Goal: Task Accomplishment & Management: Manage account settings

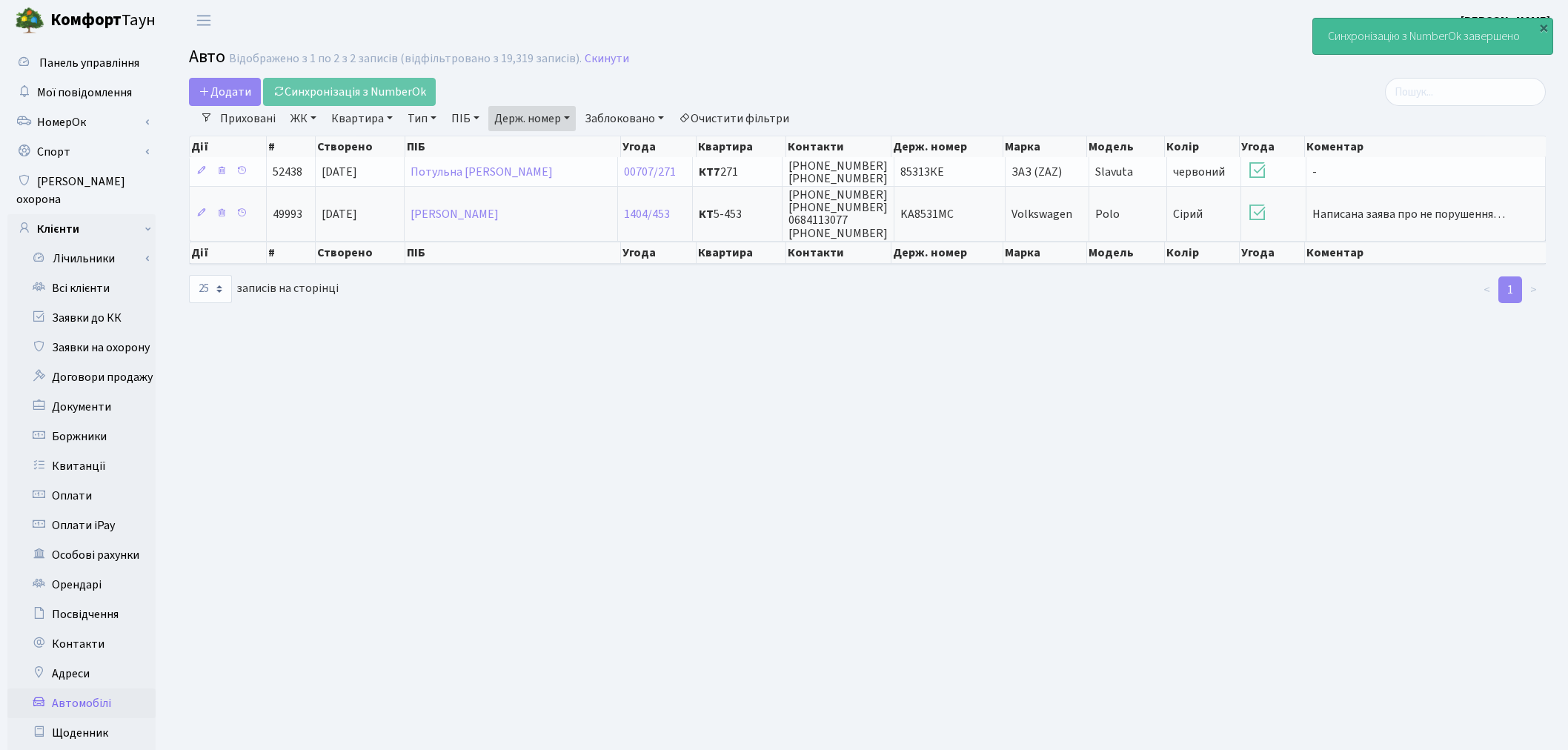
select select "25"
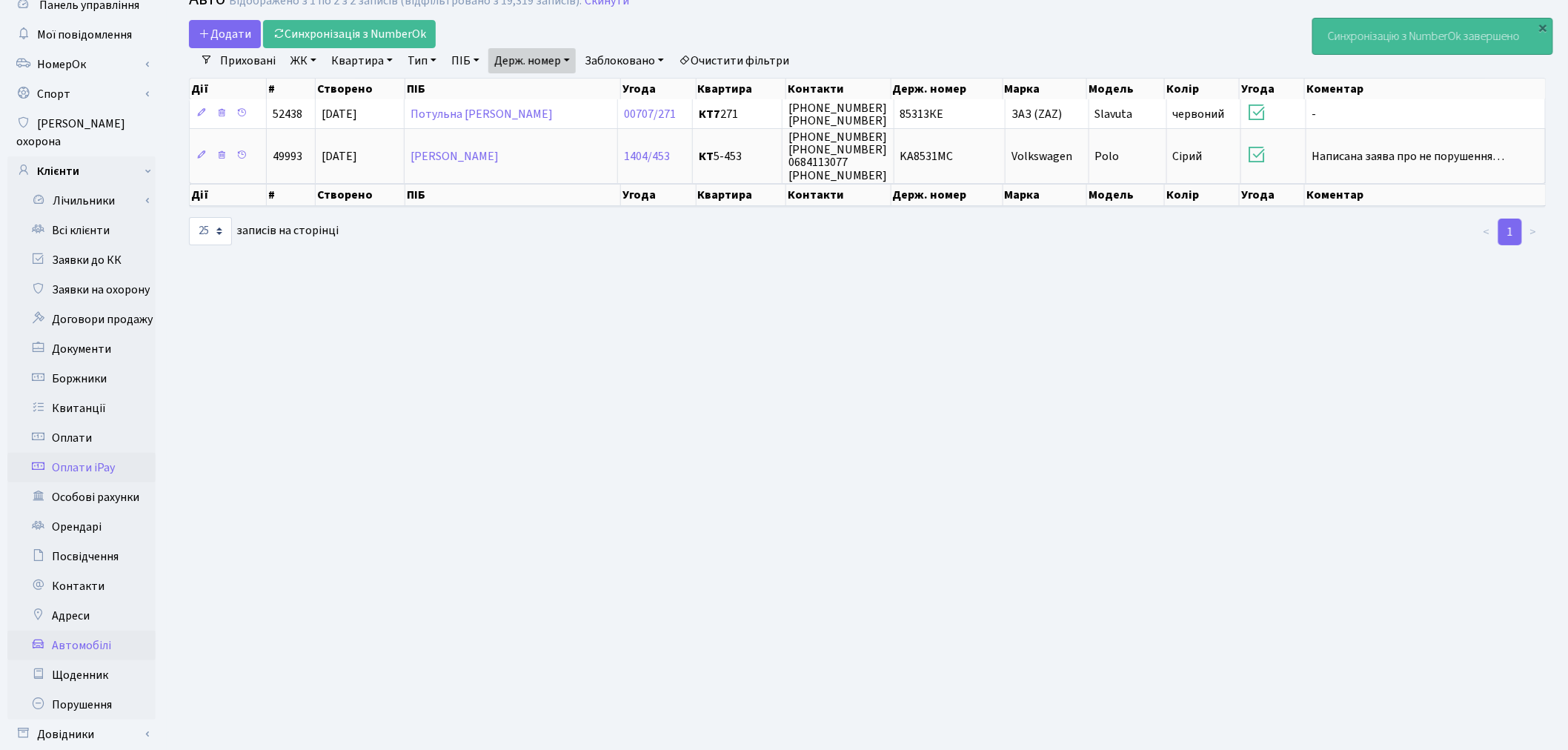
scroll to position [172, 0]
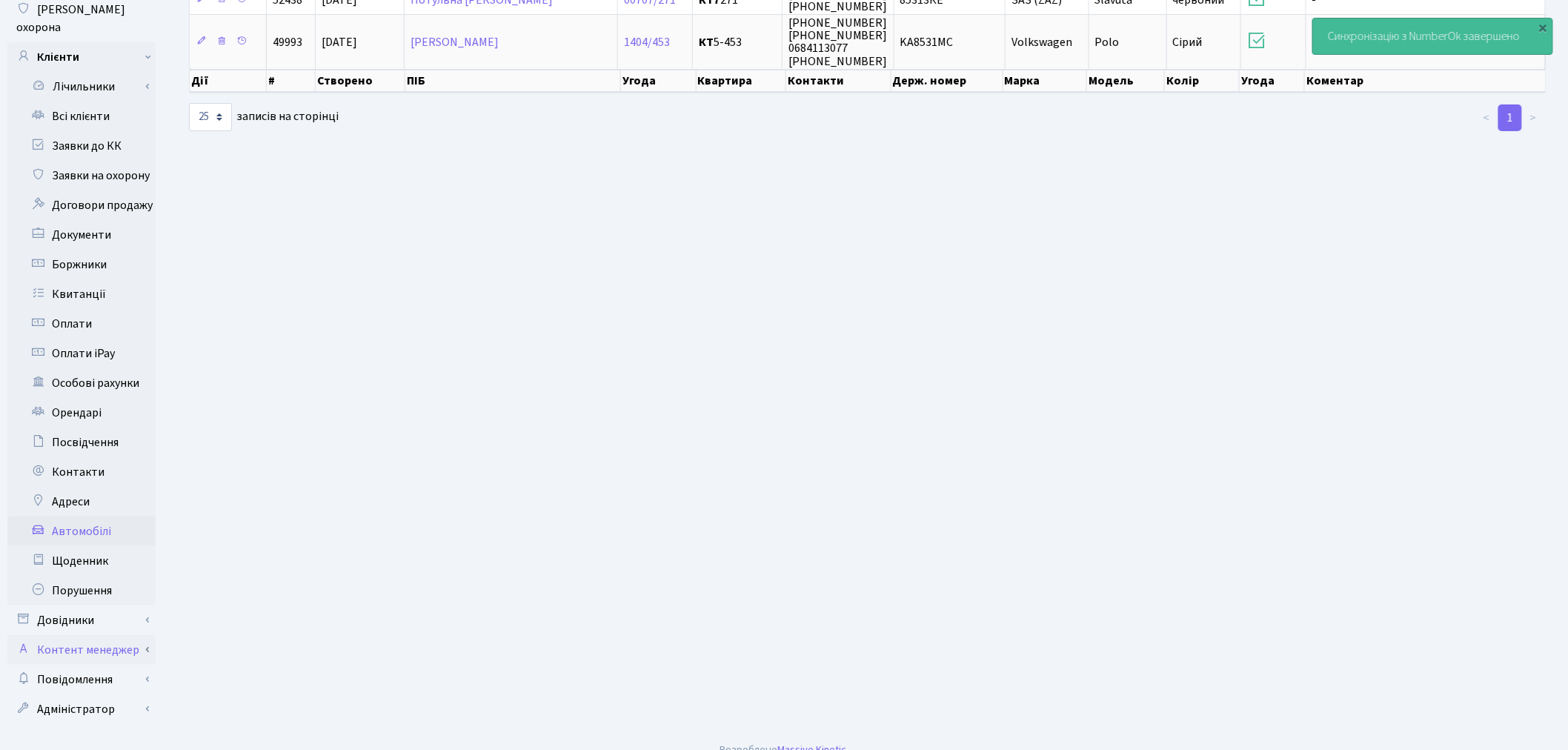
click at [111, 635] on link "Контент менеджер" at bounding box center [81, 650] width 148 height 29
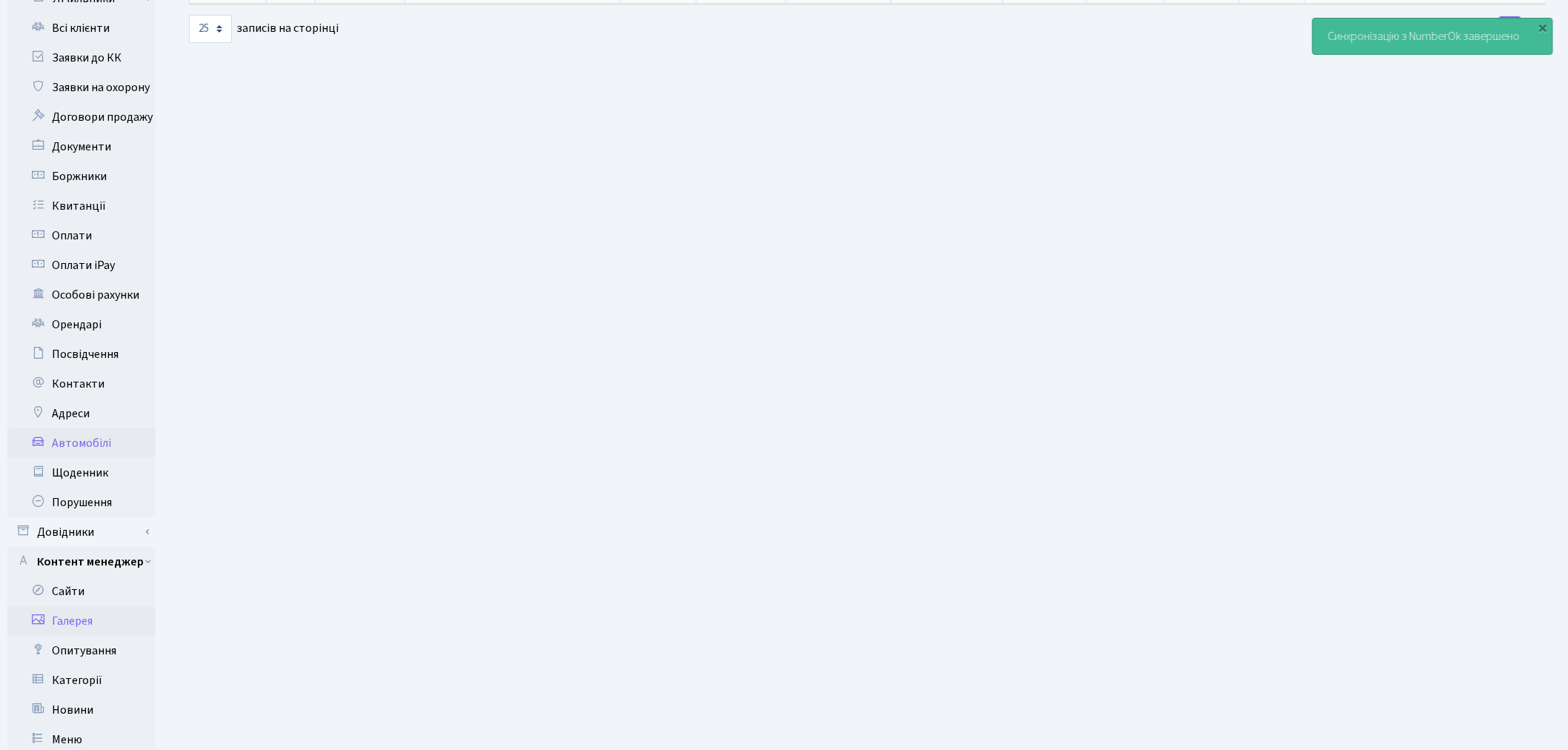
scroll to position [457, 0]
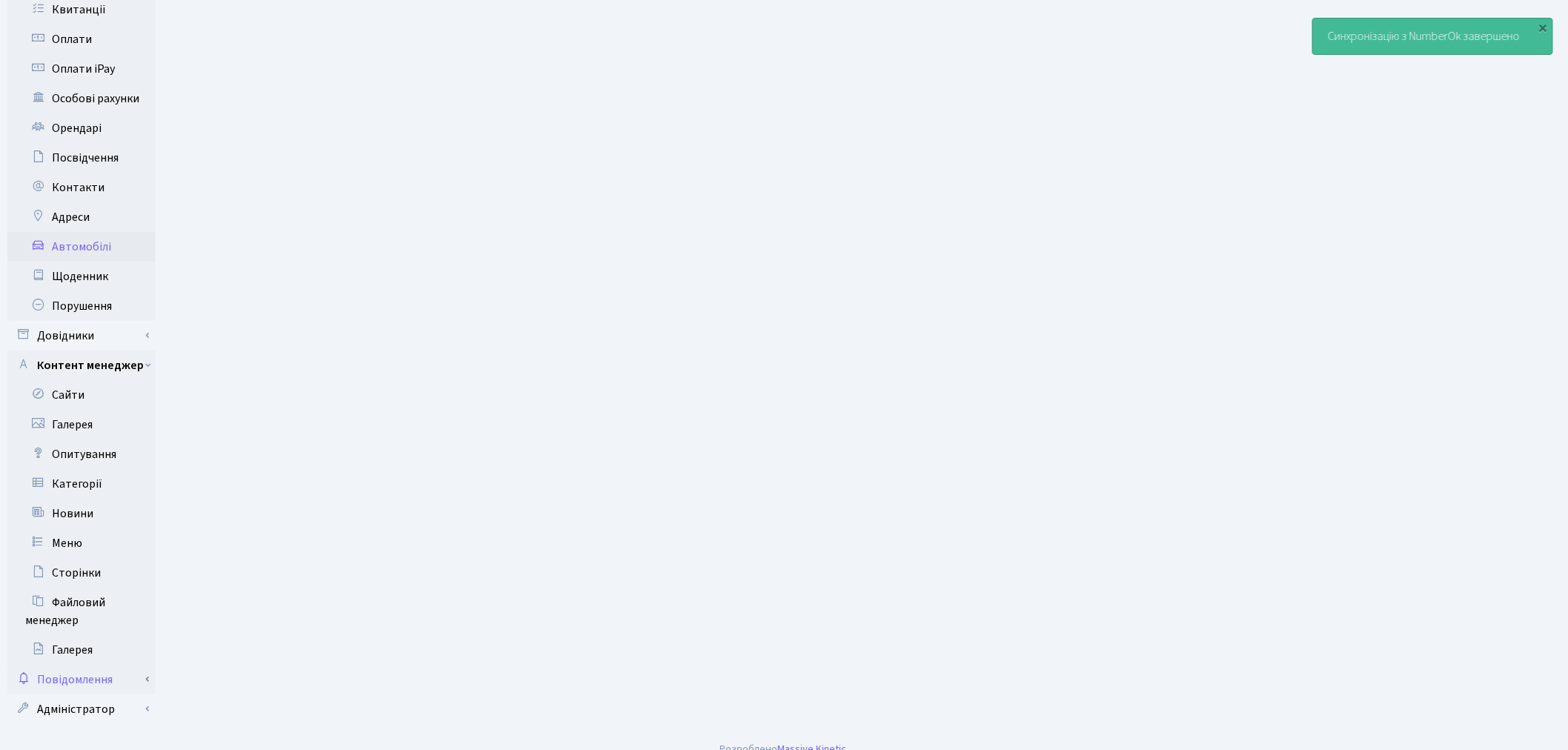
click at [137, 669] on link "Повідомлення" at bounding box center [81, 680] width 148 height 29
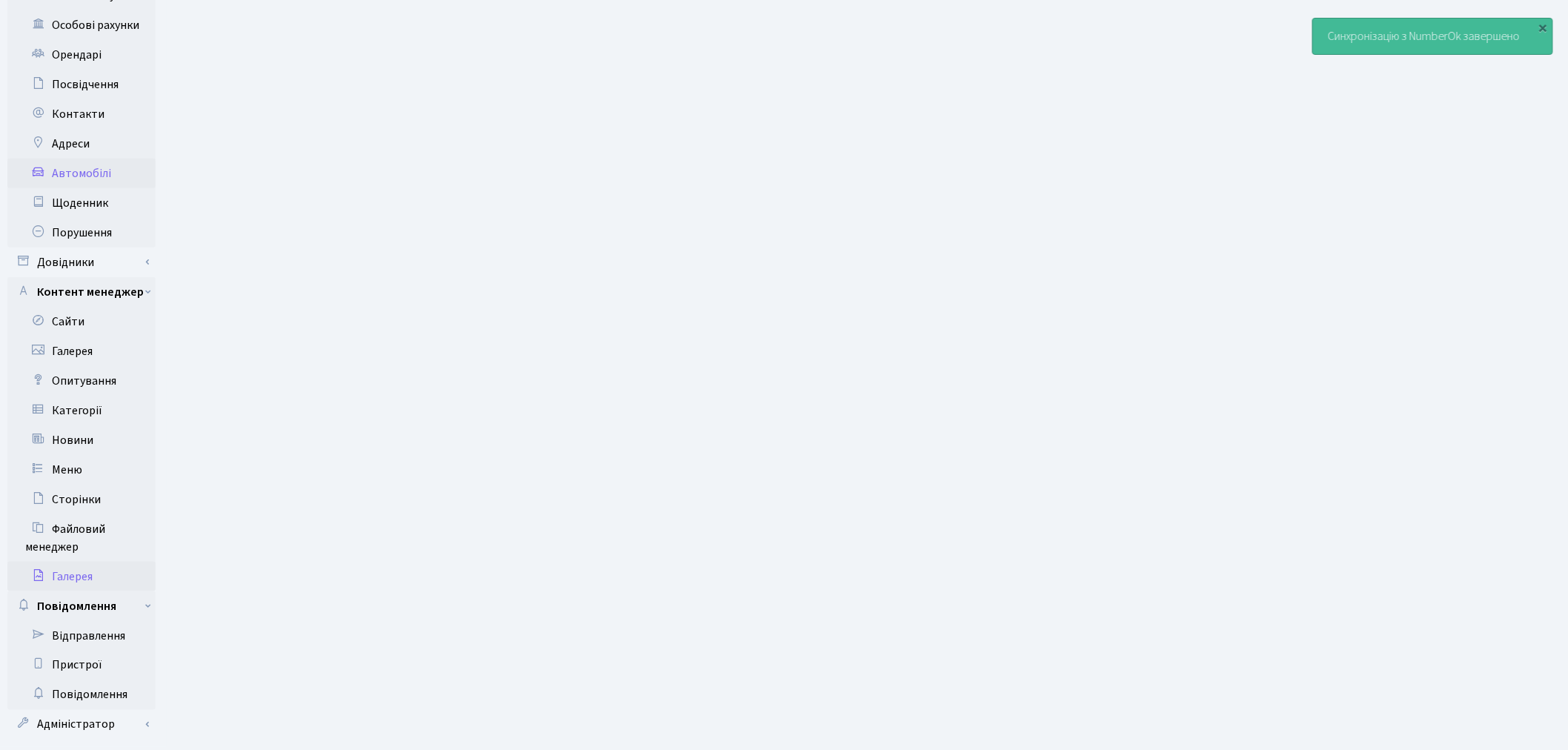
scroll to position [545, 0]
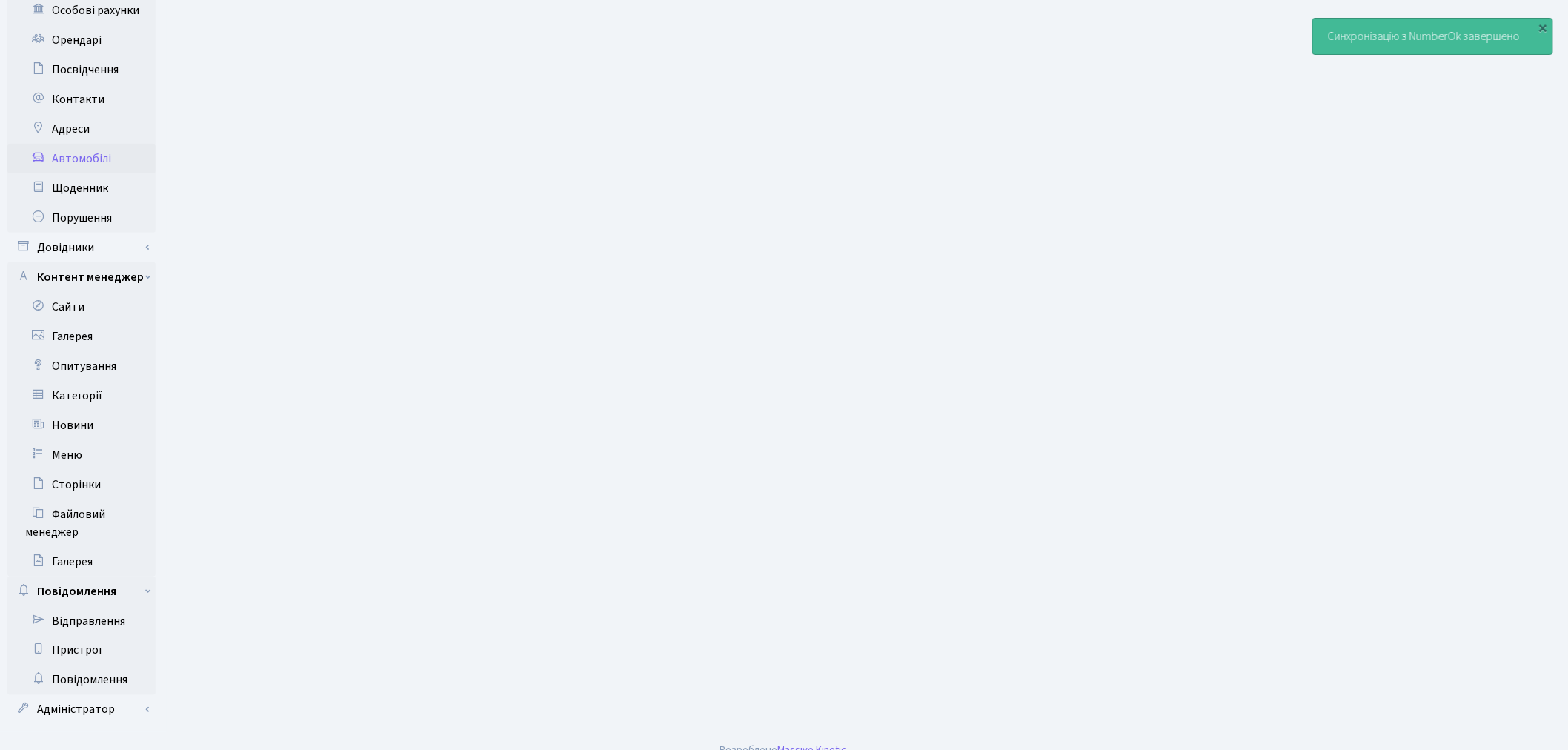
click at [156, 691] on div "Панель управління Мої повідомлення НомерОк" at bounding box center [83, 114] width 167 height 1236
click at [153, 695] on link "Адміністратор" at bounding box center [81, 710] width 148 height 29
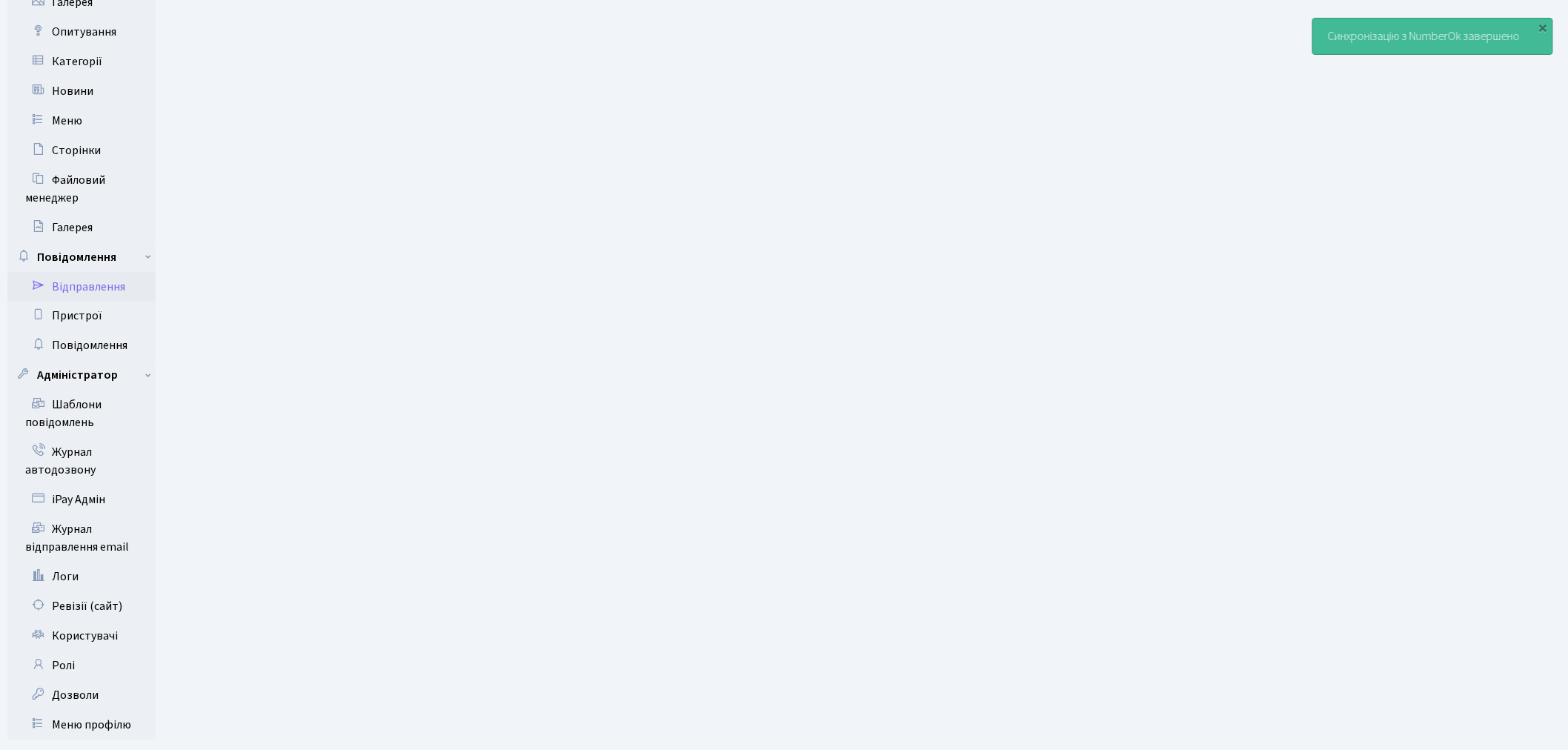
scroll to position [895, 0]
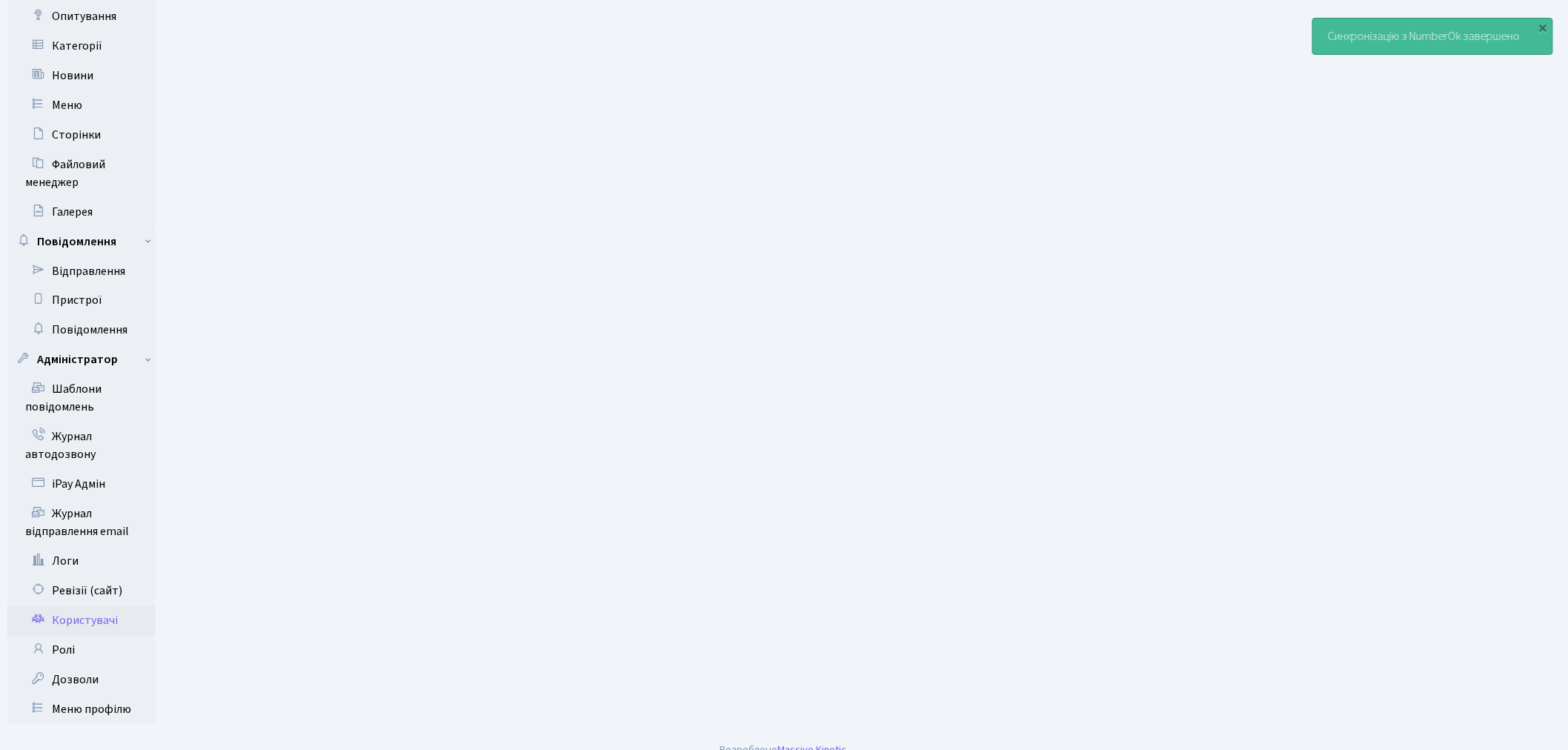
click at [116, 606] on link "Користувачі" at bounding box center [81, 621] width 148 height 29
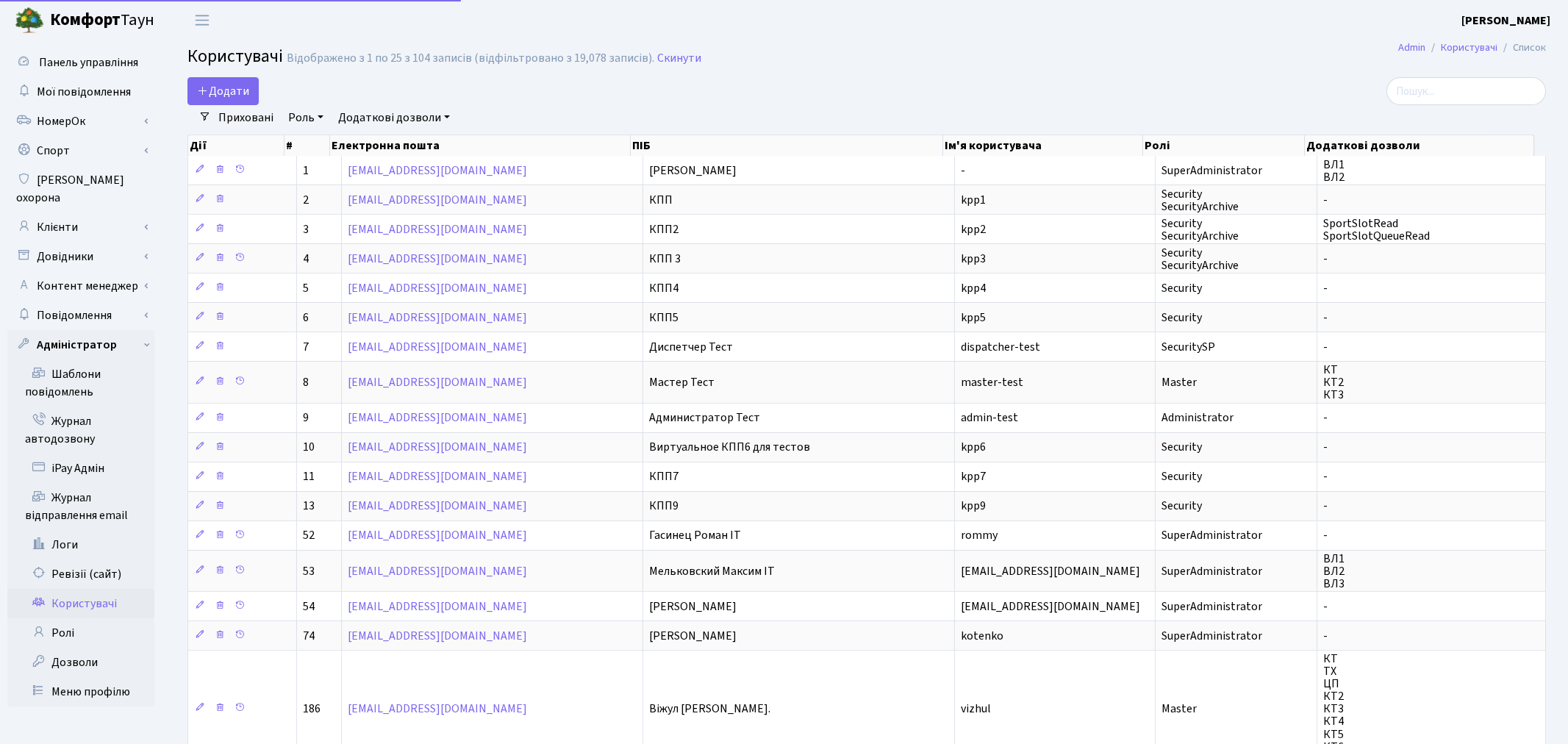
select select "25"
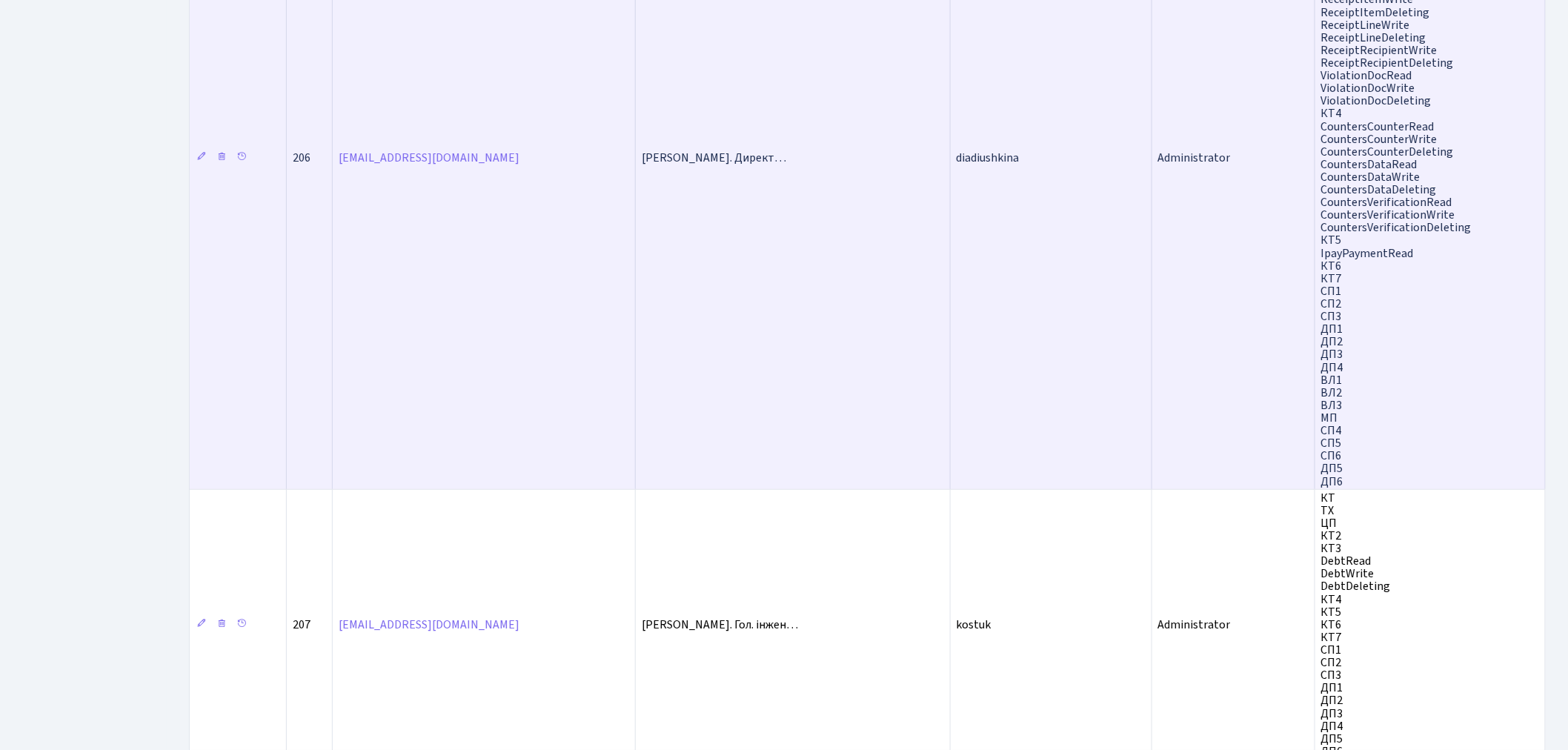
scroll to position [2292, 0]
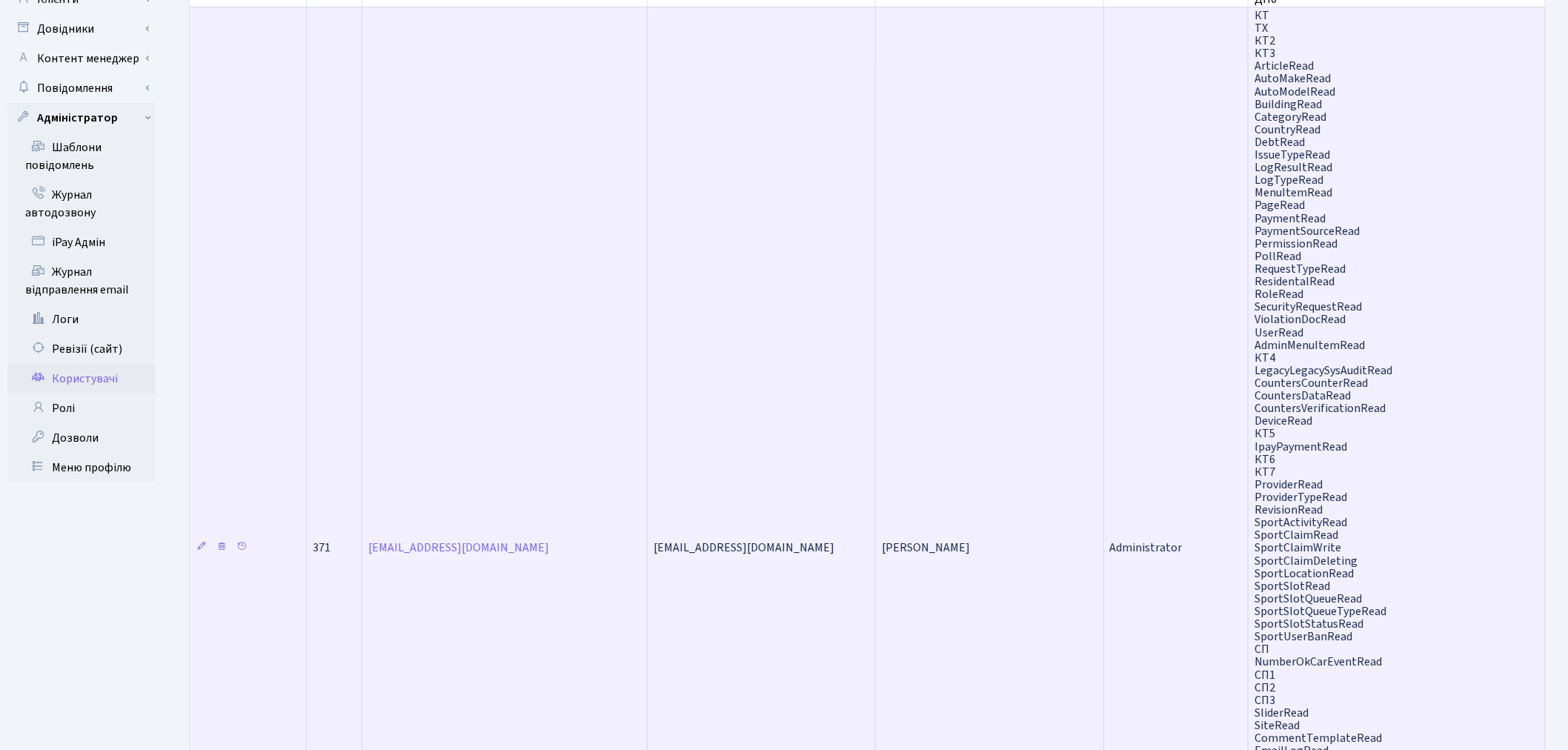
scroll to position [0, 0]
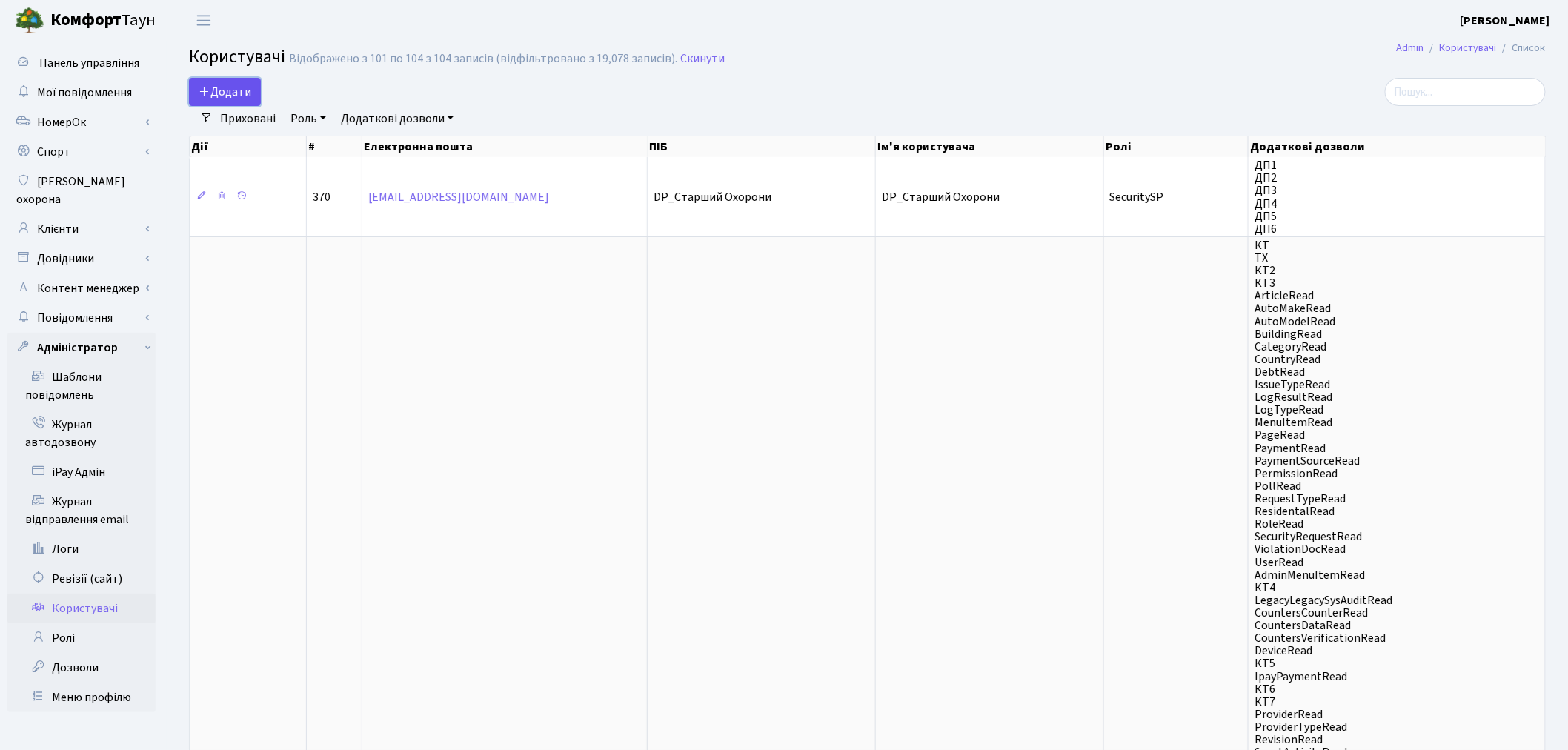
click at [247, 86] on span "Додати" at bounding box center [225, 92] width 52 height 16
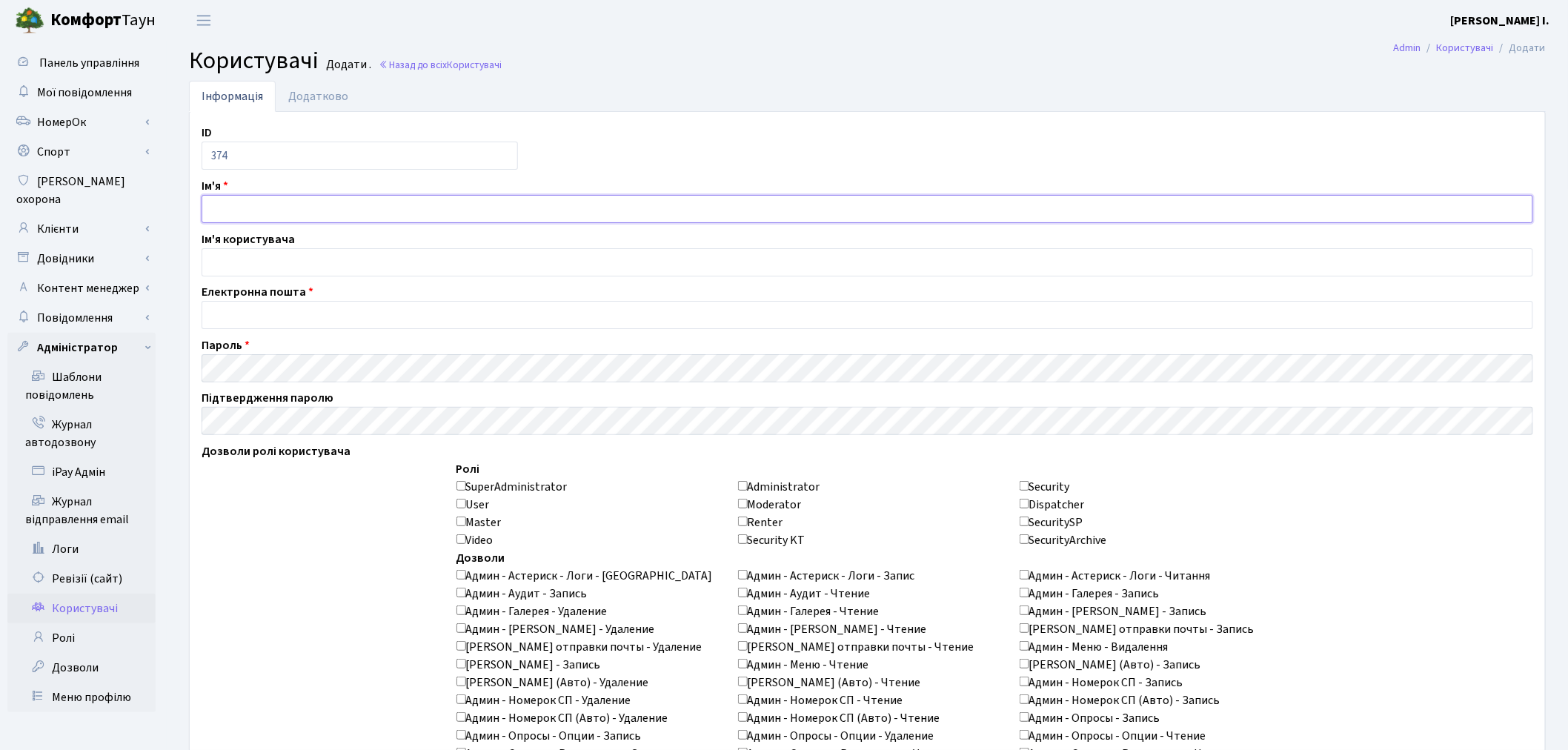
click at [290, 212] on input "text" at bounding box center [868, 209] width 1332 height 28
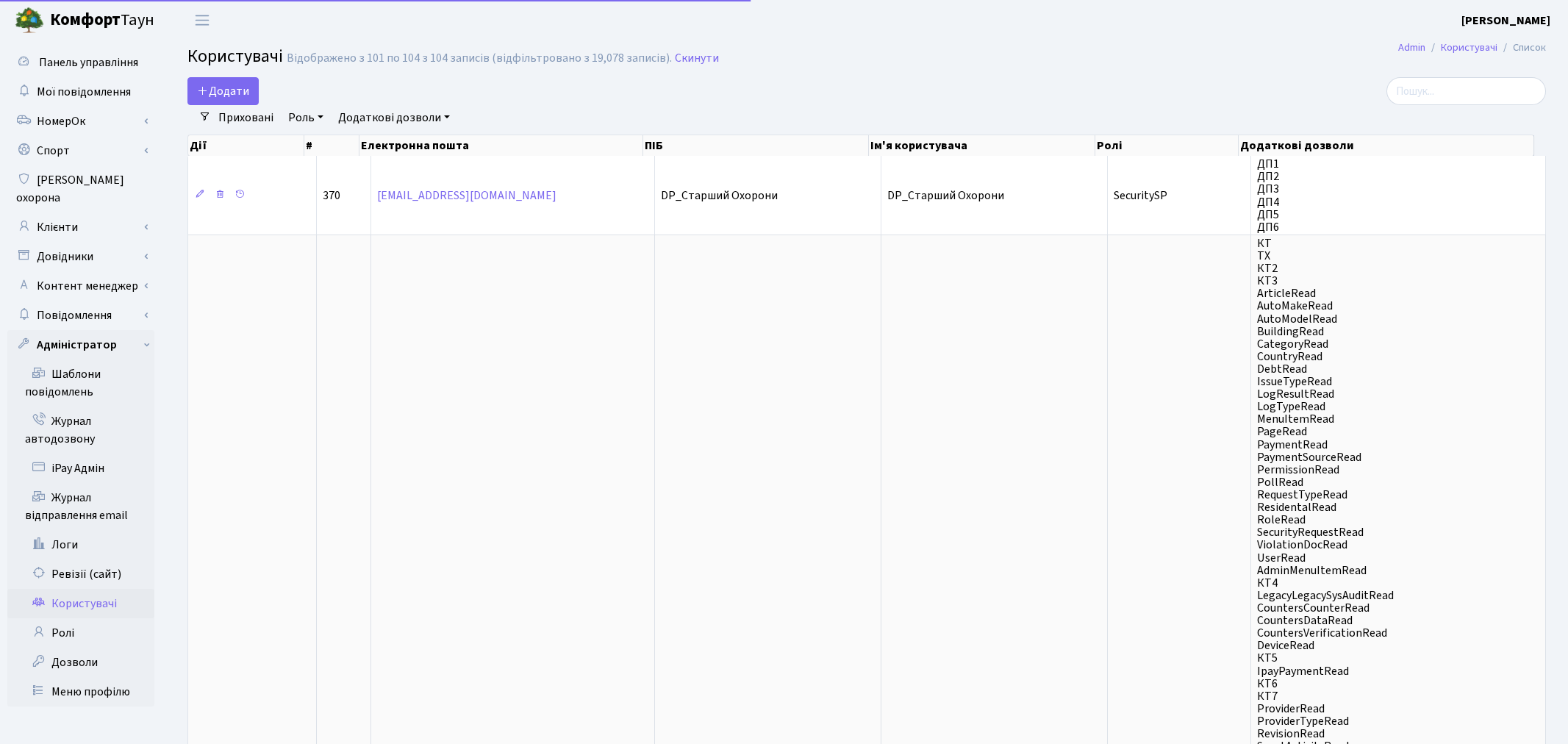
select select "25"
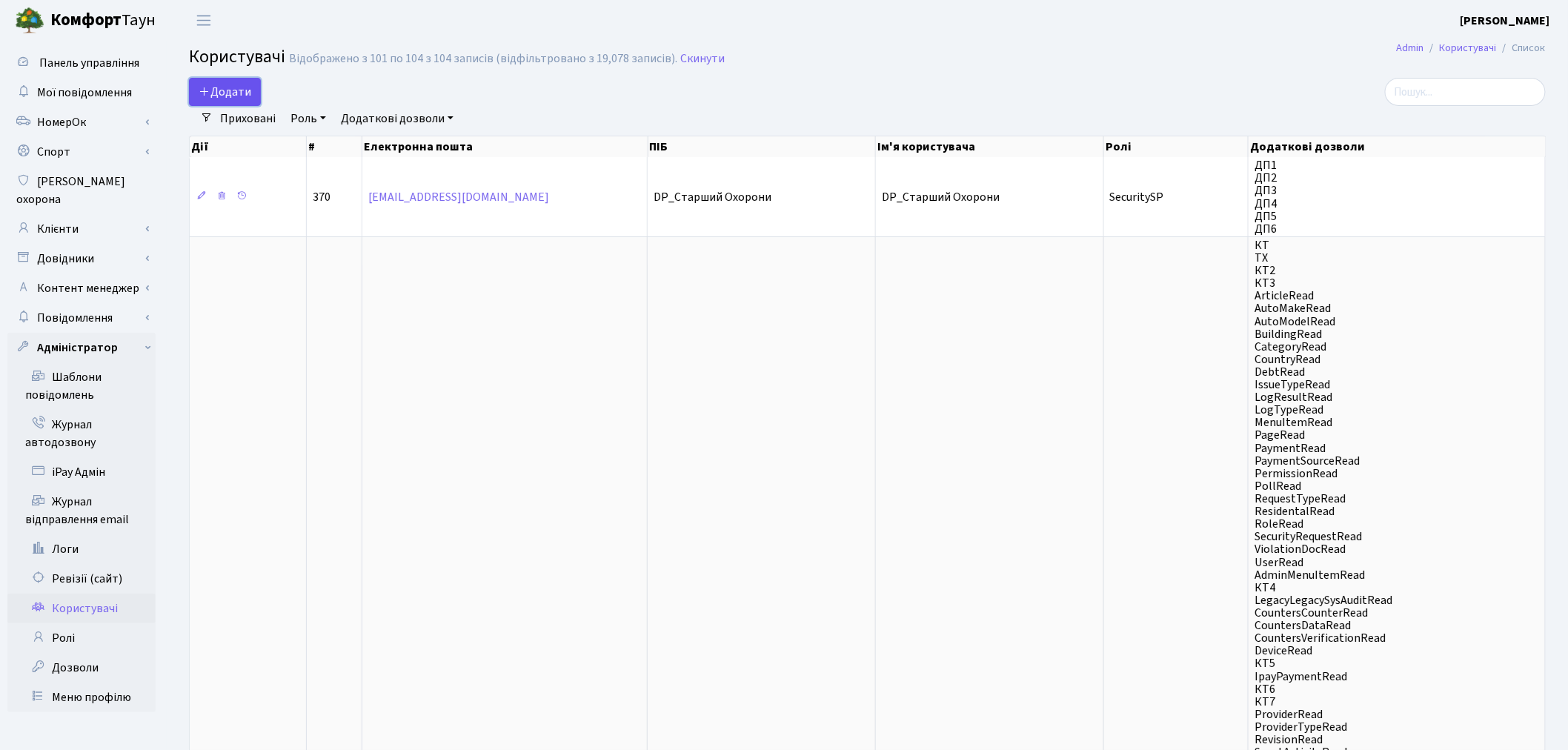
click at [230, 91] on span "Додати" at bounding box center [225, 92] width 52 height 16
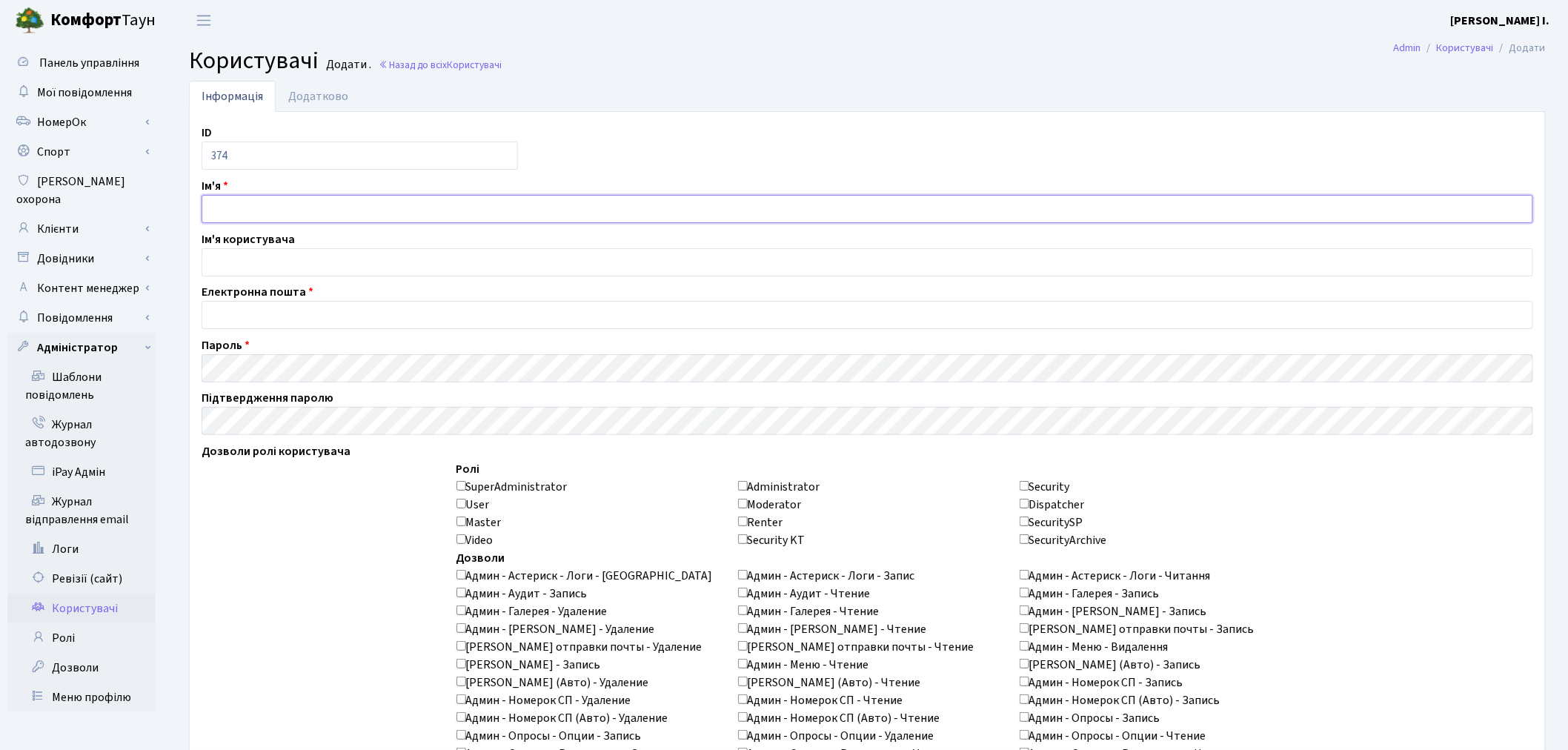
click at [275, 217] on input "text" at bounding box center [868, 209] width 1332 height 28
type input "[PERSON_NAME]"
click at [263, 275] on input "text" at bounding box center [868, 262] width 1332 height 28
click at [263, 323] on input "email" at bounding box center [868, 315] width 1332 height 28
paste input "blyzniuk@comfort-town.com.ua"
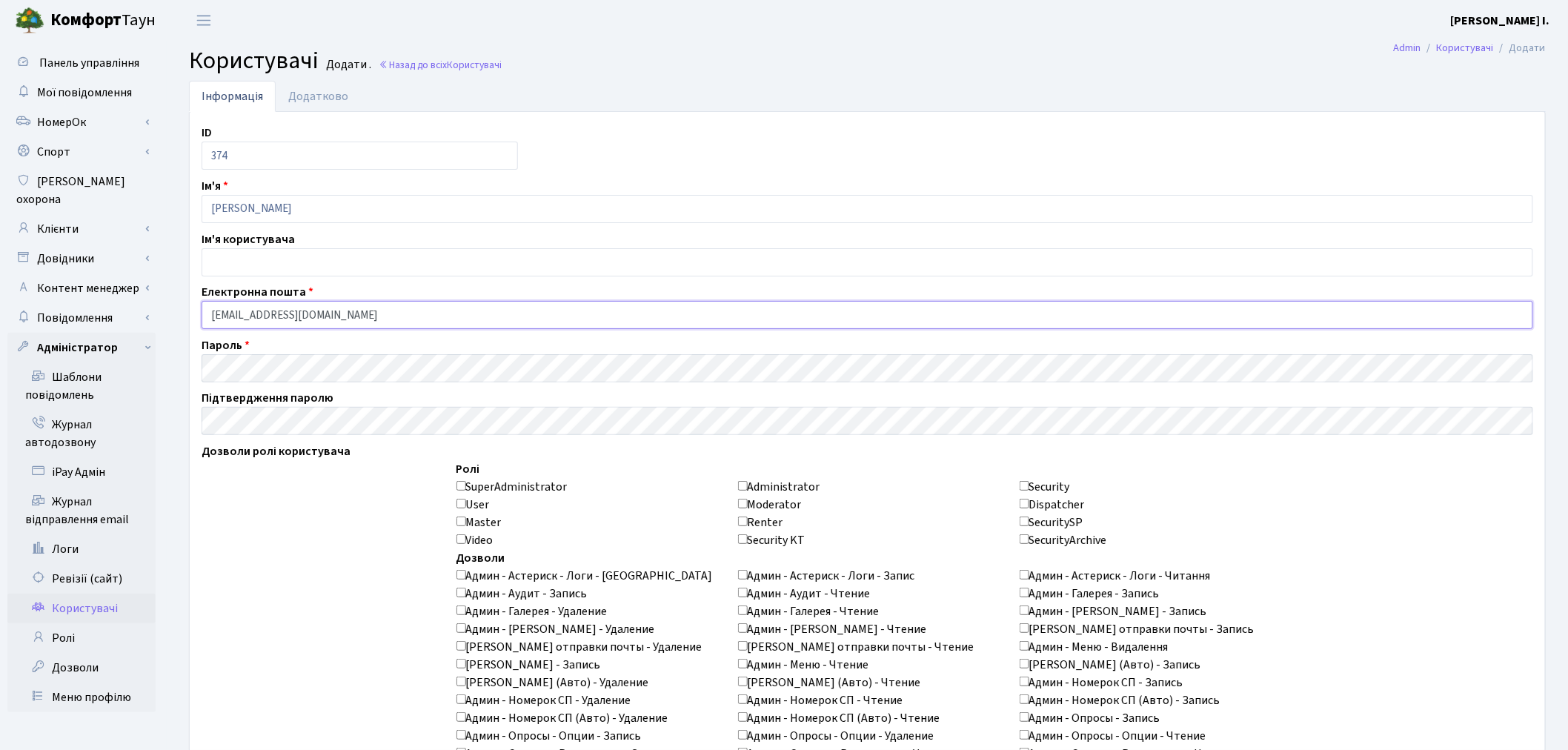
type input "blyzniuk@comfort-town.com.ua"
click at [320, 261] on input "text" at bounding box center [868, 262] width 1332 height 28
drag, startPoint x: 327, startPoint y: 203, endPoint x: 194, endPoint y: 199, distance: 133.1
click at [194, 199] on div "Ім'я Діана Близьнюк" at bounding box center [867, 200] width 1354 height 46
click at [241, 264] on input "text" at bounding box center [868, 262] width 1332 height 28
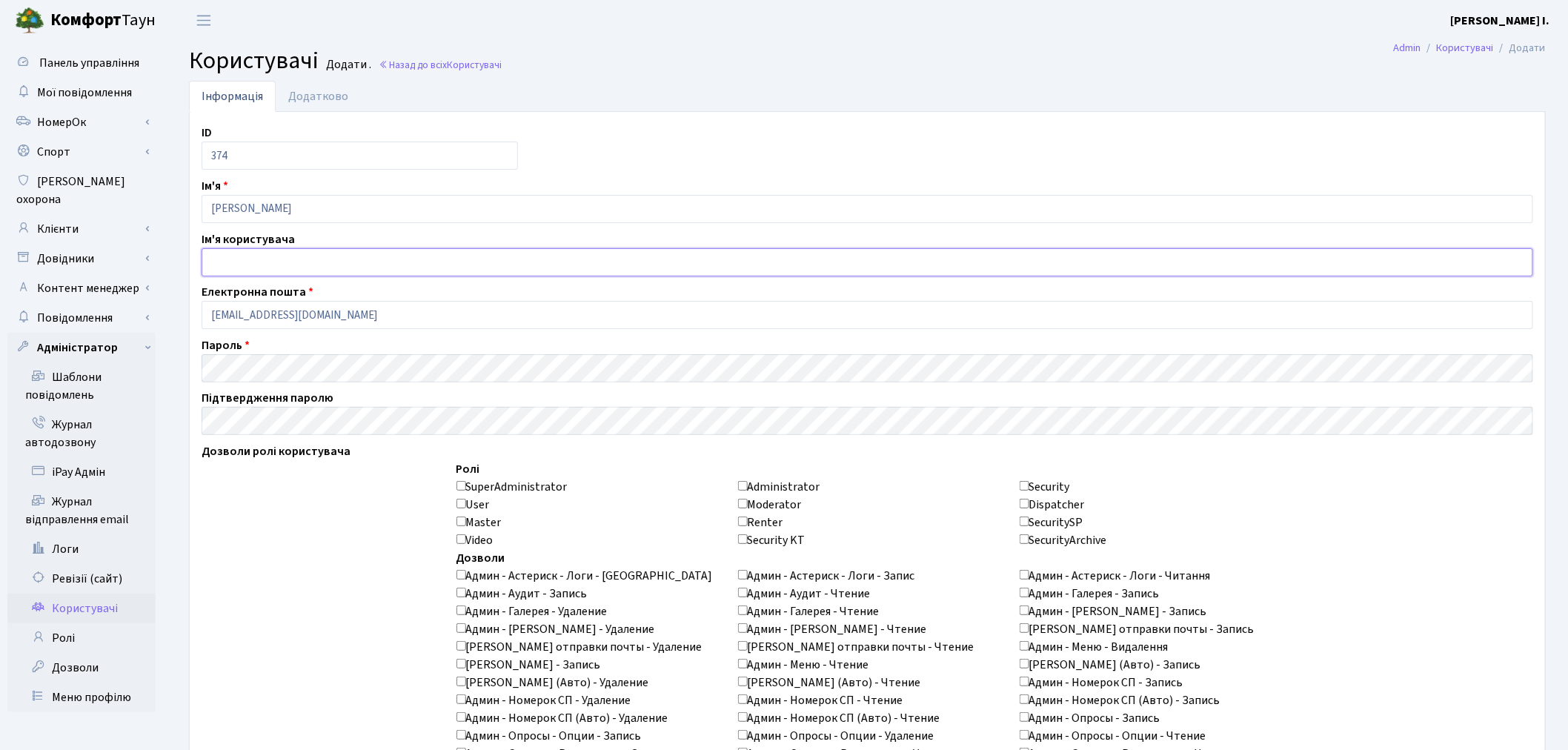
paste input "Діана Близьнюк"
type input "Діана Близьнюк"
click at [321, 404] on label "Підтвердження паролю" at bounding box center [267, 398] width 132 height 18
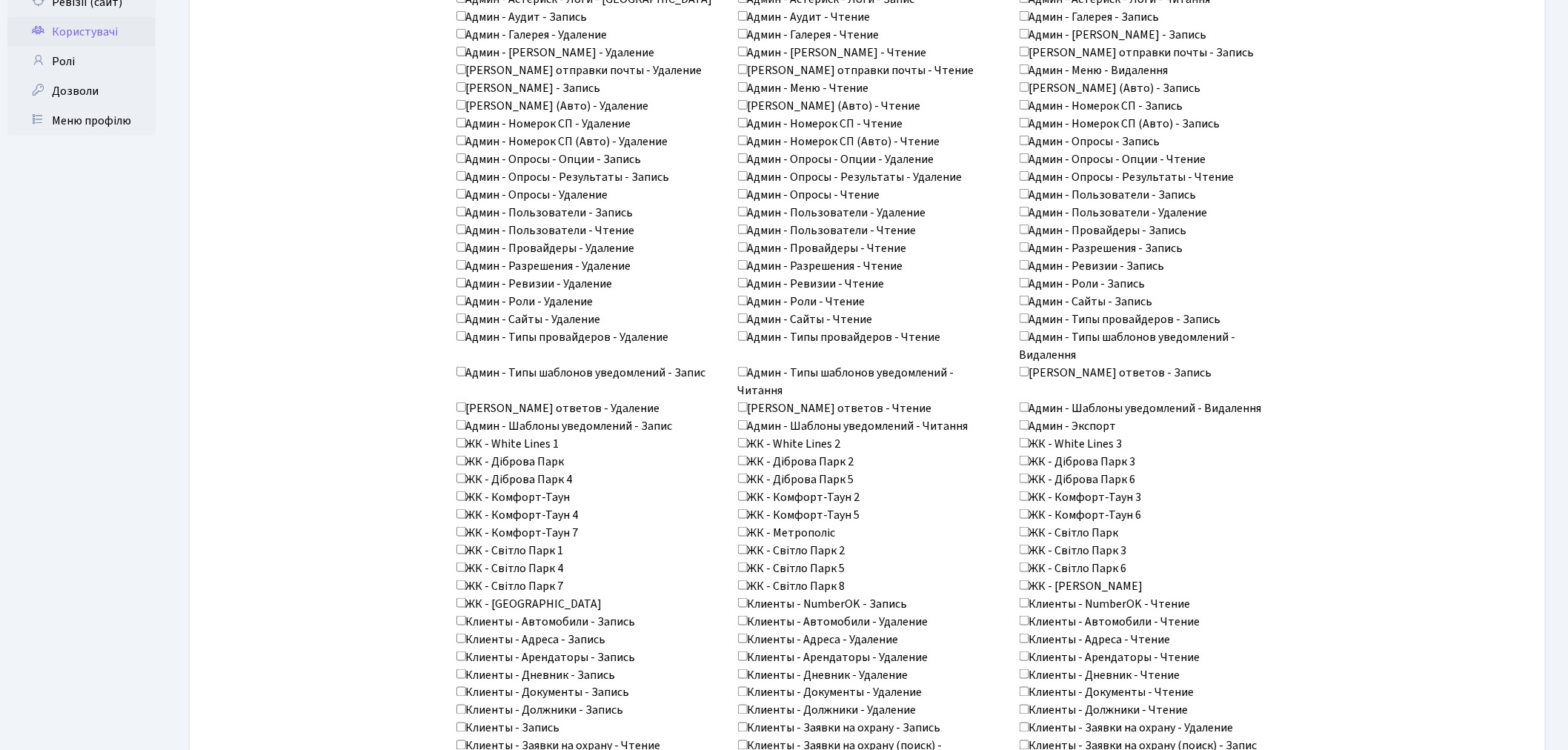
scroll to position [658, 0]
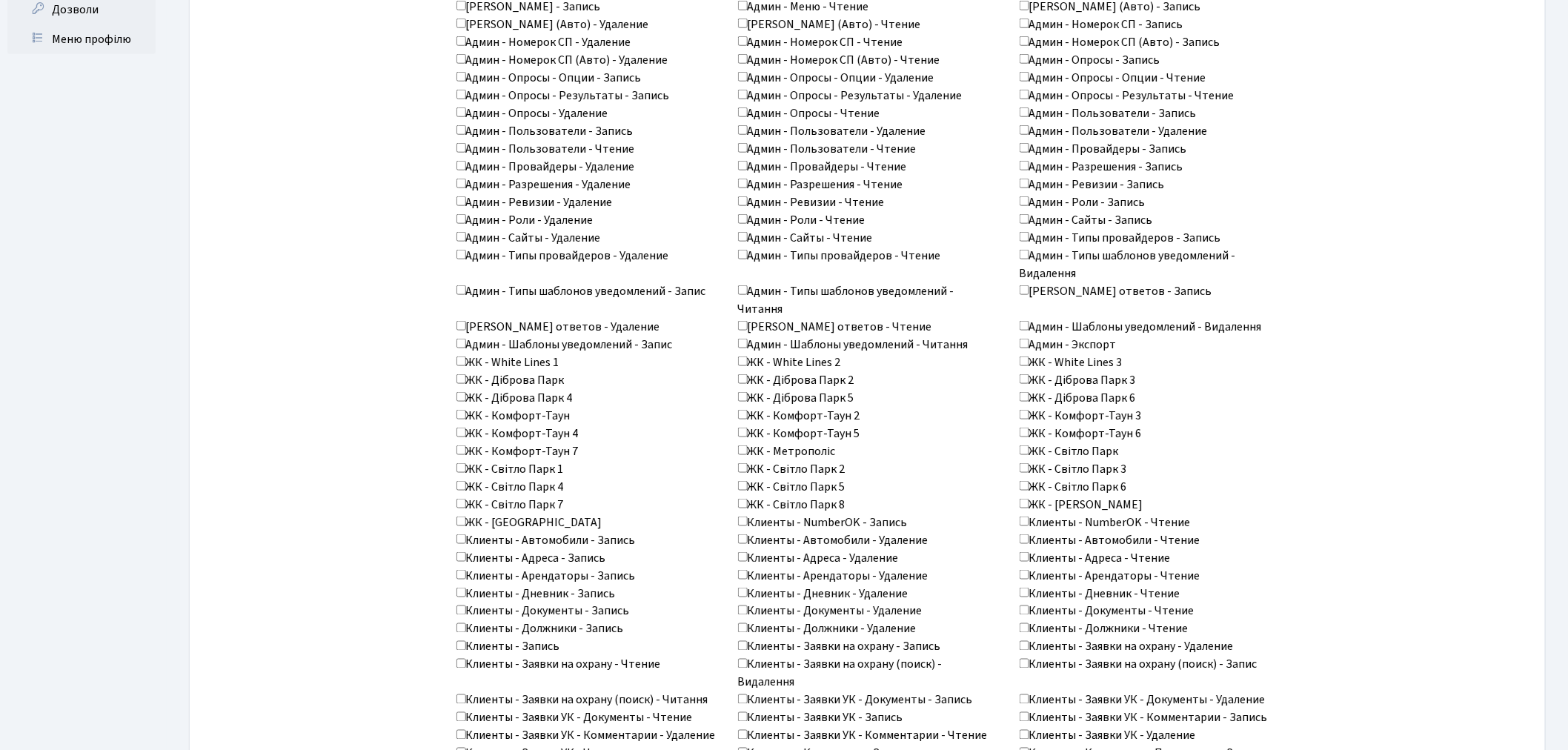
click at [534, 366] on label "ЖК - White Lines 1" at bounding box center [508, 363] width 103 height 18
click at [467, 366] on input "ЖК - White Lines 1" at bounding box center [462, 361] width 10 height 10
checkbox input "true"
click at [793, 364] on label "ЖК - White Lines 2" at bounding box center [789, 363] width 103 height 18
click at [748, 364] on input "ЖК - White Lines 2" at bounding box center [743, 361] width 10 height 10
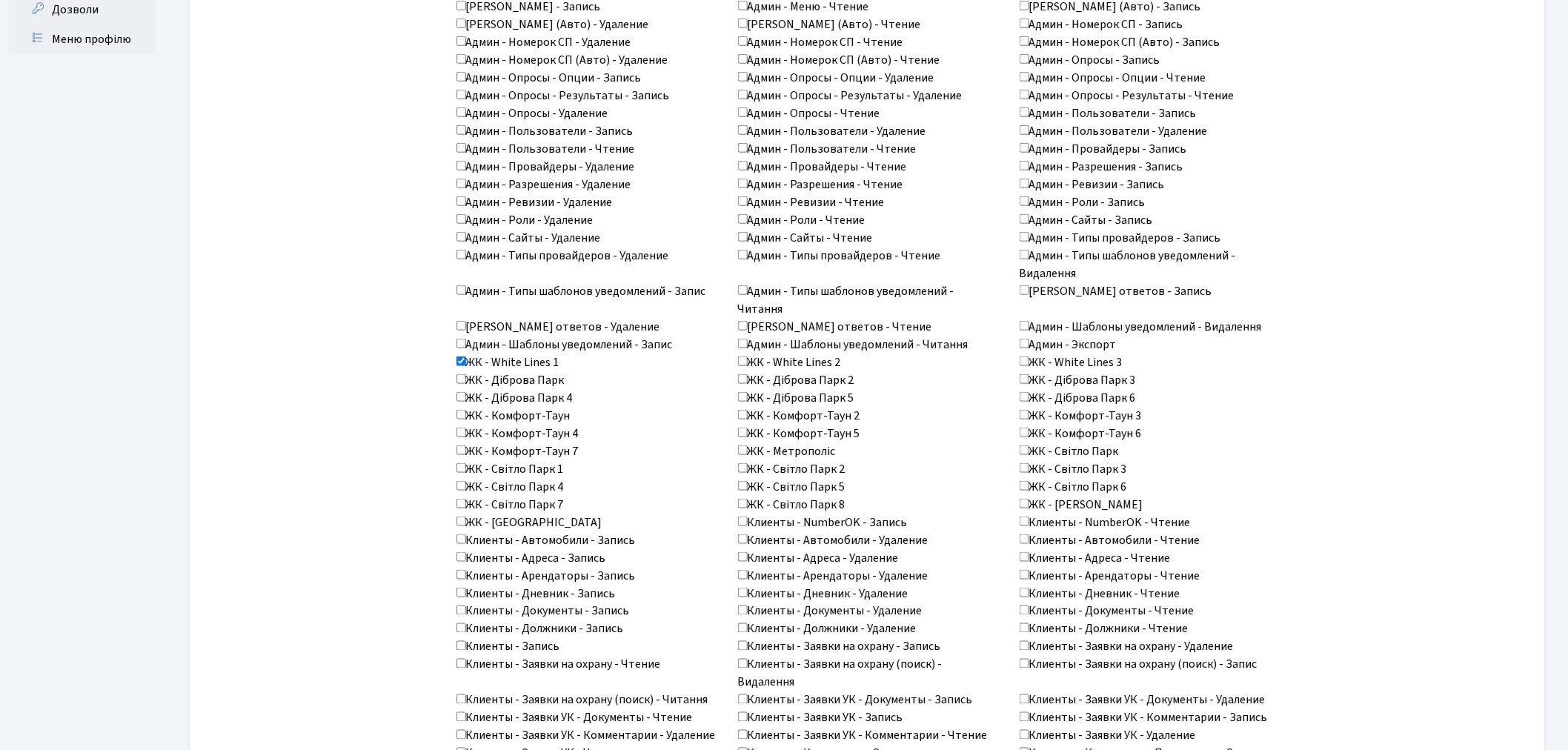
checkbox input "true"
click at [1063, 364] on label "ЖК - White Lines 3" at bounding box center [1071, 363] width 103 height 18
click at [1030, 364] on input "ЖК - White Lines 3" at bounding box center [1025, 361] width 10 height 10
checkbox input "true"
click at [548, 378] on label "ЖК - Діброва Парк" at bounding box center [511, 380] width 108 height 18
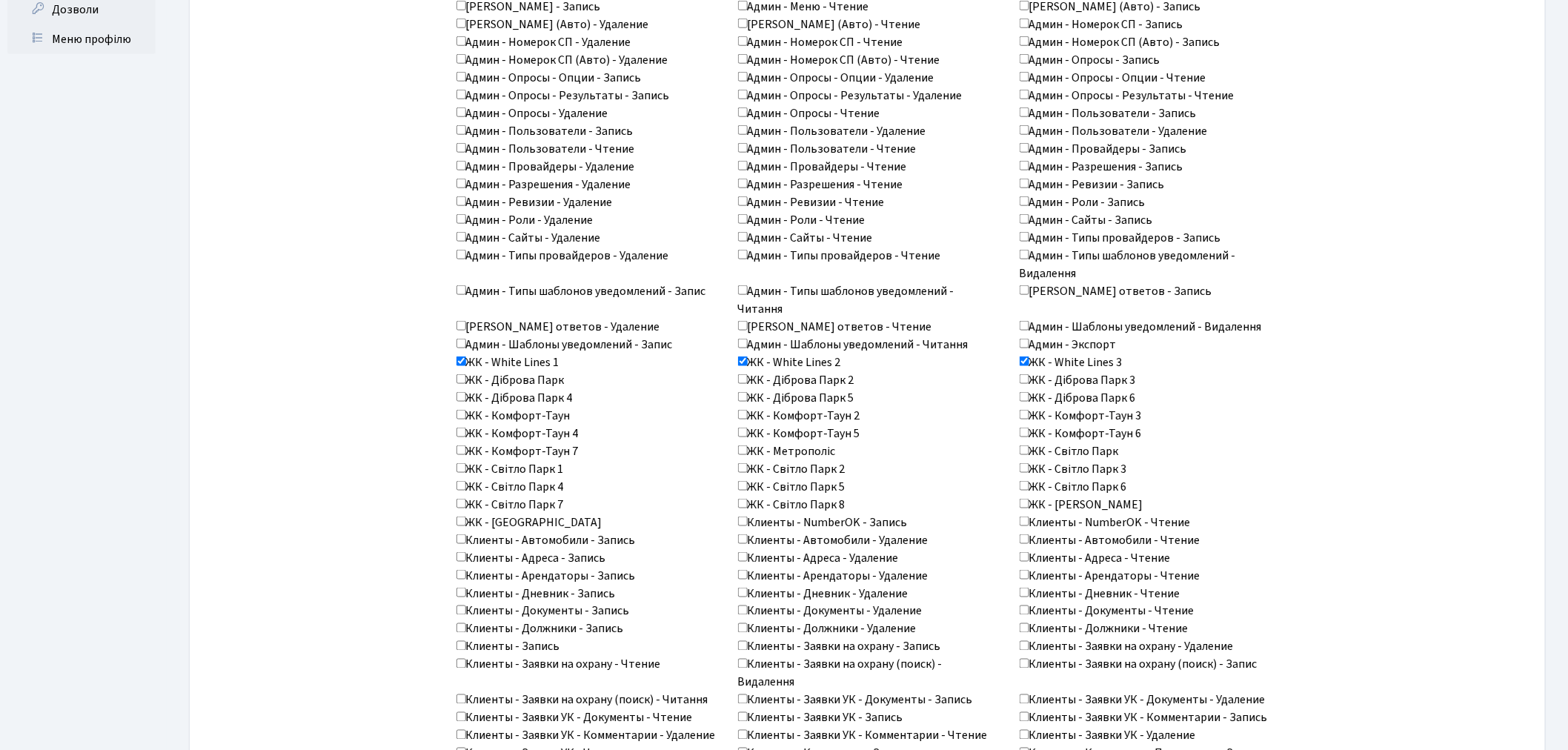
click at [467, 378] on input "ЖК - Діброва Парк" at bounding box center [462, 379] width 10 height 10
checkbox input "true"
click at [773, 375] on label "ЖК - Діброва Парк 2" at bounding box center [796, 380] width 116 height 18
click at [748, 375] on input "ЖК - Діброва Парк 2" at bounding box center [743, 379] width 10 height 10
checkbox input "true"
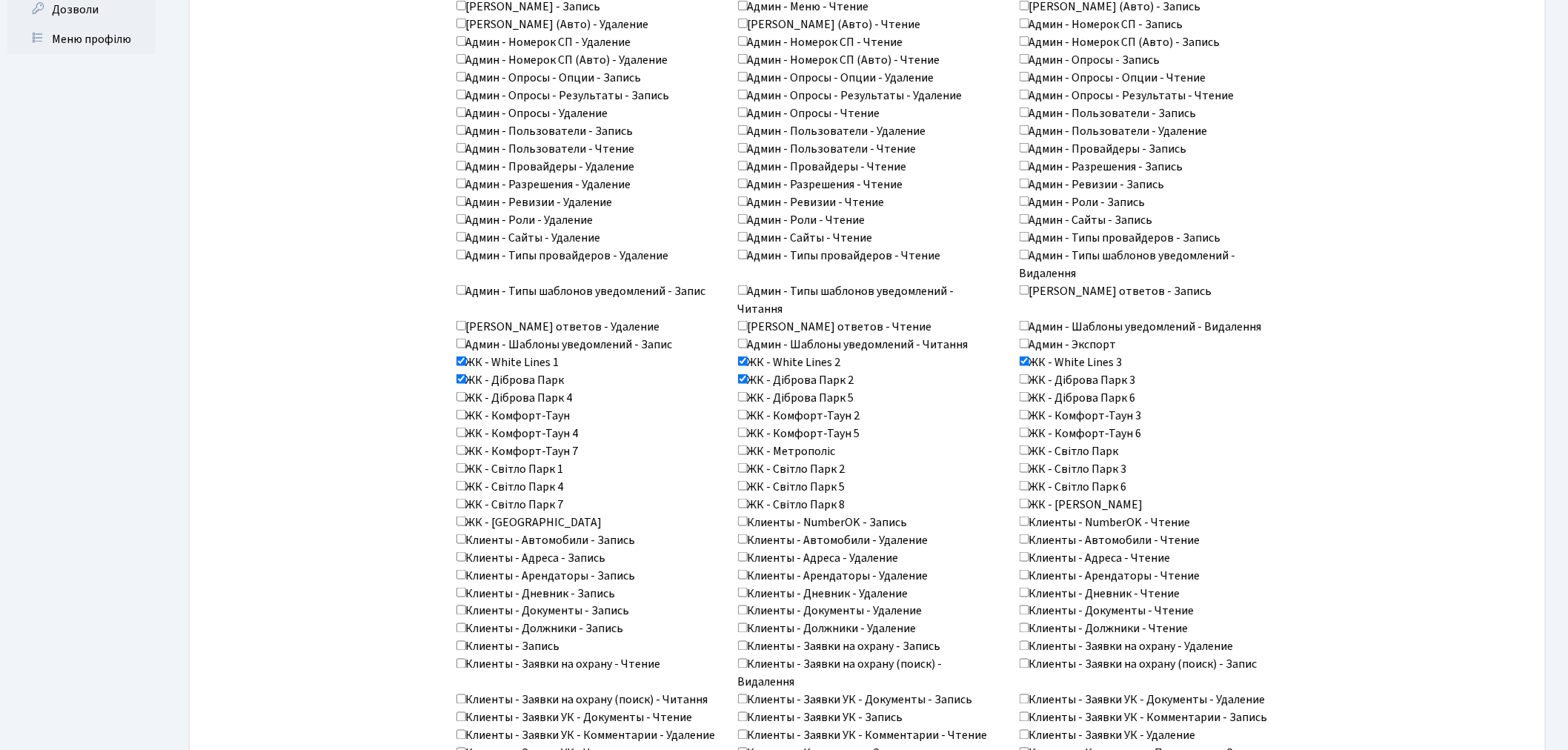
click at [1031, 378] on label "ЖК - Діброва Парк 3" at bounding box center [1078, 380] width 116 height 18
click at [1030, 378] on input "ЖК - Діброва Парк 3" at bounding box center [1025, 379] width 10 height 10
checkbox input "true"
click at [1038, 395] on label "ЖК - Діброва Парк 6" at bounding box center [1078, 398] width 116 height 18
click at [1030, 395] on input "ЖК - Діброва Парк 6" at bounding box center [1025, 397] width 10 height 10
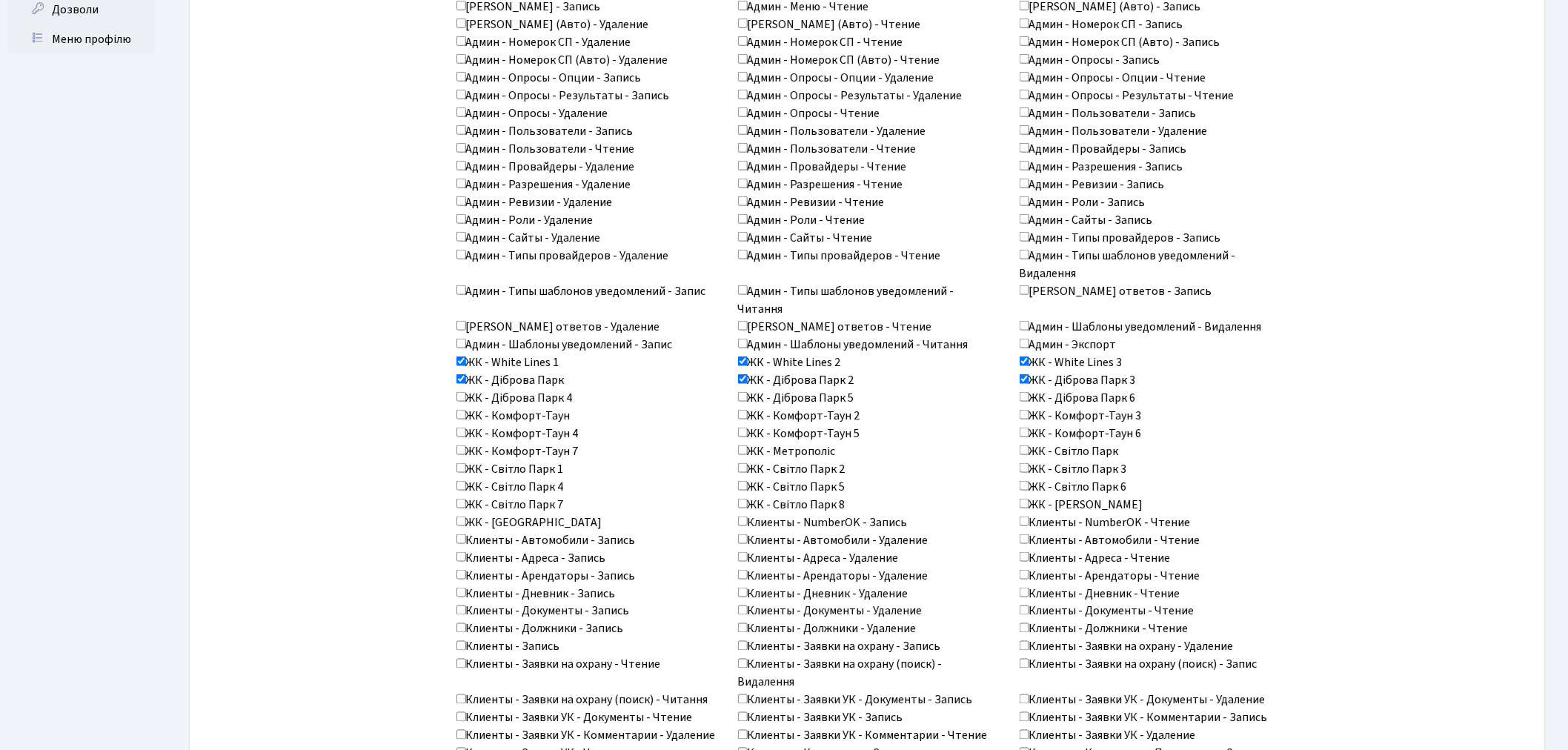
checkbox input "true"
click at [839, 395] on label "ЖК - Діброва Парк 5" at bounding box center [796, 398] width 116 height 18
click at [748, 395] on input "ЖК - Діброва Парк 5" at bounding box center [743, 397] width 10 height 10
checkbox input "true"
click at [536, 395] on label "ЖК - Діброва Парк 4" at bounding box center [515, 398] width 116 height 18
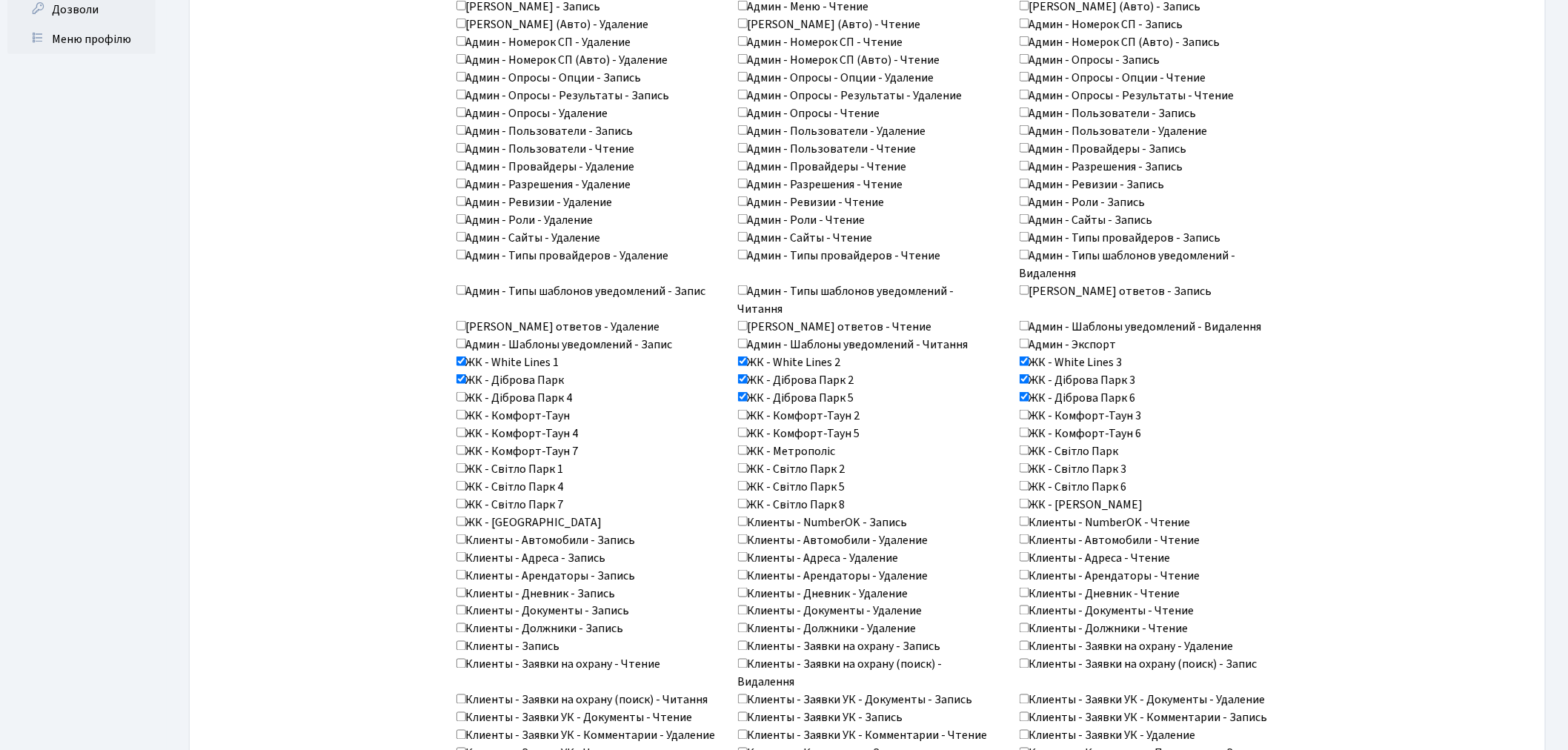
click at [467, 395] on input "ЖК - Діброва Парк 4" at bounding box center [462, 397] width 10 height 10
checkbox input "true"
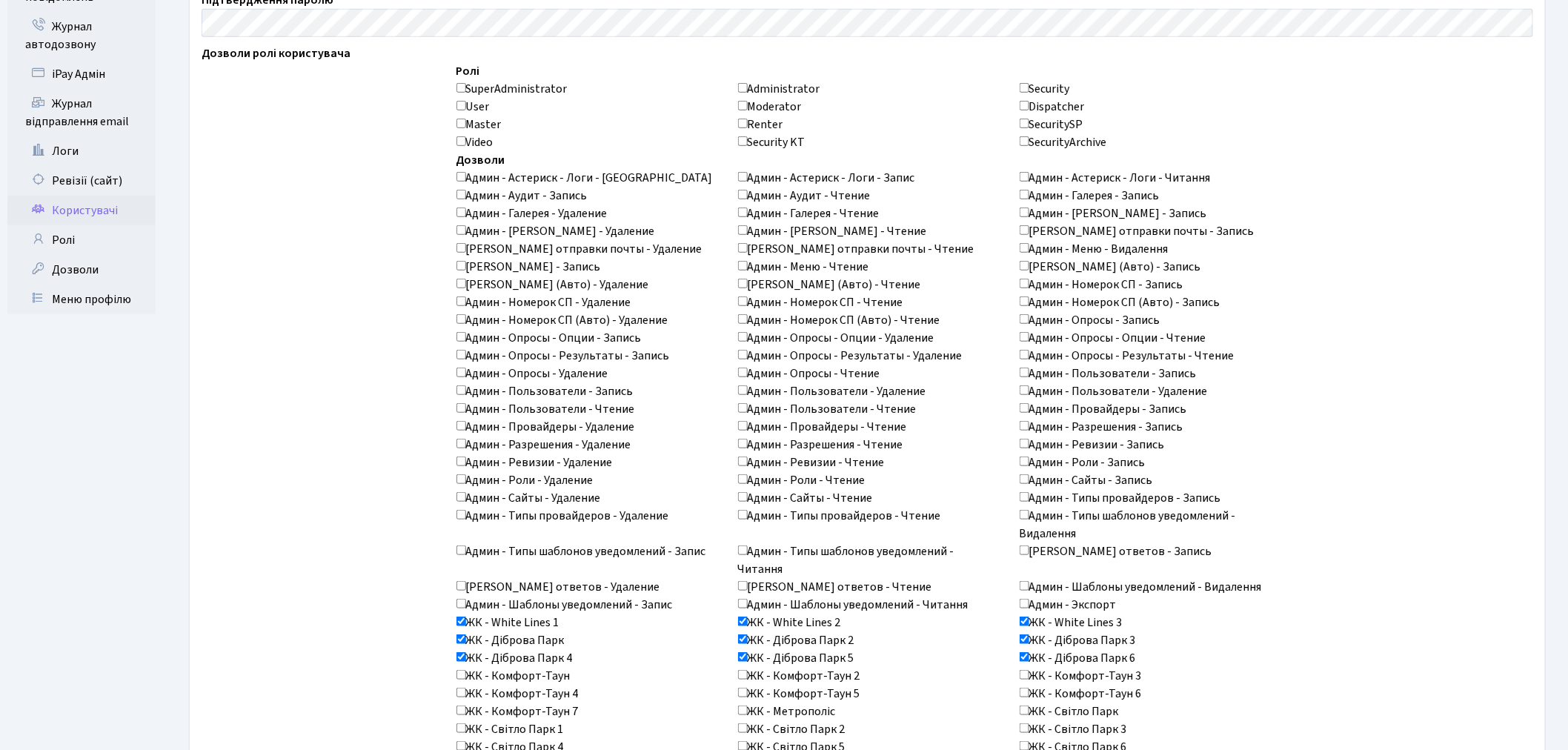
scroll to position [343, 0]
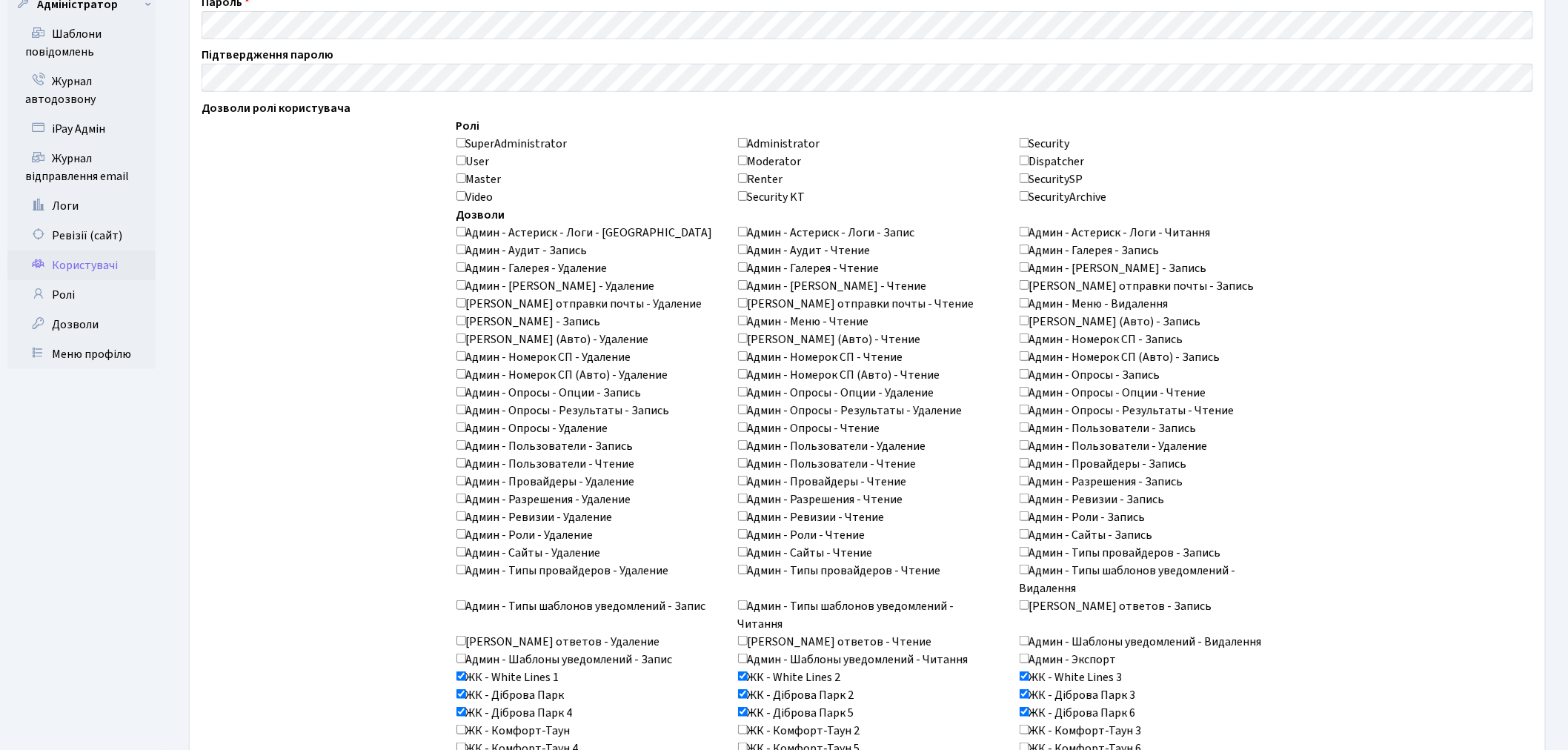
click at [791, 142] on label "Administrator" at bounding box center [779, 144] width 83 height 18
click at [748, 142] on input "Administrator" at bounding box center [743, 143] width 10 height 10
checkbox input "true"
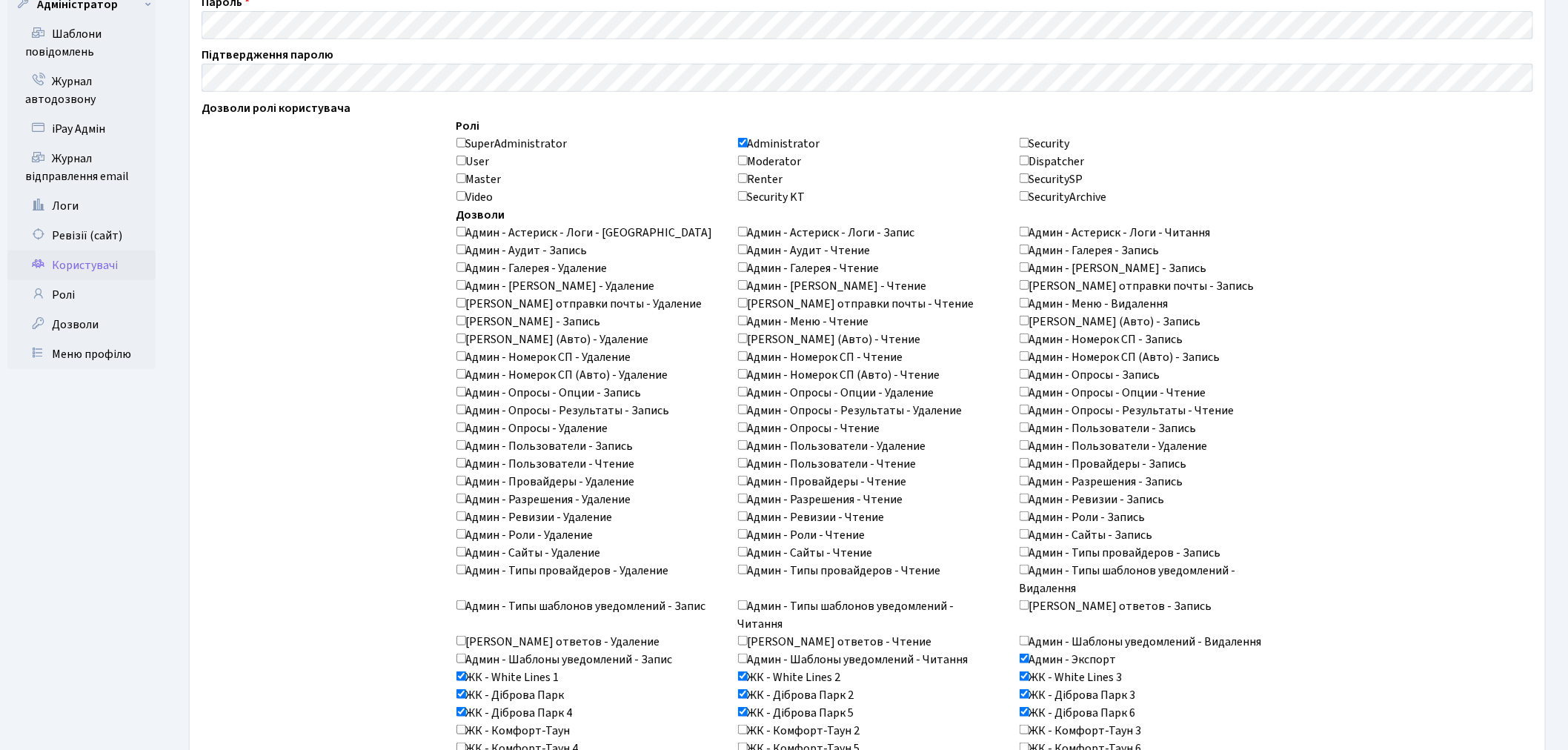
checkbox input "true"
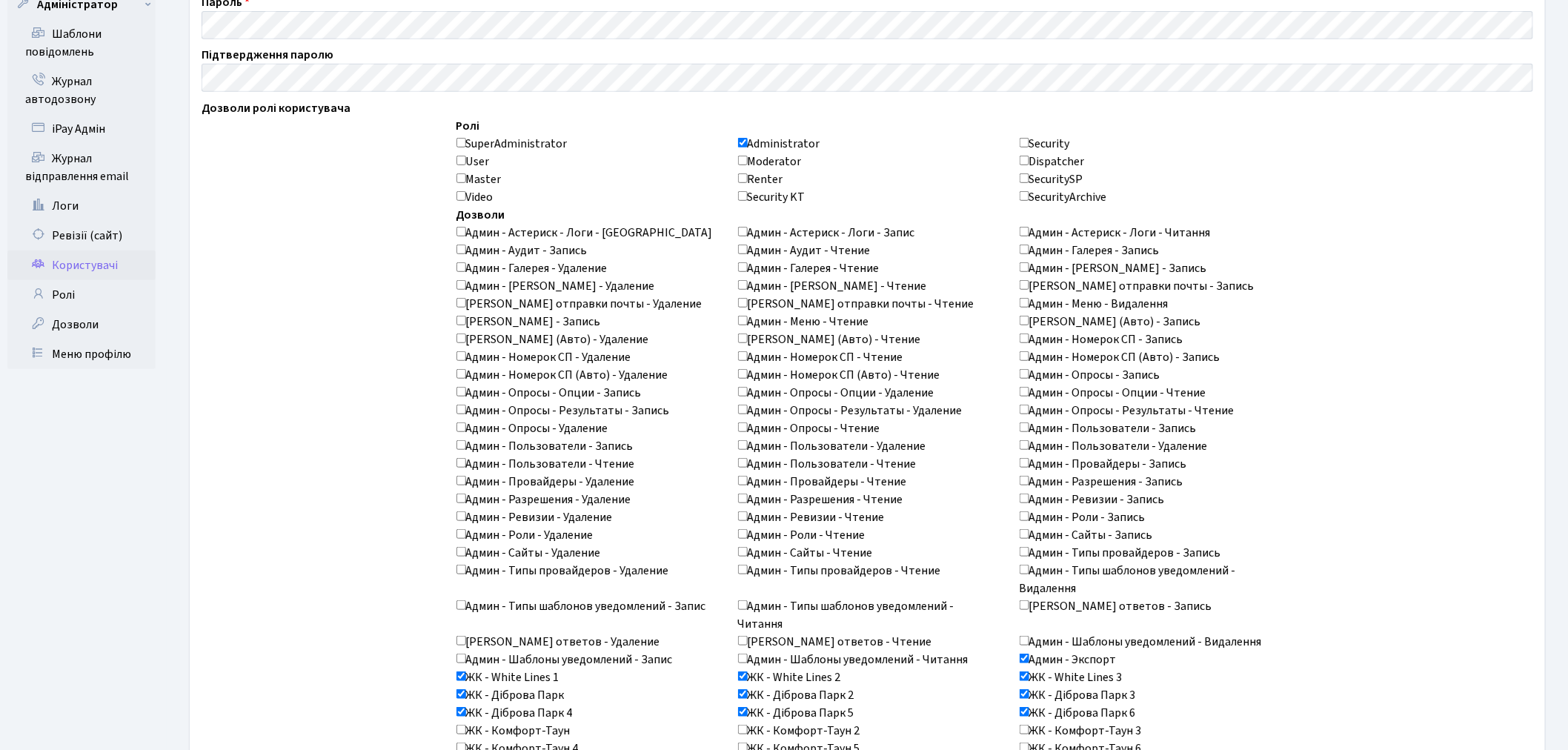
checkbox input "true"
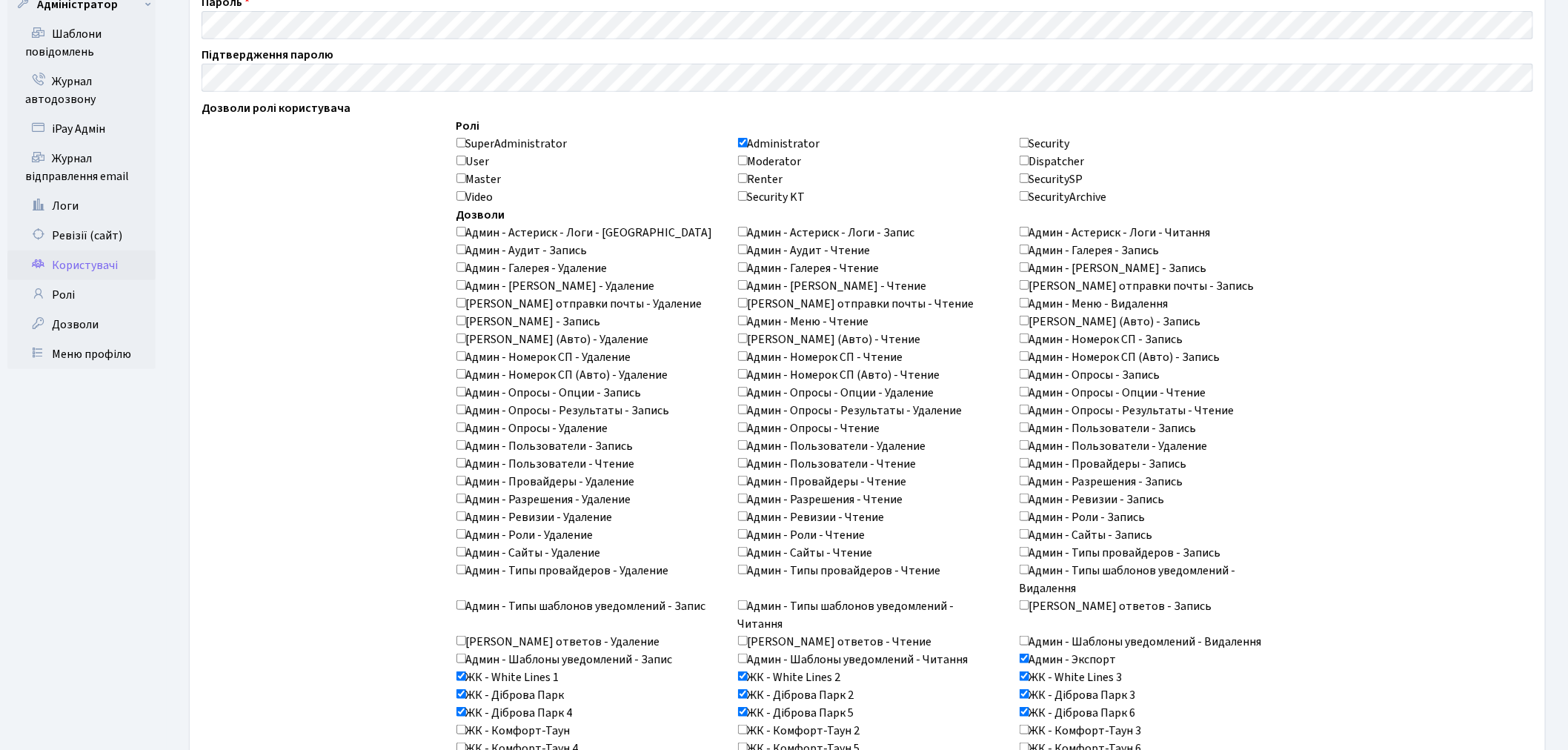
checkbox input "true"
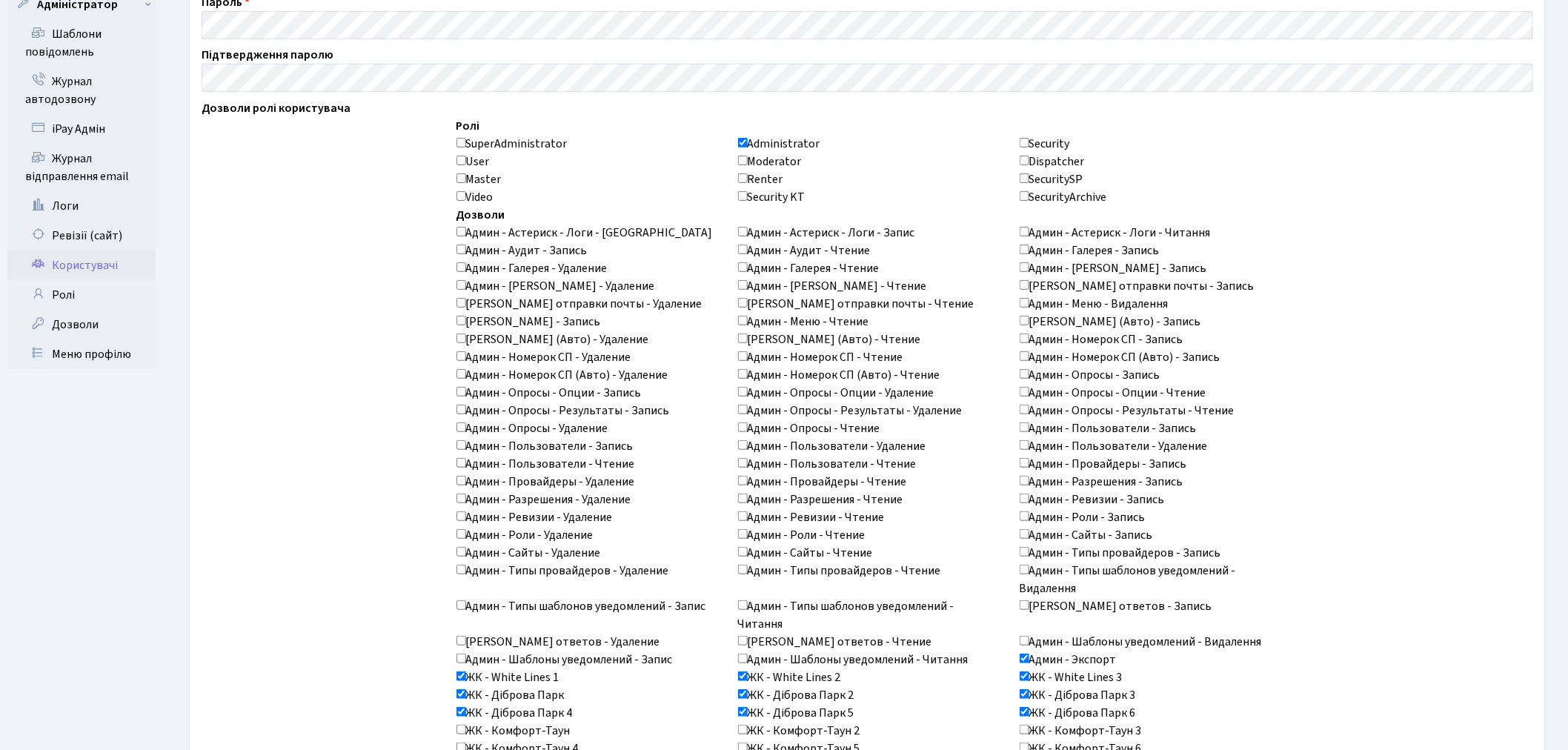
checkbox input "true"
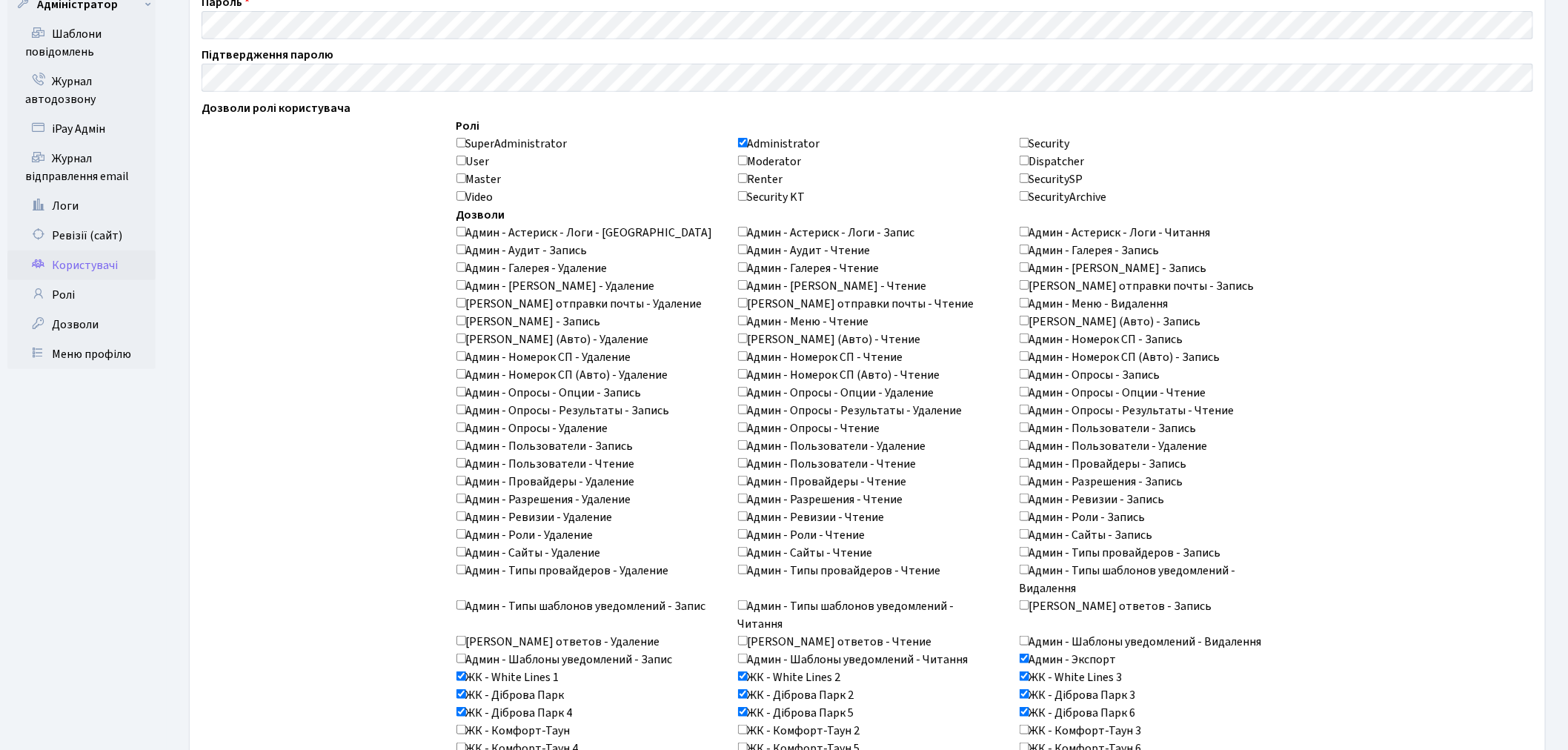
checkbox input "true"
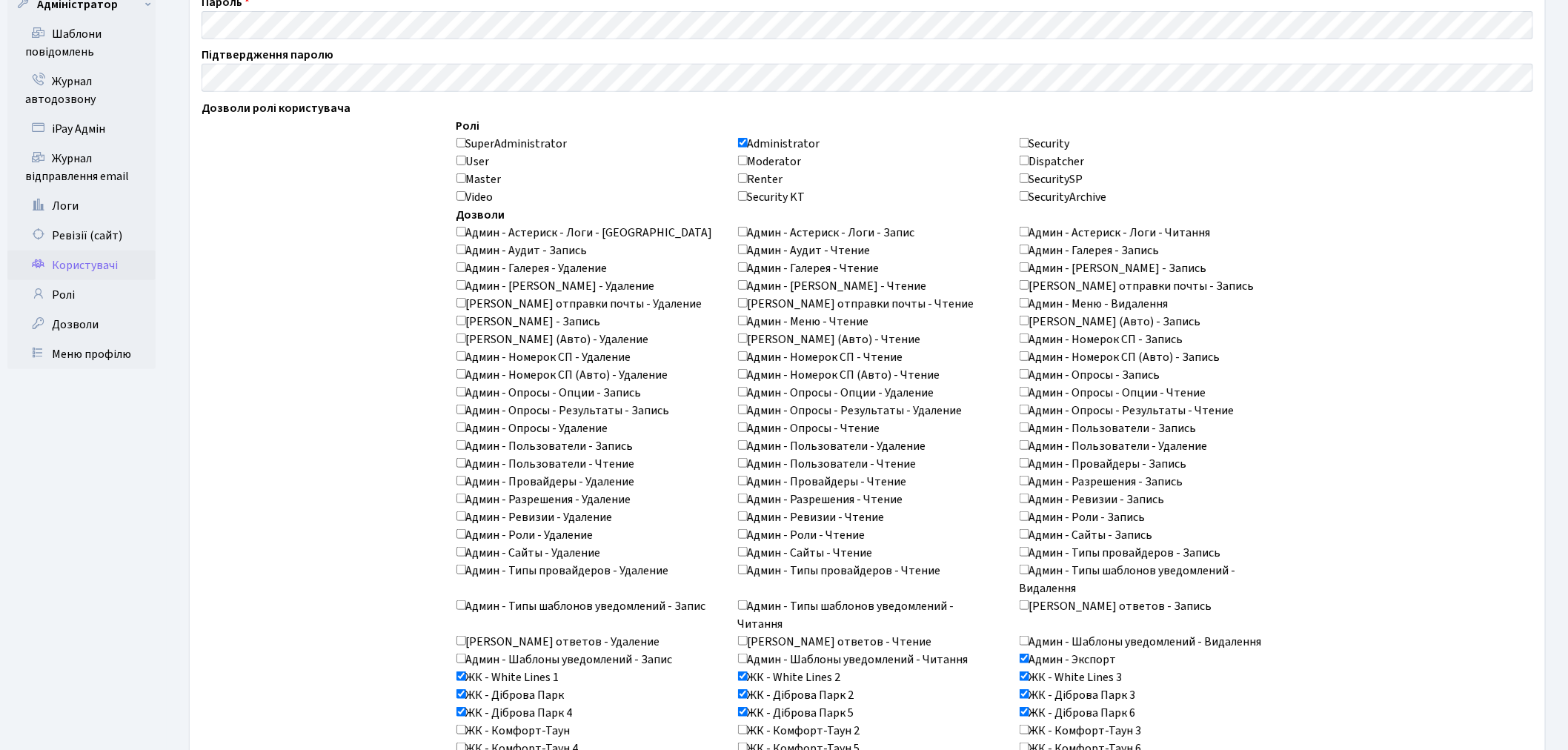
checkbox input "true"
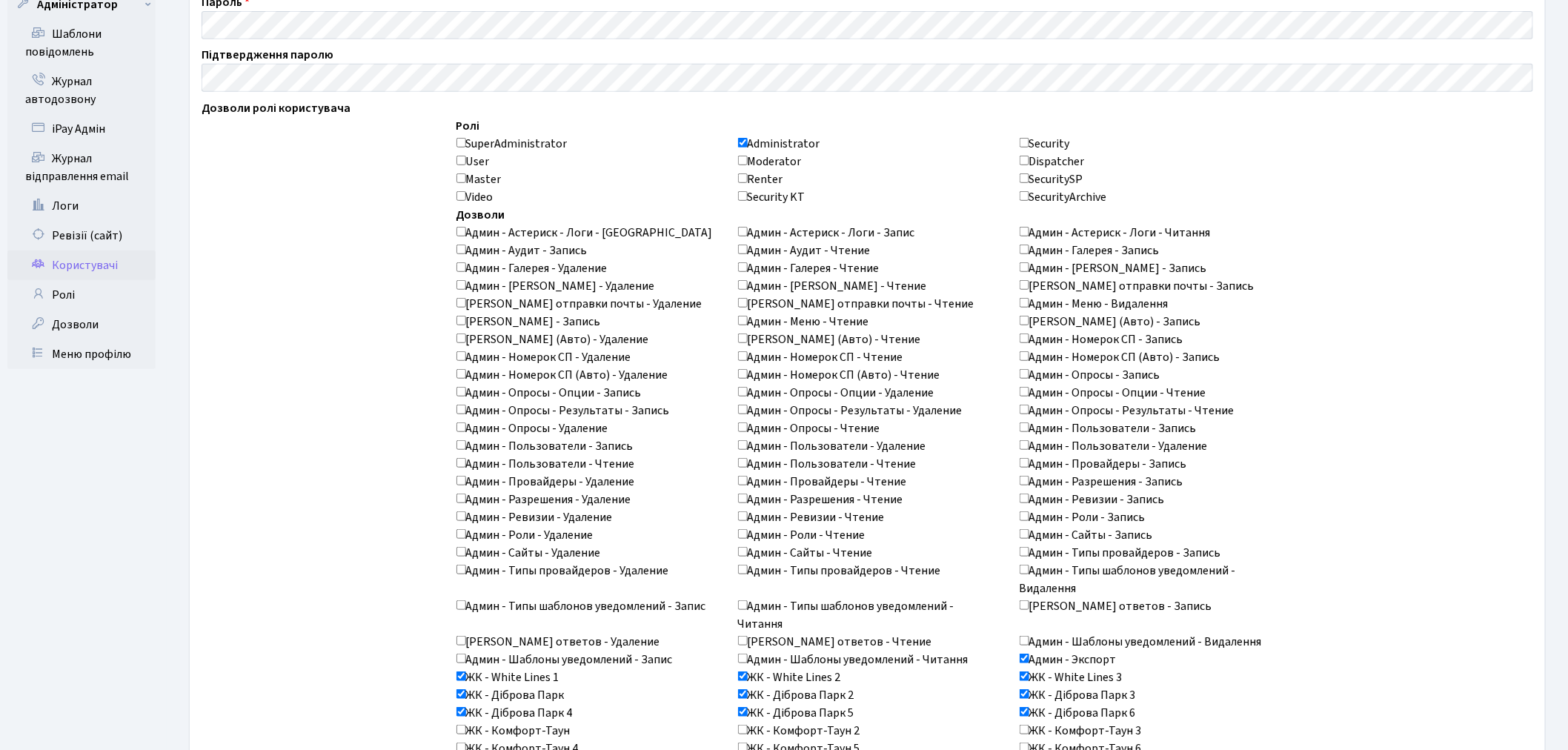
checkbox input "true"
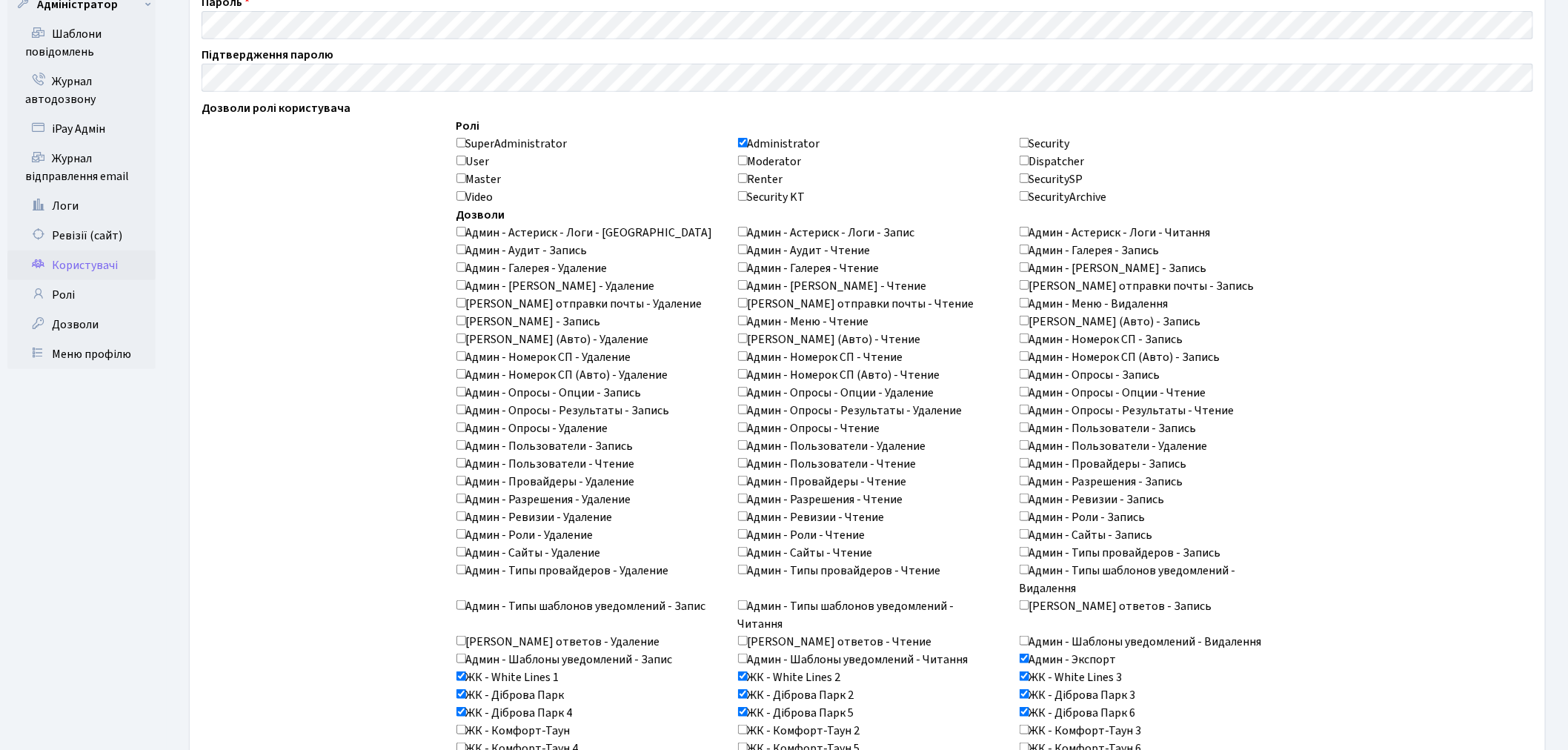
checkbox input "true"
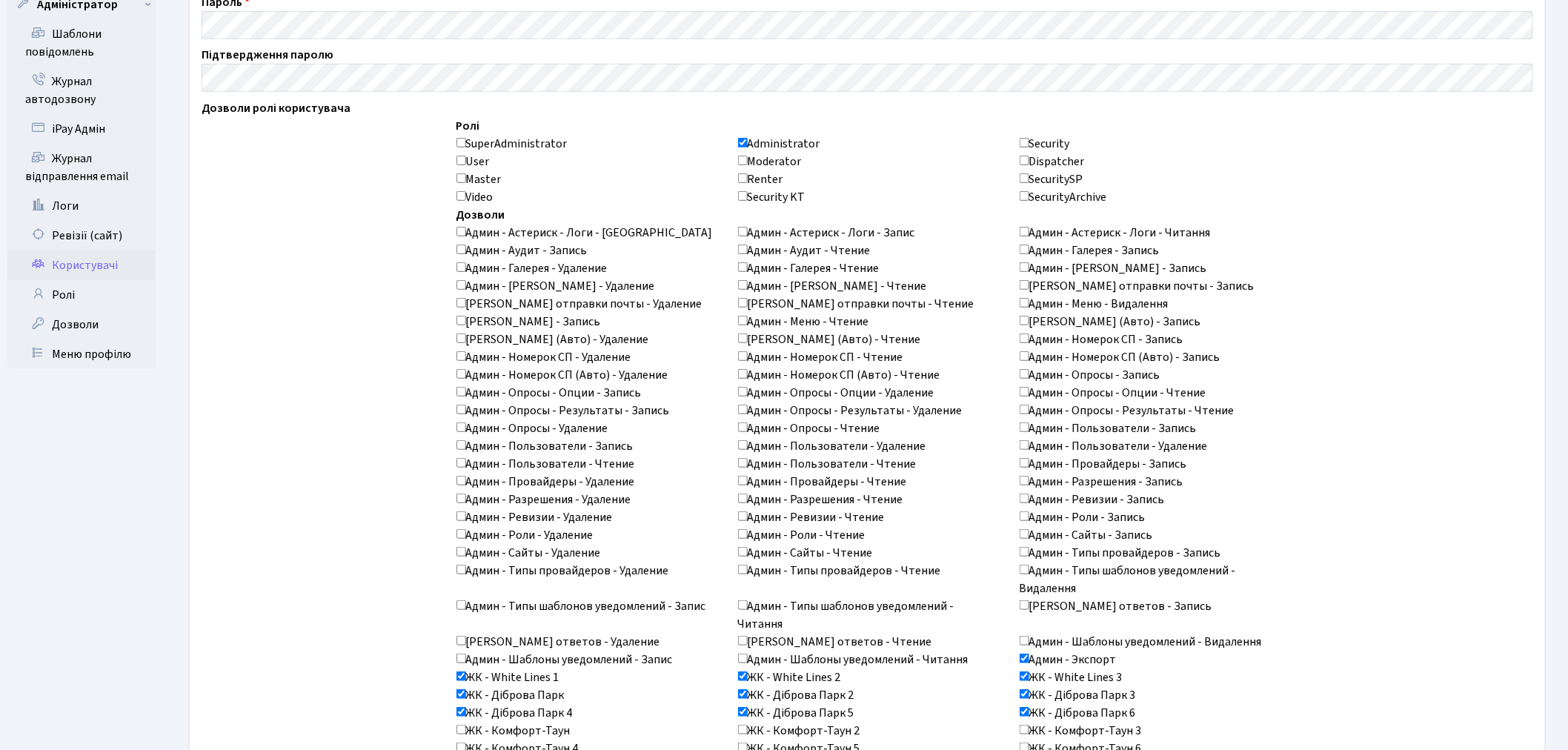
checkbox input "true"
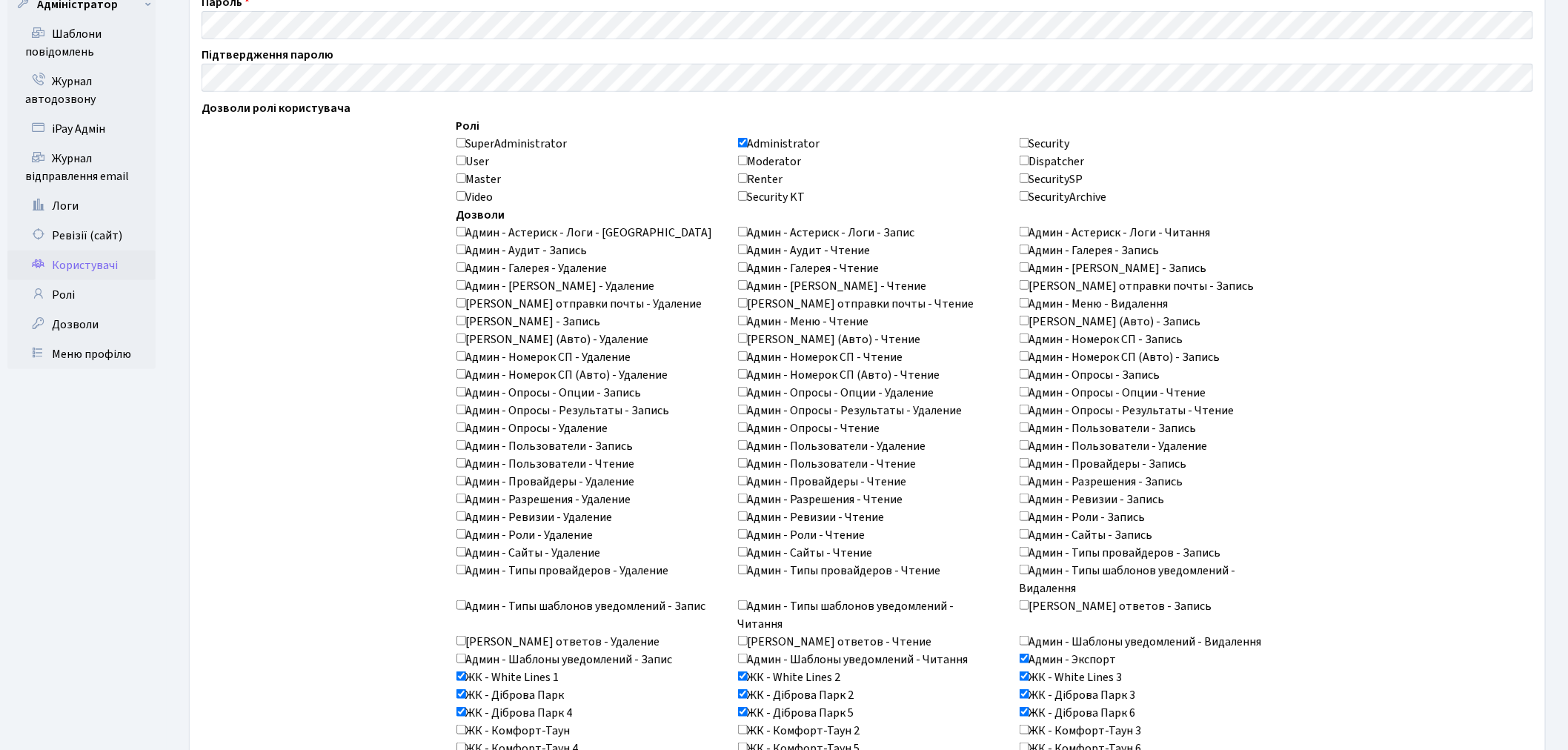
checkbox input "true"
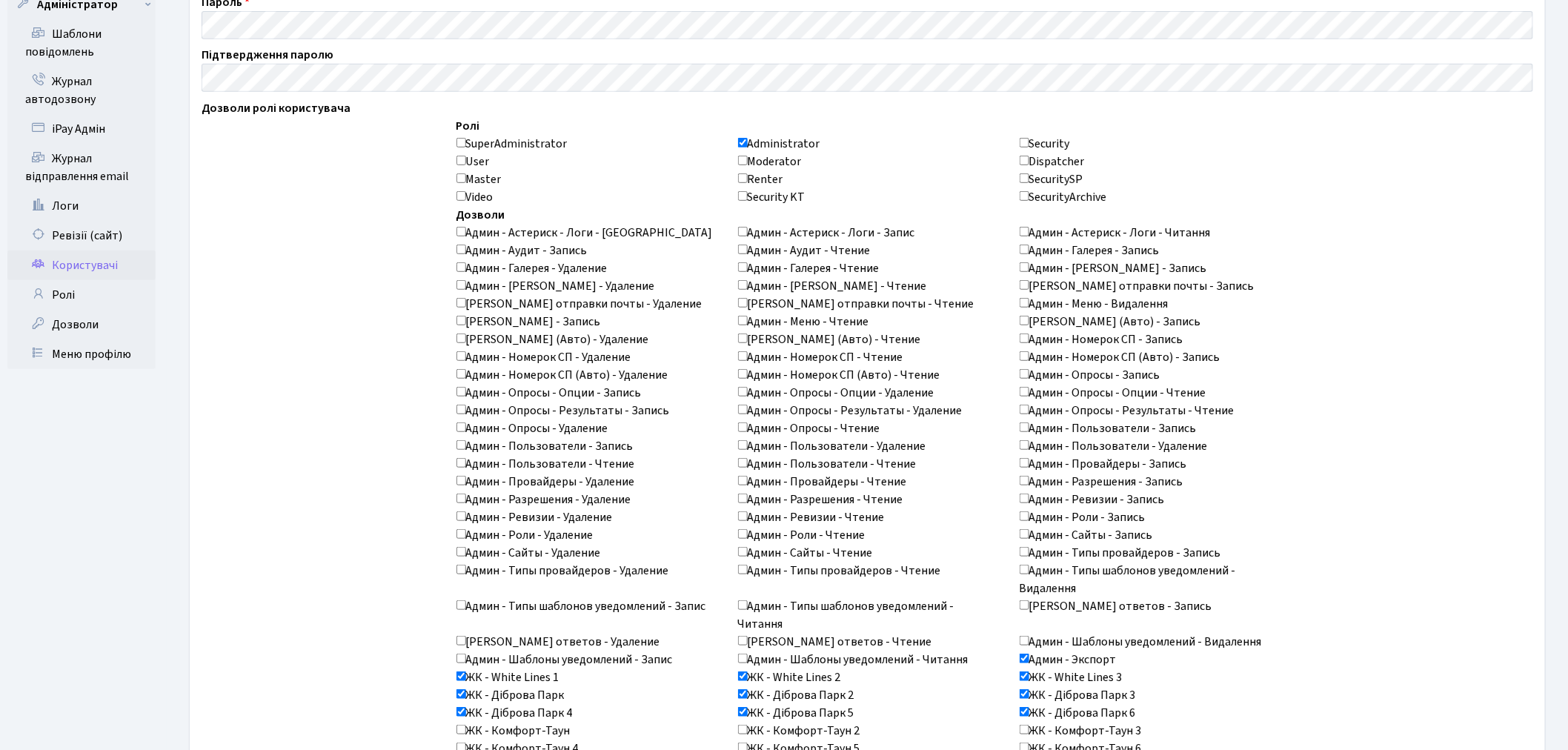
checkbox input "true"
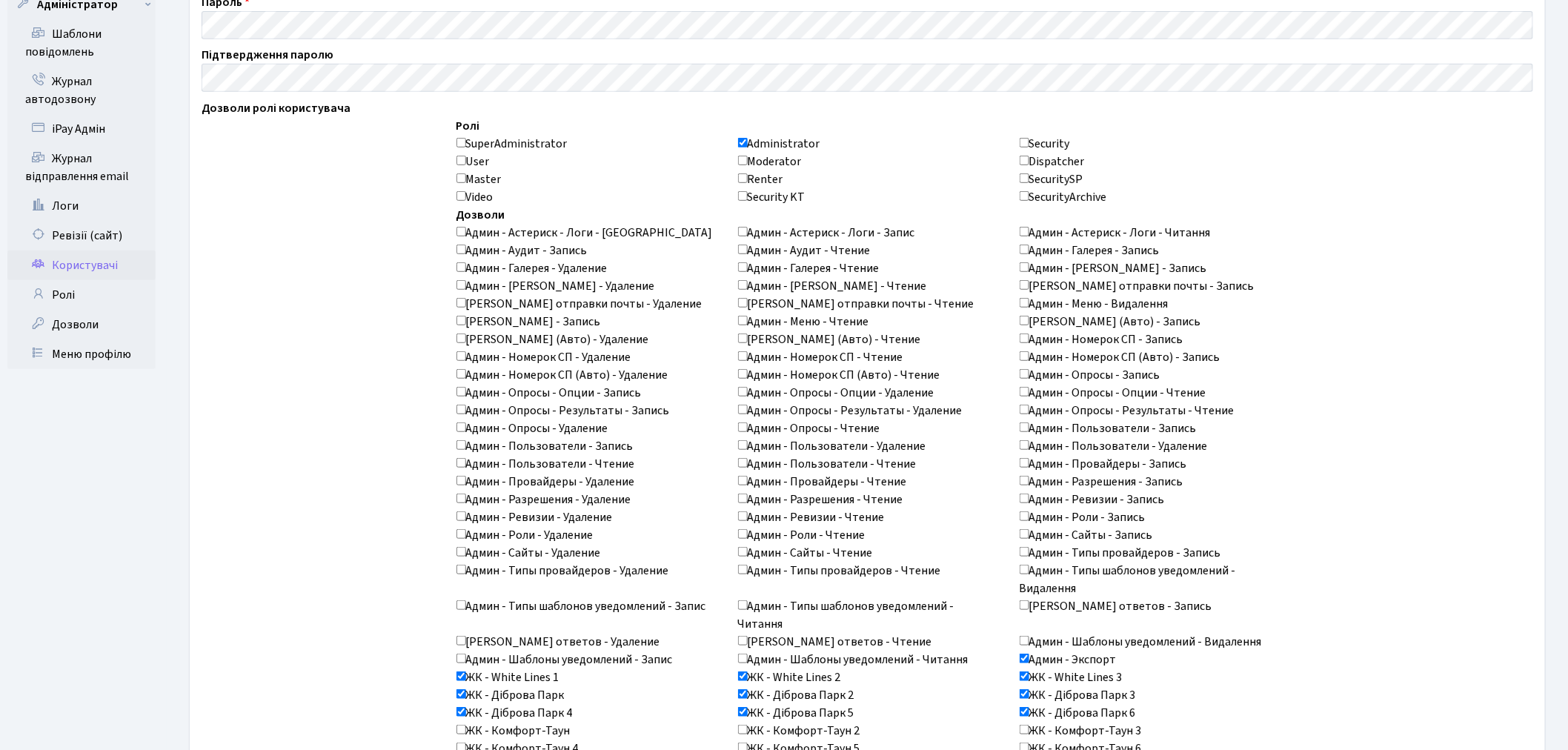
checkbox input "true"
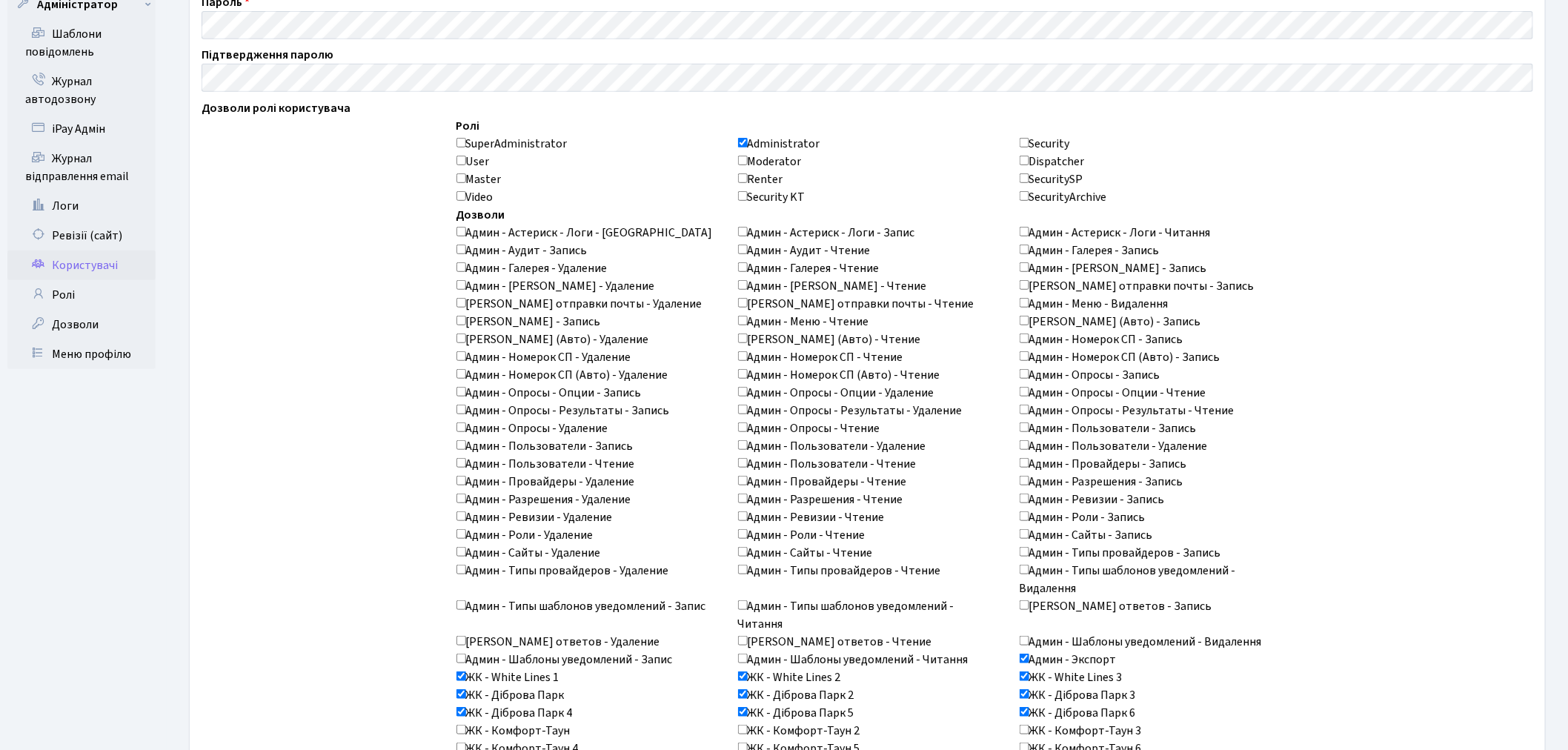
checkbox input "true"
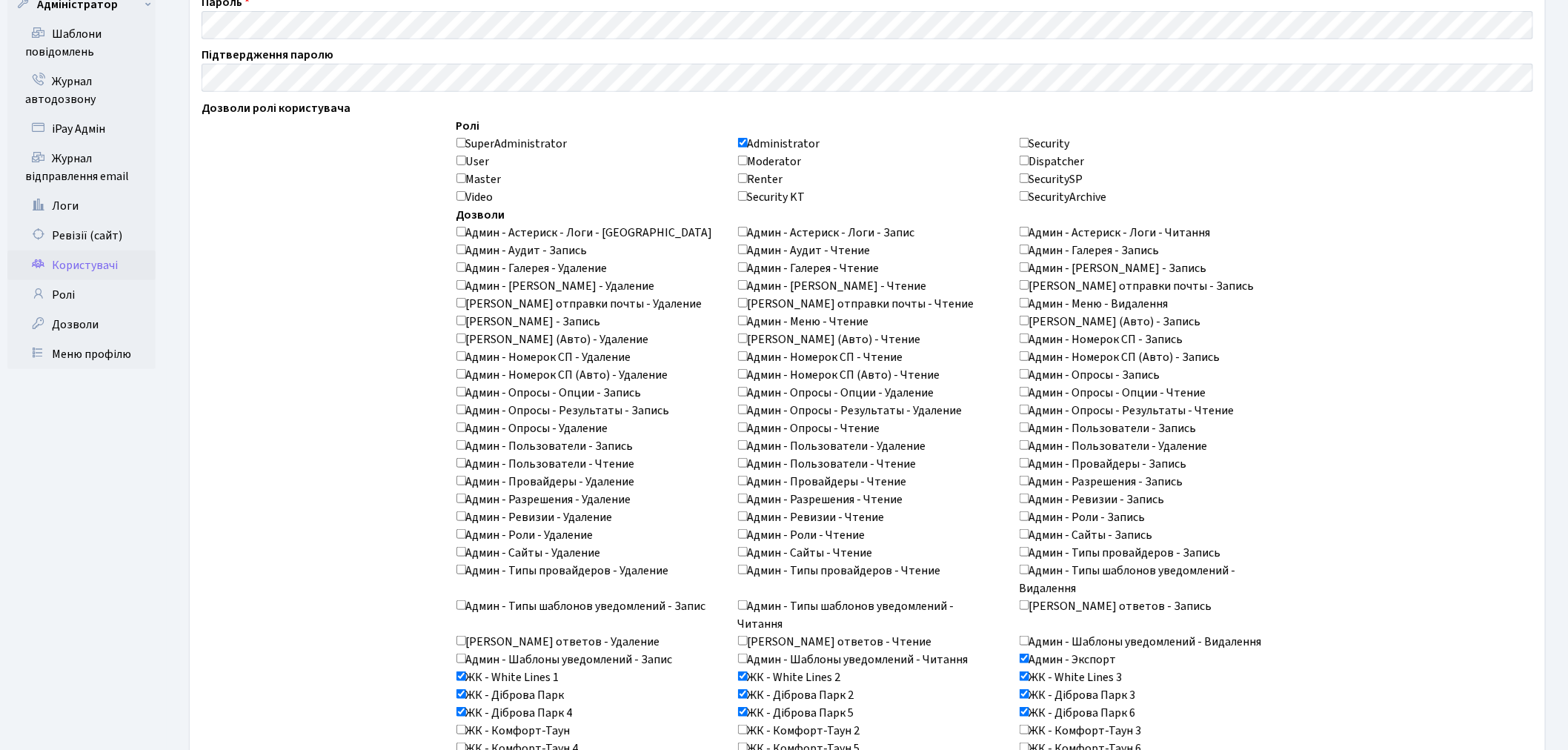
checkbox input "true"
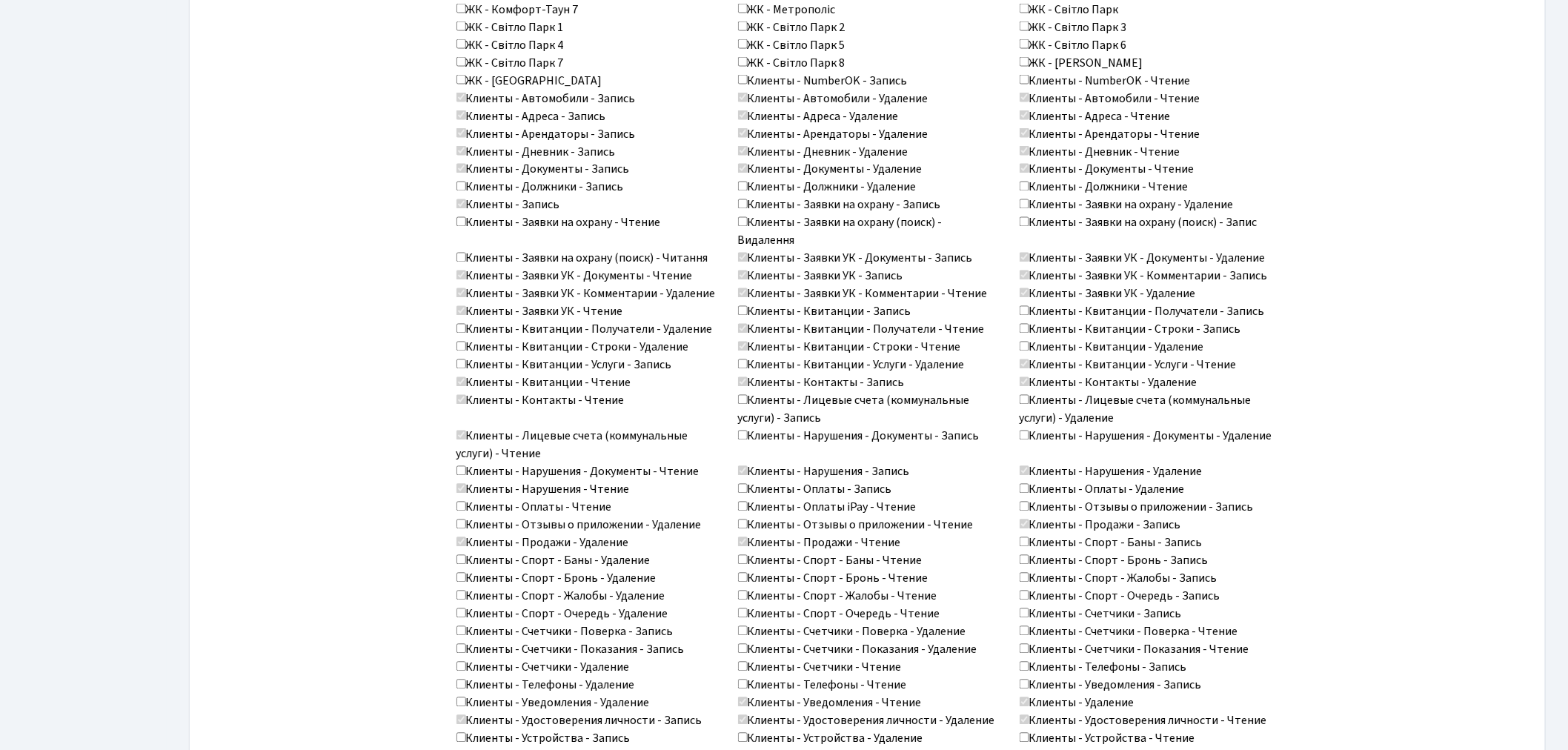
scroll to position [1084, 0]
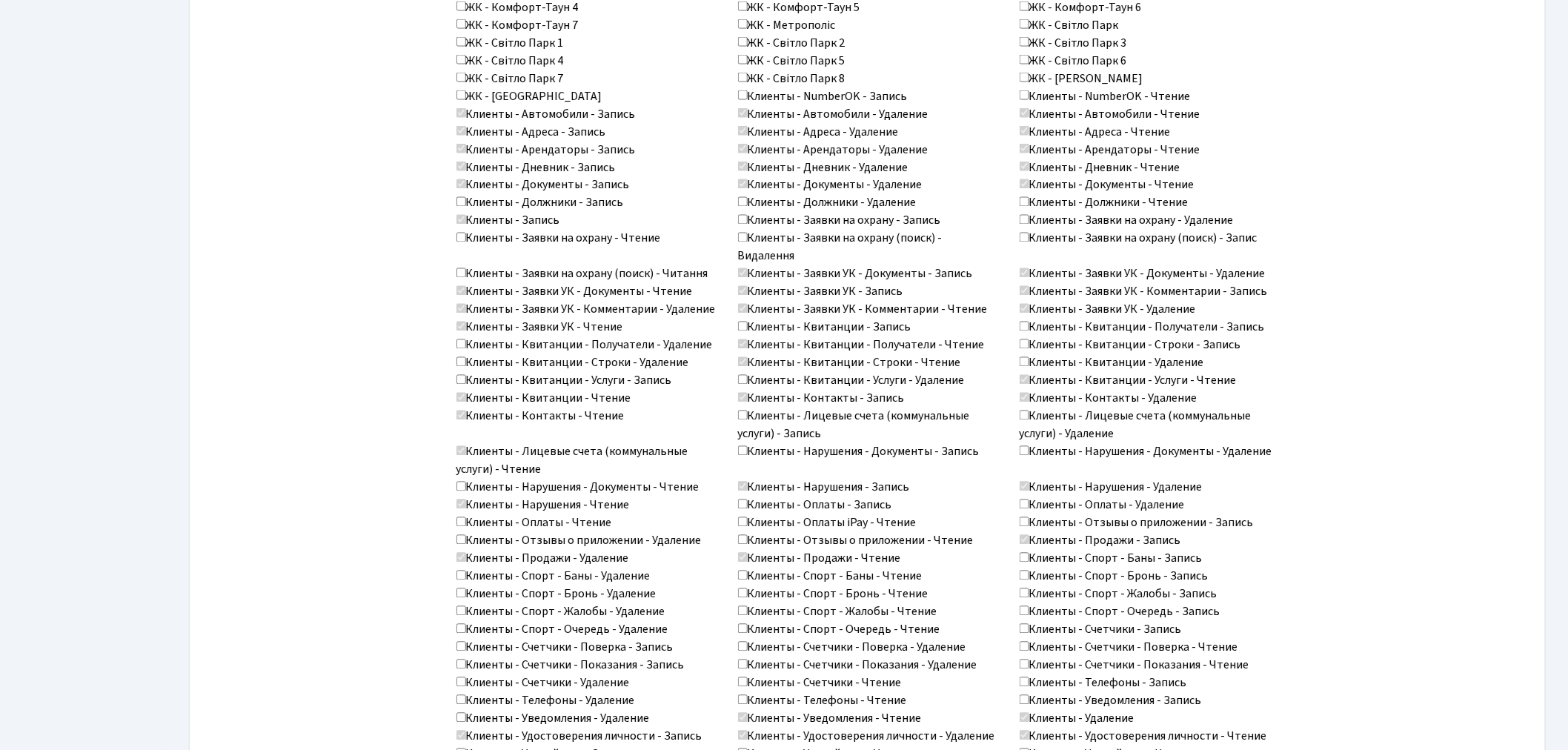
click at [1040, 203] on label "Клиенты - Должники - Чтение" at bounding box center [1104, 203] width 169 height 18
click at [1030, 203] on input "Клиенты - Должники - Чтение" at bounding box center [1025, 202] width 10 height 10
checkbox input "true"
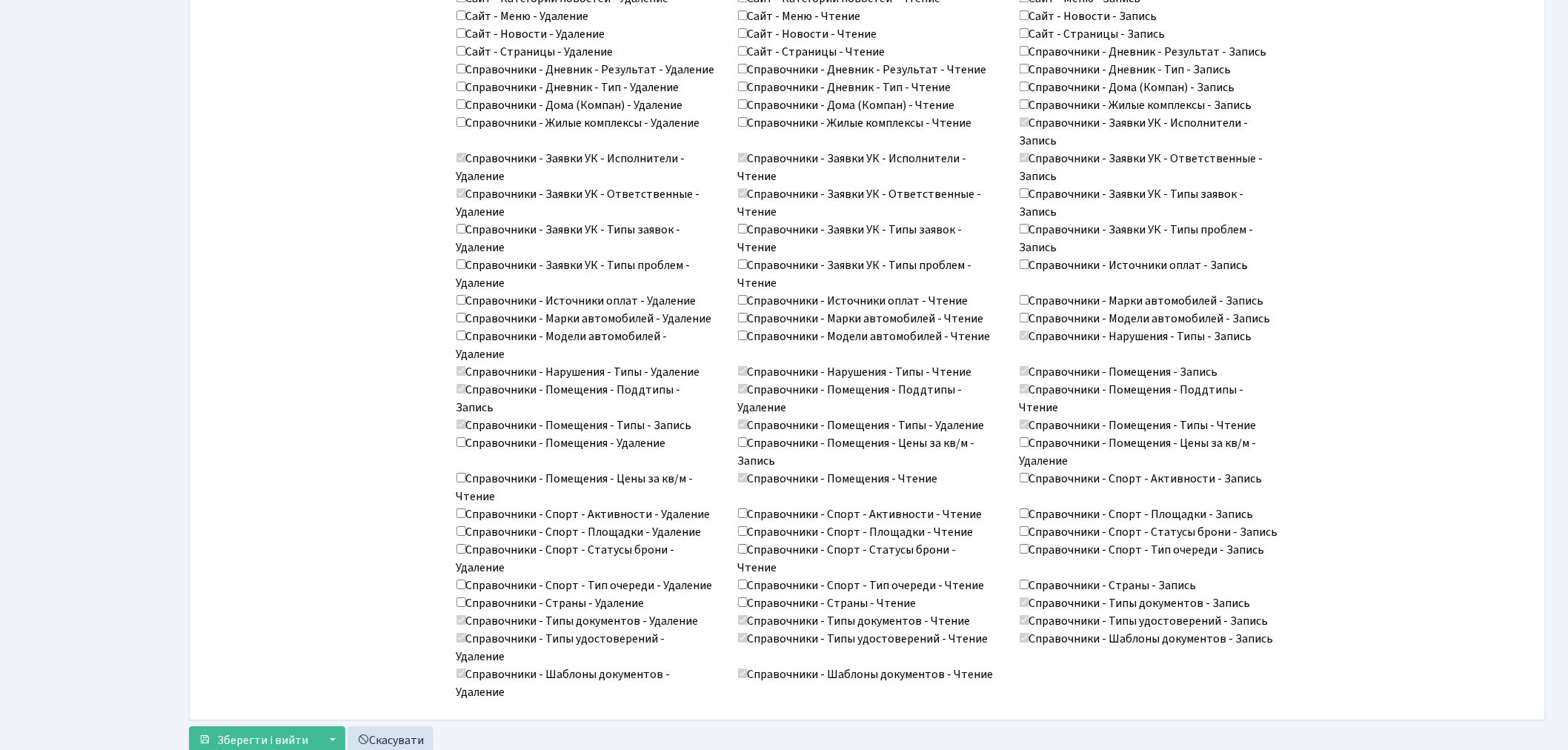
scroll to position [1908, 0]
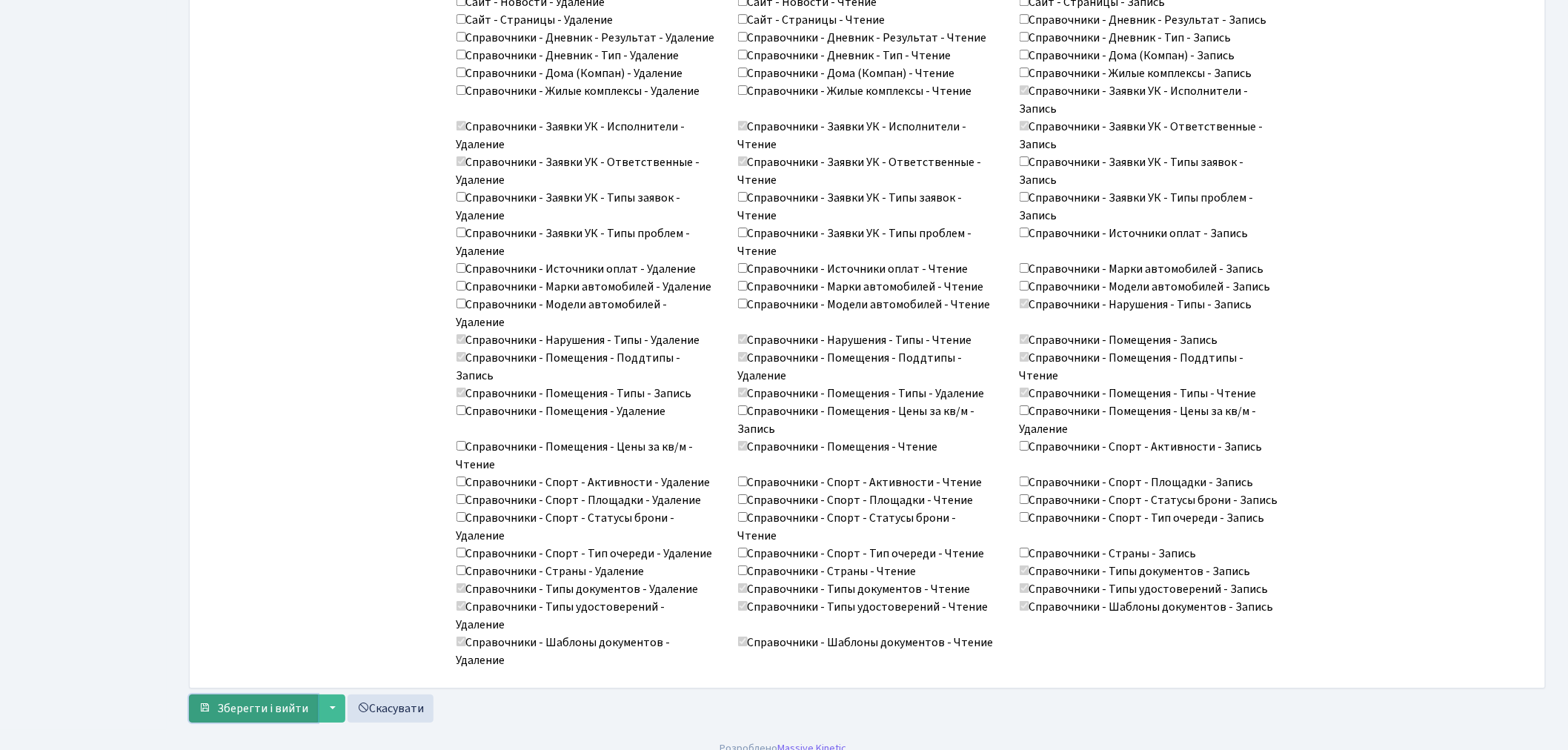
click at [253, 700] on span "Зберегти і вийти" at bounding box center [263, 708] width 92 height 16
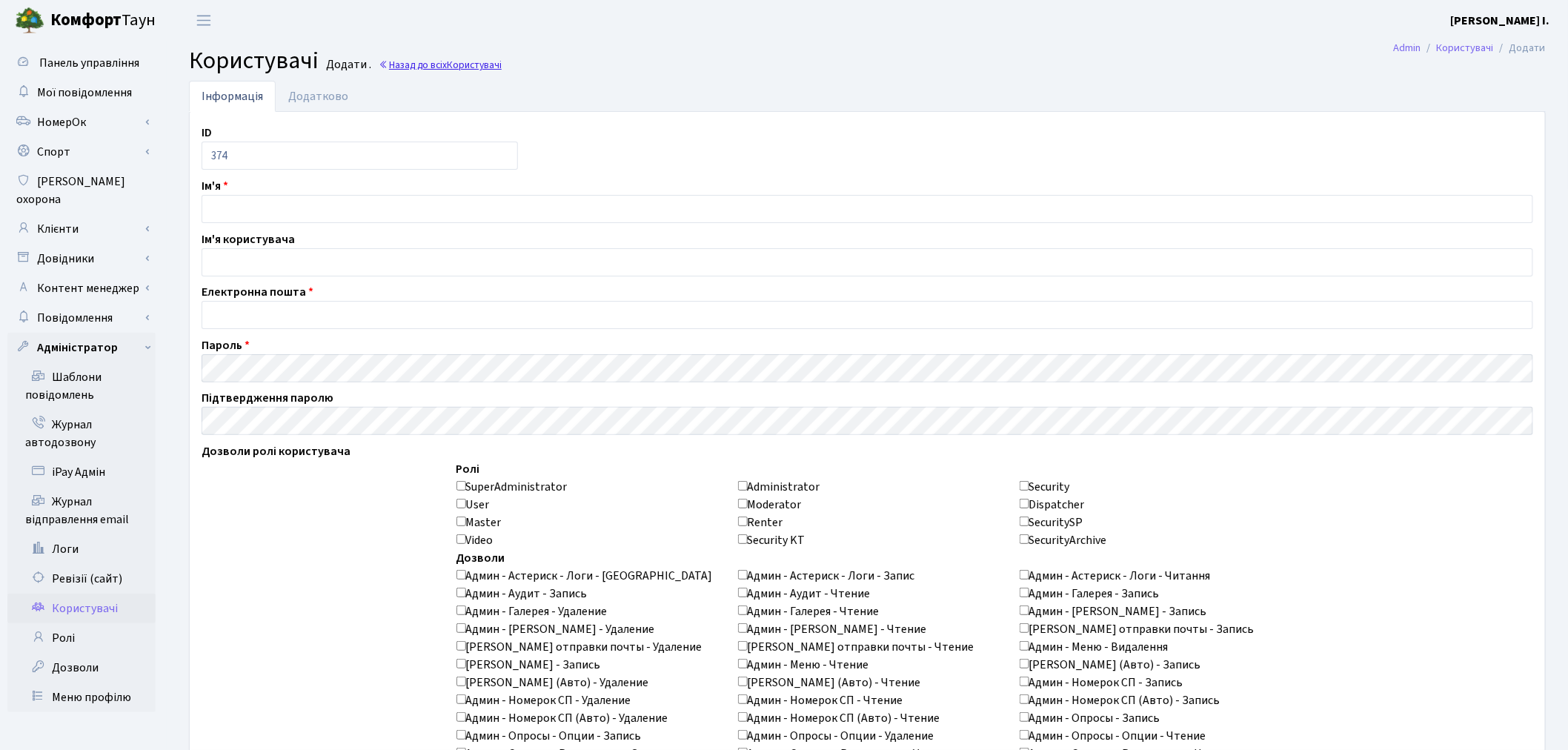
click at [426, 63] on link "Назад до всіх Користувачі" at bounding box center [440, 65] width 123 height 14
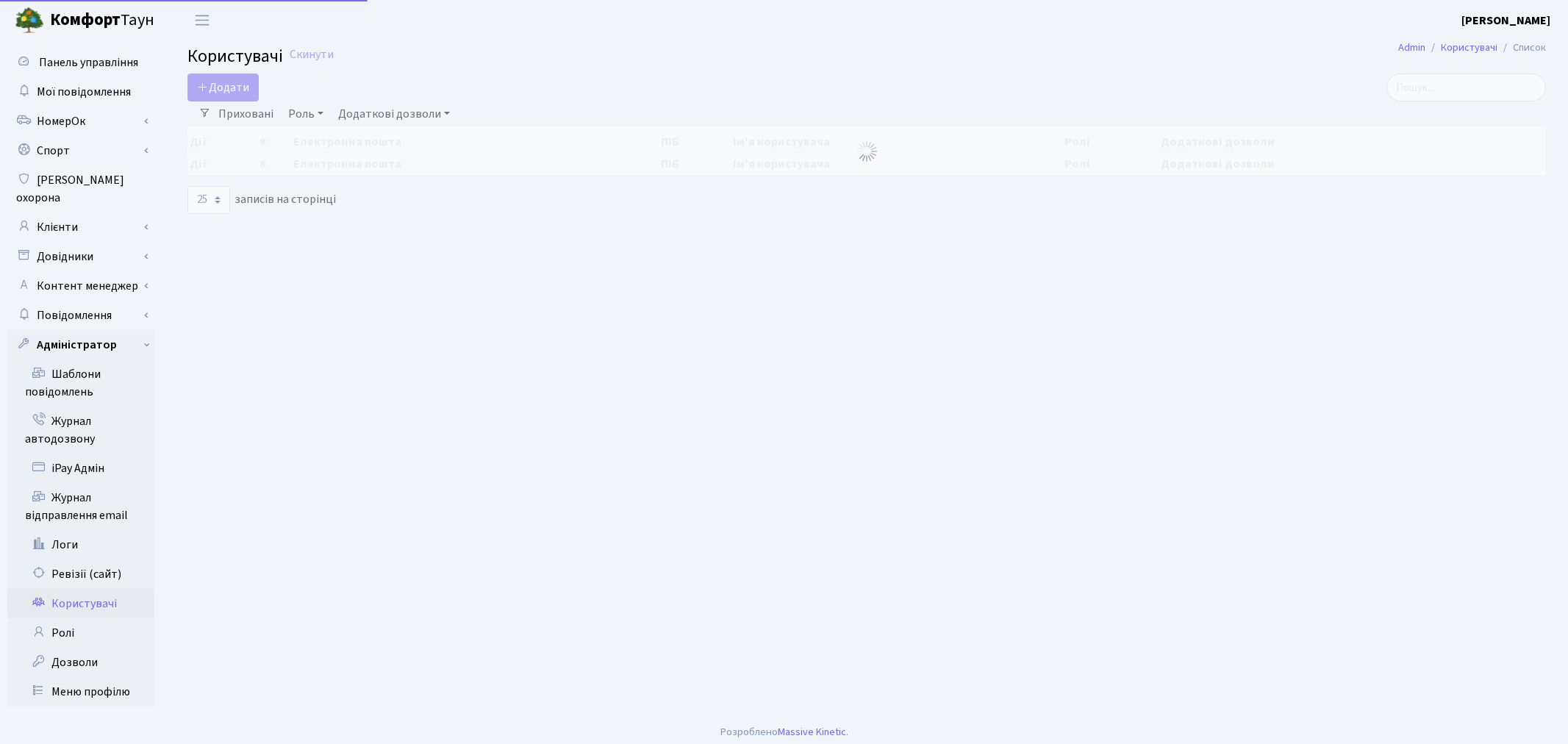
select select "25"
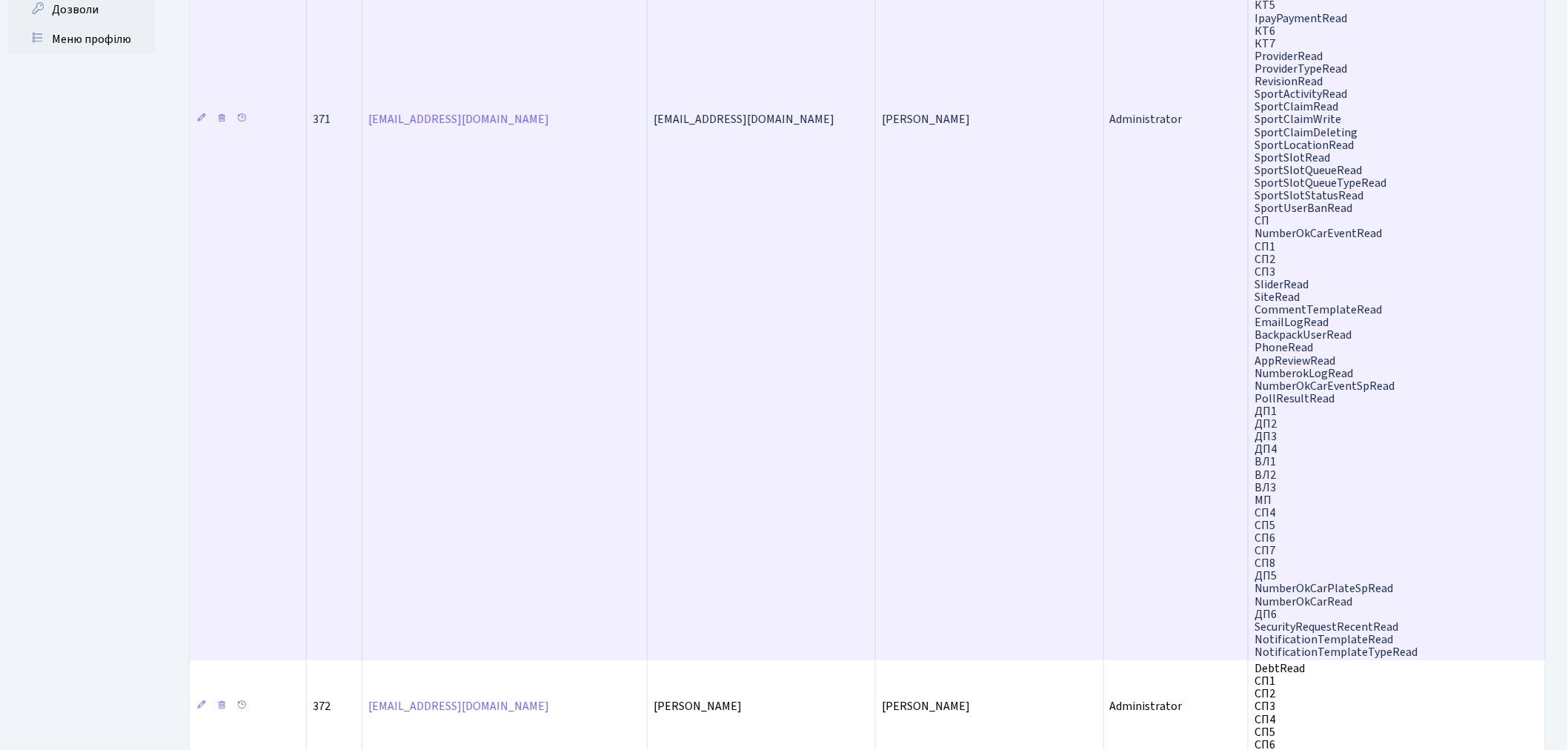
scroll to position [951, 0]
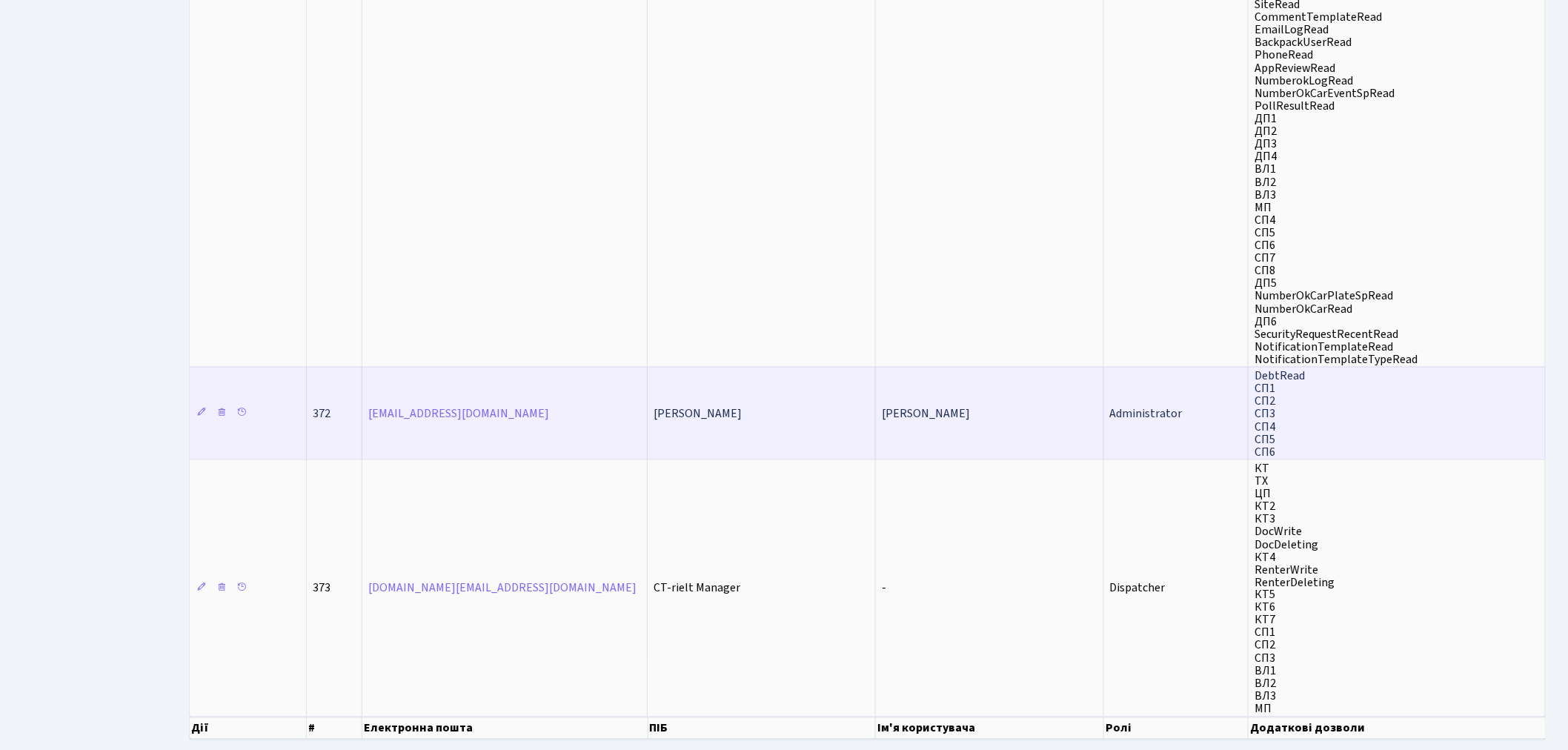
click at [1190, 371] on td "Administrator" at bounding box center [1176, 413] width 145 height 92
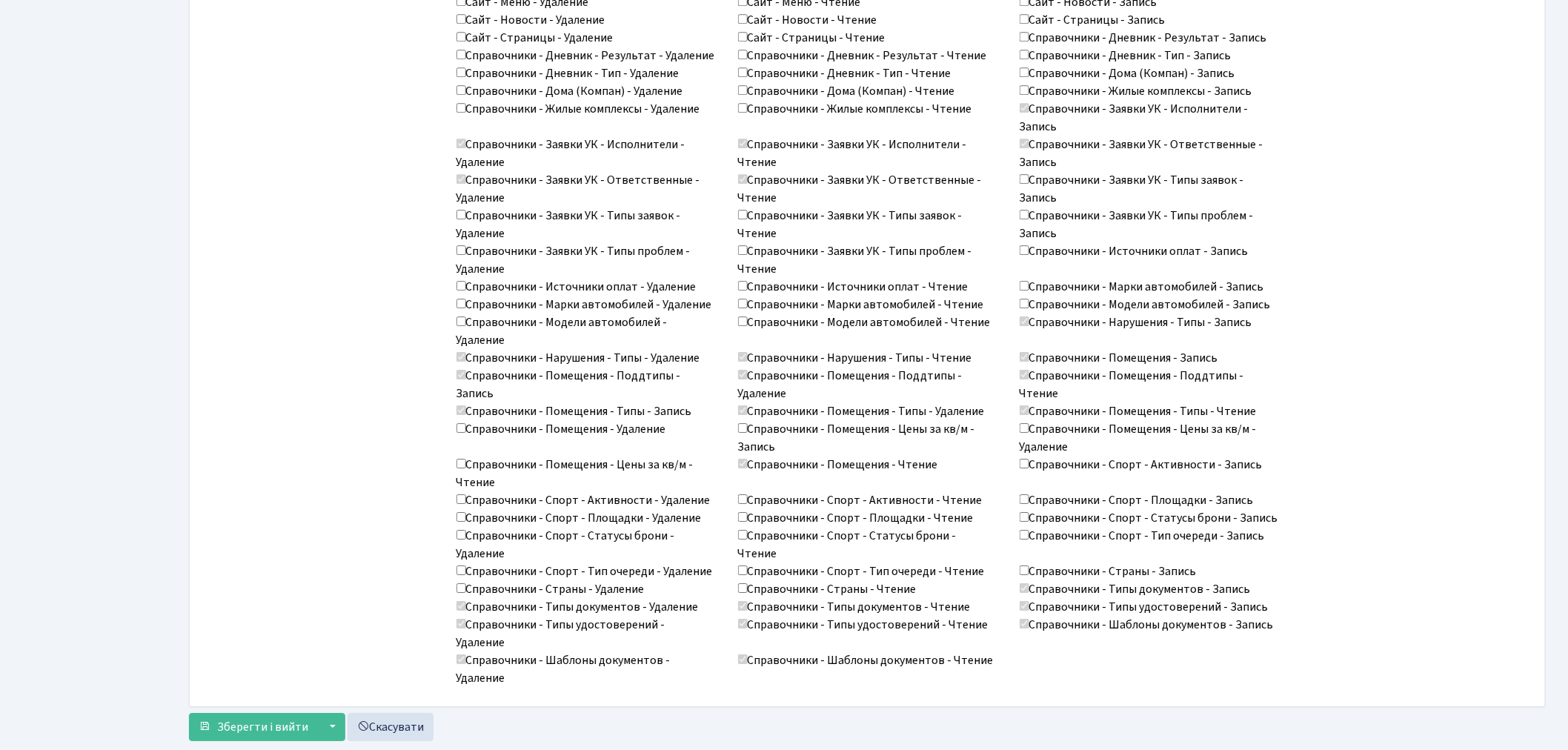
scroll to position [1855, 0]
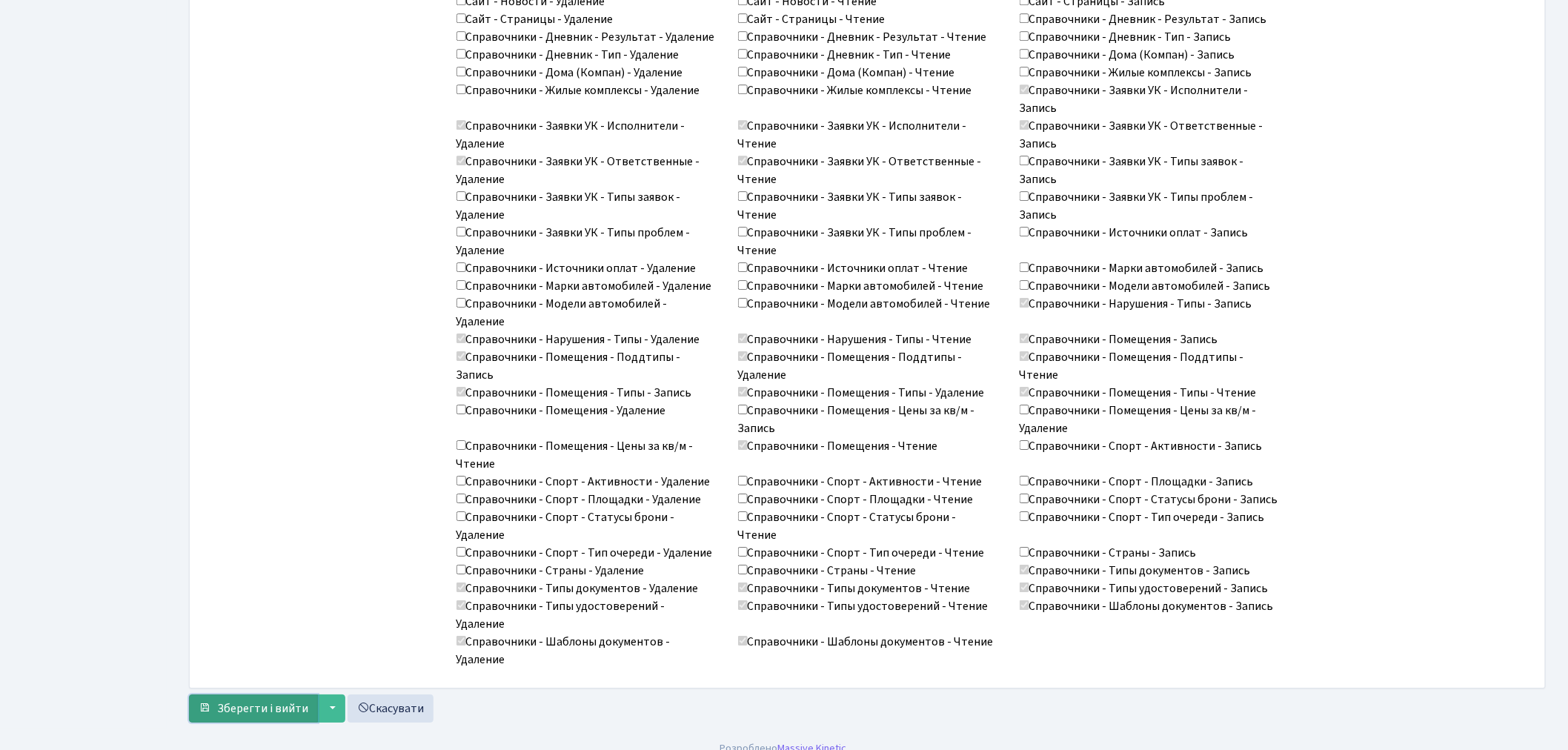
click at [255, 700] on span "Зберегти і вийти" at bounding box center [263, 708] width 92 height 16
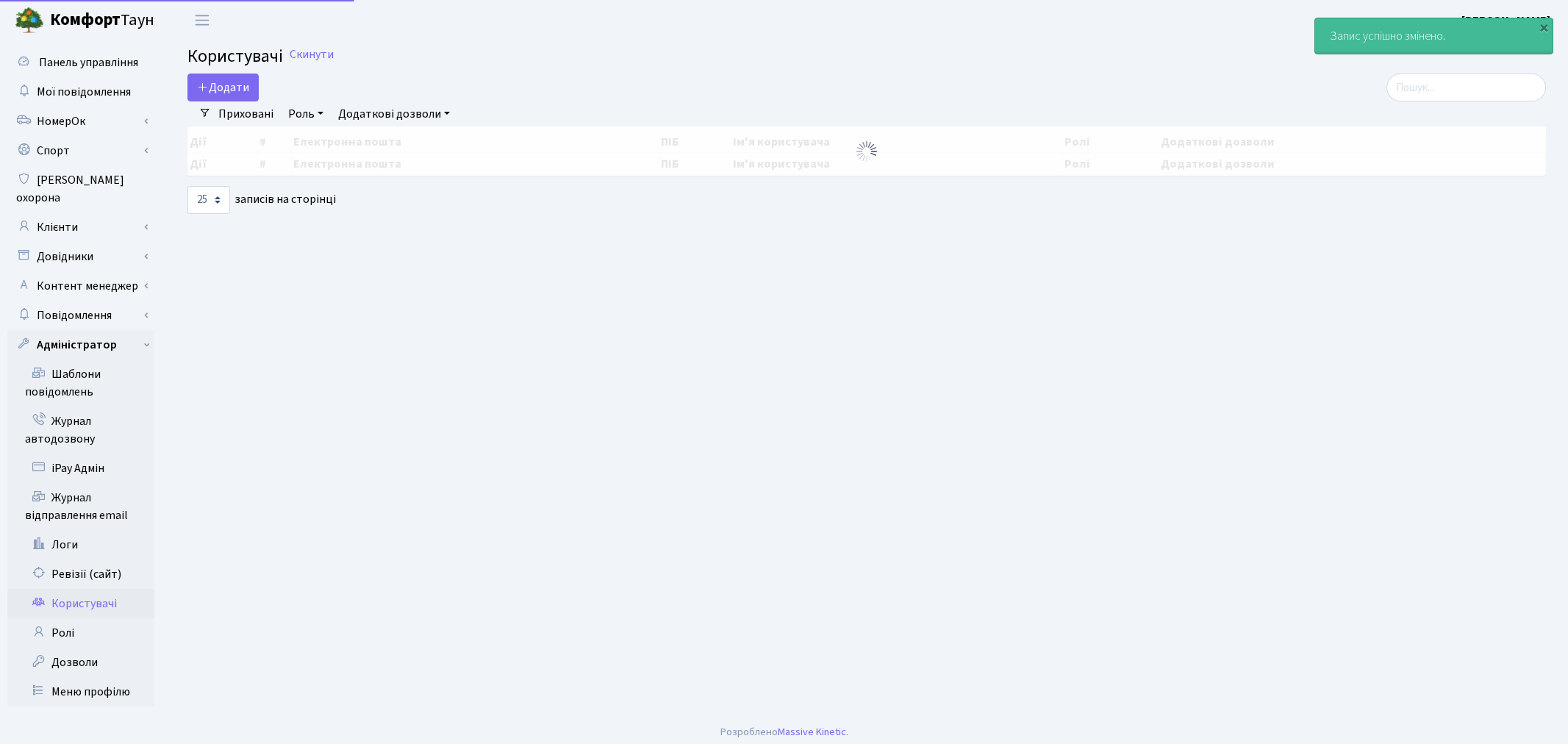
select select "25"
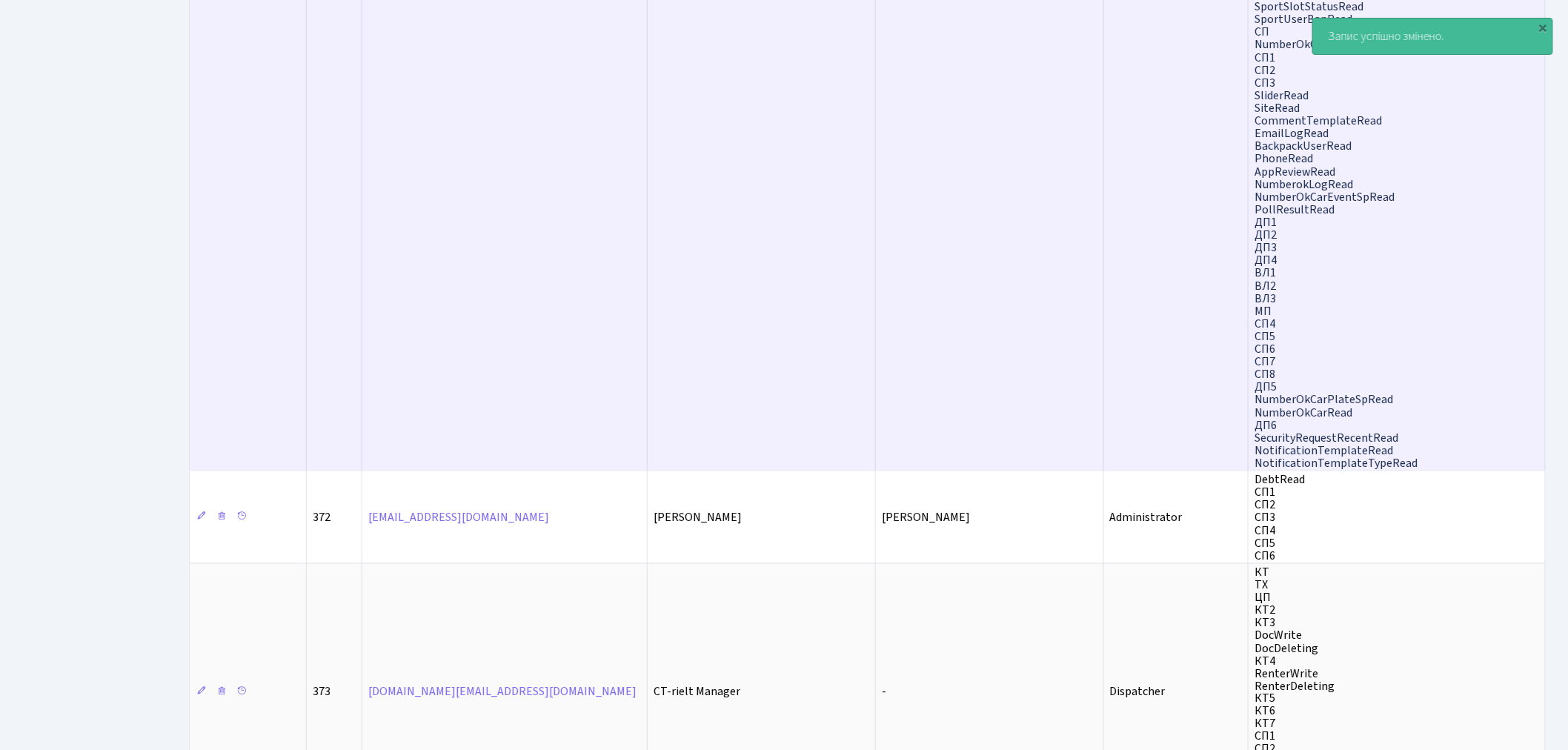
scroll to position [951, 0]
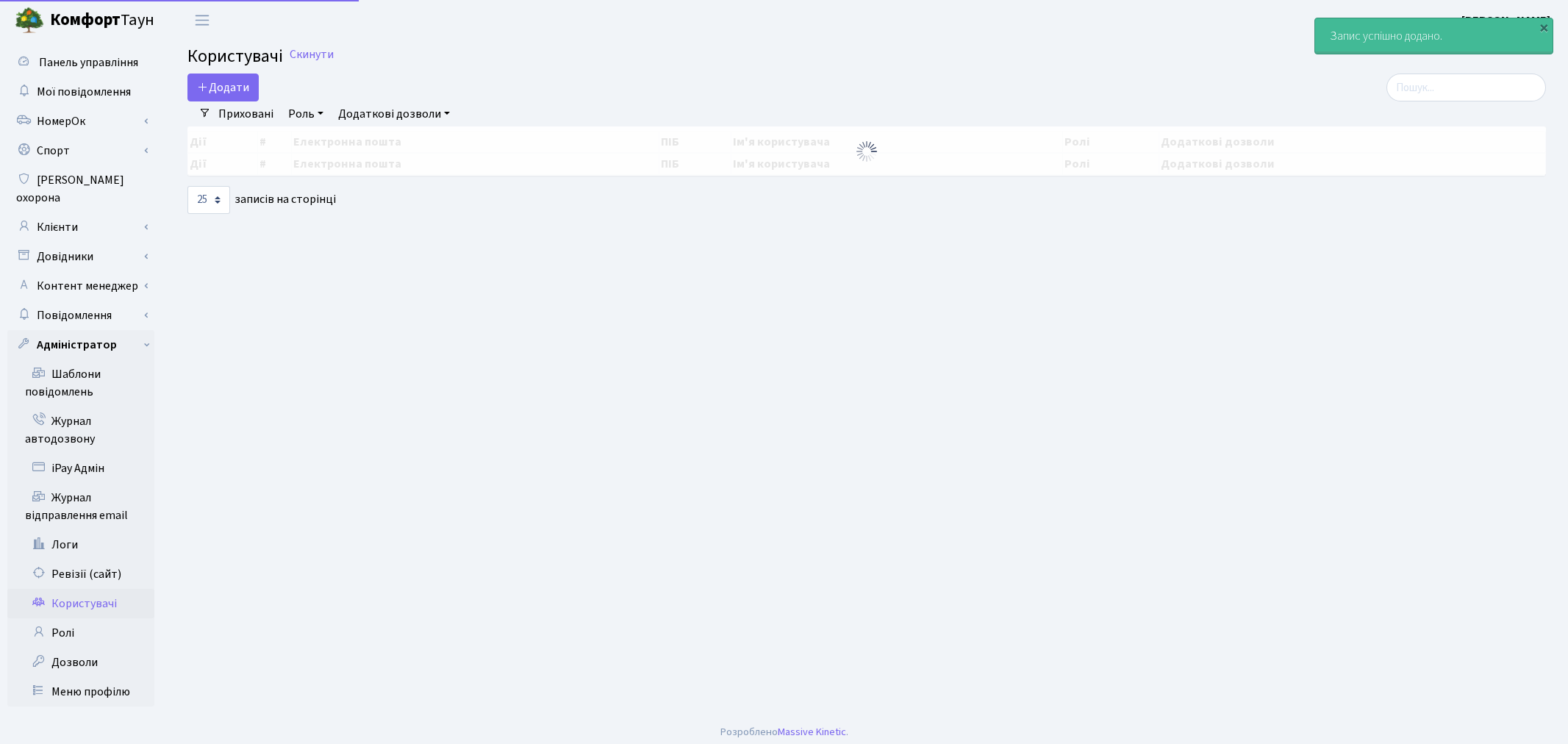
select select "25"
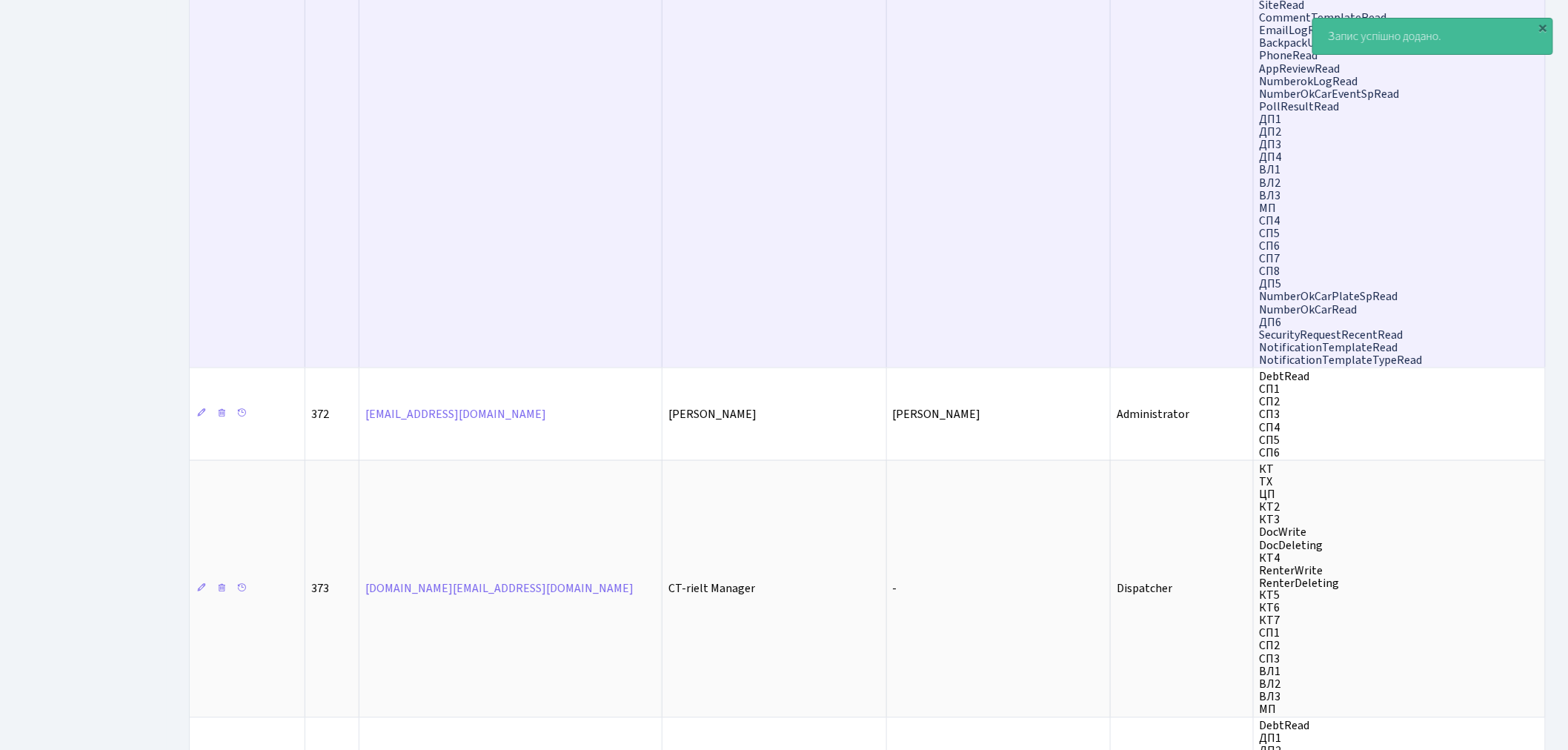
scroll to position [1076, 0]
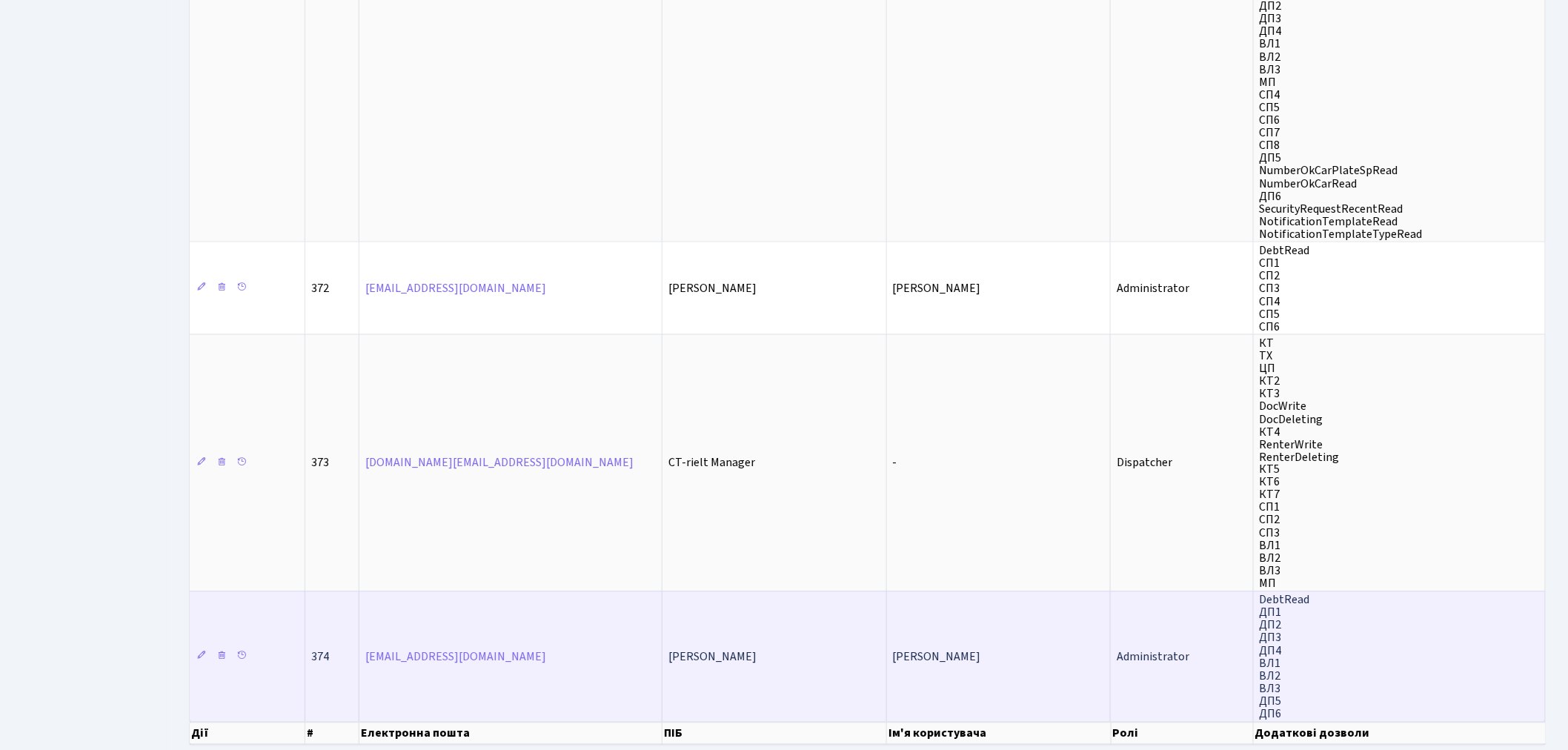
click at [958, 650] on span "[PERSON_NAME]" at bounding box center [937, 658] width 88 height 16
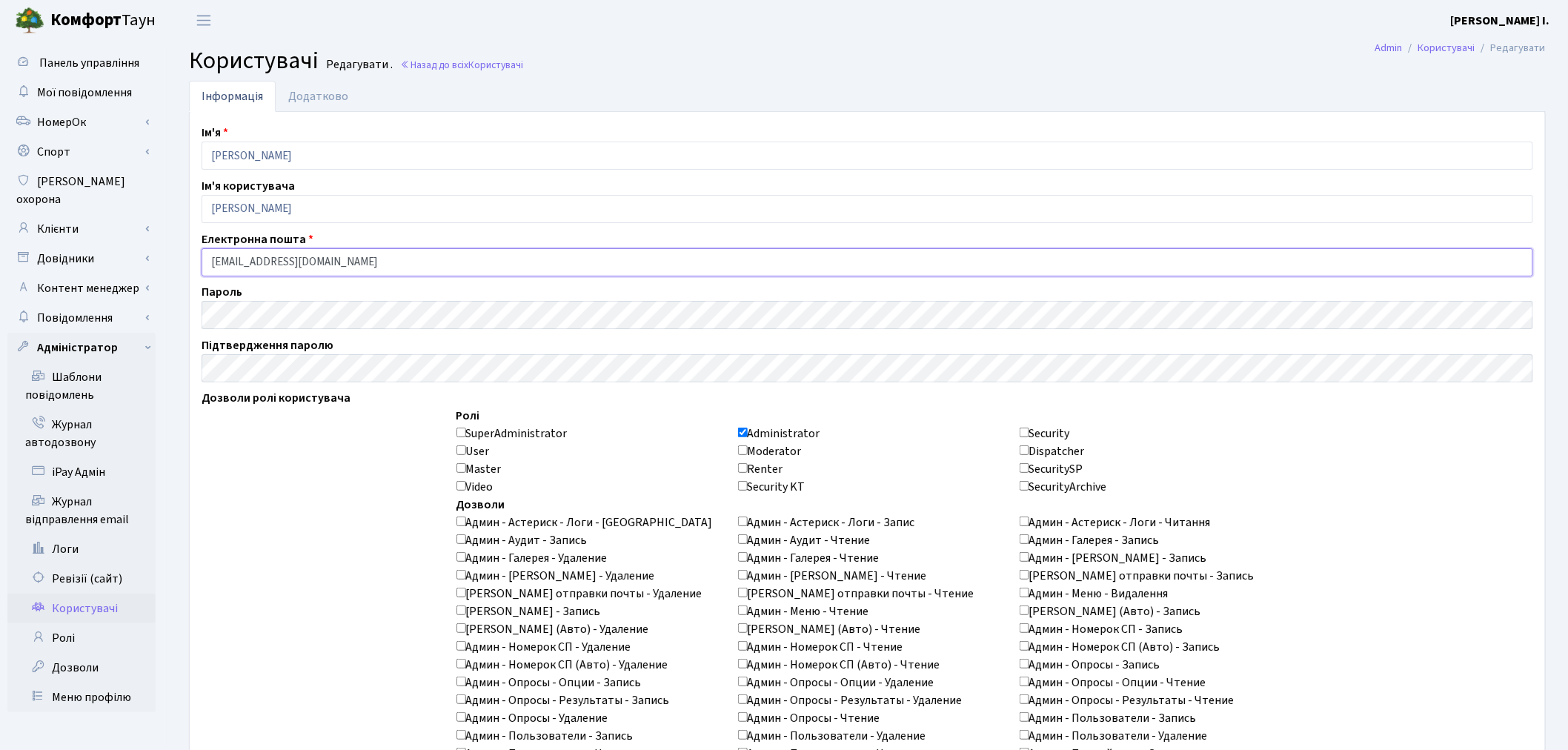
click at [404, 260] on input "blyzniuk@comfort-town.com.ua" at bounding box center [868, 262] width 1332 height 28
click at [134, 243] on link "Довідники" at bounding box center [81, 258] width 148 height 29
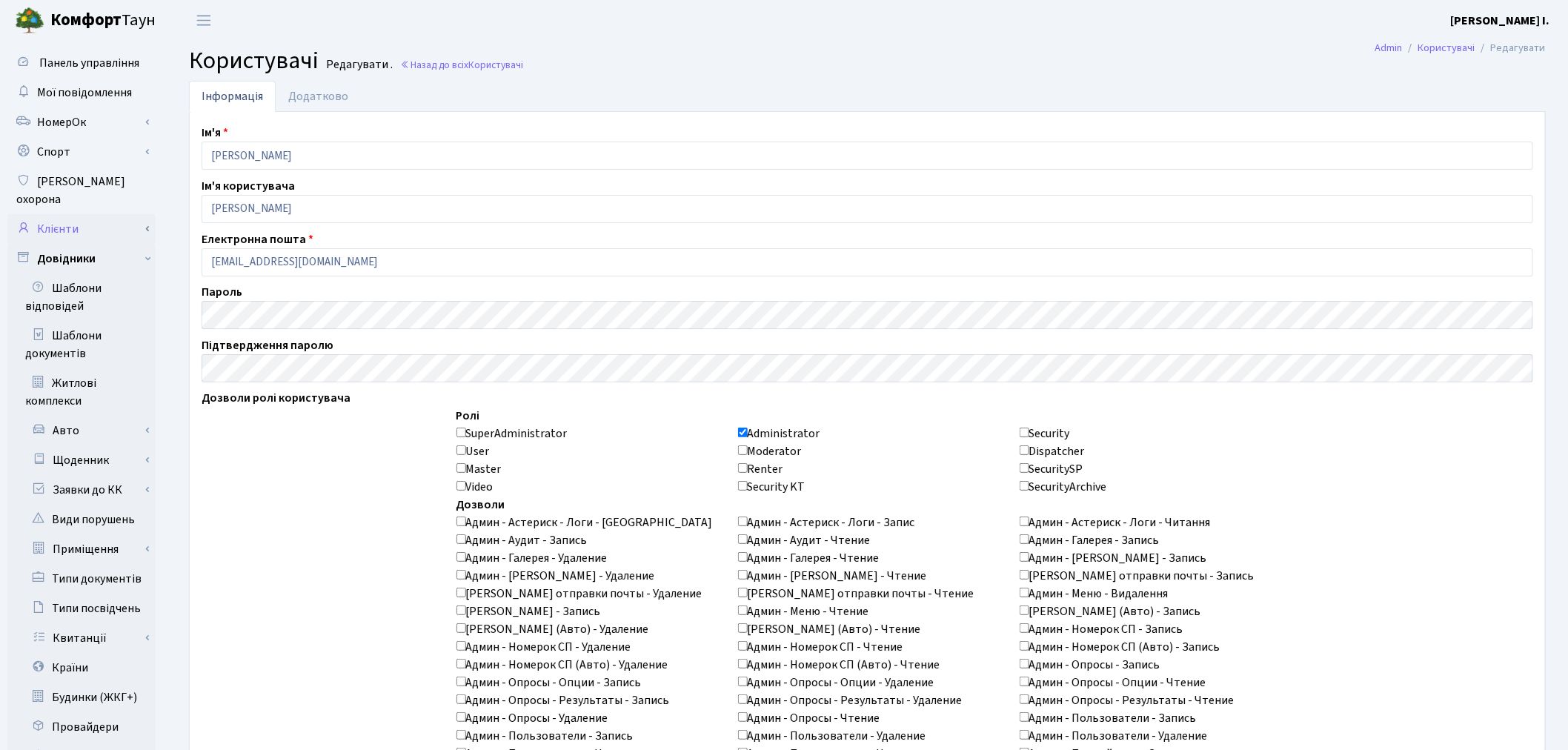
click at [134, 224] on link "Клієнти" at bounding box center [81, 229] width 148 height 29
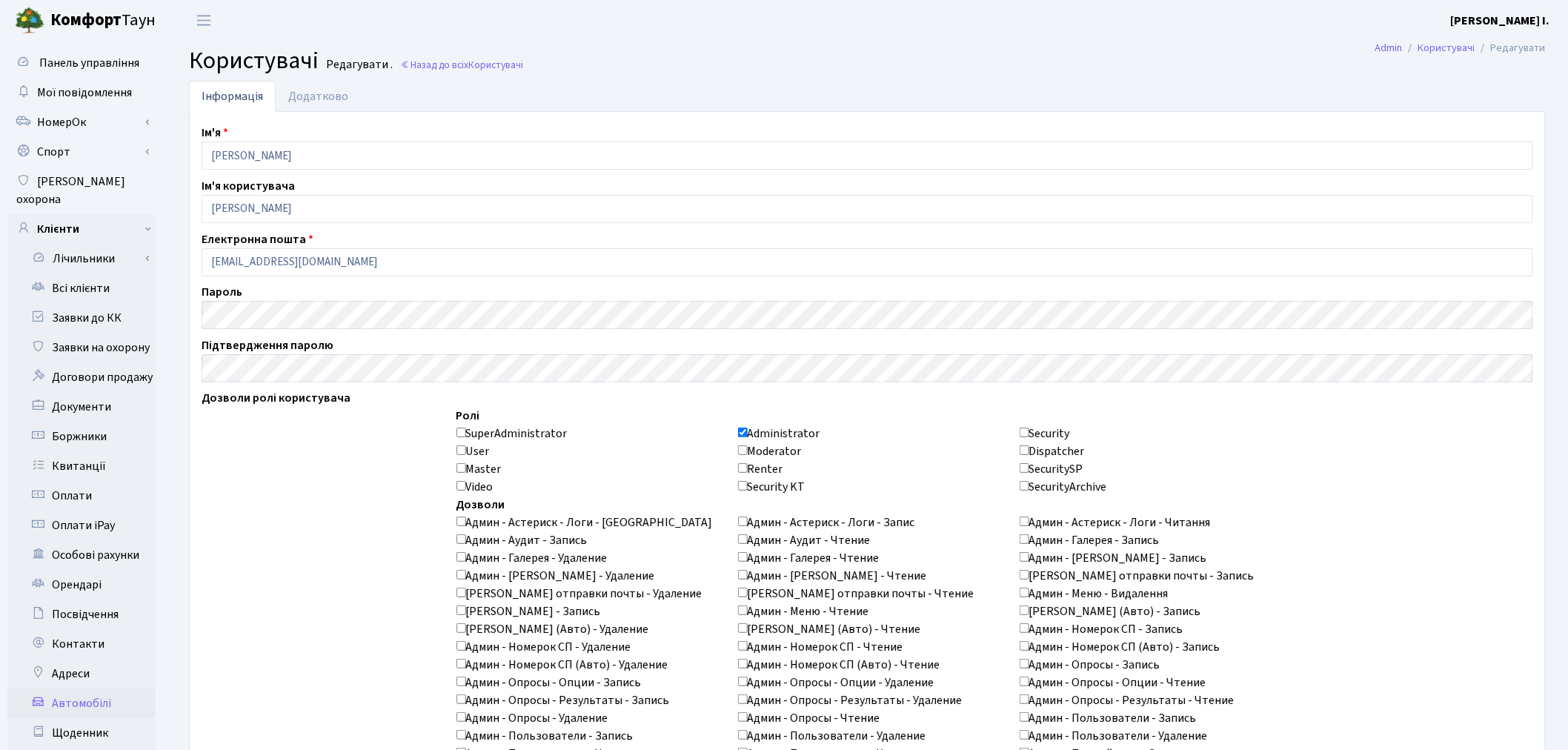
click at [98, 689] on link "Автомобілі" at bounding box center [81, 703] width 148 height 29
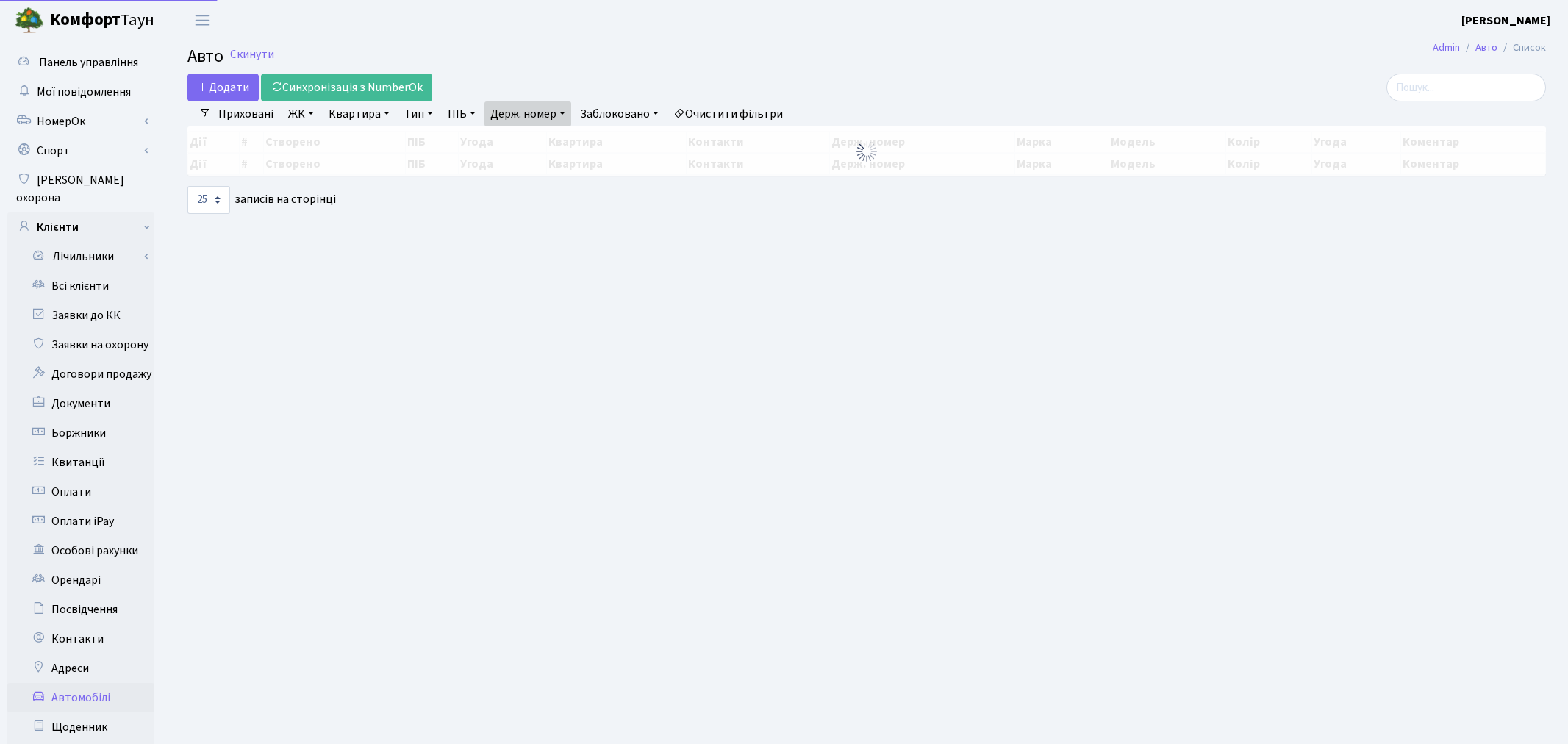
select select "25"
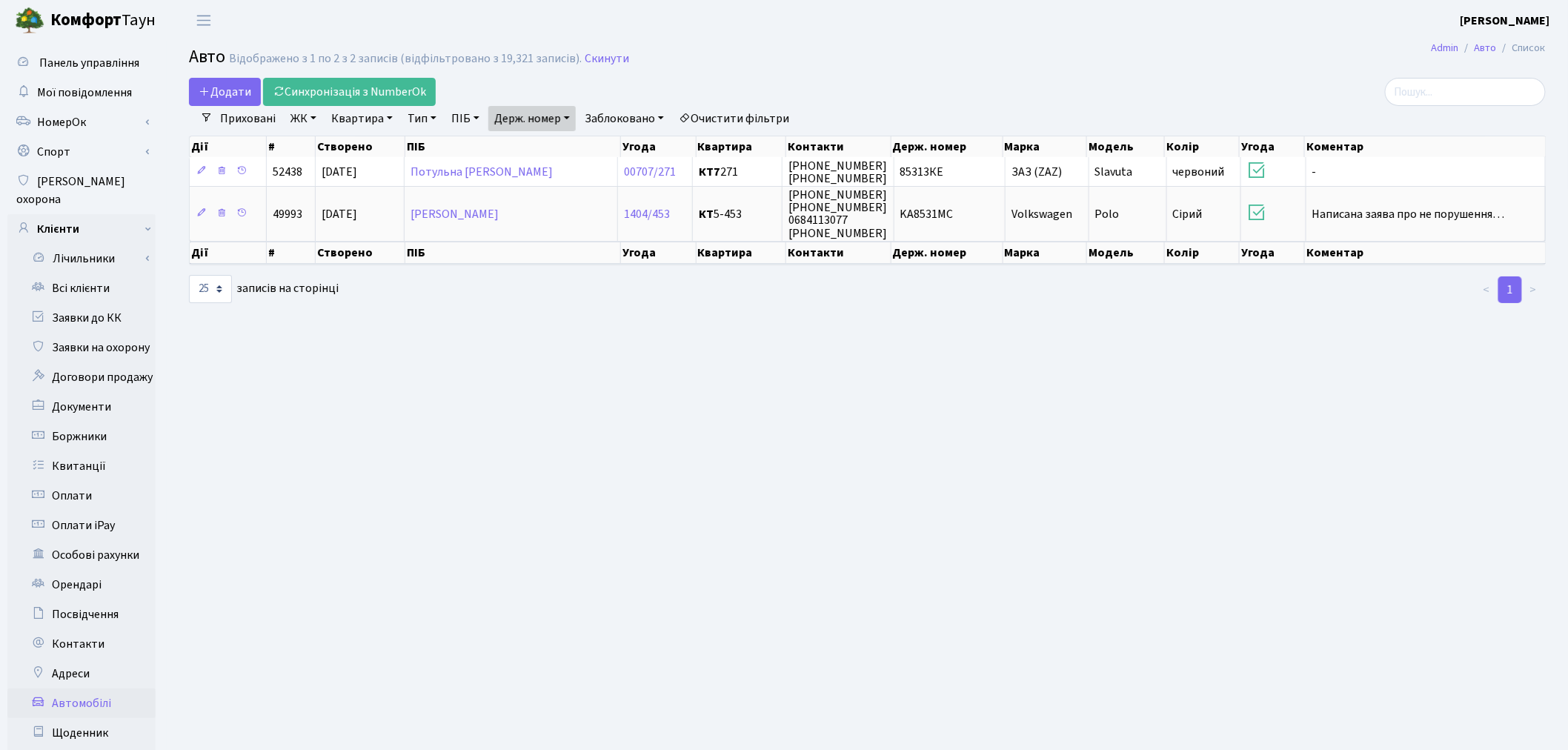
click at [514, 121] on link "Держ. номер" at bounding box center [532, 118] width 87 height 25
click at [523, 140] on input "8531" at bounding box center [533, 147] width 87 height 28
type input "2422"
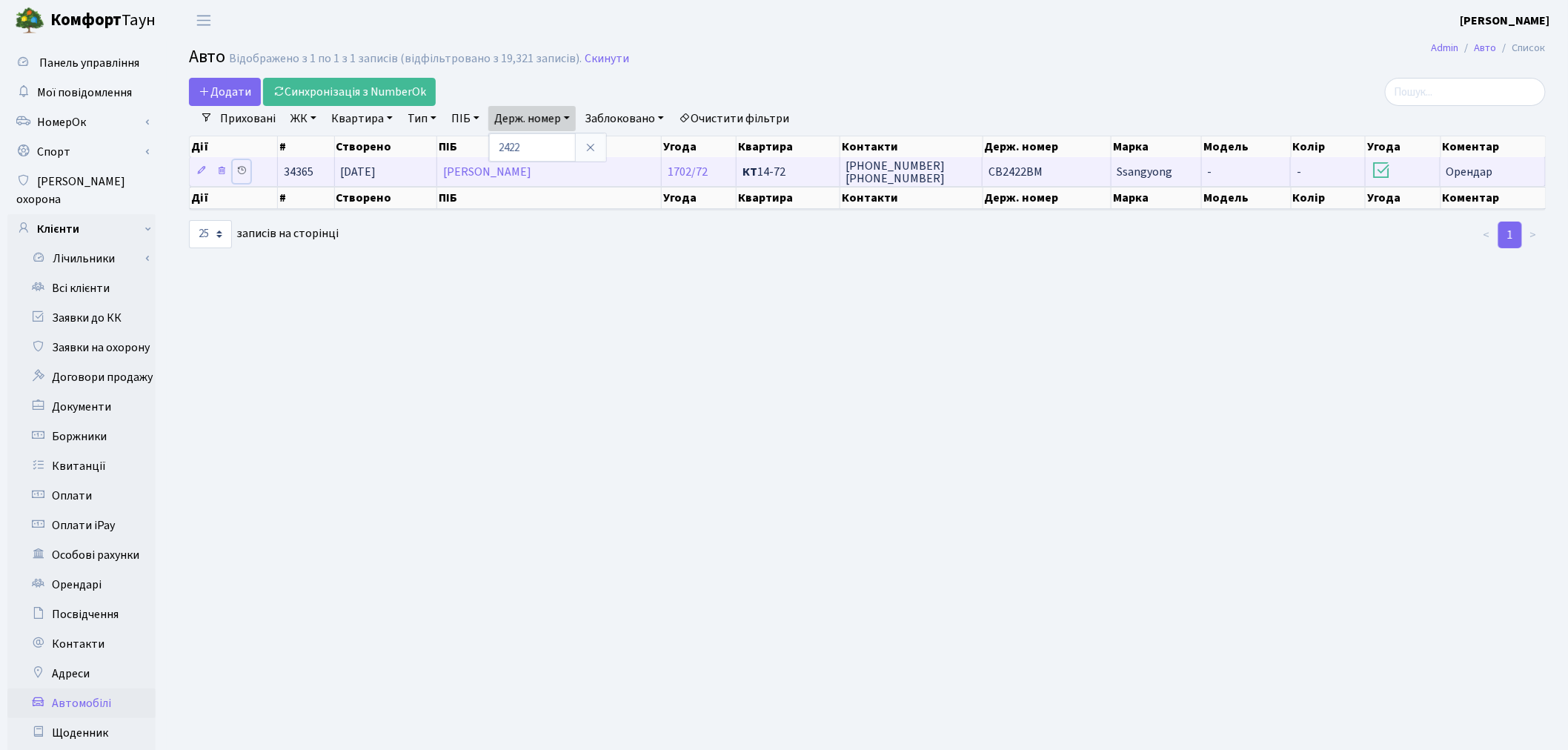
click at [235, 168] on link at bounding box center [242, 172] width 18 height 23
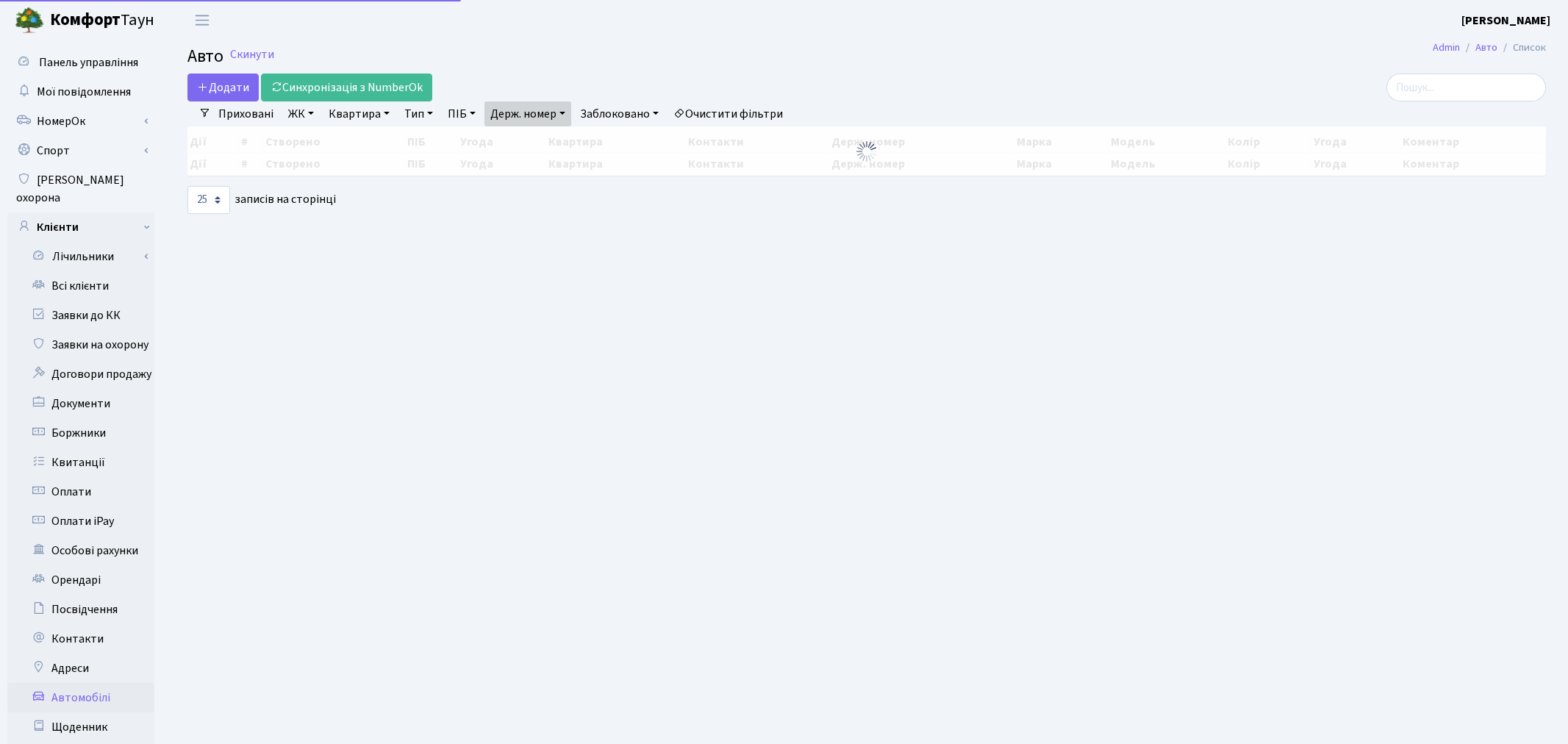
select select "25"
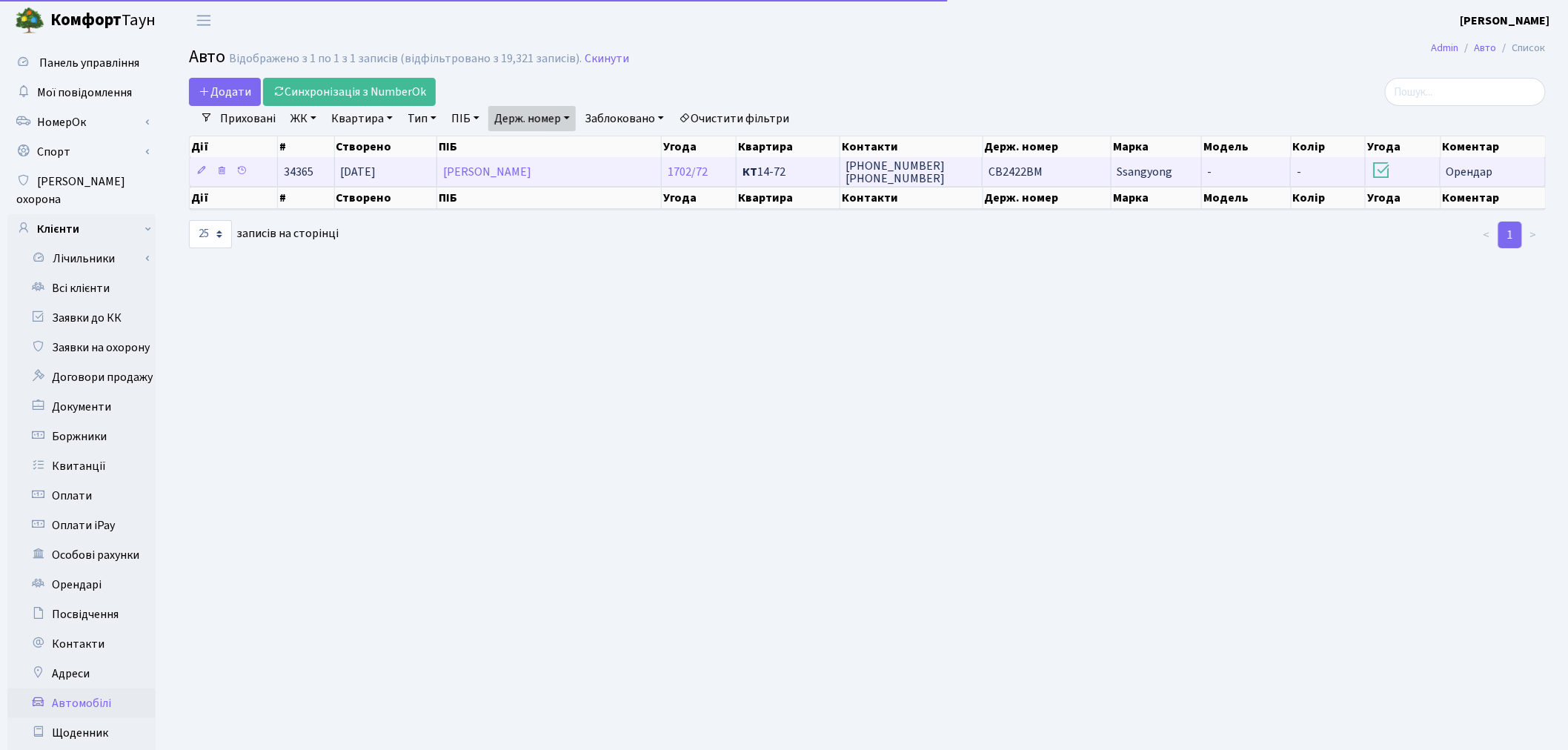
click at [1030, 172] on span "СВ2422ВМ" at bounding box center [1016, 172] width 54 height 16
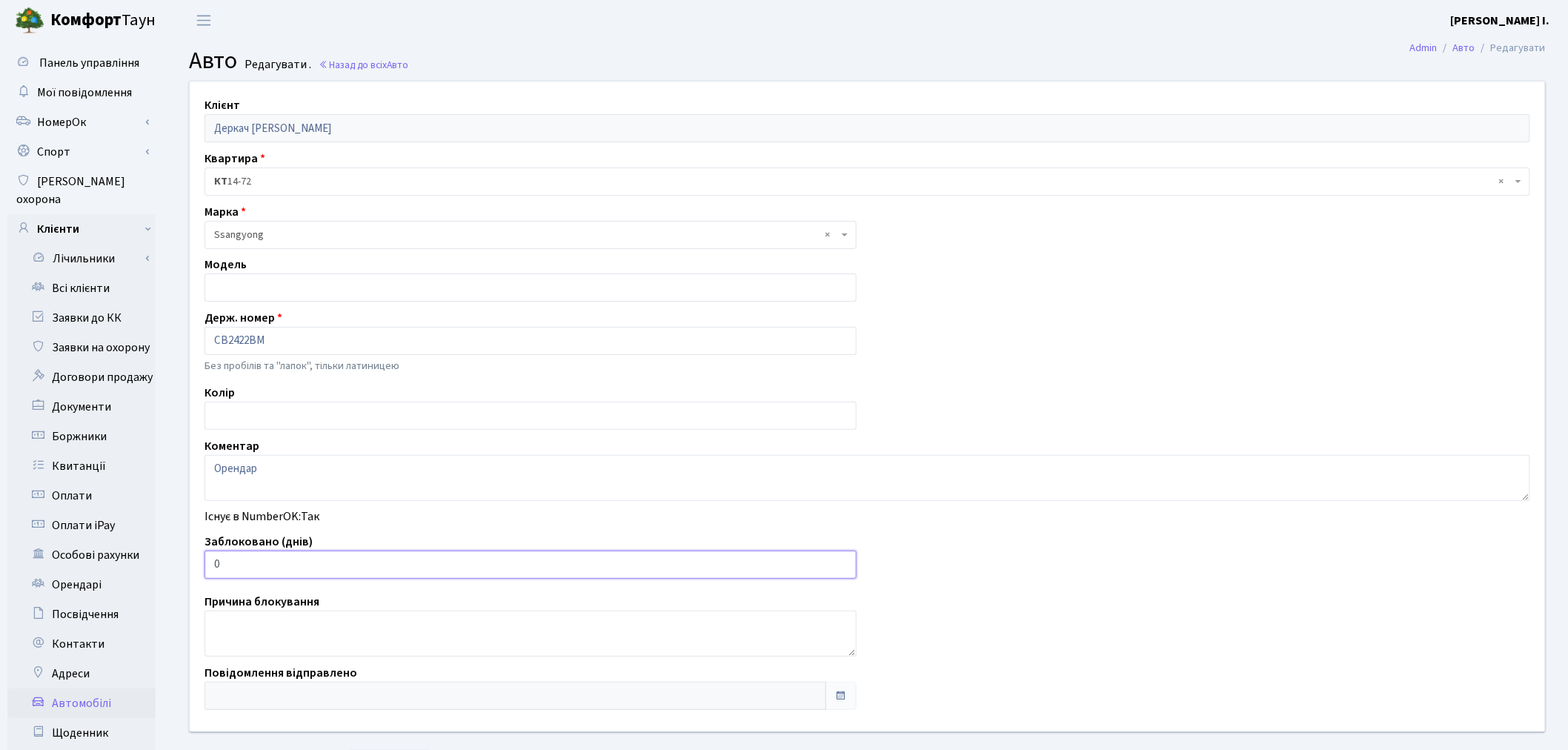
drag, startPoint x: 238, startPoint y: 564, endPoint x: 189, endPoint y: 561, distance: 49.1
click at [199, 560] on div "Заблоковано (днів) 0" at bounding box center [530, 556] width 674 height 46
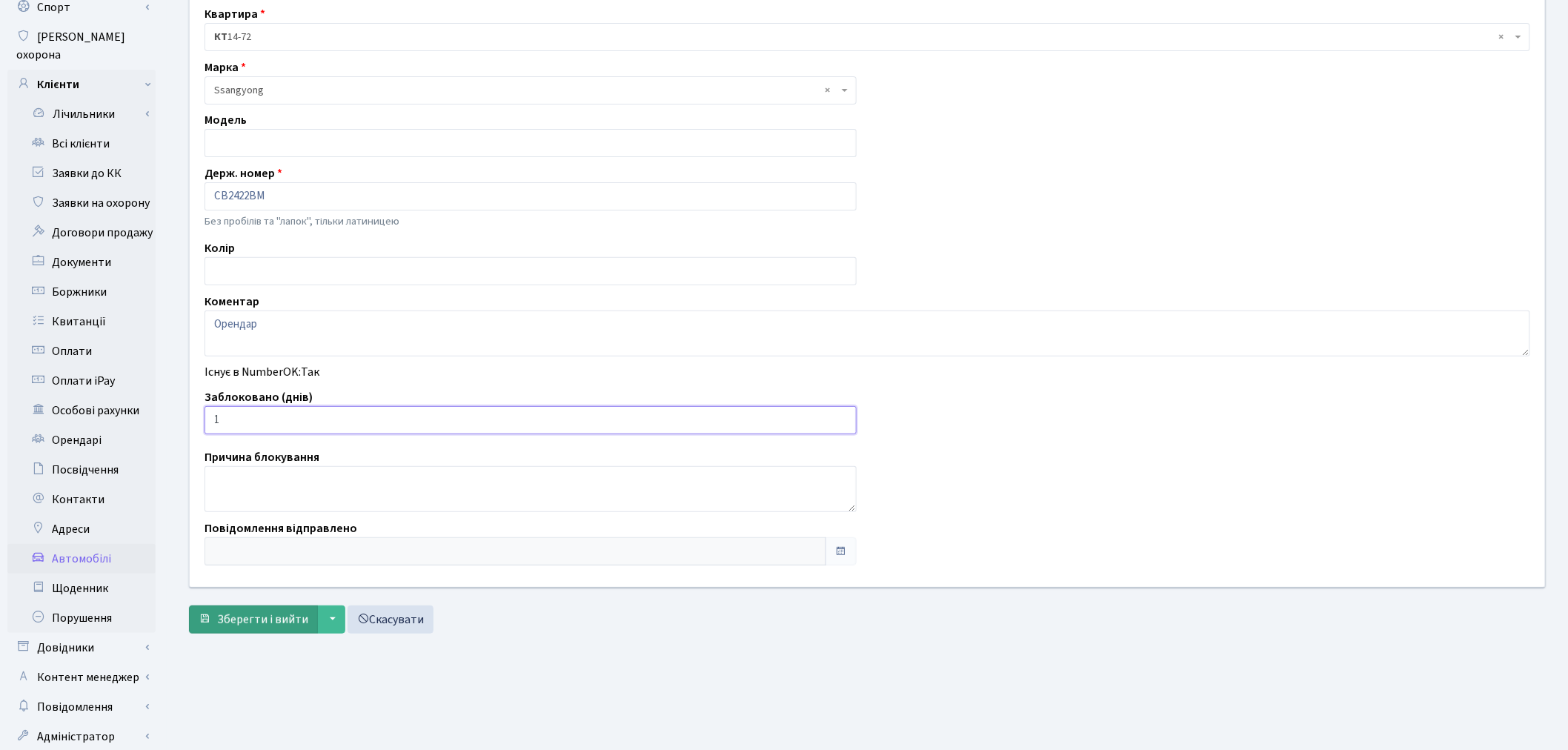
scroll to position [172, 0]
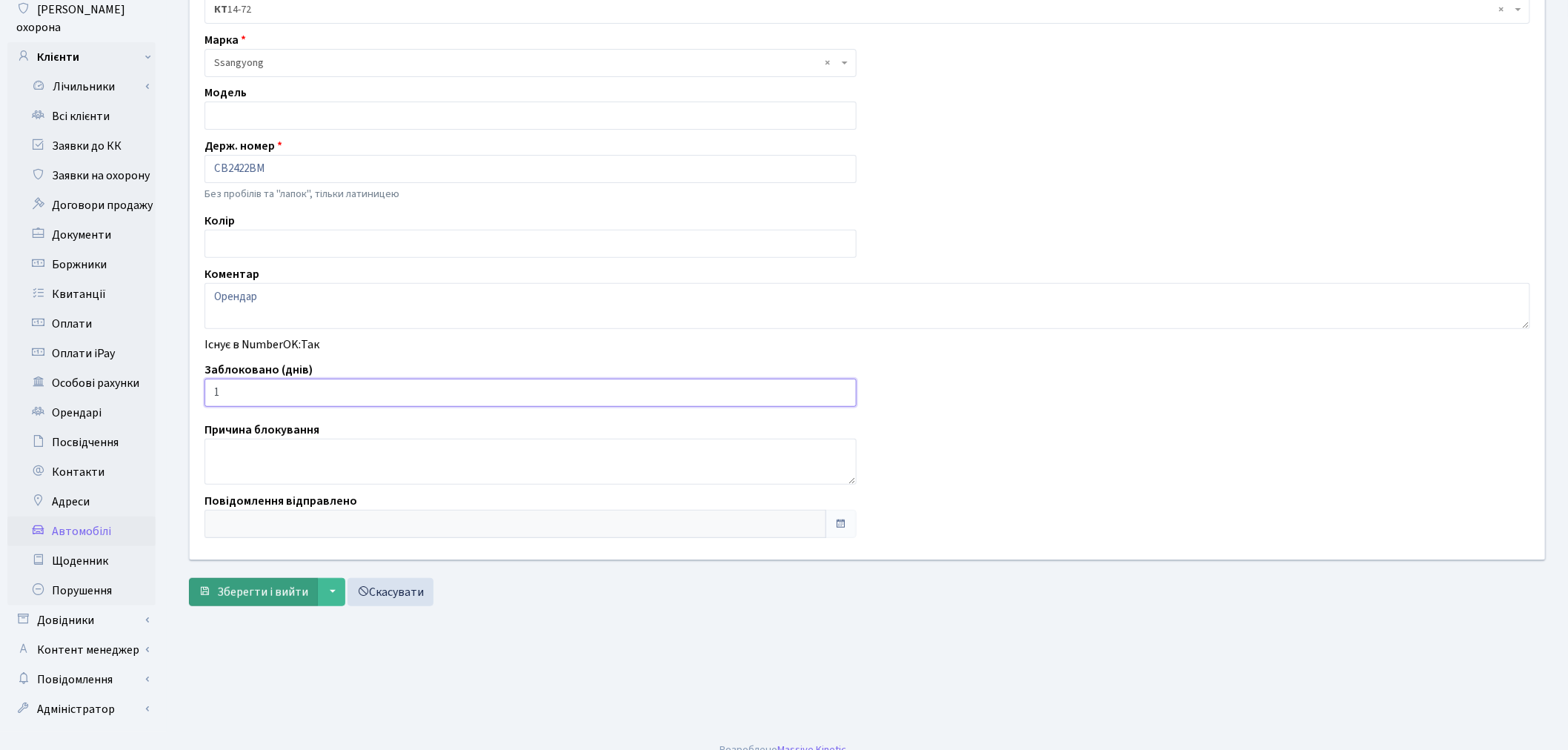
type input "1"
click at [263, 594] on span "Зберегти і вийти" at bounding box center [263, 592] width 92 height 16
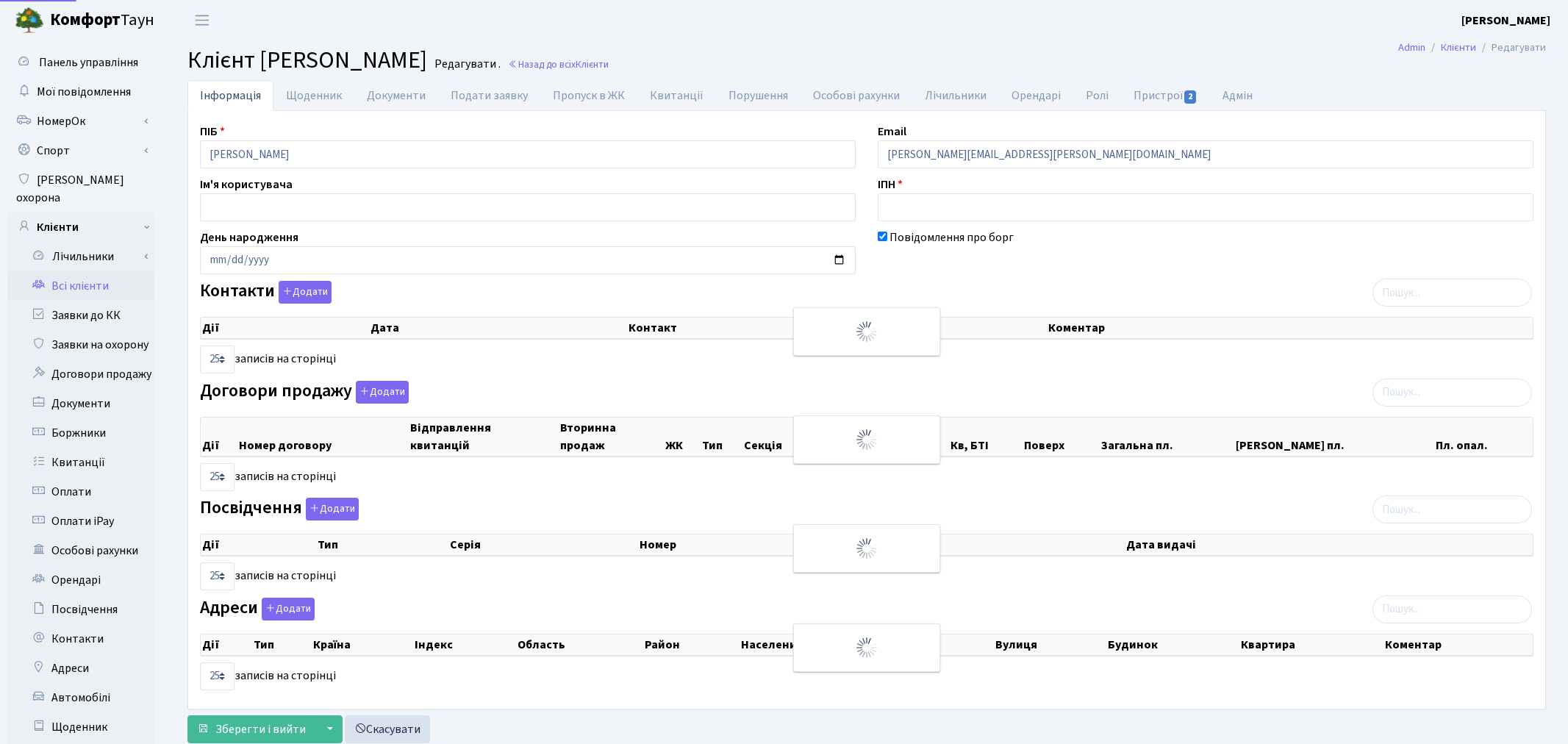
select select "25"
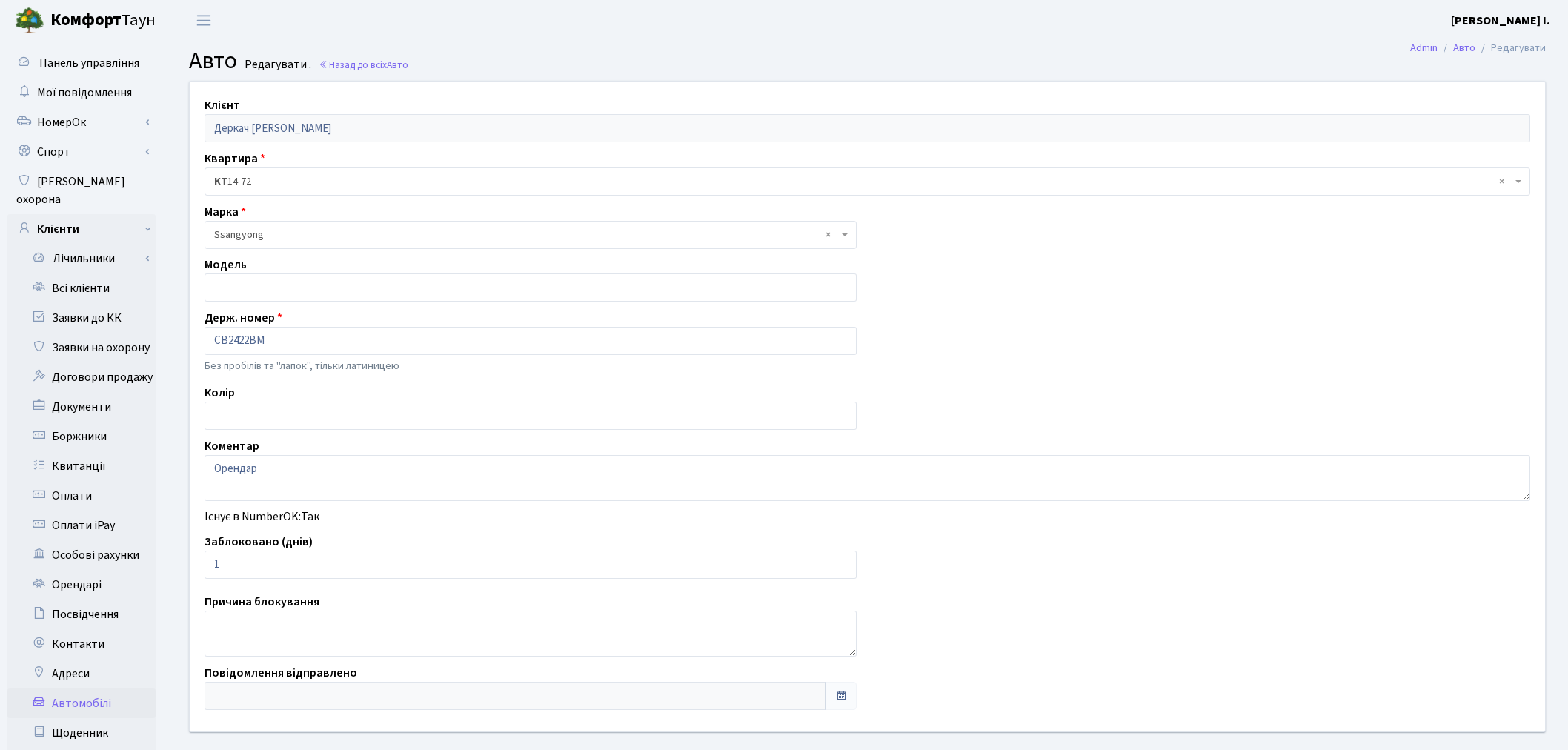
scroll to position [72, 0]
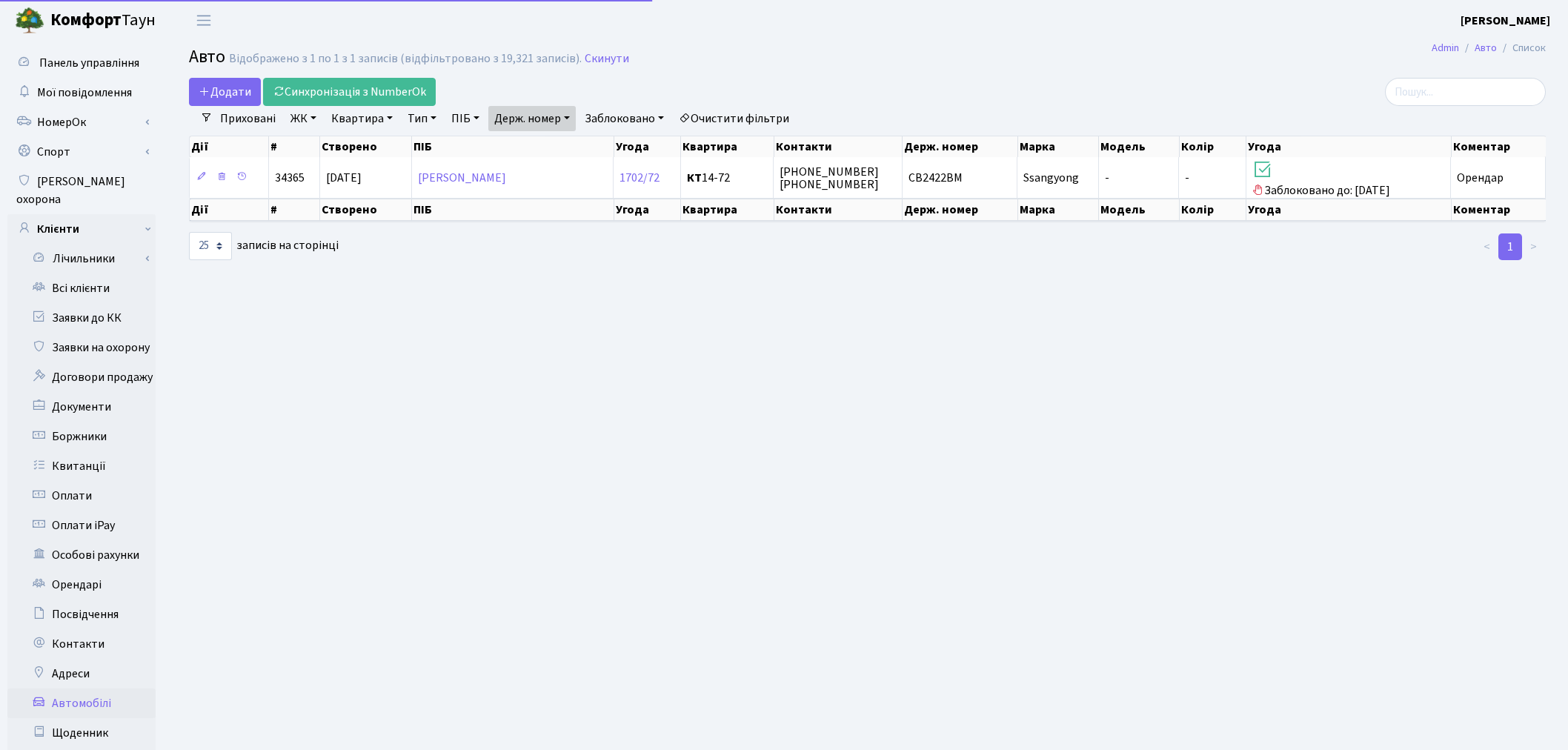
select select "25"
click at [529, 119] on link "Держ. номер" at bounding box center [532, 118] width 87 height 25
click at [543, 144] on input "2422" at bounding box center [533, 147] width 87 height 28
type input "0101"
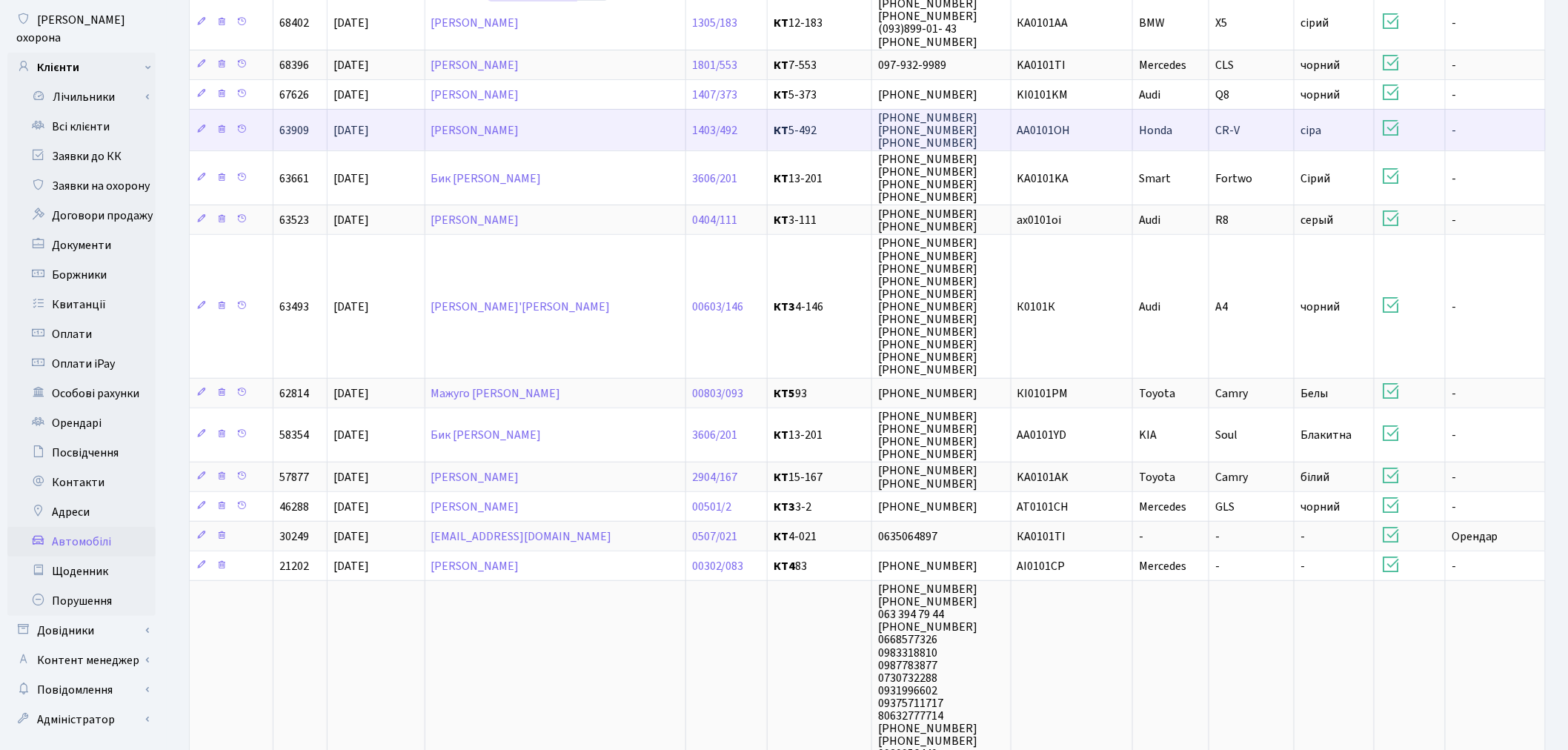
scroll to position [164, 0]
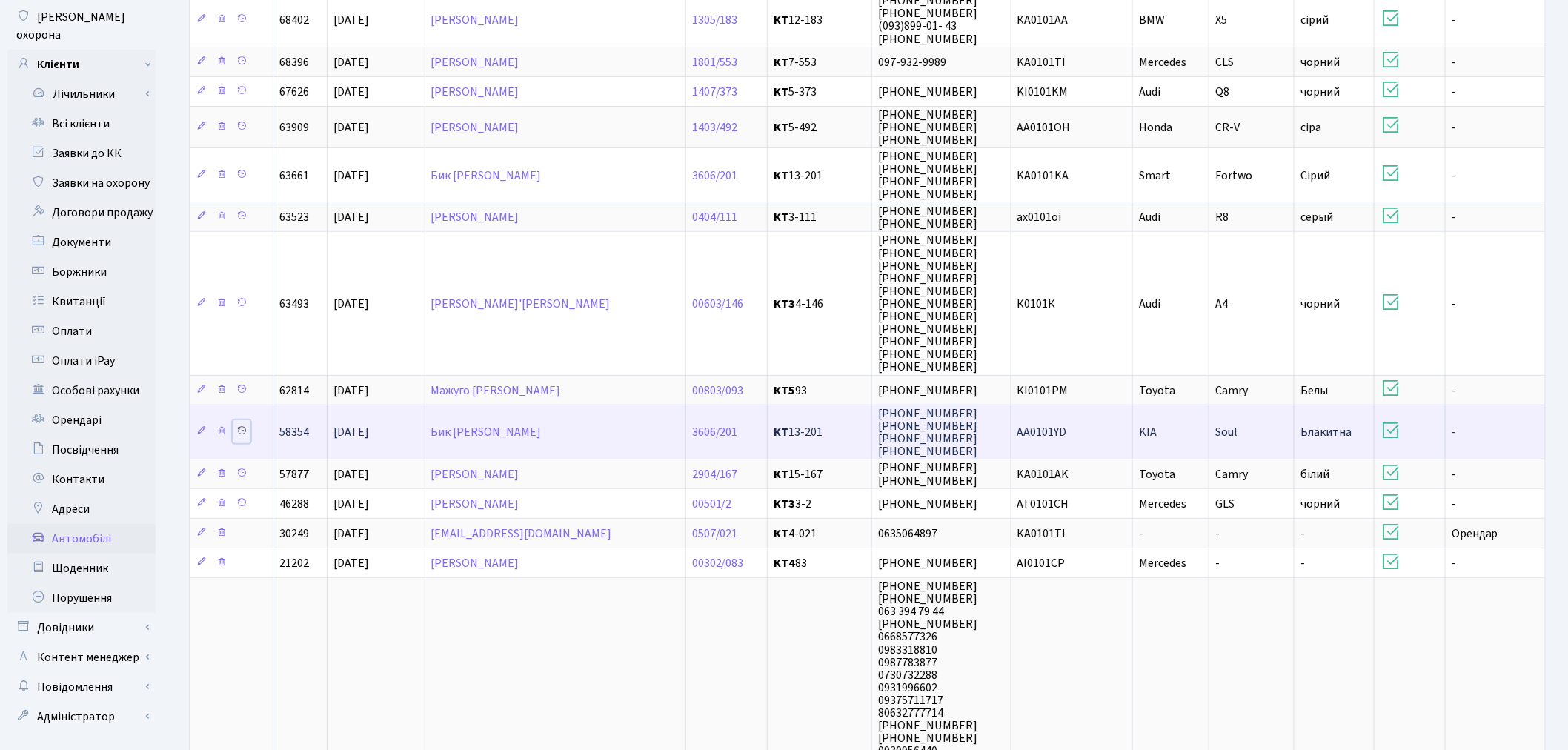
click at [243, 426] on icon at bounding box center [241, 431] width 11 height 11
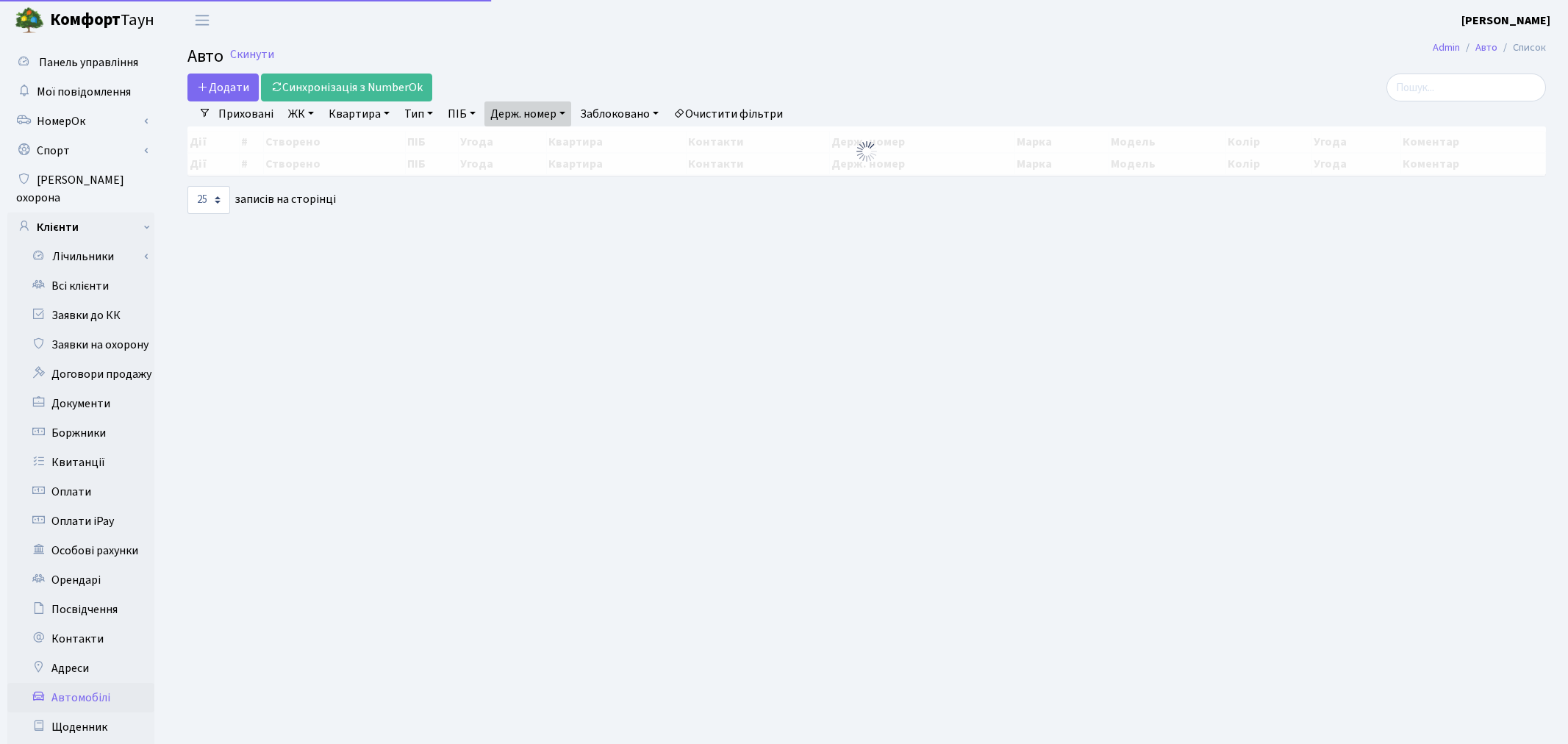
select select "25"
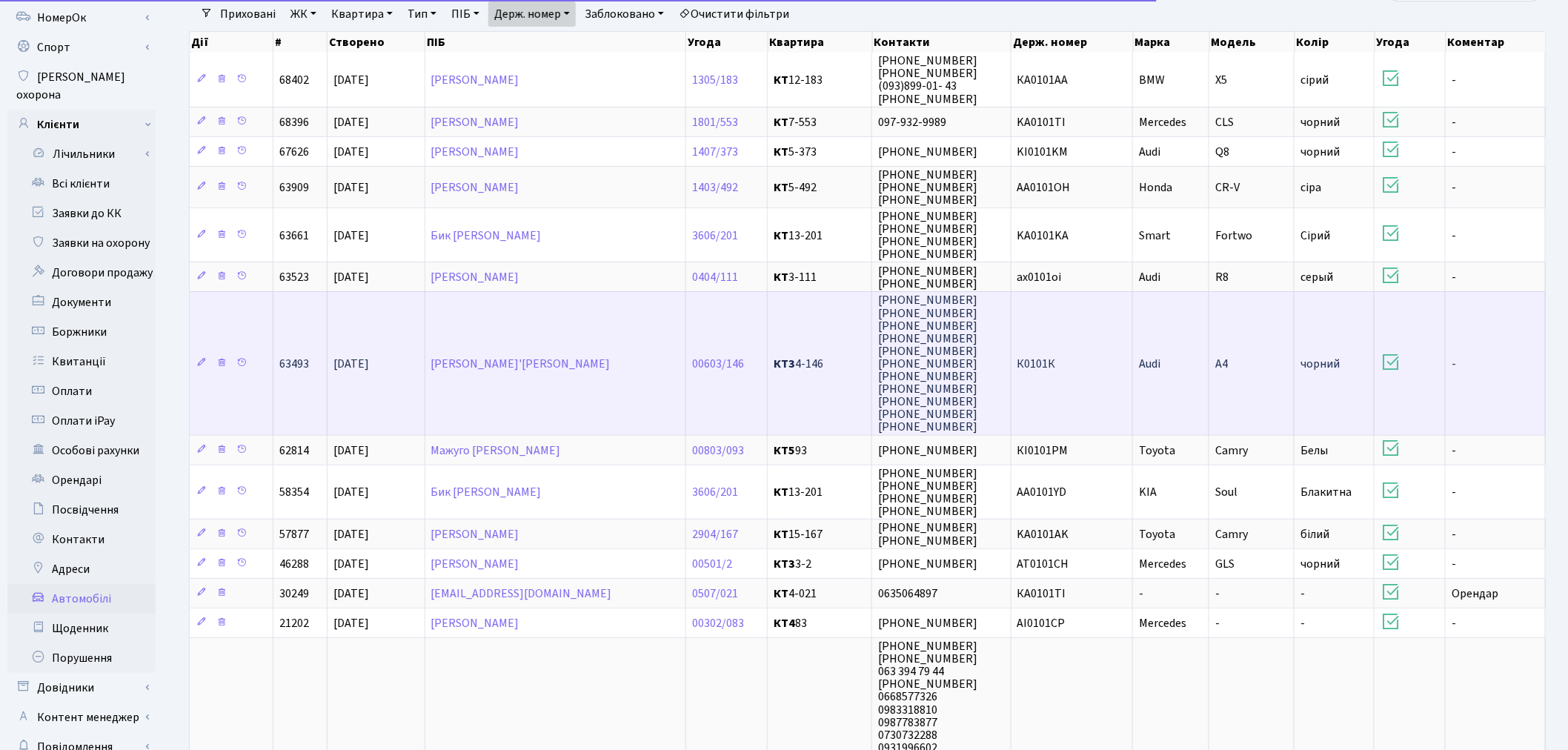
scroll to position [164, 0]
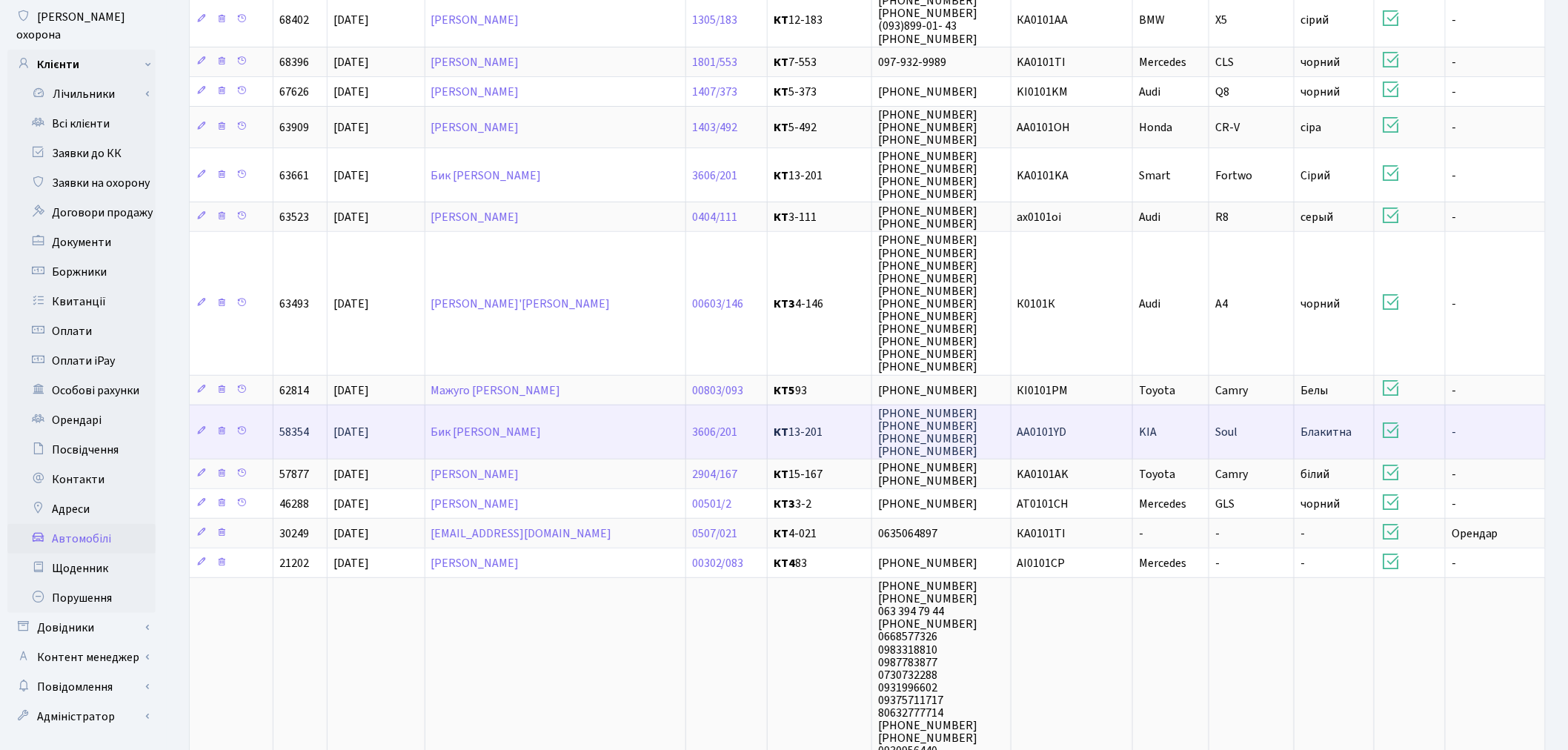
click at [1088, 416] on td "АА0101YD" at bounding box center [1073, 431] width 123 height 54
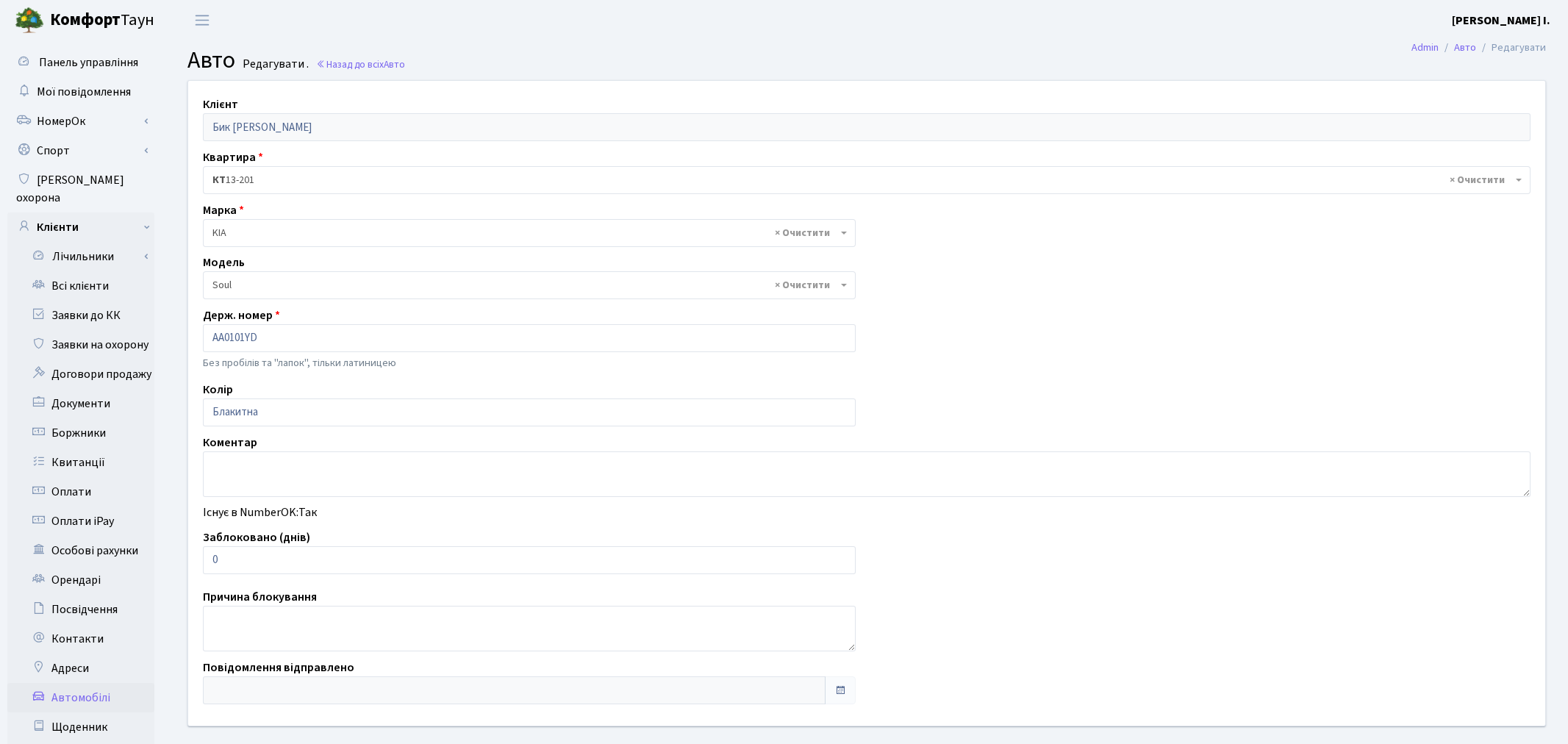
select select "1182"
drag, startPoint x: 282, startPoint y: 568, endPoint x: 201, endPoint y: 557, distance: 81.7
click at [202, 557] on div "Заблоковано (днів) 0" at bounding box center [526, 551] width 669 height 45
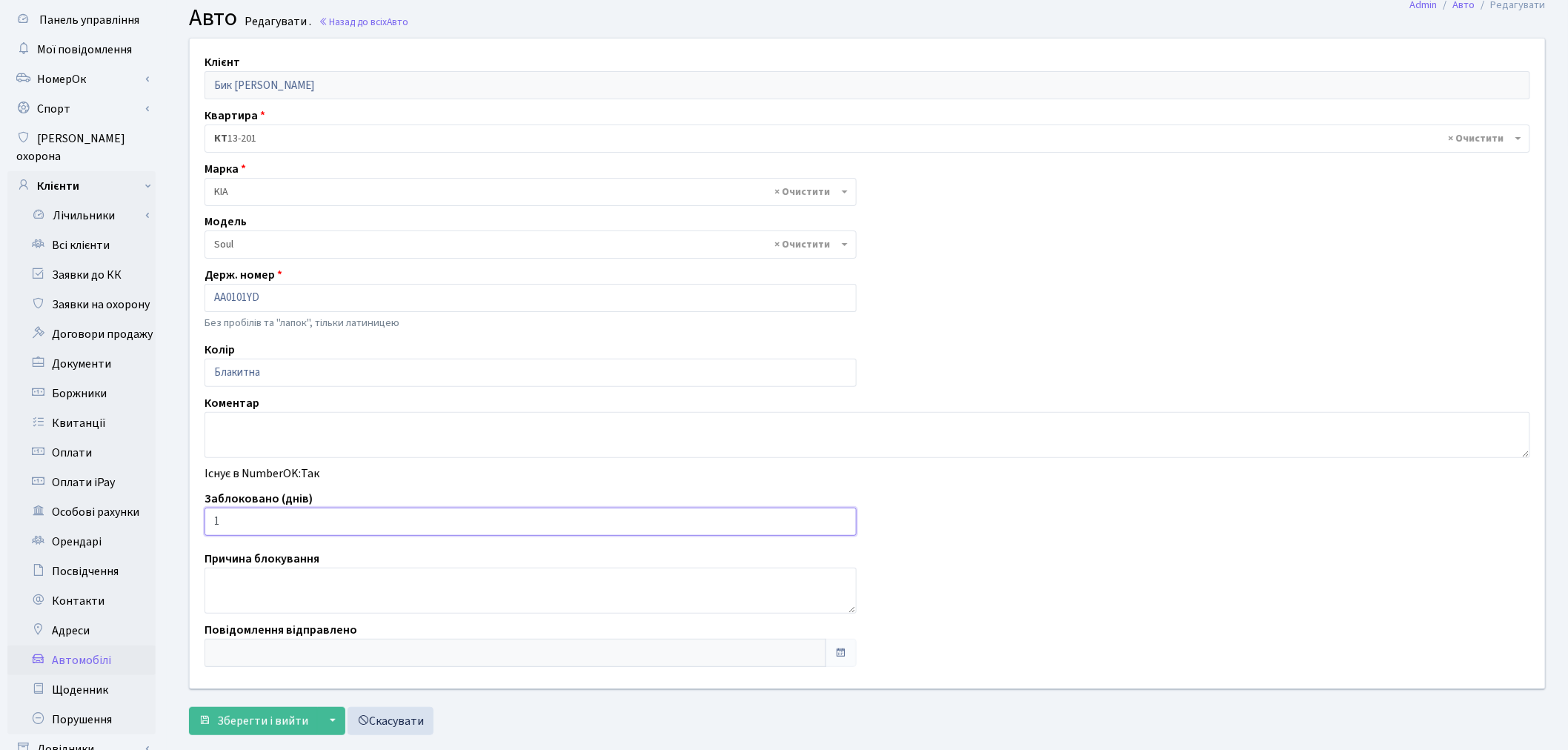
scroll to position [172, 0]
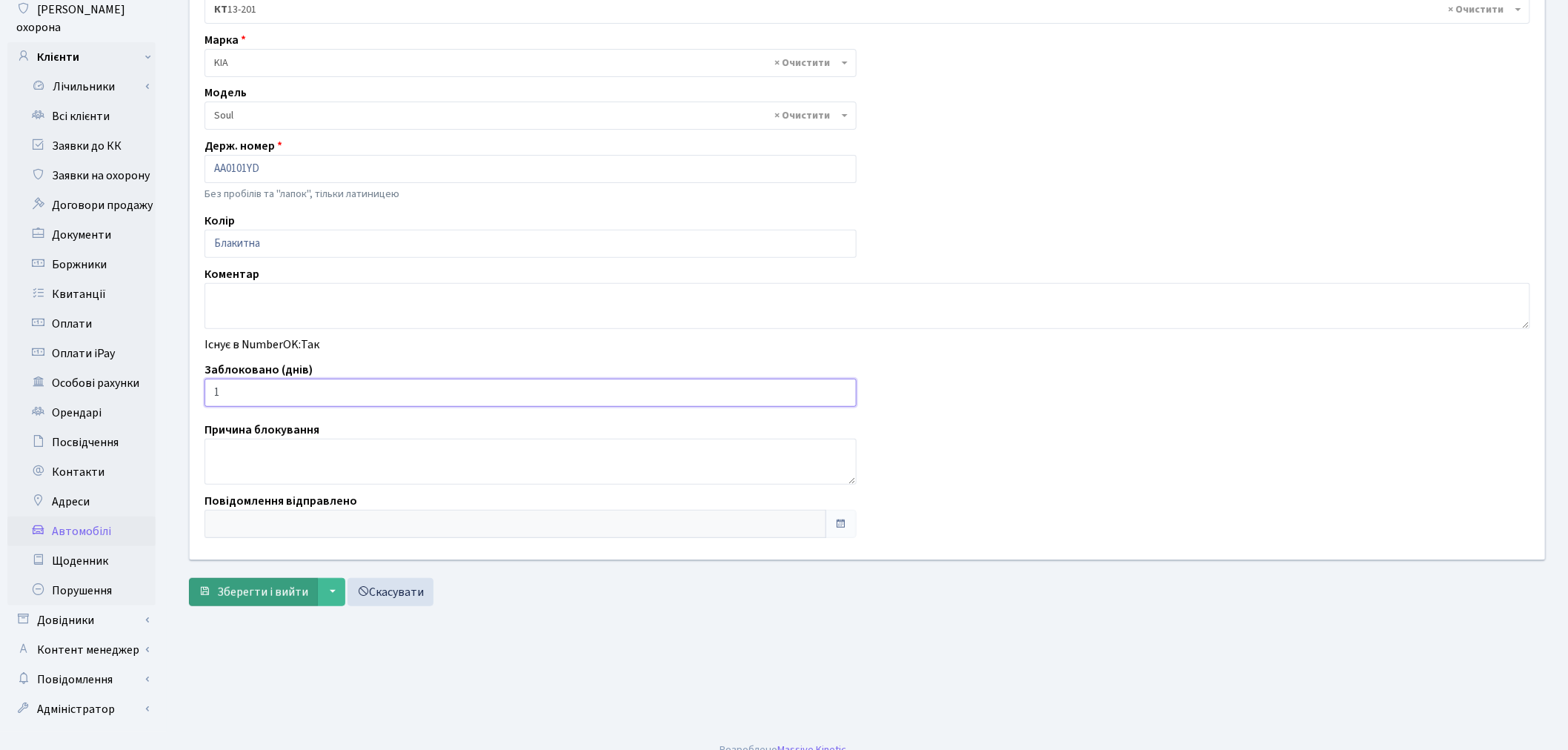
type input "1"
click at [231, 593] on span "Зберегти і вийти" at bounding box center [263, 592] width 92 height 16
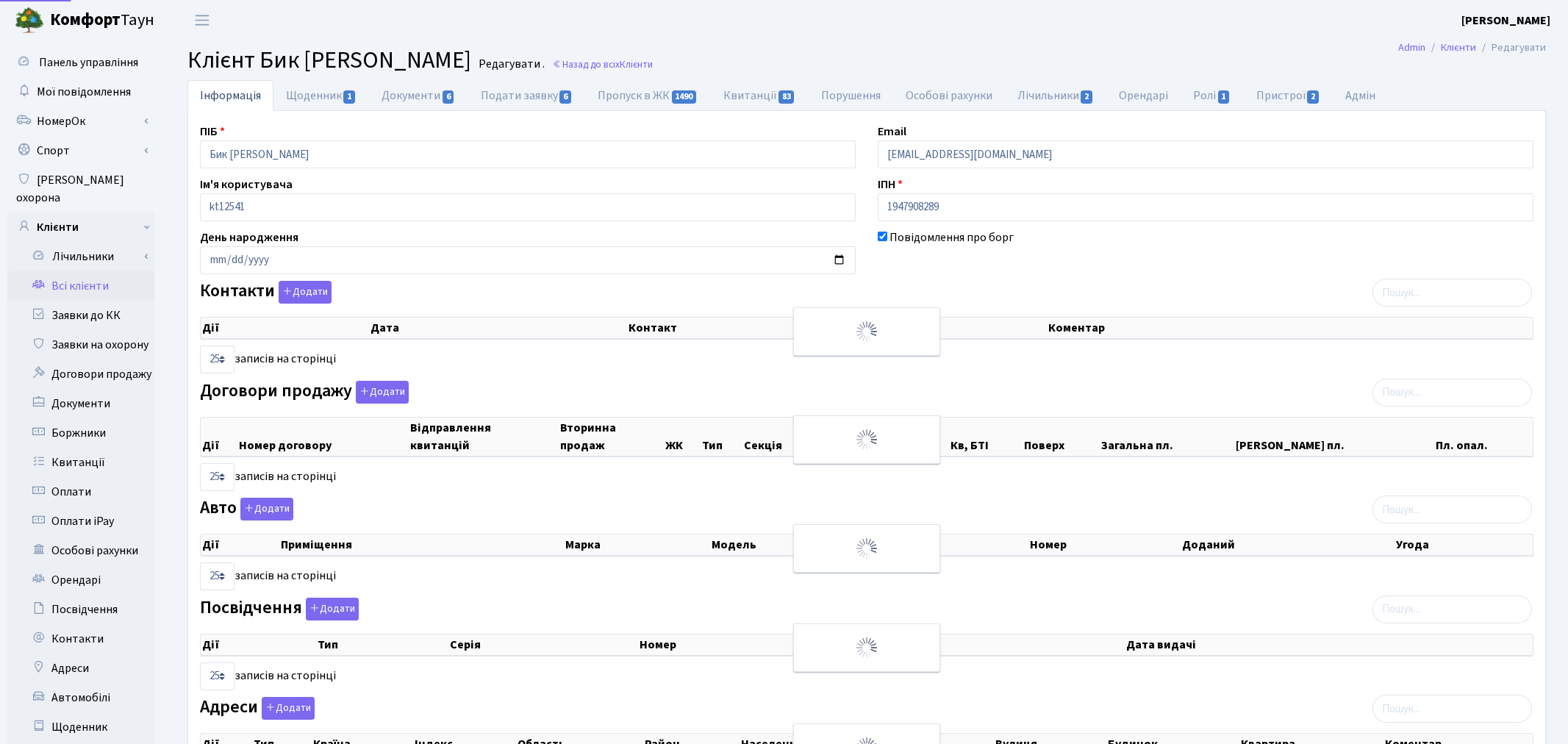
select select "25"
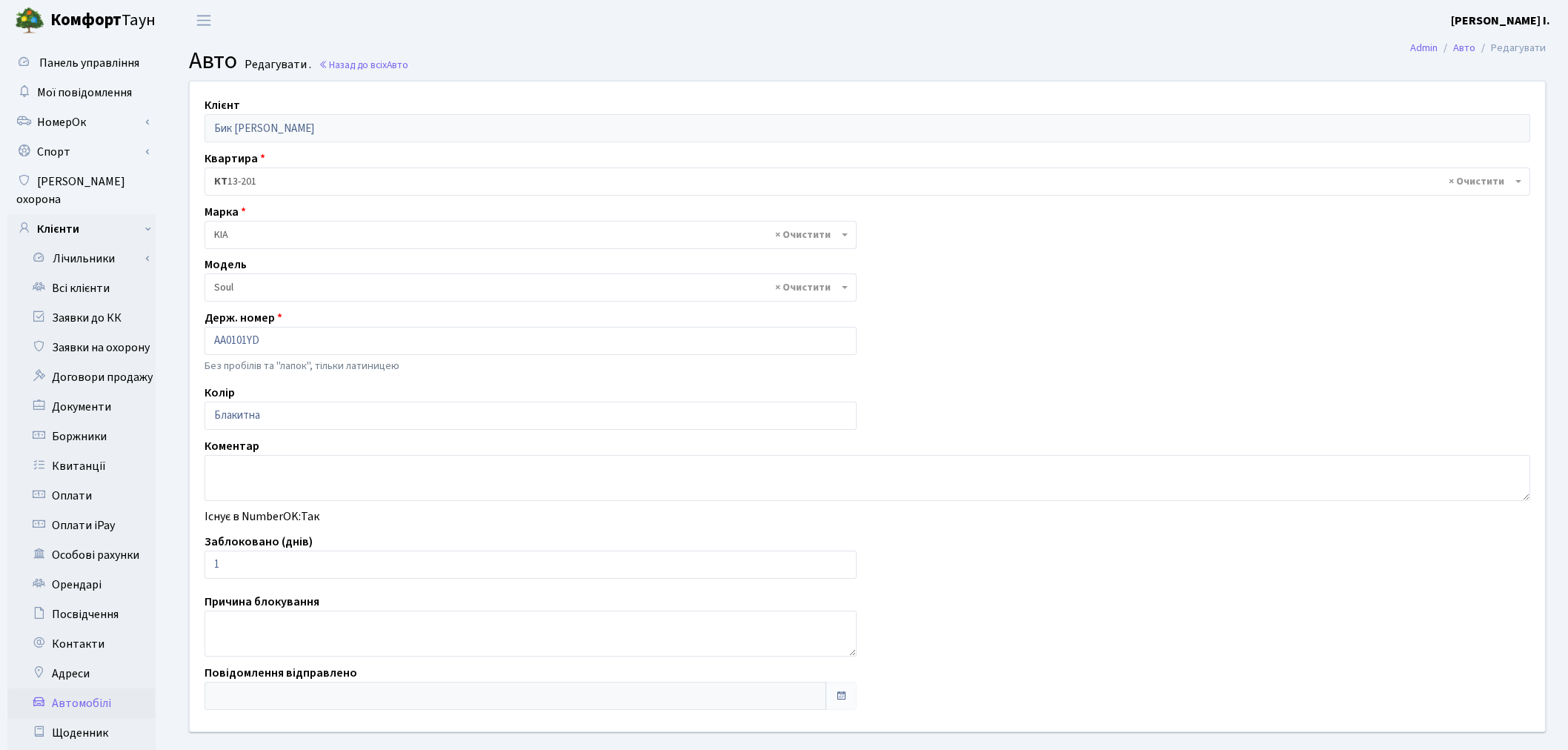
select select "1182"
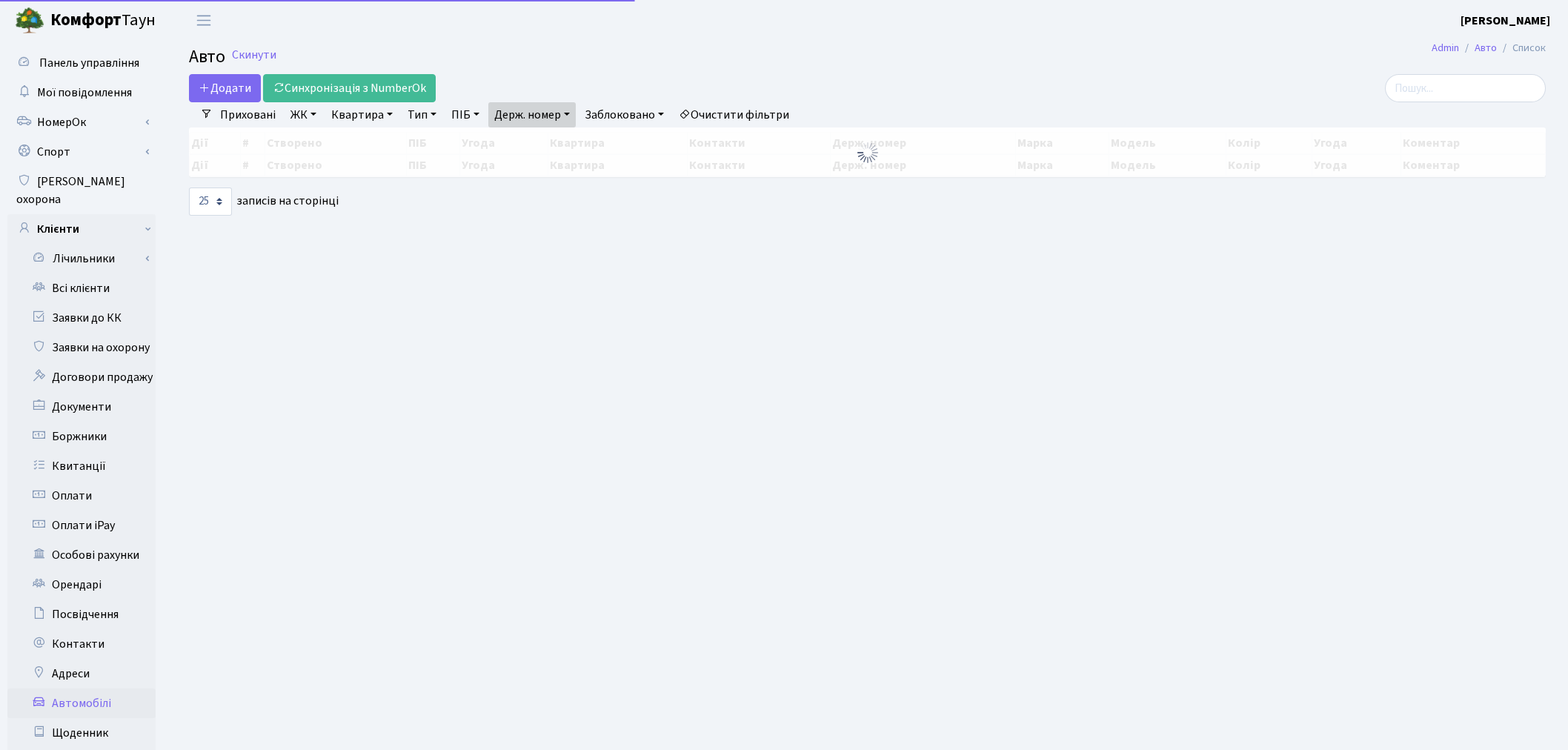
select select "25"
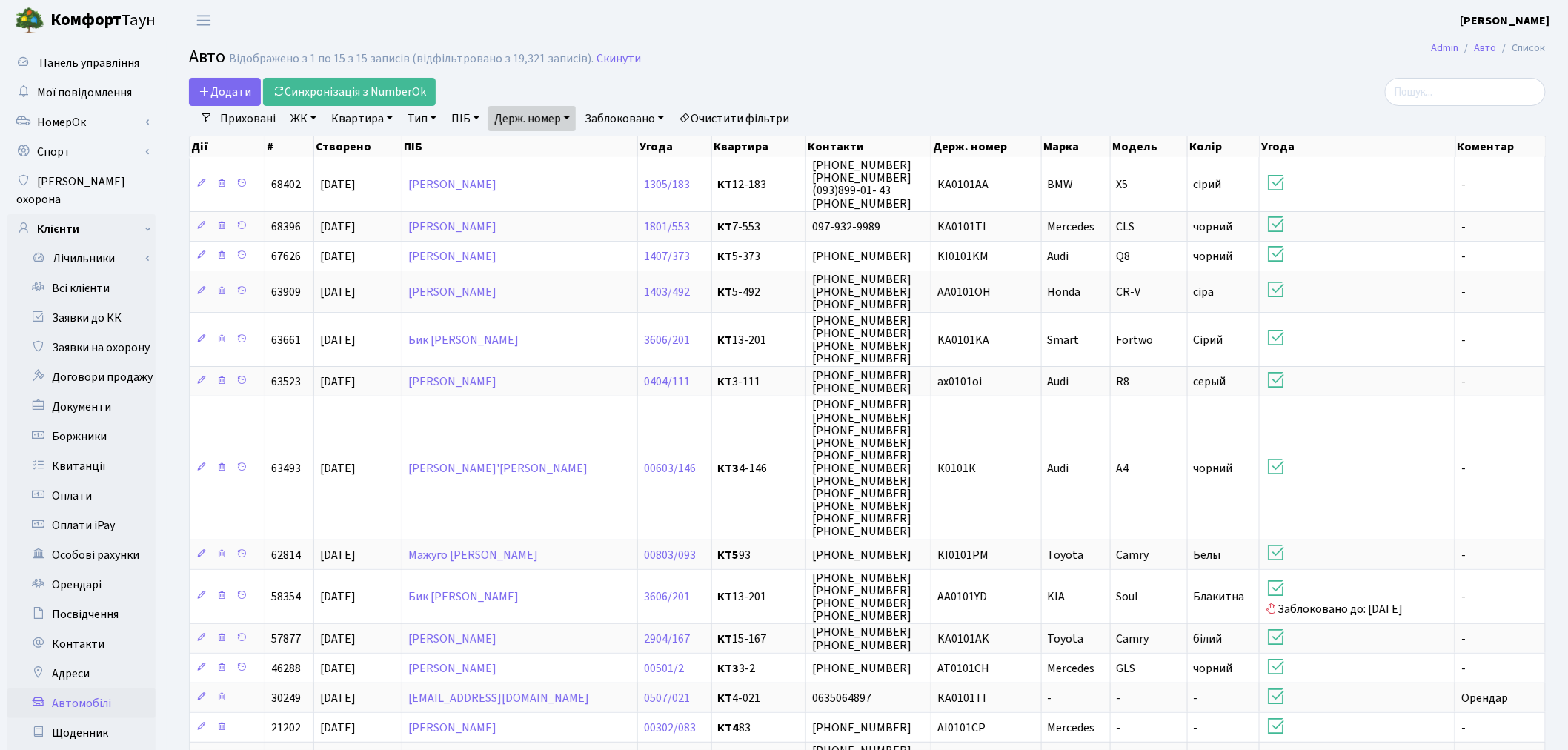
click at [527, 117] on link "Держ. номер" at bounding box center [532, 118] width 87 height 25
click at [541, 144] on input "0101" at bounding box center [533, 147] width 87 height 28
type input "7555"
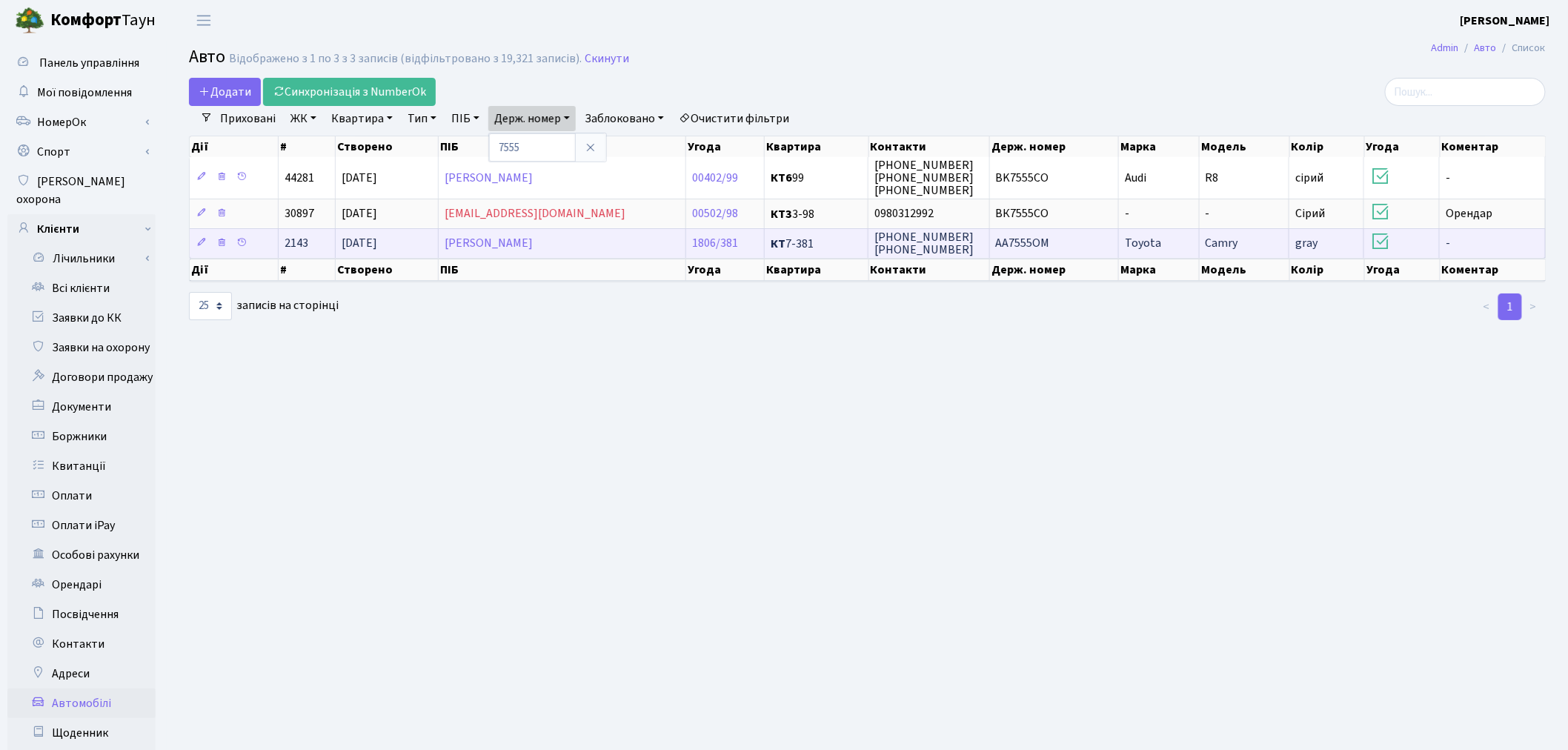
click at [1068, 241] on td "АА7555ОМ" at bounding box center [1055, 243] width 129 height 29
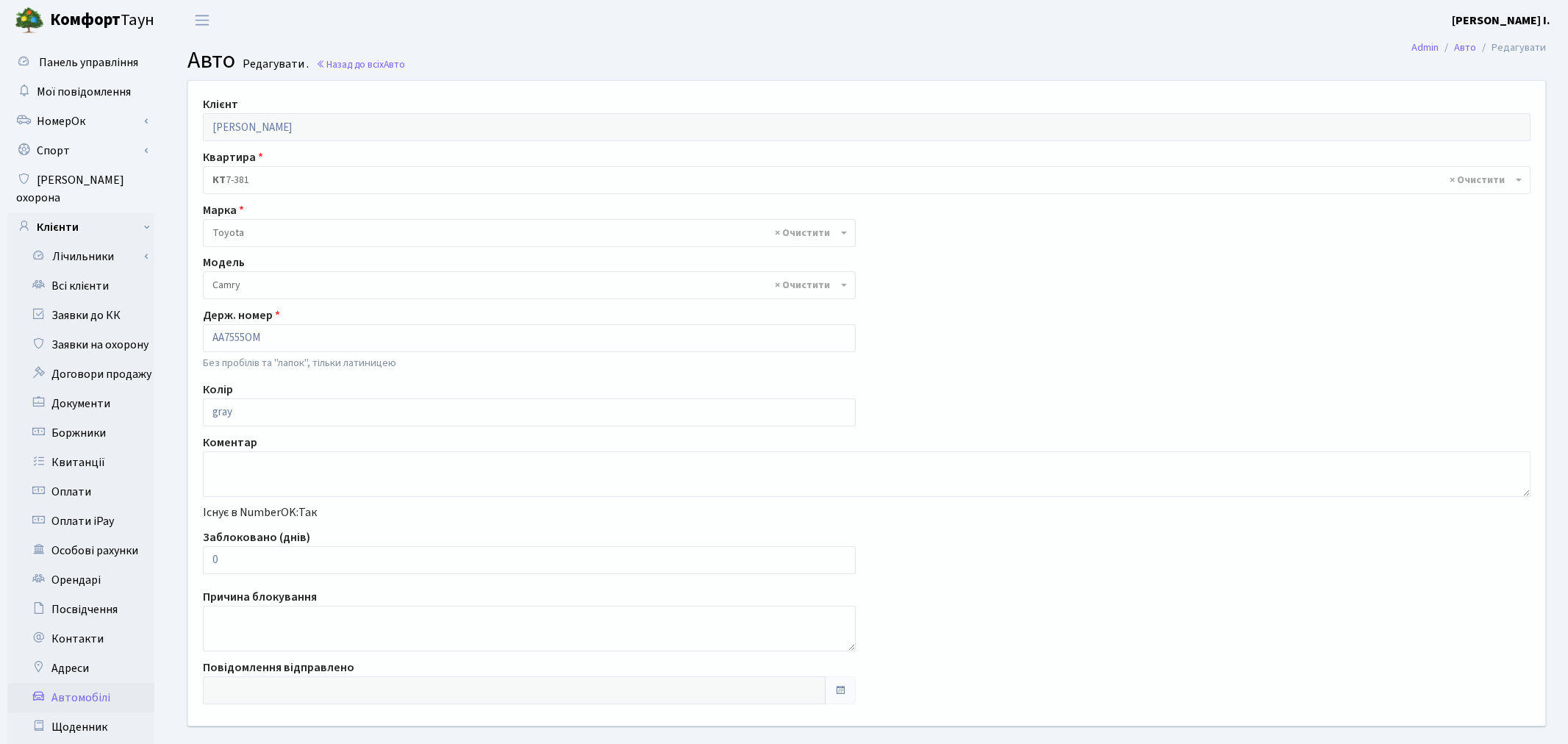
select select "2305"
drag, startPoint x: 250, startPoint y: 563, endPoint x: 177, endPoint y: 558, distance: 73.2
click at [186, 555] on div "Клієнт [PERSON_NAME] [PERSON_NAME] Квартира - <b>КТ</b>&nbsp;&nbsp;&nbsp;&nbsp;…" at bounding box center [861, 403] width 1366 height 644
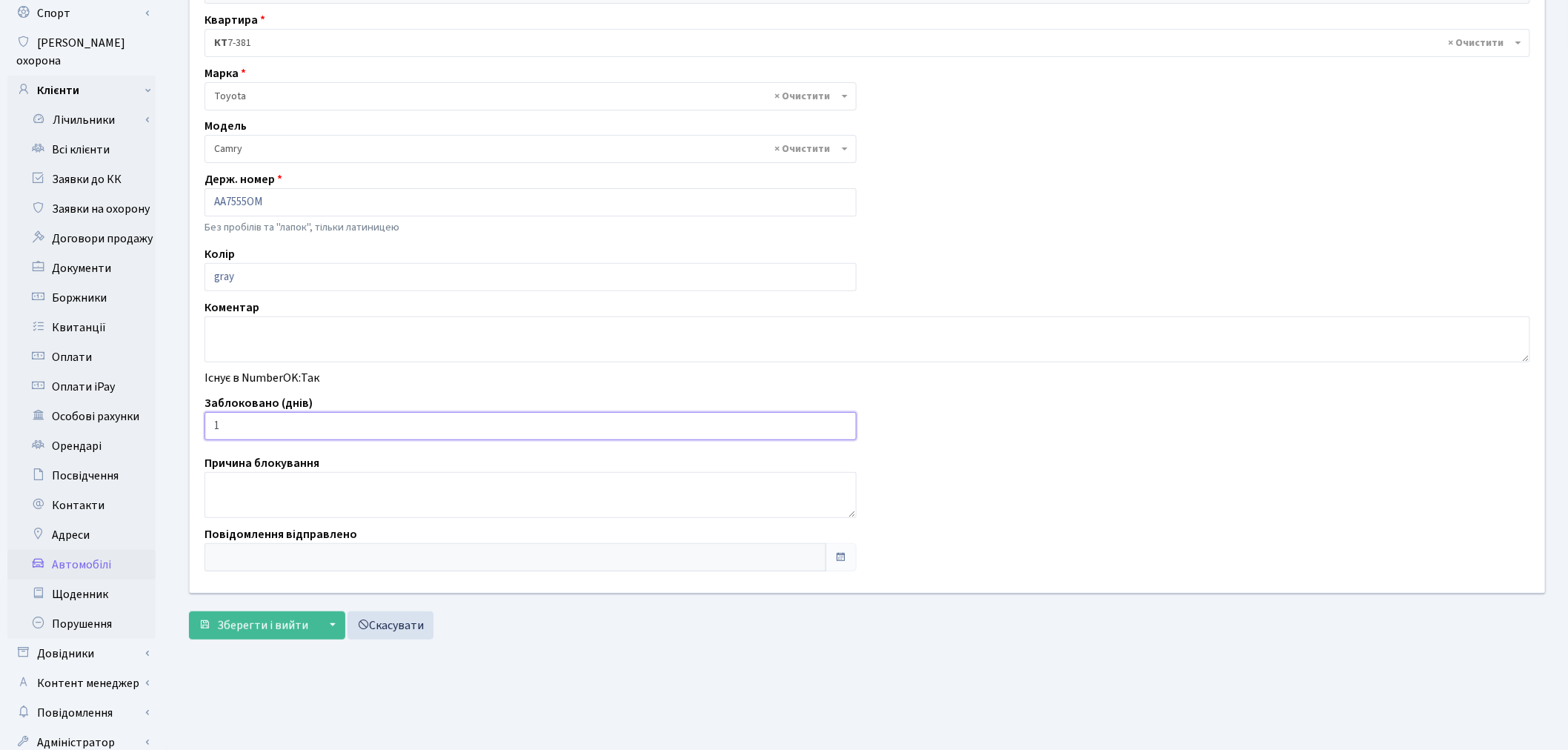
scroll to position [172, 0]
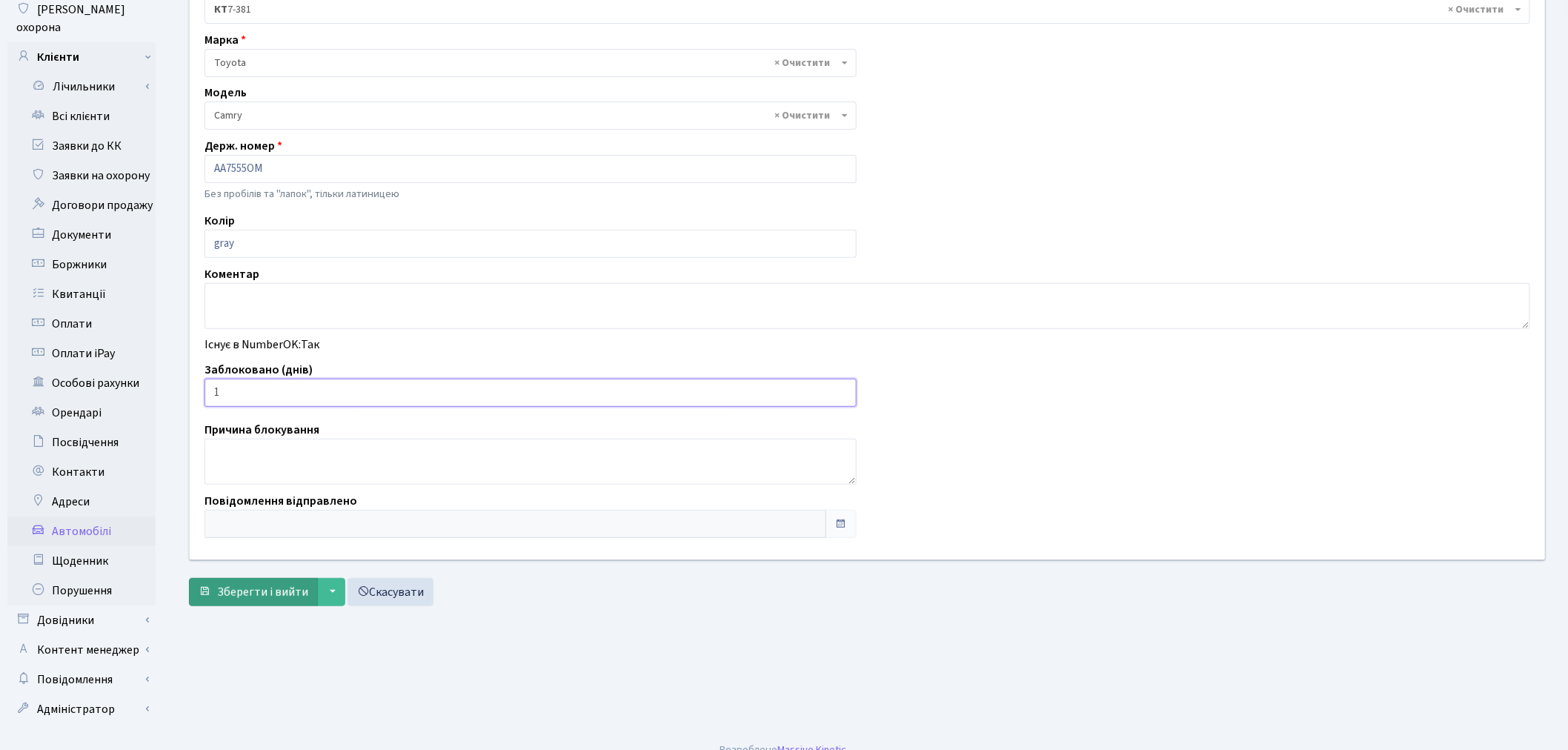
type input "1"
click at [270, 584] on span "Зберегти і вийти" at bounding box center [263, 592] width 92 height 16
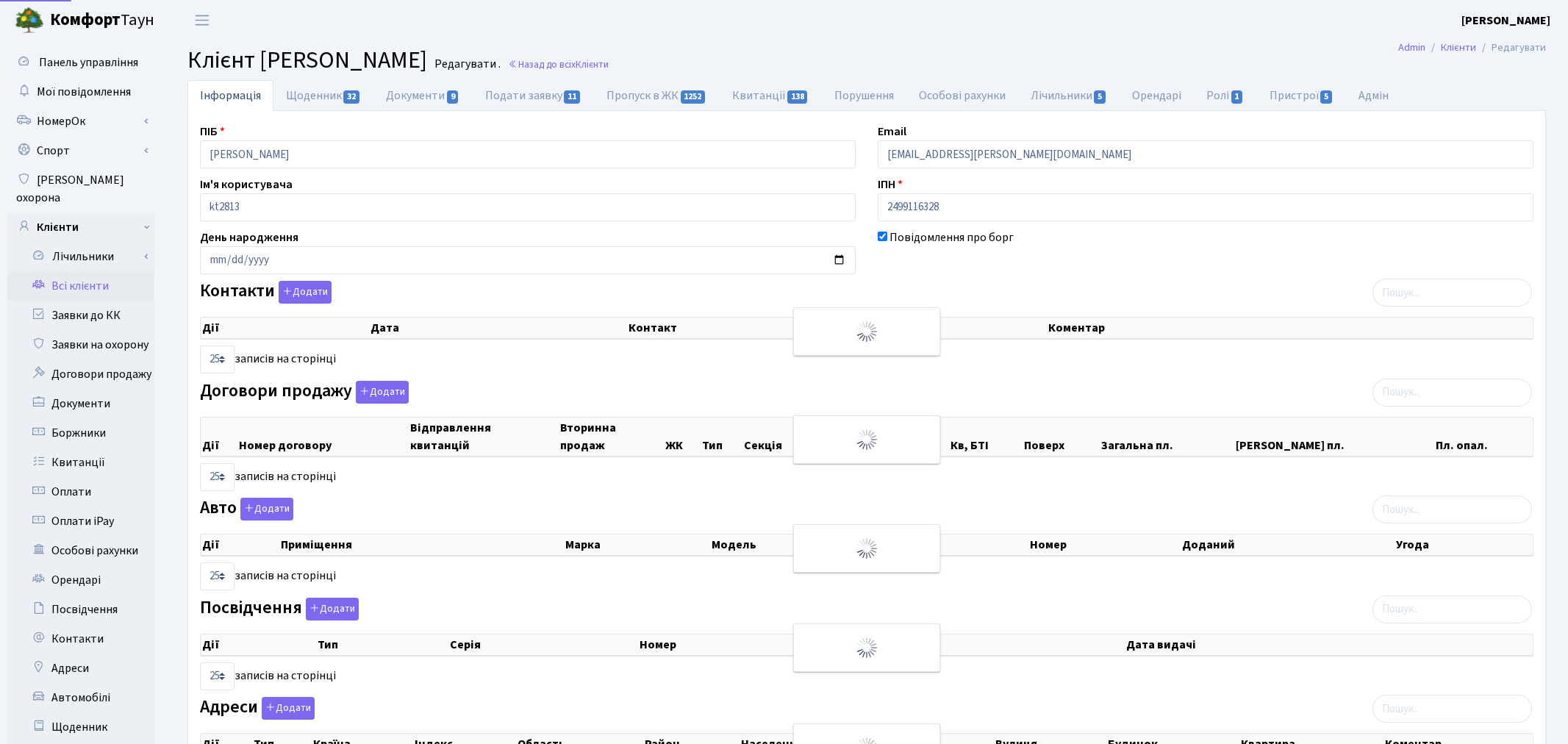
select select "25"
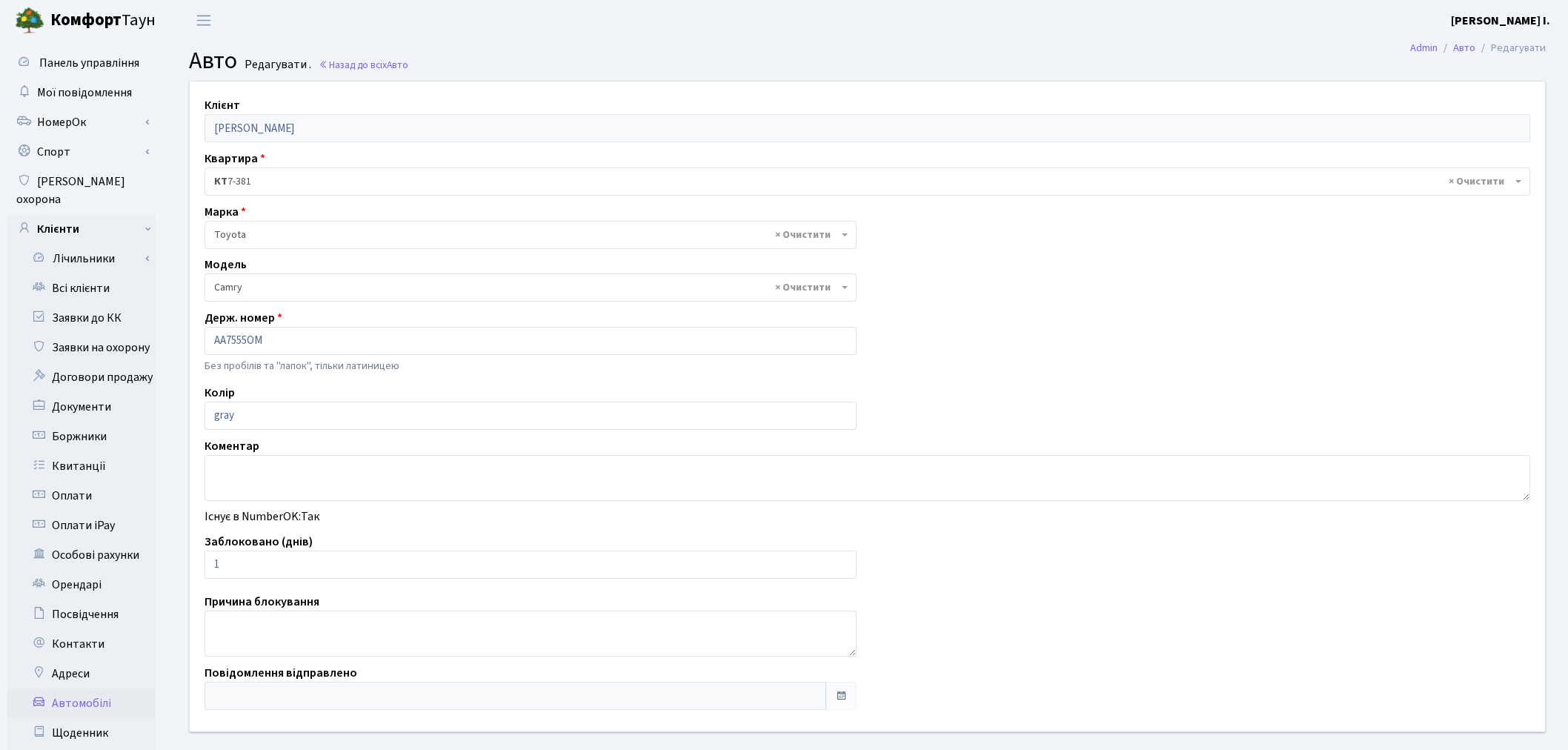
select select "2305"
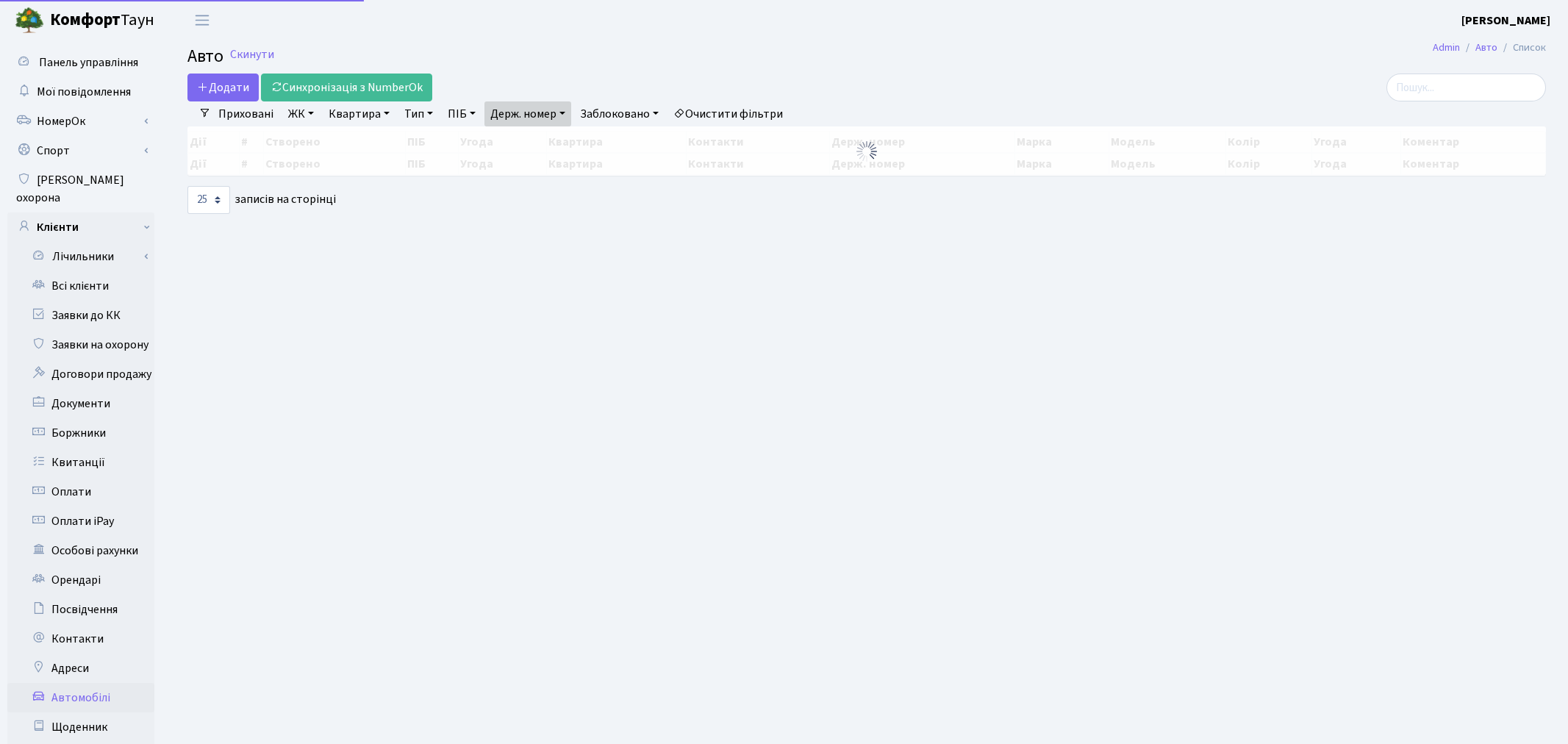
select select "25"
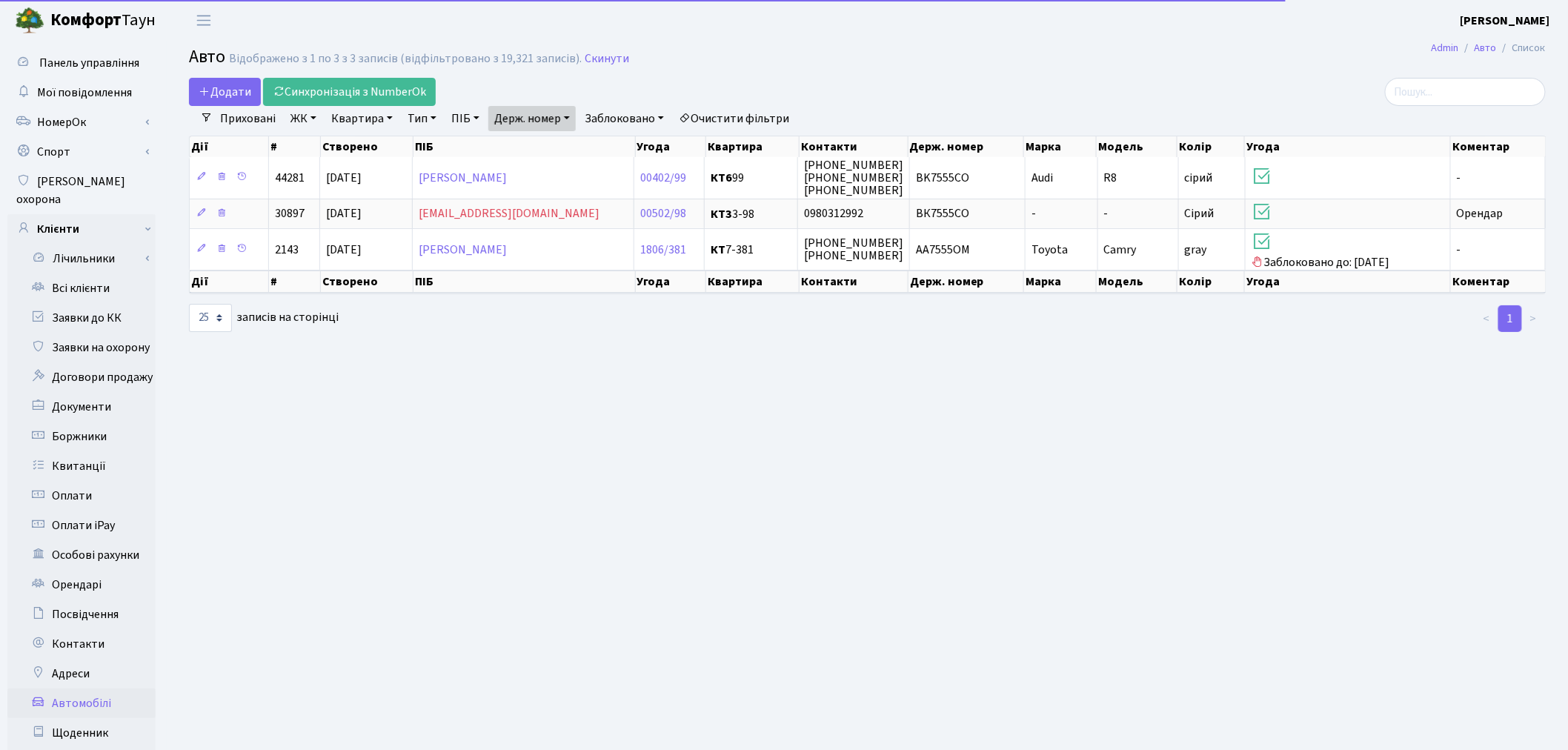
click at [552, 115] on link "Держ. номер" at bounding box center [532, 118] width 87 height 25
click at [556, 135] on input "7555" at bounding box center [533, 147] width 87 height 28
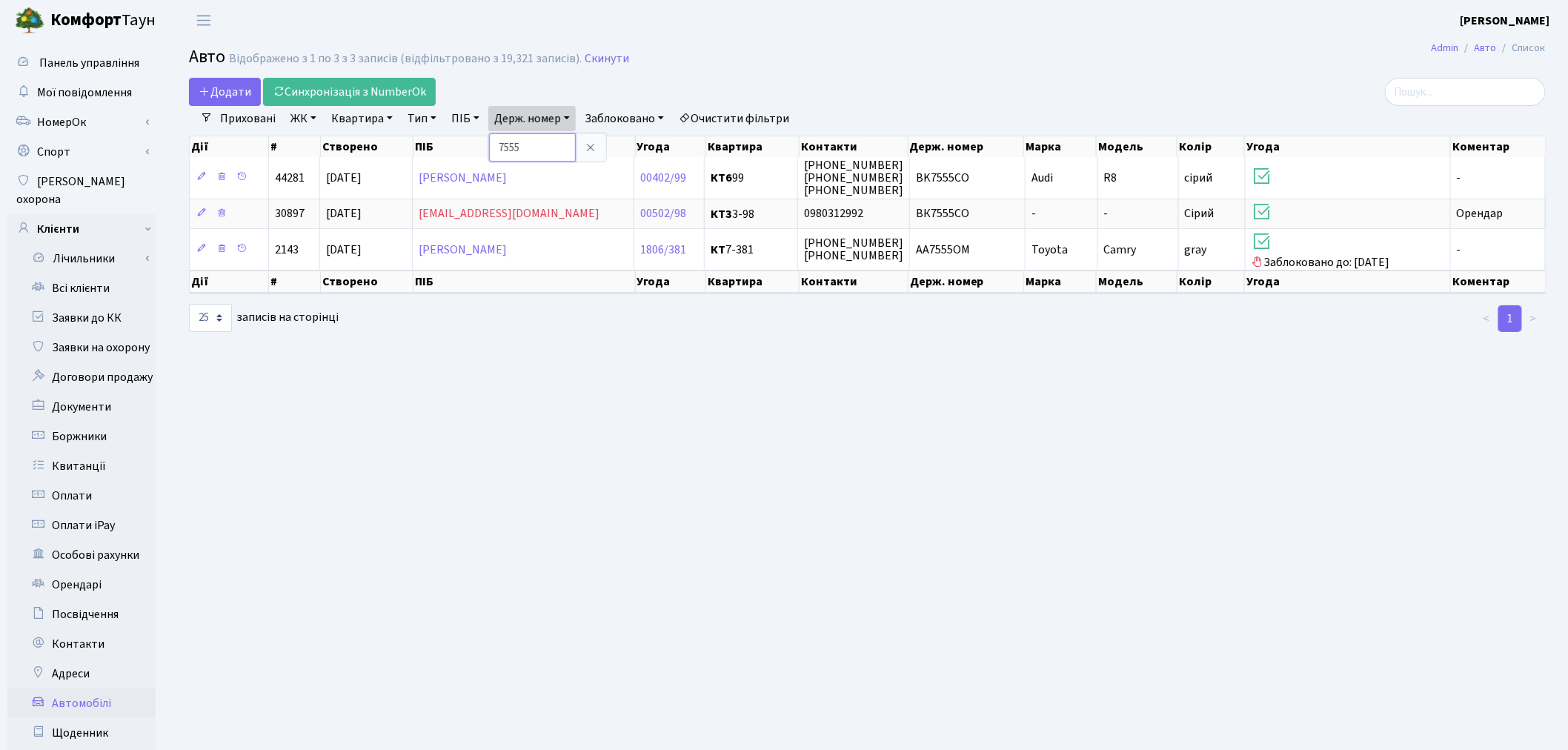
click at [556, 135] on input "7555" at bounding box center [533, 147] width 87 height 28
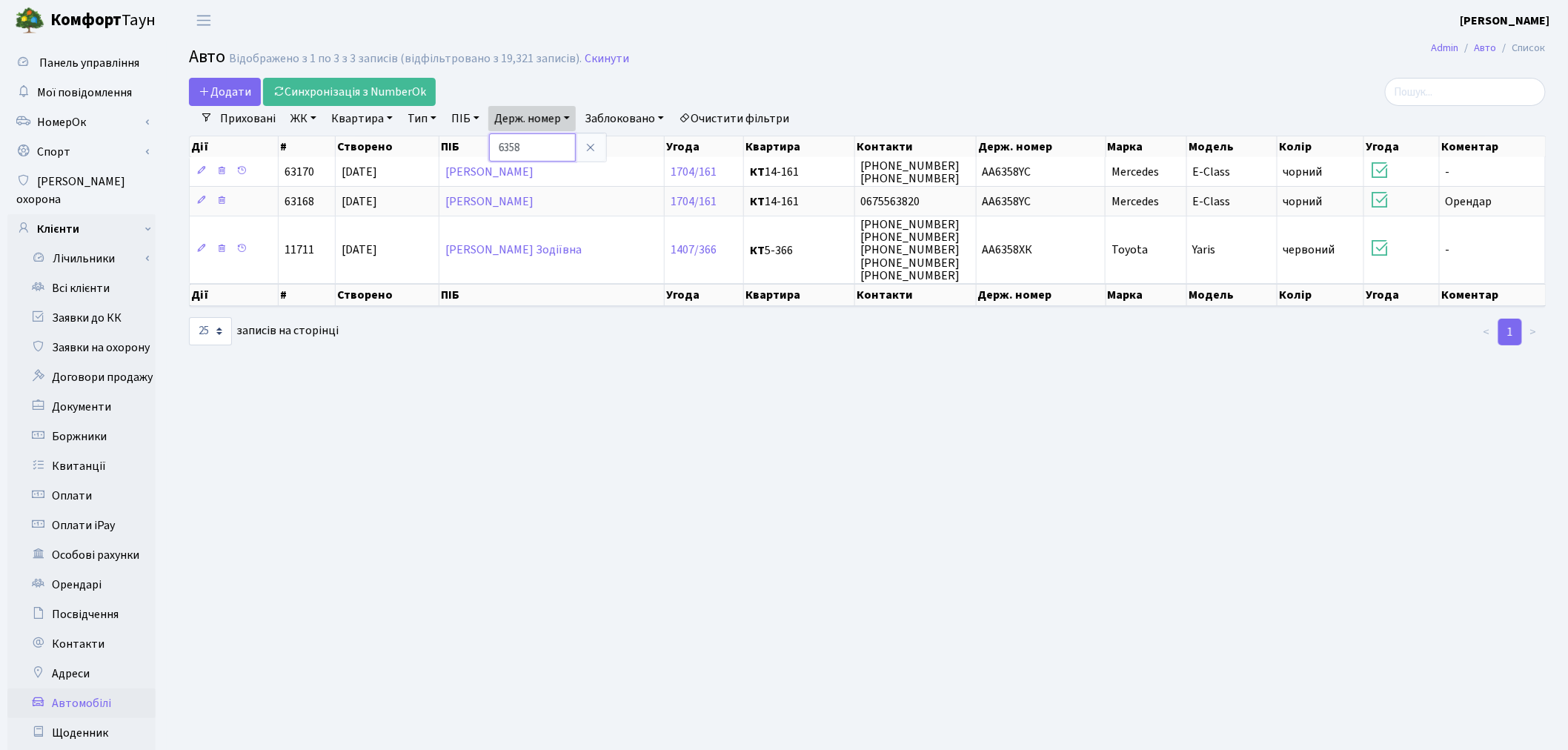
click at [525, 153] on input "6358" at bounding box center [533, 147] width 87 height 28
click at [524, 153] on input "6358" at bounding box center [533, 147] width 87 height 28
type input "8028"
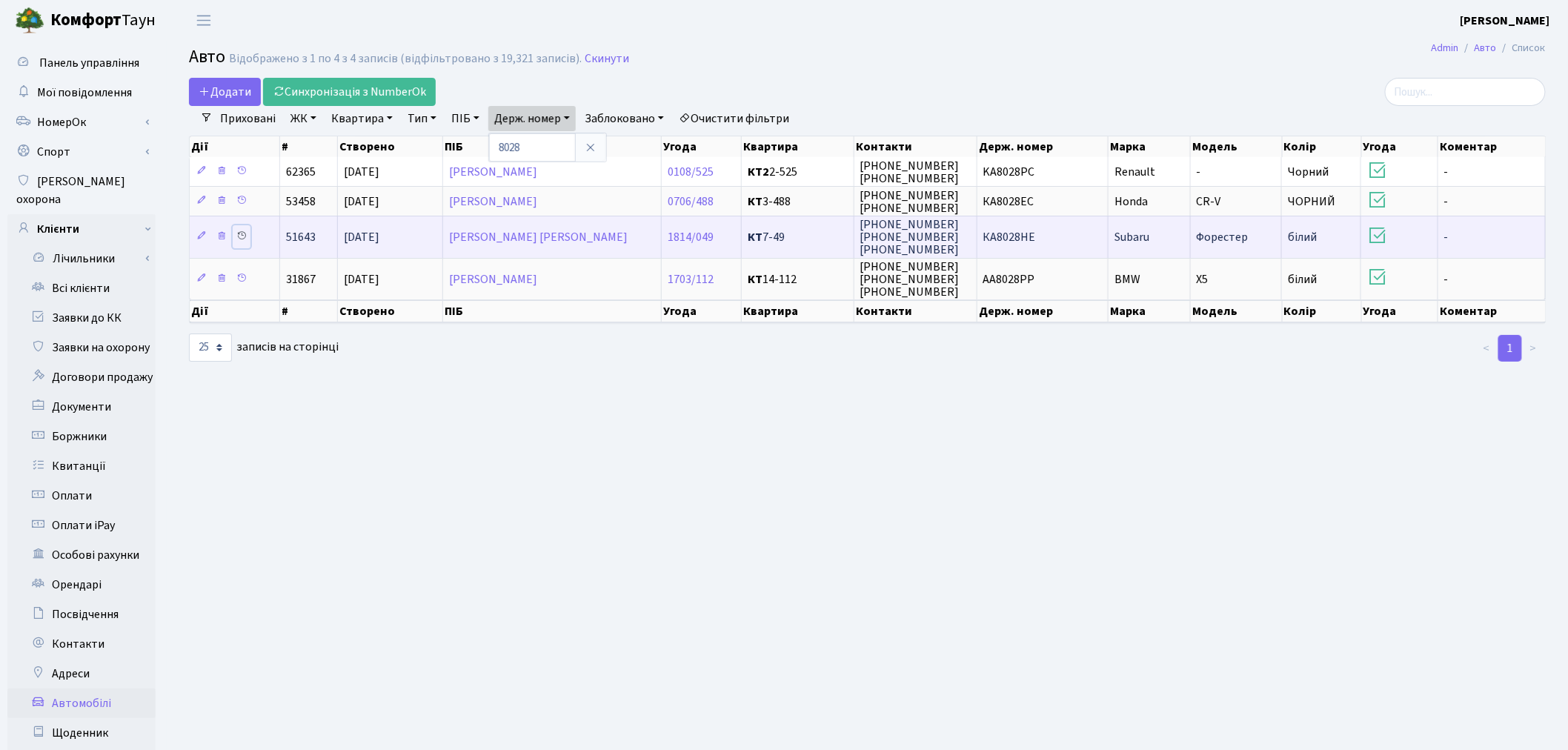
click at [242, 235] on icon at bounding box center [241, 235] width 11 height 11
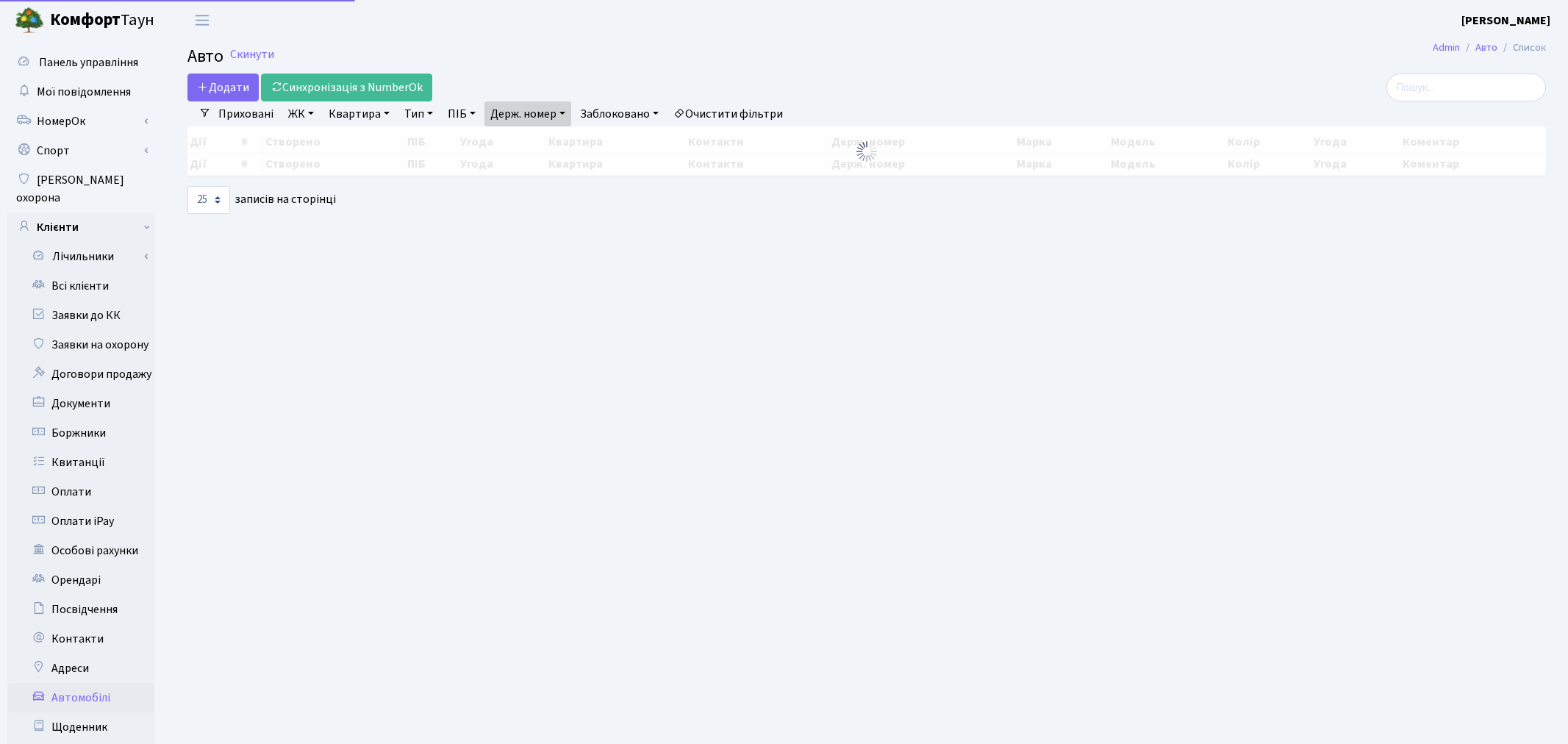
select select "25"
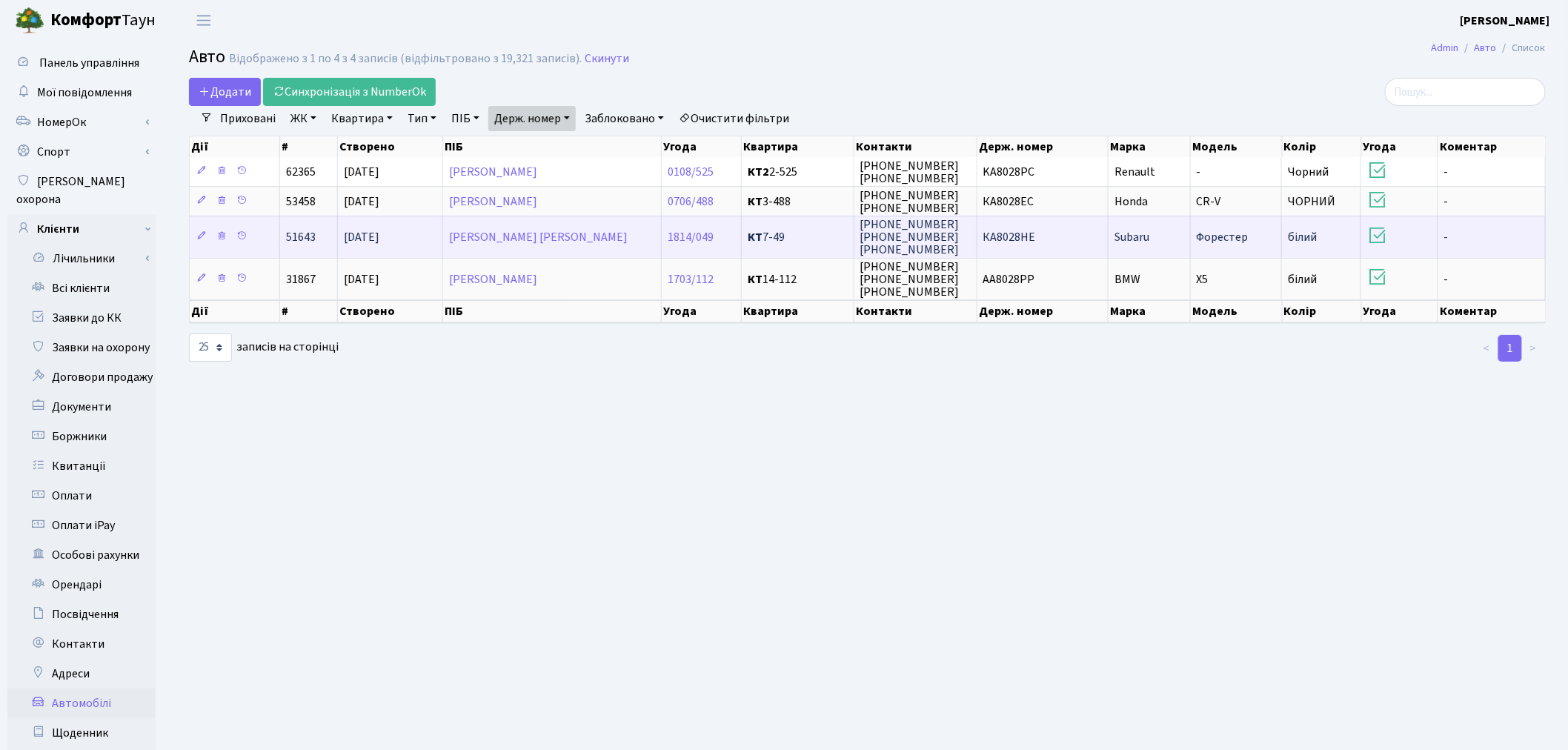
click at [1051, 245] on td "КА8028НЕ" at bounding box center [1043, 236] width 132 height 42
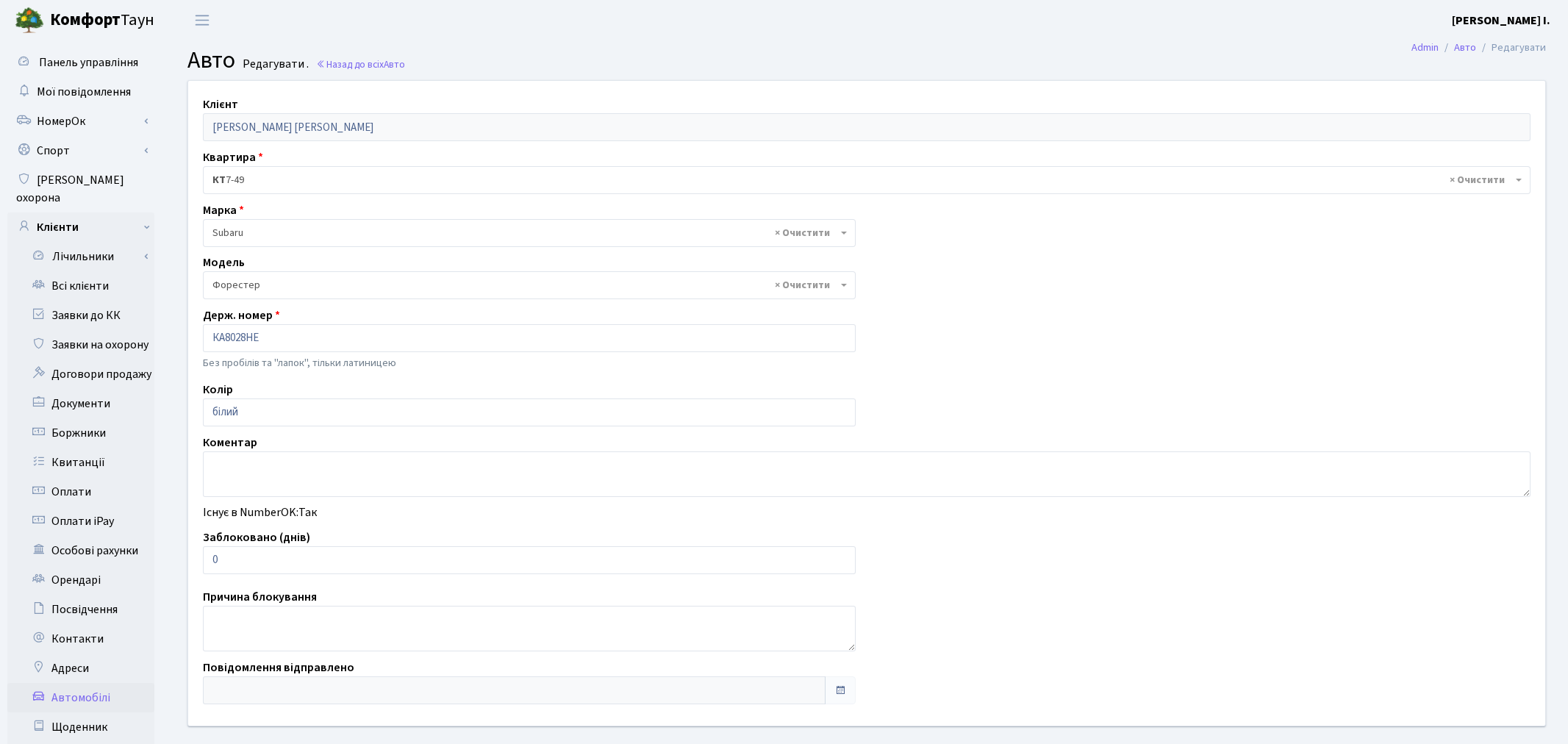
select select "3617"
drag, startPoint x: 233, startPoint y: 562, endPoint x: 206, endPoint y: 564, distance: 27.1
click at [207, 564] on input "0" at bounding box center [526, 560] width 647 height 28
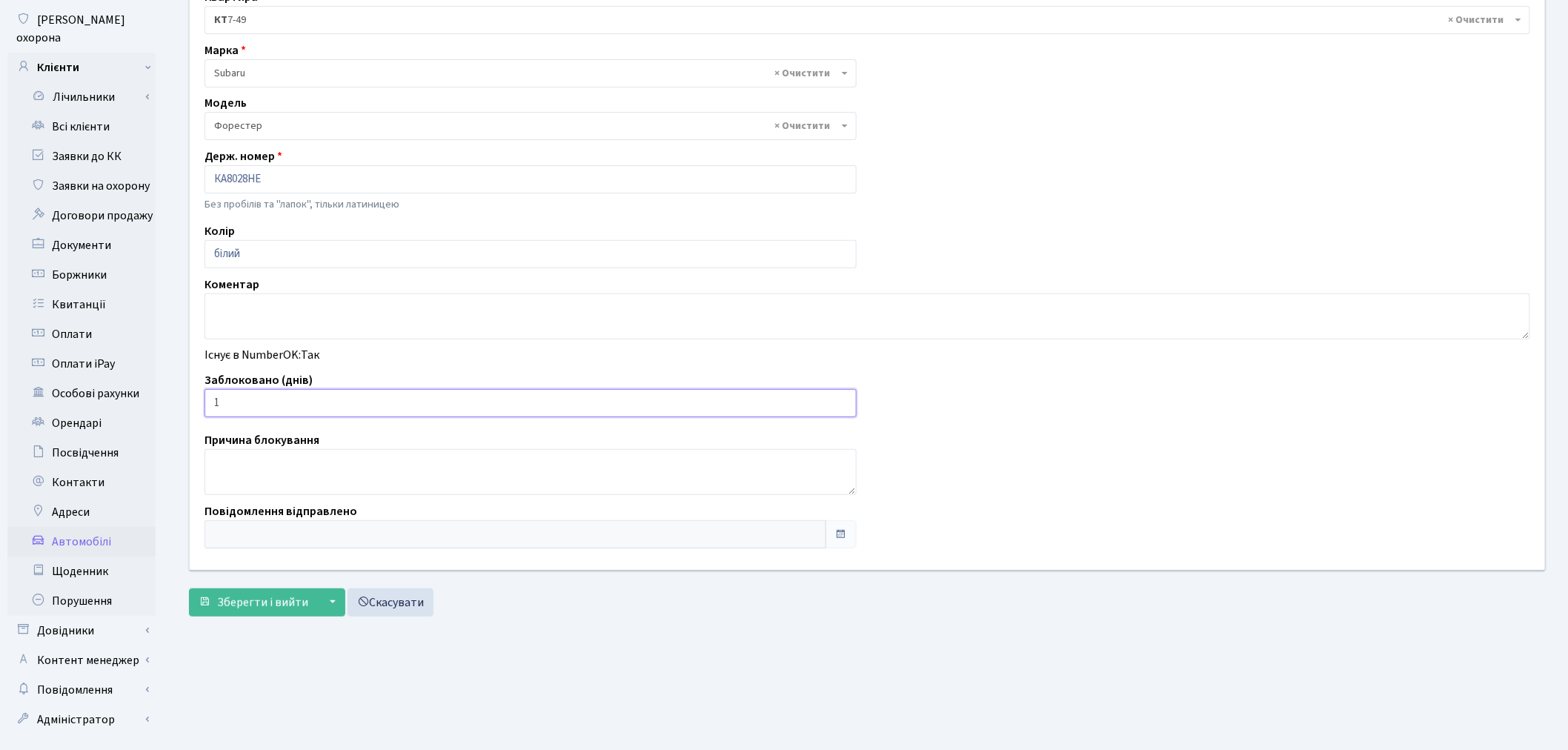
scroll to position [172, 0]
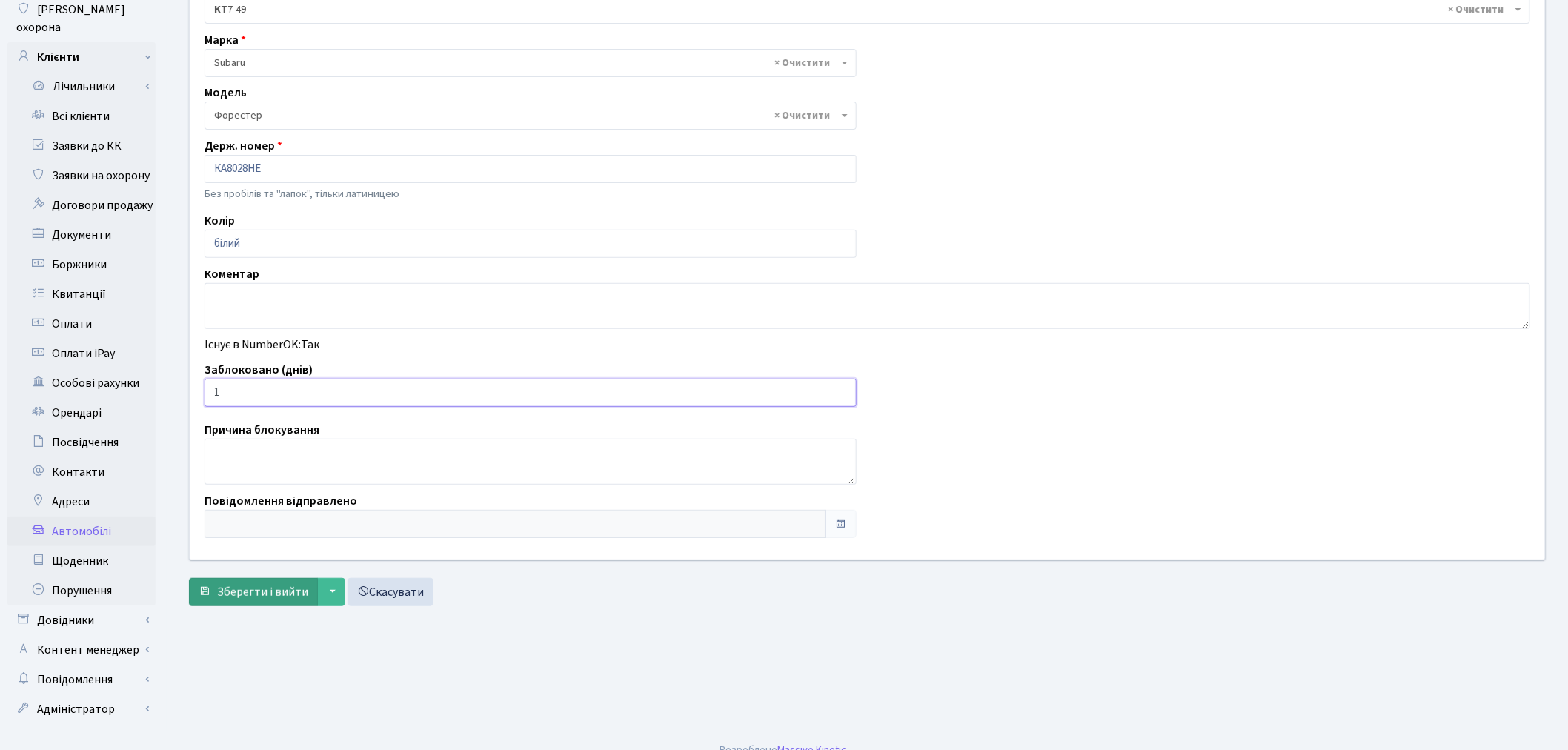
type input "1"
click at [252, 594] on span "Зберегти і вийти" at bounding box center [263, 592] width 92 height 16
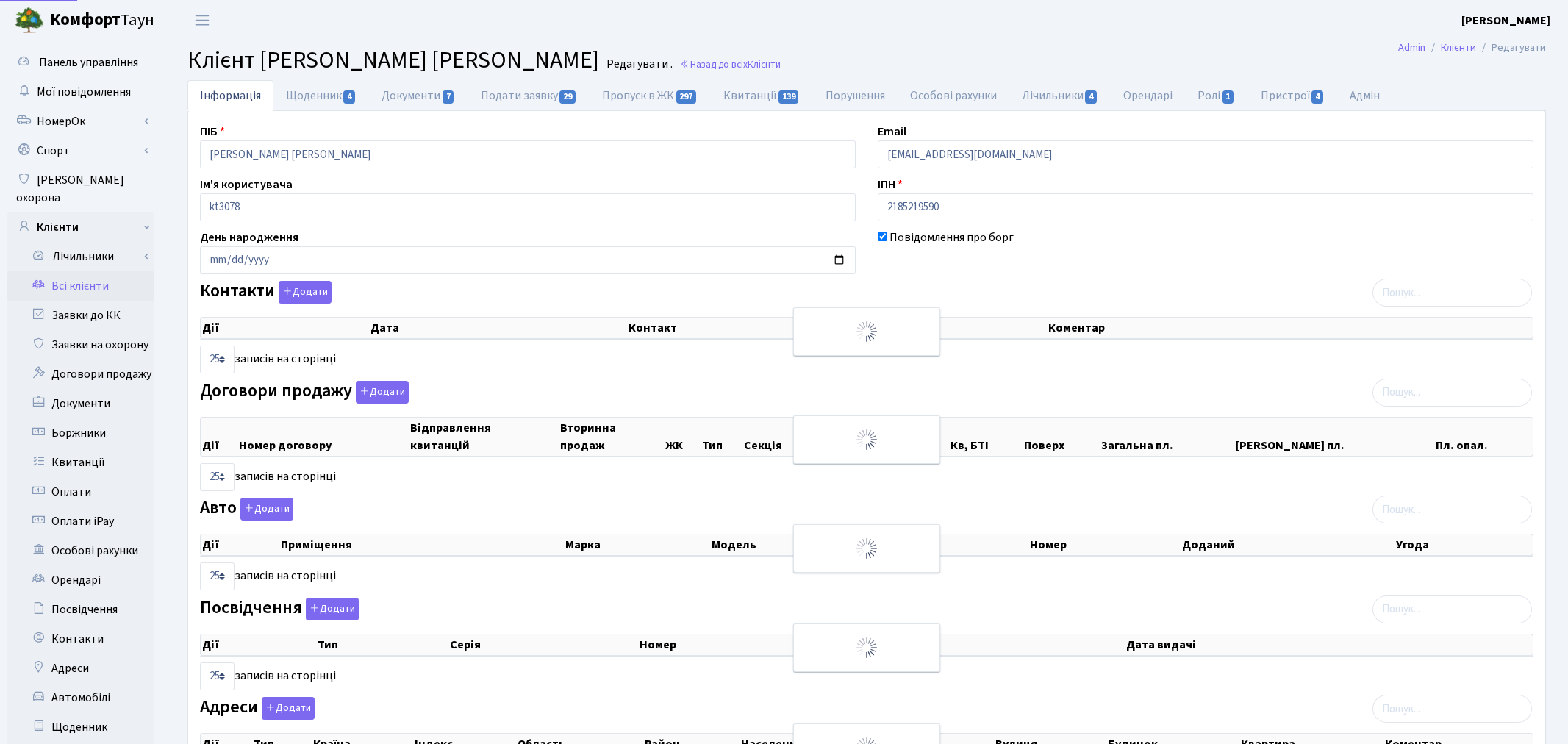
select select "25"
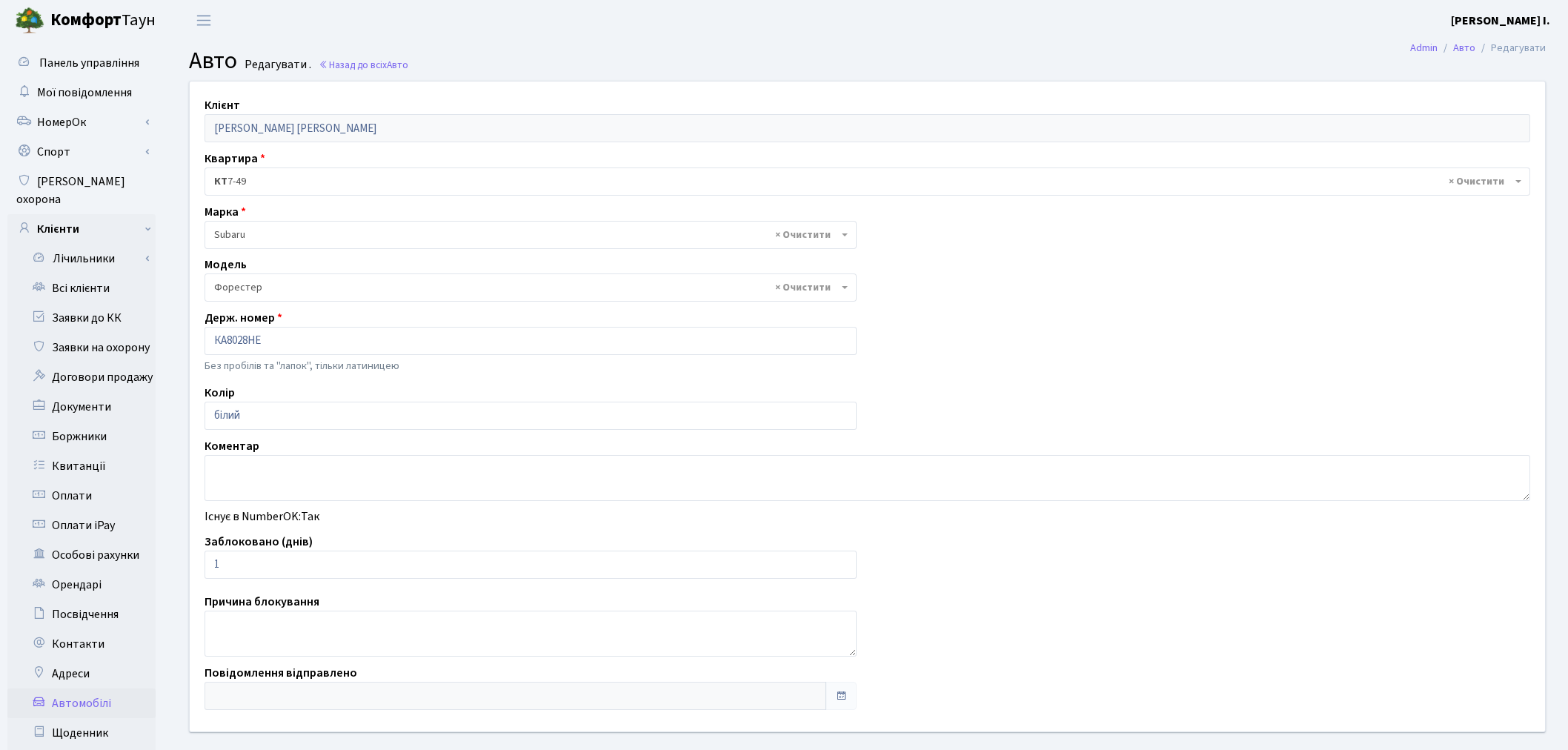
select select "3617"
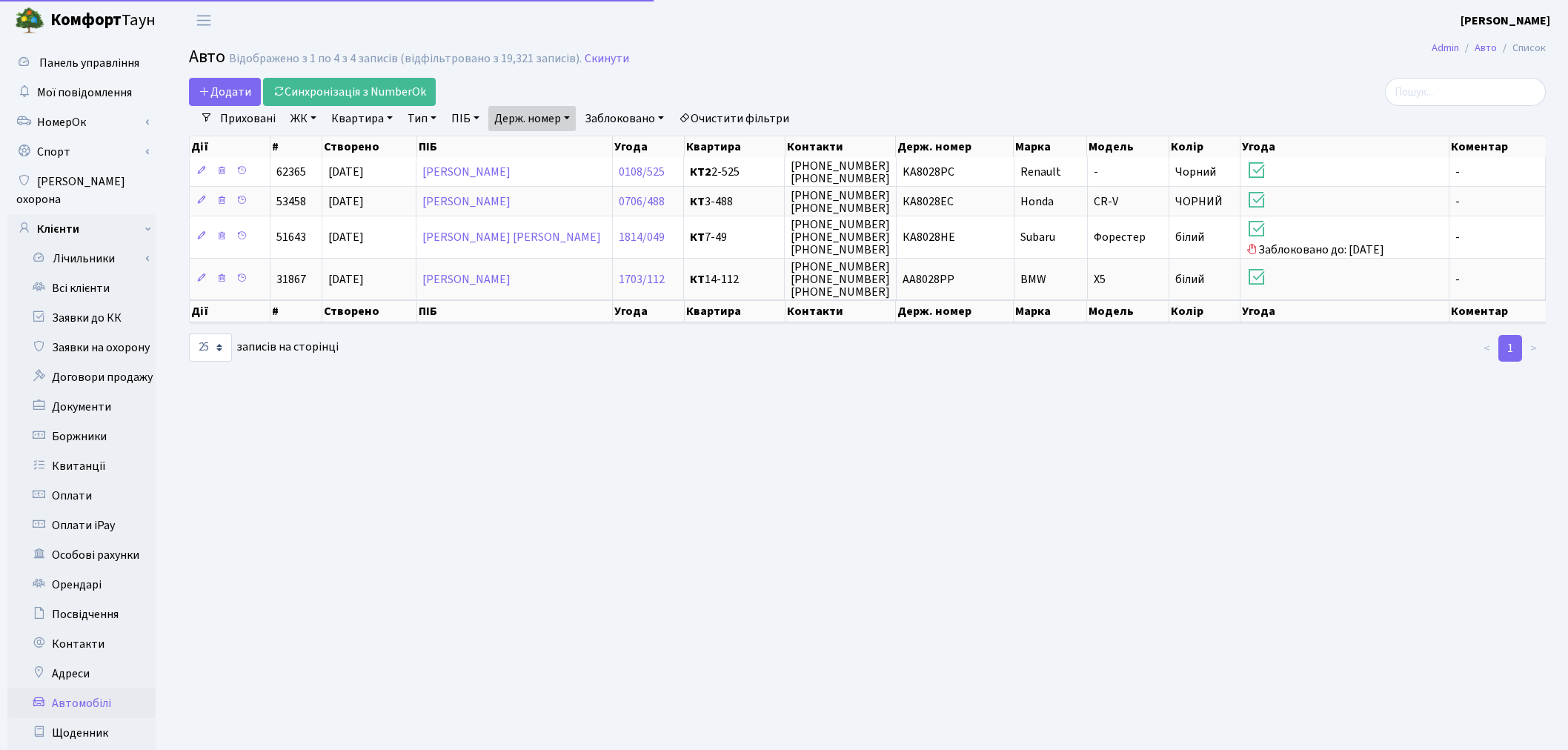
select select "25"
click at [544, 119] on link "Держ. номер" at bounding box center [532, 118] width 87 height 25
click at [546, 142] on input "8028" at bounding box center [533, 147] width 87 height 28
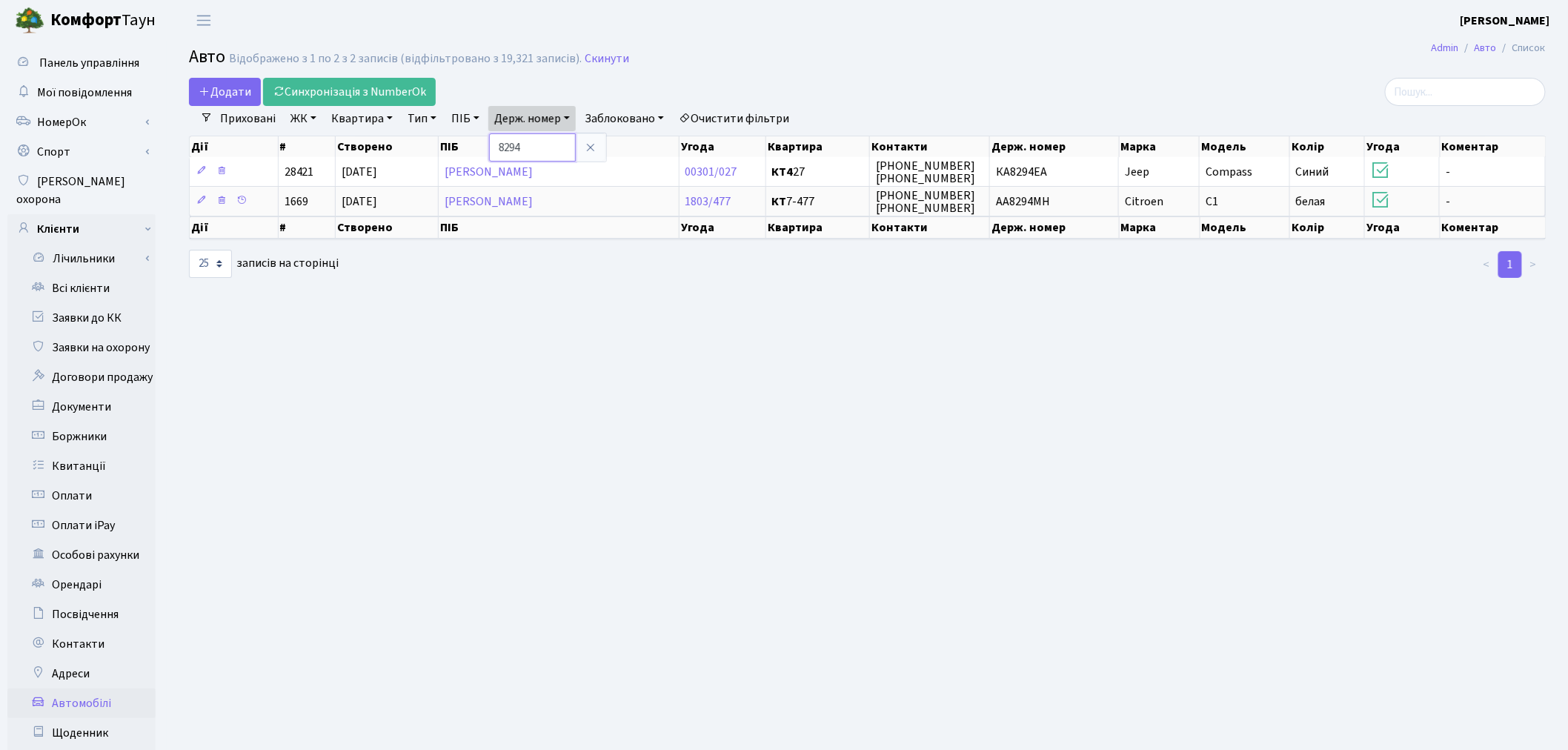
click at [554, 153] on input "8294" at bounding box center [533, 147] width 87 height 28
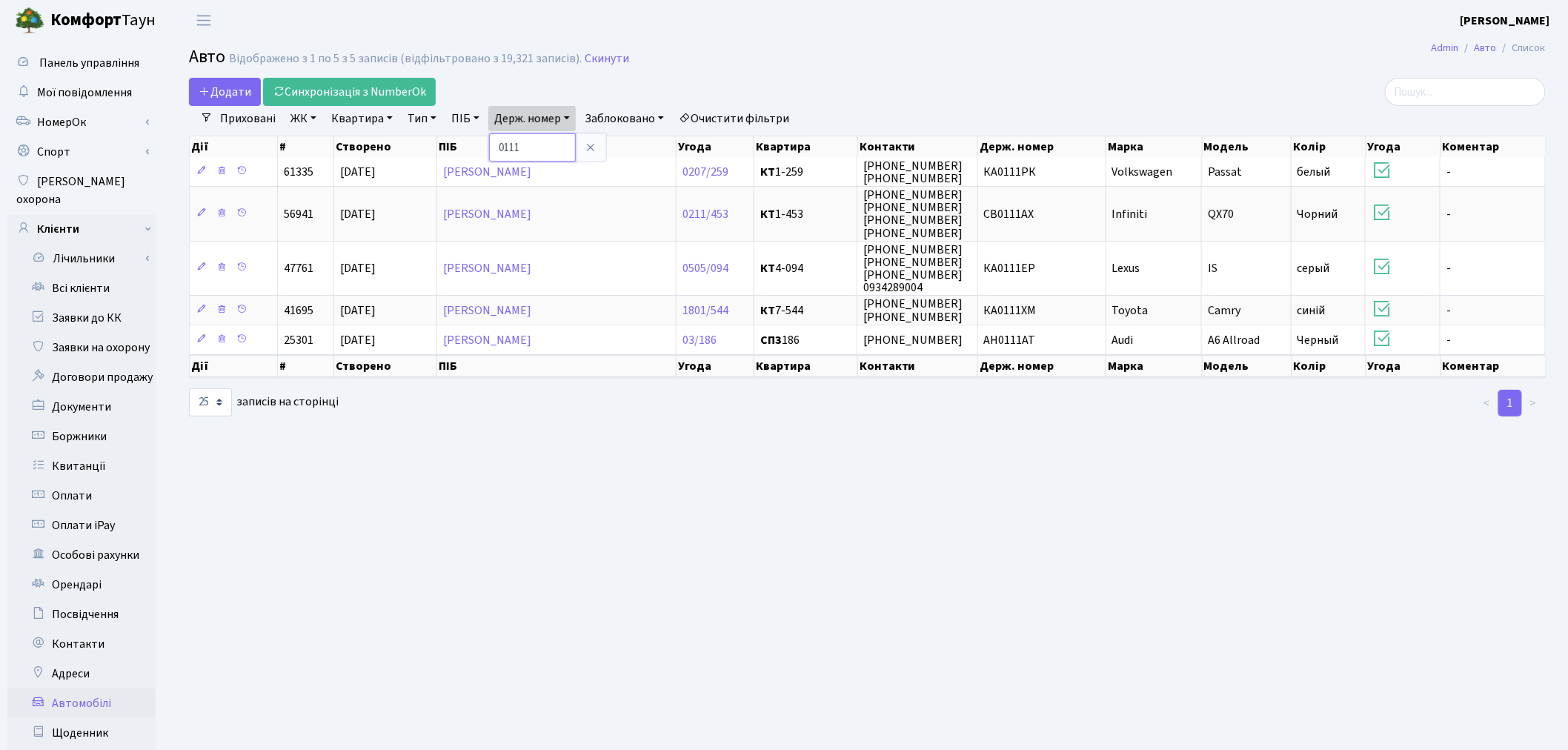
click at [553, 143] on input "0111" at bounding box center [533, 147] width 87 height 28
type input "5025"
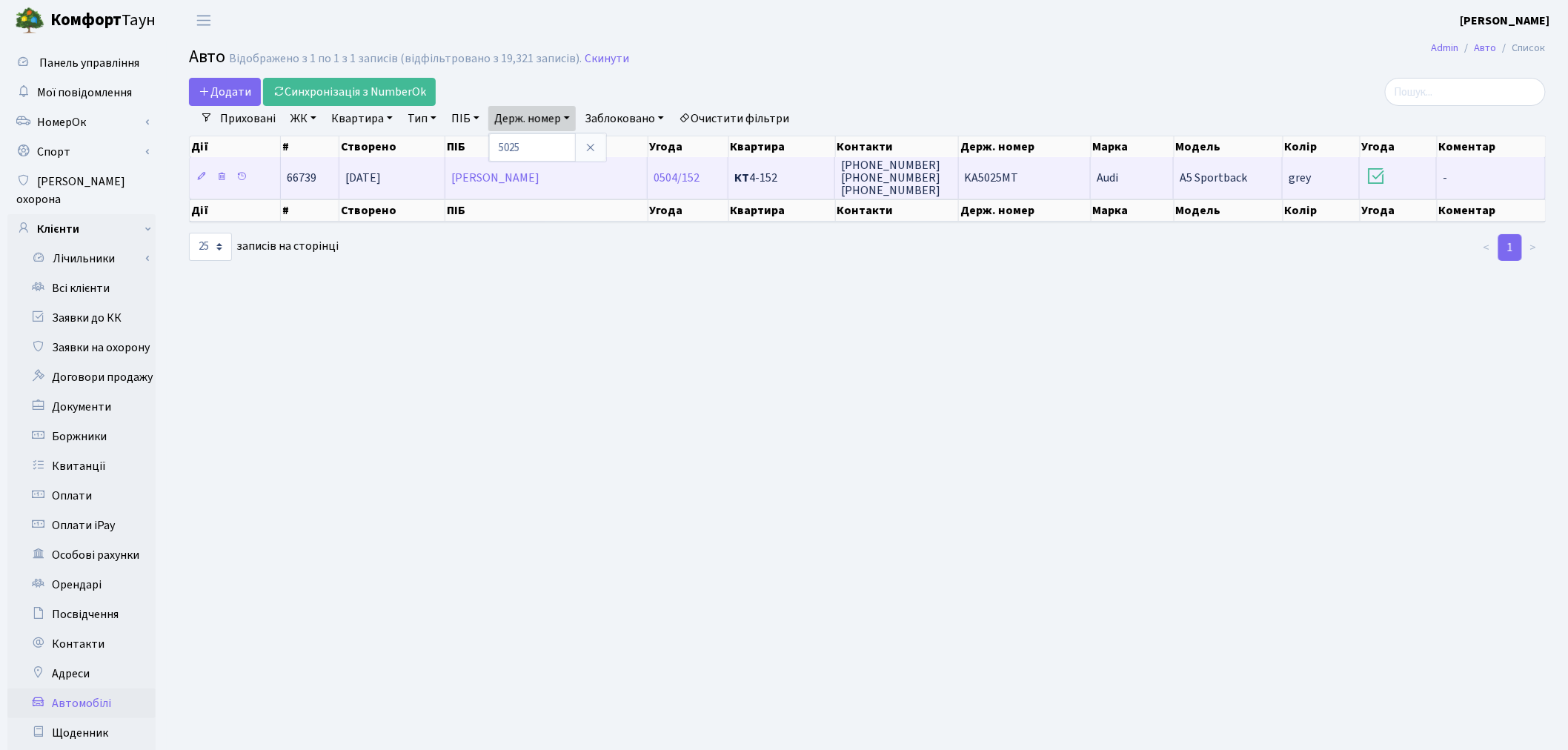
click at [1011, 174] on span "KA5025MT" at bounding box center [992, 178] width 54 height 16
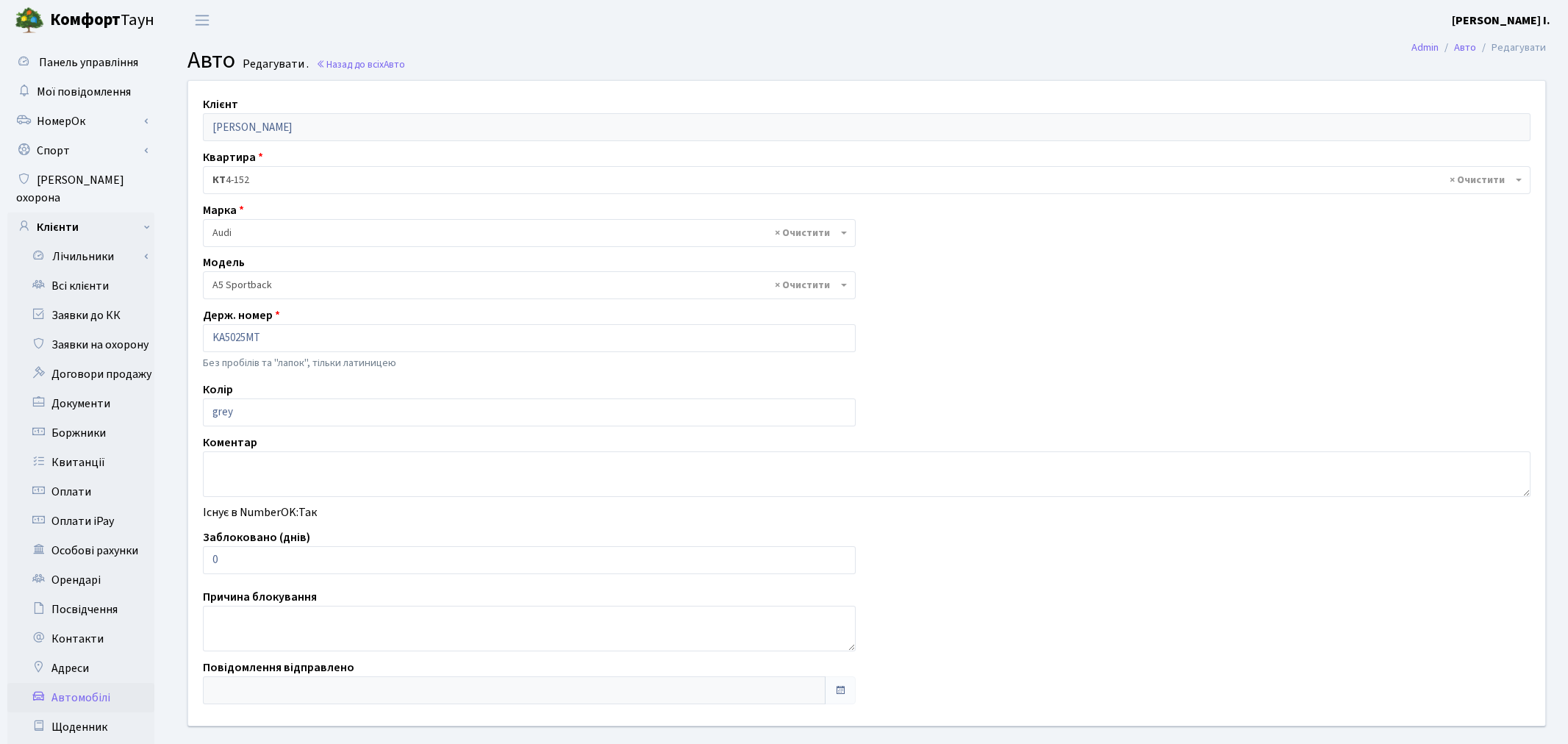
select select "159"
drag, startPoint x: 229, startPoint y: 562, endPoint x: 207, endPoint y: 561, distance: 22.0
click at [207, 561] on input "0" at bounding box center [526, 560] width 647 height 28
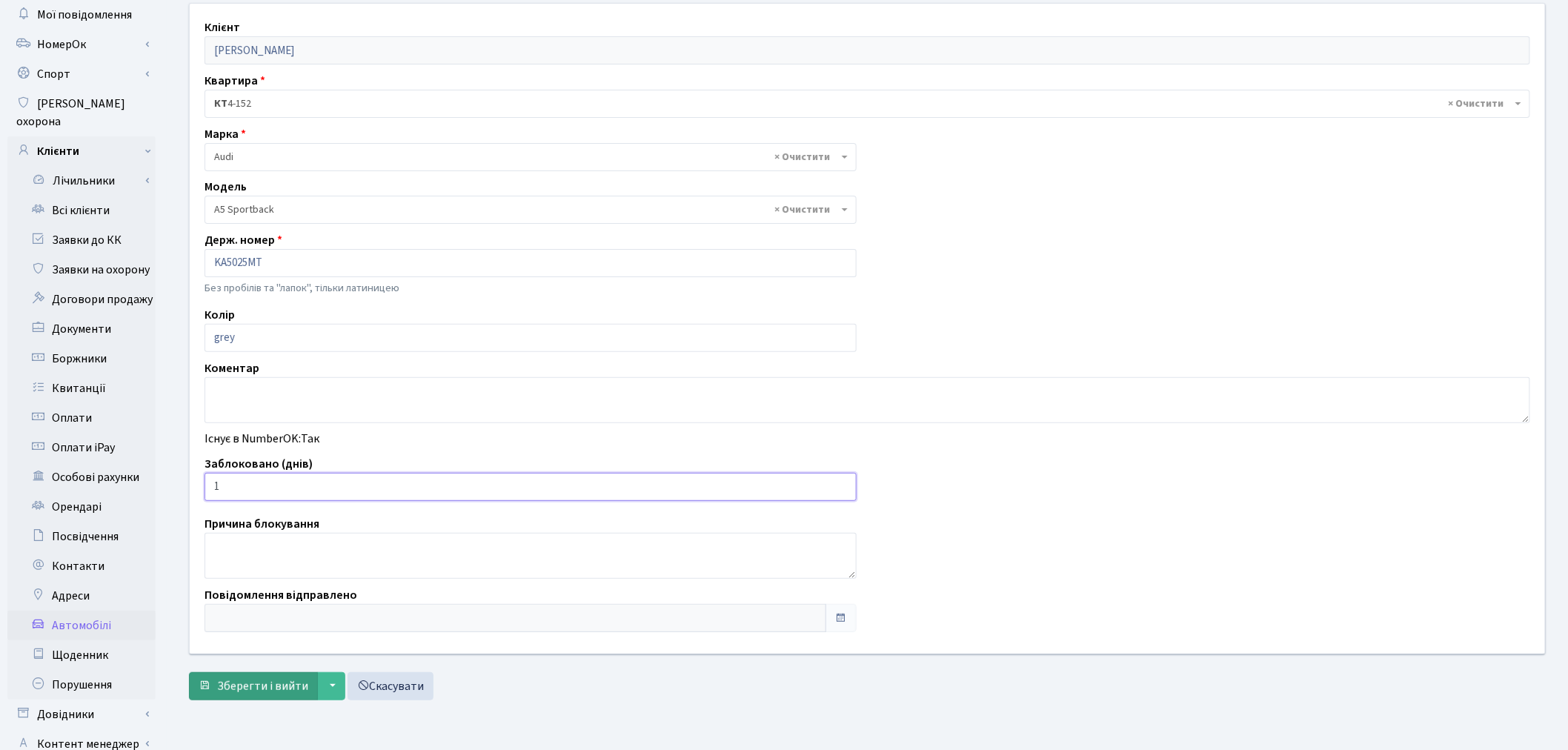
scroll to position [172, 0]
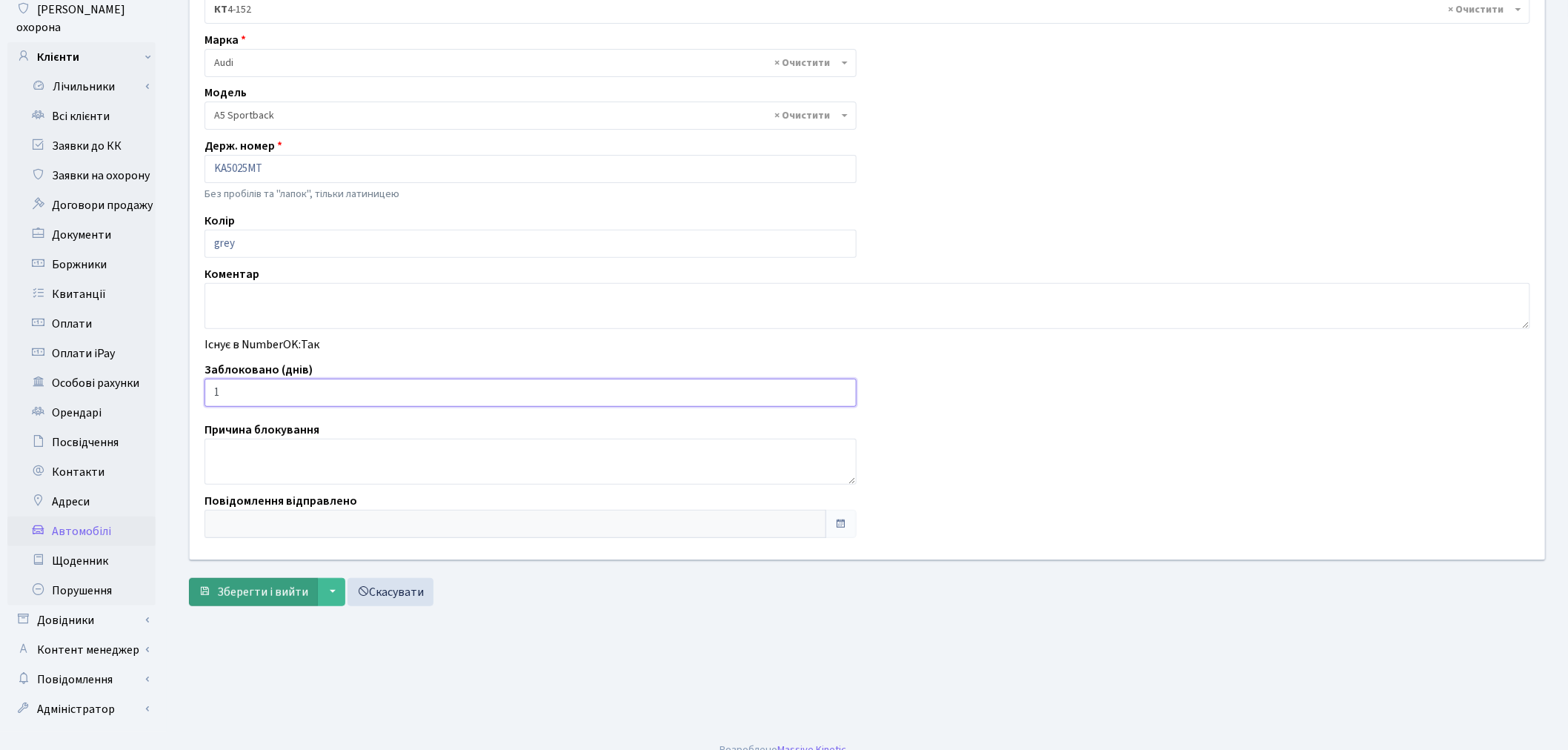
type input "1"
click at [235, 592] on span "Зберегти і вийти" at bounding box center [263, 592] width 92 height 16
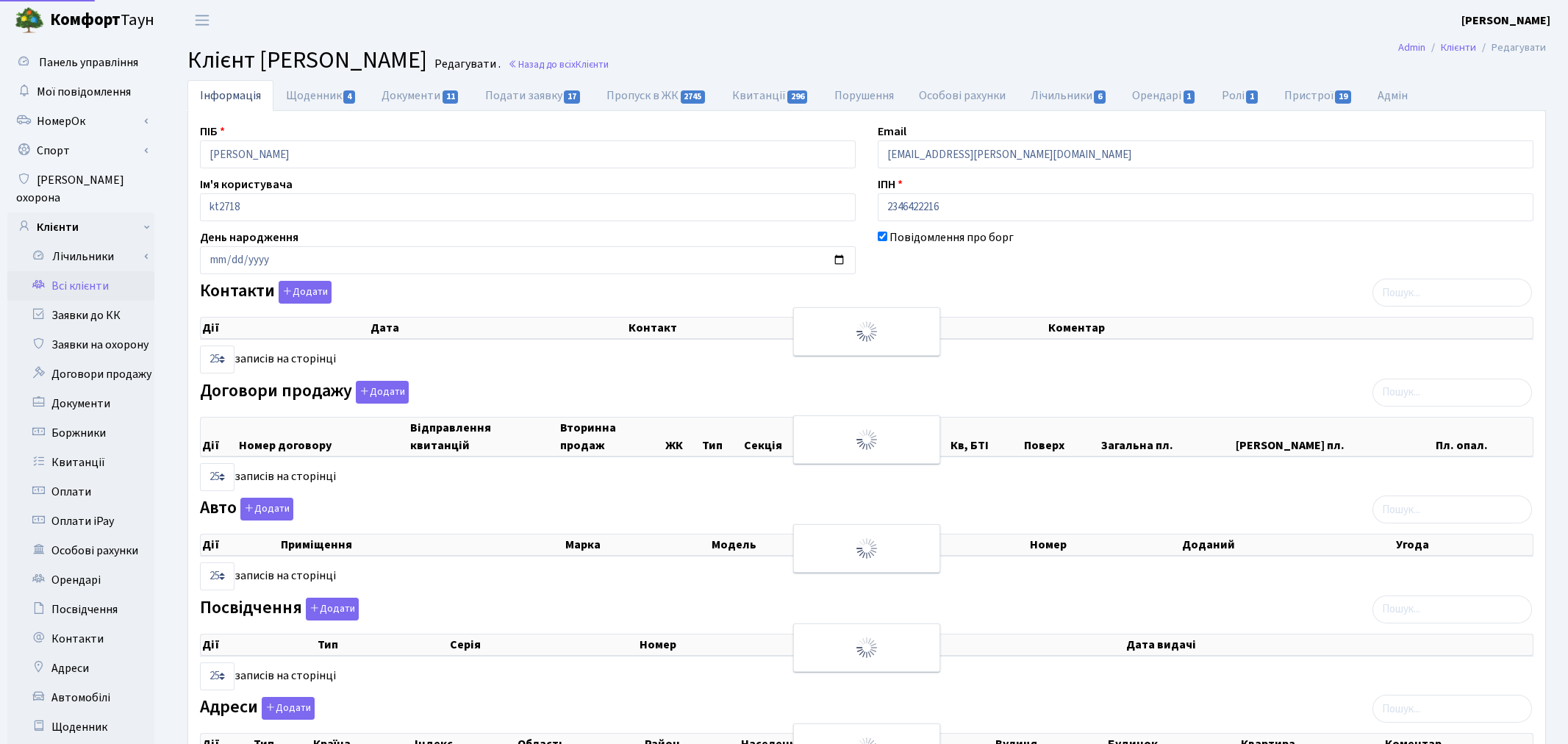
select select "25"
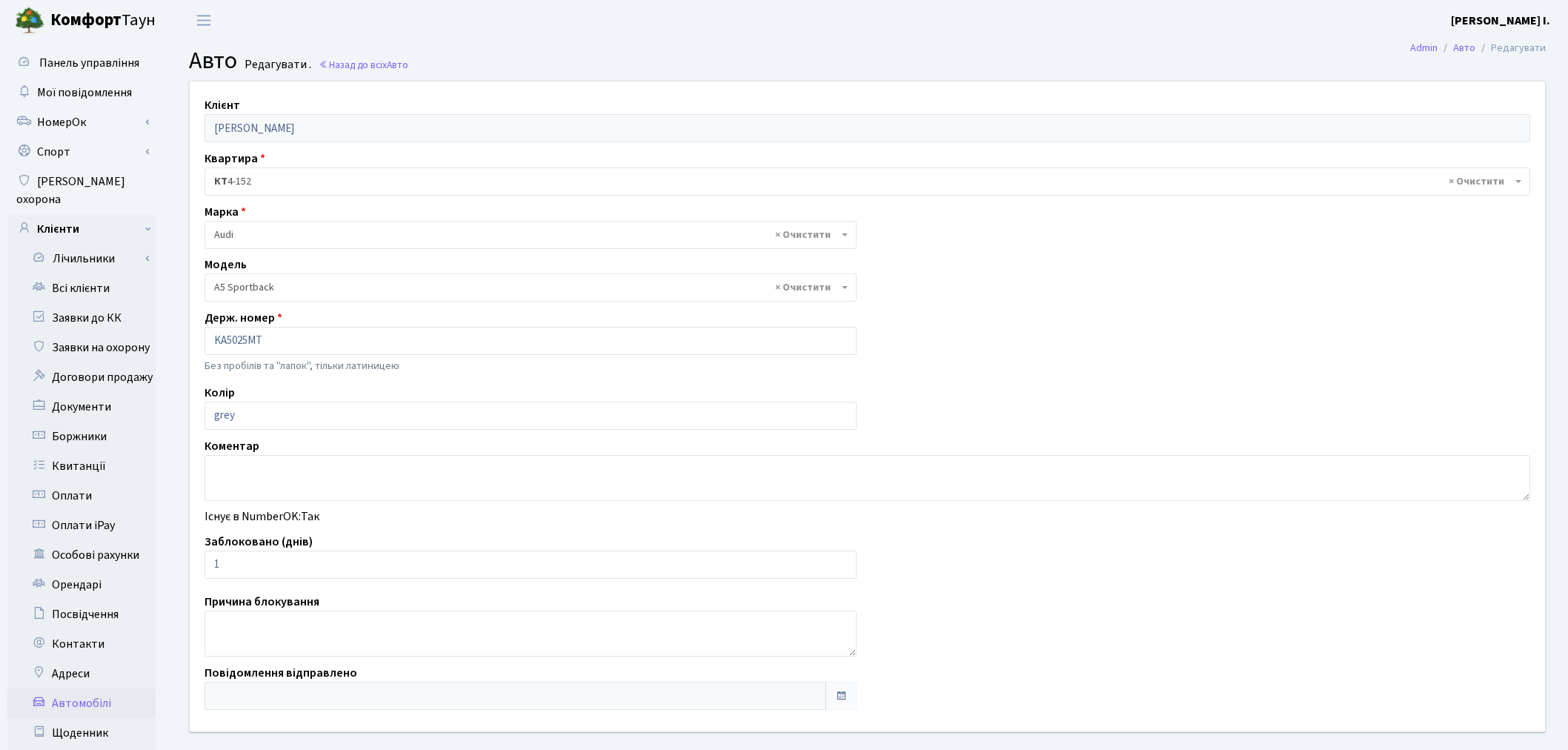
select select "159"
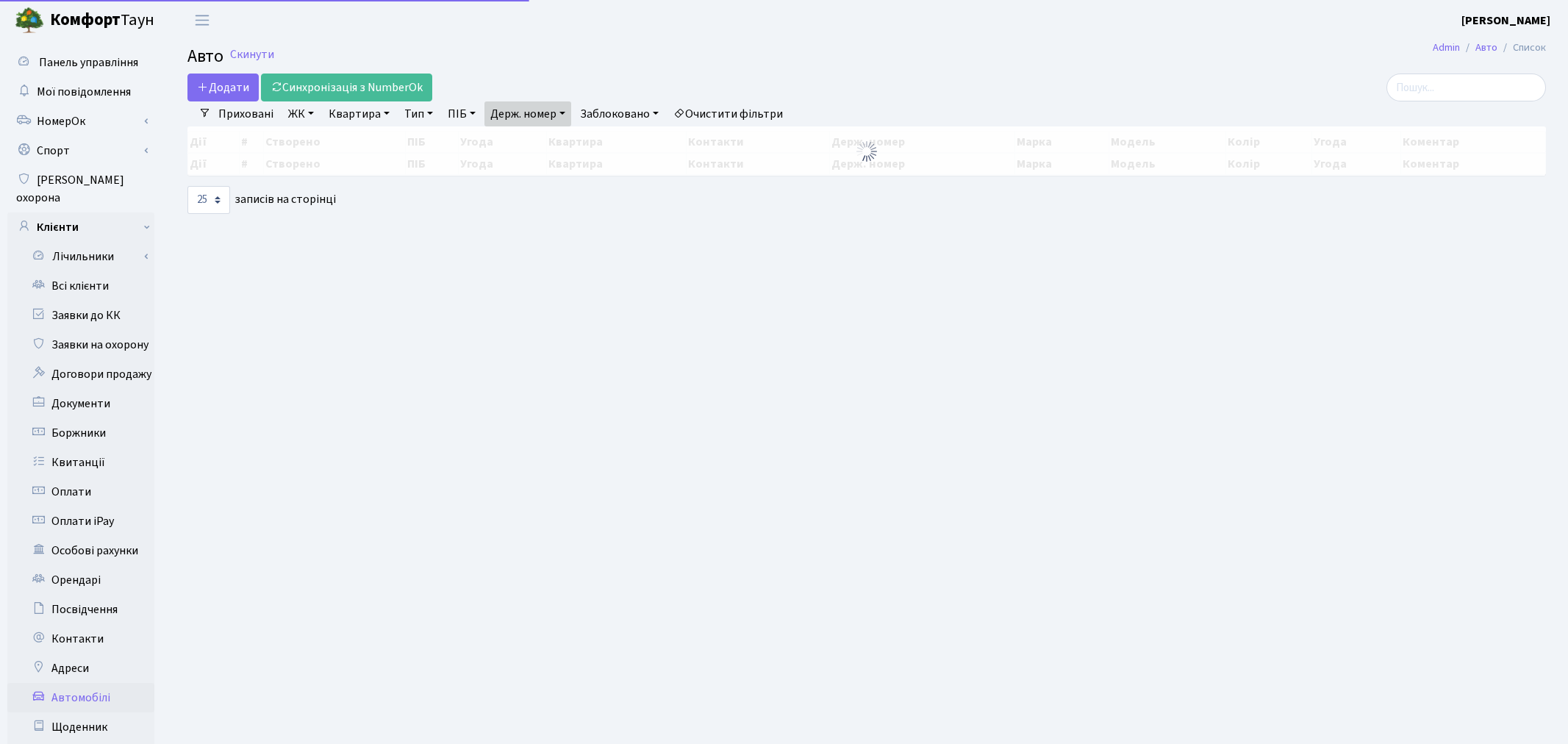
select select "25"
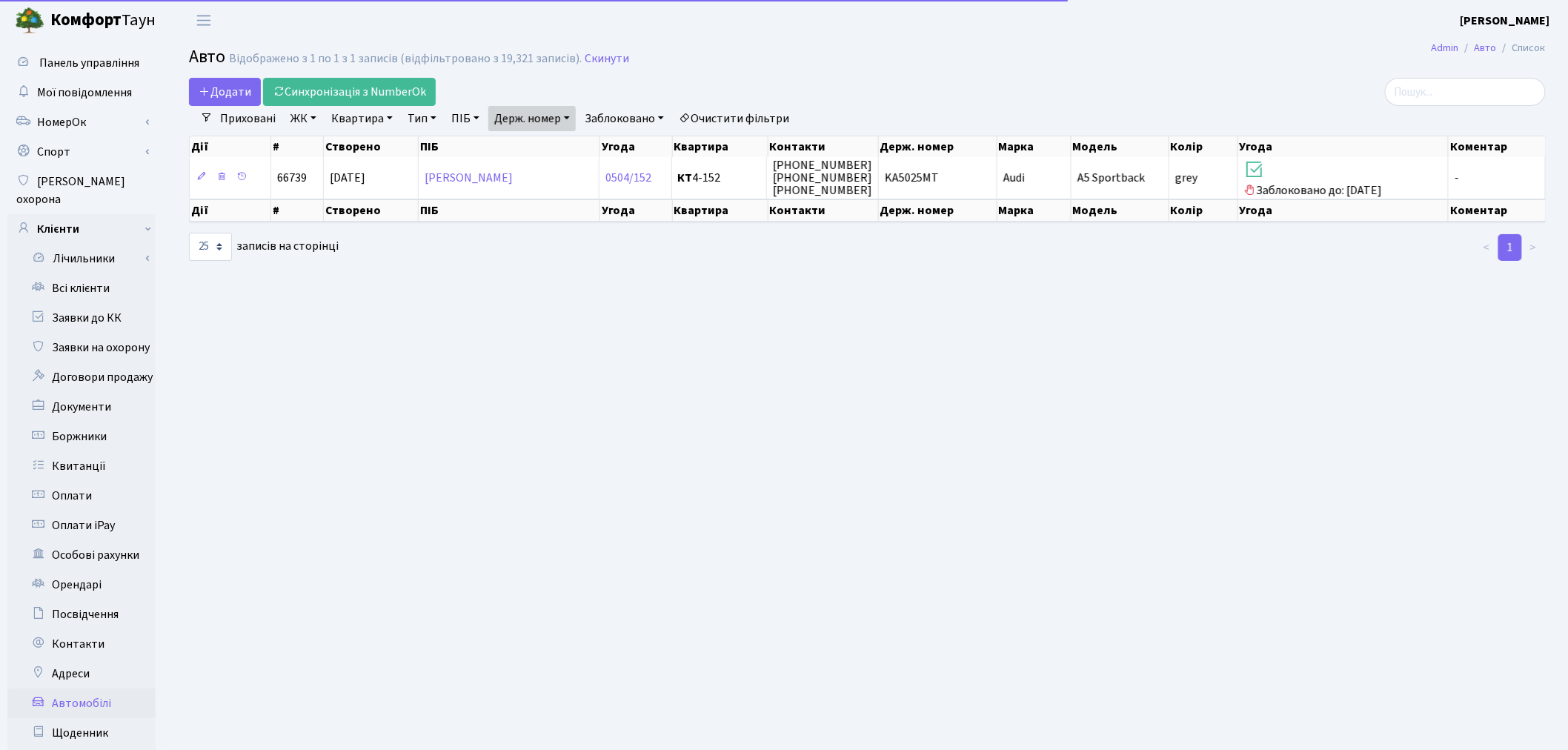
click at [538, 113] on link "Держ. номер" at bounding box center [532, 118] width 87 height 25
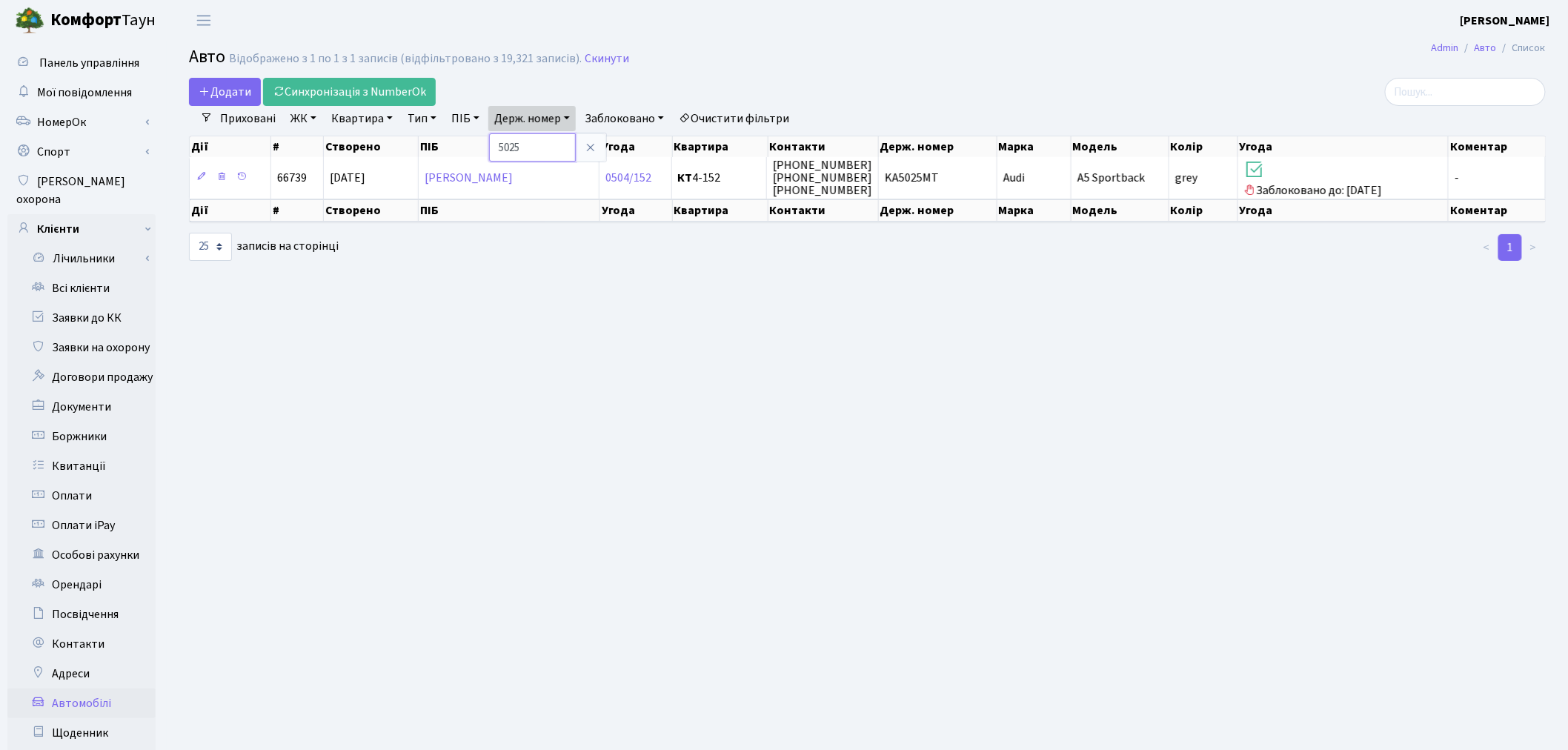
click at [576, 148] on input "5025" at bounding box center [533, 147] width 87 height 28
click at [549, 143] on input "5025" at bounding box center [533, 147] width 87 height 28
type input "8780"
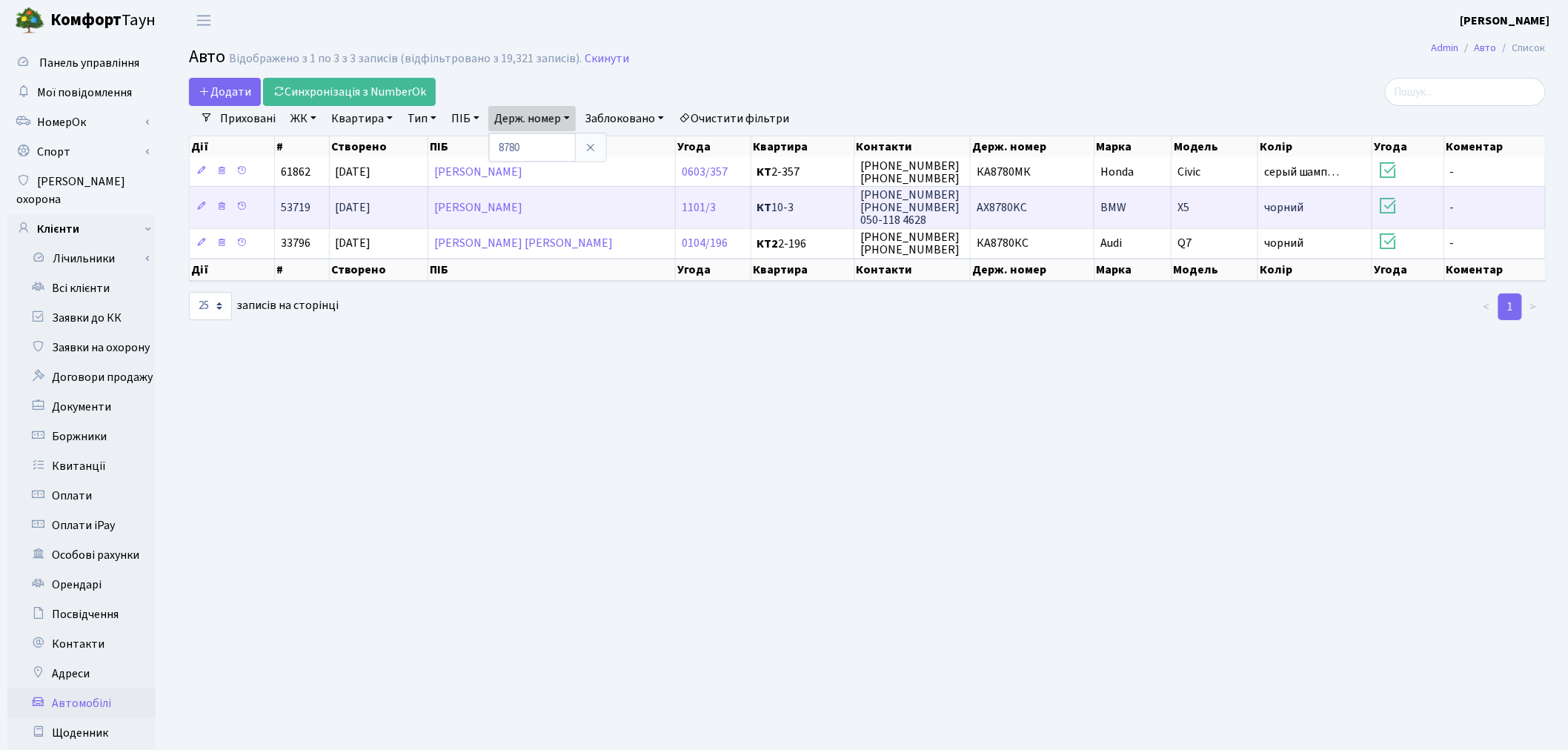
click at [1064, 208] on td "AX8780KC" at bounding box center [1032, 207] width 123 height 42
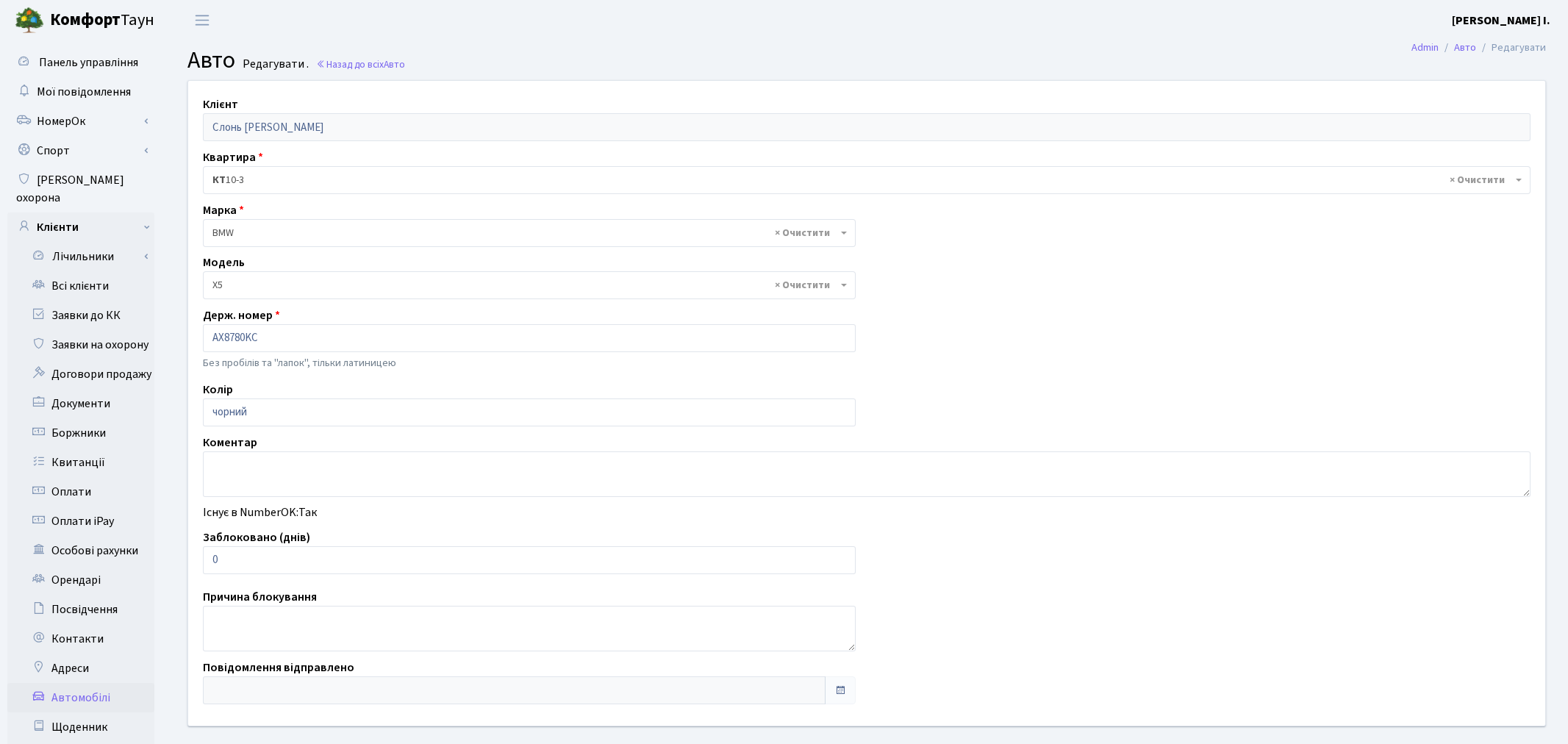
select select "263"
drag, startPoint x: 220, startPoint y: 562, endPoint x: 210, endPoint y: 562, distance: 10.0
click at [210, 562] on input "0" at bounding box center [526, 560] width 647 height 28
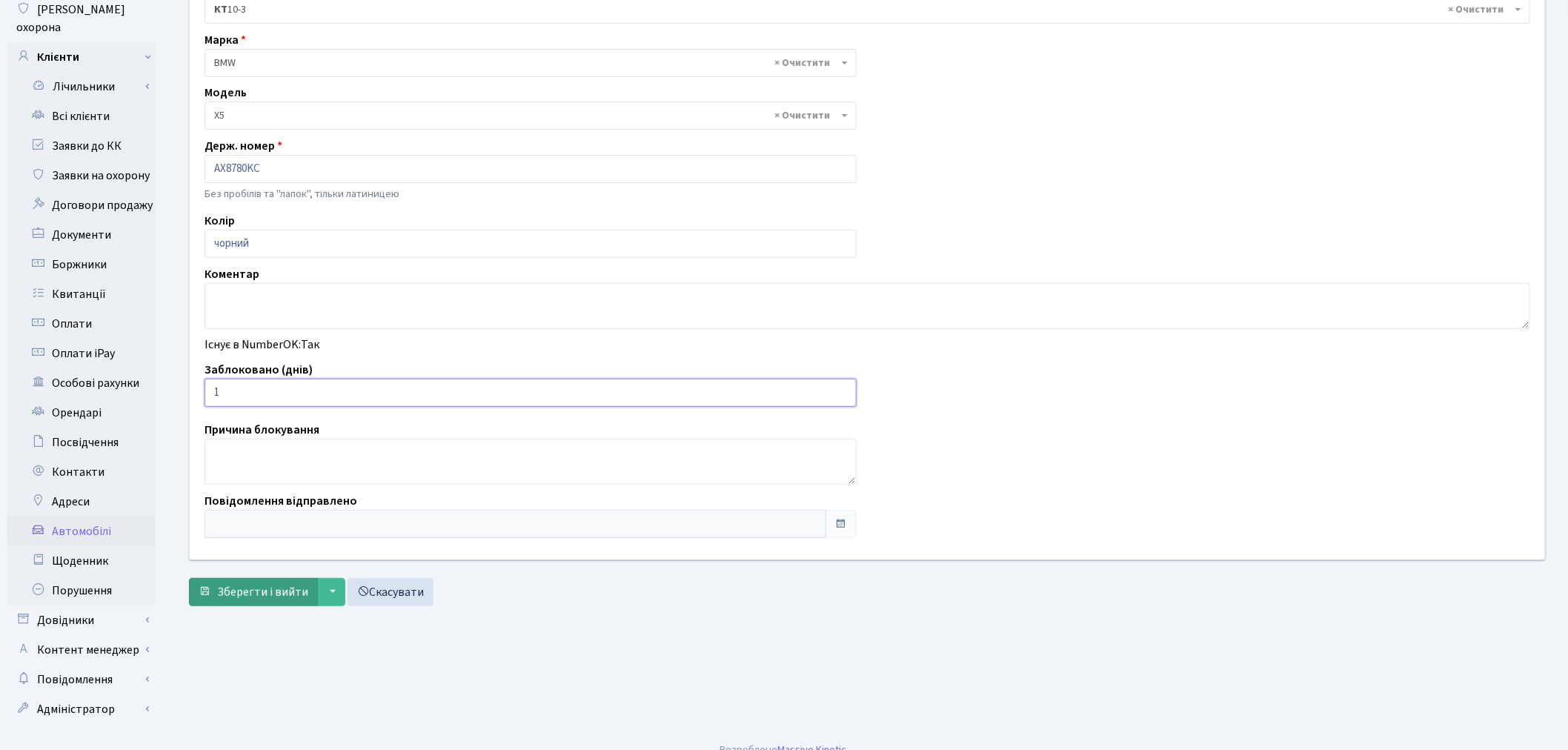
type input "1"
click at [235, 581] on button "Зберегти і вийти" at bounding box center [253, 592] width 129 height 28
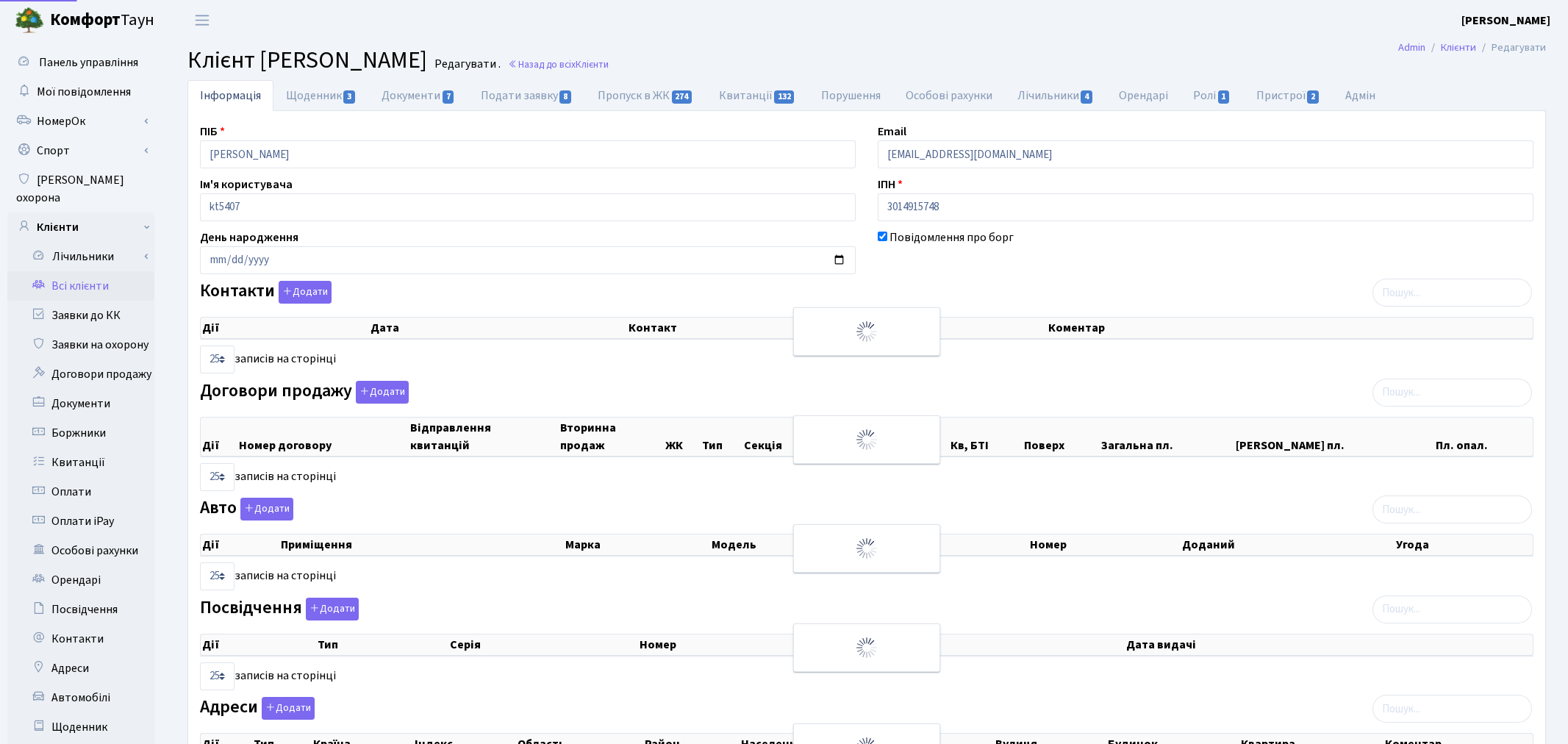
select select "25"
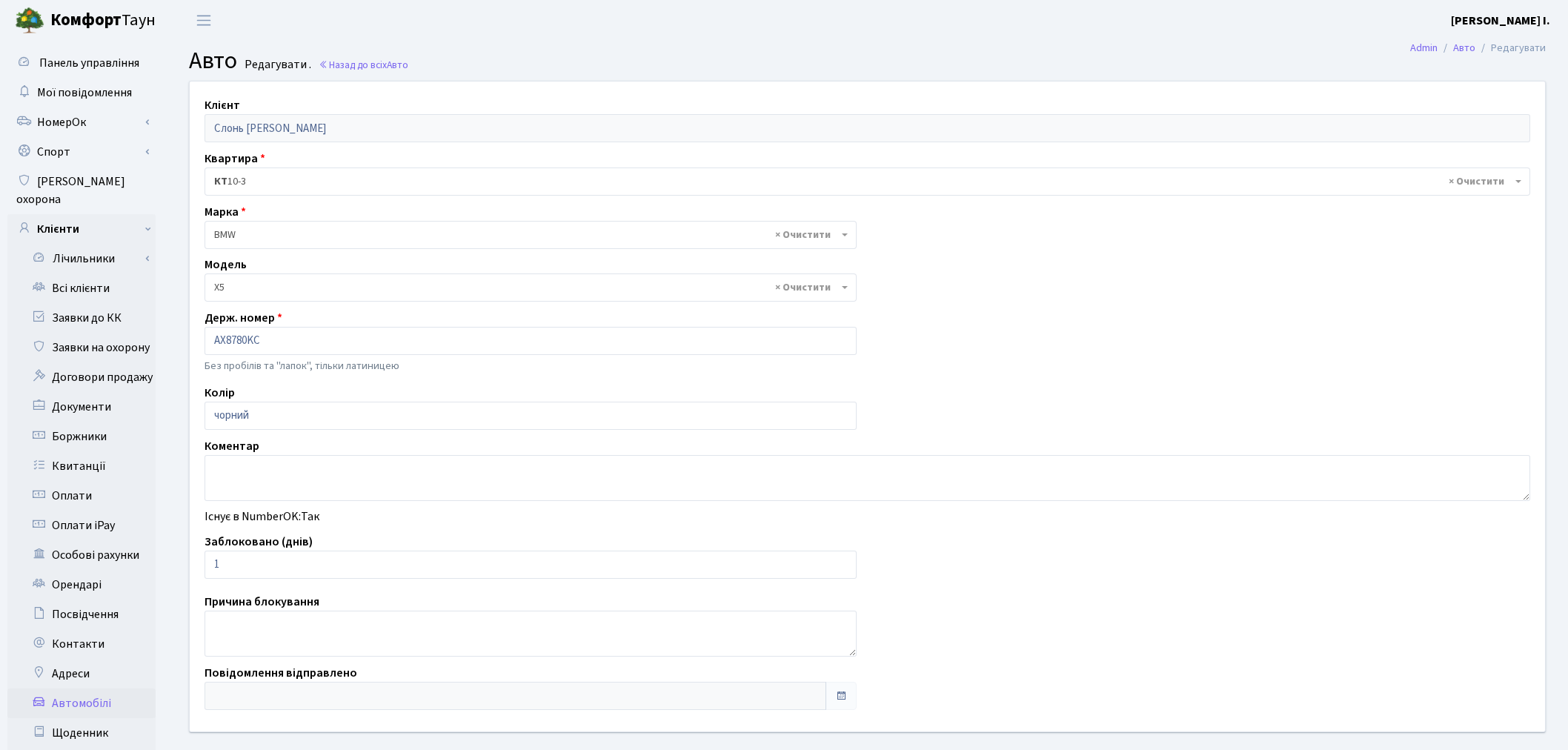
select select "263"
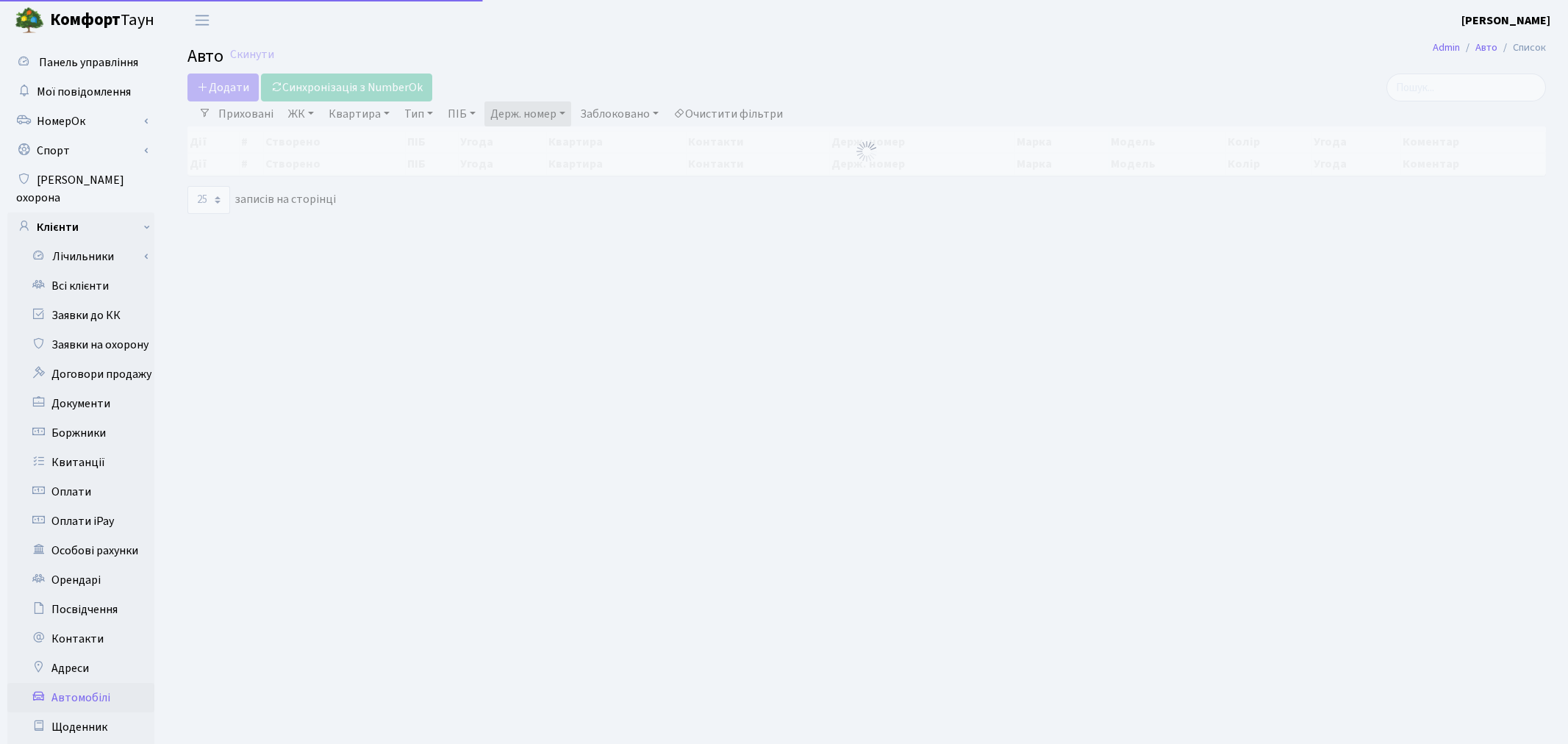
select select "25"
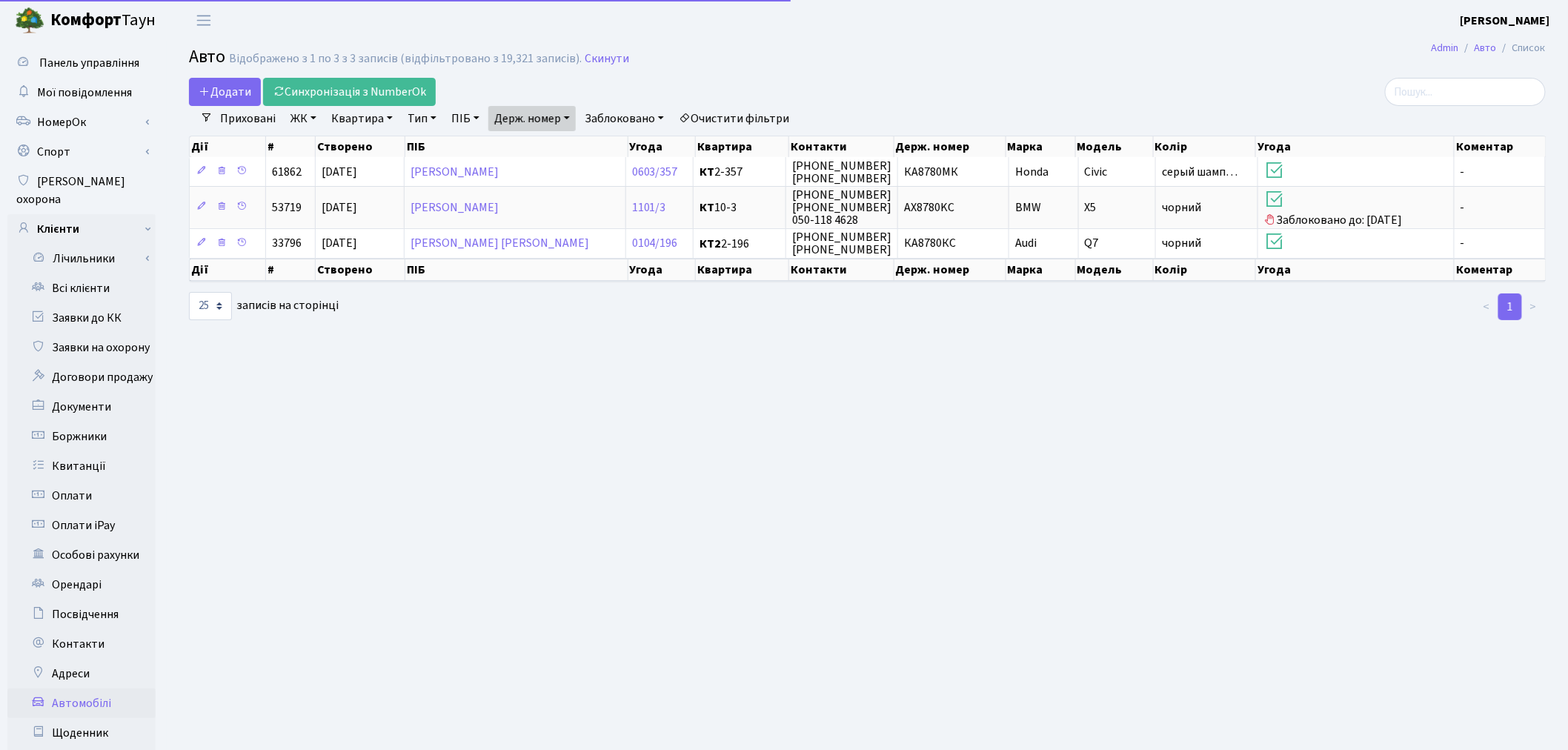
click at [543, 117] on link "Держ. номер" at bounding box center [532, 118] width 87 height 25
click at [557, 147] on input "8780" at bounding box center [533, 147] width 87 height 28
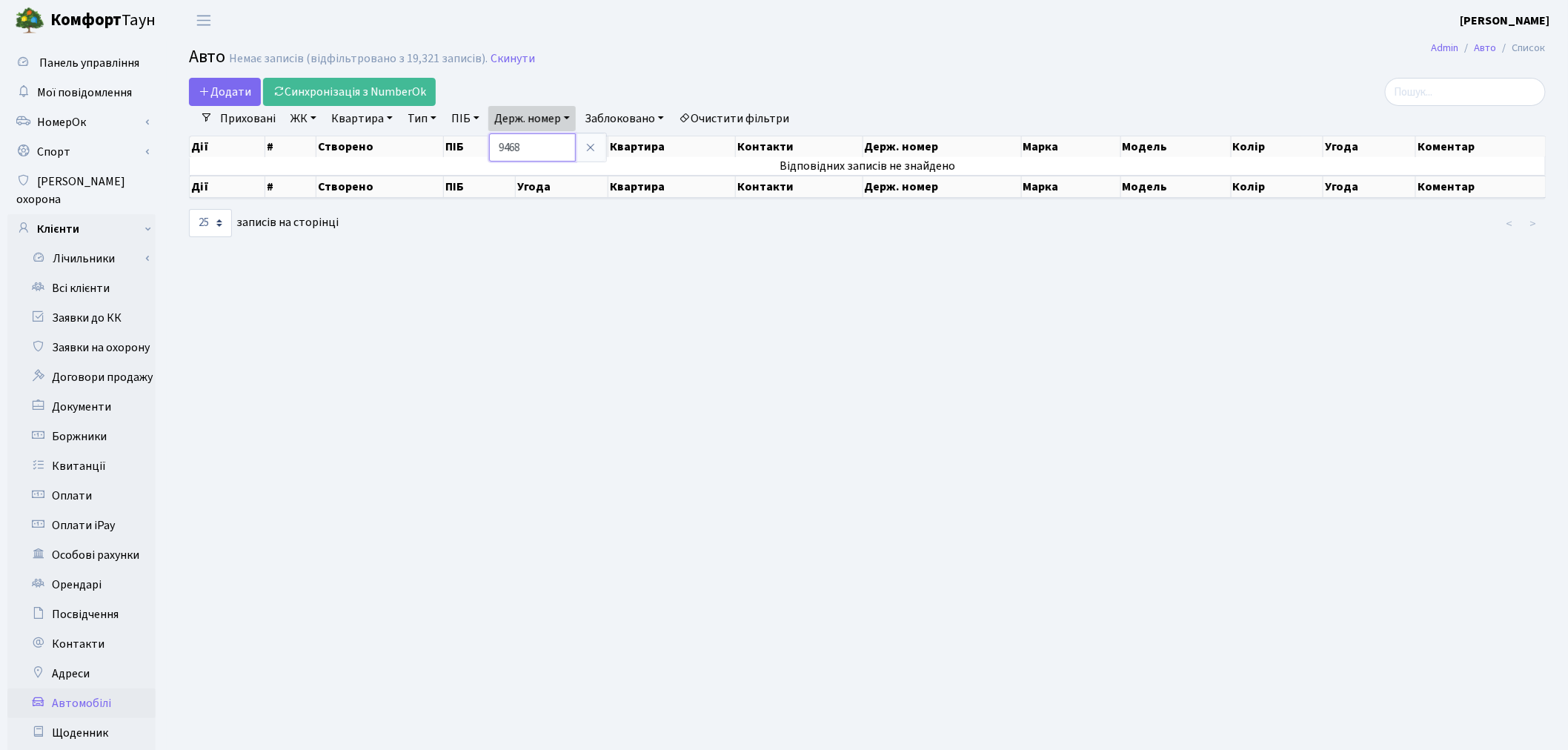
click at [554, 141] on input "9468" at bounding box center [533, 147] width 87 height 28
type input "0015"
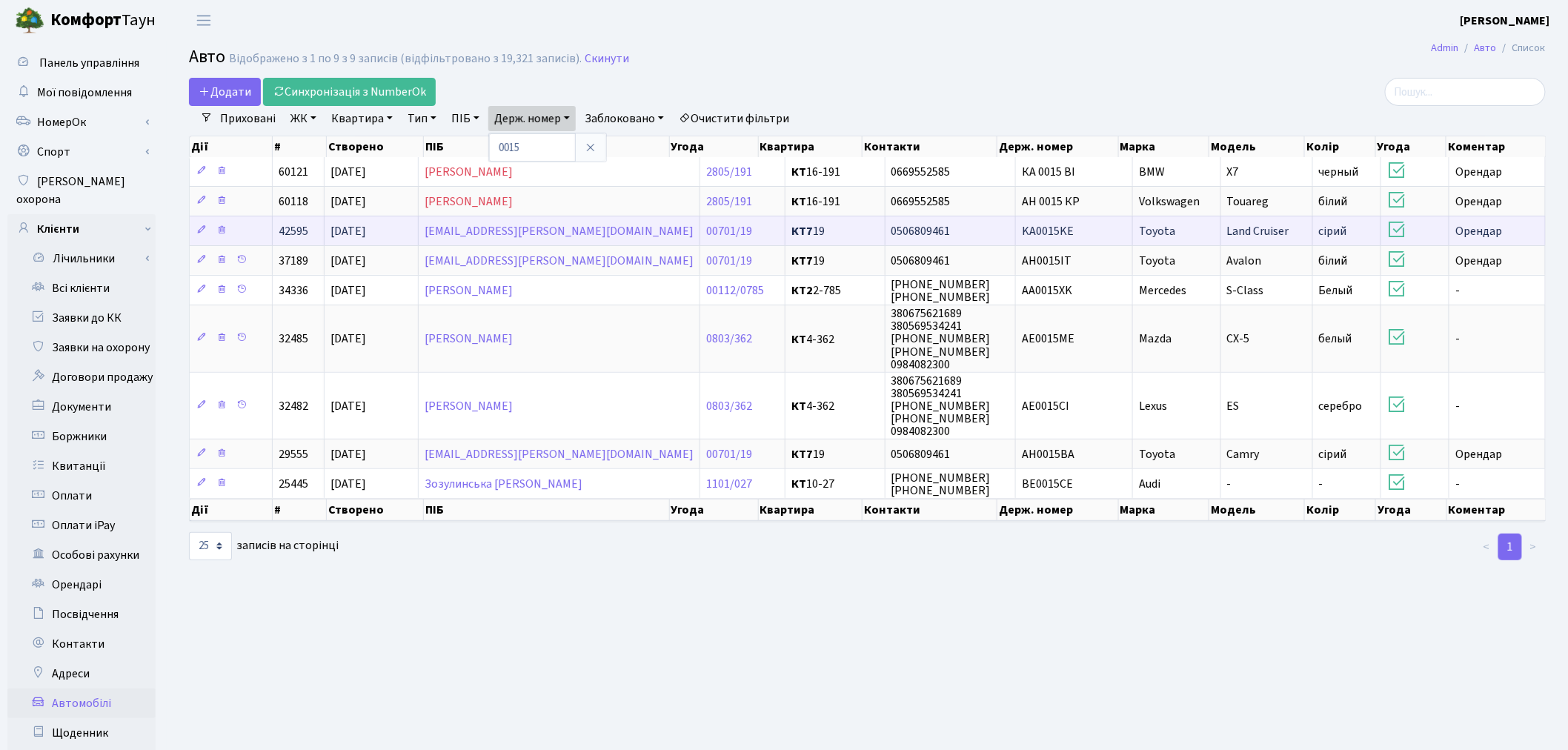
click at [1079, 234] on td "KA0015KE" at bounding box center [1074, 230] width 117 height 29
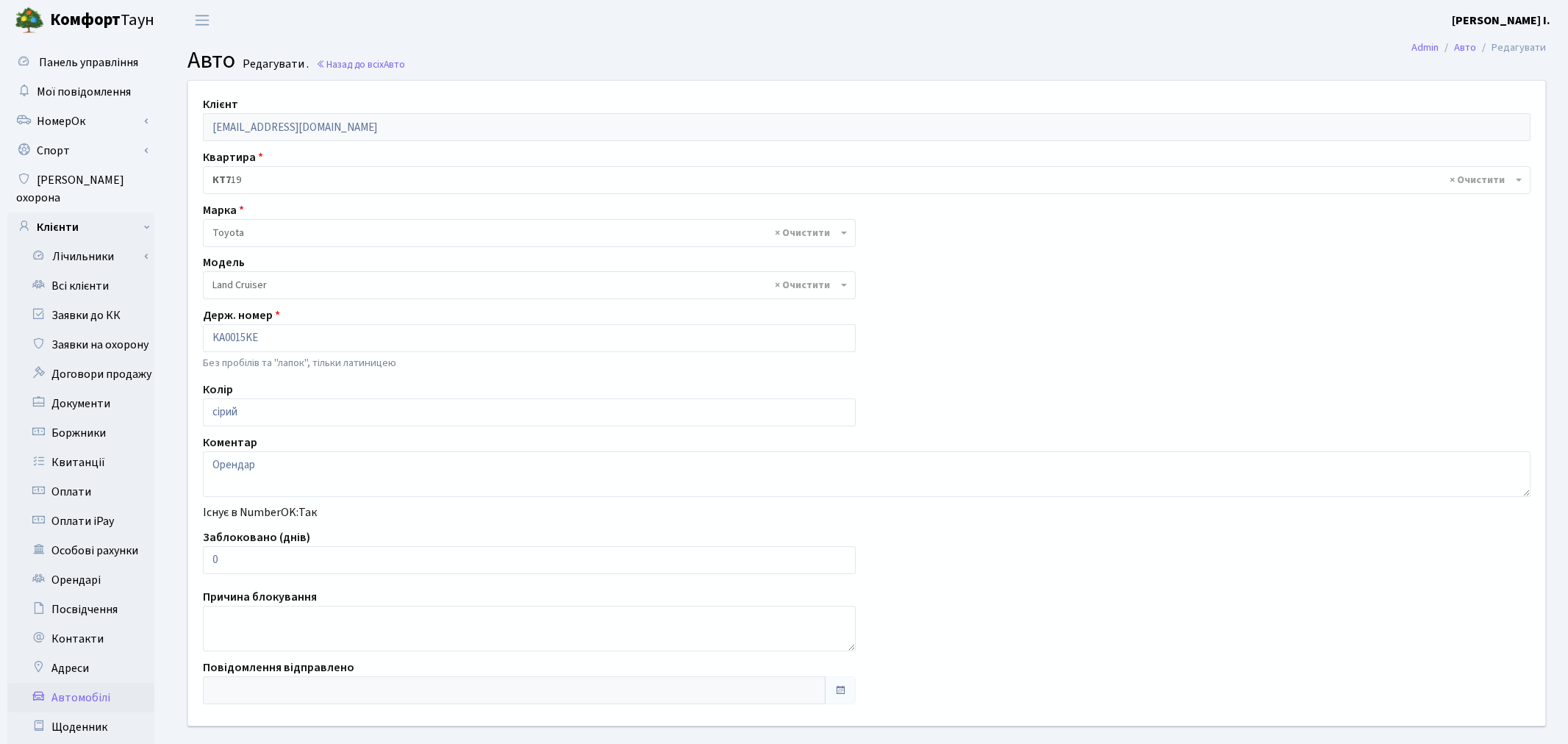
select select "2341"
drag, startPoint x: 222, startPoint y: 567, endPoint x: 206, endPoint y: 565, distance: 16.1
click at [206, 565] on input "0" at bounding box center [526, 560] width 647 height 28
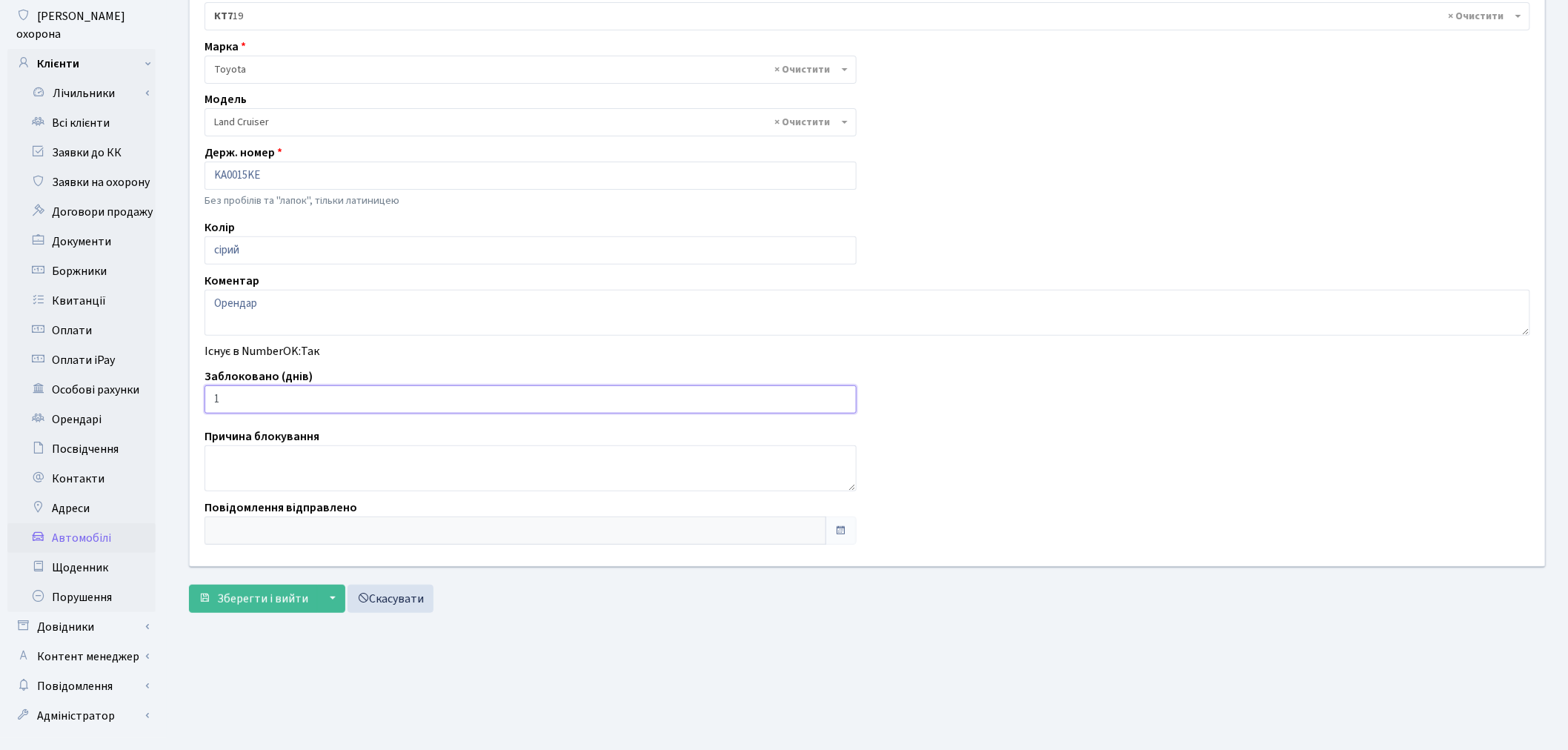
scroll to position [172, 0]
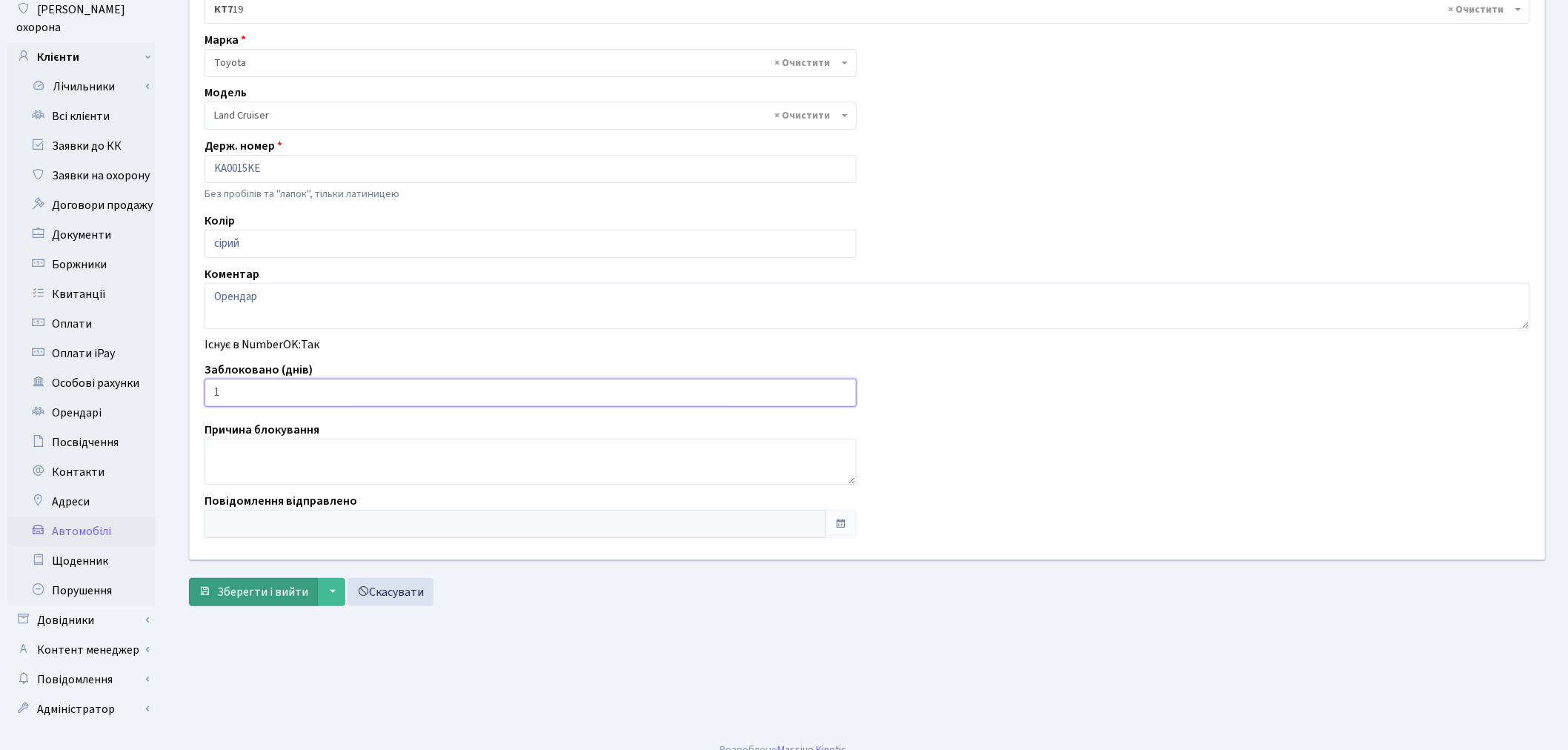
type input "1"
click at [262, 593] on span "Зберегти і вийти" at bounding box center [263, 592] width 92 height 16
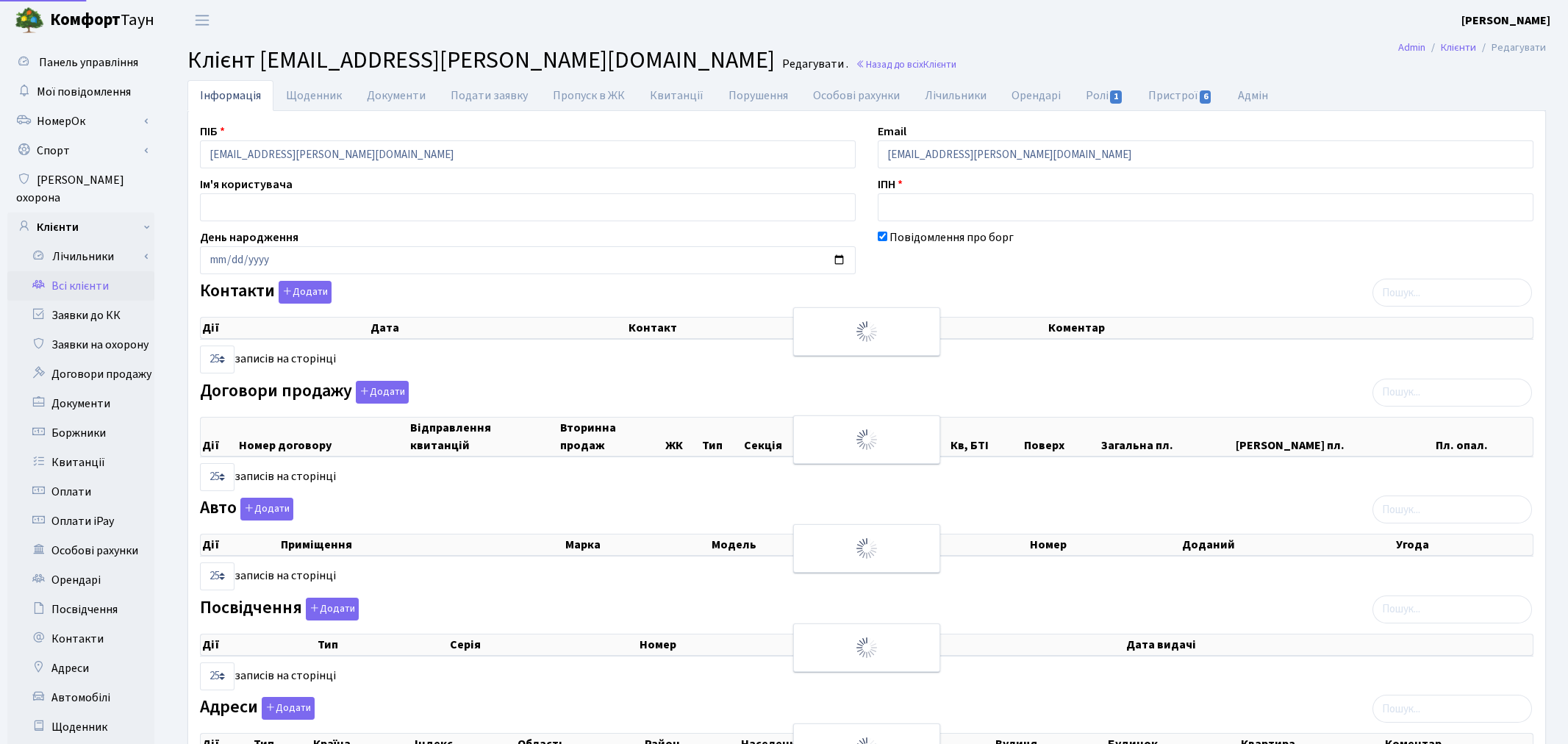
select select "25"
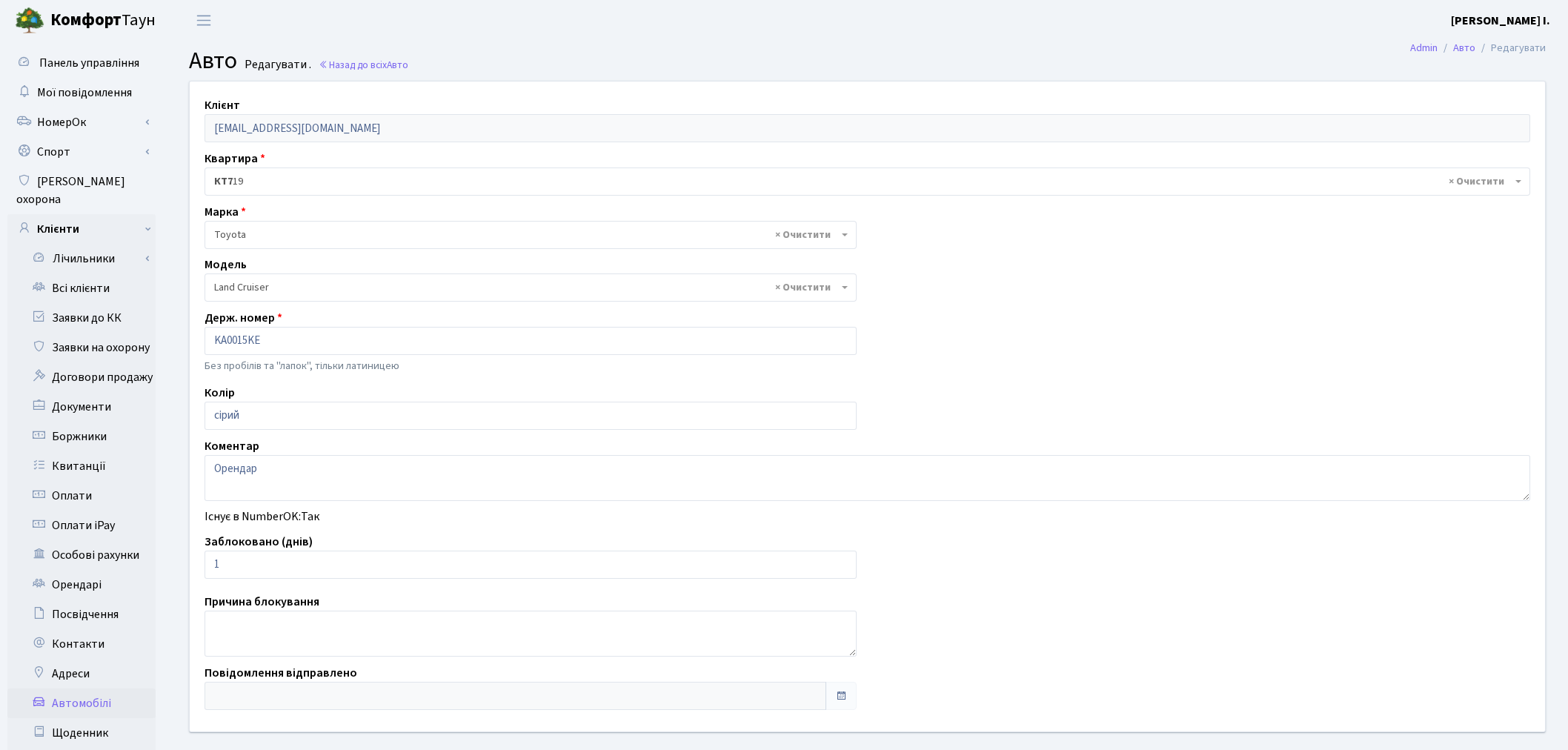
select select "2341"
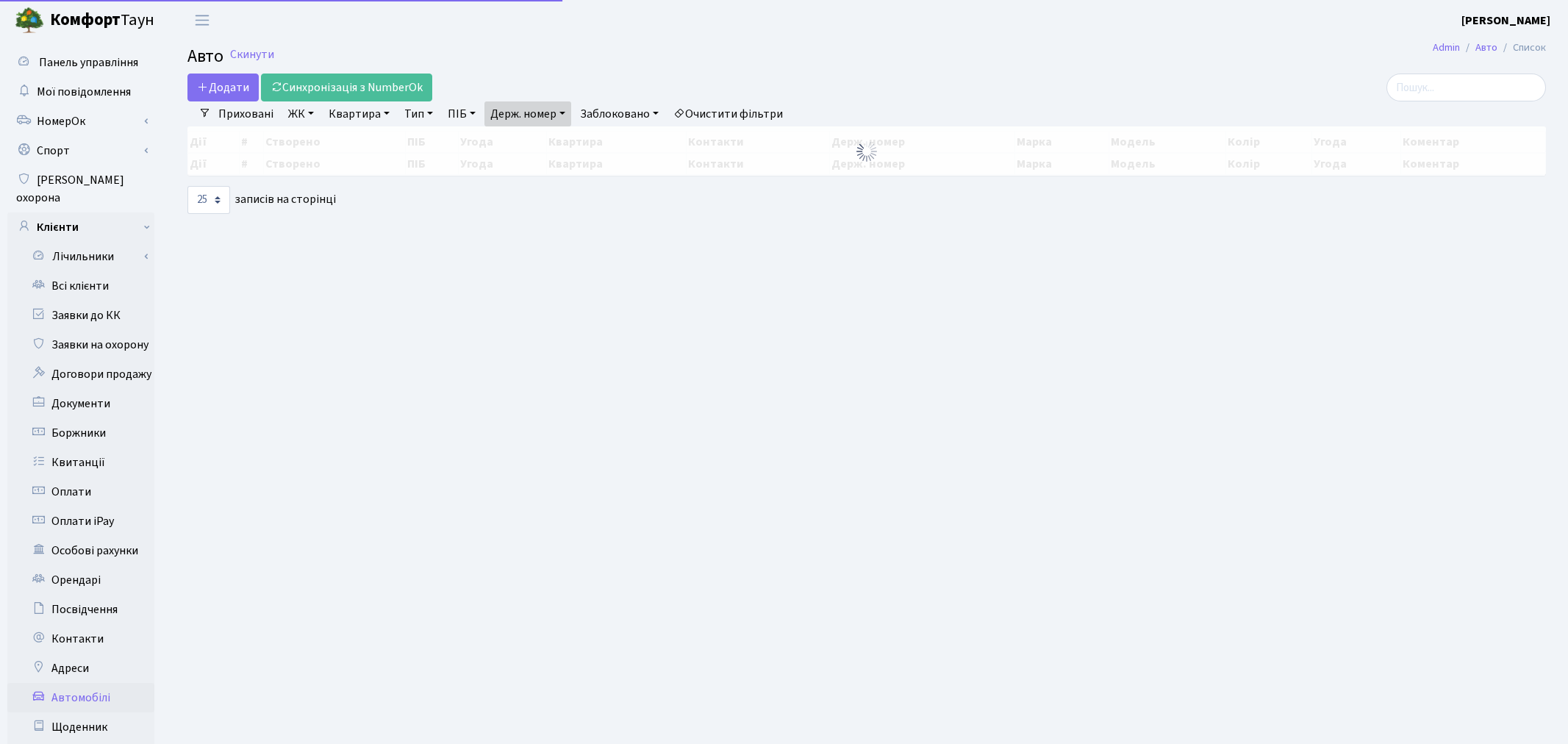
select select "25"
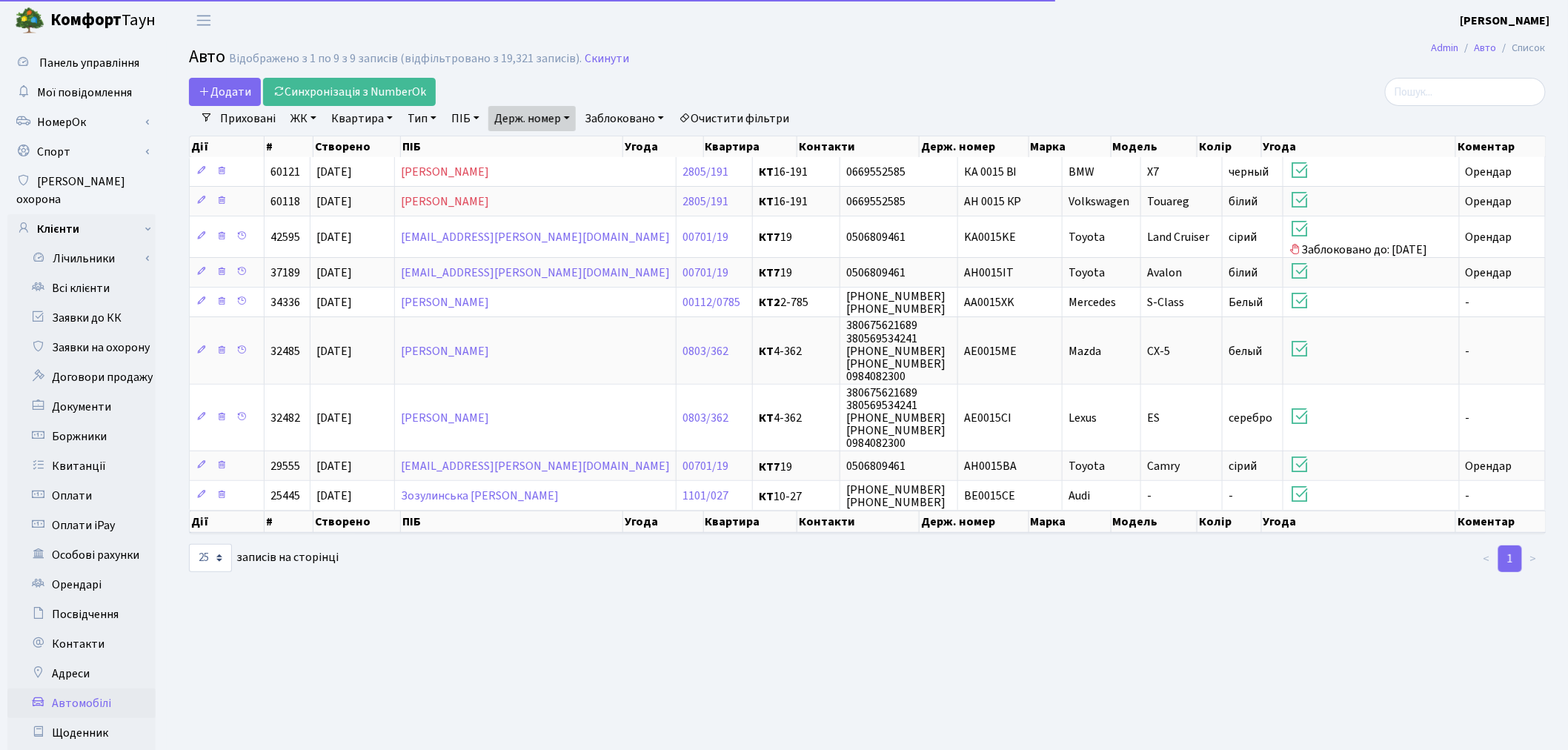
click at [539, 118] on link "Держ. номер" at bounding box center [532, 118] width 87 height 25
click at [556, 139] on input "0015" at bounding box center [533, 147] width 87 height 28
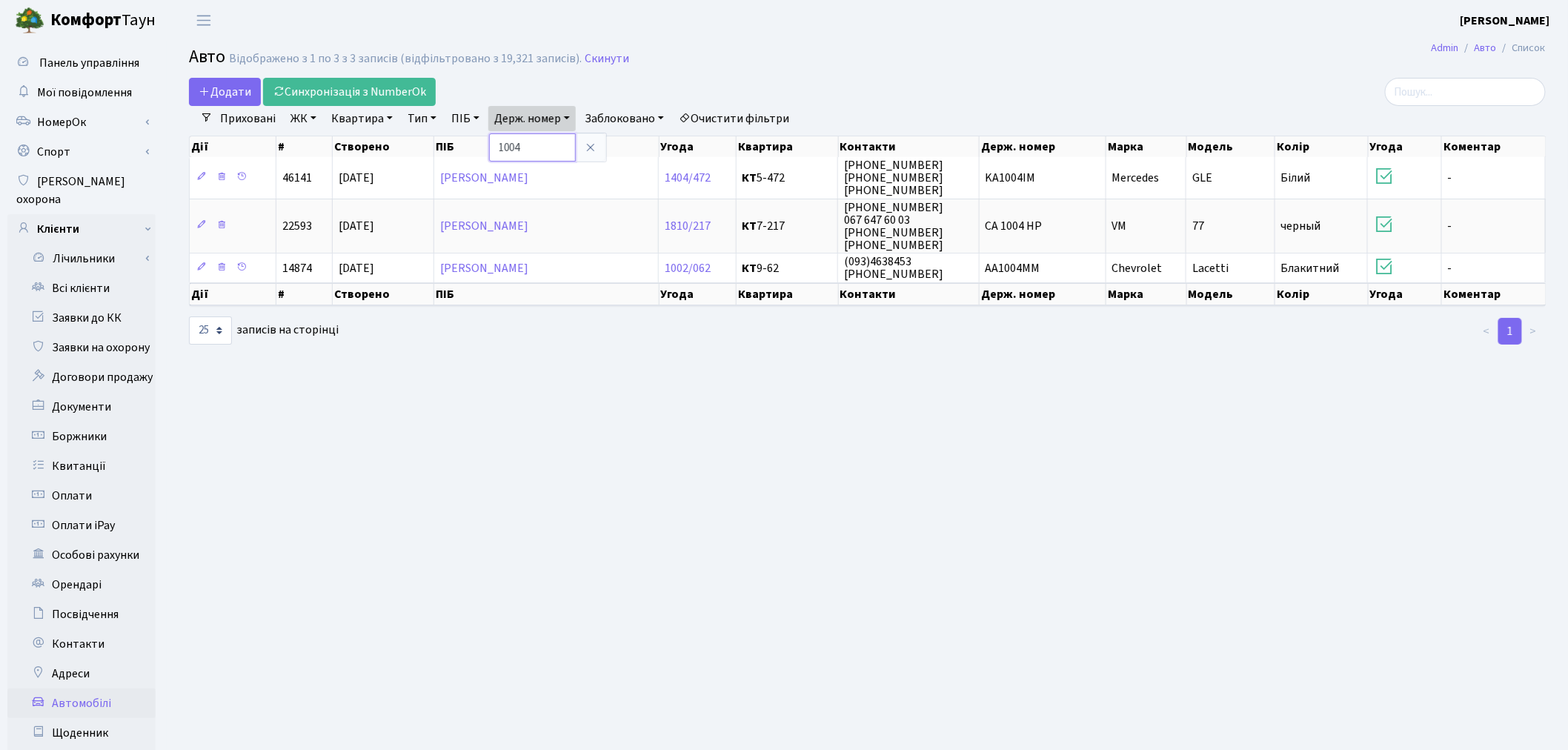
click at [542, 140] on input "1004" at bounding box center [533, 147] width 87 height 28
click at [543, 140] on input "1004" at bounding box center [533, 147] width 87 height 28
type input "0001"
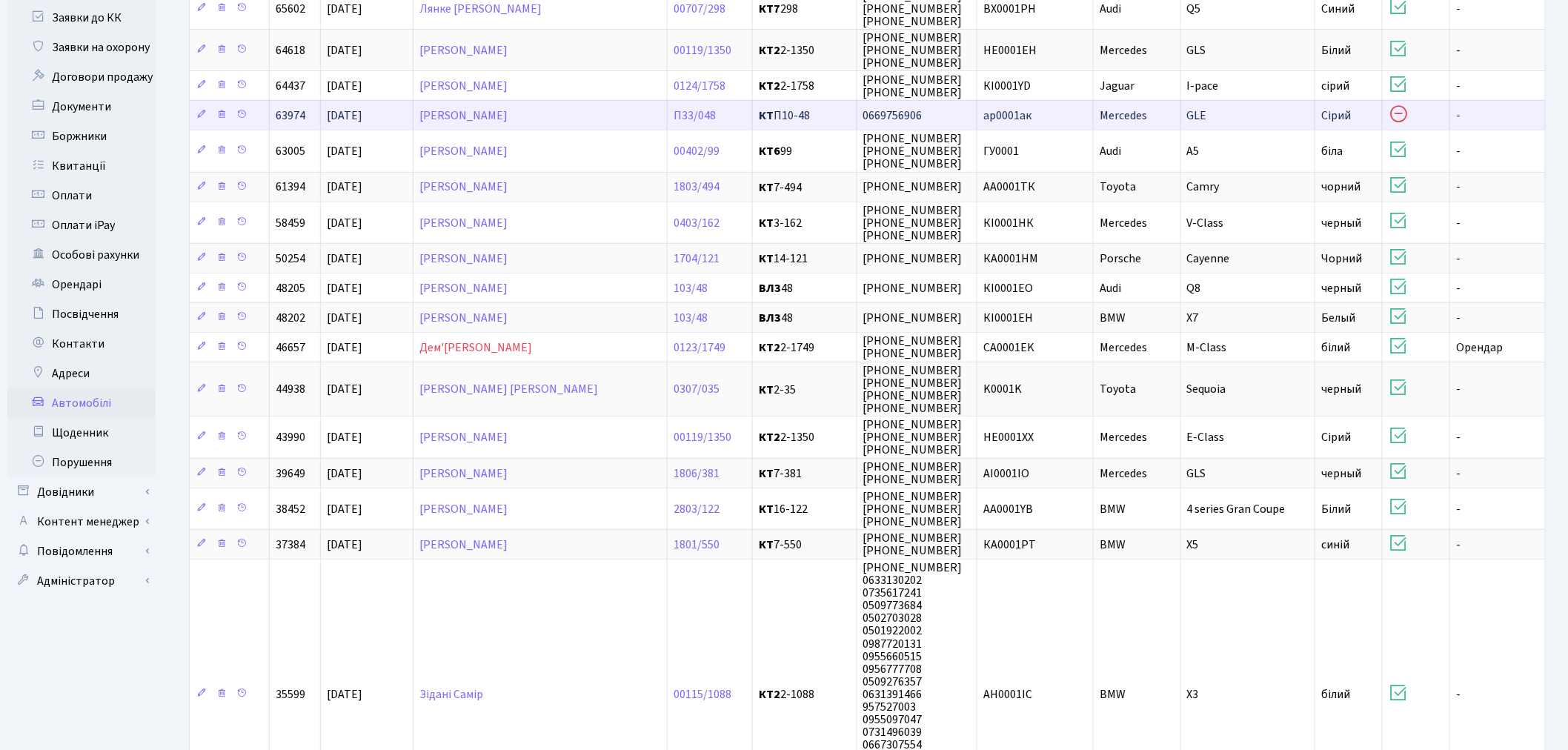
scroll to position [329, 0]
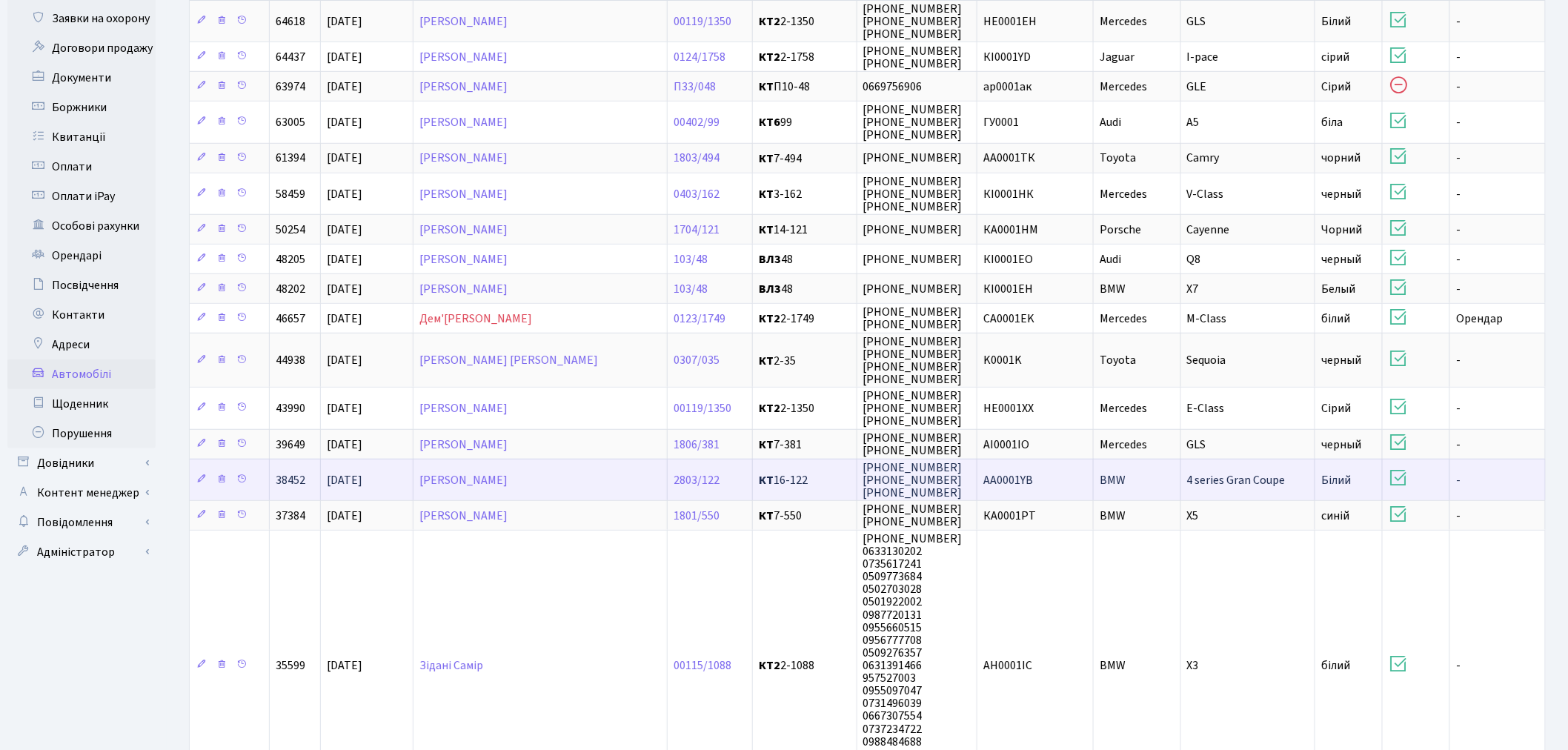
click at [1052, 472] on td "AA0001YB" at bounding box center [1035, 479] width 116 height 42
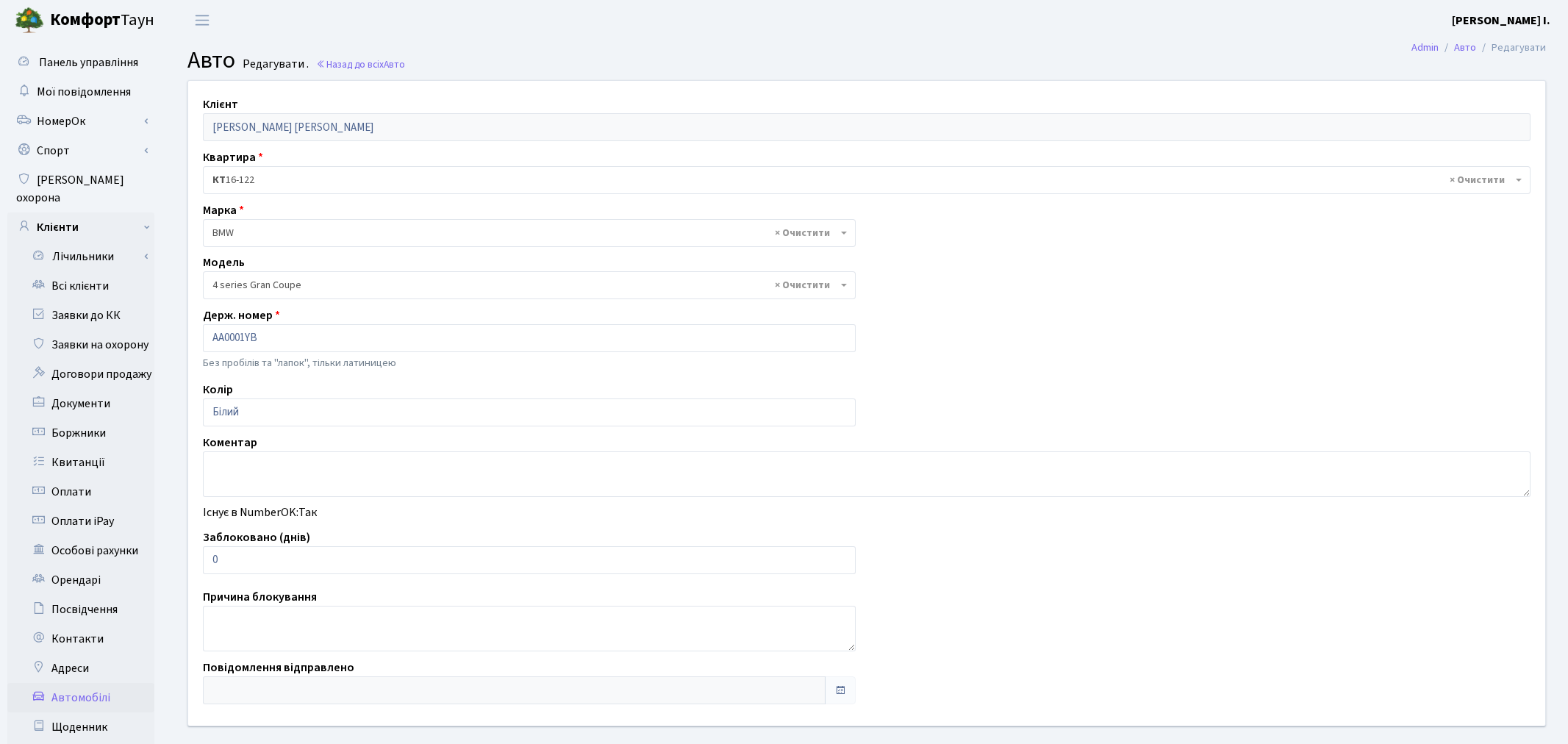
select select "4561"
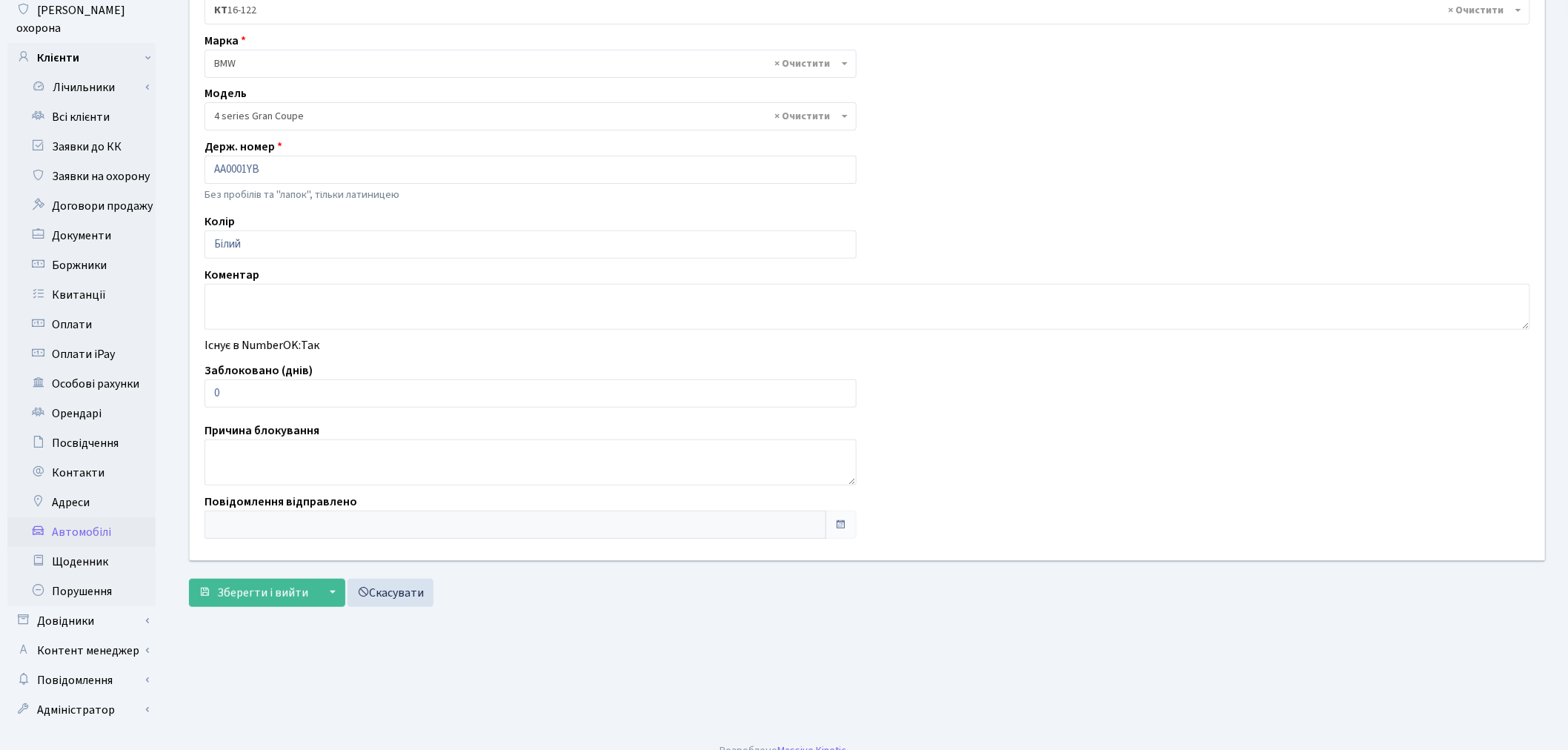
scroll to position [172, 0]
drag, startPoint x: 241, startPoint y: 387, endPoint x: 204, endPoint y: 386, distance: 37.0
click at [204, 386] on input "0" at bounding box center [530, 392] width 652 height 28
type input "1"
click at [255, 590] on span "Зберегти і вийти" at bounding box center [263, 592] width 92 height 16
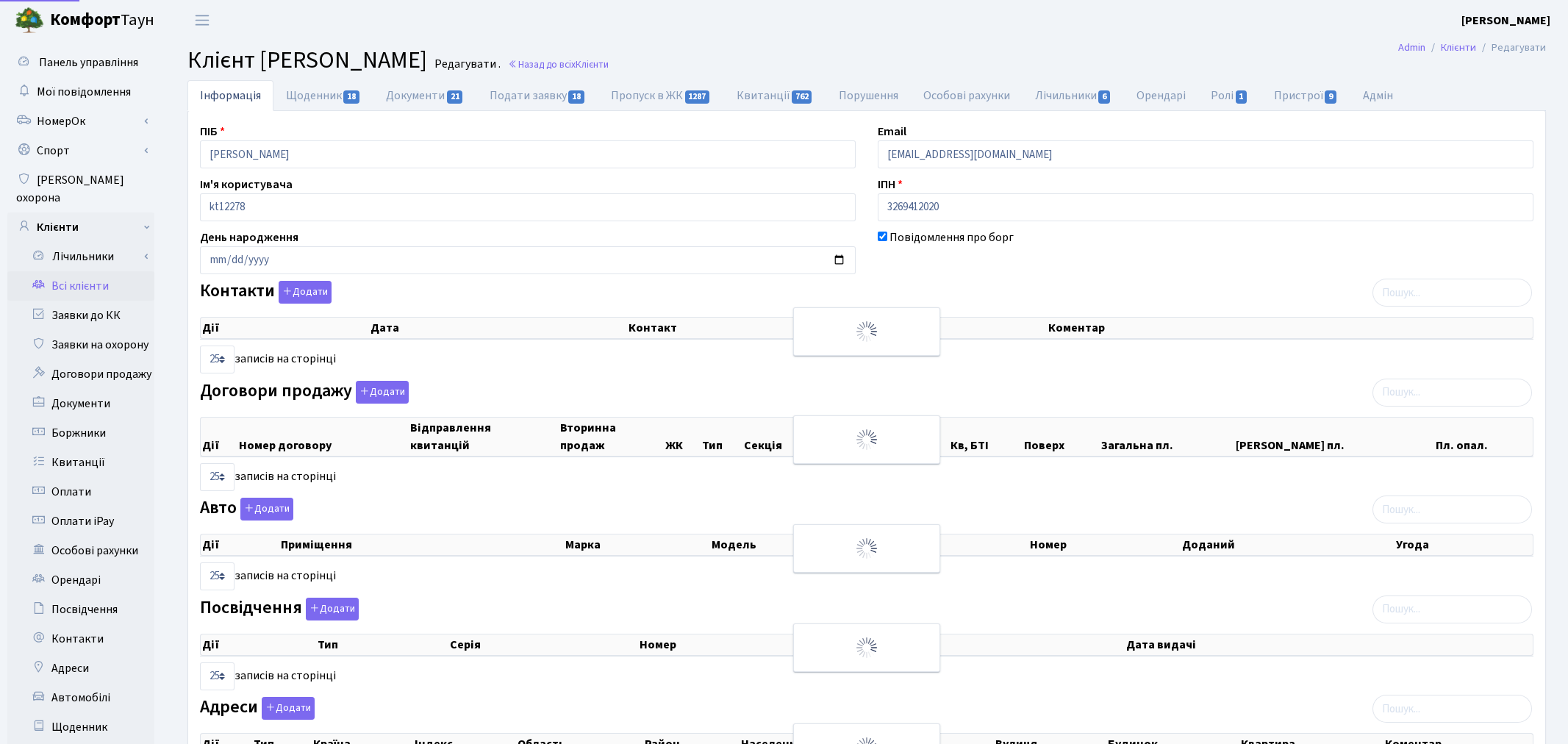
select select "25"
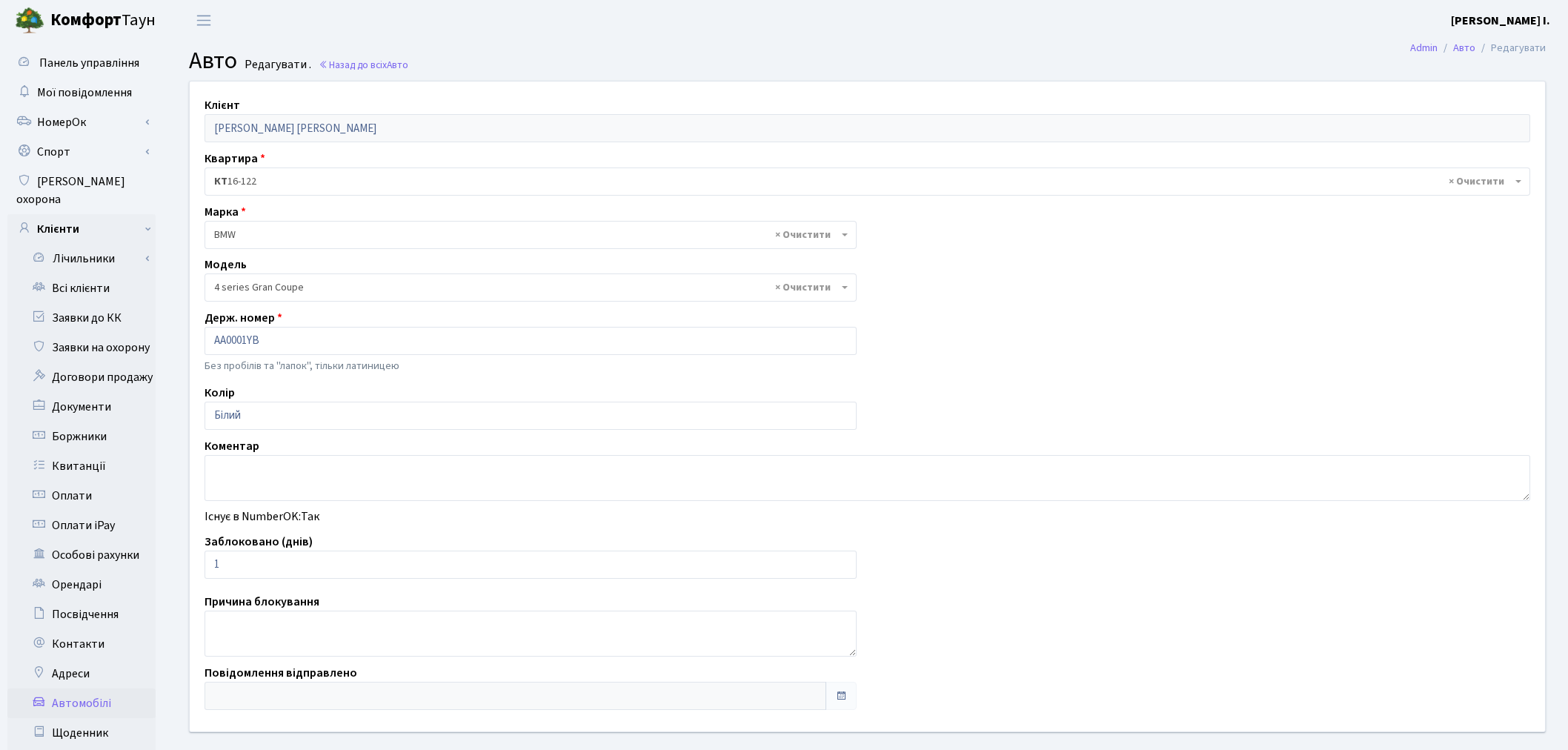
select select "4561"
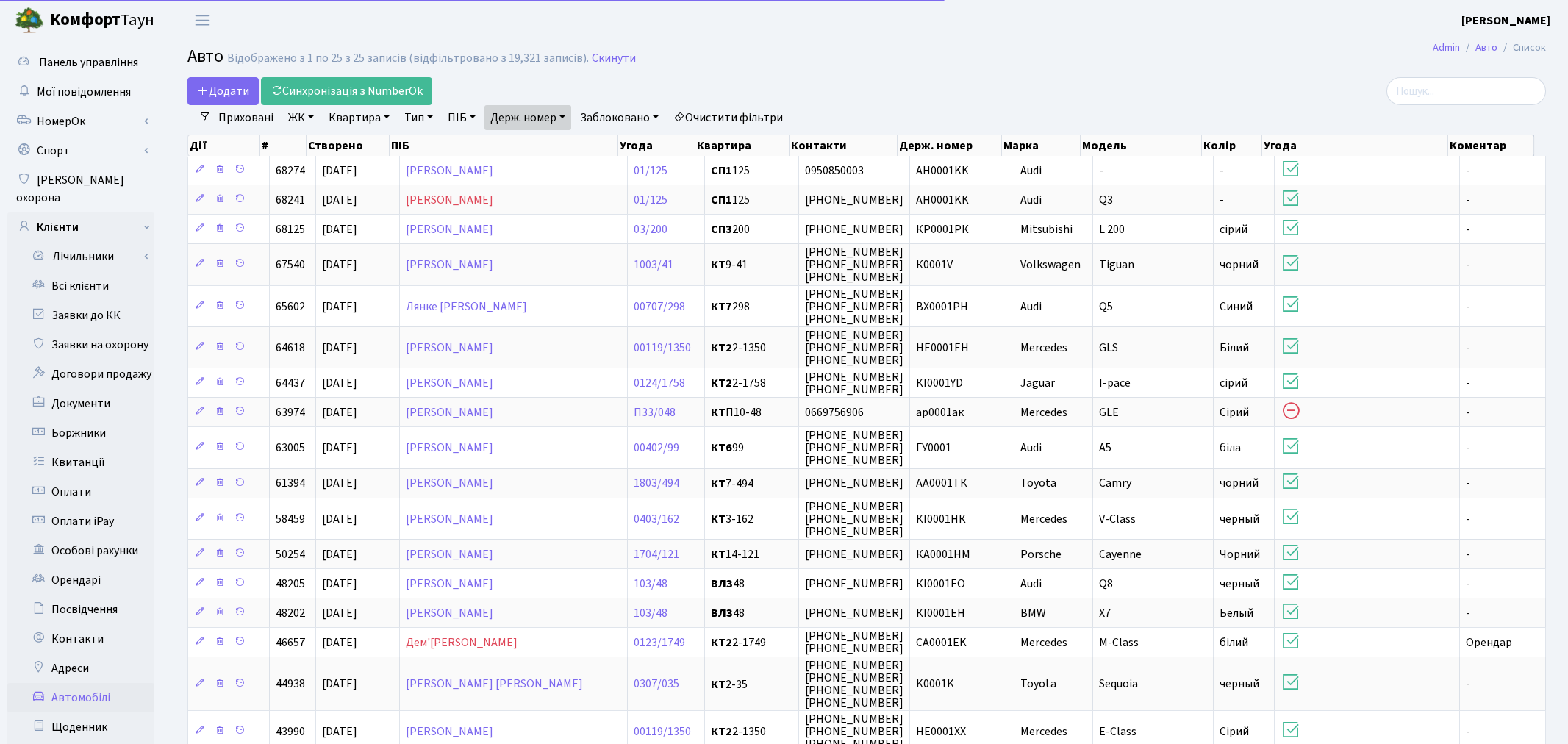
select select "25"
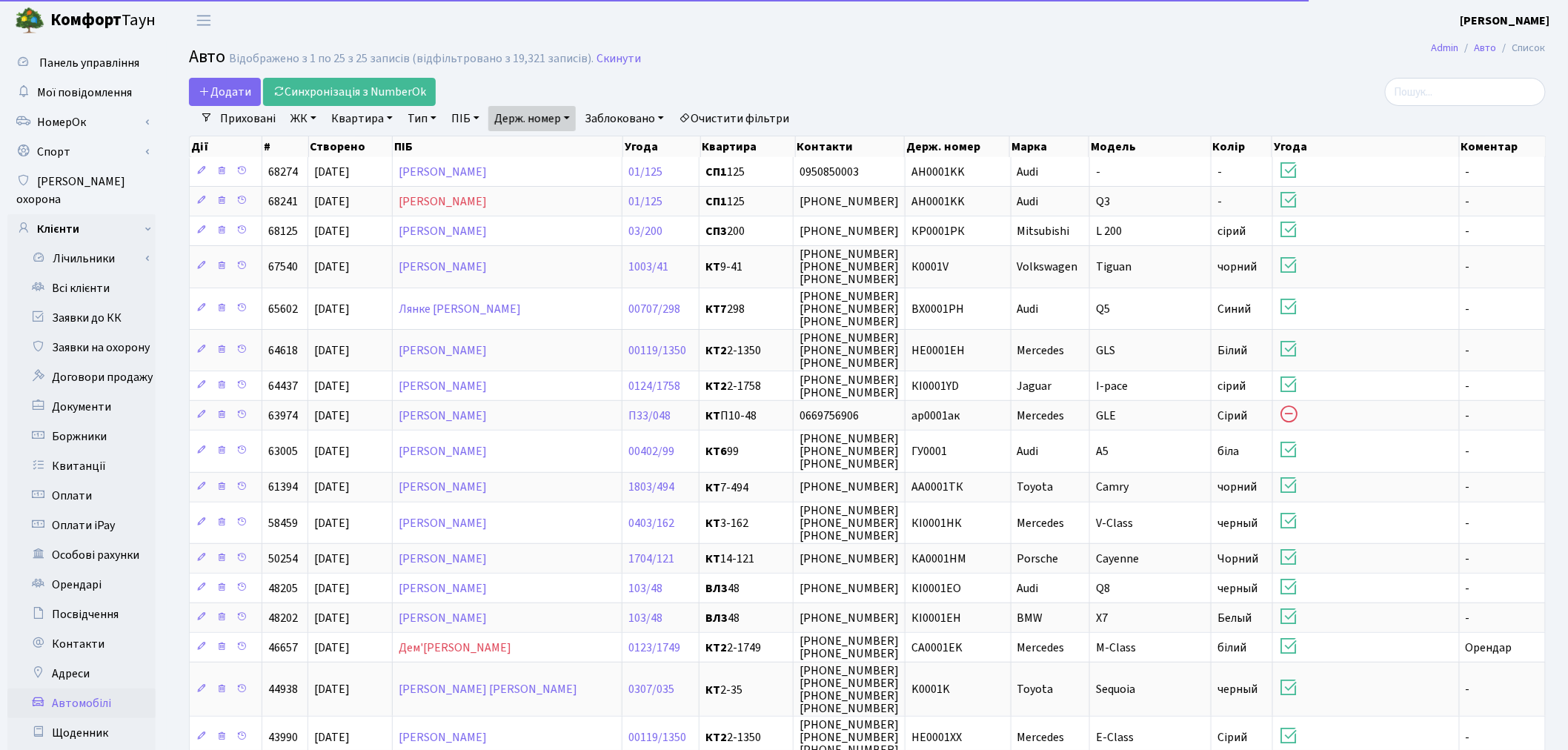
click at [542, 109] on link "Держ. номер" at bounding box center [532, 118] width 87 height 25
click at [556, 149] on input "0001" at bounding box center [533, 147] width 87 height 28
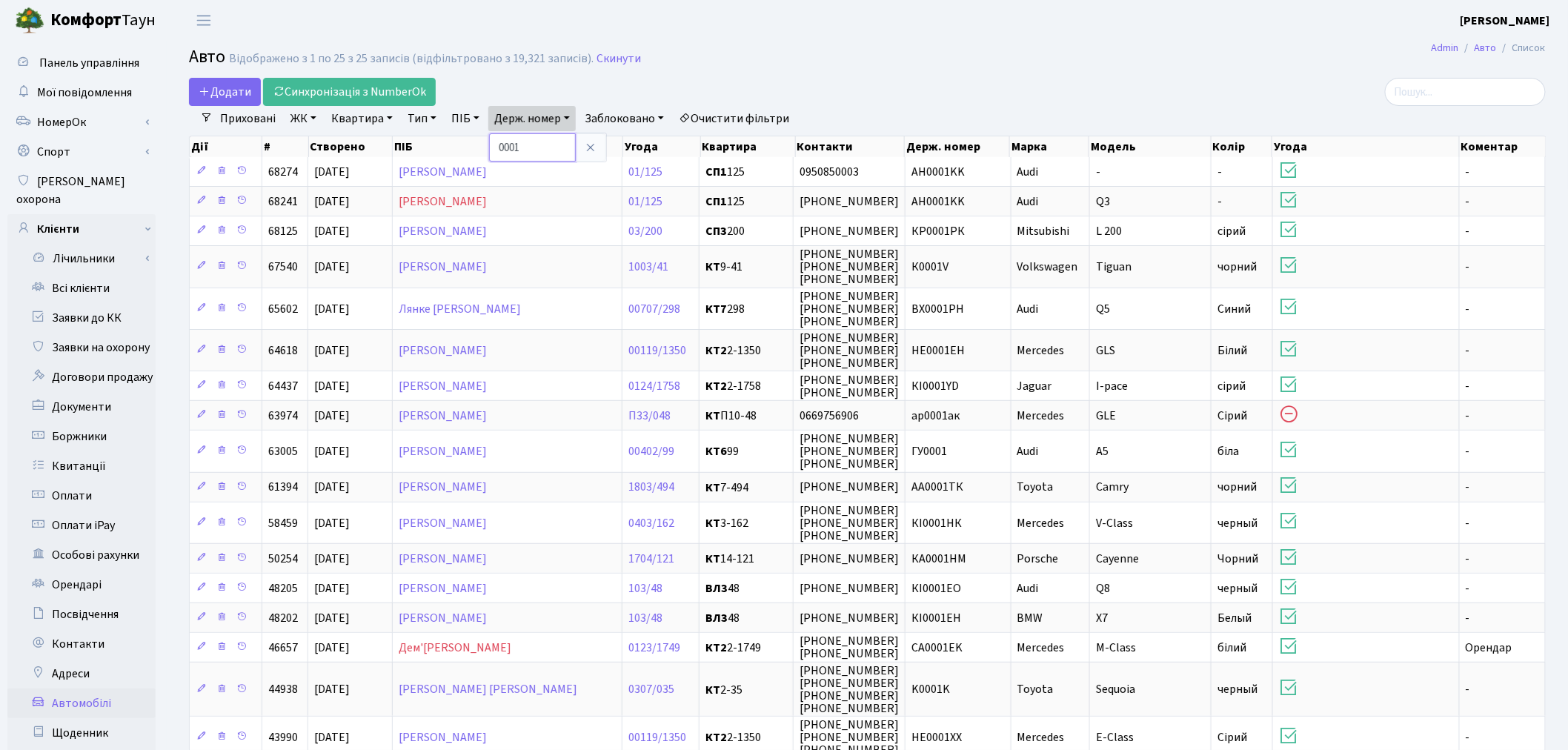
click at [556, 149] on input "0001" at bounding box center [533, 147] width 87 height 28
type input "0407"
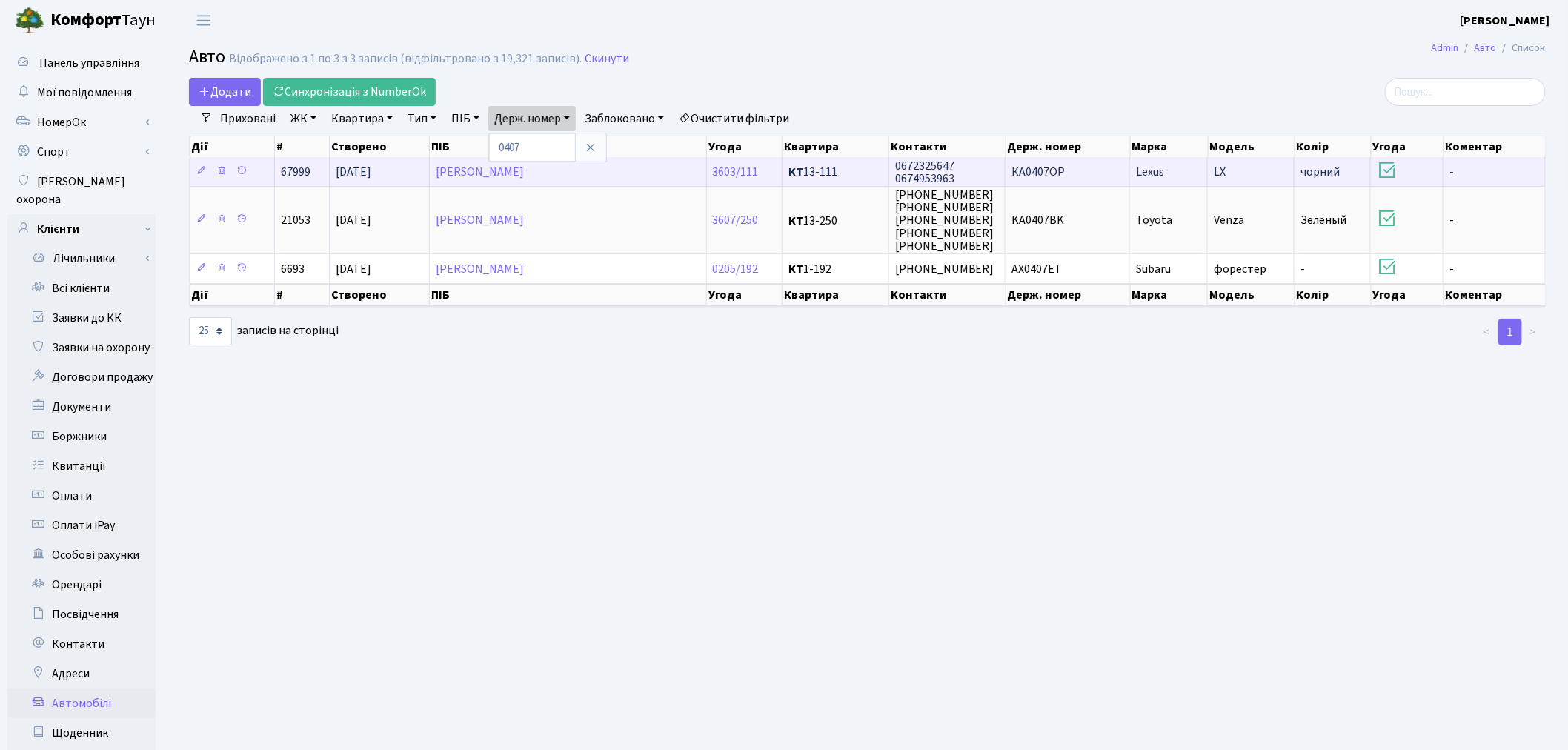
click at [1053, 172] on span "КА0407ОР" at bounding box center [1038, 172] width 53 height 16
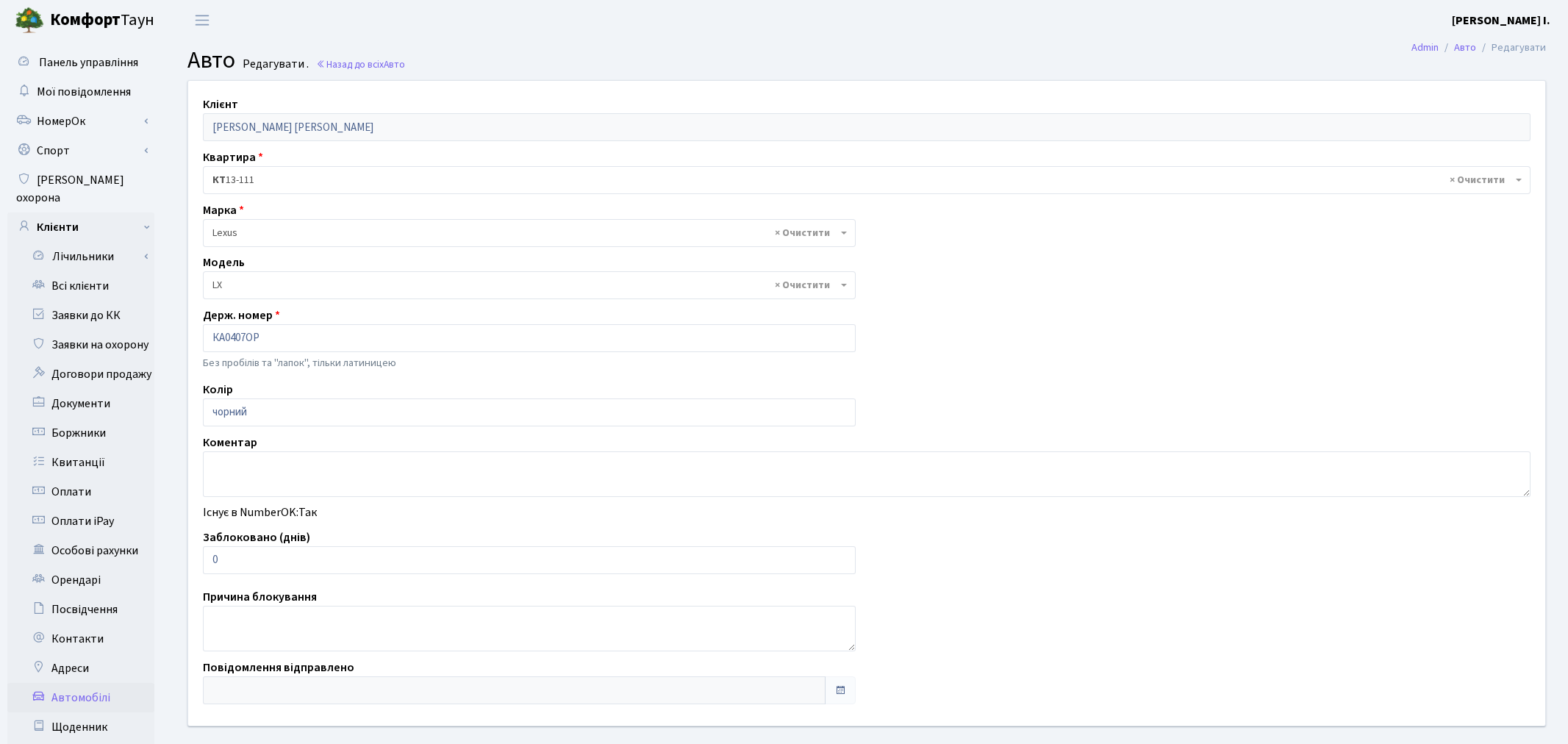
select select "1283"
drag, startPoint x: 241, startPoint y: 556, endPoint x: 210, endPoint y: 555, distance: 31.0
click at [210, 555] on input "0" at bounding box center [526, 560] width 647 height 28
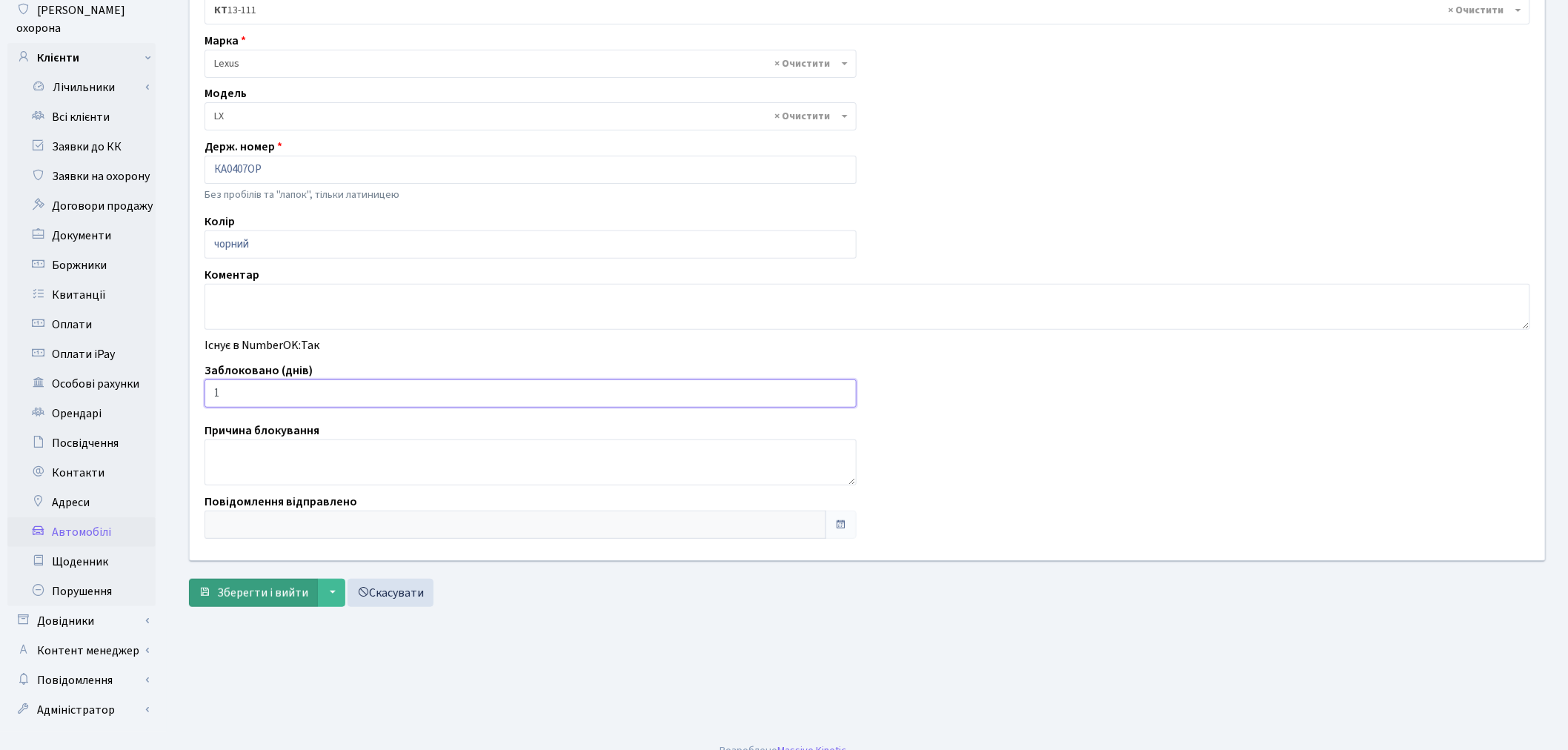
scroll to position [172, 0]
type input "1"
click at [249, 589] on span "Зберегти і вийти" at bounding box center [263, 592] width 92 height 16
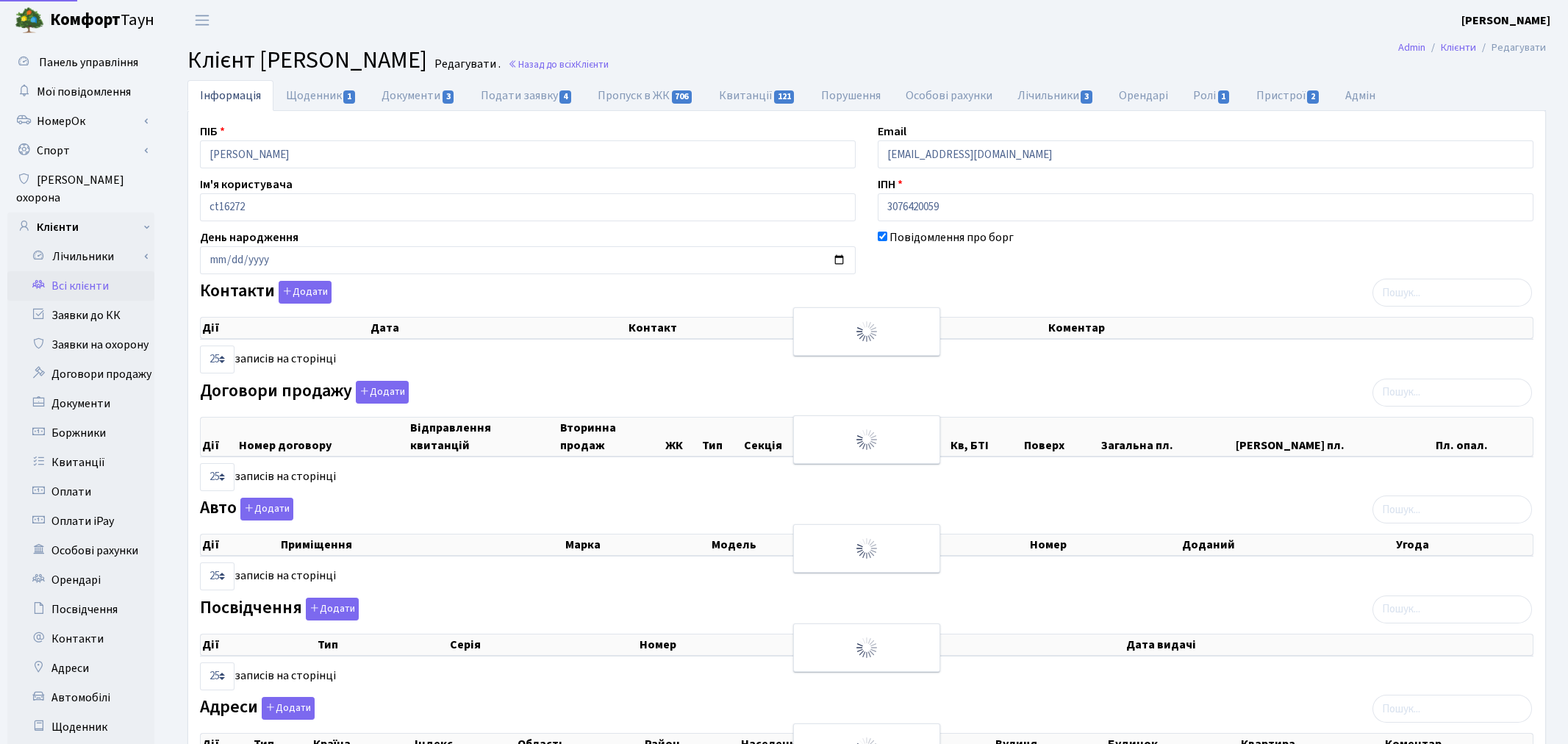
select select "25"
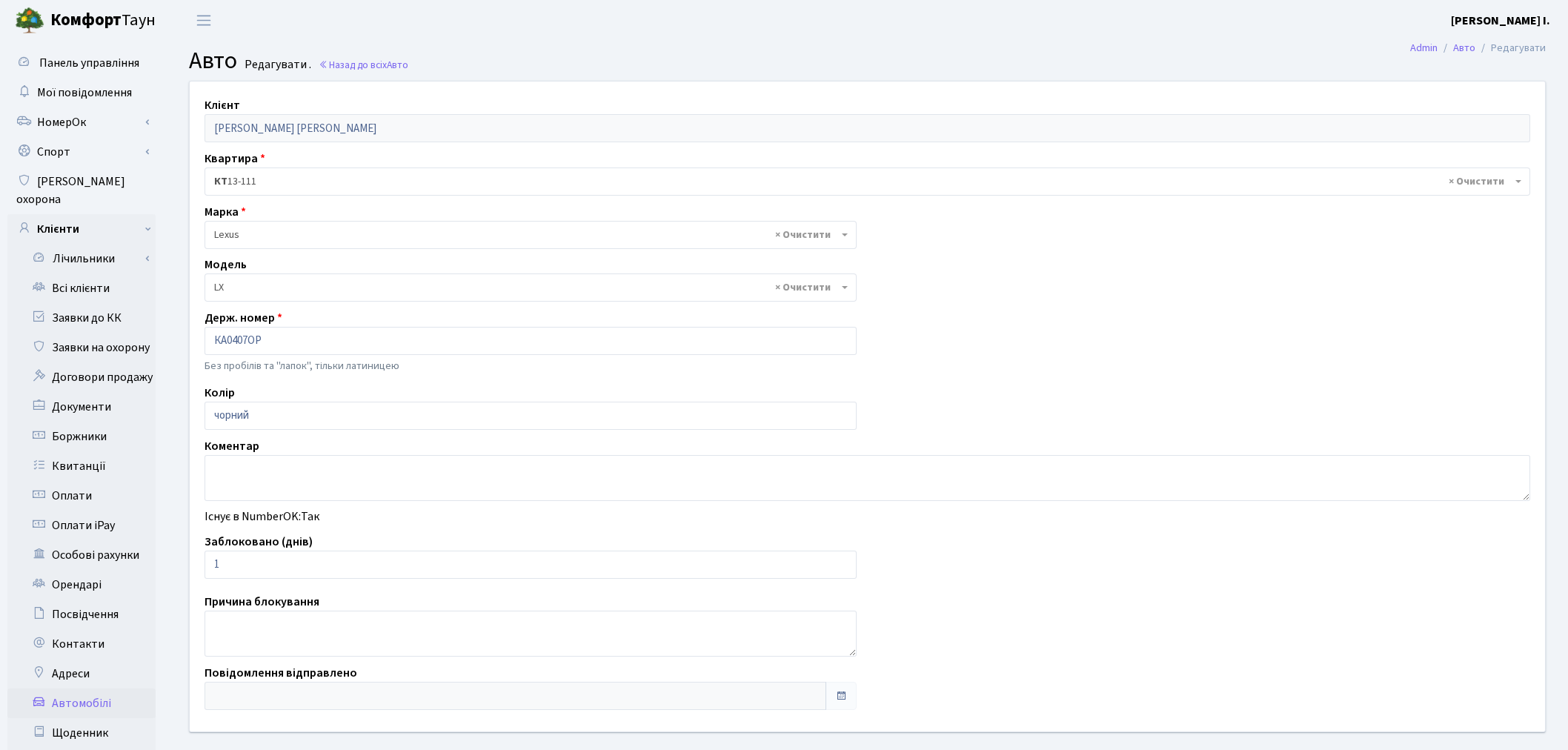
select select "1283"
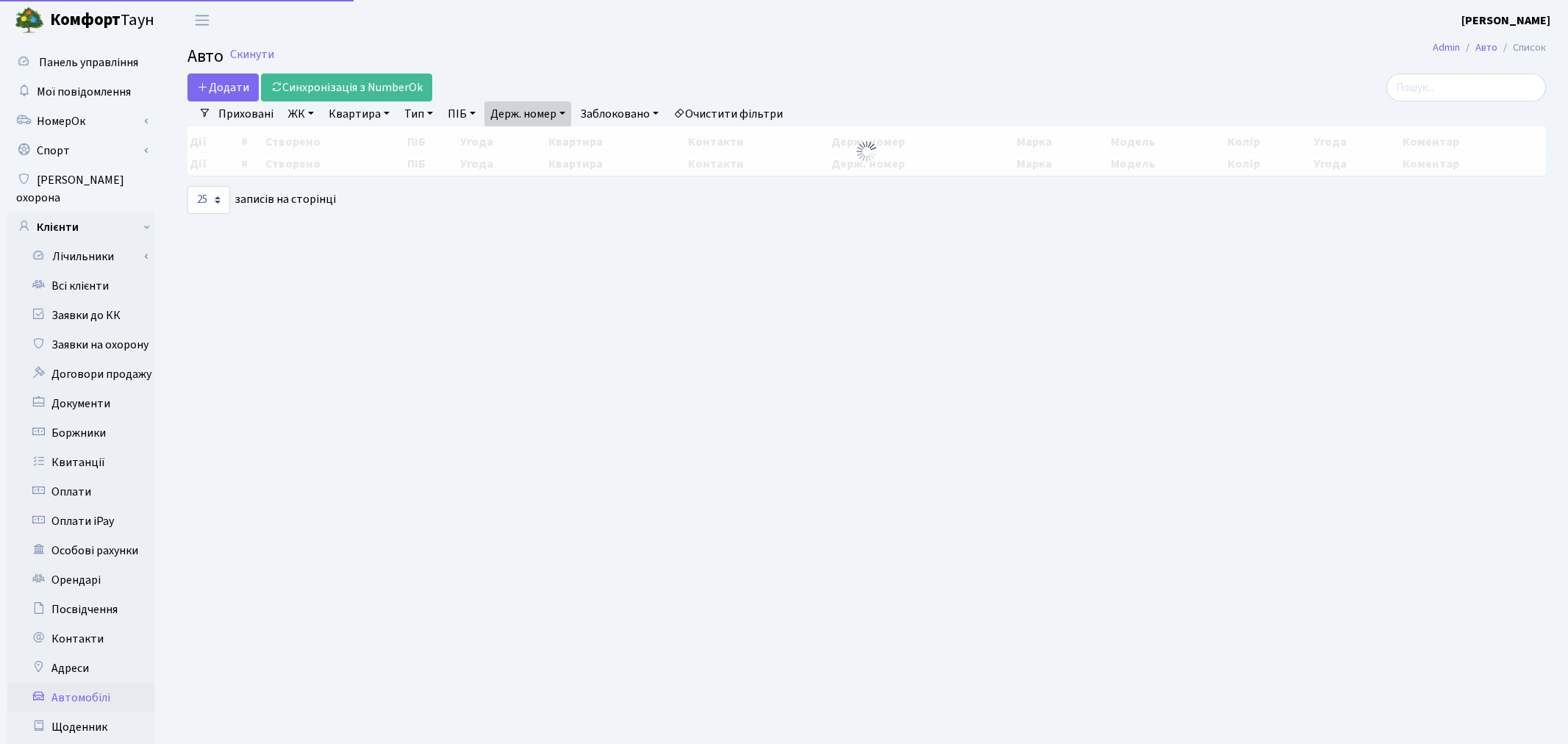
select select "25"
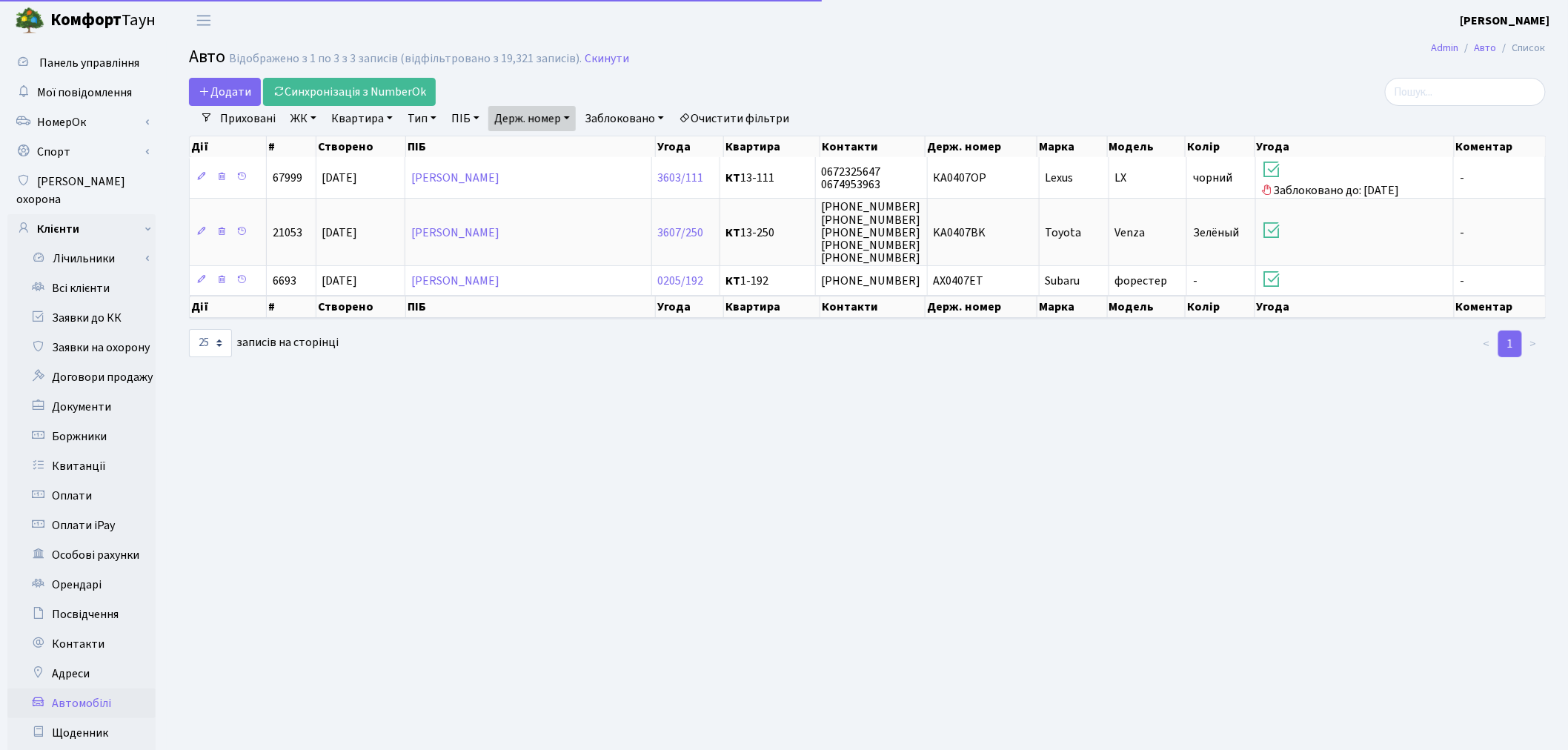
click at [546, 109] on link "Держ. номер" at bounding box center [532, 118] width 87 height 25
click at [554, 141] on input "0407" at bounding box center [533, 147] width 87 height 28
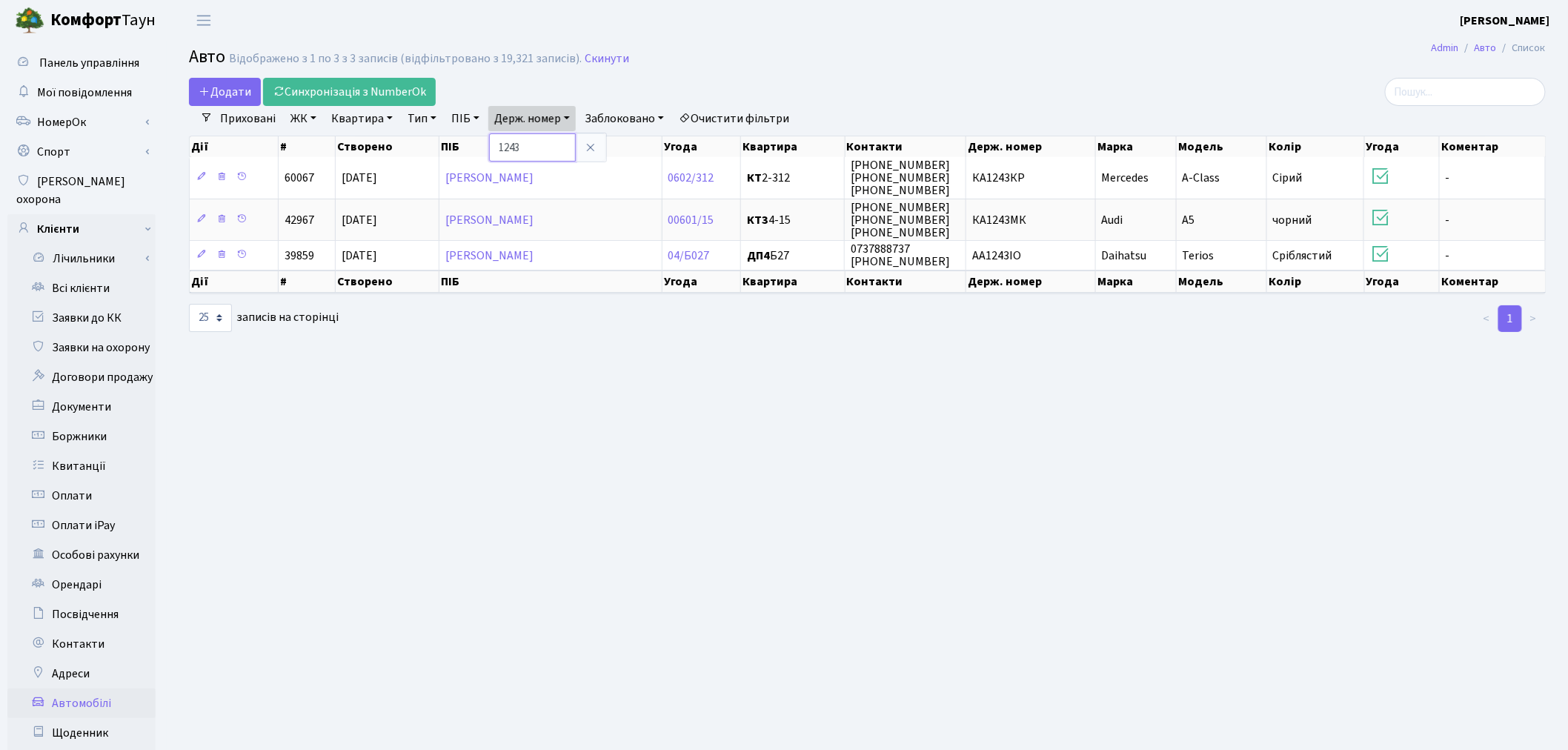
click at [532, 147] on input "1243" at bounding box center [533, 147] width 87 height 28
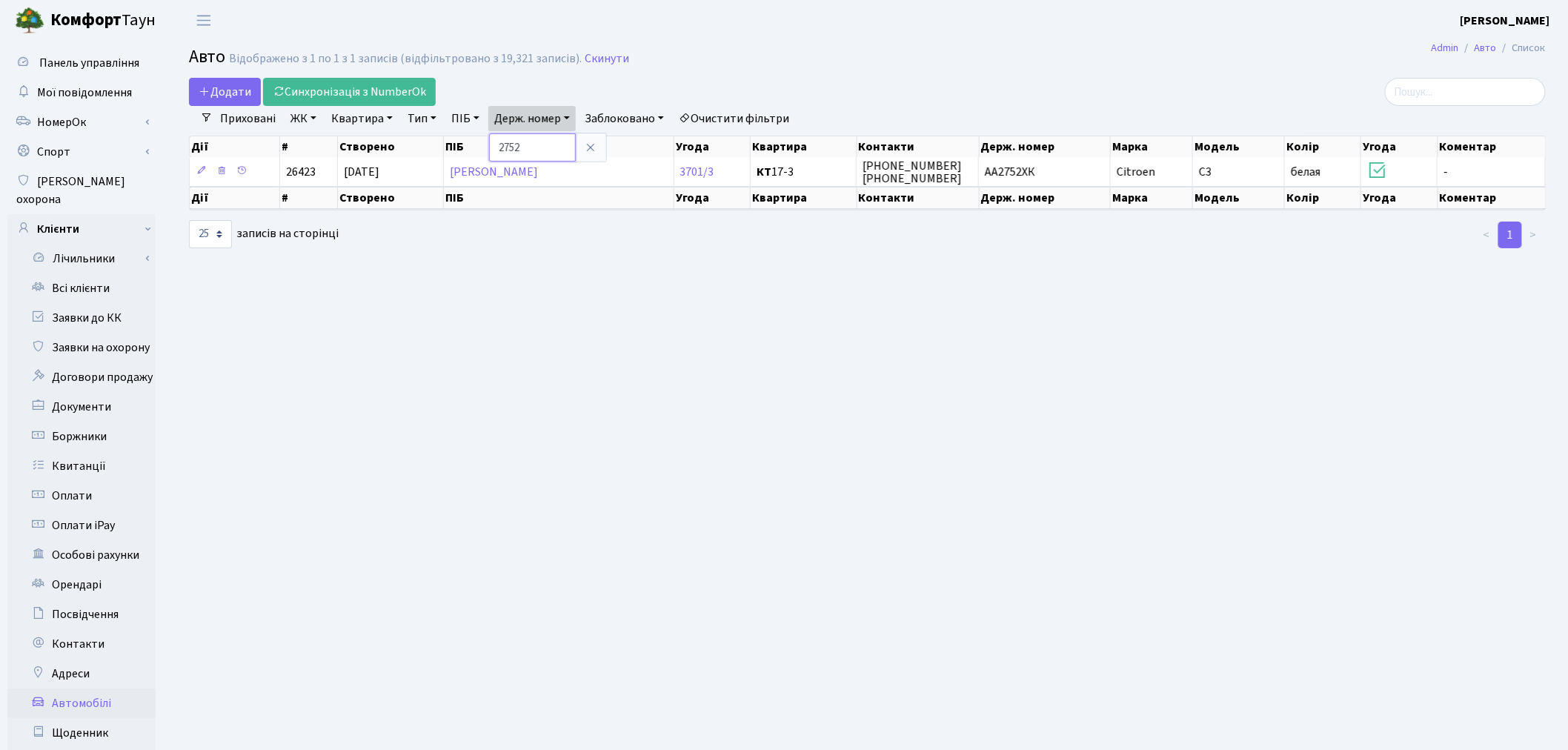
click at [544, 143] on input "2752" at bounding box center [533, 147] width 87 height 28
type input "9994"
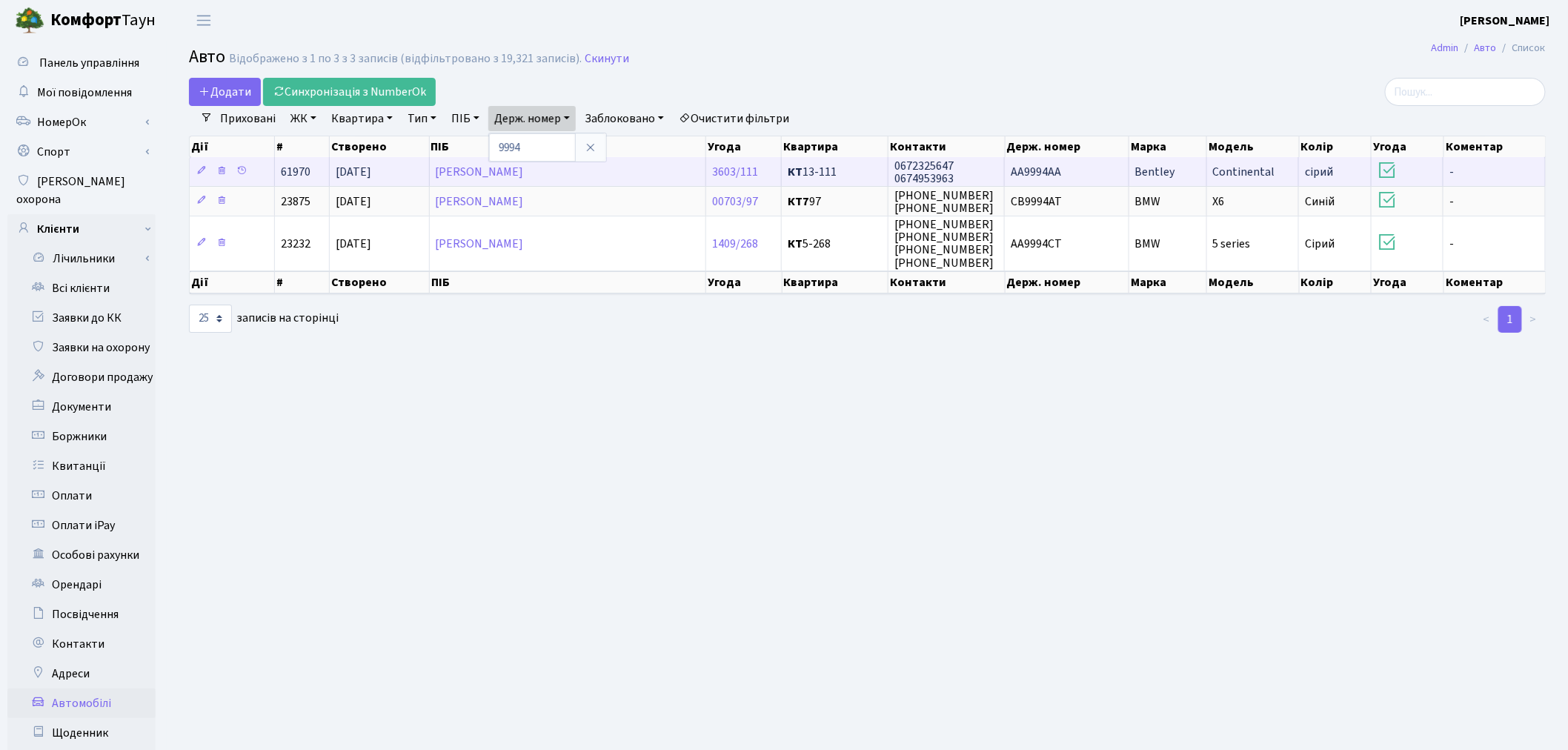
click at [1064, 166] on td "АА9994АА" at bounding box center [1067, 171] width 124 height 29
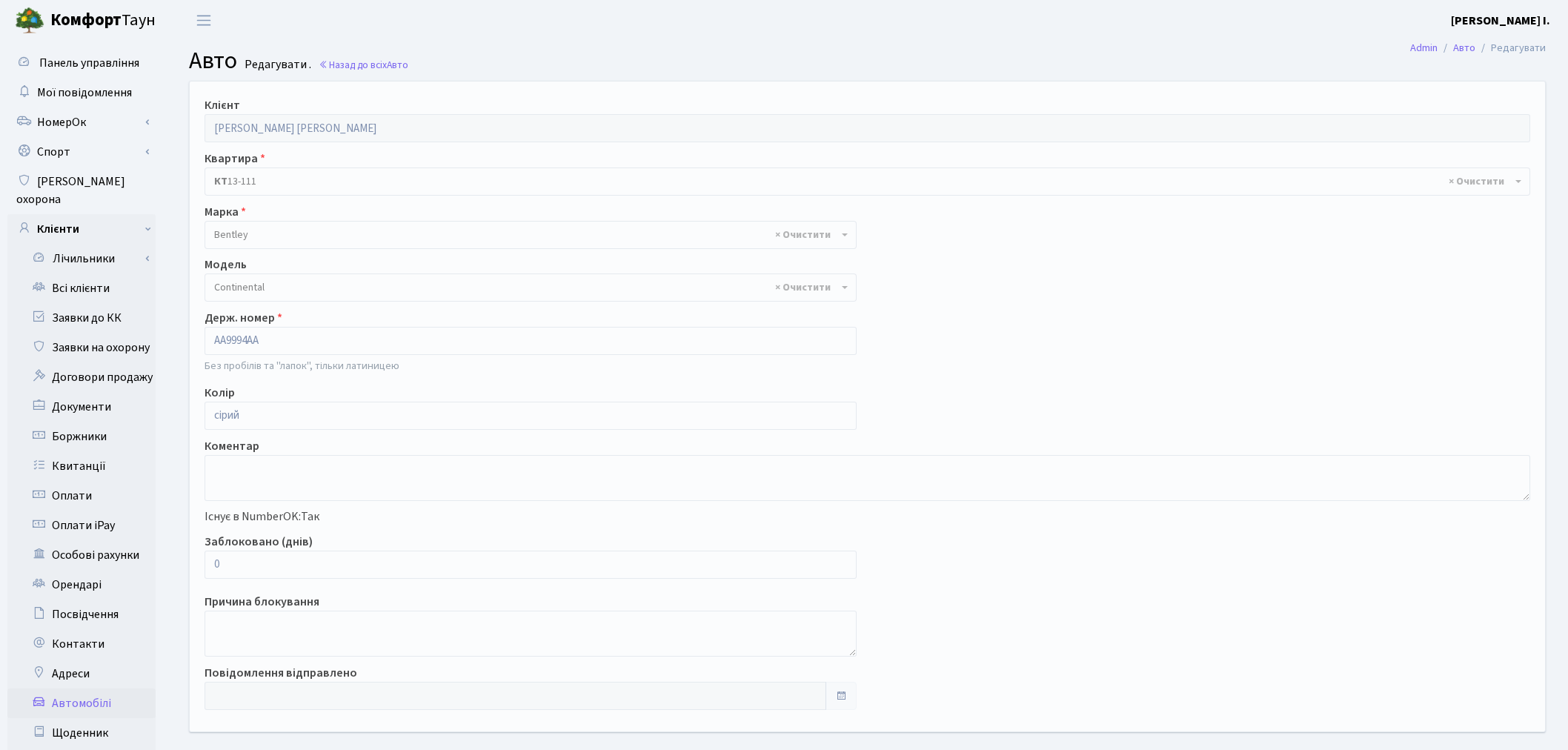
select select "201"
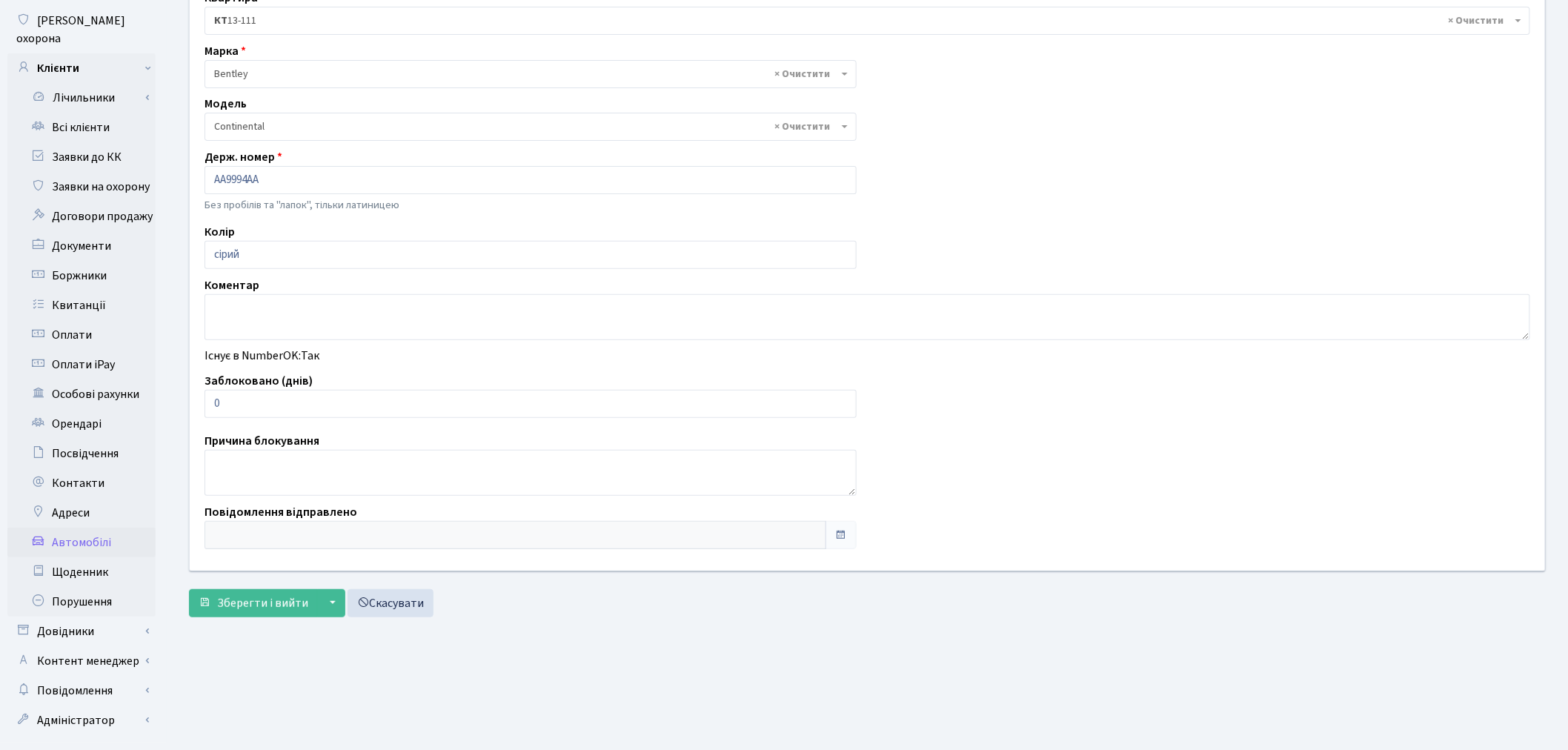
scroll to position [172, 0]
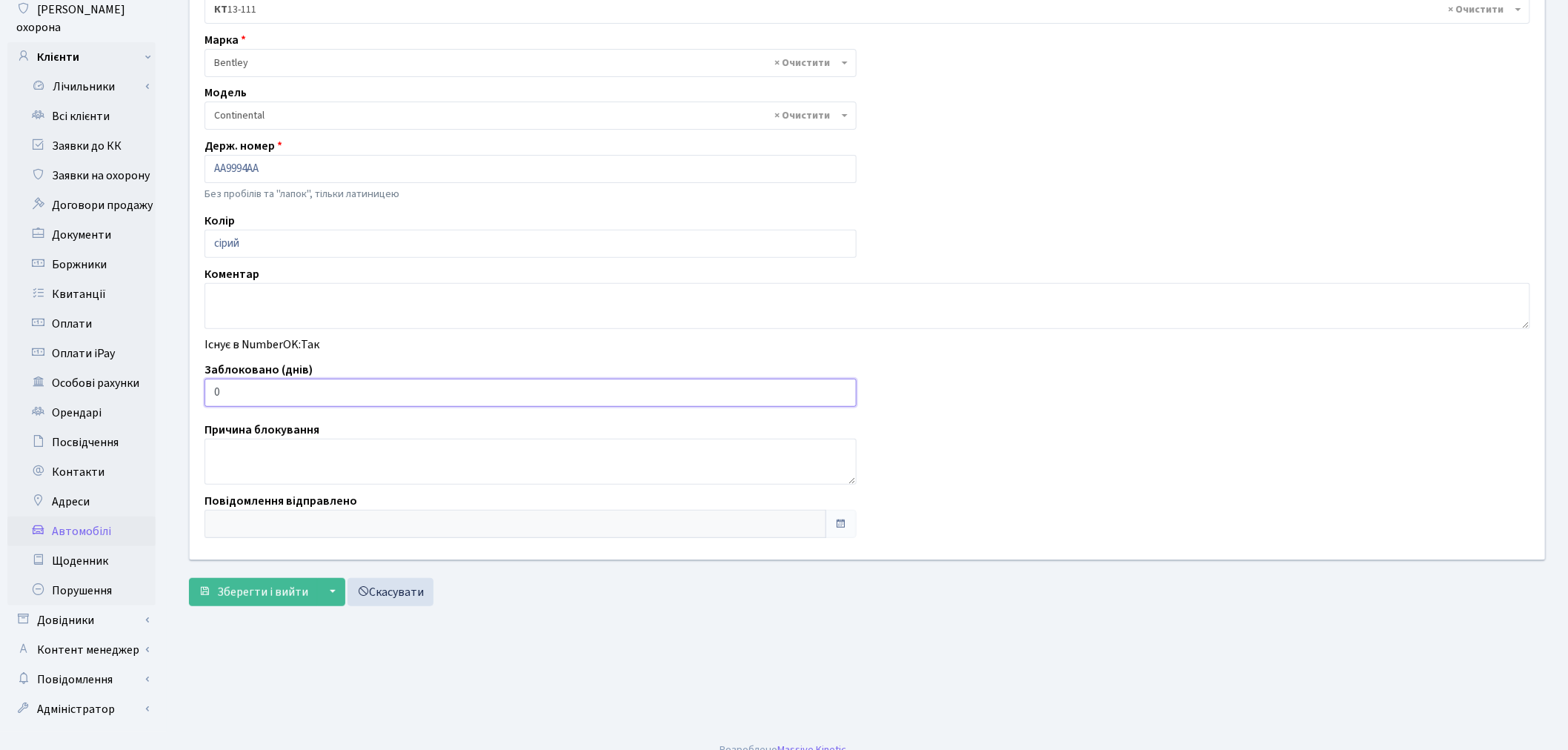
drag, startPoint x: 267, startPoint y: 395, endPoint x: 200, endPoint y: 381, distance: 68.4
click at [200, 381] on div "Заблоковано (днів) 0" at bounding box center [530, 384] width 674 height 46
type input "1"
click at [243, 602] on button "Зберегти і вийти" at bounding box center [253, 592] width 129 height 28
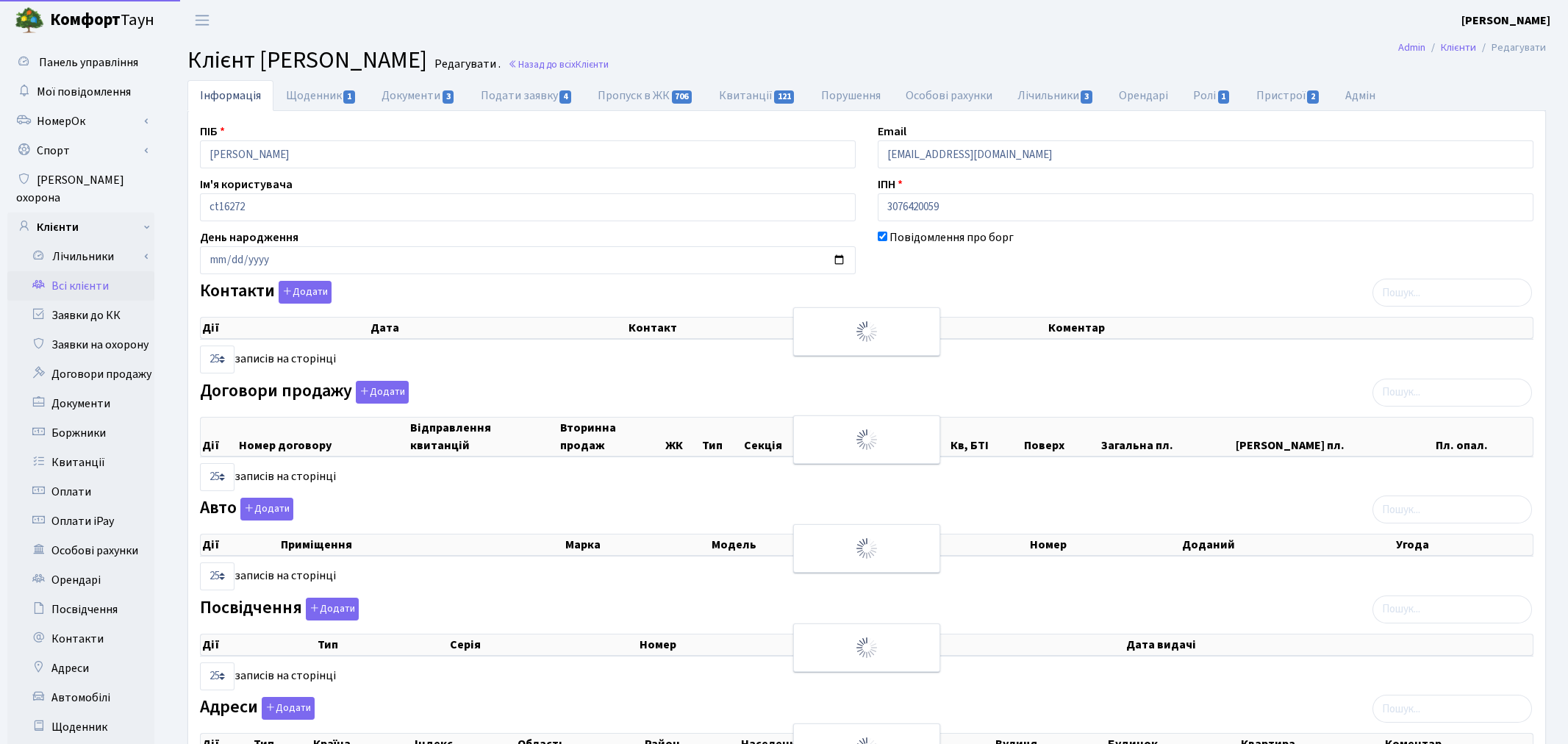
select select "25"
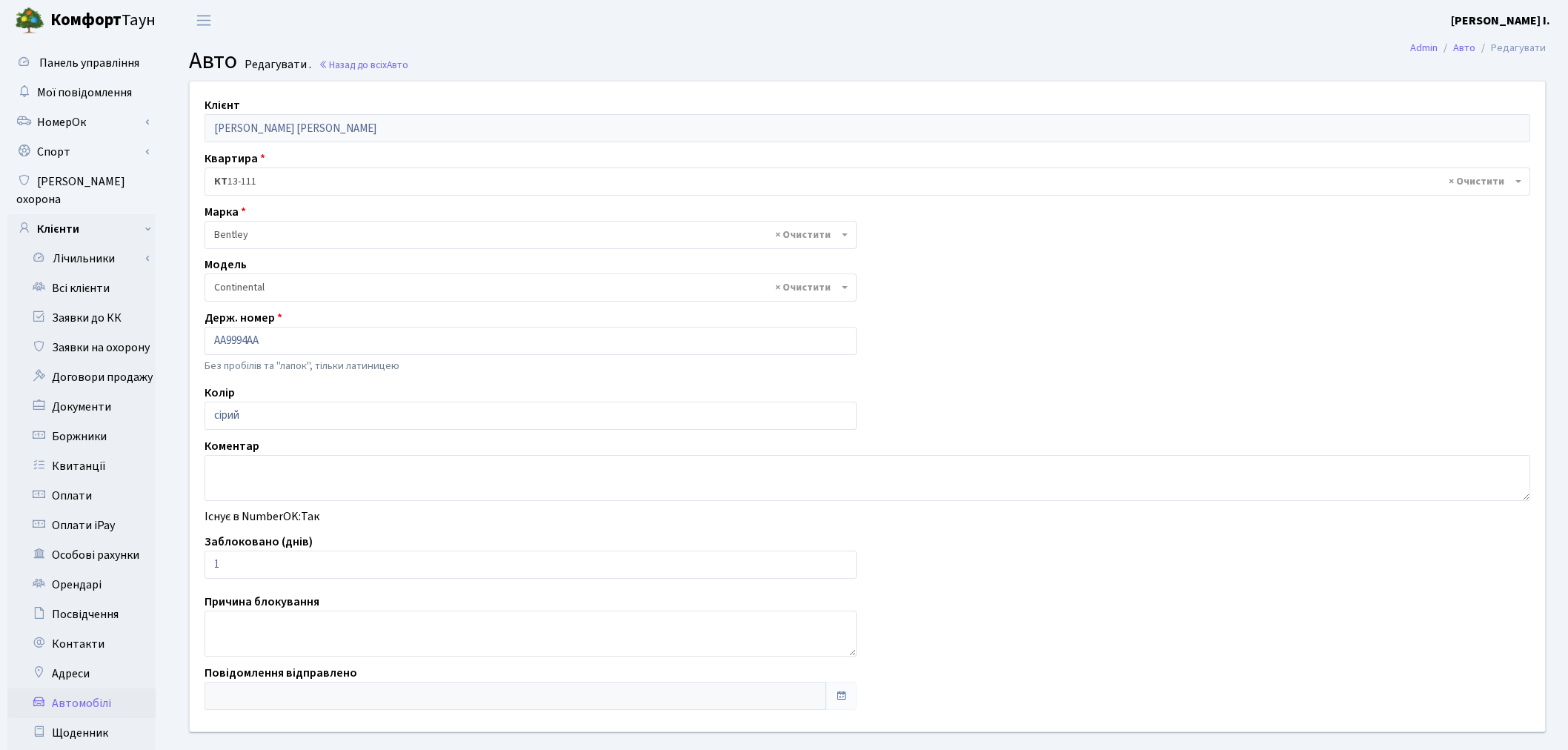
select select "201"
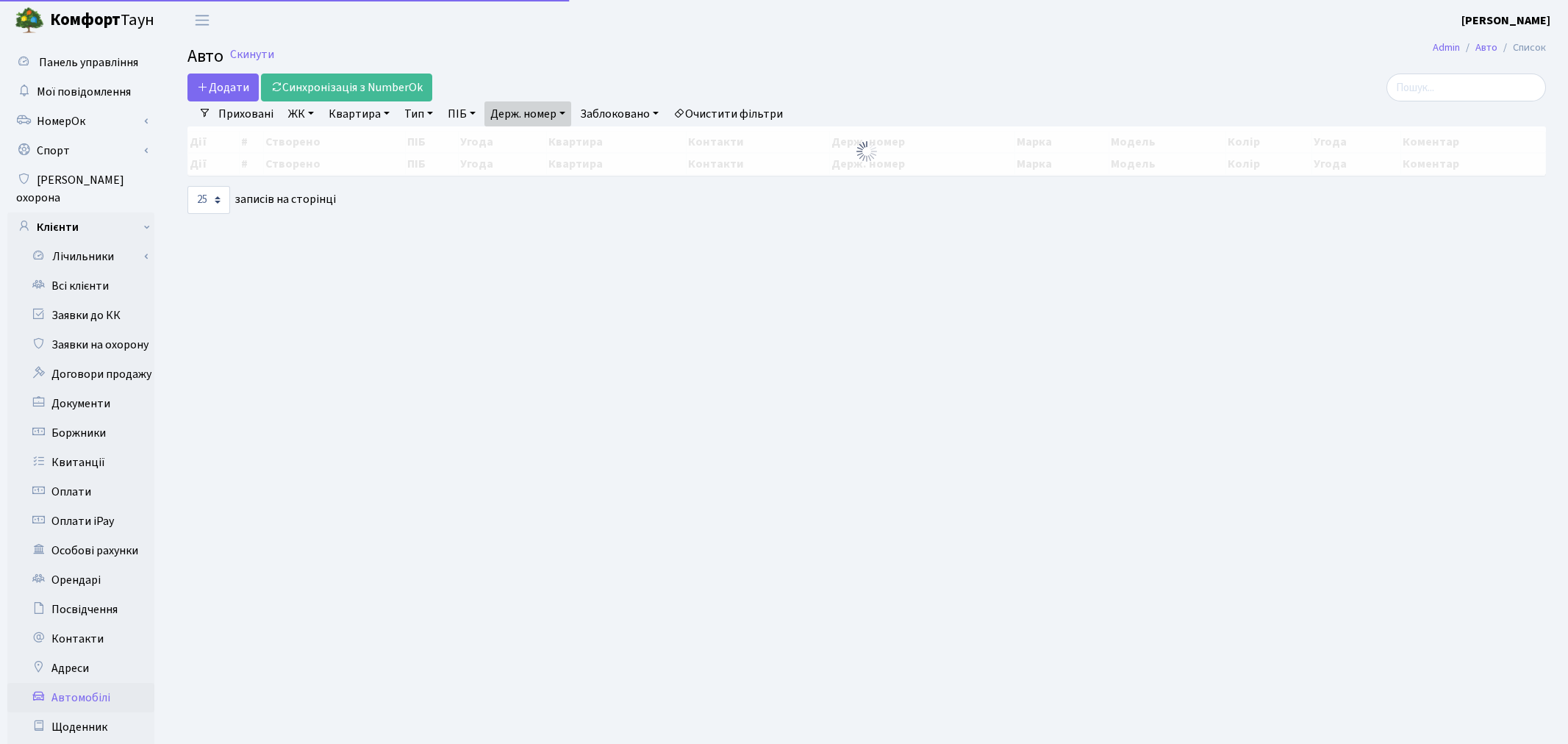
select select "25"
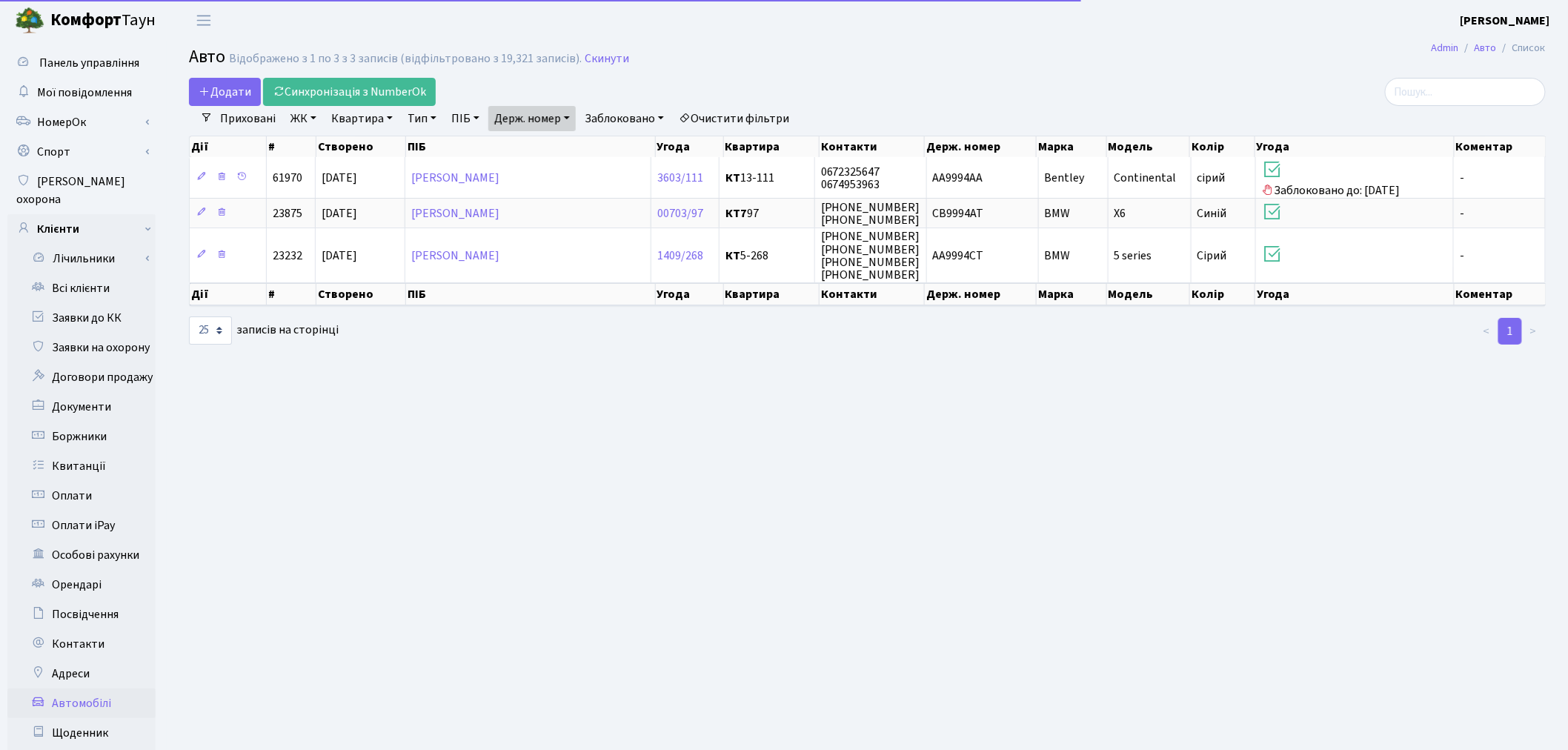
click at [537, 109] on link "Держ. номер" at bounding box center [532, 118] width 87 height 25
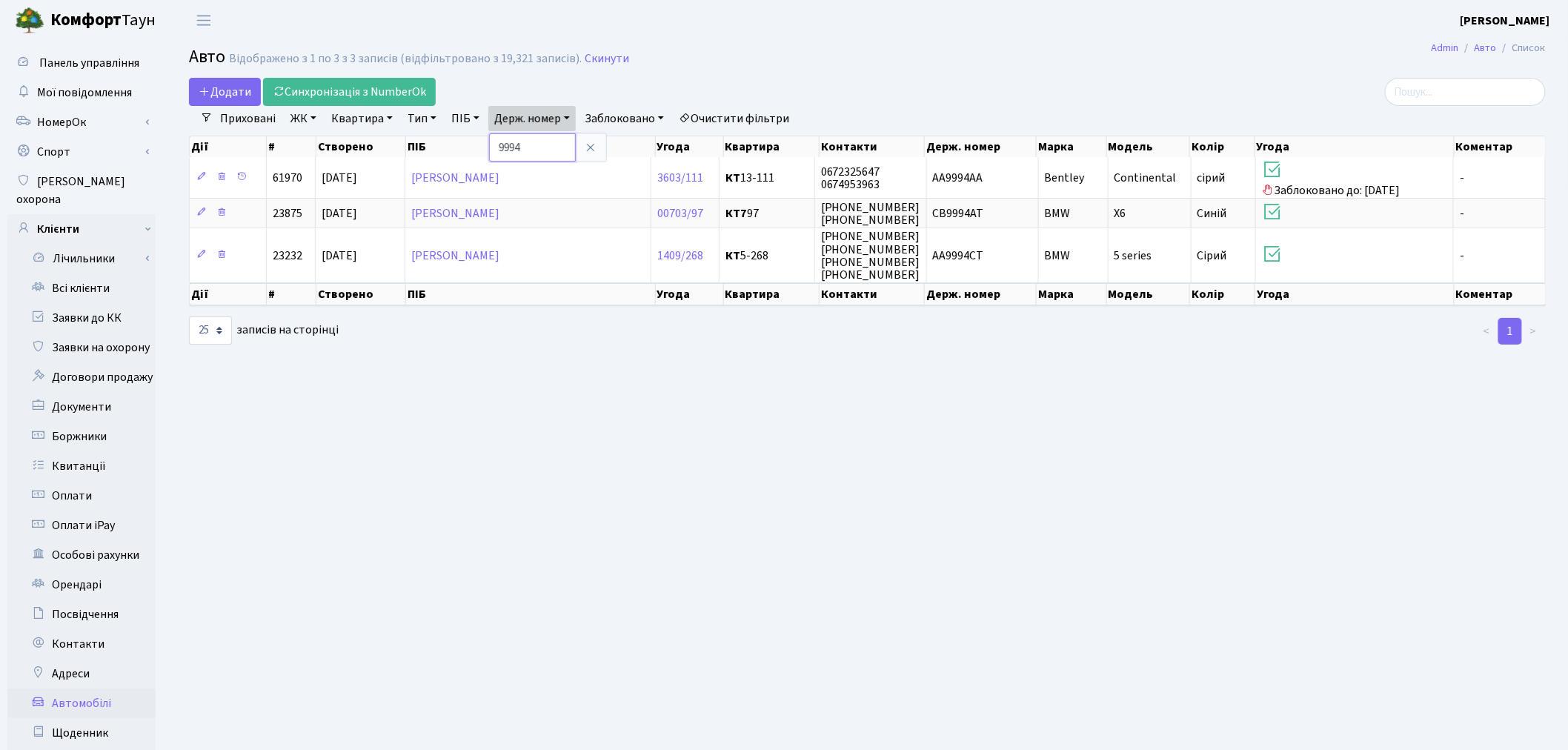
click at [546, 134] on input "9994" at bounding box center [533, 147] width 87 height 28
type input "7900"
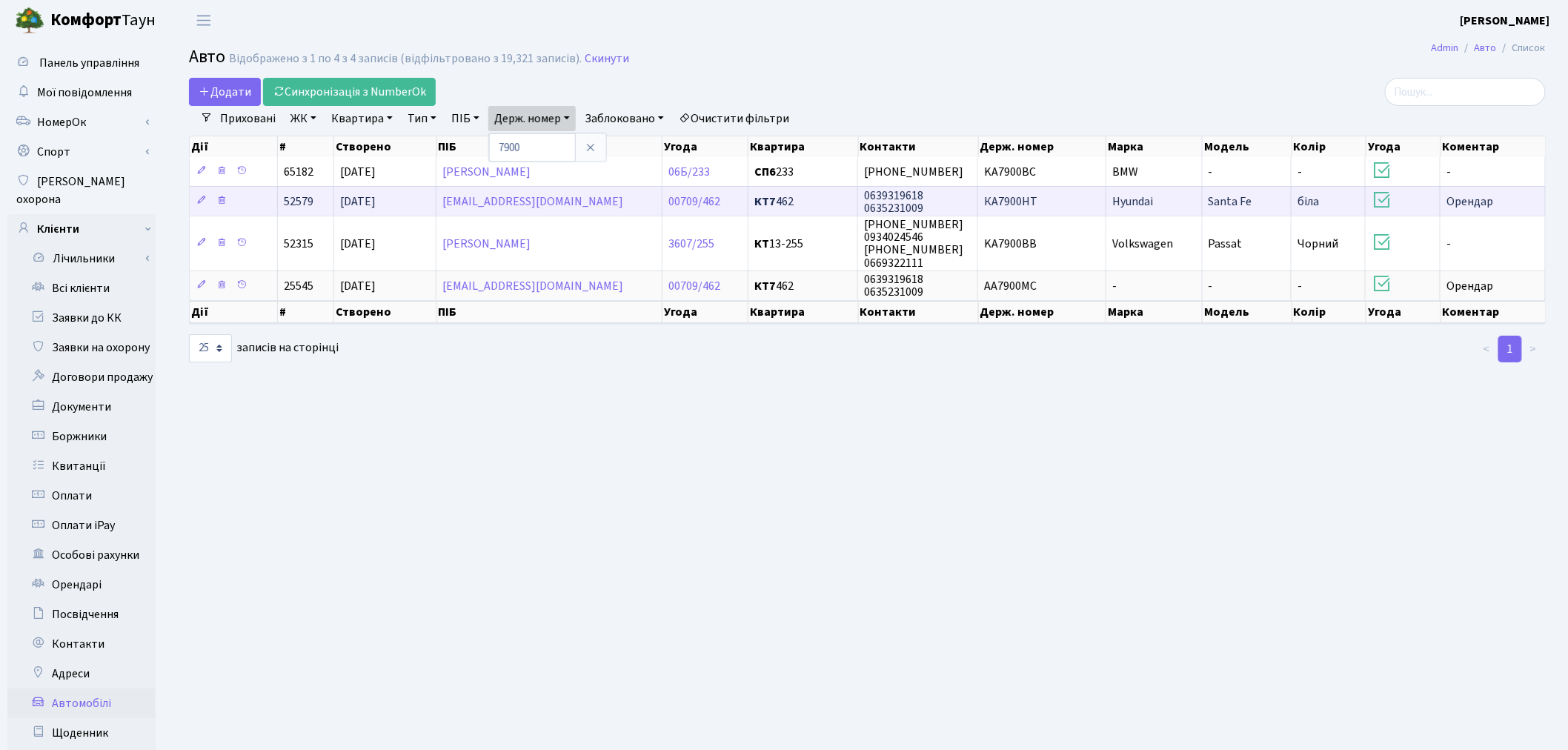
click at [1009, 201] on span "КА7900НТ" at bounding box center [1011, 202] width 53 height 16
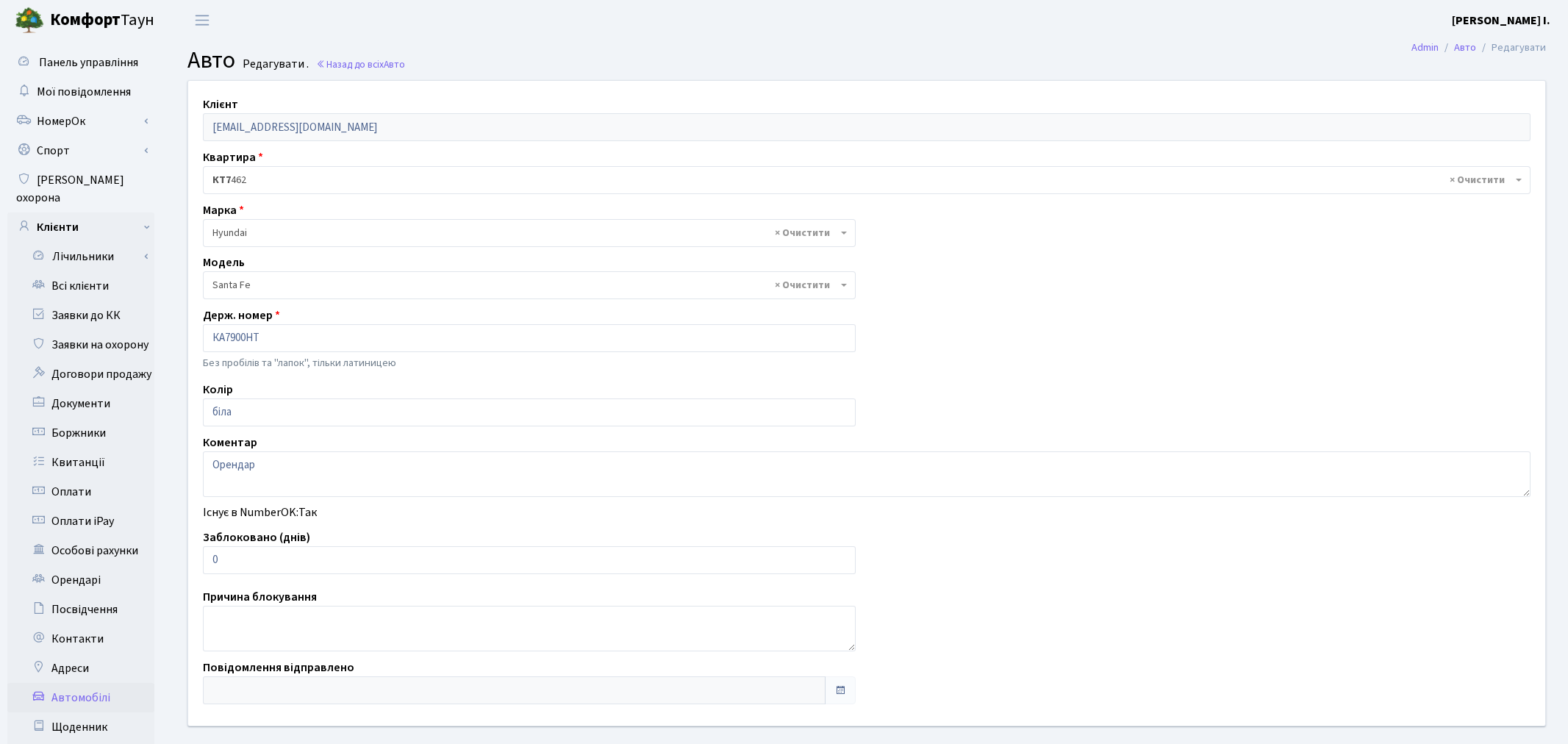
select select "1032"
drag, startPoint x: 250, startPoint y: 563, endPoint x: 207, endPoint y: 557, distance: 43.4
click at [207, 557] on input "0" at bounding box center [526, 560] width 647 height 28
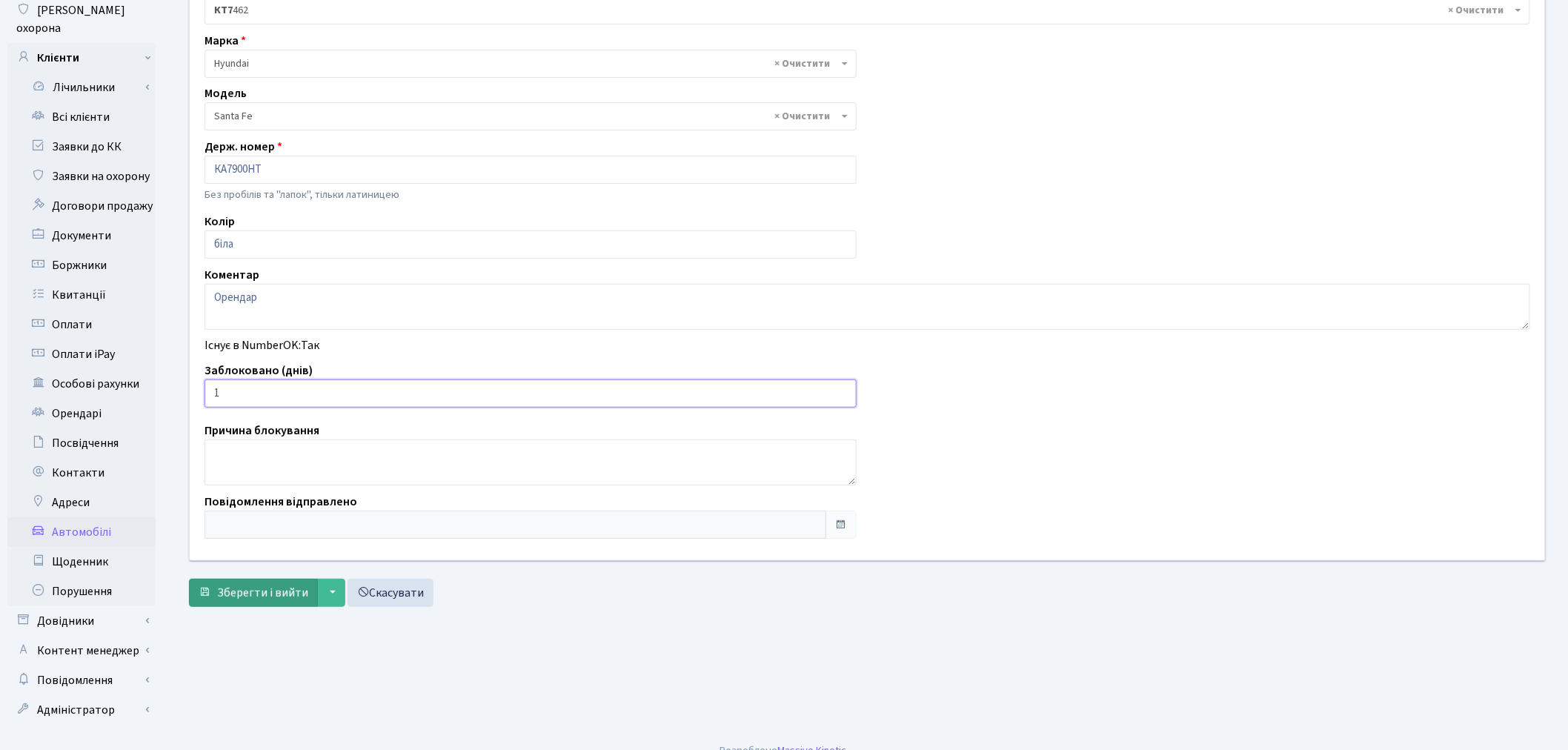
scroll to position [172, 0]
type input "1"
click at [248, 598] on span "Зберегти і вийти" at bounding box center [263, 592] width 92 height 16
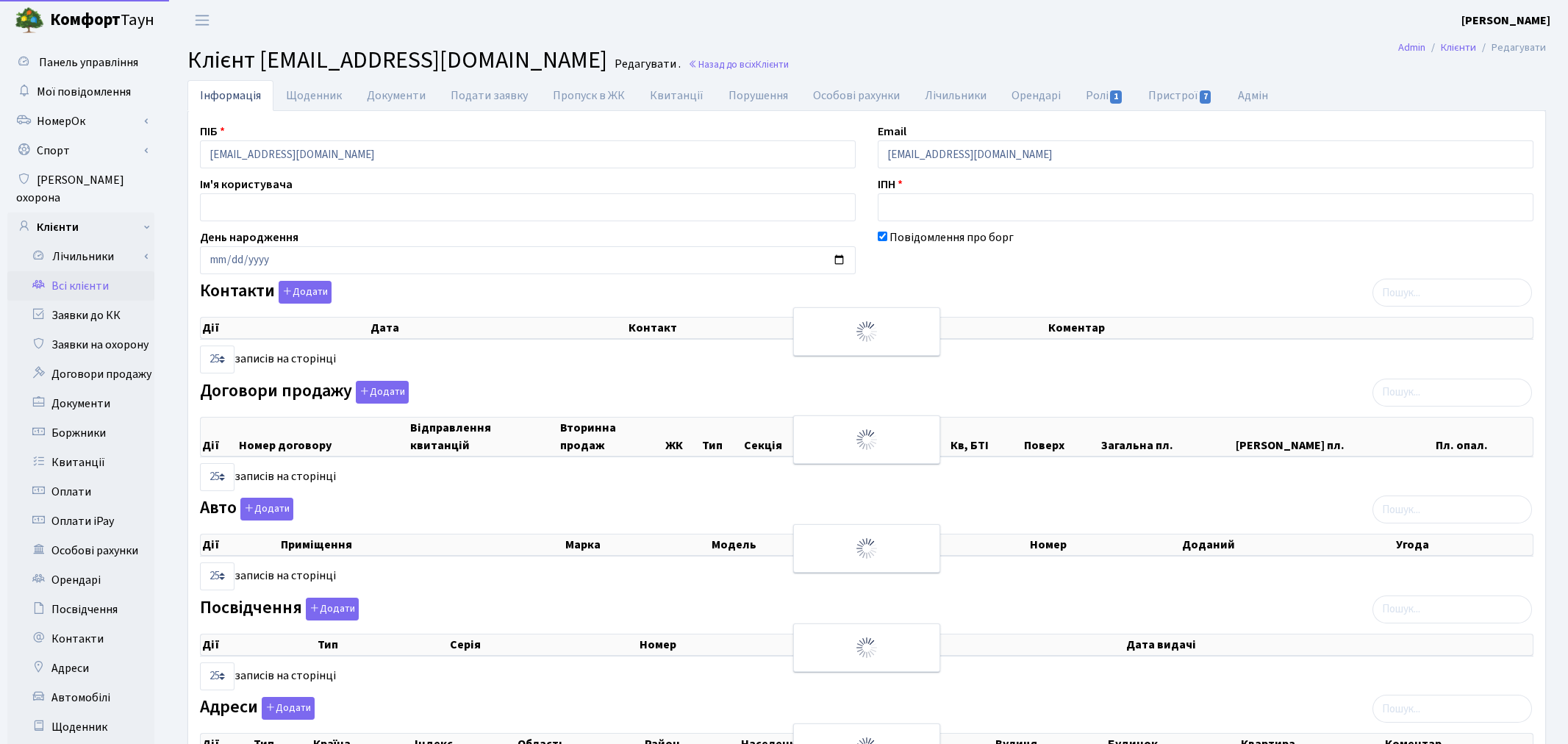
select select "25"
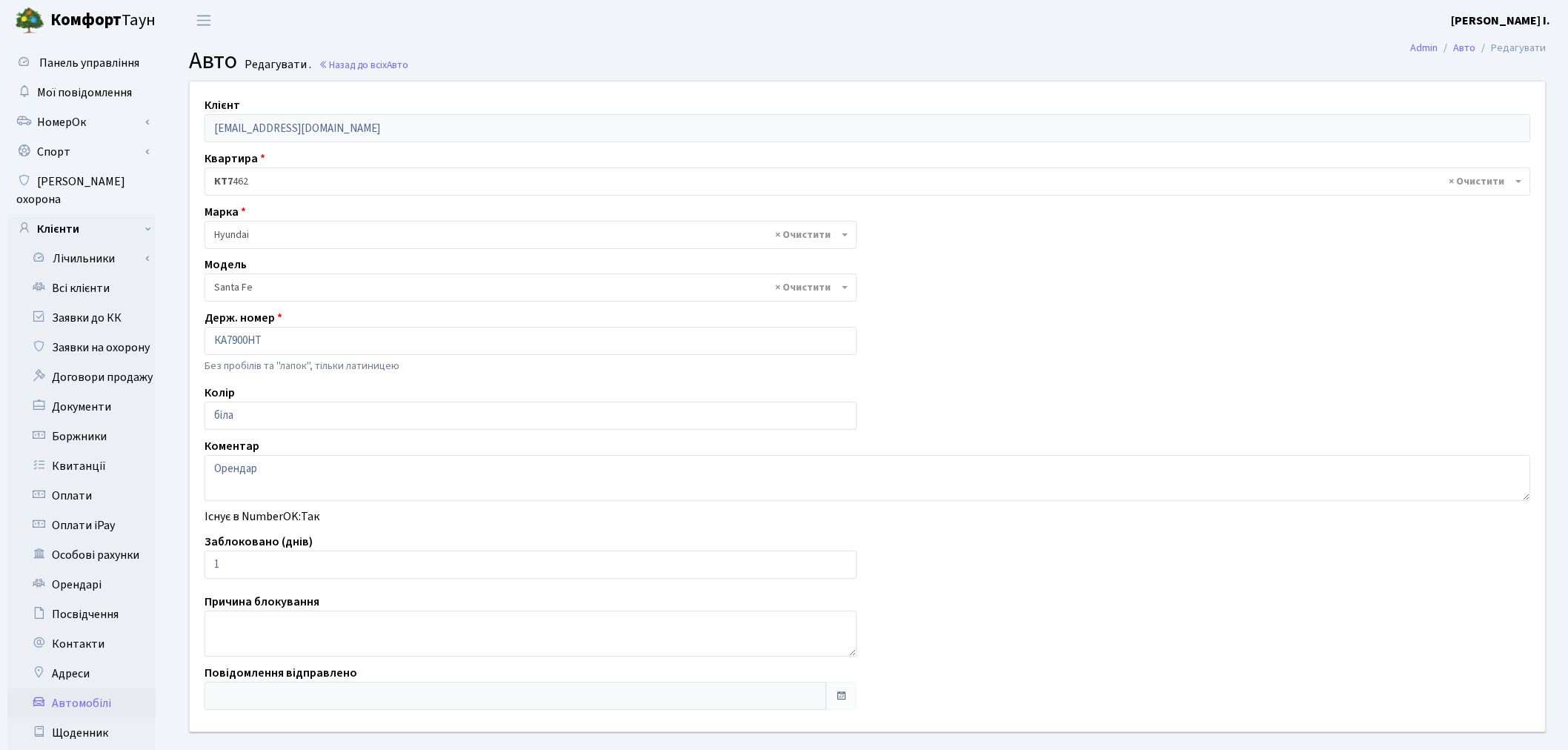
select select "1032"
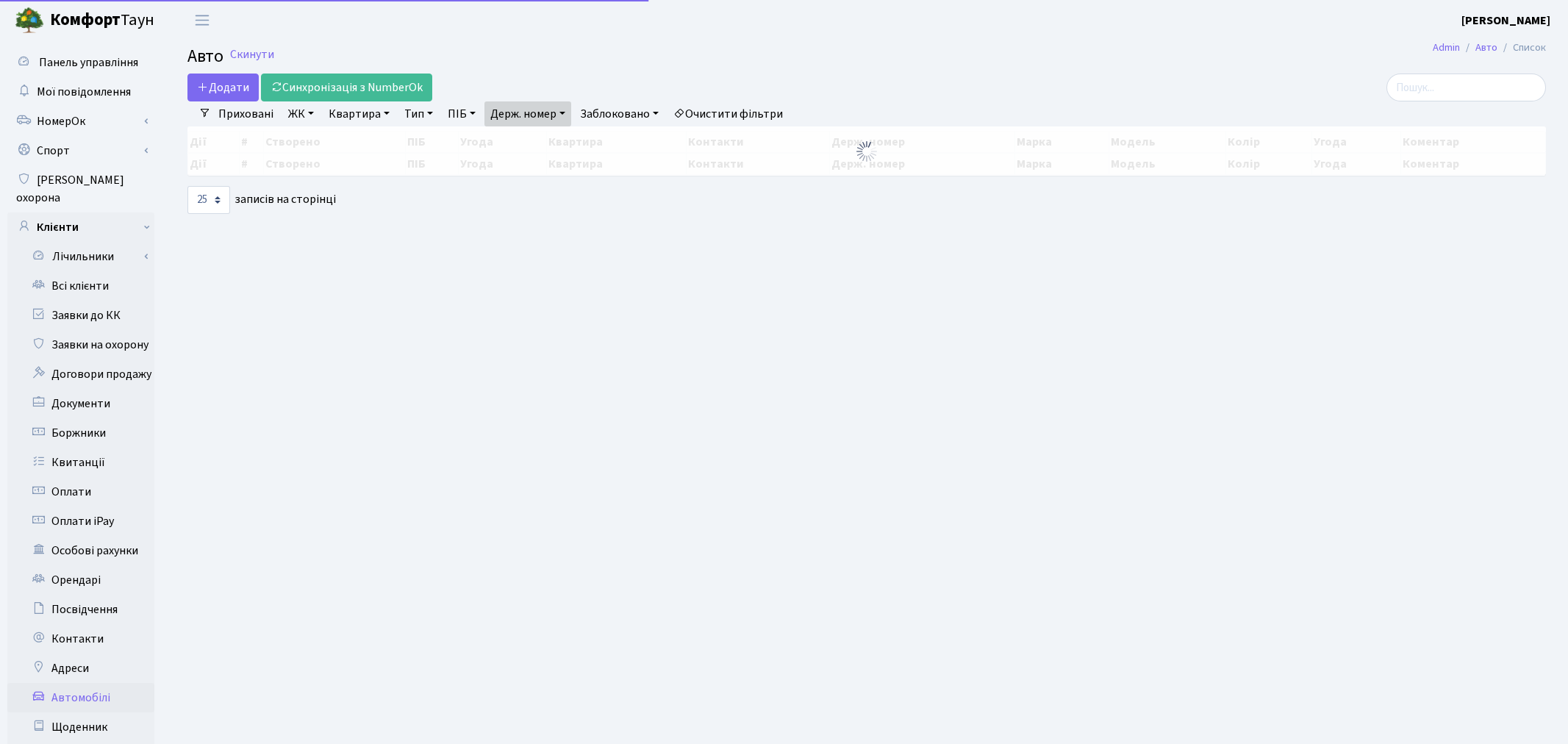
select select "25"
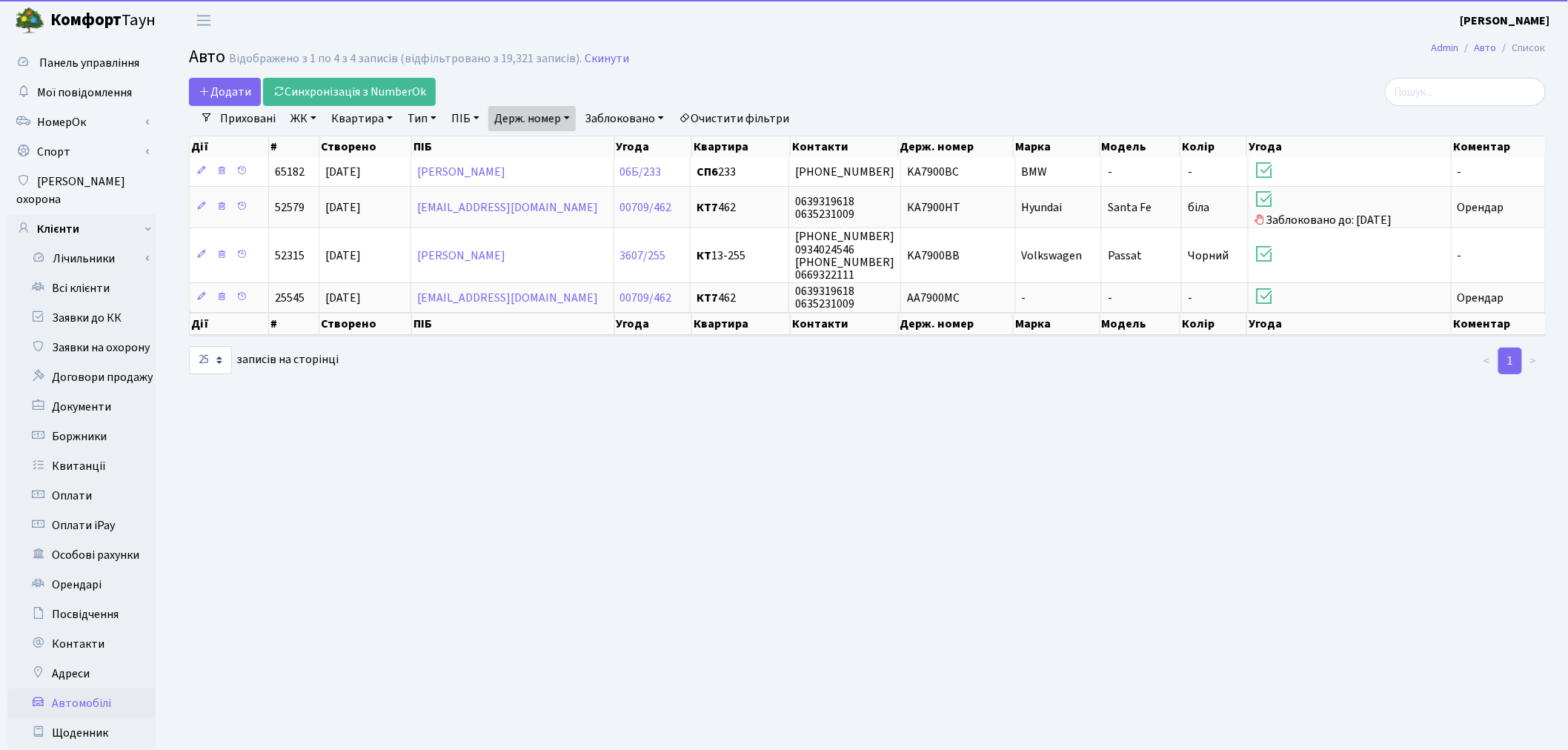
click at [542, 119] on link "Держ. номер" at bounding box center [532, 118] width 87 height 25
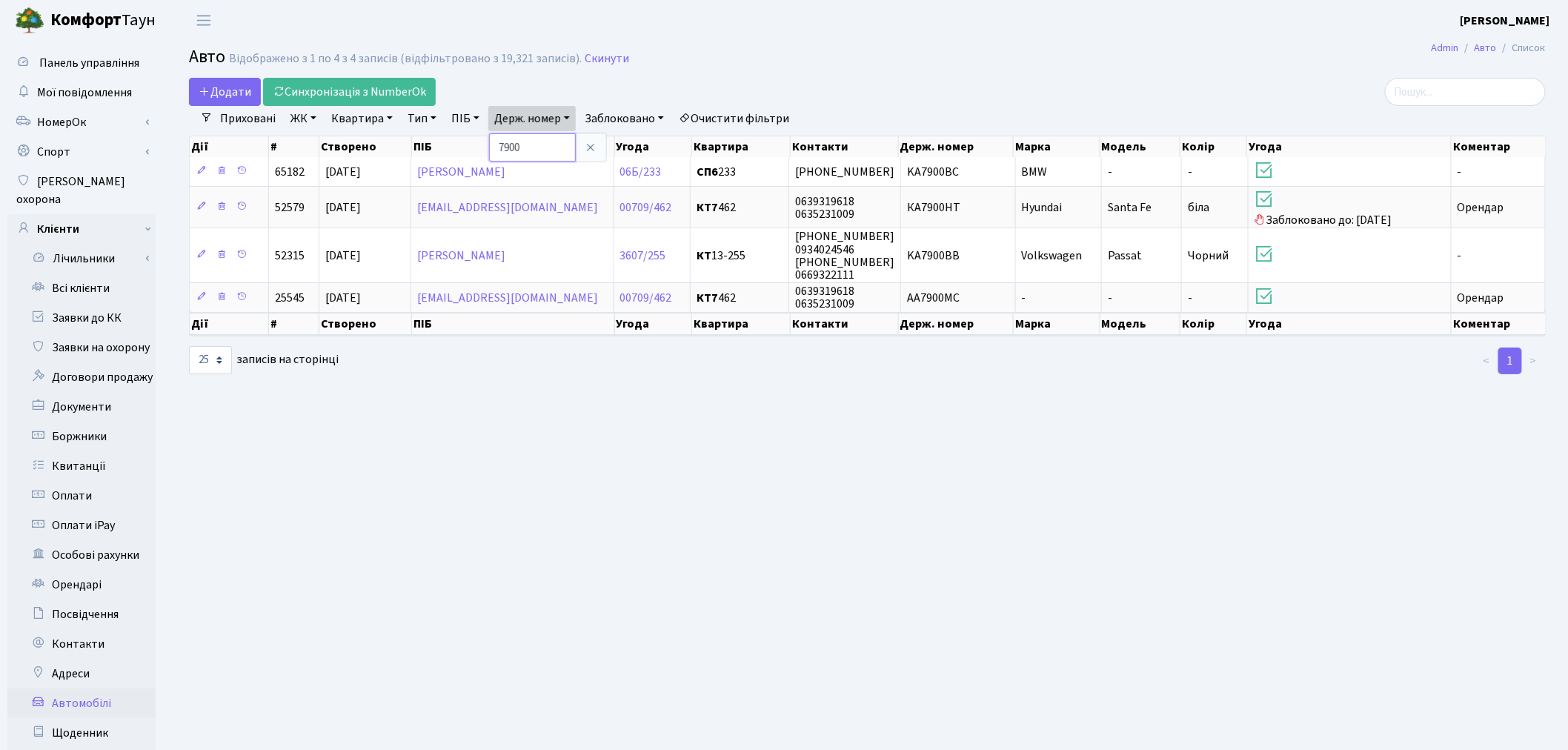
click at [550, 137] on input "7900" at bounding box center [533, 147] width 87 height 28
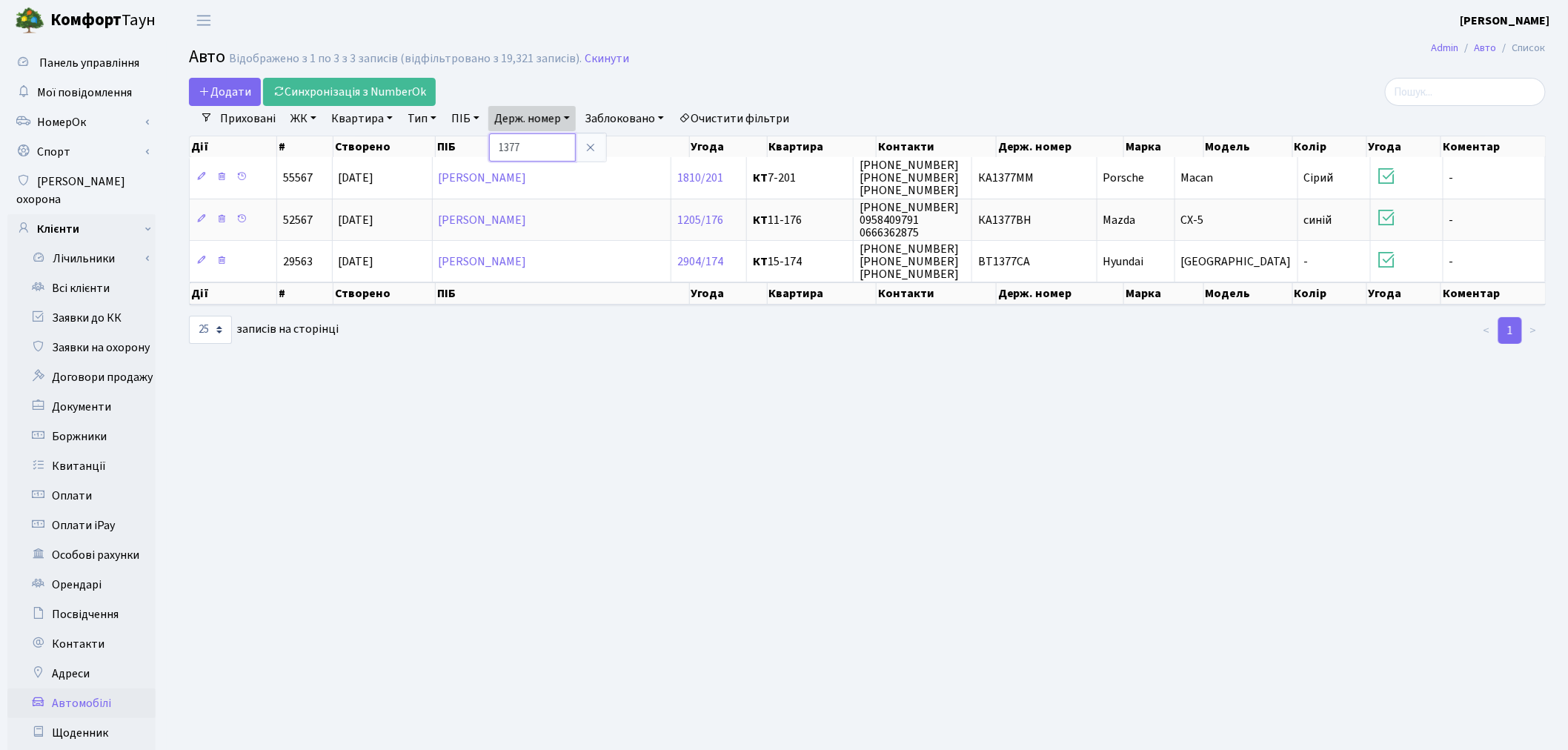
click at [534, 147] on input "1377" at bounding box center [533, 147] width 87 height 28
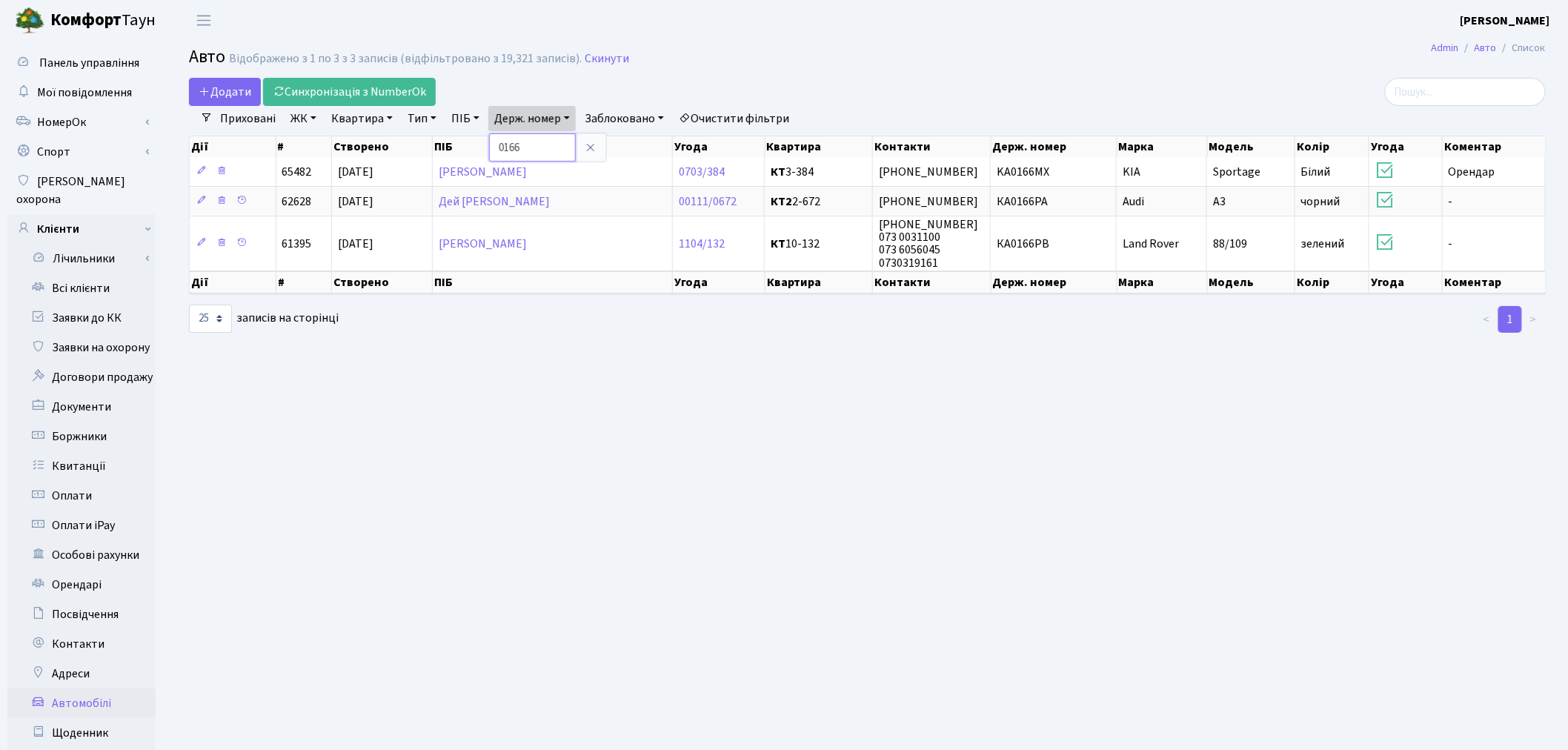
click at [541, 153] on input "0166" at bounding box center [533, 147] width 87 height 28
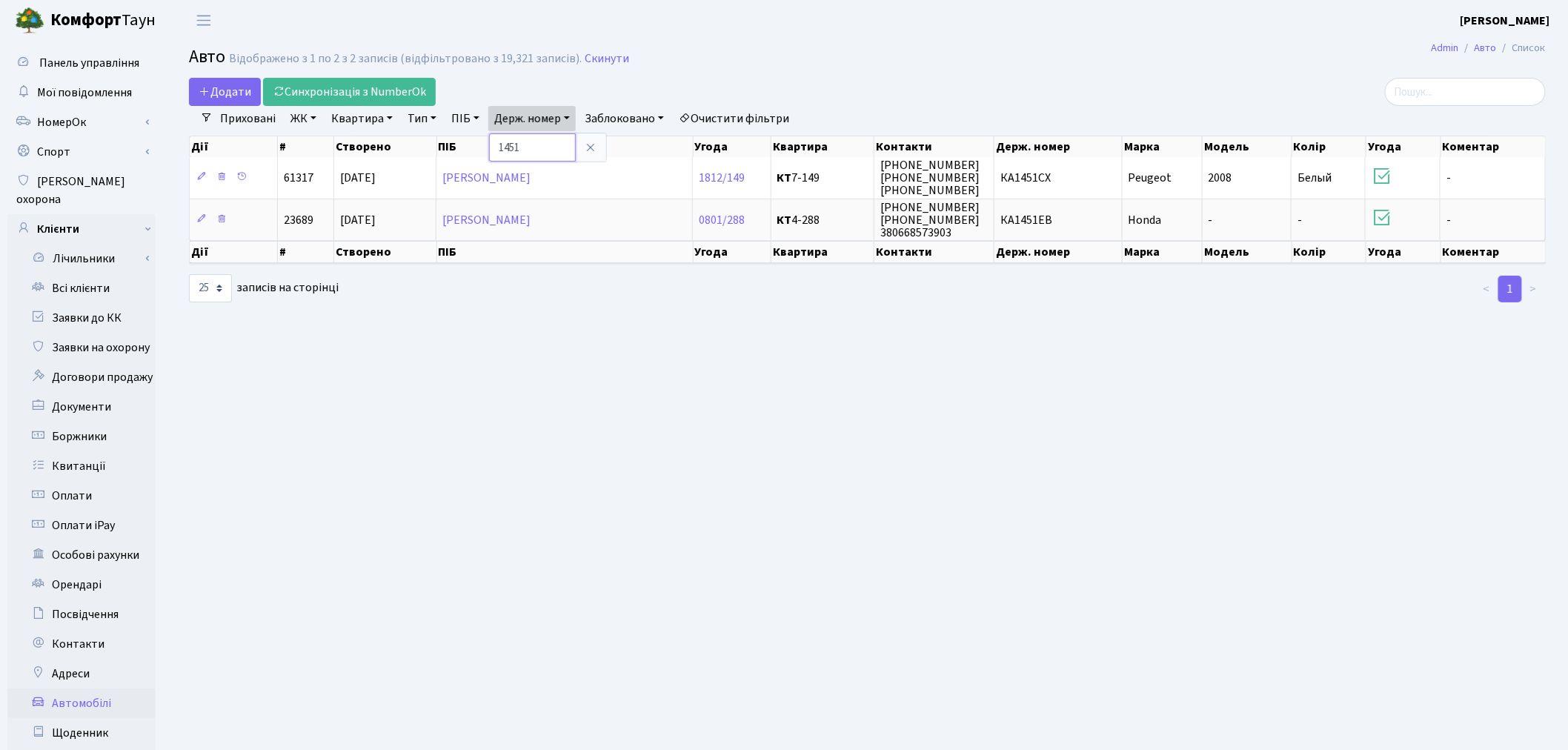
click at [538, 139] on input "1451" at bounding box center [533, 147] width 87 height 28
type input "4757"
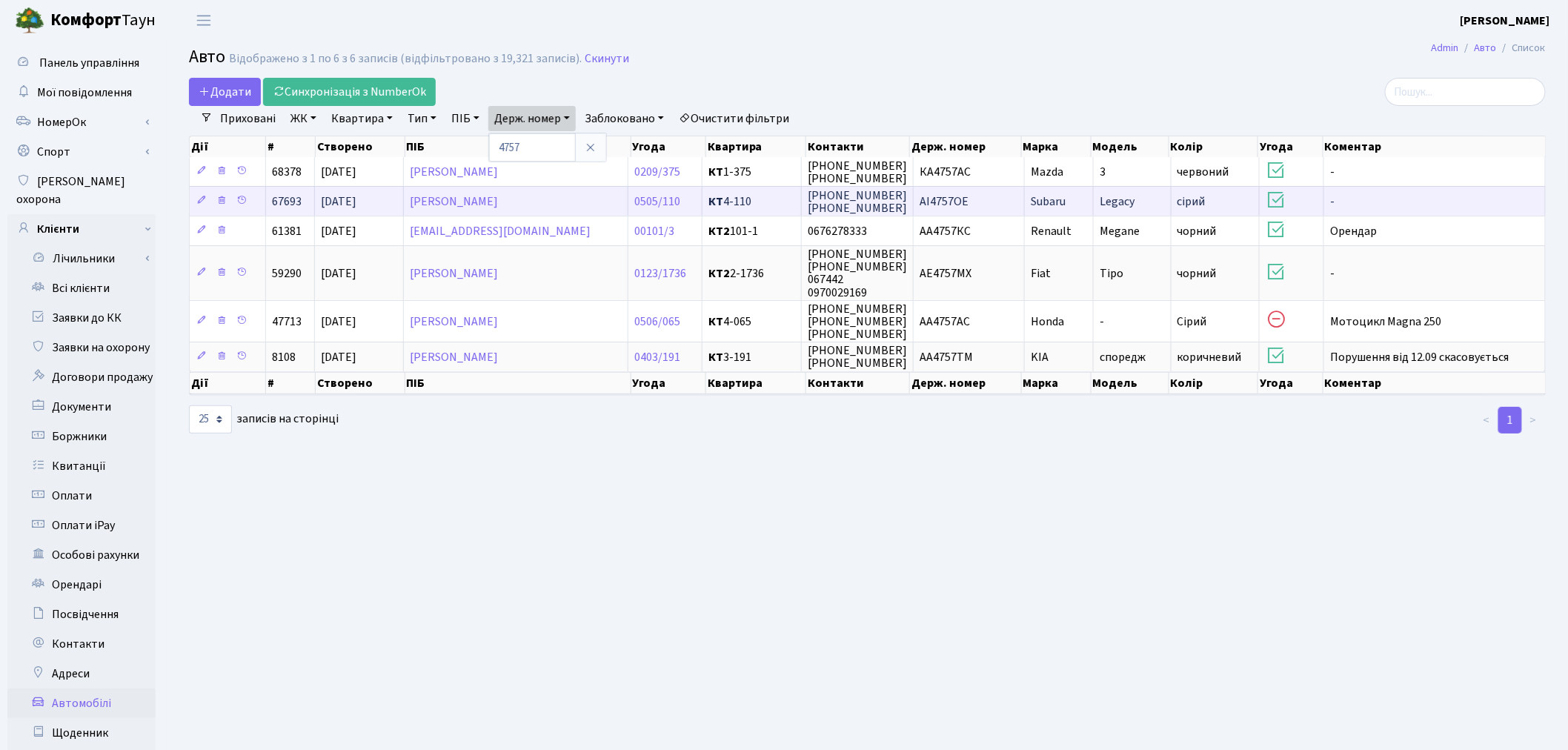
click at [989, 196] on td "AI4757OE" at bounding box center [969, 201] width 111 height 29
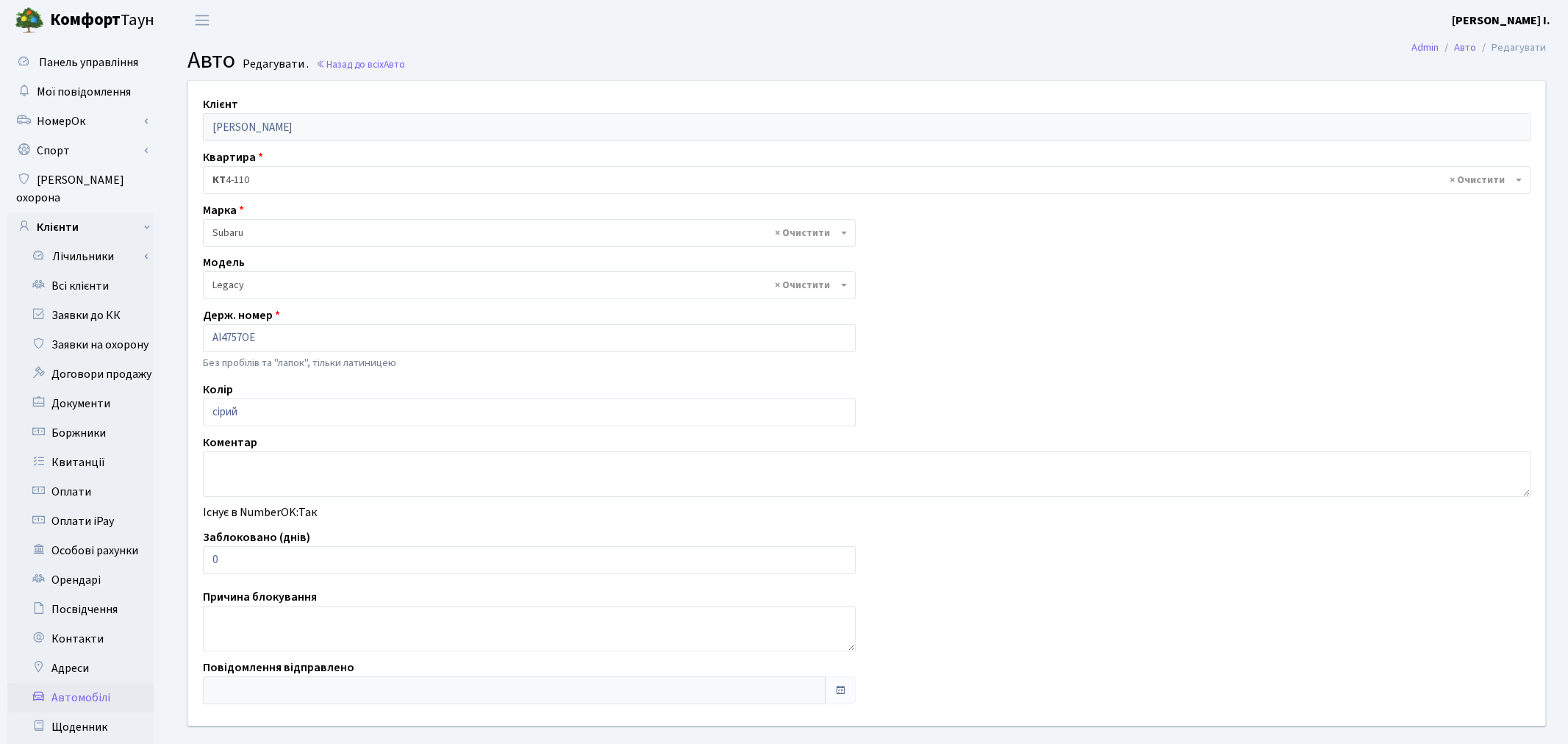
select select "2171"
drag, startPoint x: 225, startPoint y: 567, endPoint x: 210, endPoint y: 561, distance: 16.2
click at [210, 561] on input "0" at bounding box center [526, 560] width 647 height 28
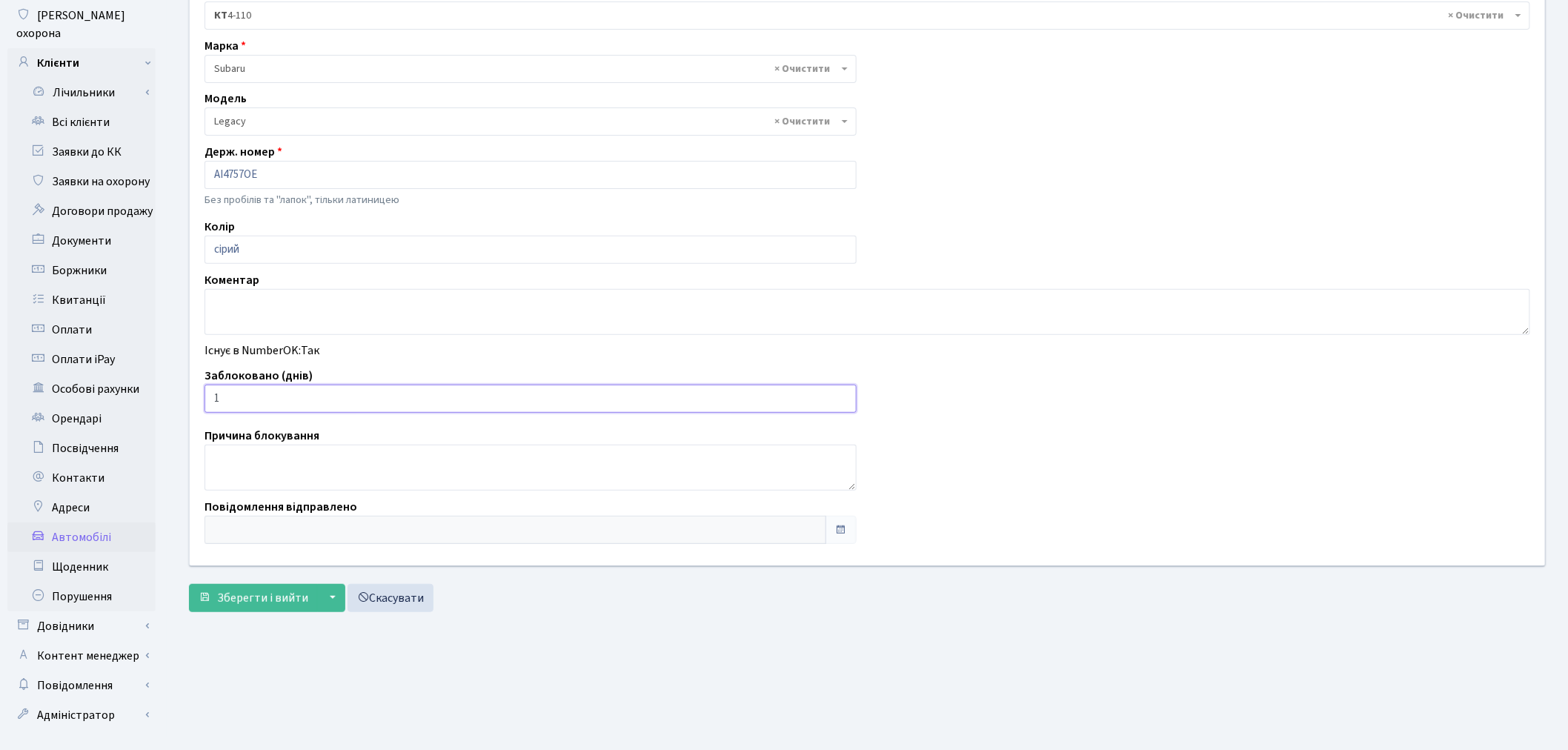
scroll to position [172, 0]
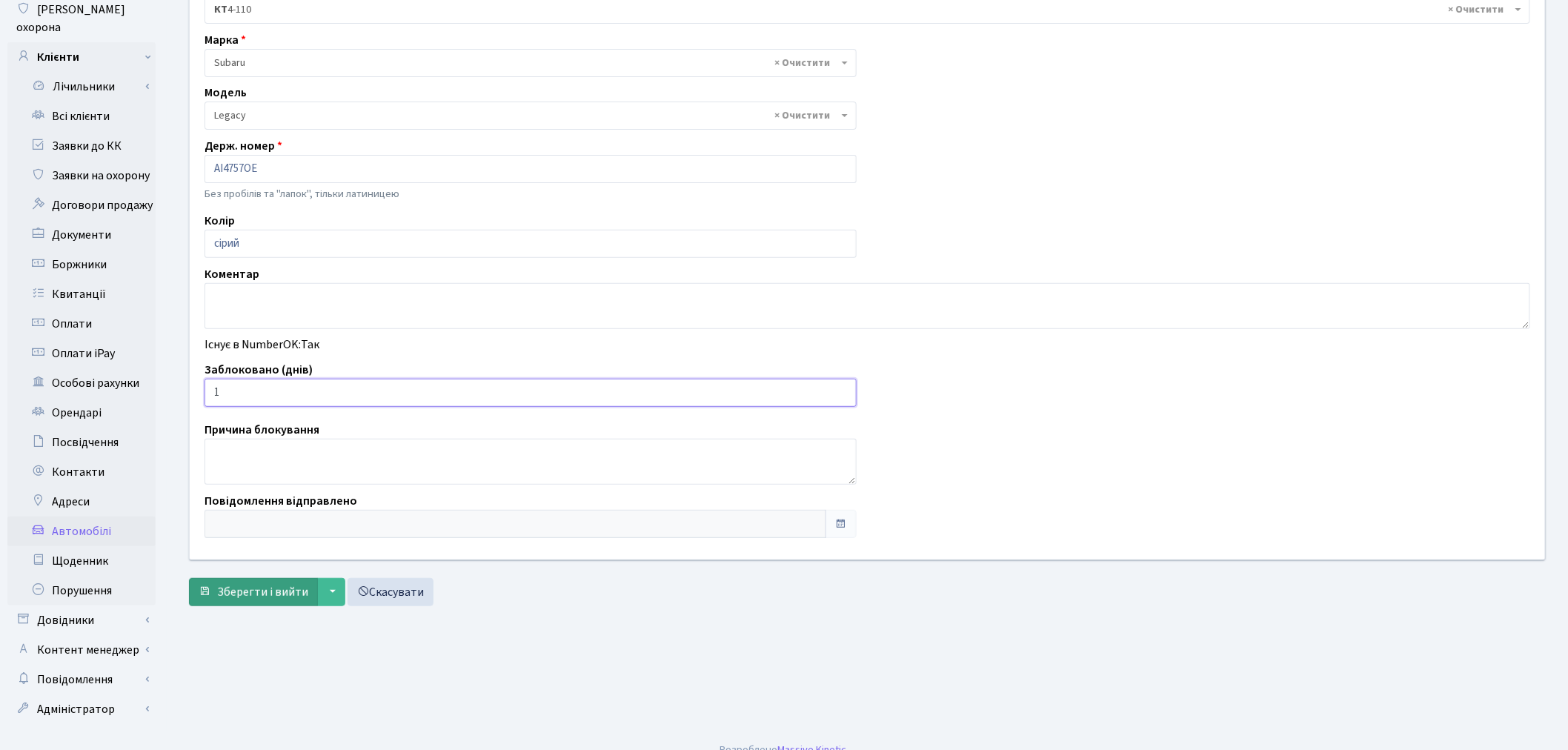
type input "1"
click at [253, 602] on button "Зберегти і вийти" at bounding box center [253, 592] width 129 height 28
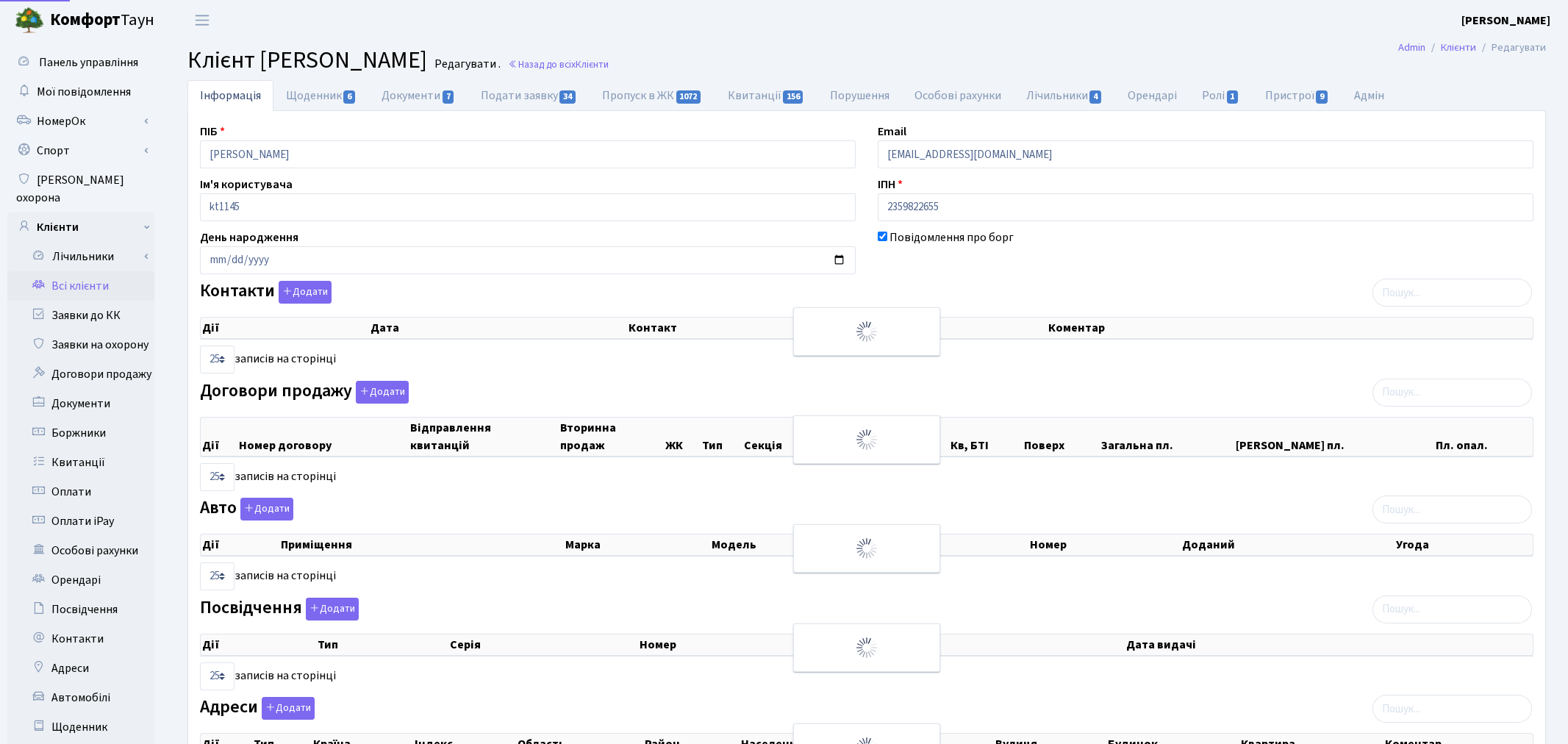
select select "25"
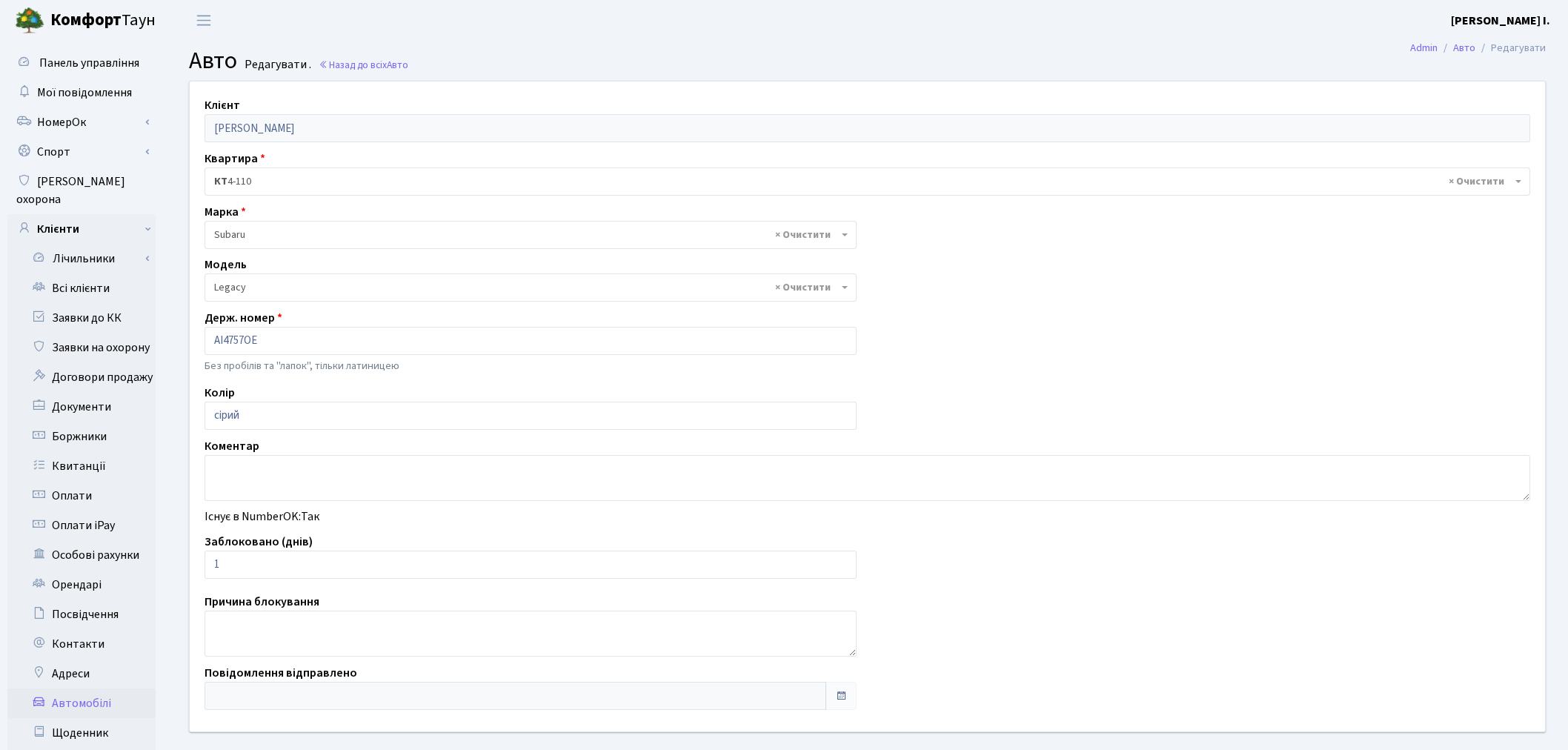
select select "2171"
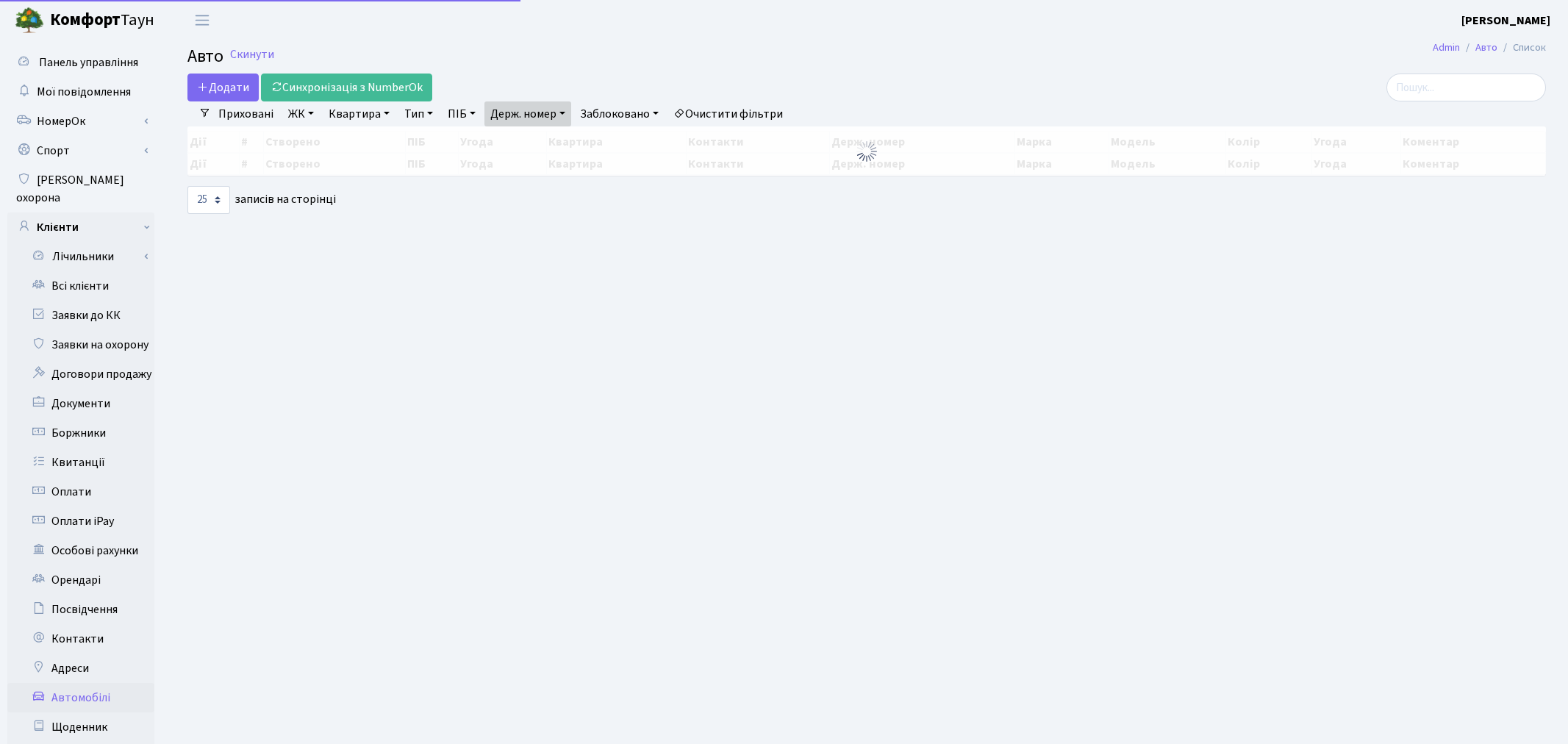
select select "25"
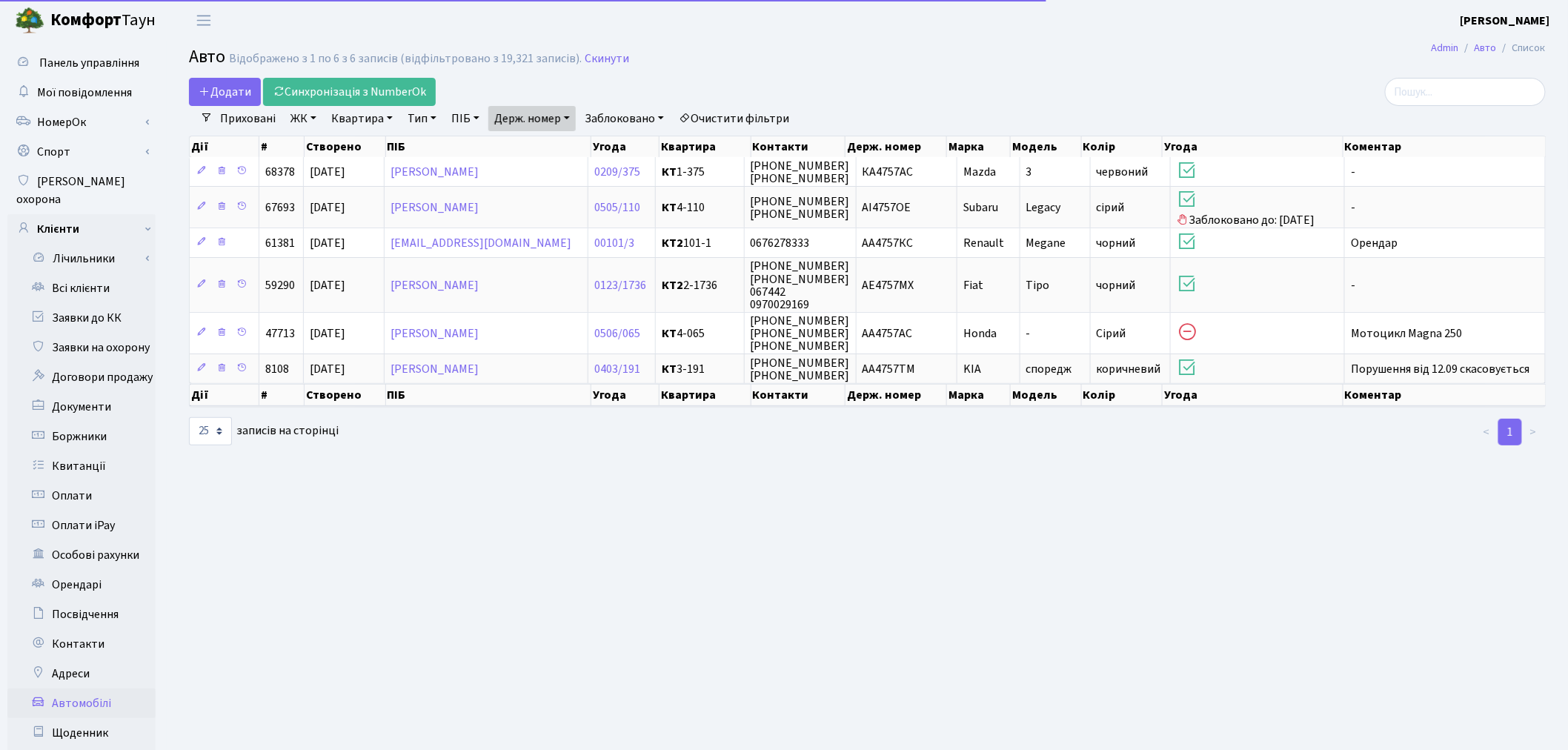
drag, startPoint x: 544, startPoint y: 105, endPoint x: 544, endPoint y: 114, distance: 9.0
click at [544, 106] on link "Держ. номер" at bounding box center [532, 118] width 87 height 25
click at [551, 138] on input "4757" at bounding box center [533, 147] width 87 height 28
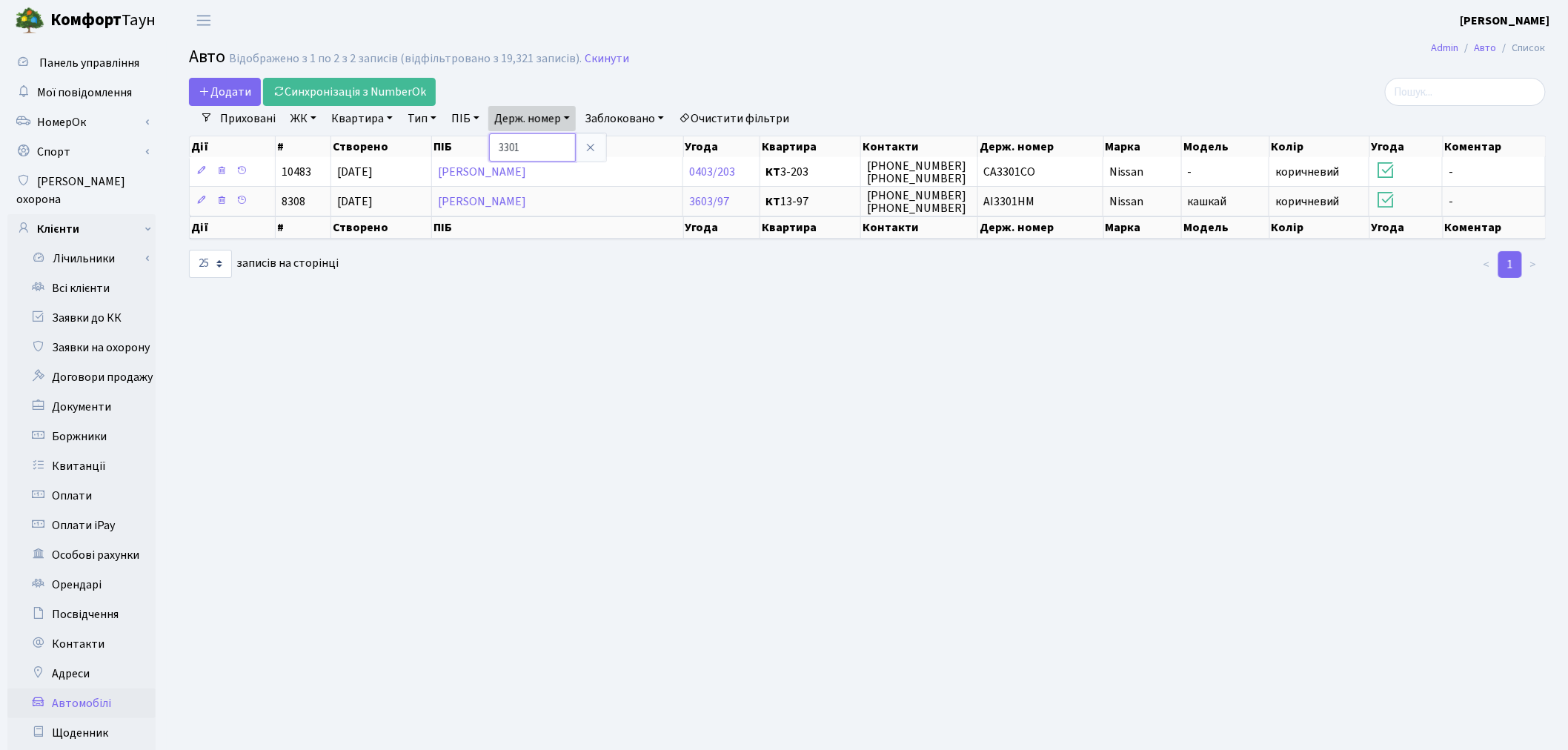
click at [565, 149] on input "3301" at bounding box center [533, 147] width 87 height 28
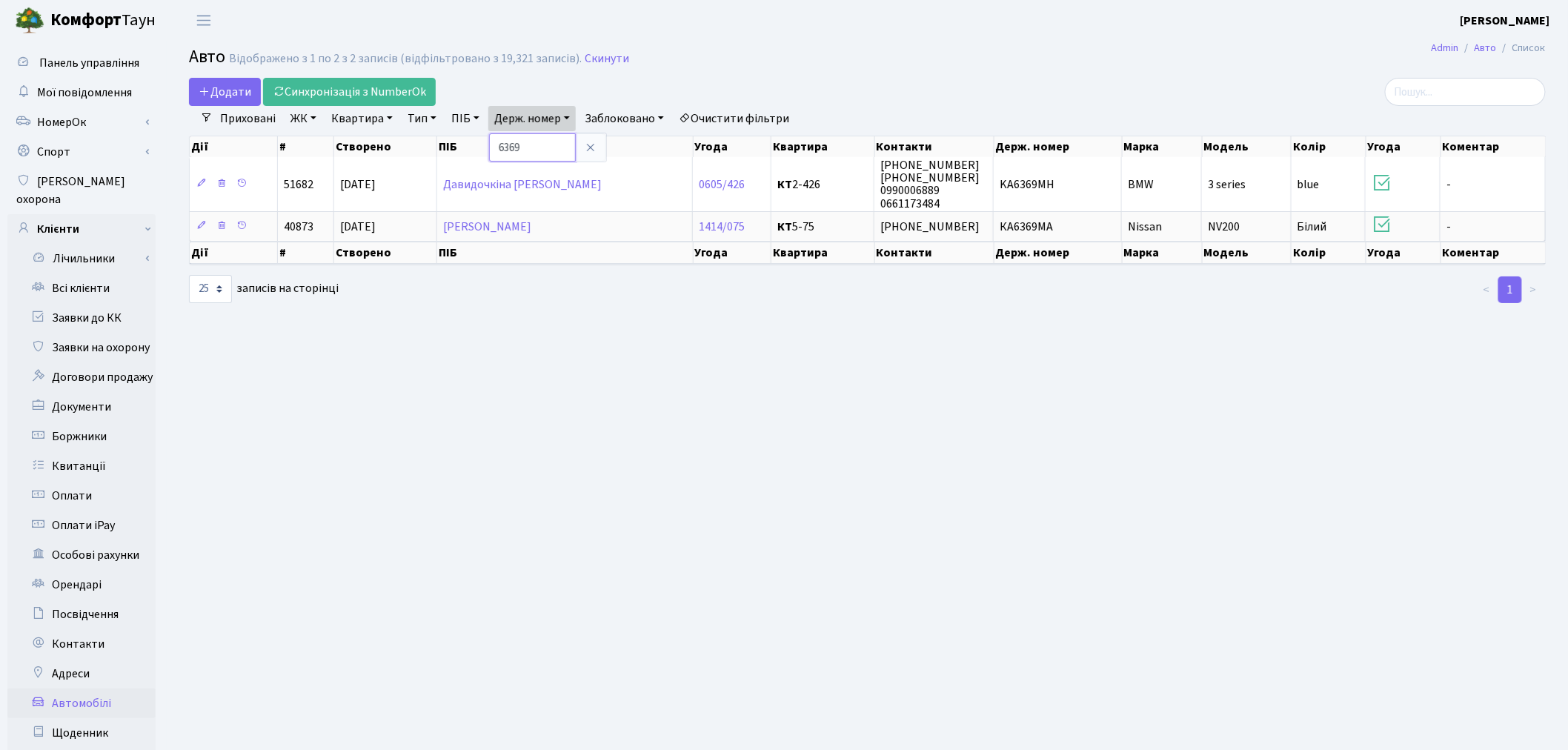
click at [538, 149] on input "6369" at bounding box center [533, 147] width 87 height 28
type input "1018"
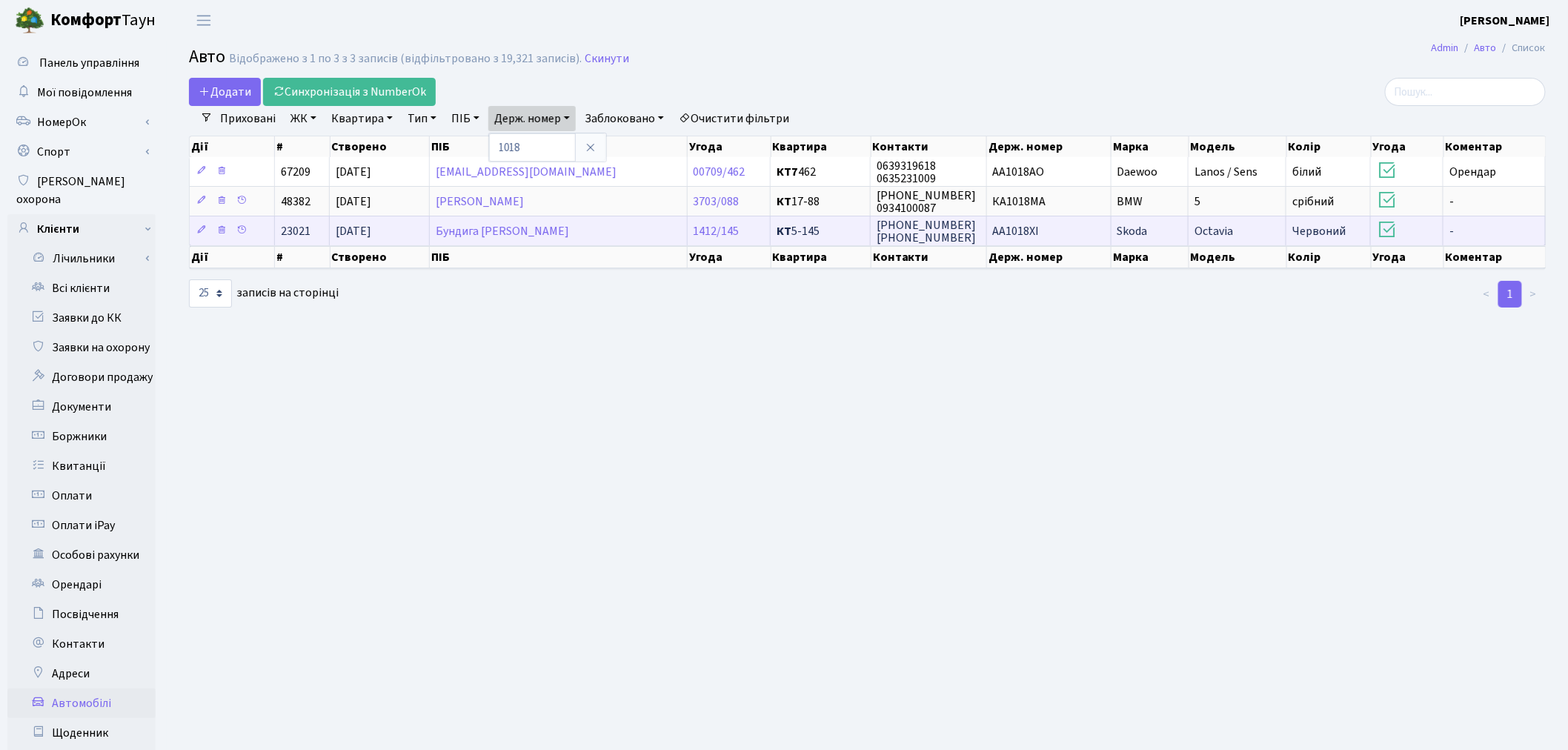
click at [1043, 230] on td "AA1018ХІ" at bounding box center [1049, 230] width 124 height 29
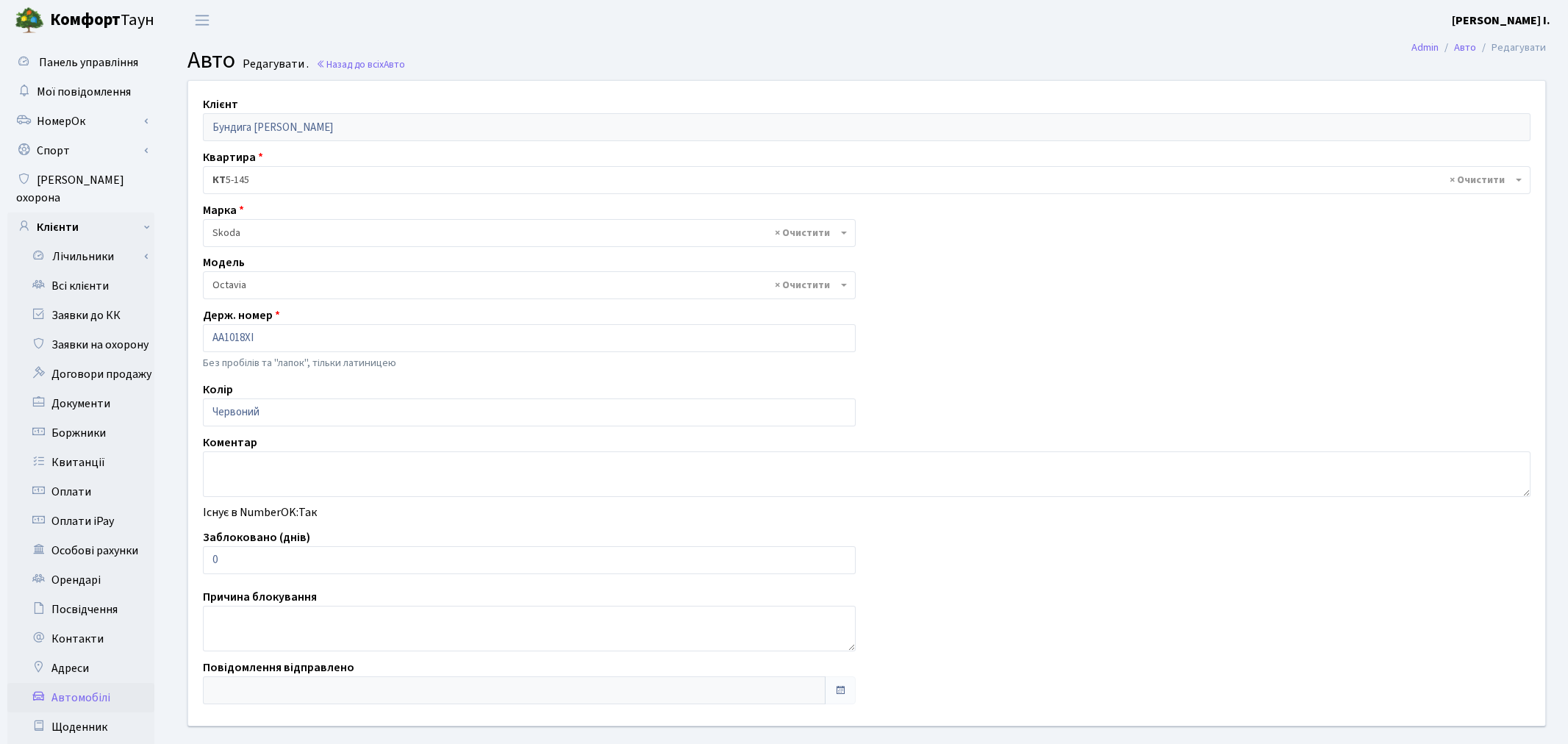
select select "2142"
drag, startPoint x: 251, startPoint y: 559, endPoint x: 202, endPoint y: 560, distance: 49.0
click at [203, 560] on input "0" at bounding box center [526, 560] width 647 height 28
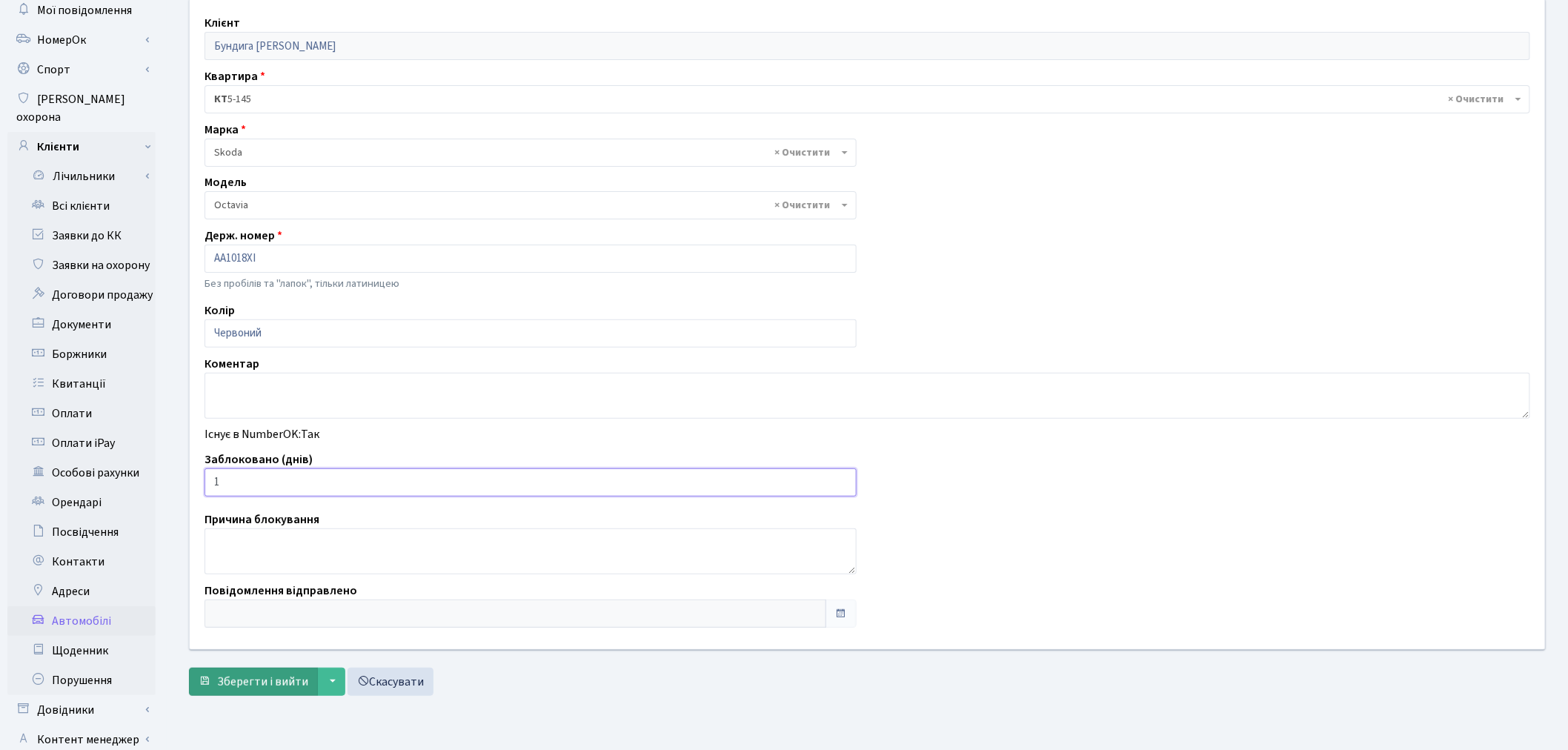
scroll to position [172, 0]
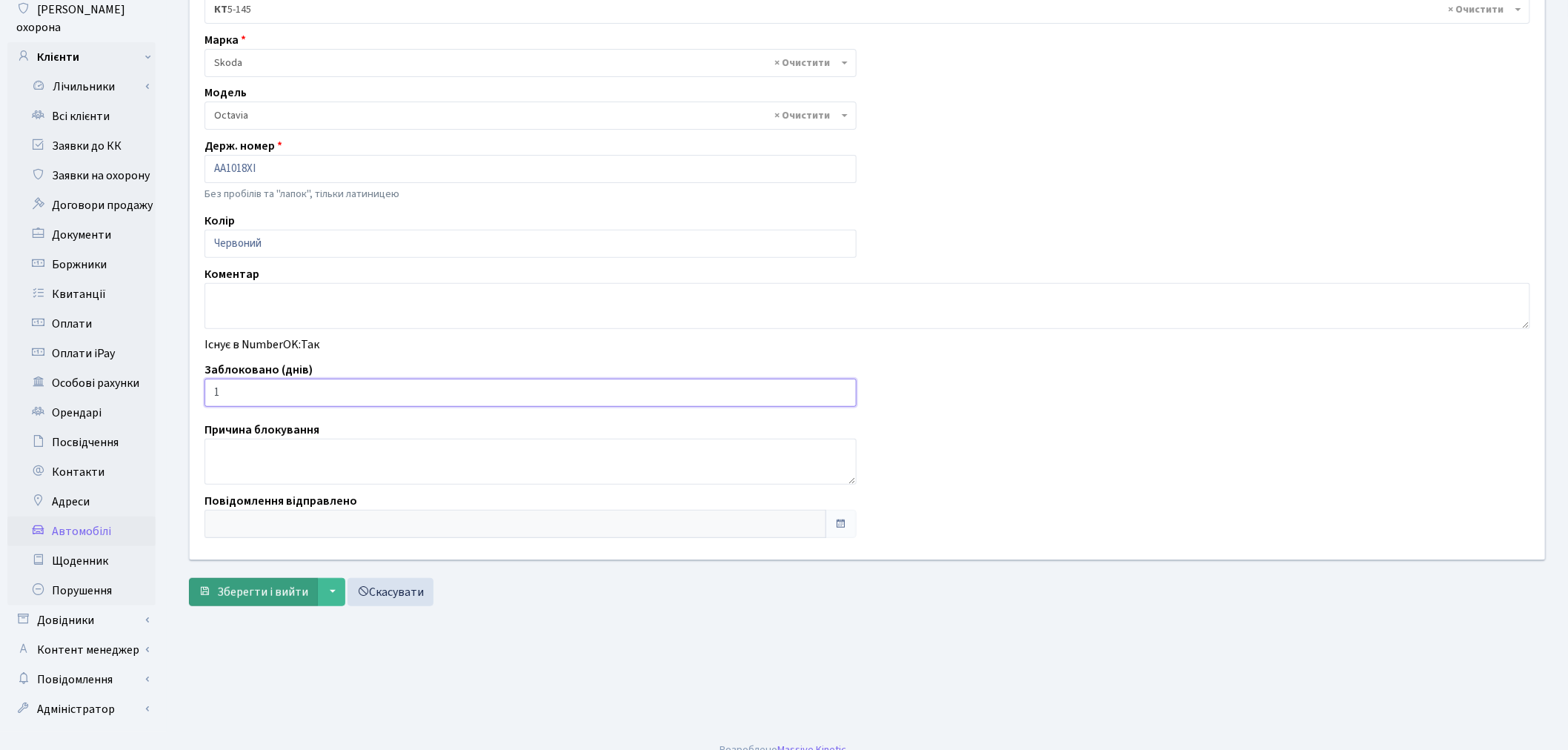
type input "1"
click at [262, 587] on span "Зберегти і вийти" at bounding box center [263, 592] width 92 height 16
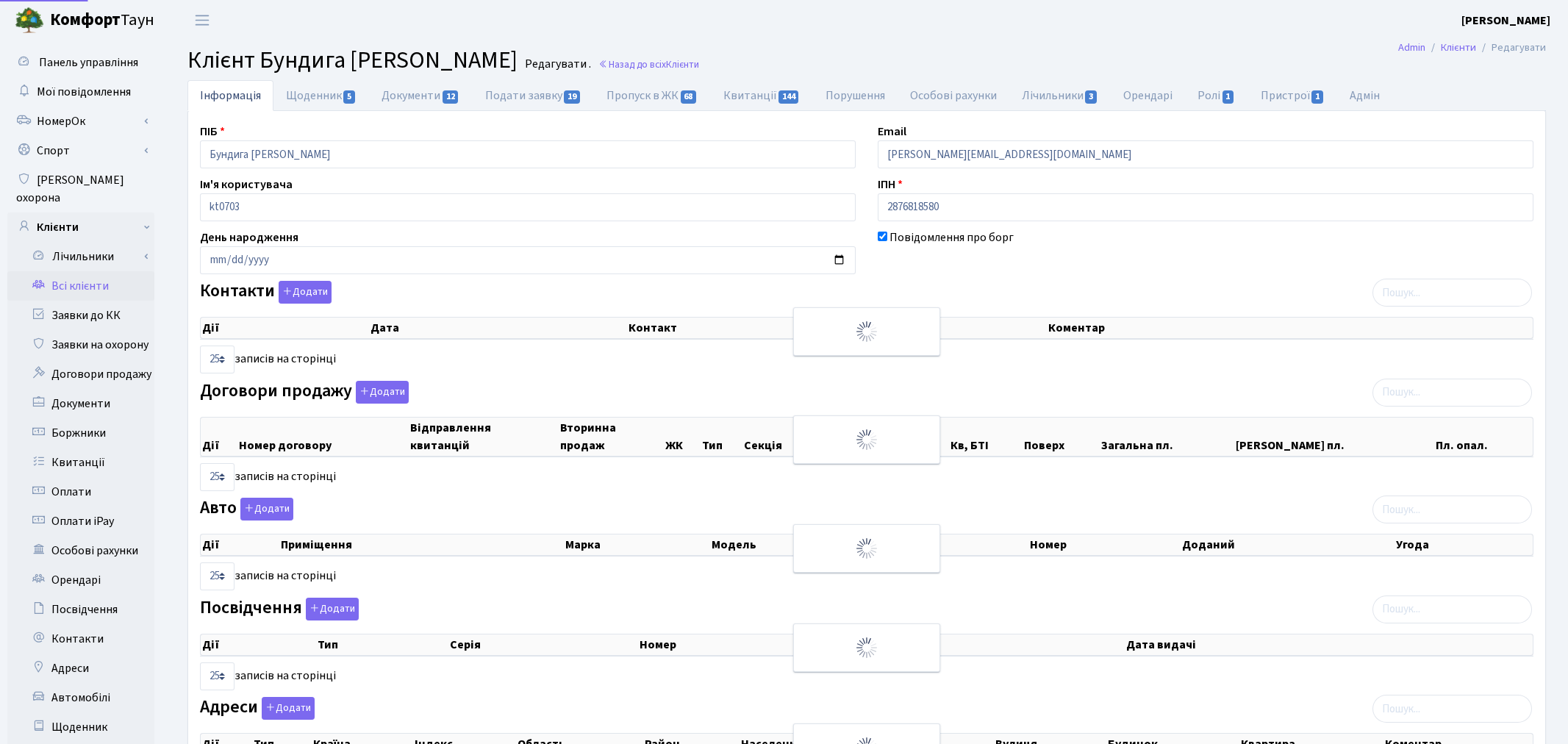
select select "25"
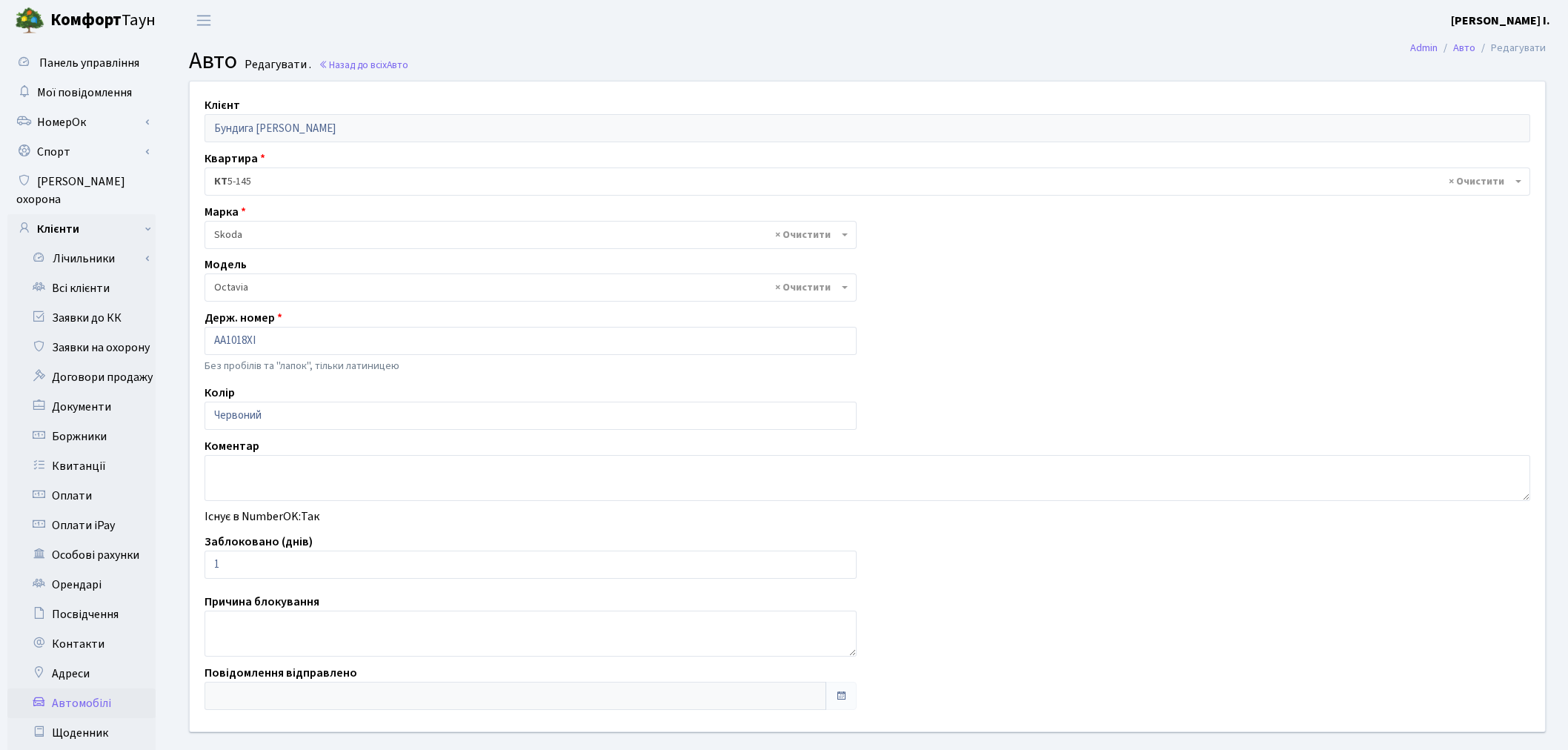
select select "2142"
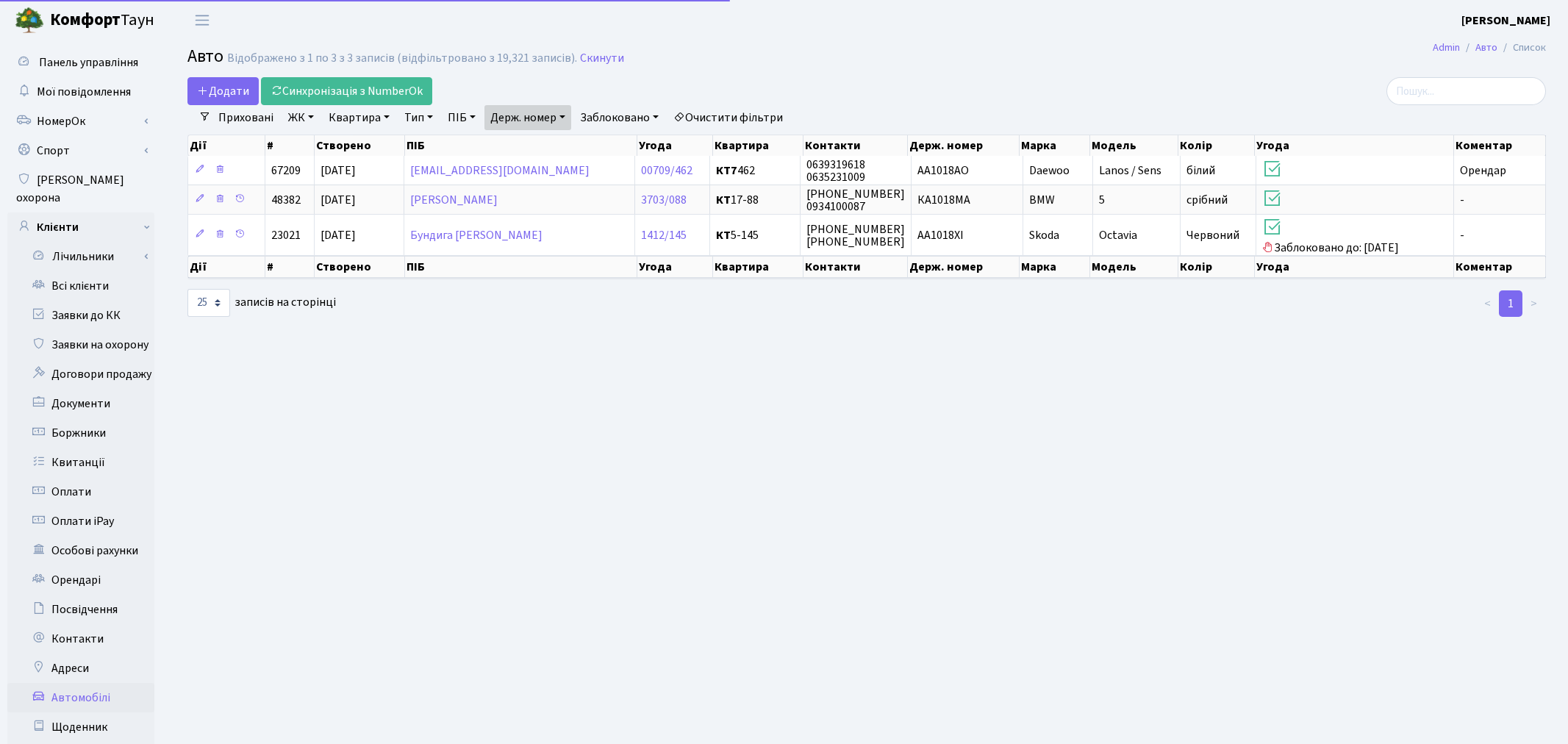
select select "25"
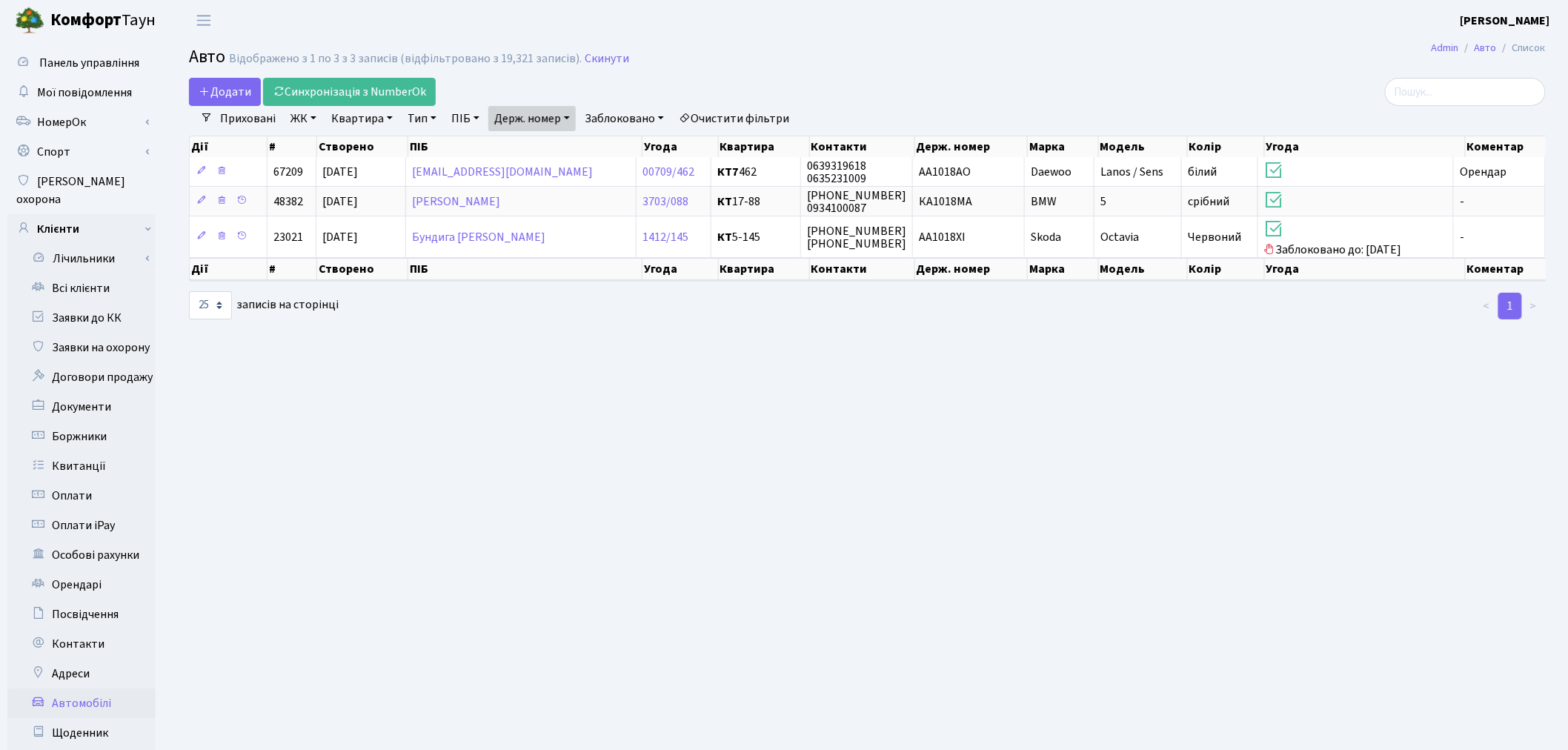
click at [554, 108] on link "Держ. номер" at bounding box center [532, 118] width 87 height 25
click at [552, 143] on input "1018" at bounding box center [533, 147] width 87 height 28
type input "0177"
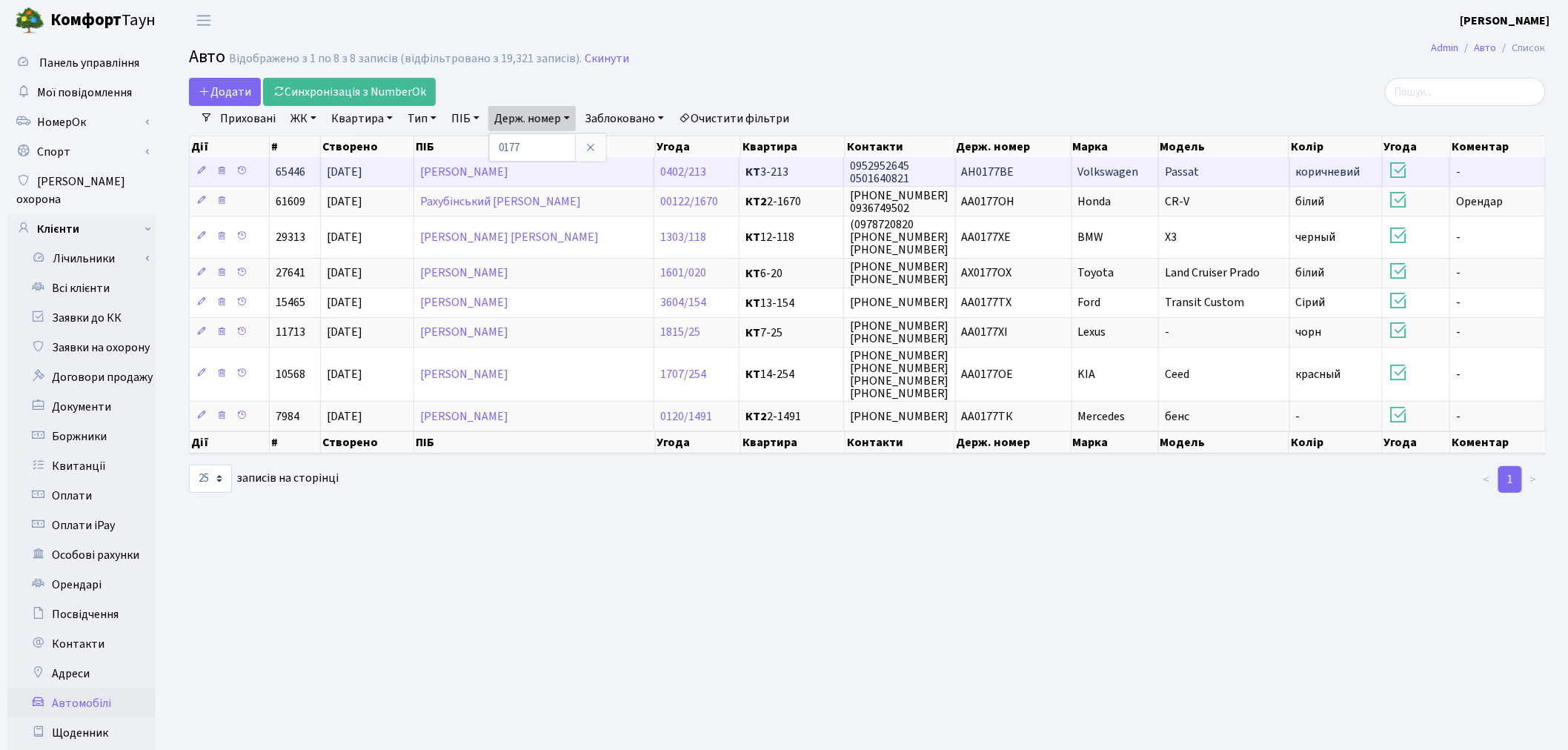
click at [1028, 169] on td "AH0177BE" at bounding box center [1014, 171] width 116 height 29
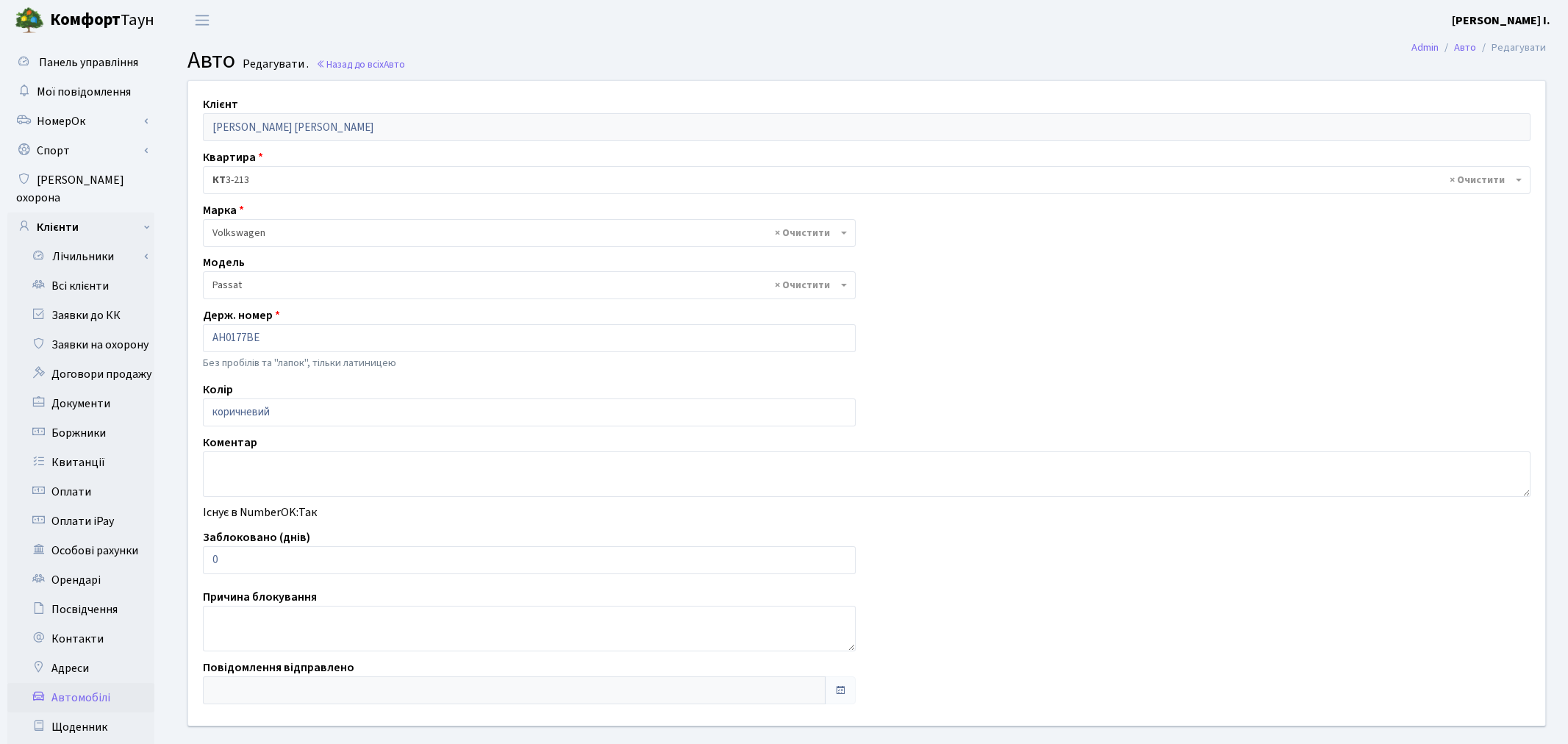
select select "2477"
drag, startPoint x: 253, startPoint y: 562, endPoint x: 194, endPoint y: 552, distance: 59.8
click at [194, 552] on div "Заблоковано (днів) 0" at bounding box center [526, 551] width 669 height 45
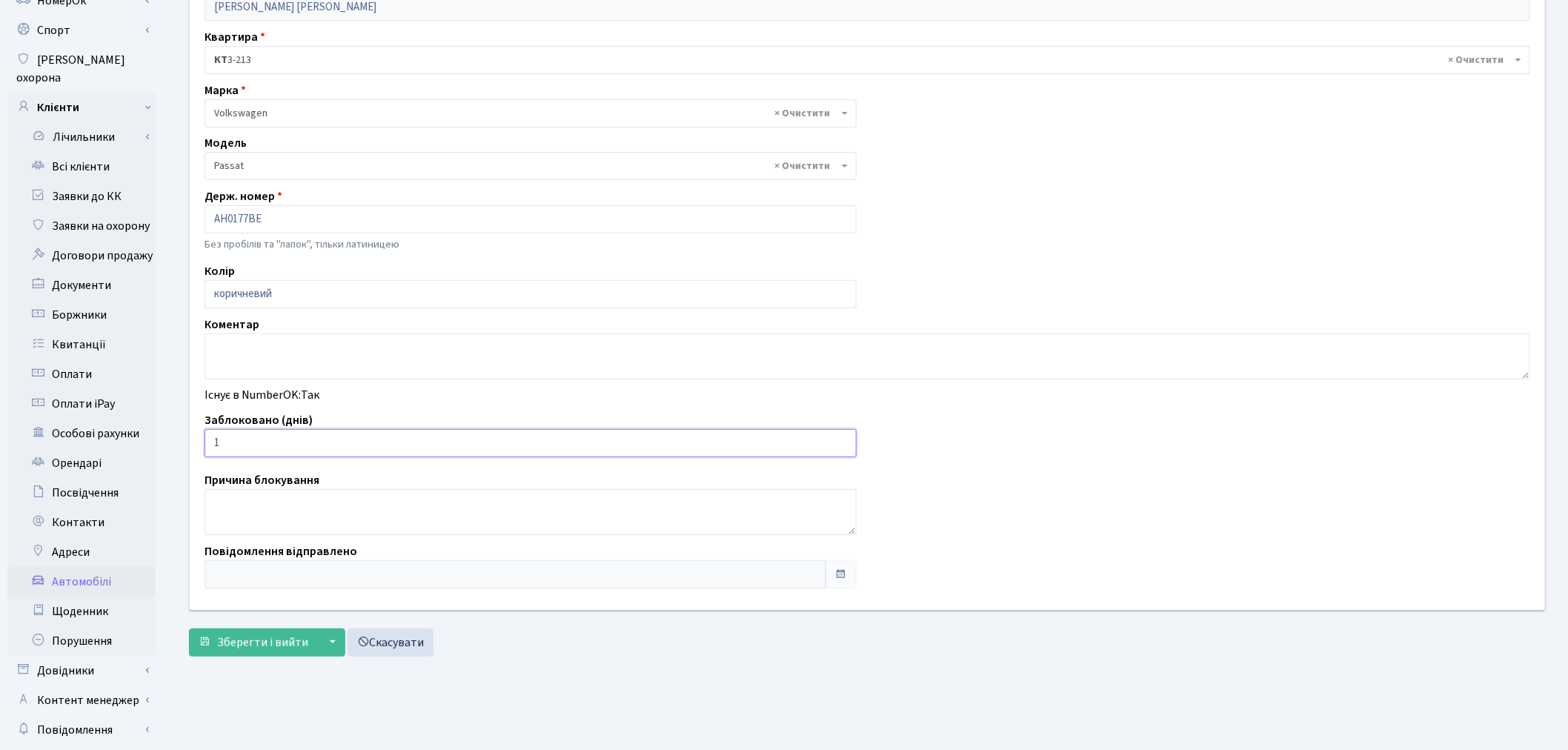
scroll to position [172, 0]
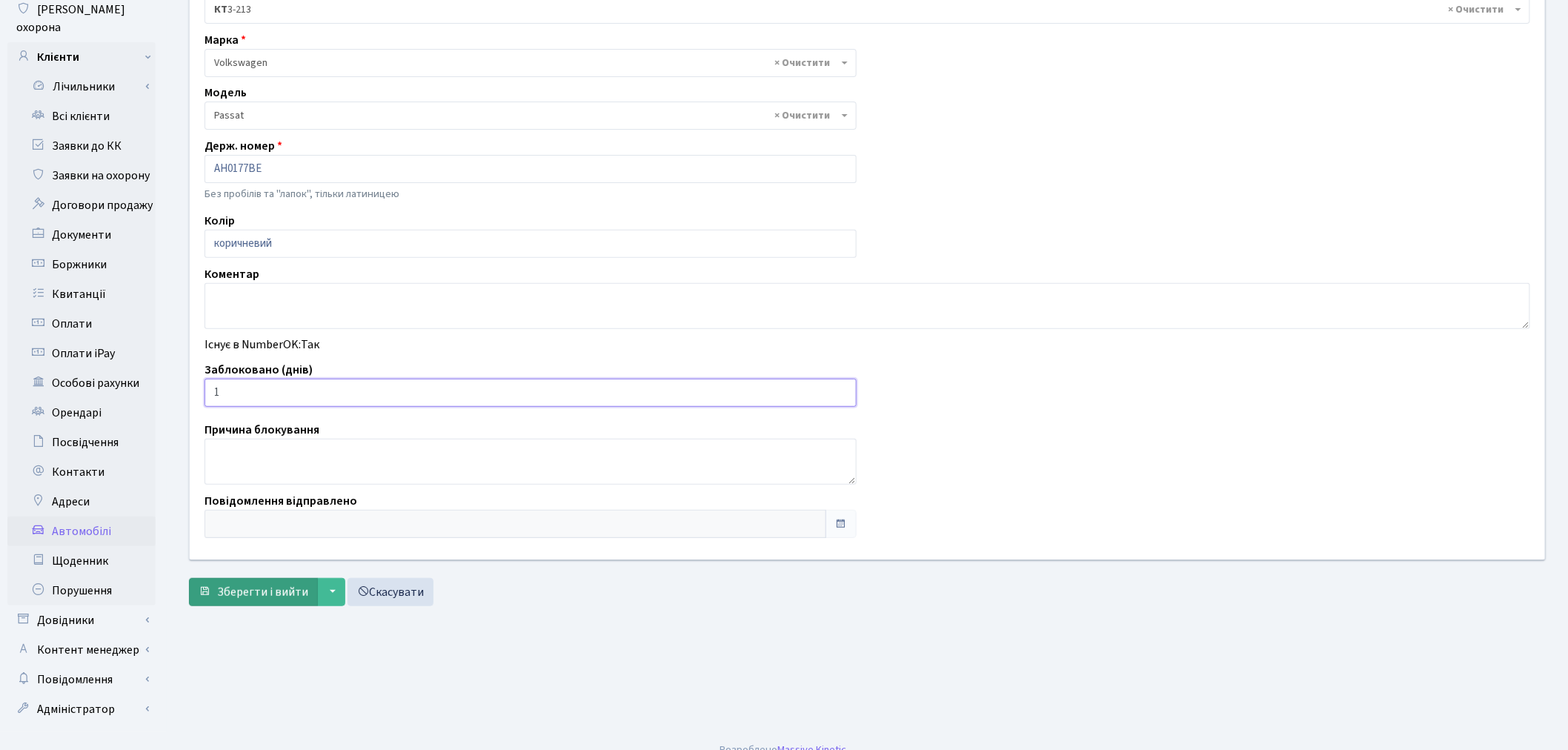
type input "1"
click at [248, 578] on button "Зберегти і вийти" at bounding box center [253, 592] width 129 height 28
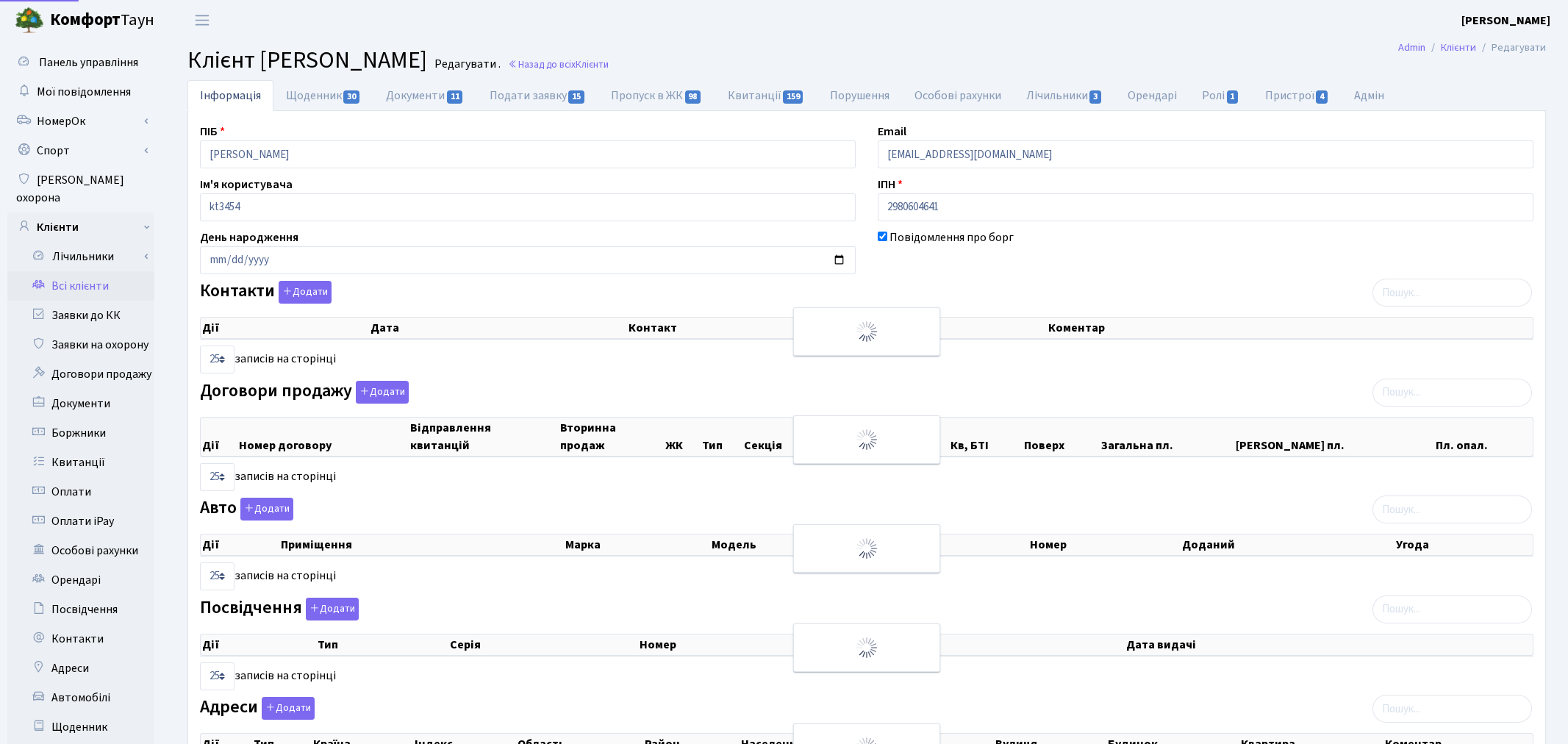
select select "25"
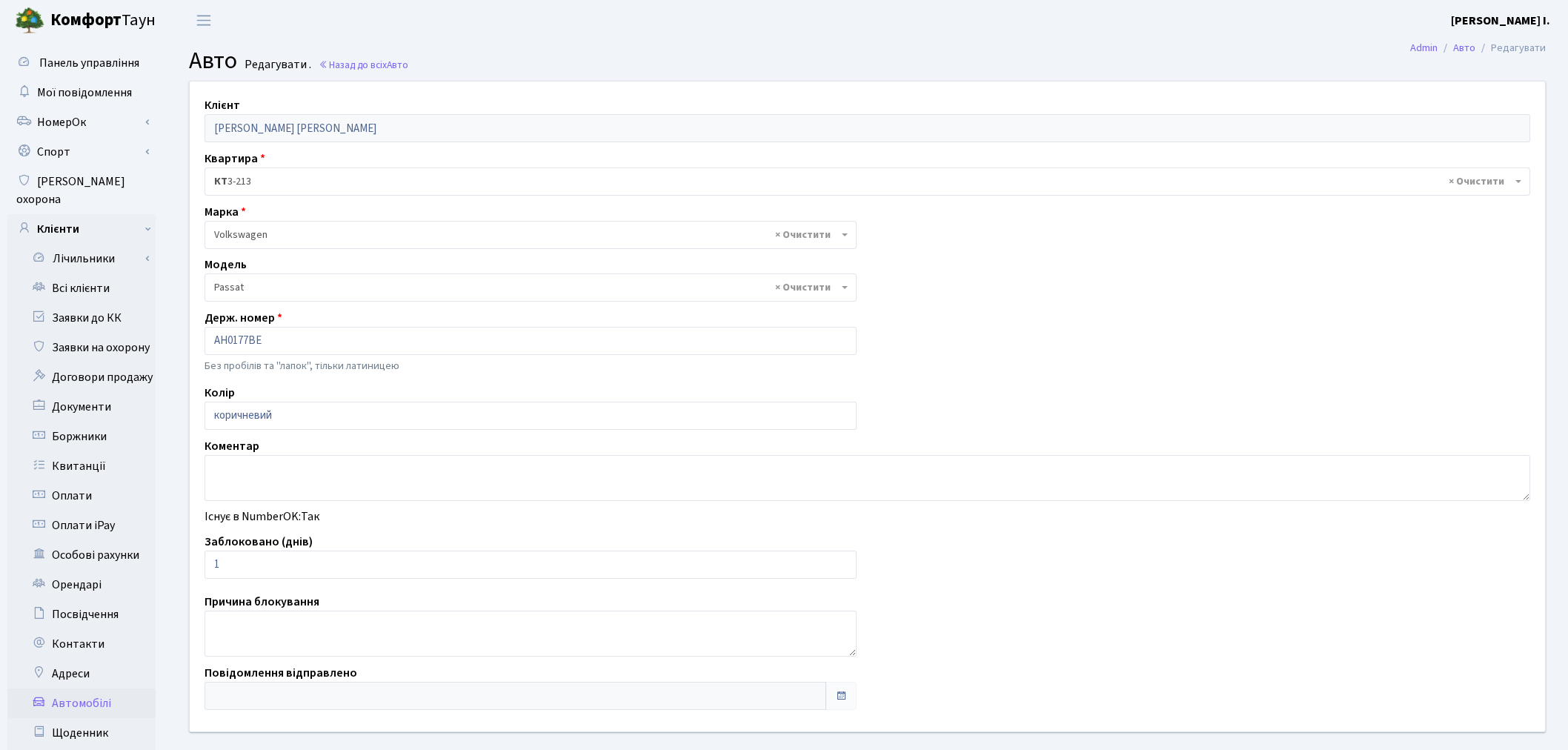
select select "2477"
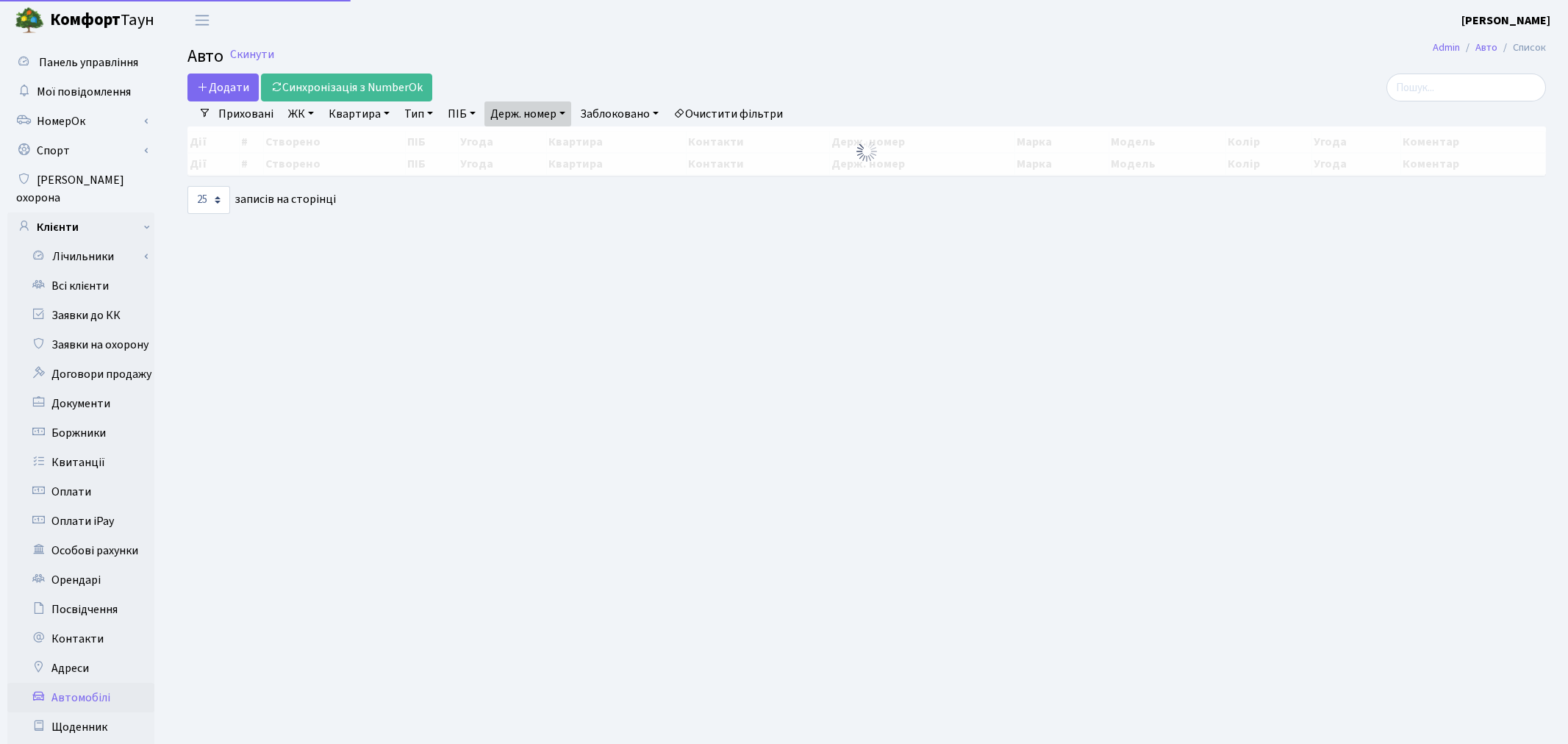
select select "25"
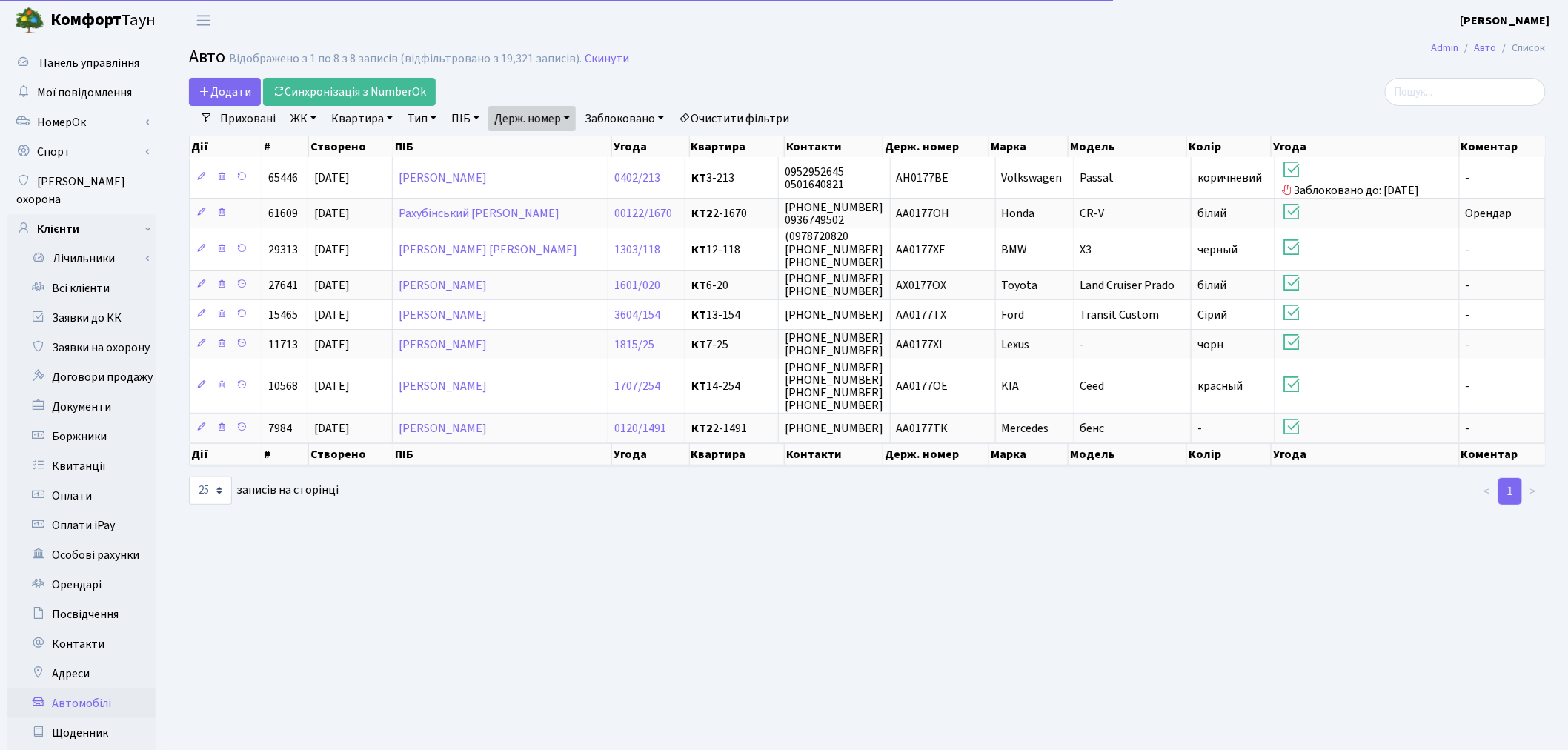
click at [553, 111] on link "Держ. номер" at bounding box center [532, 118] width 87 height 25
click at [559, 154] on input "0177" at bounding box center [533, 147] width 87 height 28
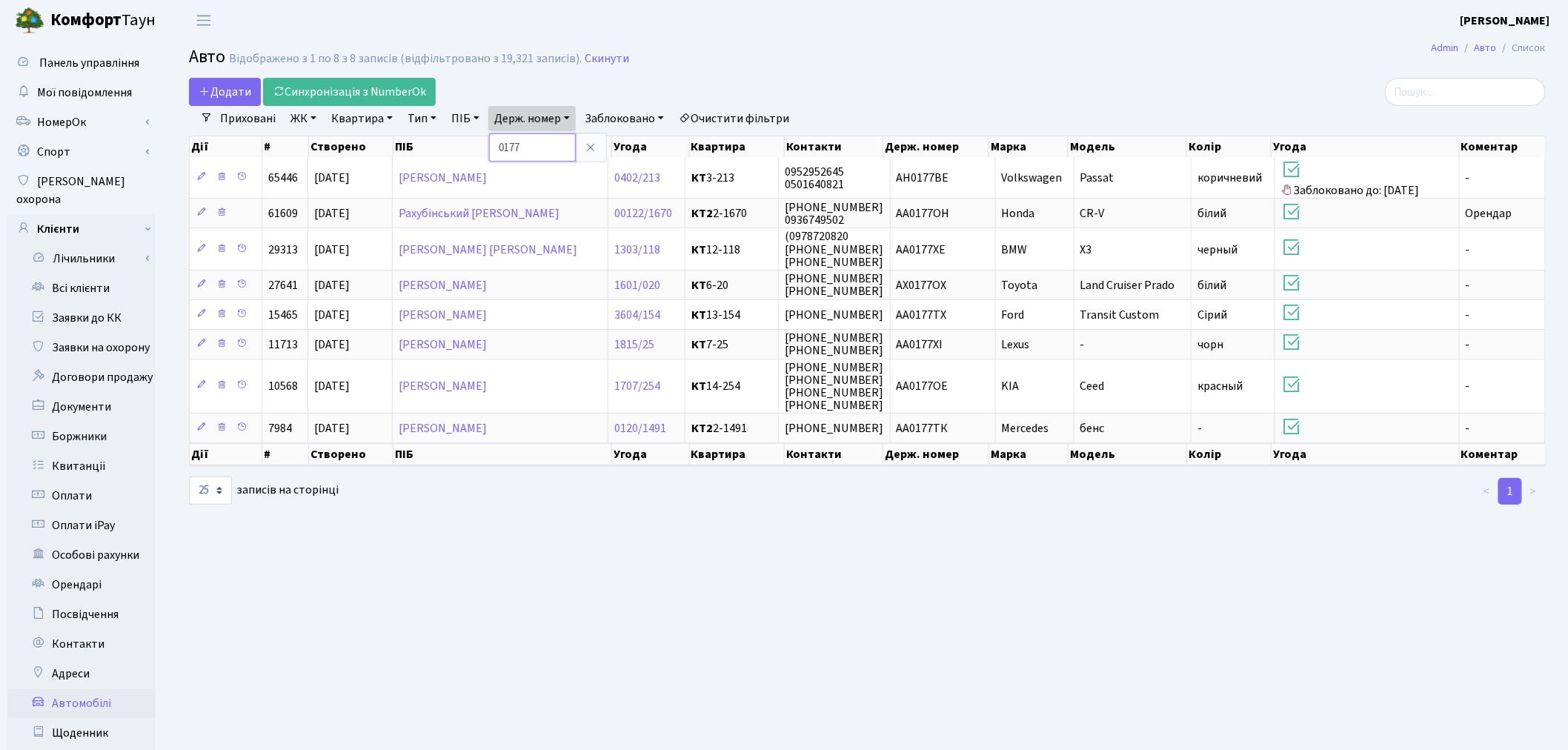
click at [558, 154] on input "0177" at bounding box center [533, 147] width 87 height 28
type input "8098"
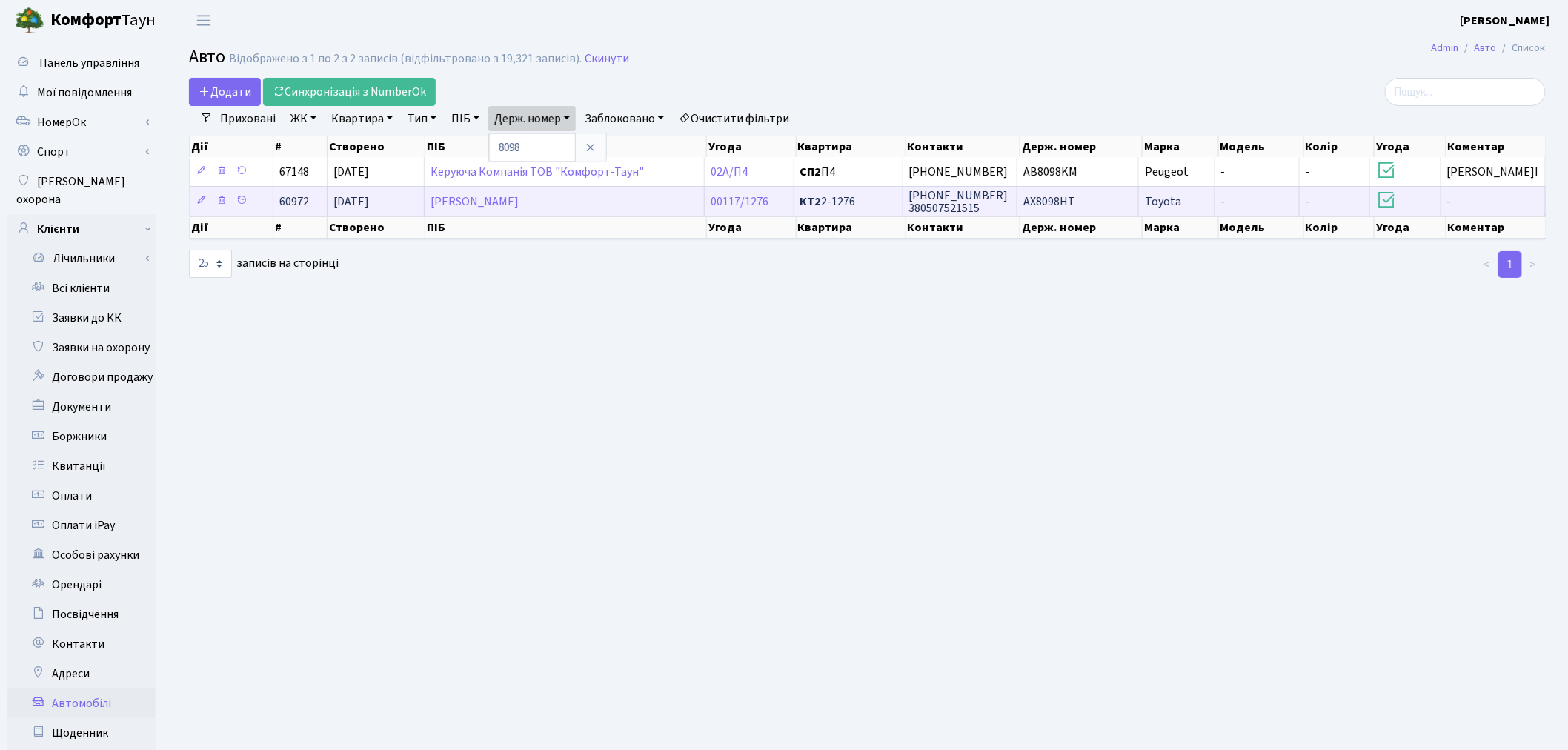
click at [1075, 197] on span "AX8098HT" at bounding box center [1049, 202] width 51 height 16
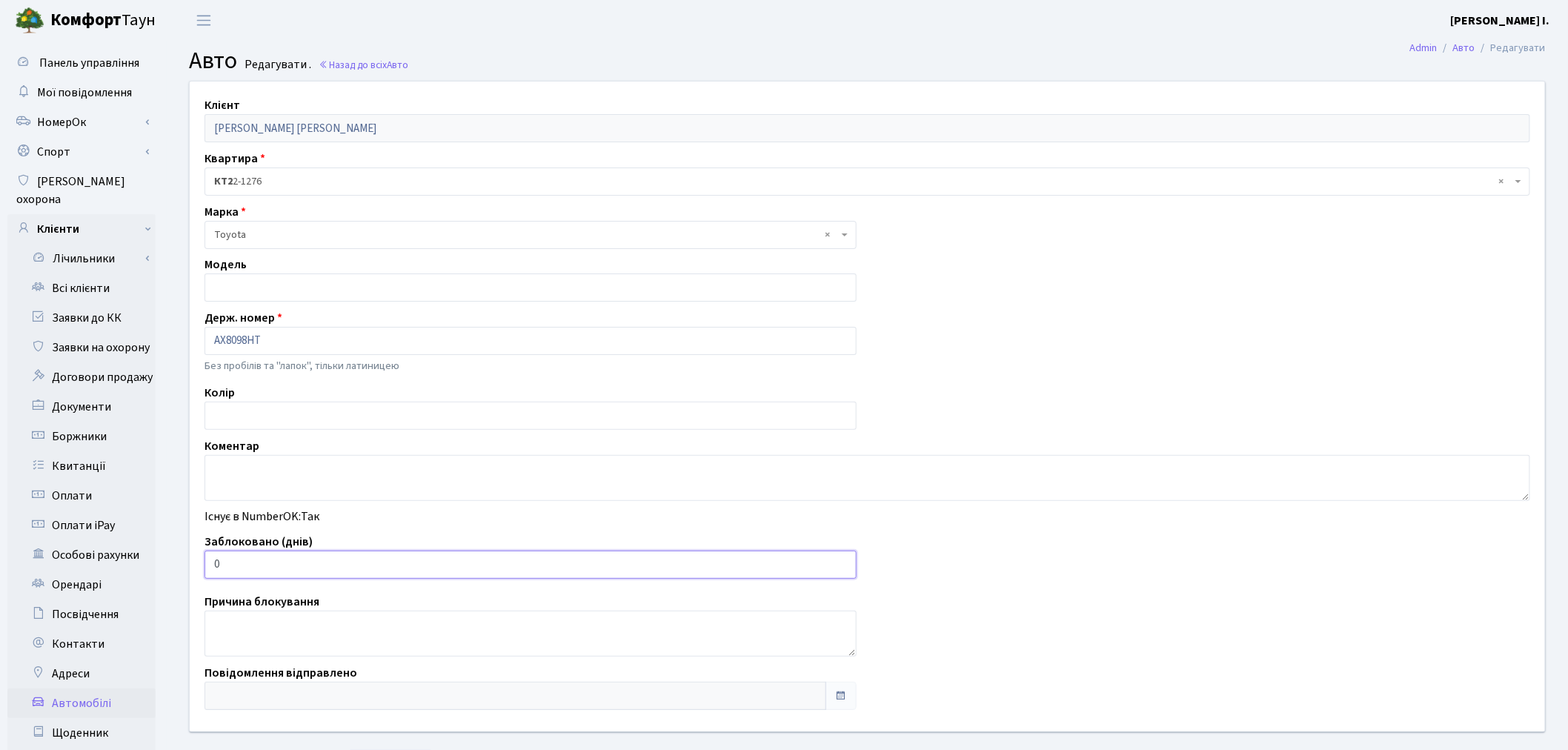
drag, startPoint x: 235, startPoint y: 567, endPoint x: 205, endPoint y: 567, distance: 30.0
click at [205, 567] on input "0" at bounding box center [530, 565] width 652 height 28
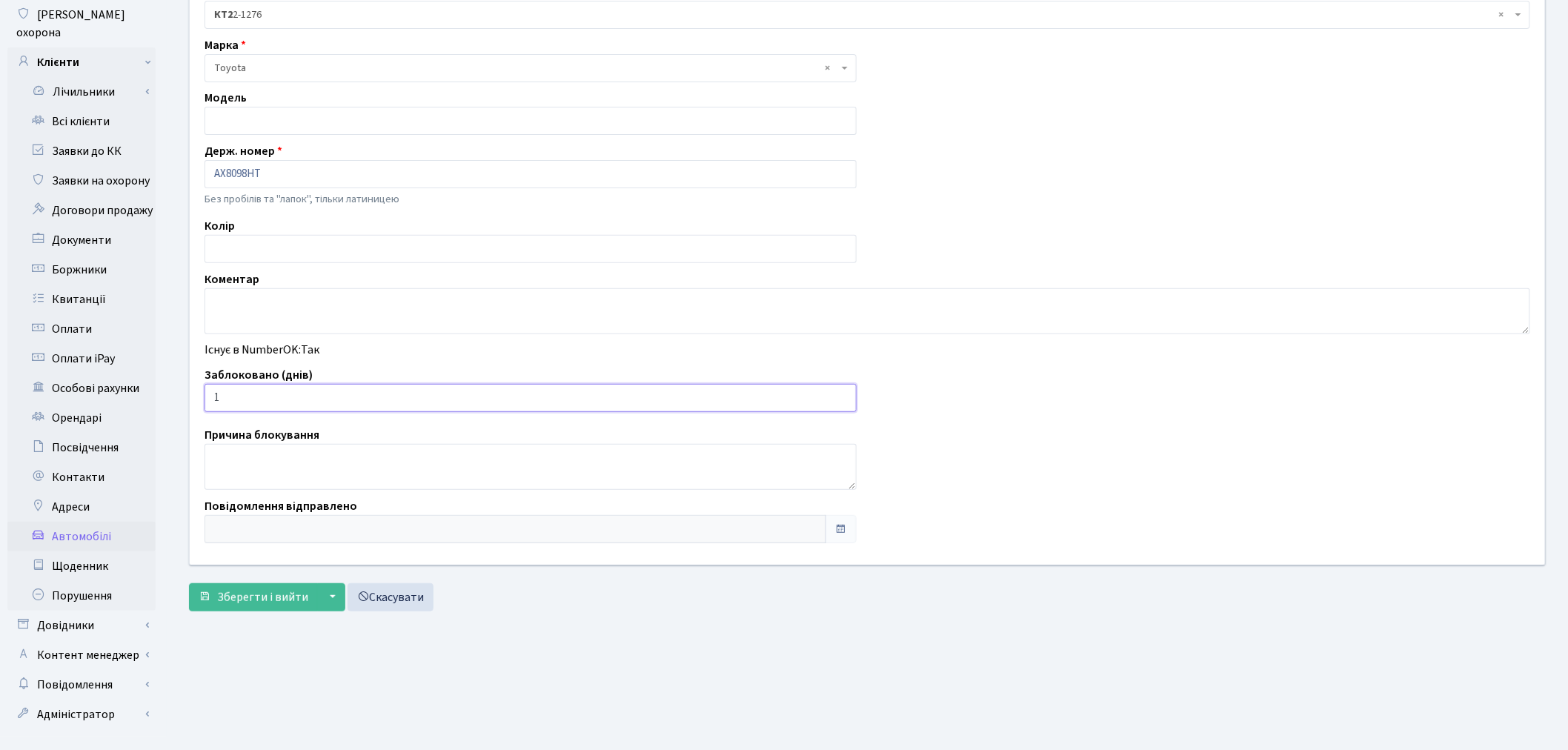
scroll to position [172, 0]
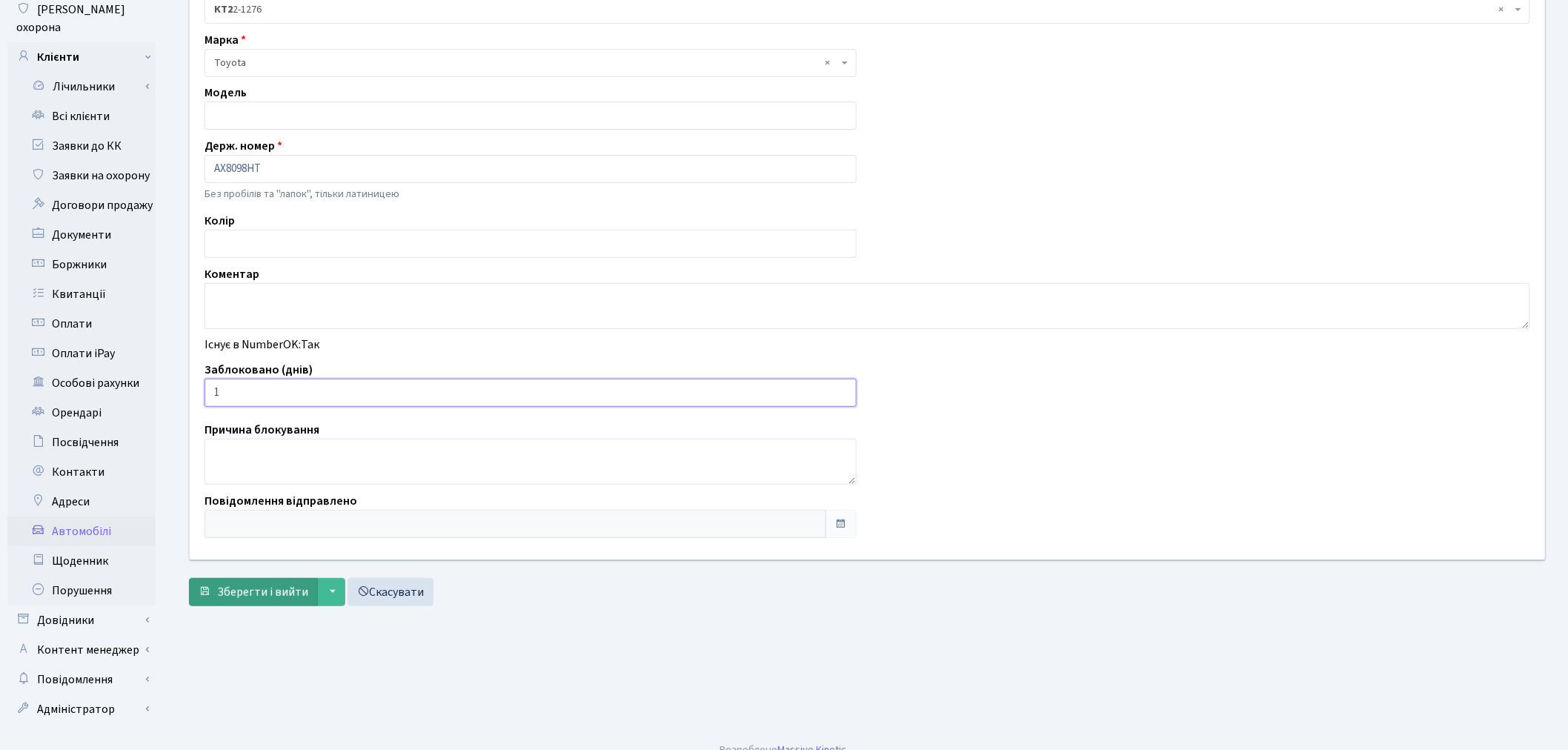
type input "1"
click at [205, 595] on span "submit" at bounding box center [204, 592] width 12 height 12
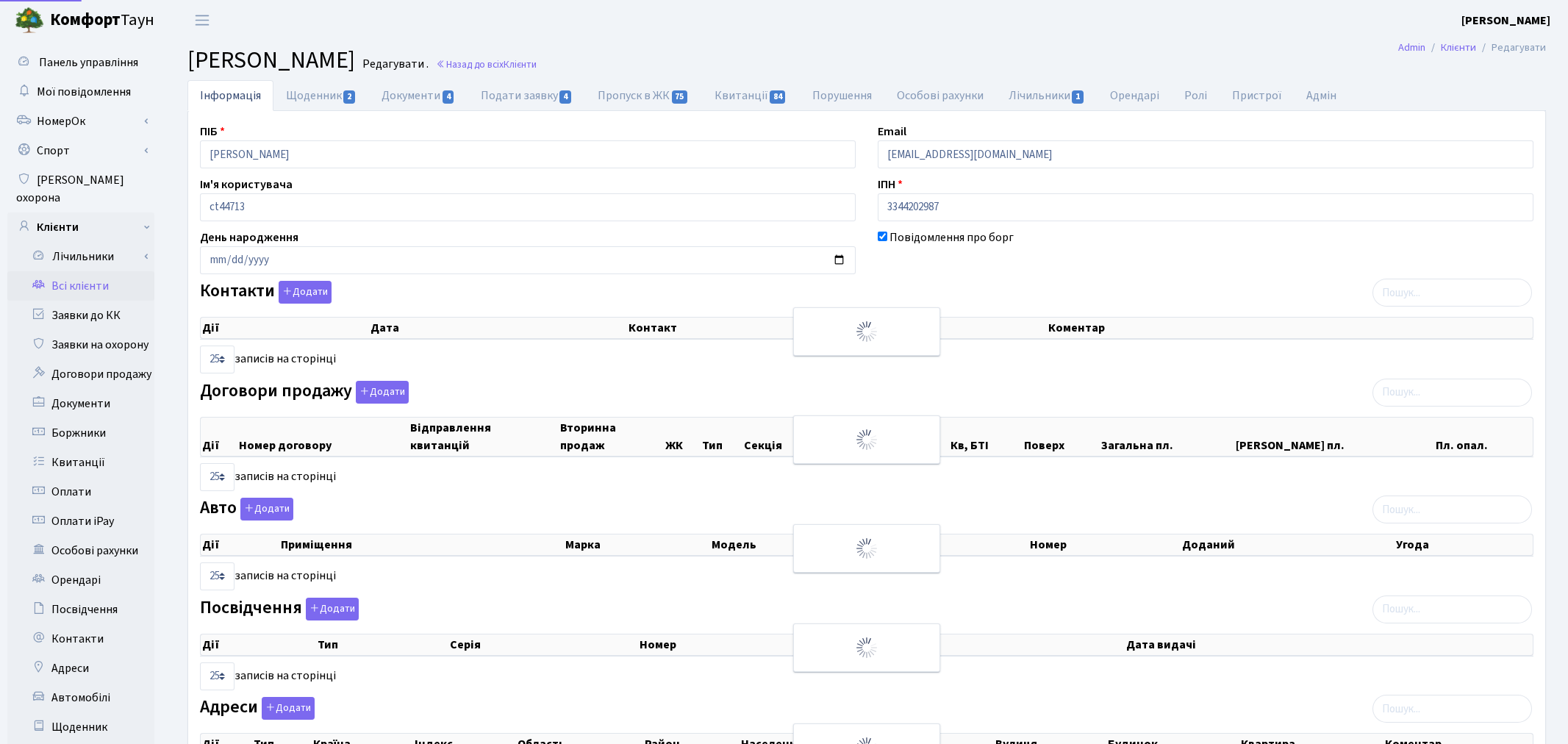
select select "25"
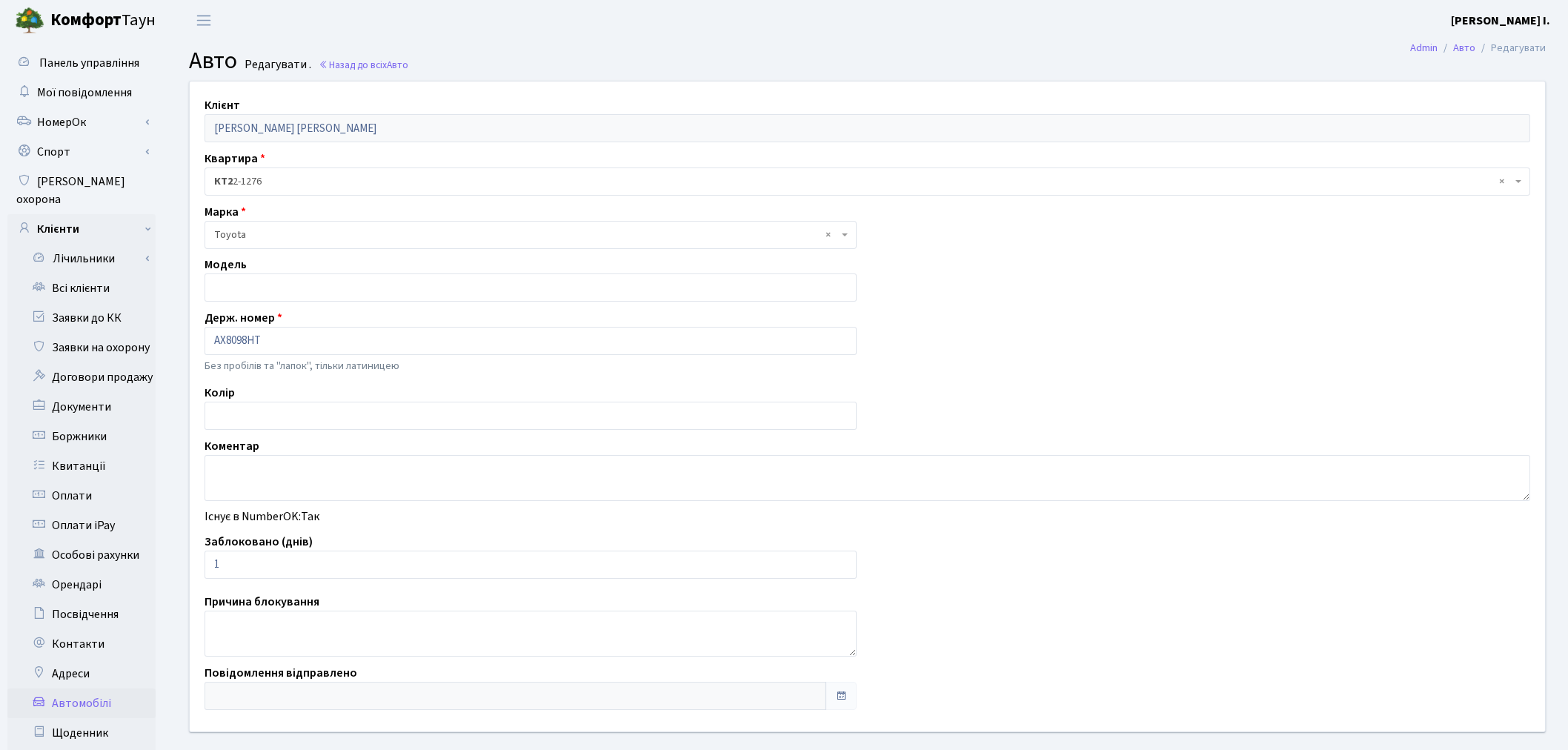
scroll to position [172, 0]
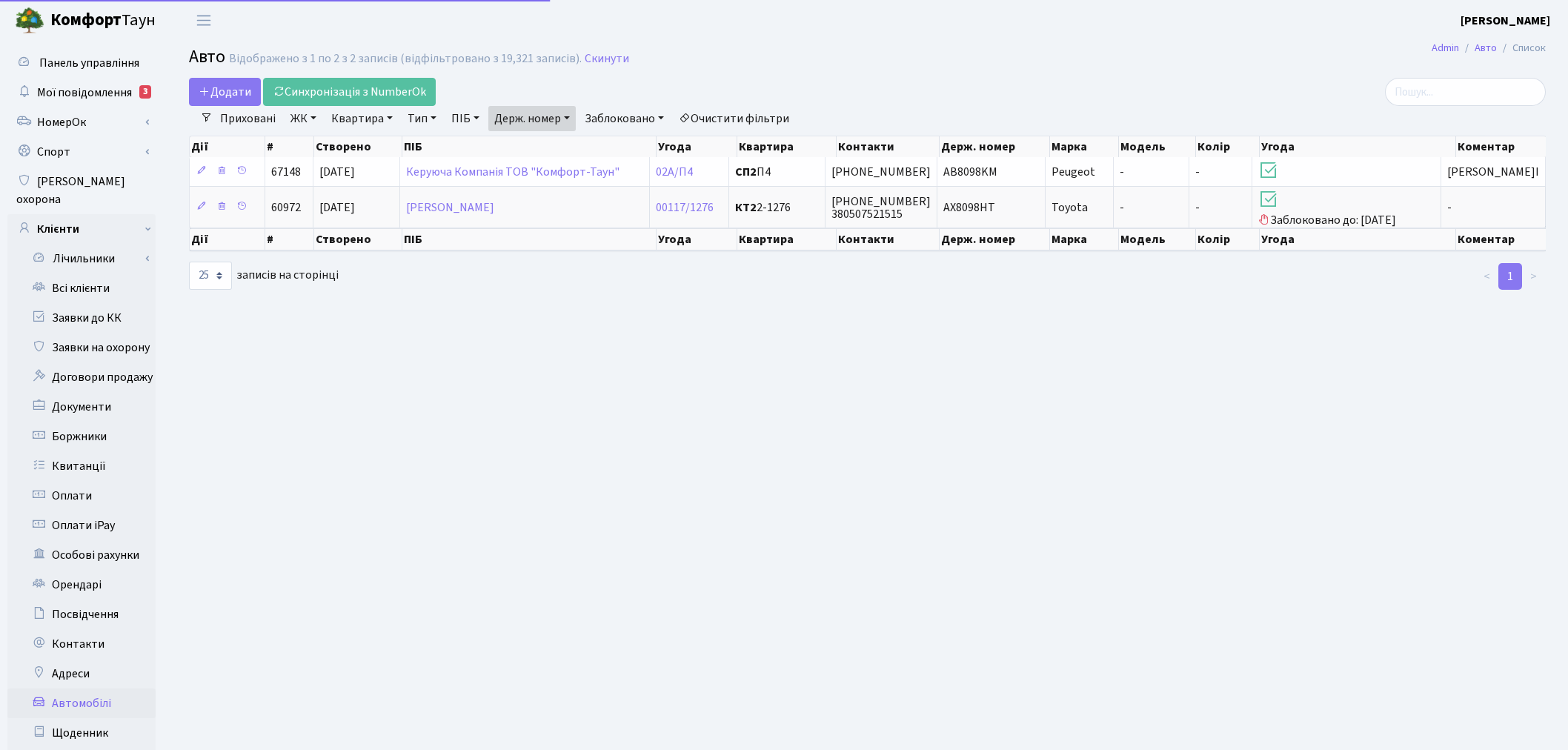
select select "25"
click at [561, 114] on link "Держ. номер" at bounding box center [532, 118] width 87 height 25
click at [558, 145] on input "8098" at bounding box center [533, 147] width 87 height 28
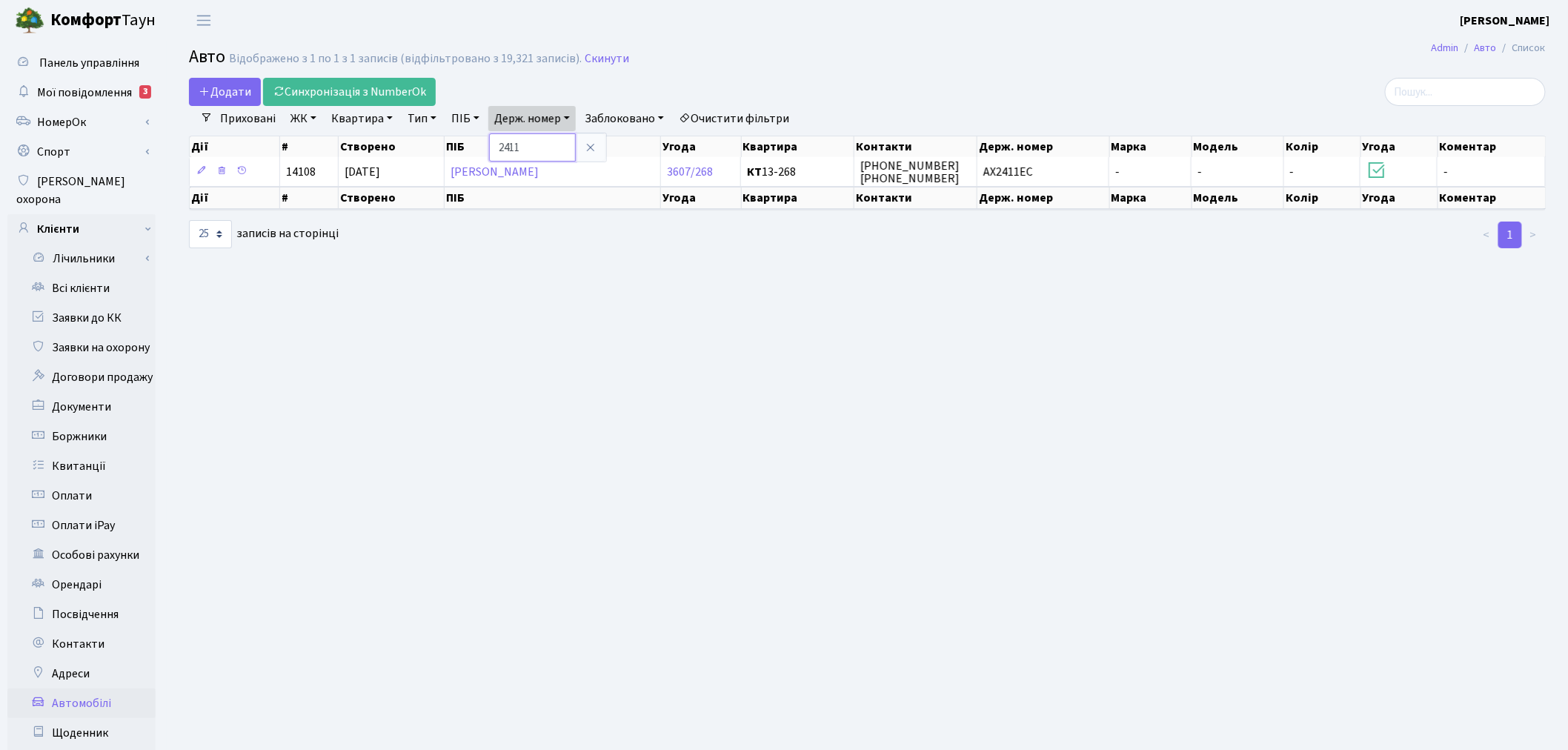
click at [562, 140] on input "2411" at bounding box center [533, 147] width 87 height 28
type input "2456"
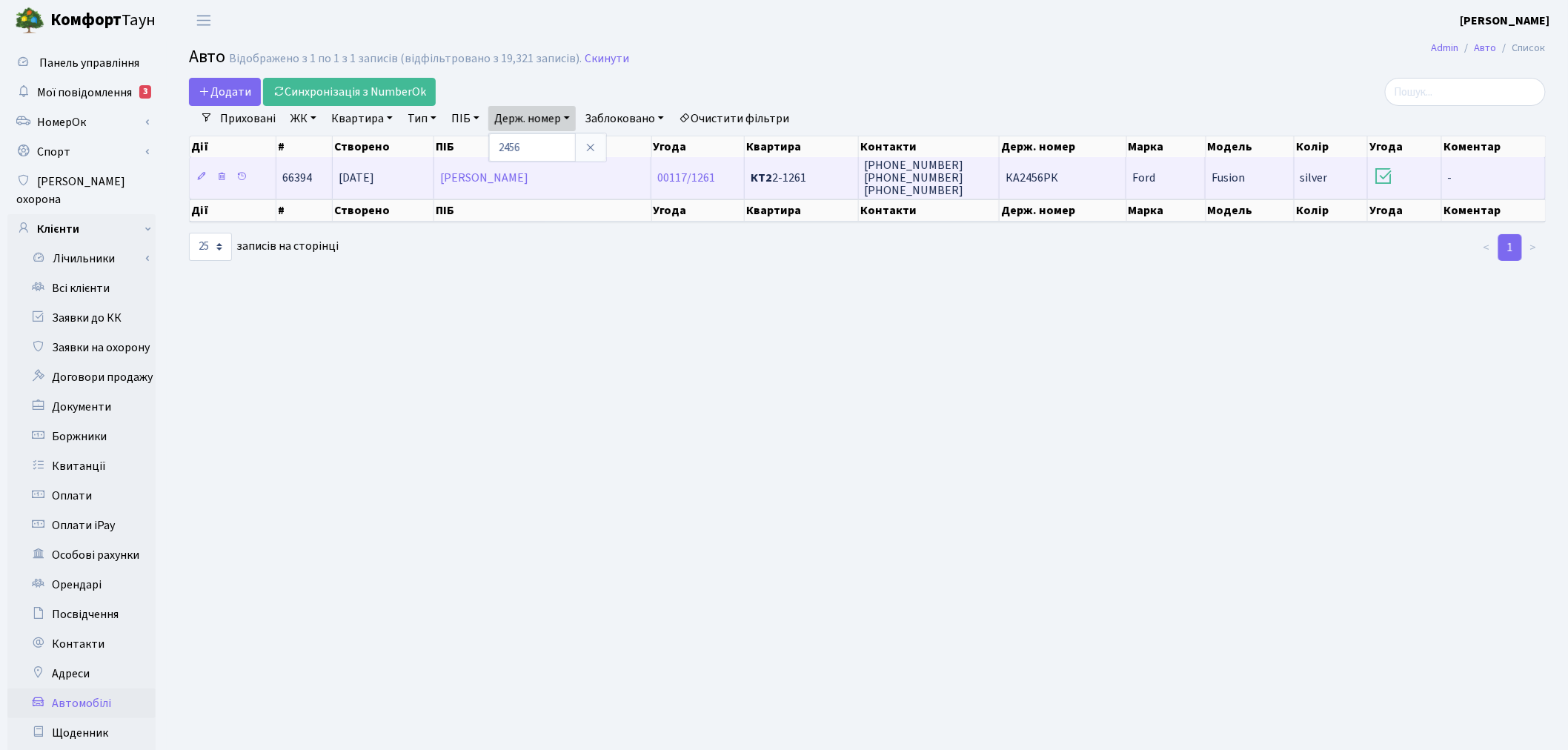
click at [1061, 173] on td "КА2456РК" at bounding box center [1063, 177] width 127 height 41
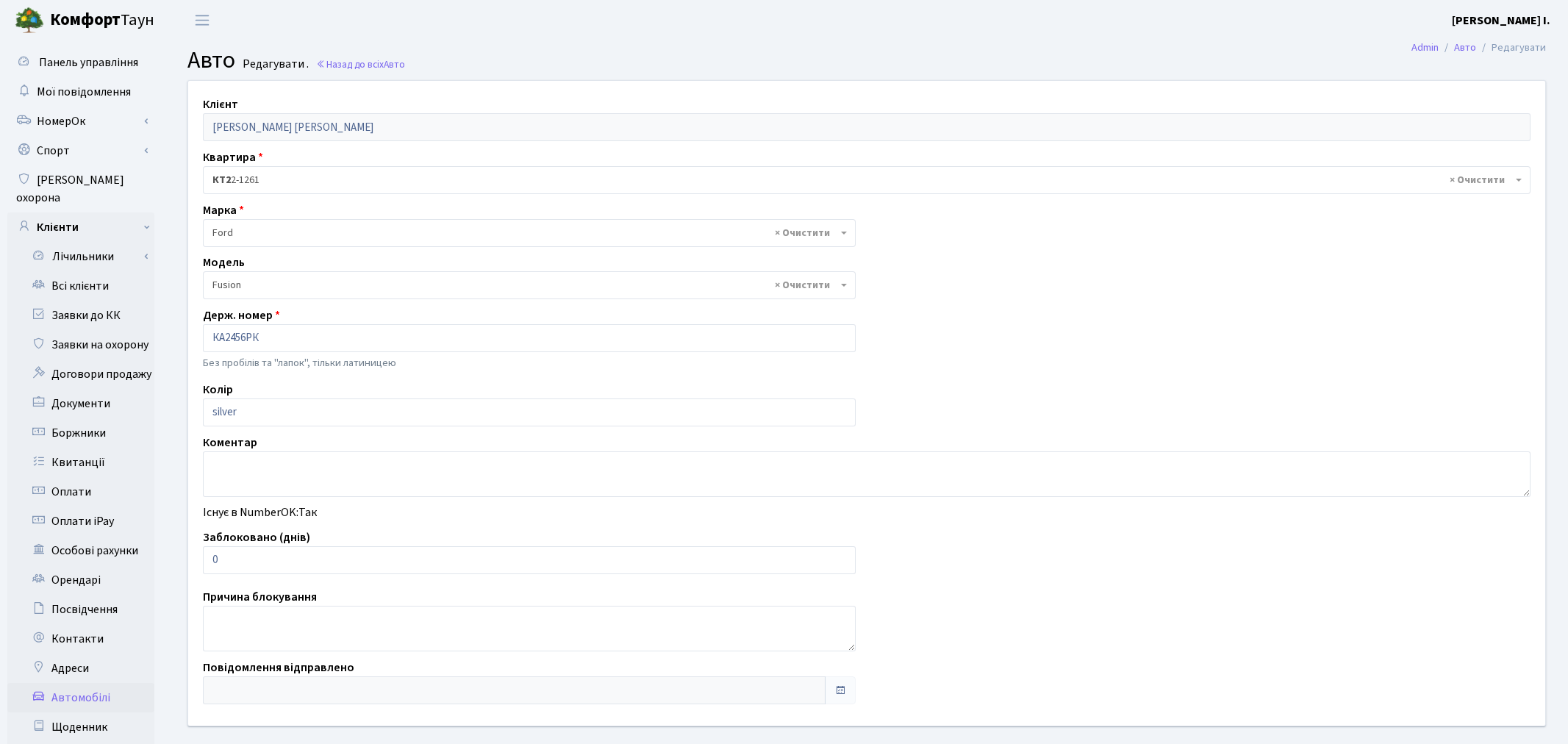
select select "784"
drag, startPoint x: 232, startPoint y: 549, endPoint x: 207, endPoint y: 554, distance: 25.5
click at [207, 554] on input "0" at bounding box center [526, 560] width 647 height 28
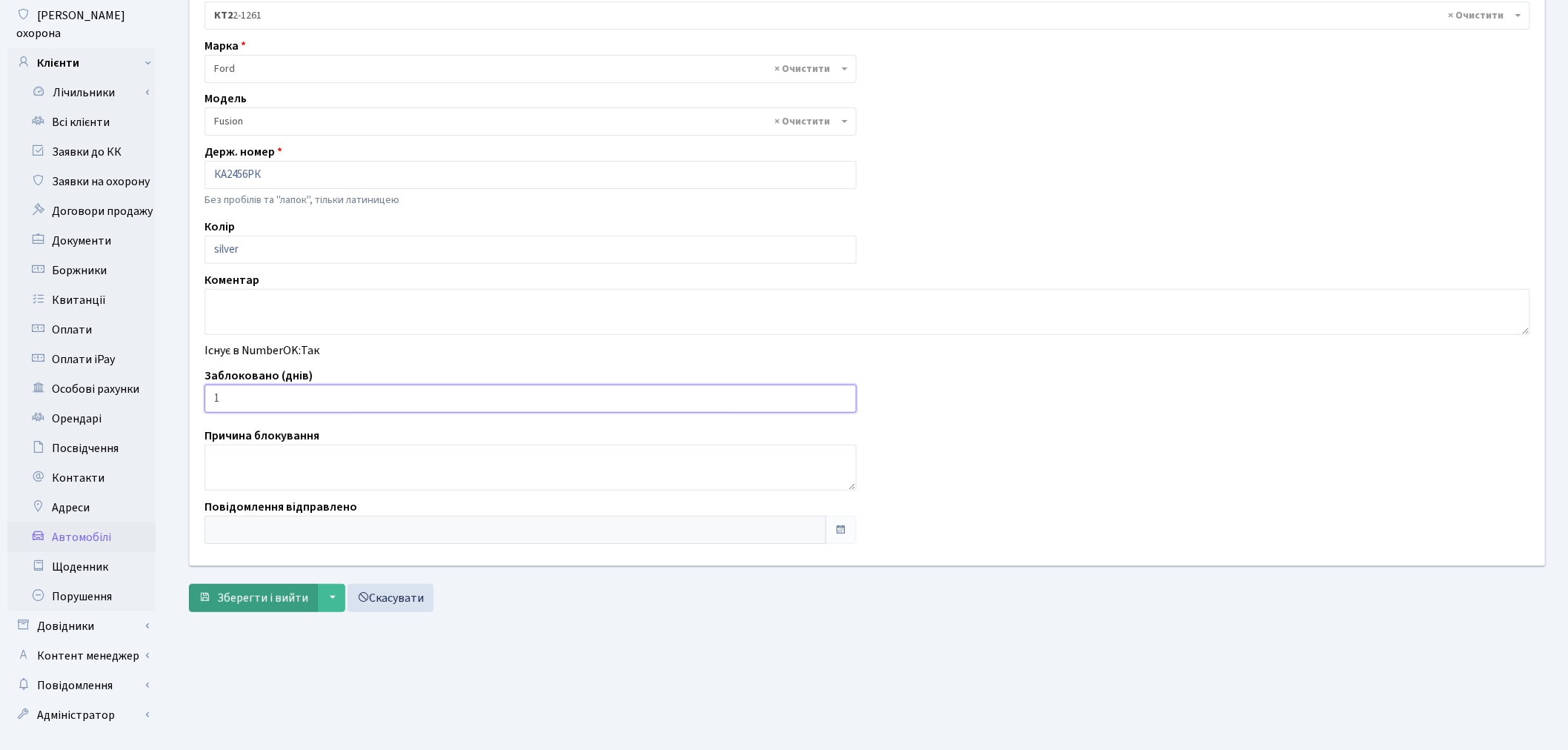
scroll to position [172, 0]
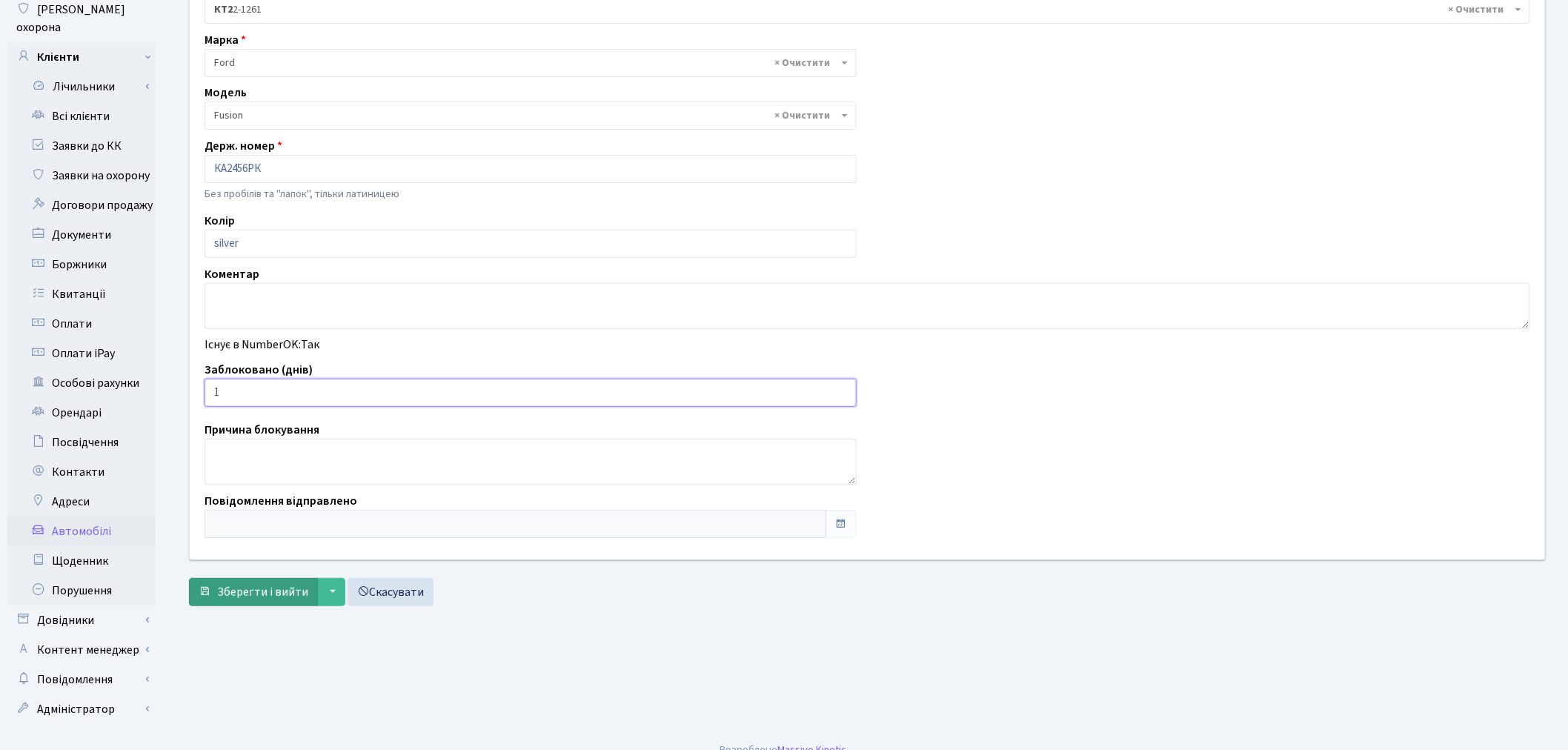
type input "1"
click at [257, 595] on span "Зберегти і вийти" at bounding box center [263, 592] width 92 height 16
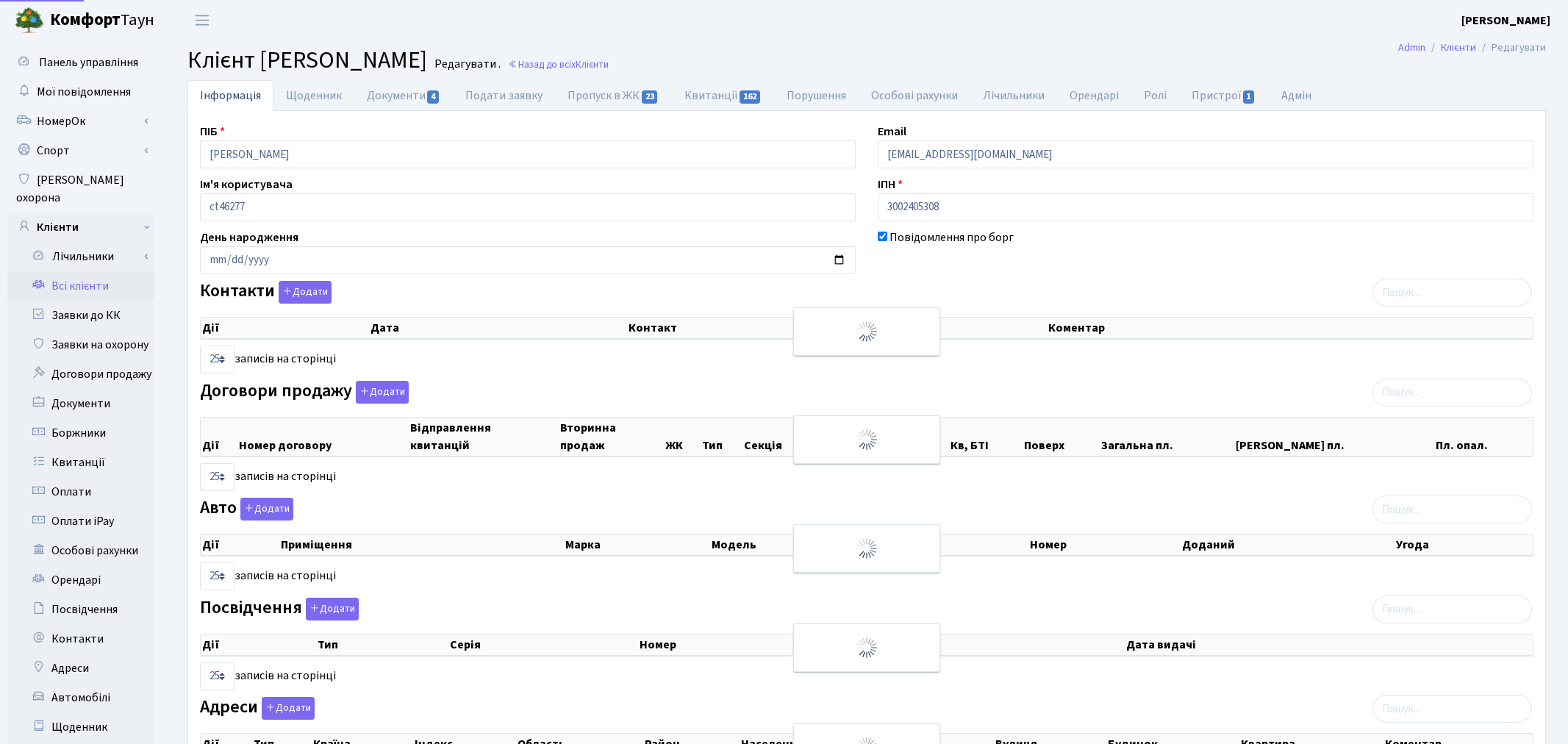
select select "25"
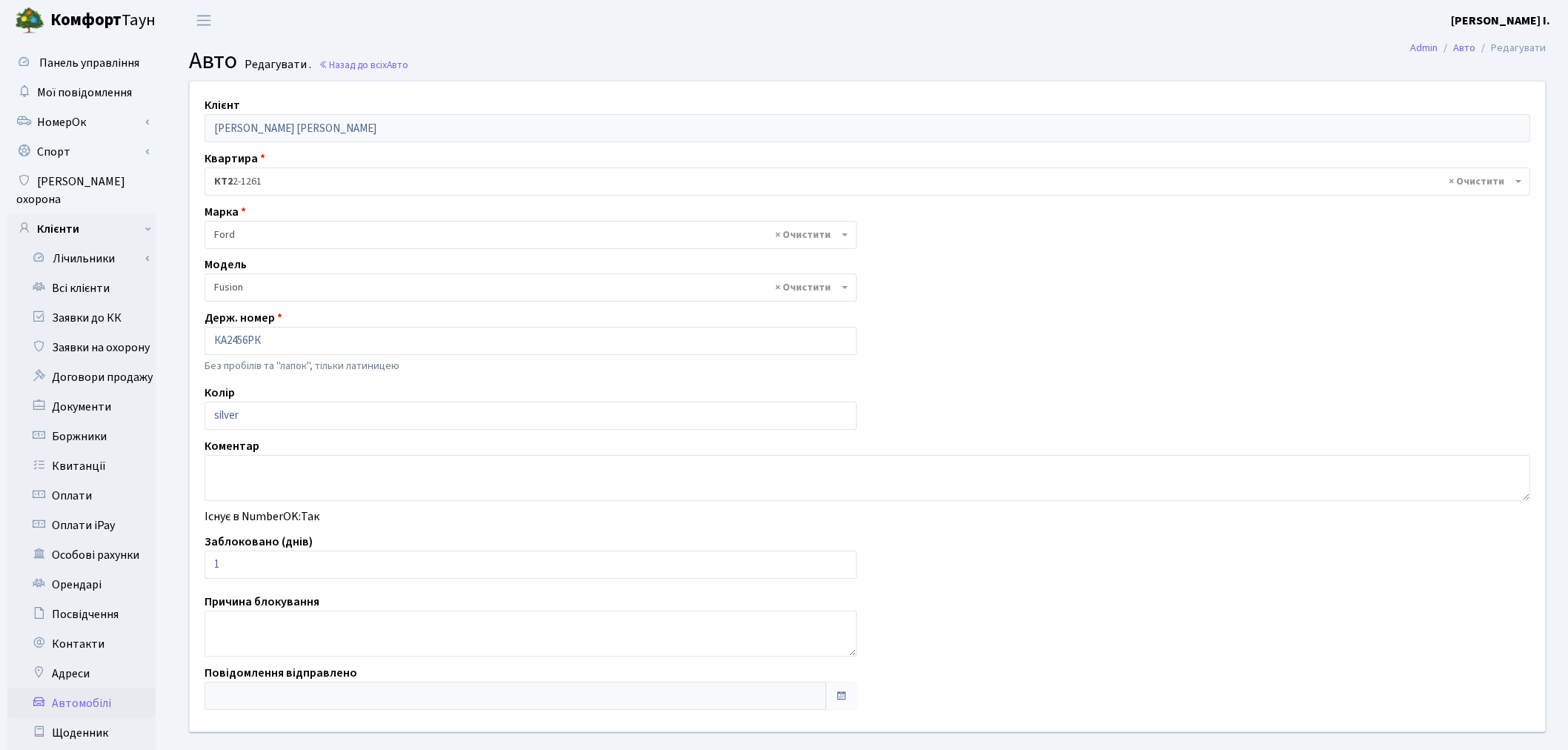
select select "784"
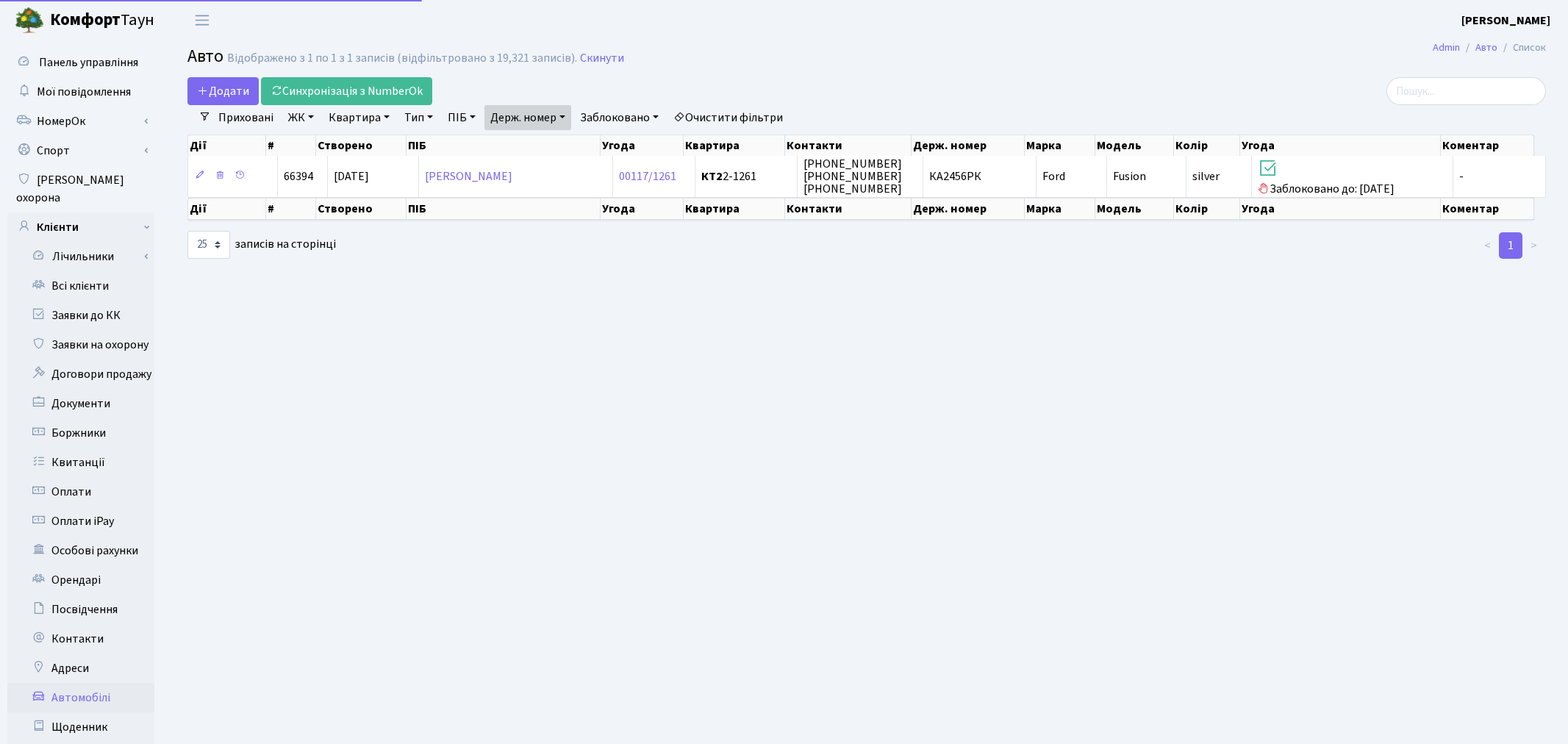
select select "25"
click at [540, 121] on link "Держ. номер" at bounding box center [528, 118] width 87 height 25
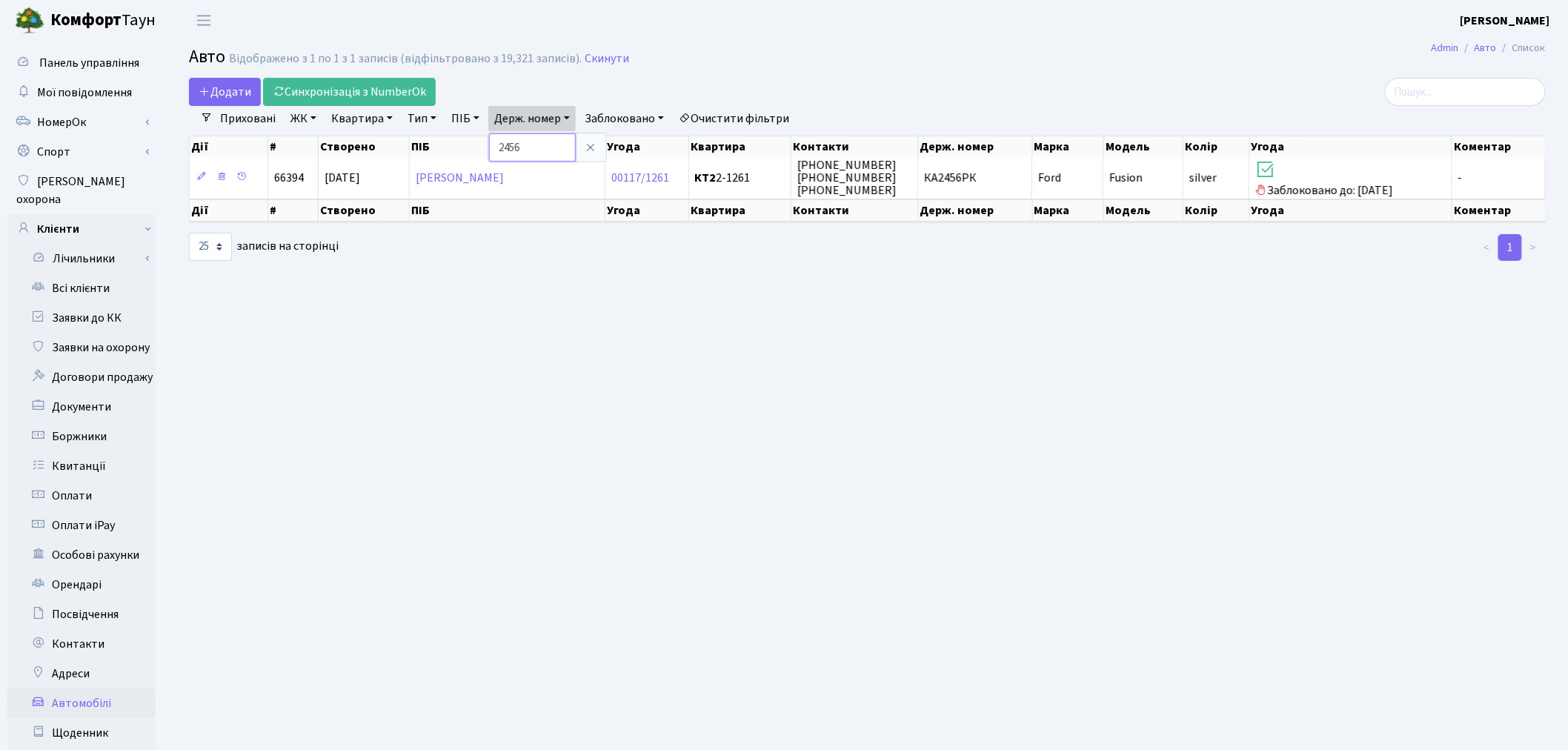
click at [554, 141] on input "2456" at bounding box center [533, 147] width 87 height 28
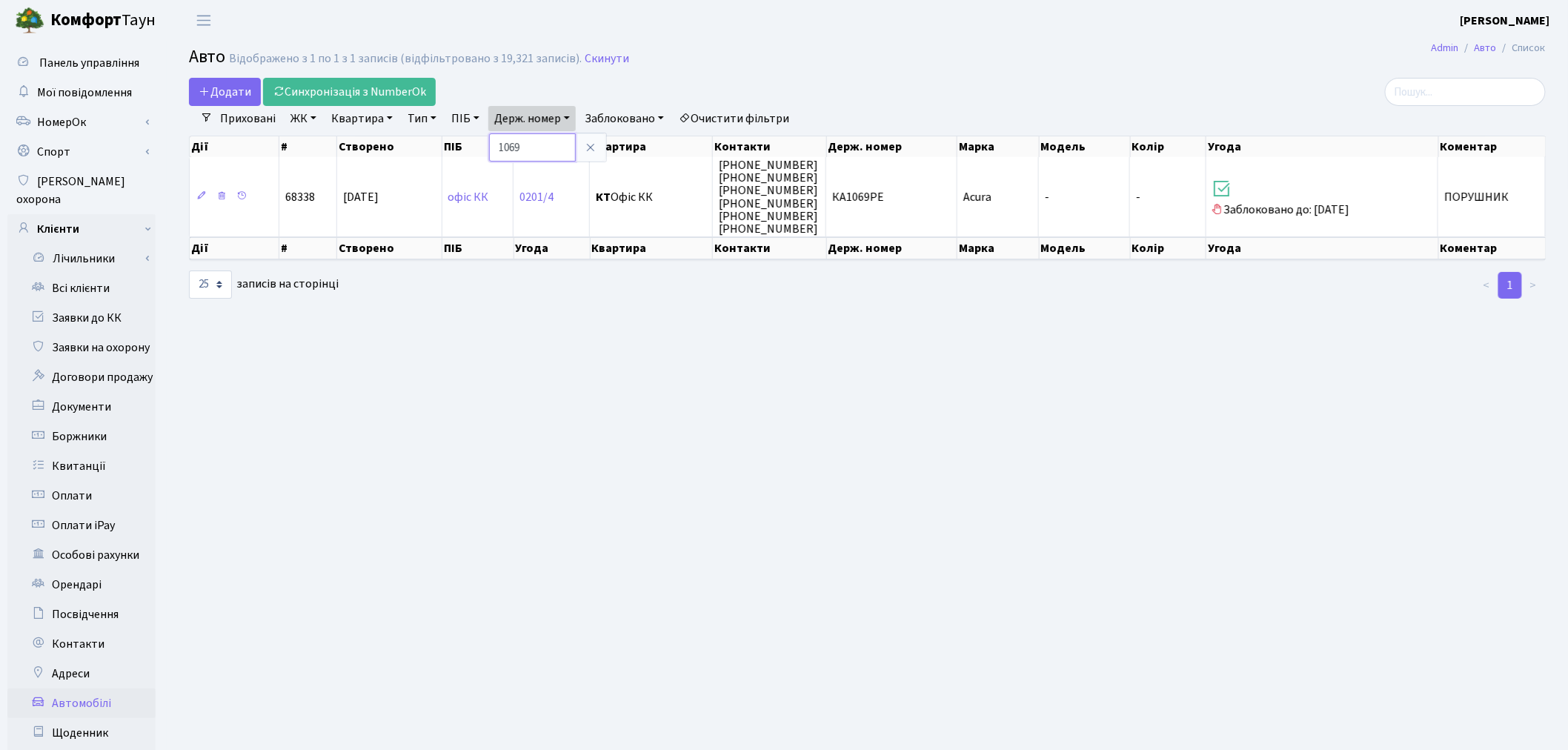
click at [532, 143] on input "1069" at bounding box center [533, 147] width 87 height 28
type input "8077"
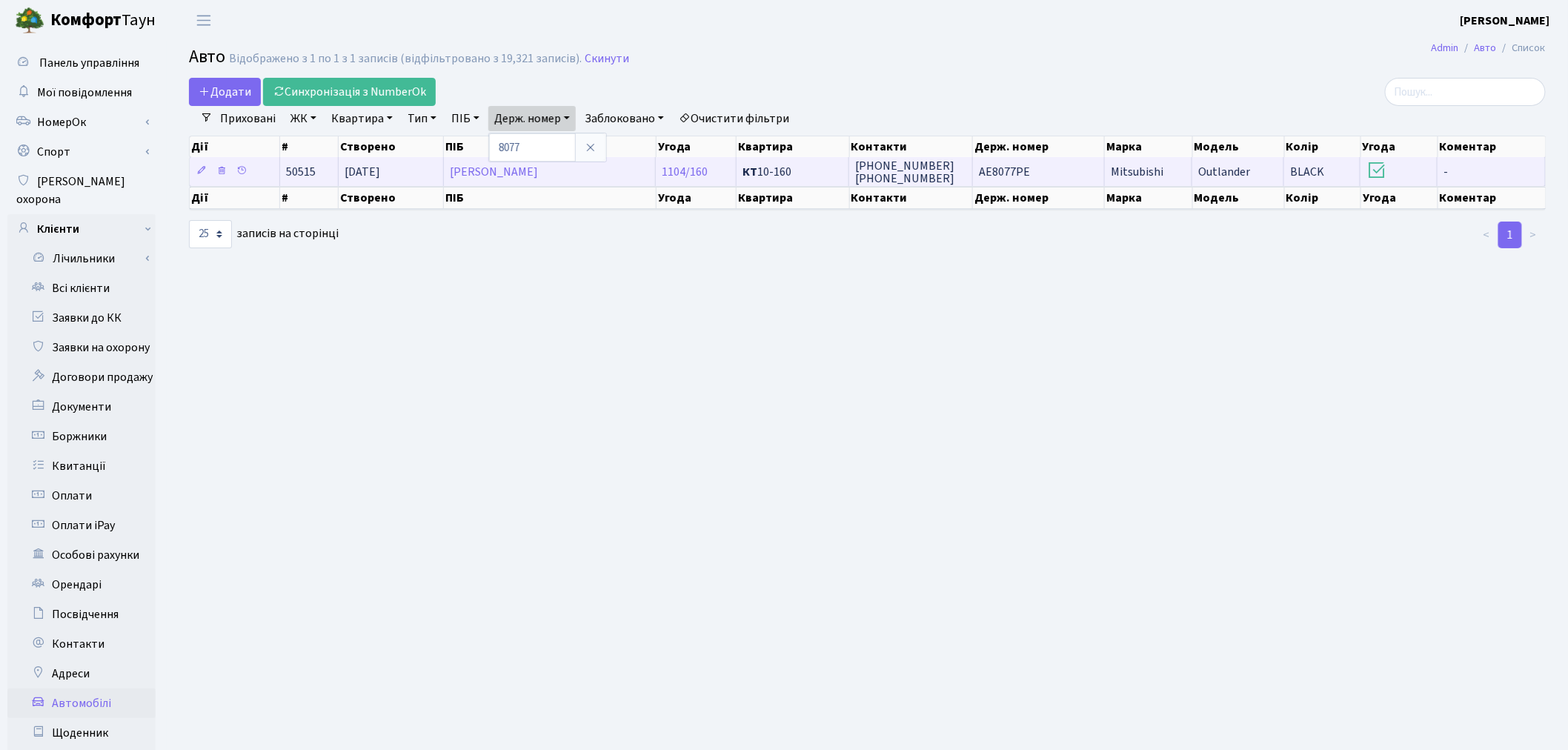
click at [1060, 164] on td "AE8077PE" at bounding box center [1039, 171] width 132 height 29
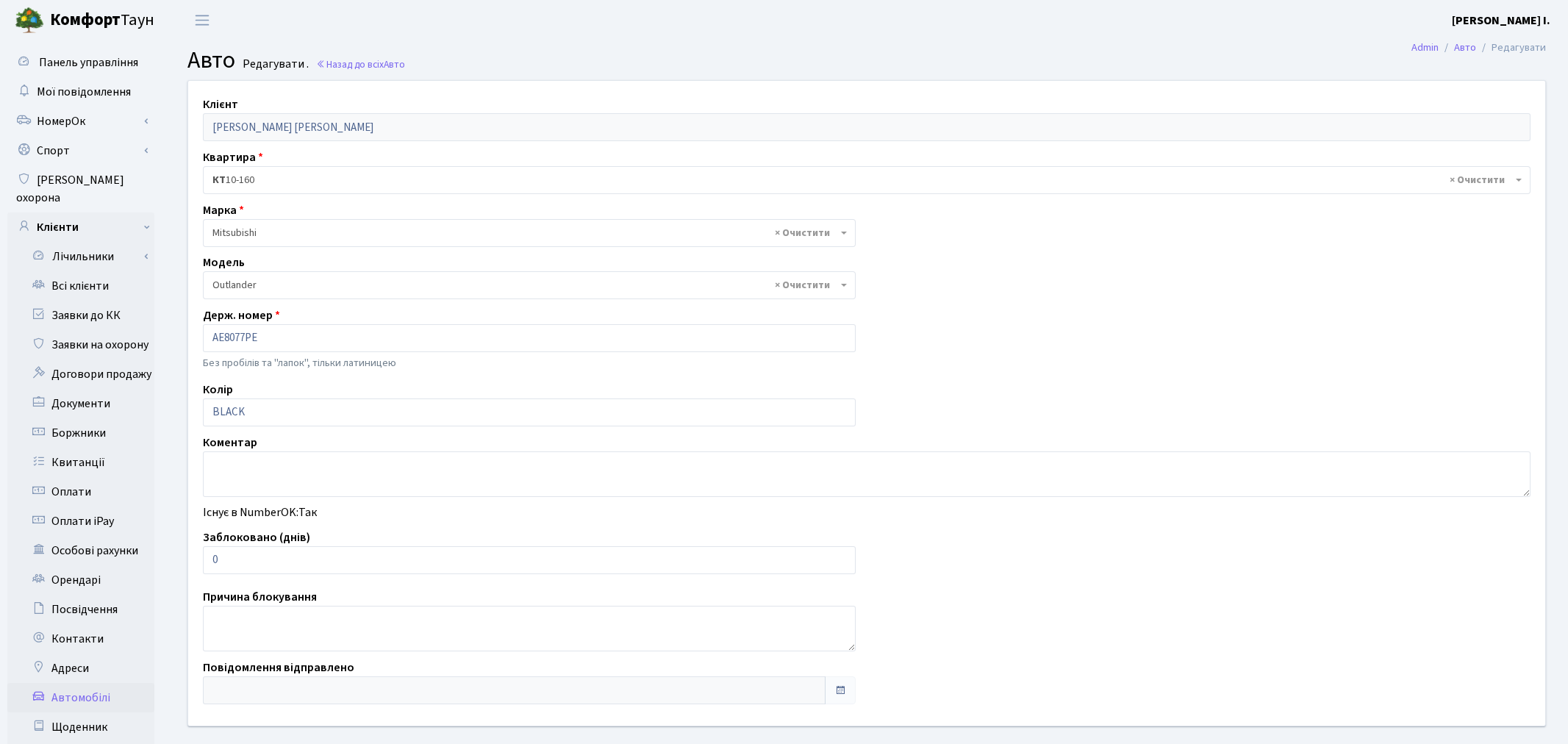
select select "1627"
drag, startPoint x: 226, startPoint y: 554, endPoint x: 206, endPoint y: 554, distance: 20.0
click at [206, 554] on input "0" at bounding box center [526, 560] width 647 height 28
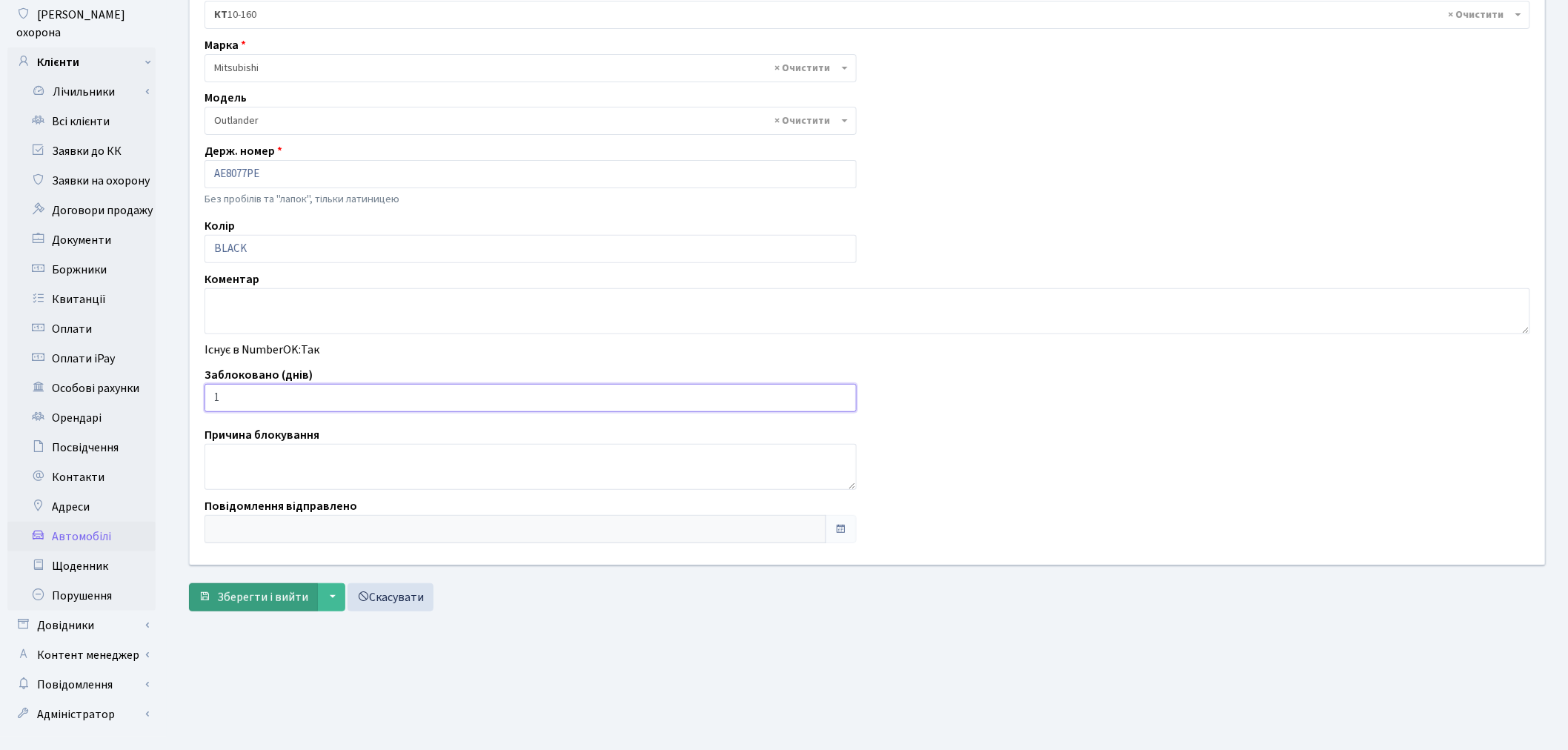
scroll to position [172, 0]
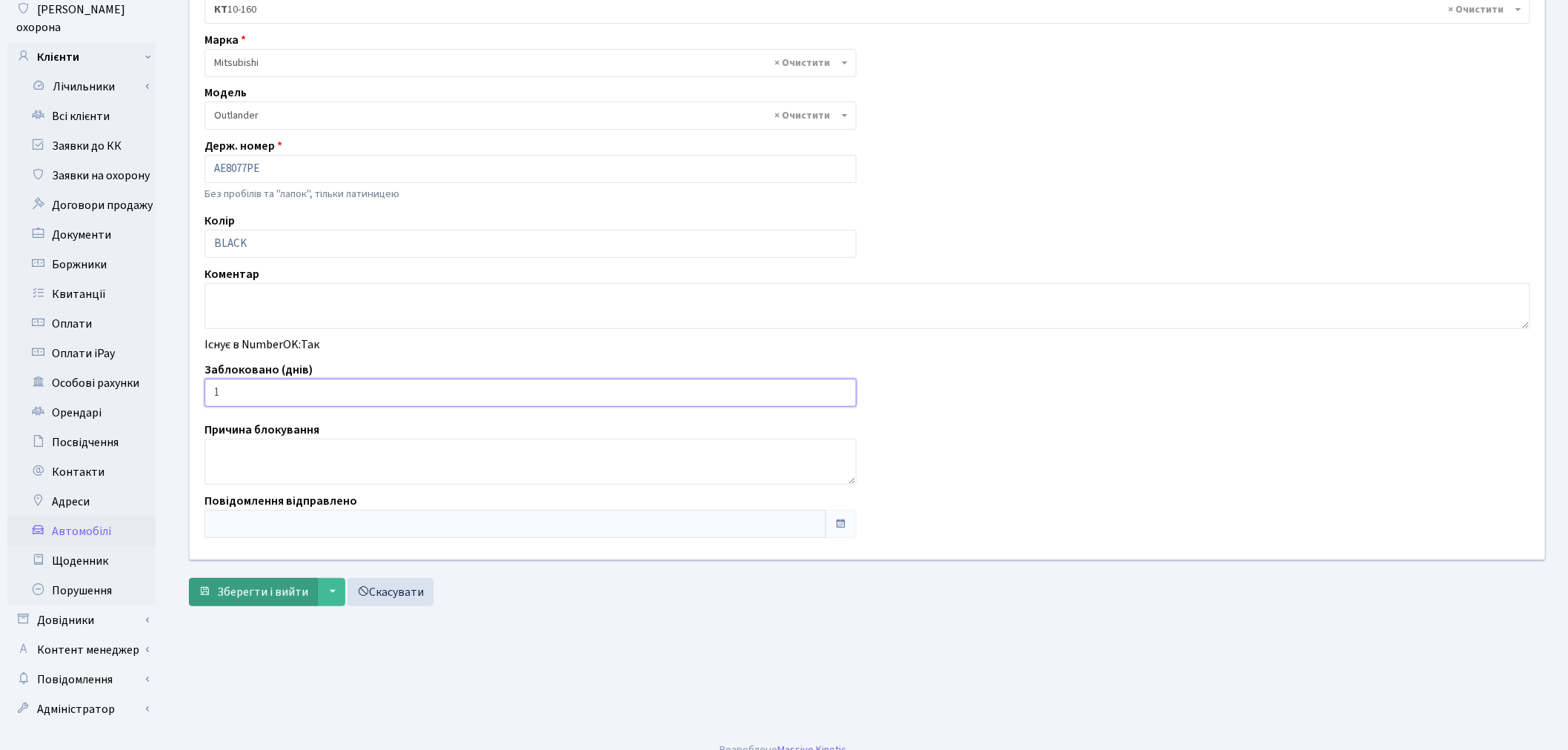
type input "1"
click at [256, 591] on span "Зберегти і вийти" at bounding box center [263, 592] width 92 height 16
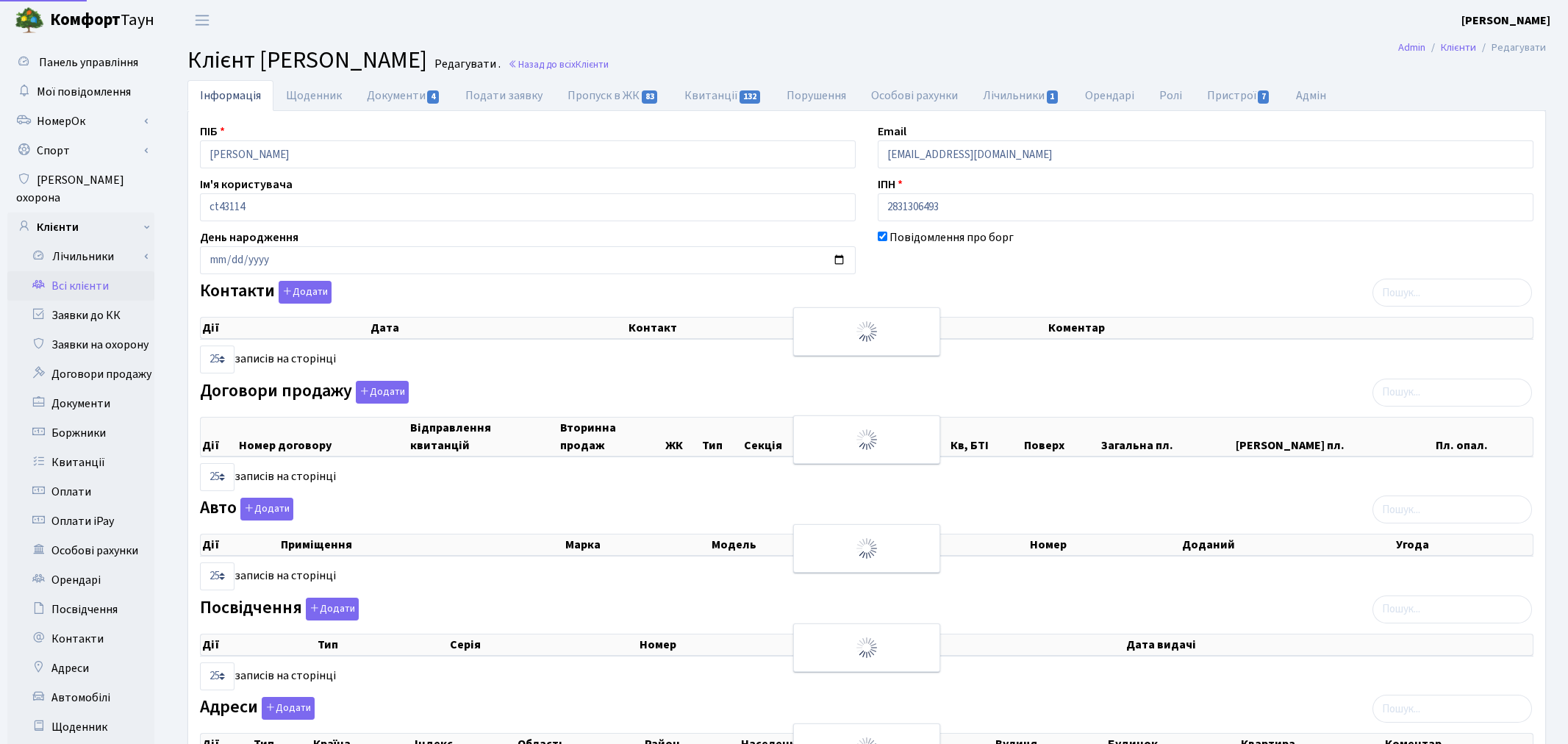
select select "25"
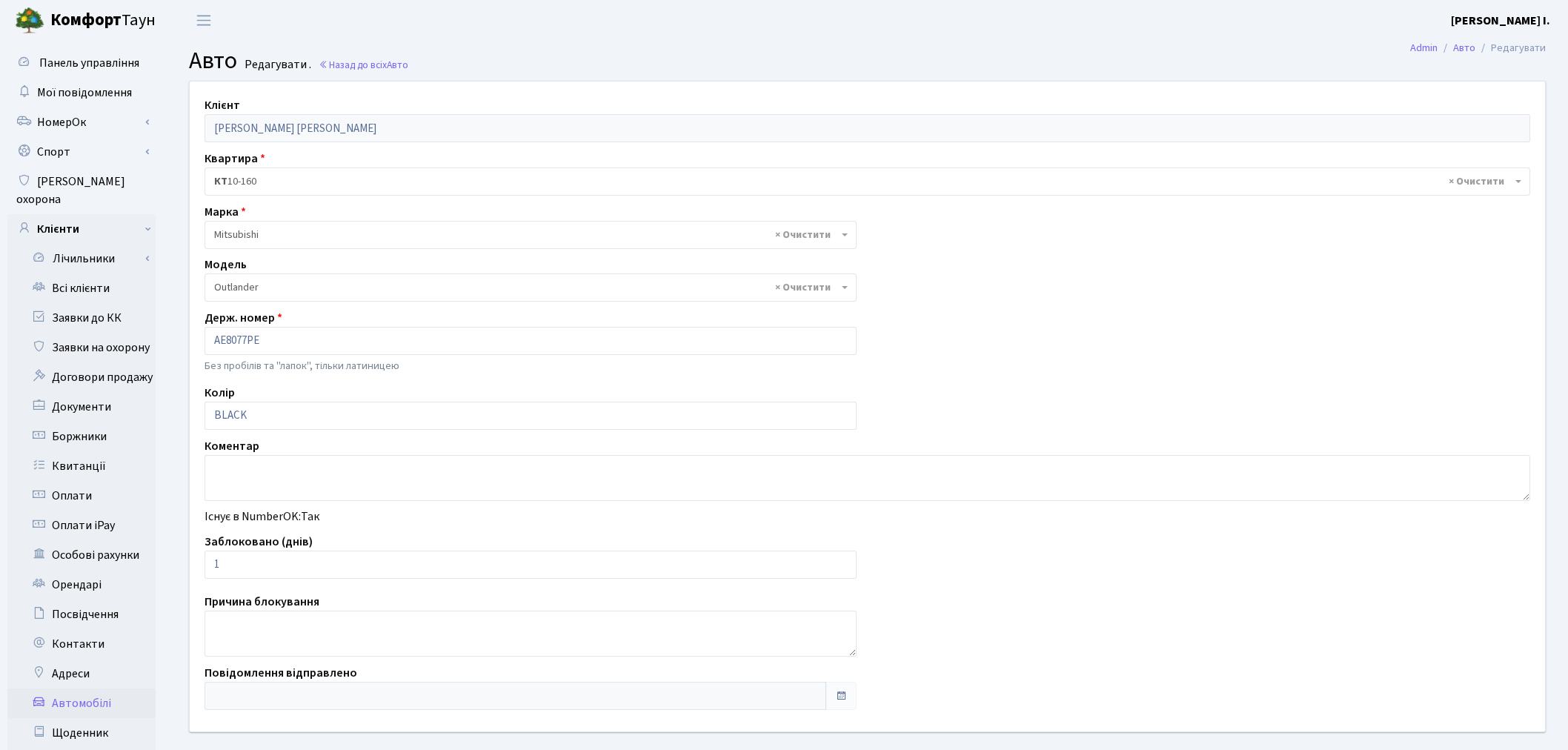
select select "1627"
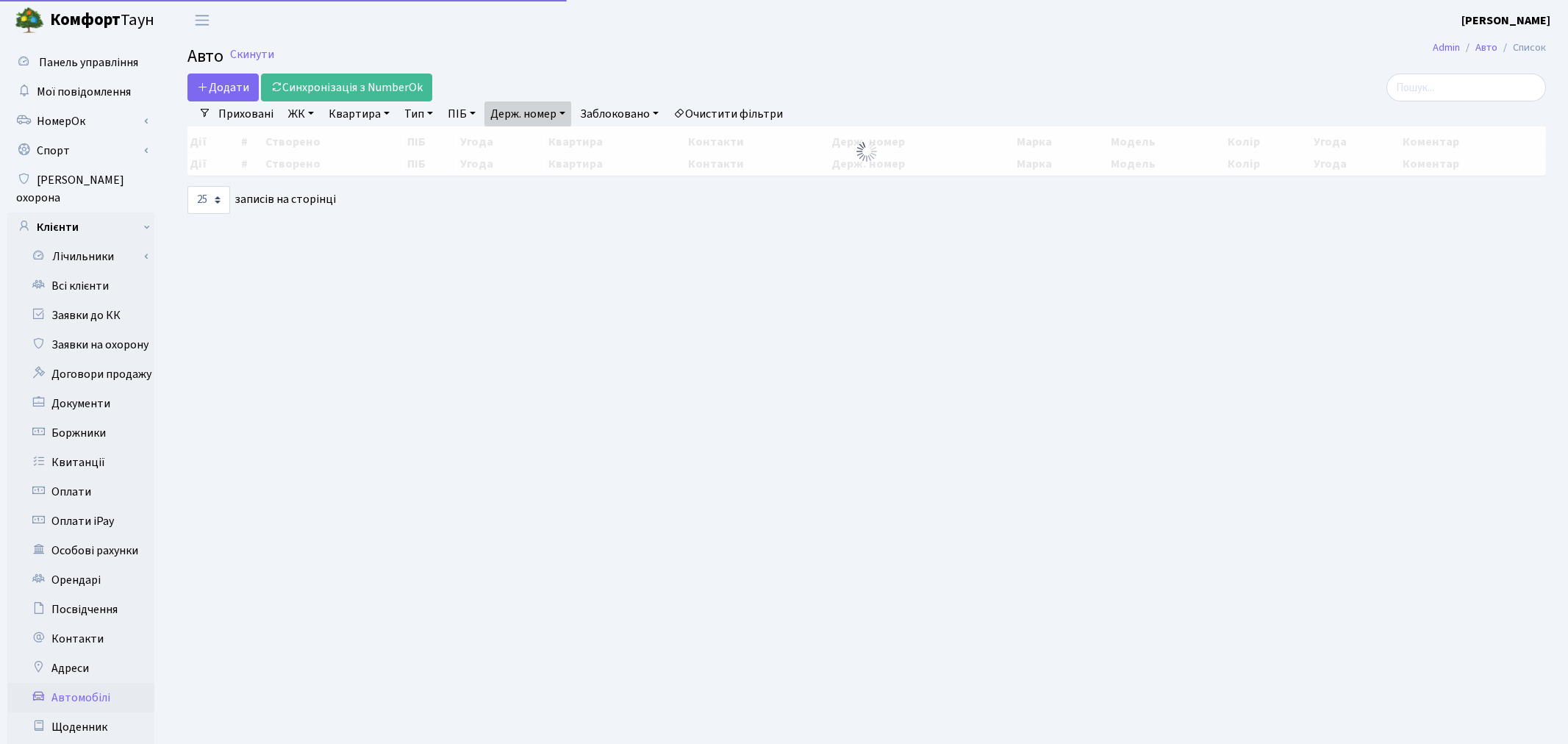
select select "25"
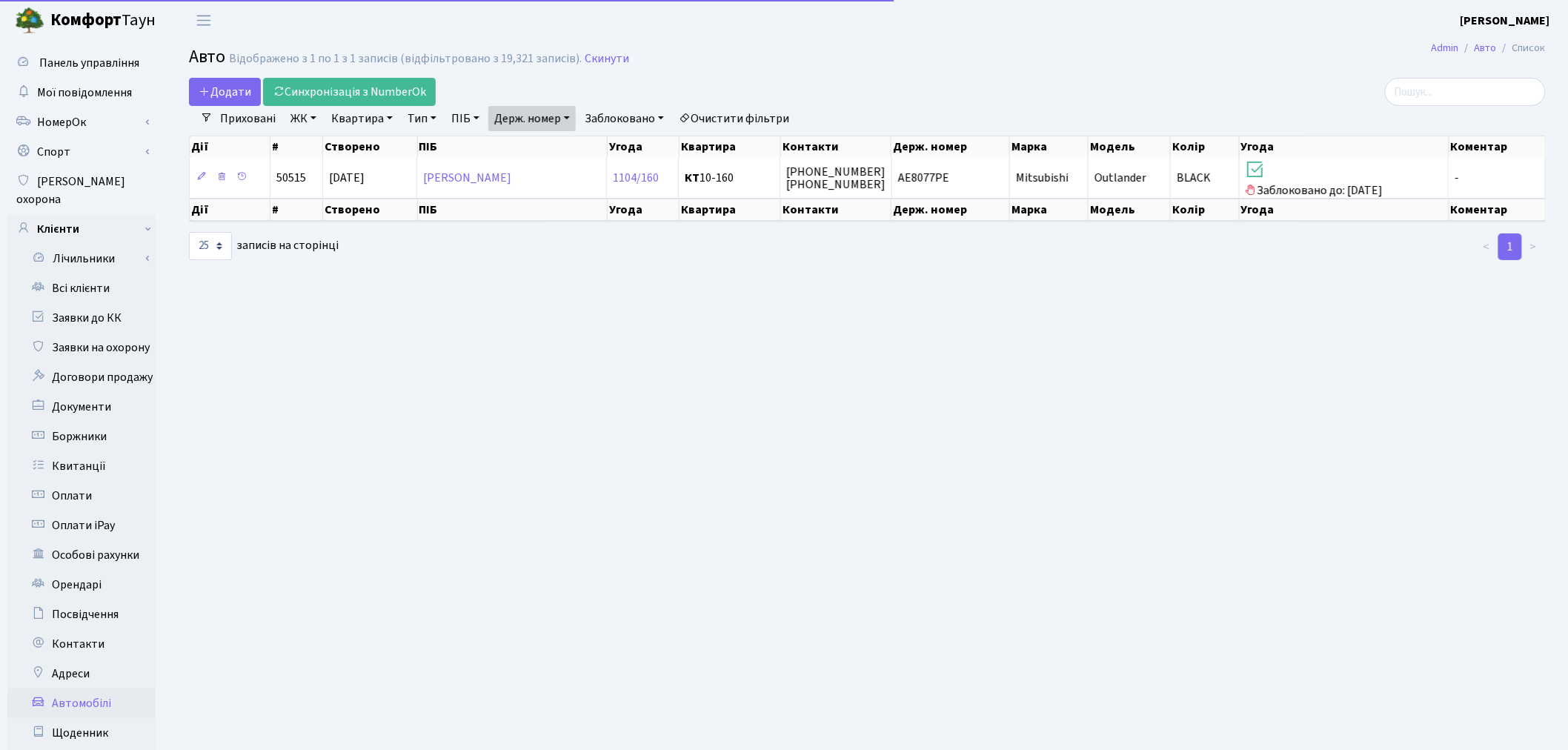
click at [552, 120] on link "Держ. номер" at bounding box center [532, 118] width 87 height 25
click at [550, 143] on input "8077" at bounding box center [533, 147] width 87 height 28
type input "3844"
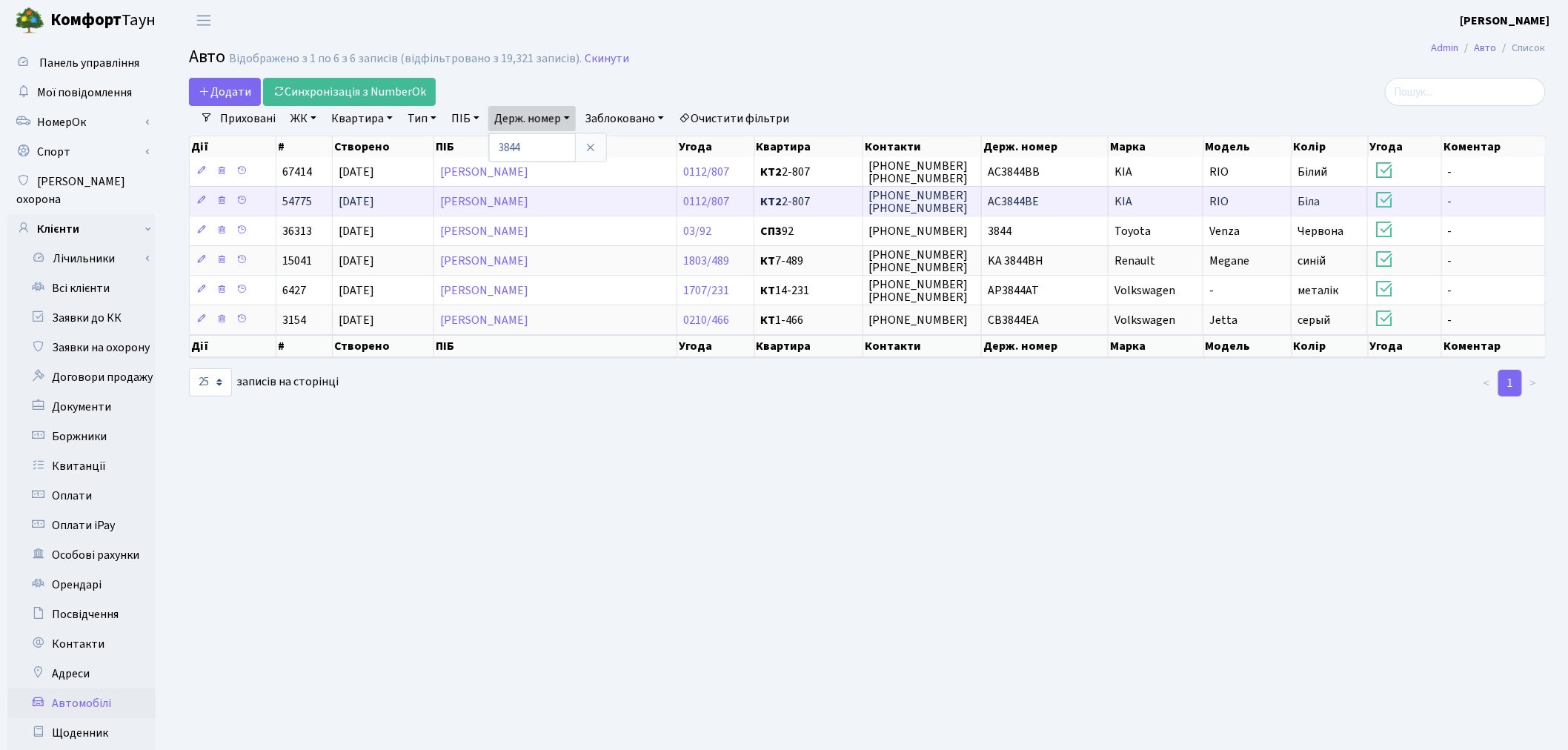
click at [1064, 203] on td "AC3844BE" at bounding box center [1045, 201] width 127 height 29
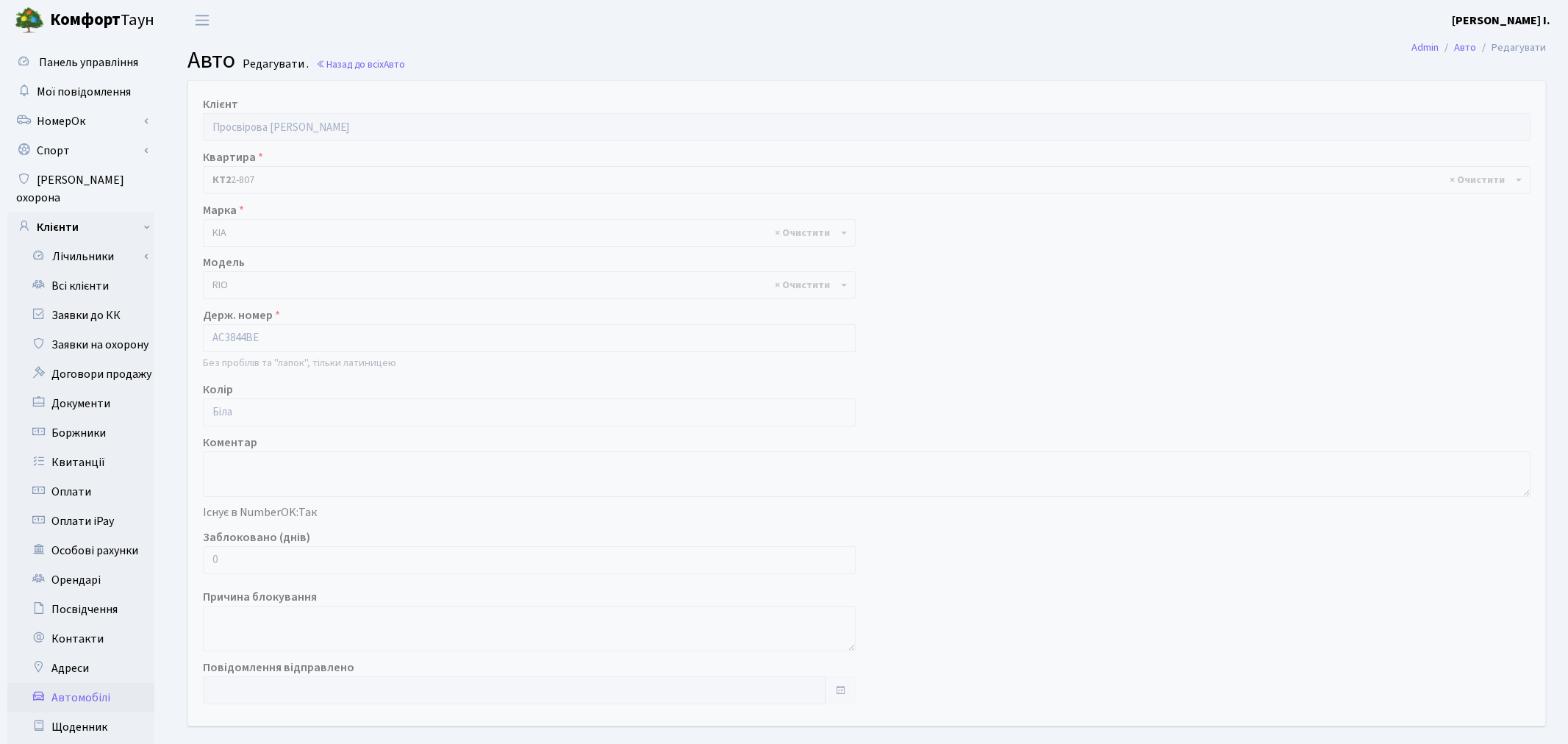
select select "1178"
drag, startPoint x: 210, startPoint y: 558, endPoint x: 197, endPoint y: 559, distance: 13.0
click at [200, 558] on div "Заблоковано (днів) 0" at bounding box center [526, 551] width 669 height 45
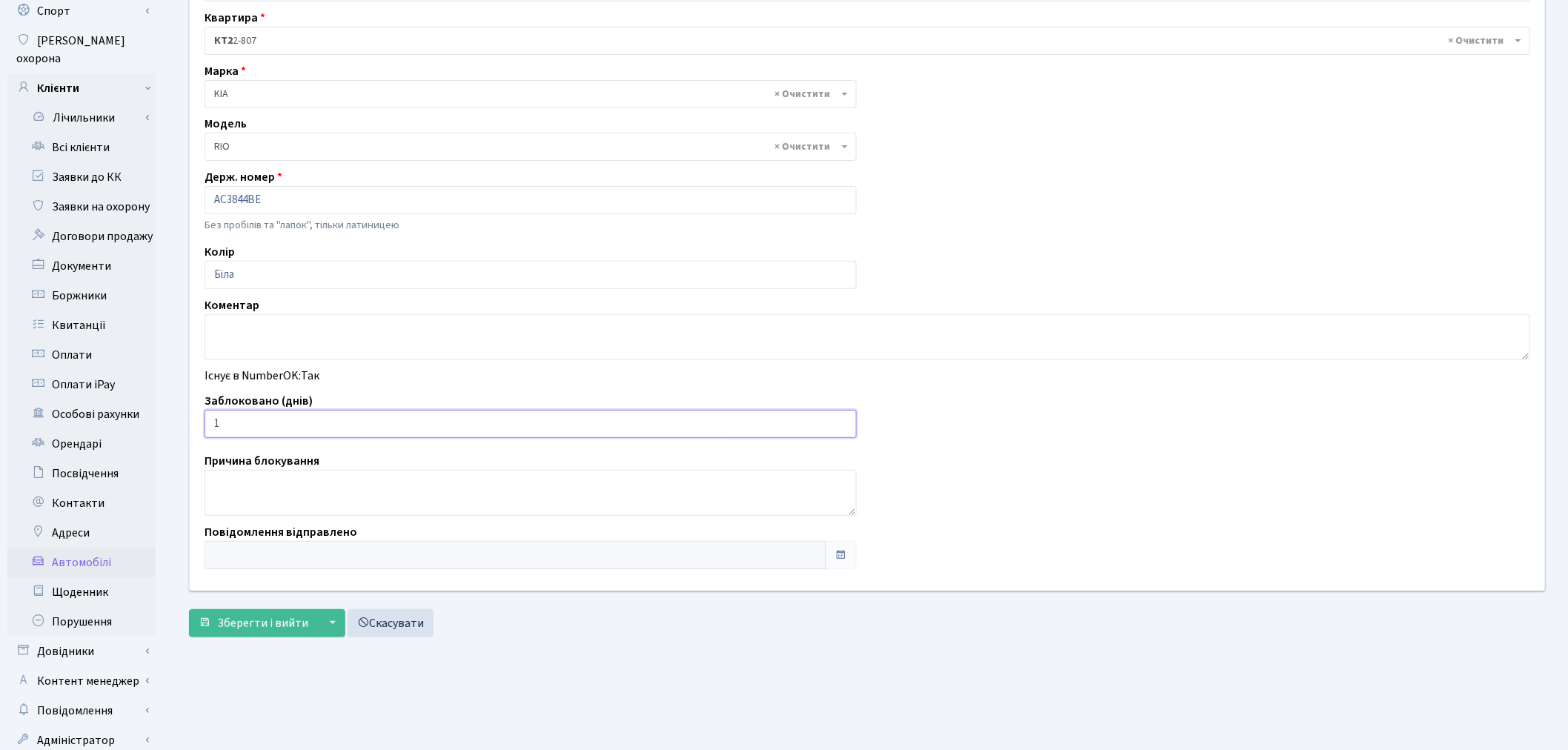
scroll to position [172, 0]
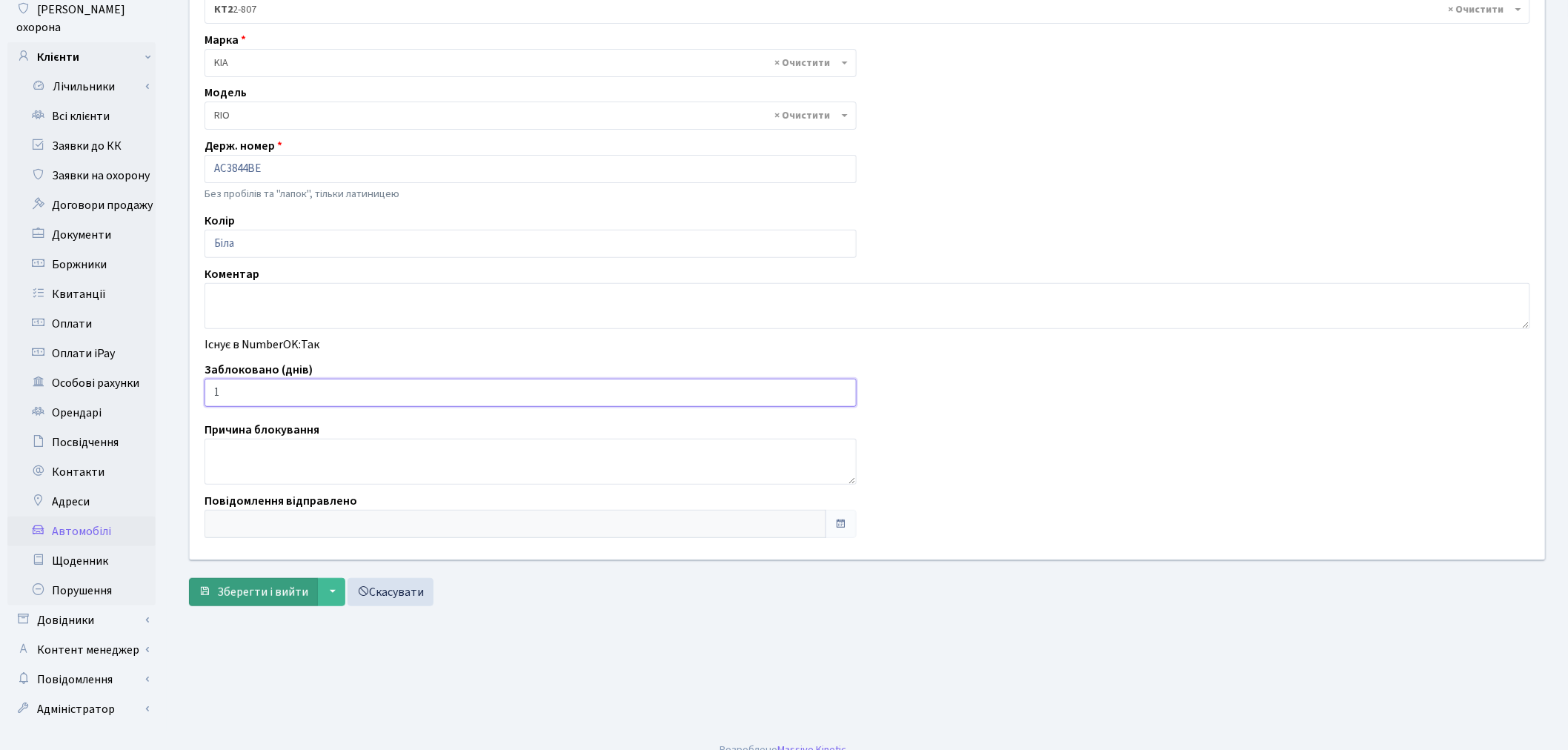
type input "1"
click at [248, 595] on span "Зберегти і вийти" at bounding box center [263, 592] width 92 height 16
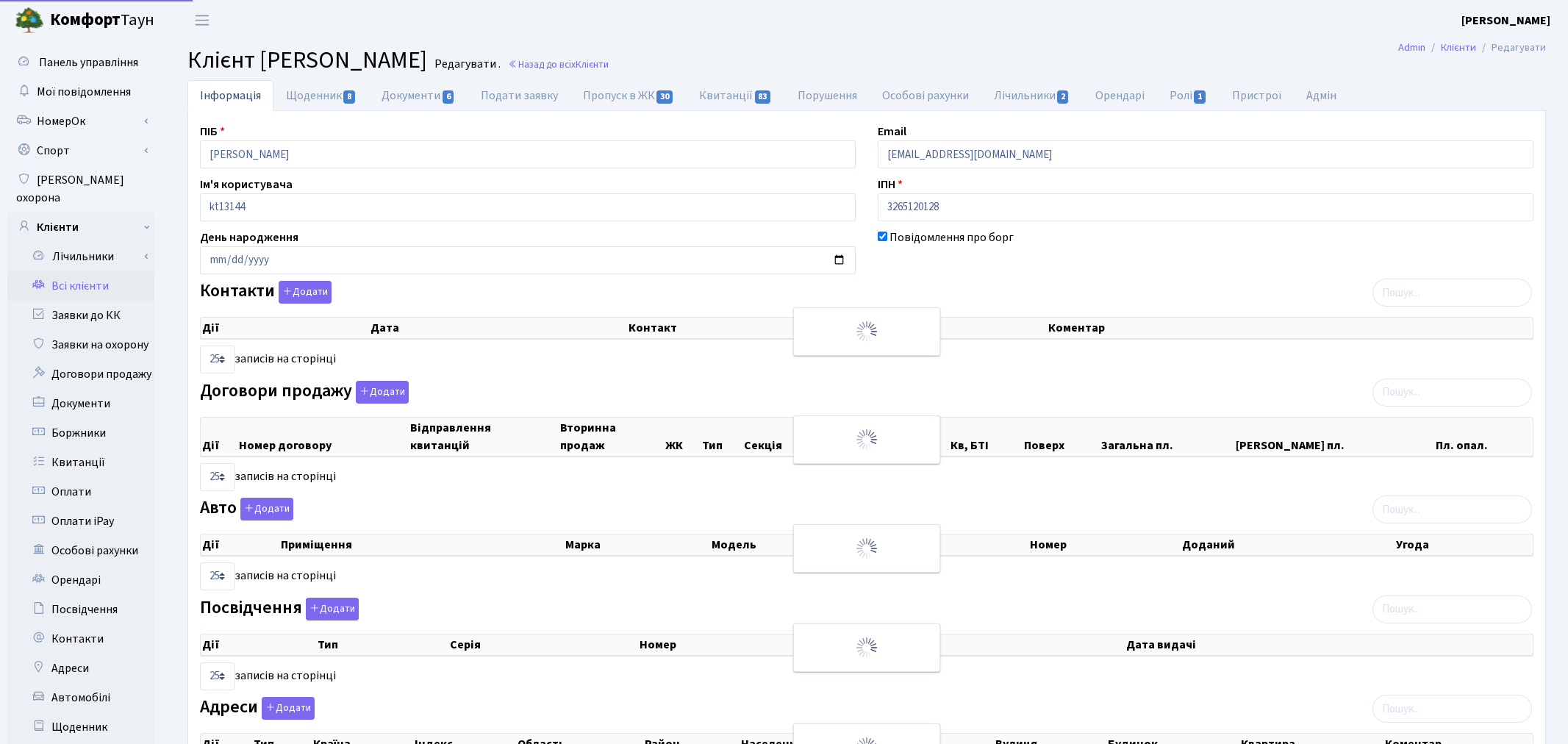
select select "25"
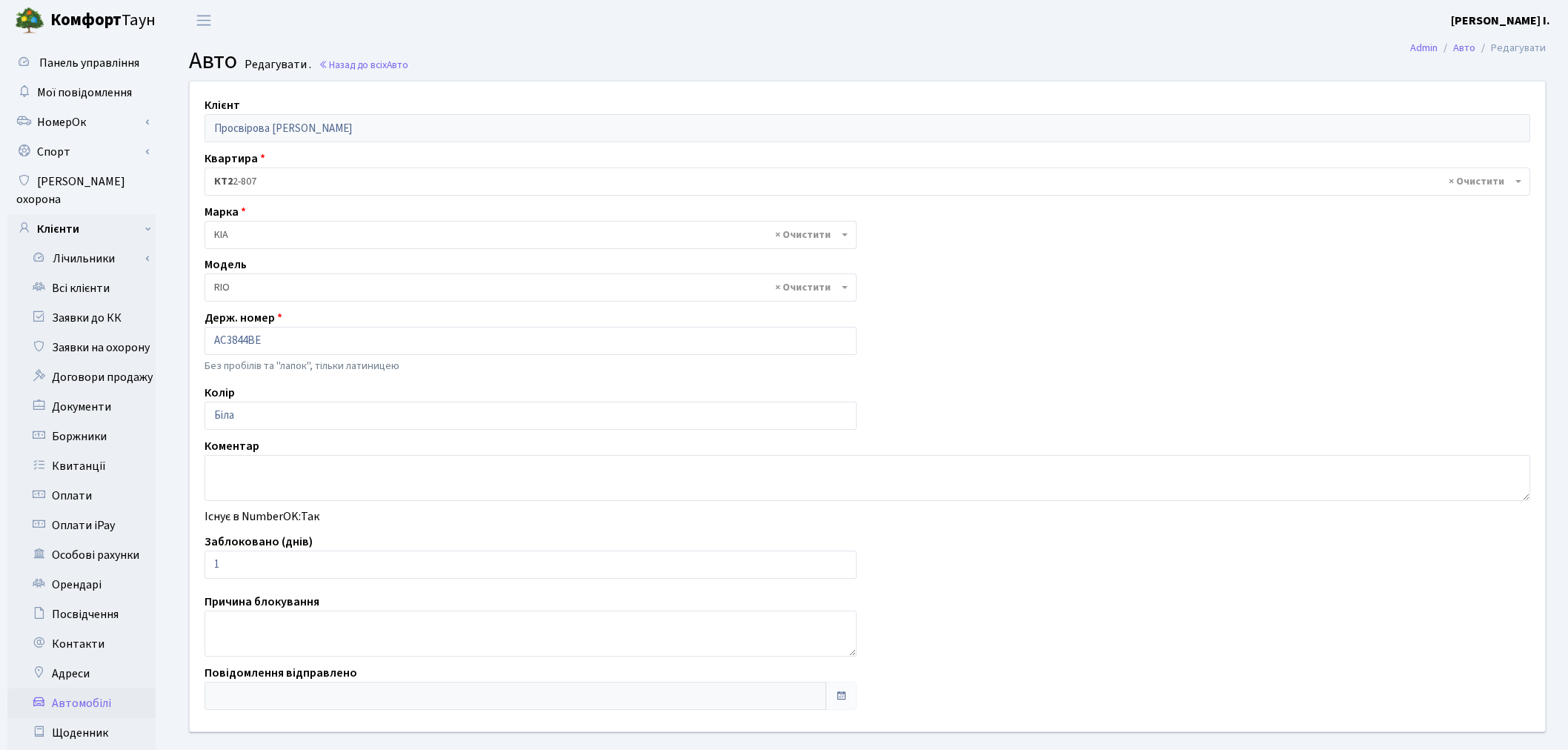
select select "1178"
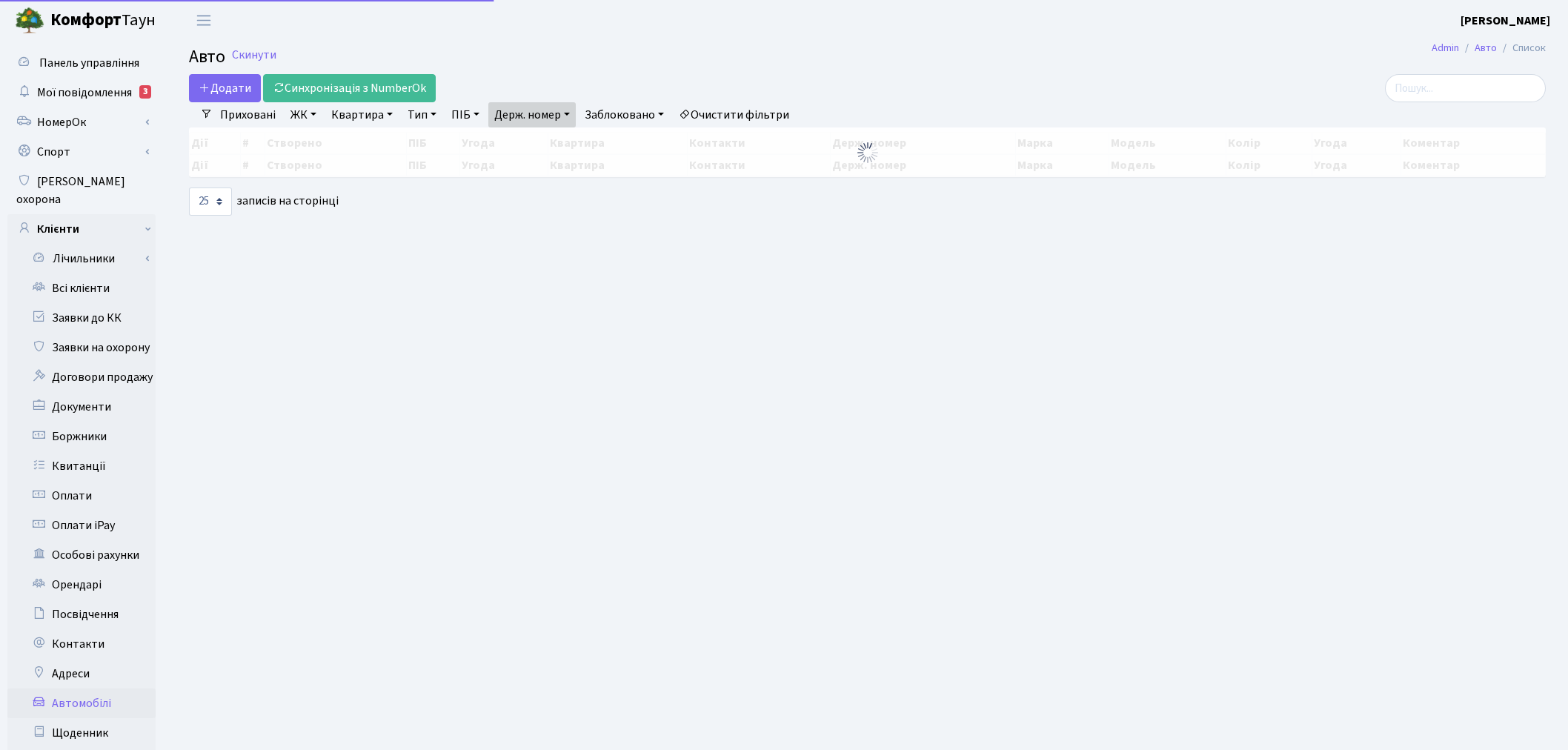
select select "25"
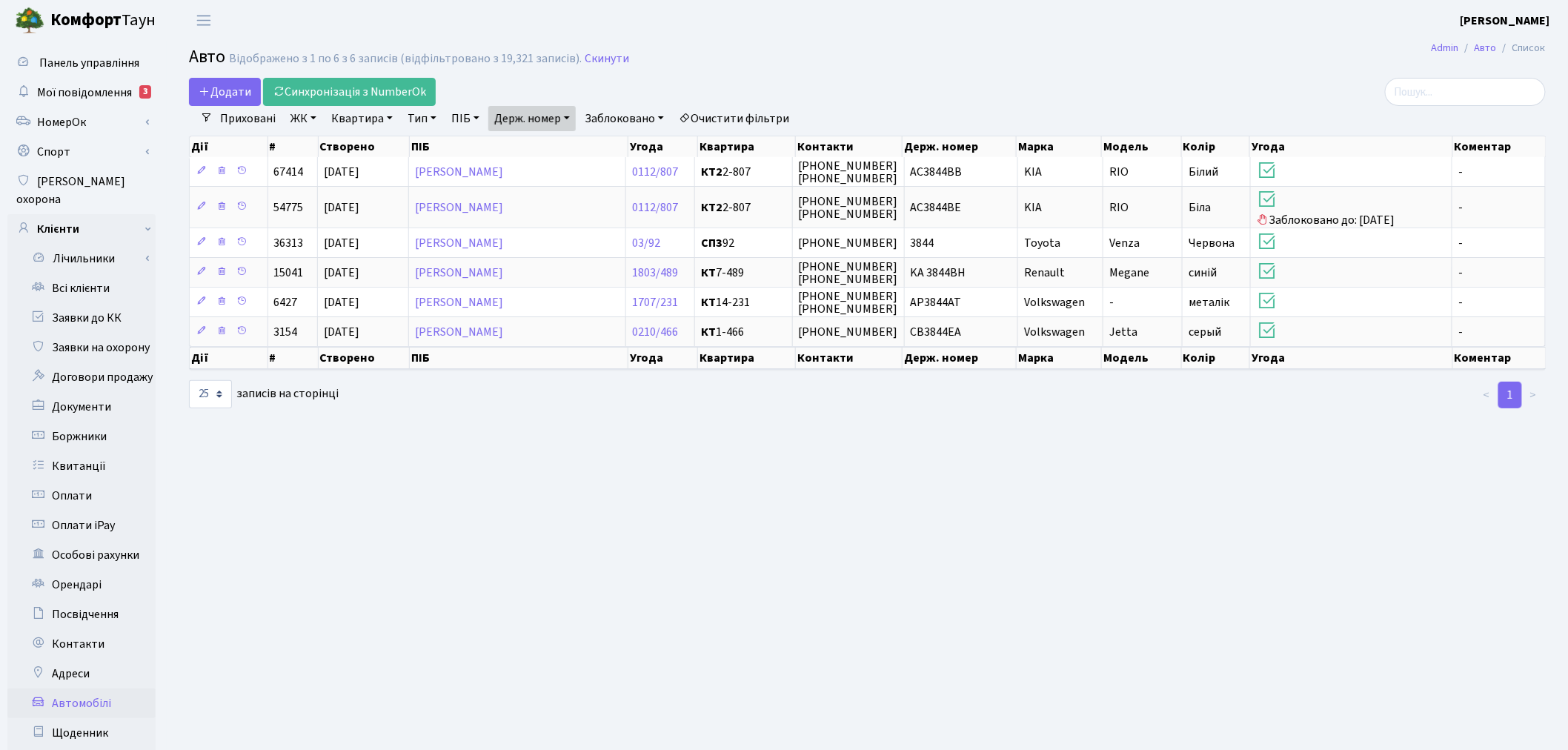
click at [532, 120] on link "Держ. номер" at bounding box center [532, 118] width 87 height 25
click at [543, 141] on input "3844" at bounding box center [533, 147] width 87 height 28
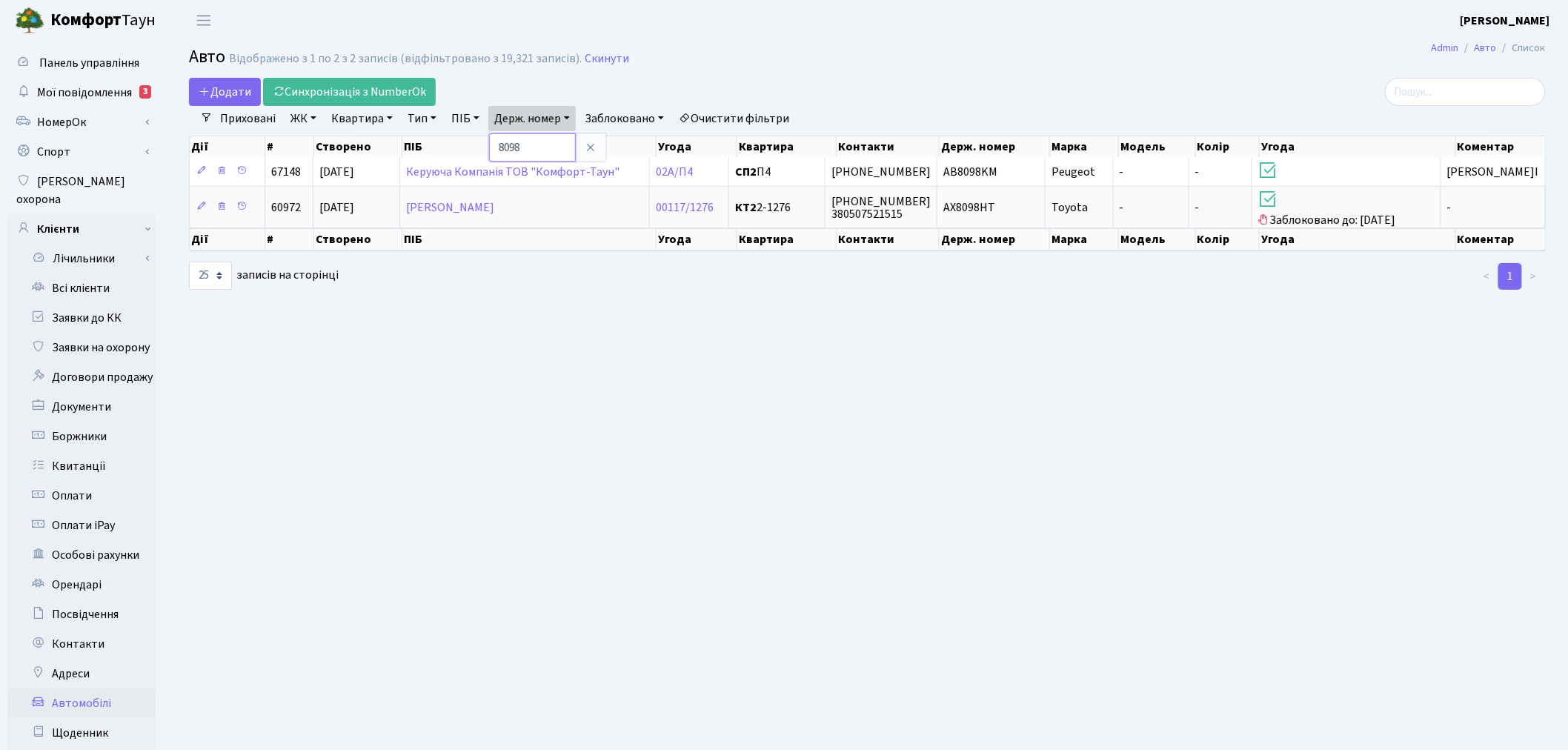
click at [534, 139] on input "8098" at bounding box center [533, 147] width 87 height 28
click input "8098"
type input "6216"
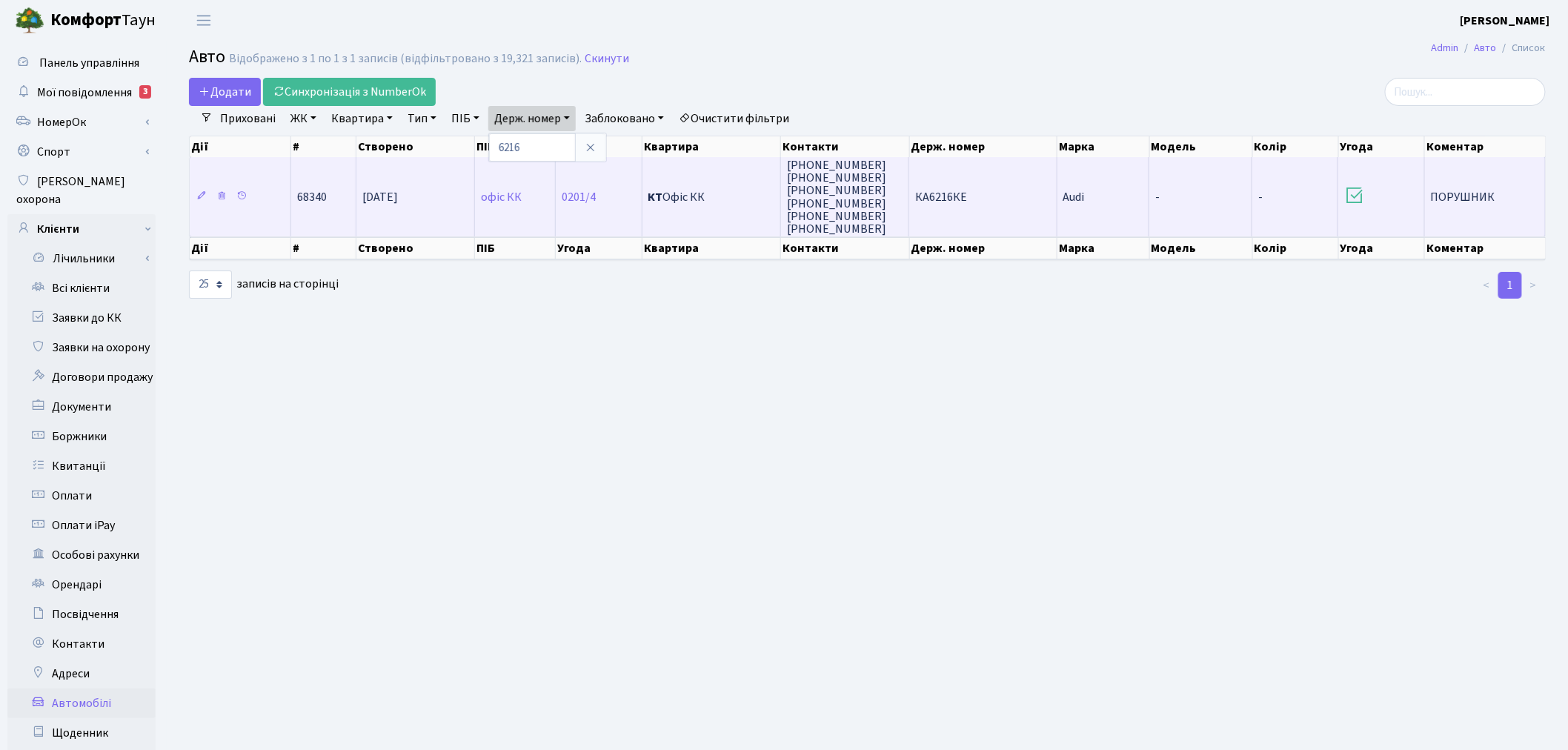
click td "КА6216КЕ"
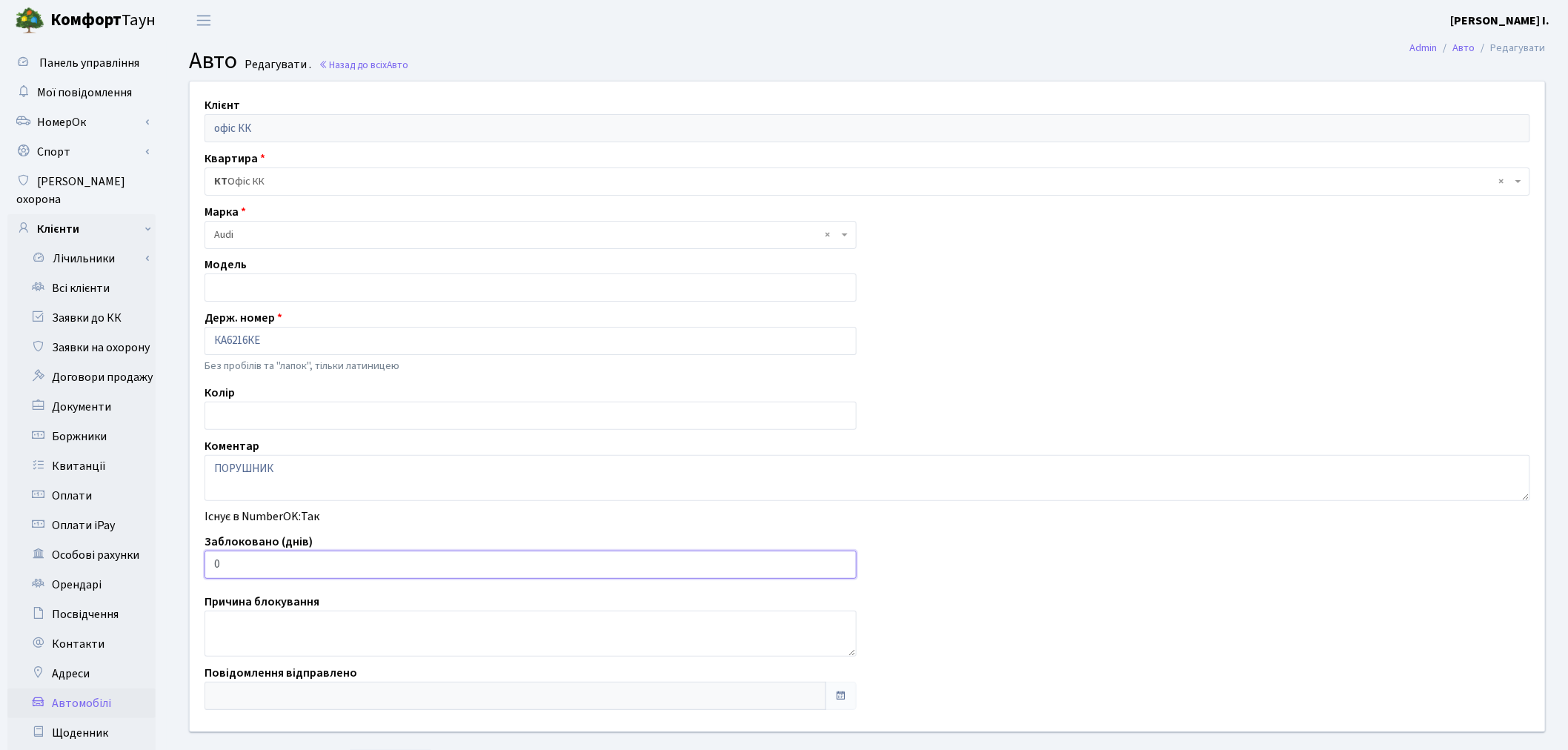
click at [306, 565] on input "0" at bounding box center [530, 565] width 652 height 28
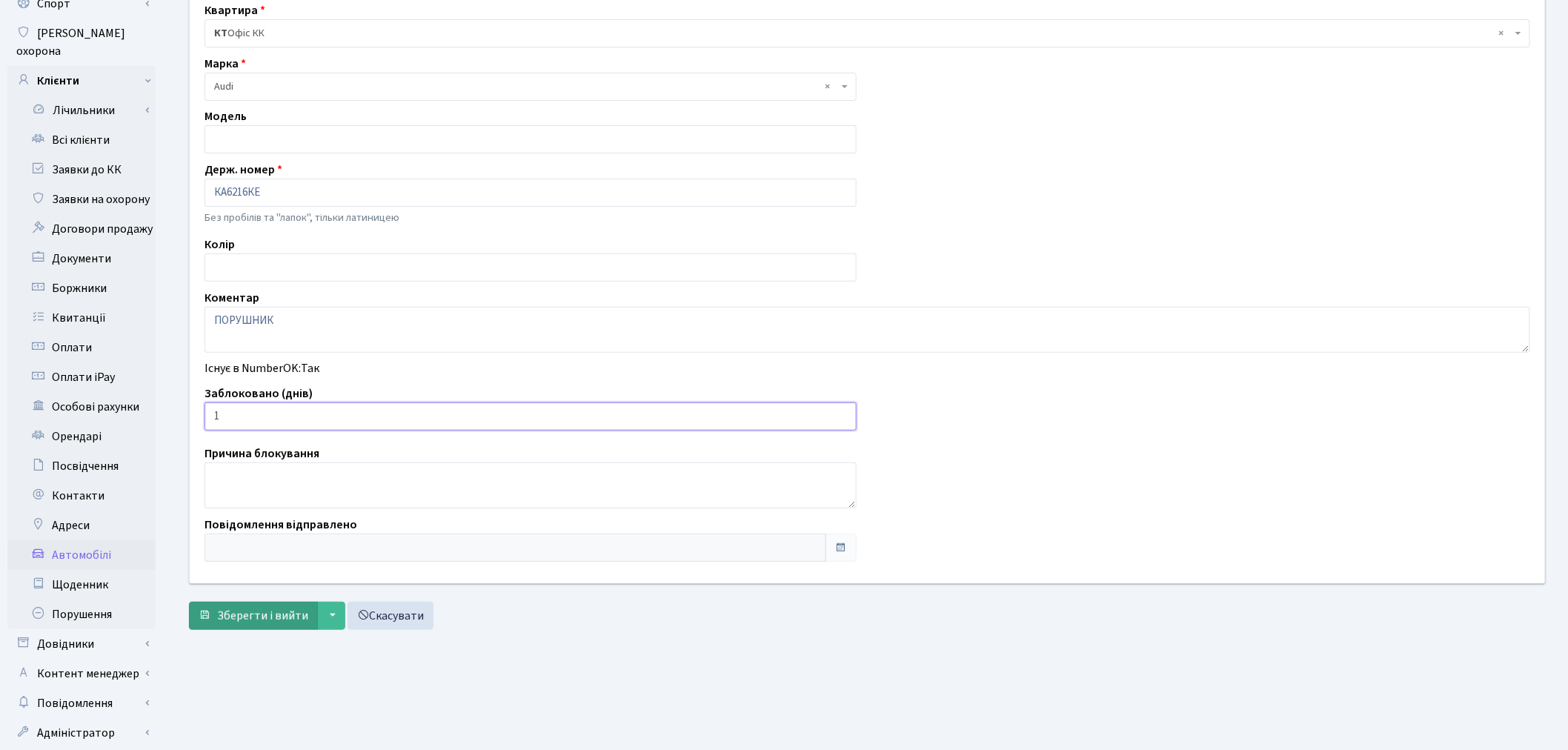
scroll to position [164, 0]
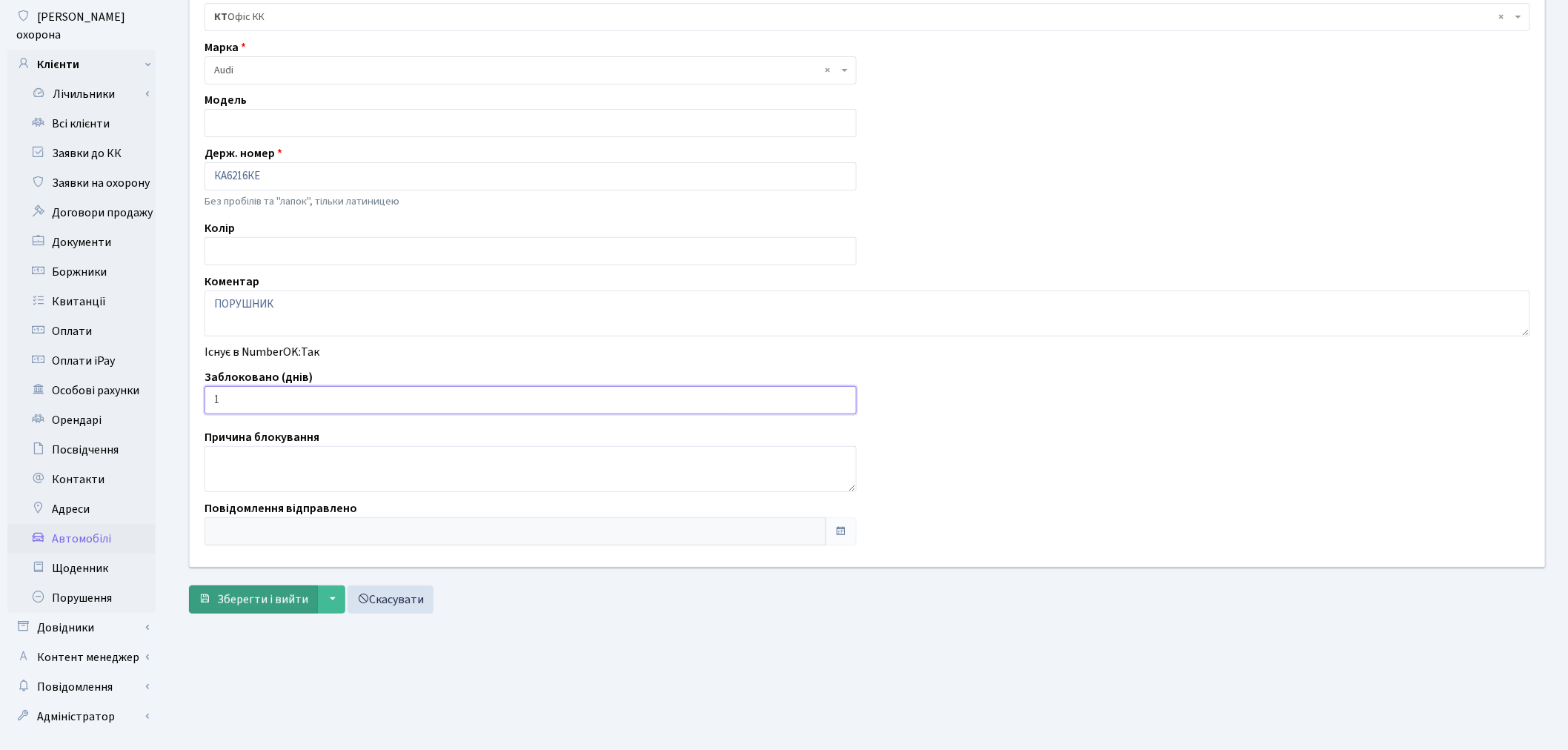
type input "1"
click at [251, 592] on span "Зберегти і вийти" at bounding box center [263, 600] width 92 height 16
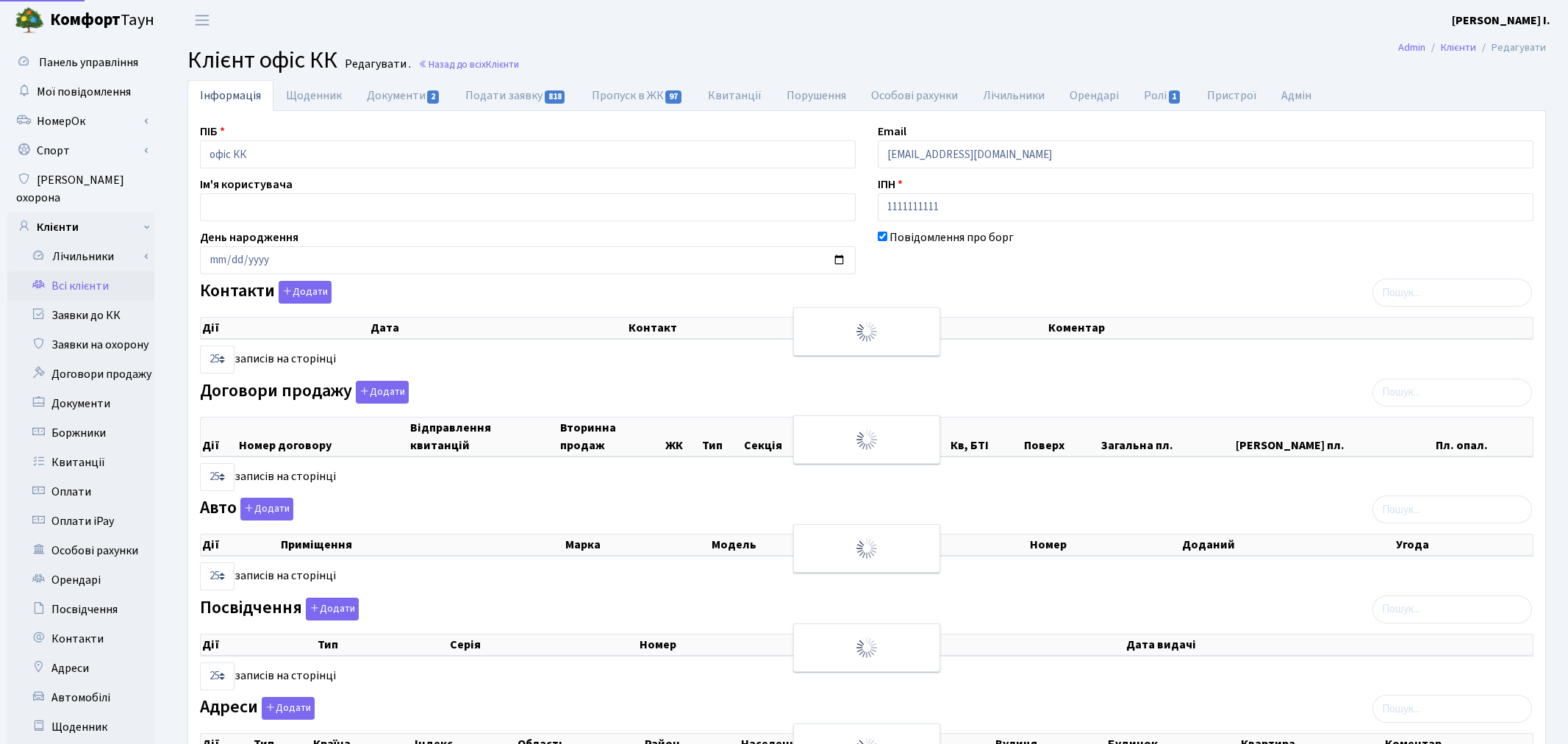
select select "25"
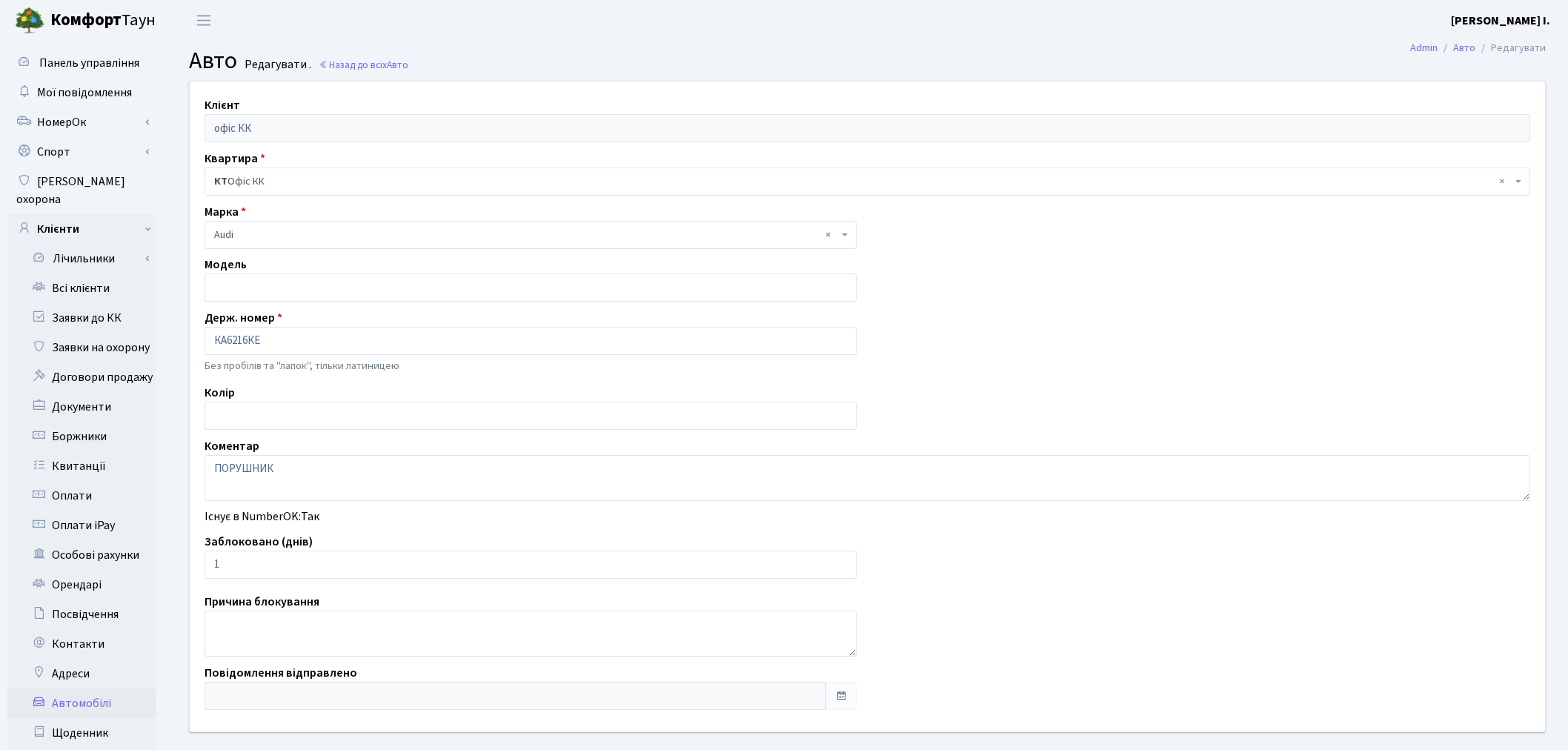
scroll to position [164, 0]
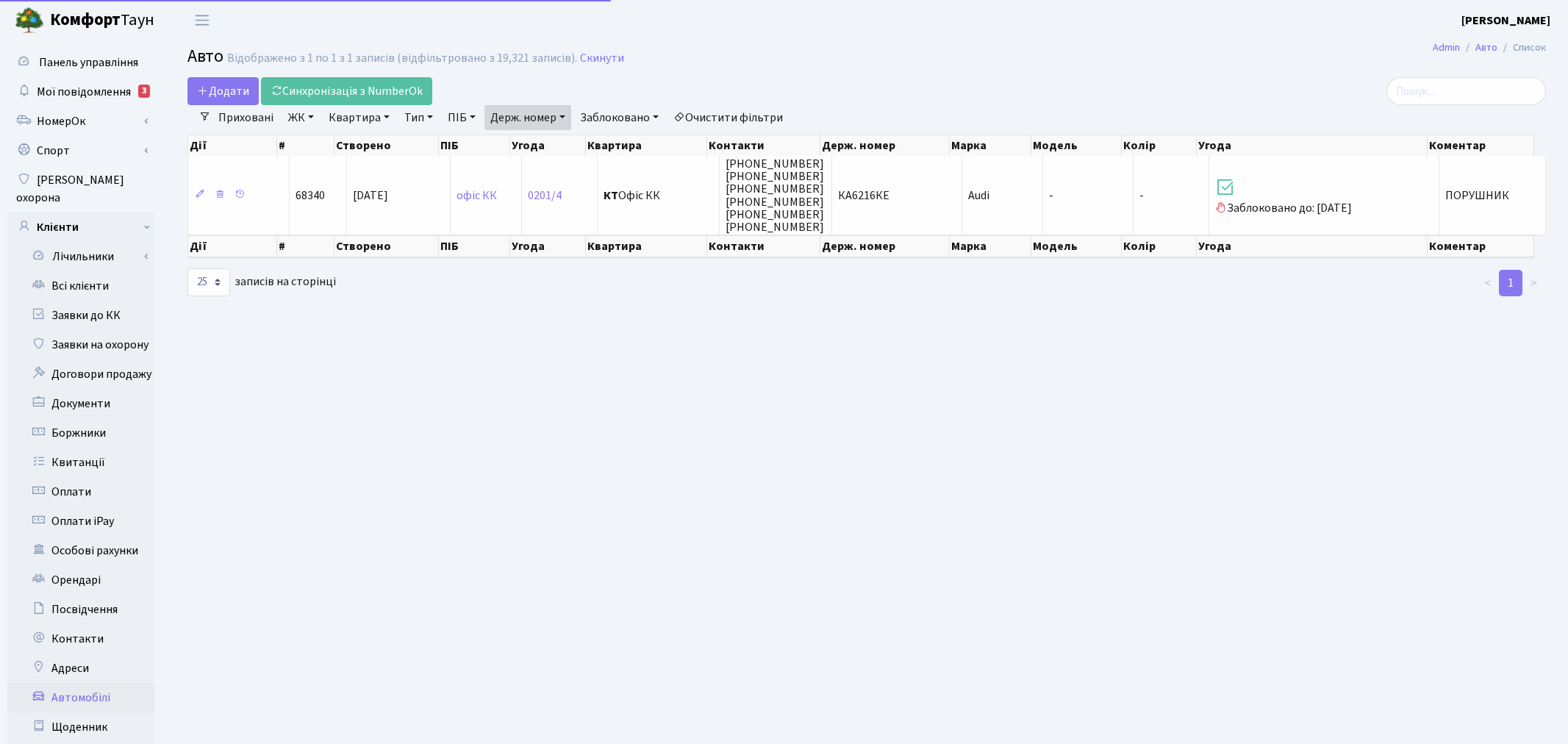
select select "25"
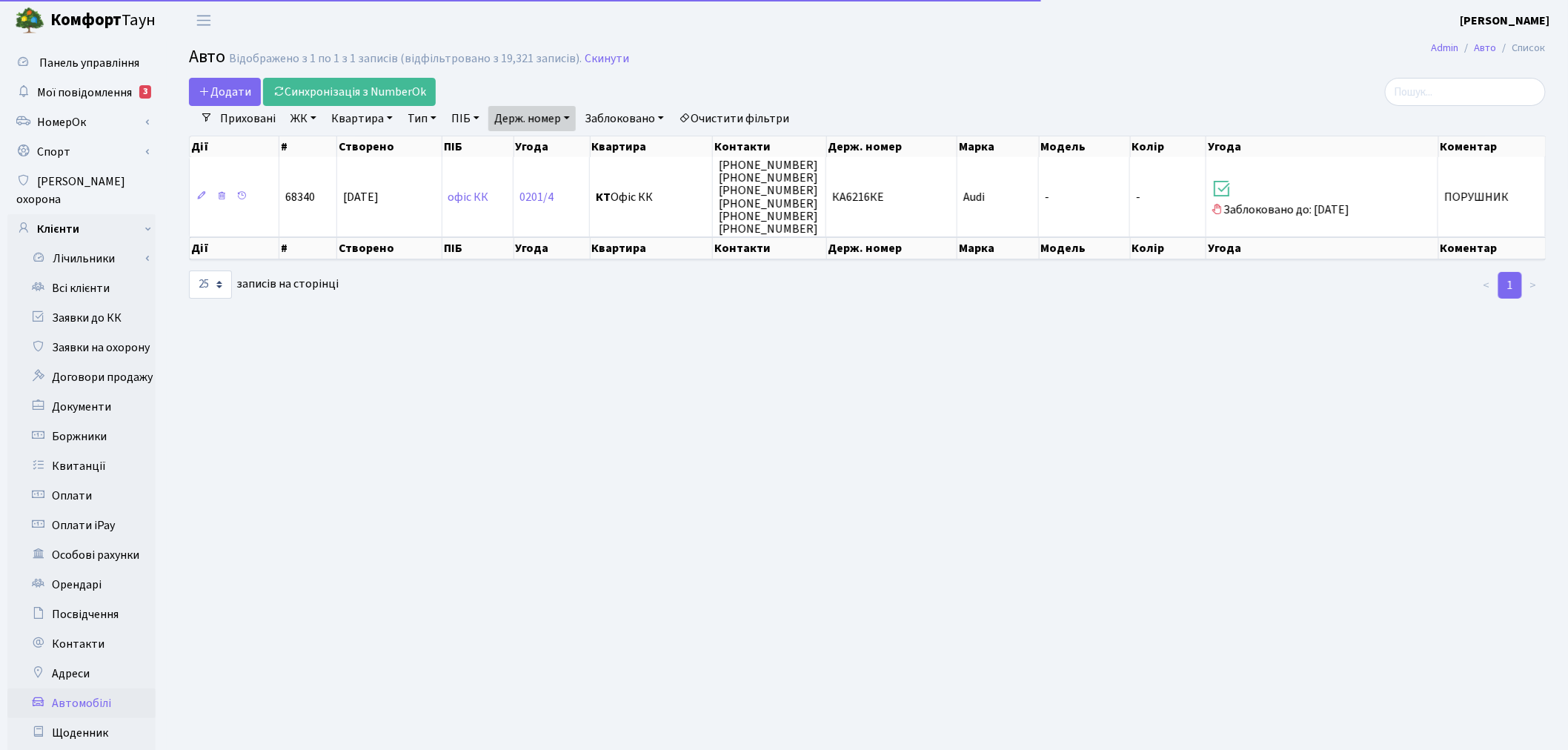
click at [548, 108] on link "Держ. номер" at bounding box center [532, 118] width 87 height 25
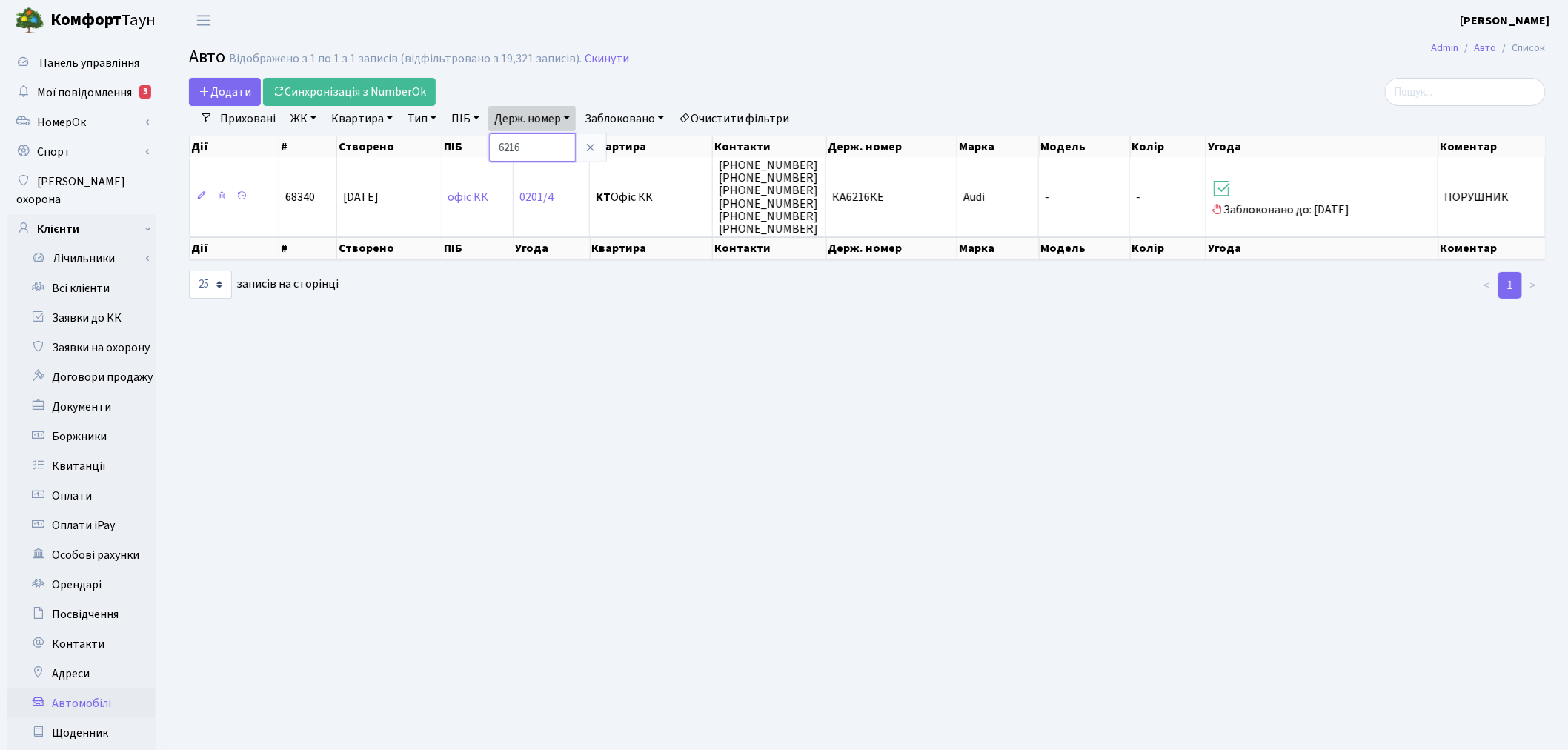
click at [558, 136] on input "6216" at bounding box center [533, 147] width 87 height 28
type input "9270"
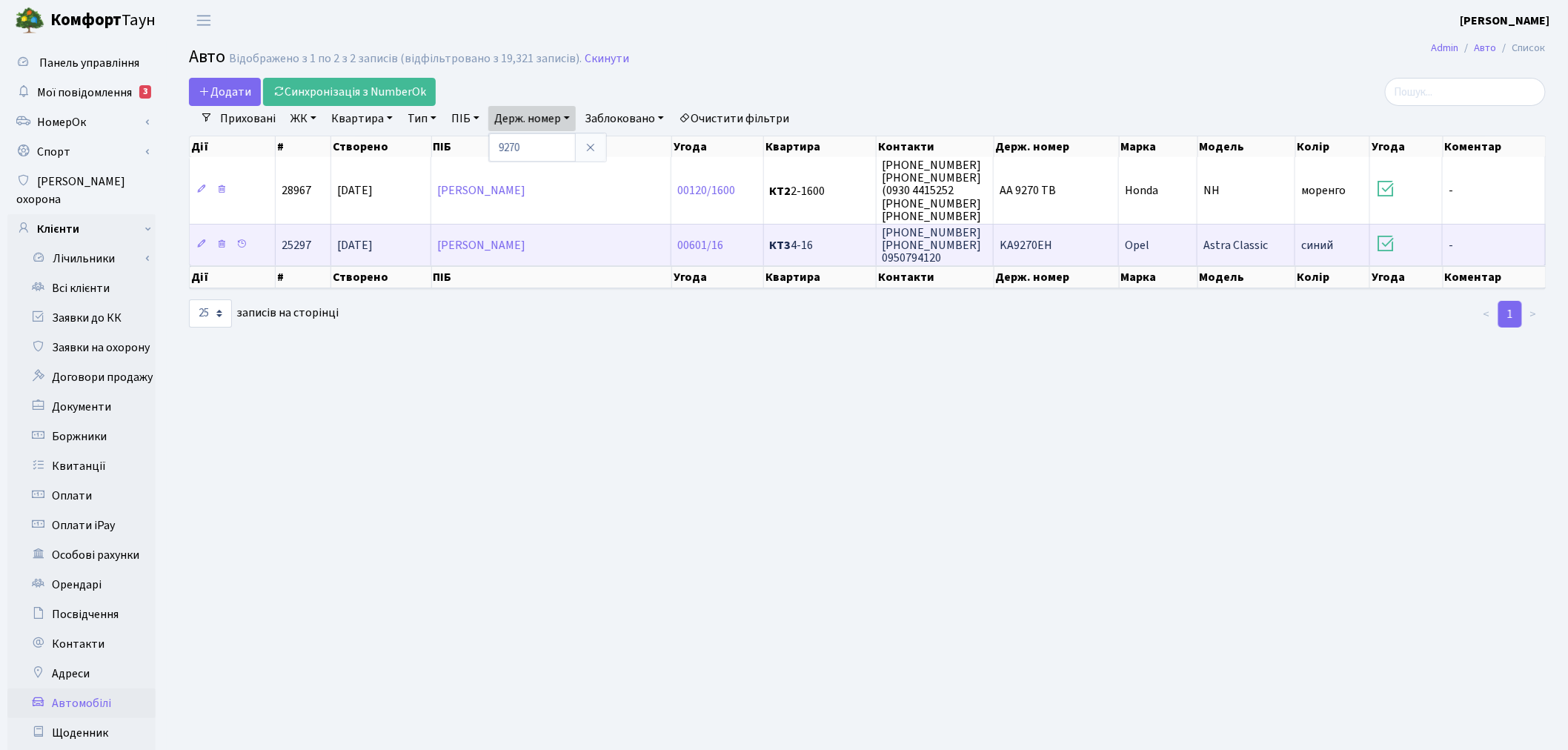
click at [1193, 251] on td "Opel" at bounding box center [1159, 244] width 78 height 42
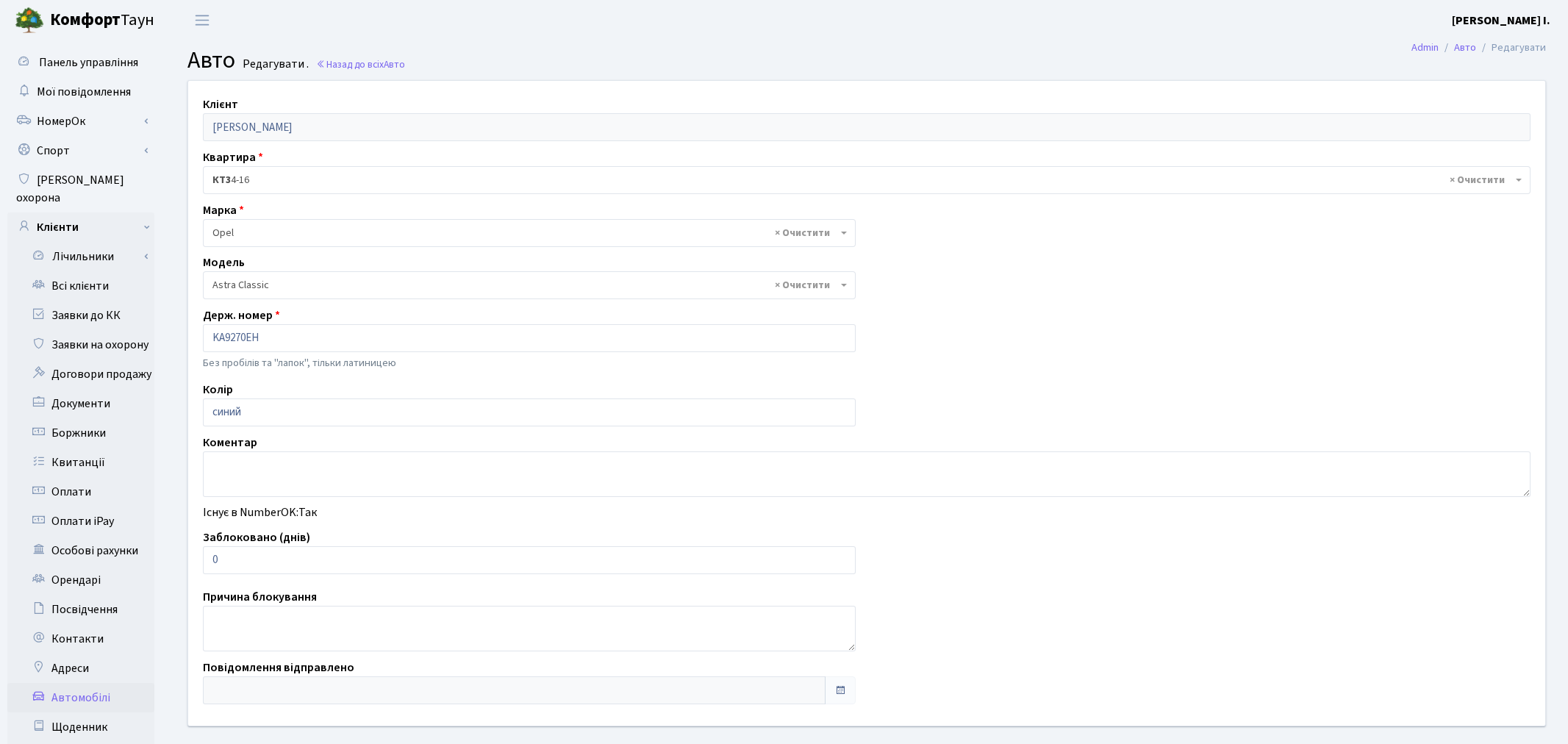
select select "1753"
click at [268, 557] on input "0" at bounding box center [526, 560] width 647 height 28
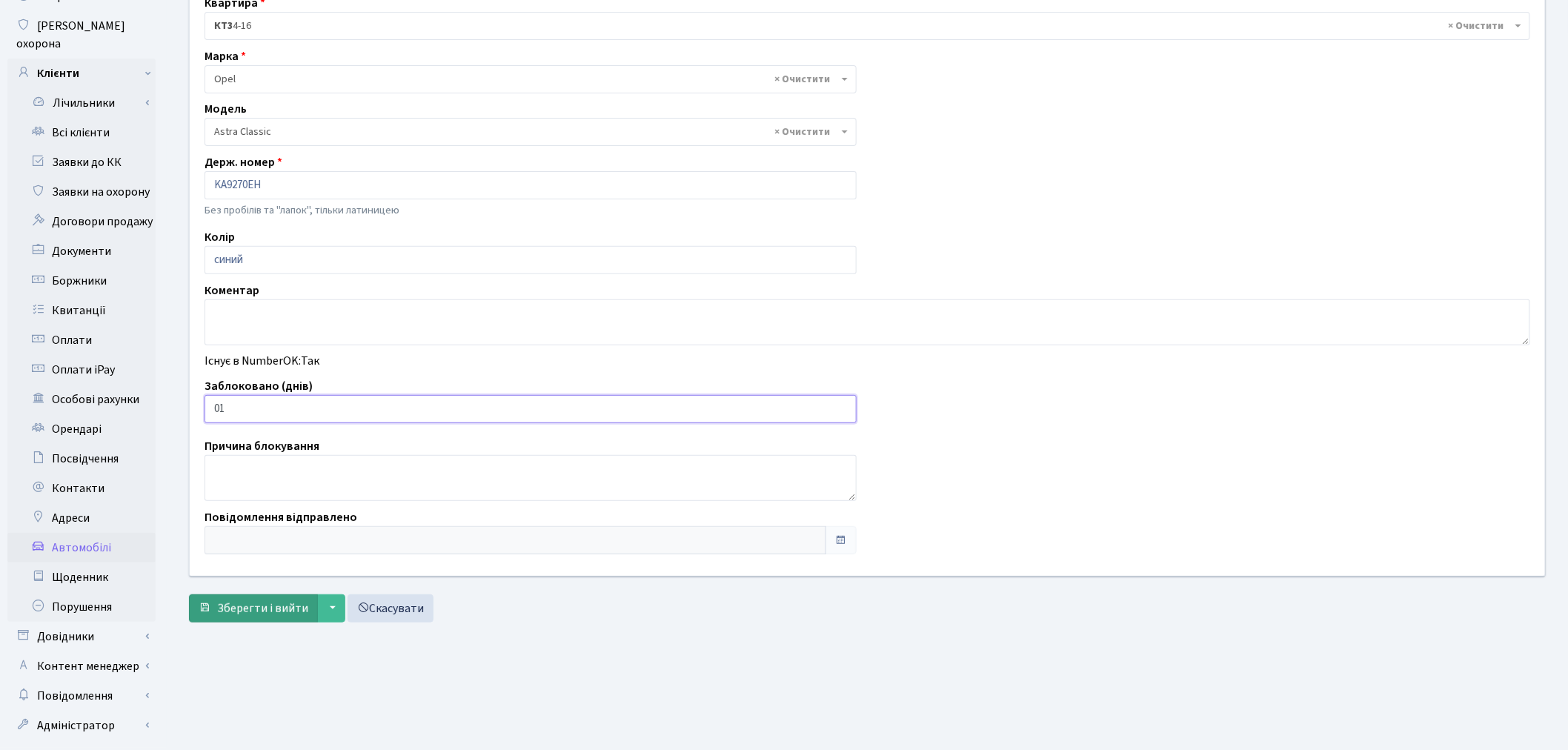
scroll to position [172, 0]
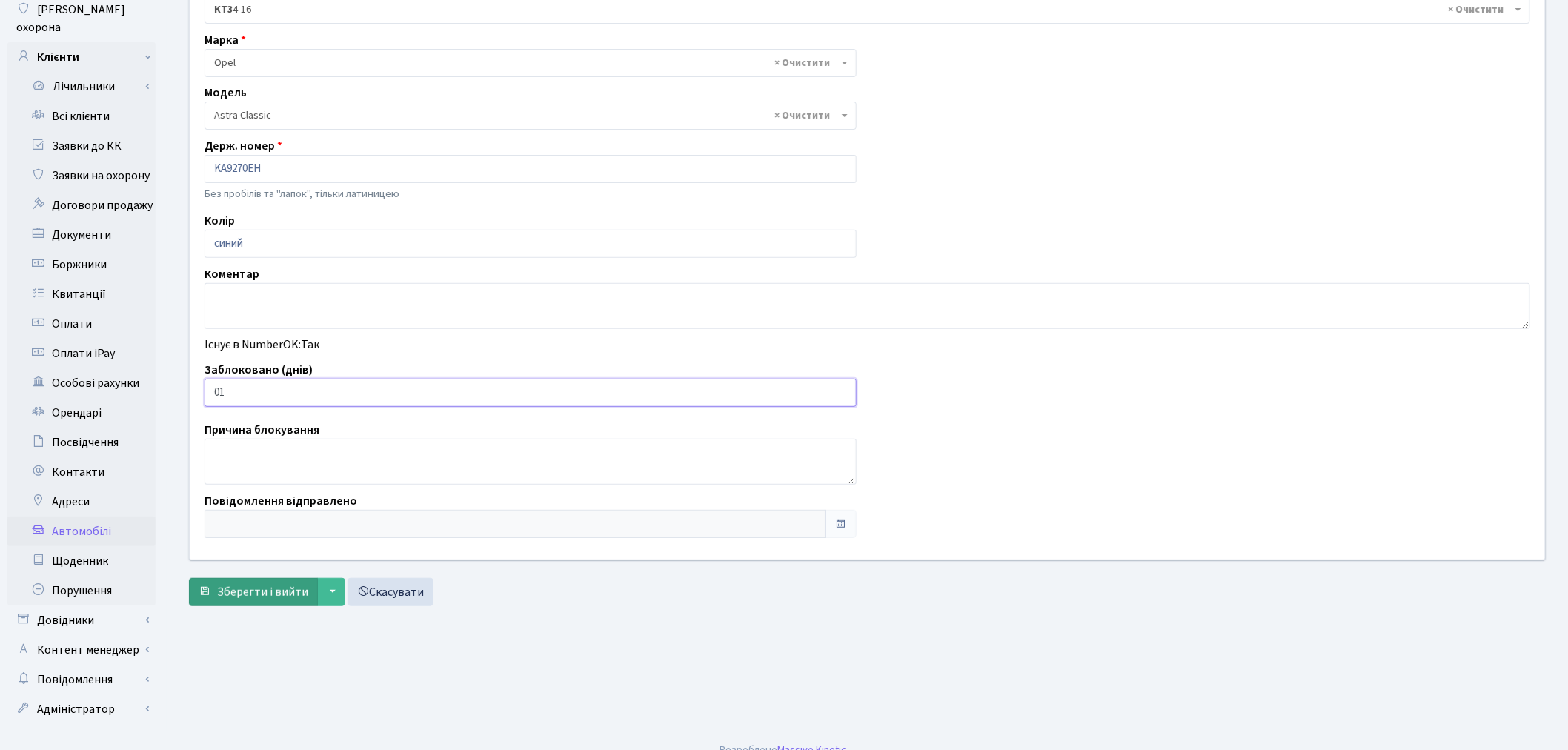
type input "01"
click at [259, 588] on span "Зберегти і вийти" at bounding box center [263, 592] width 92 height 16
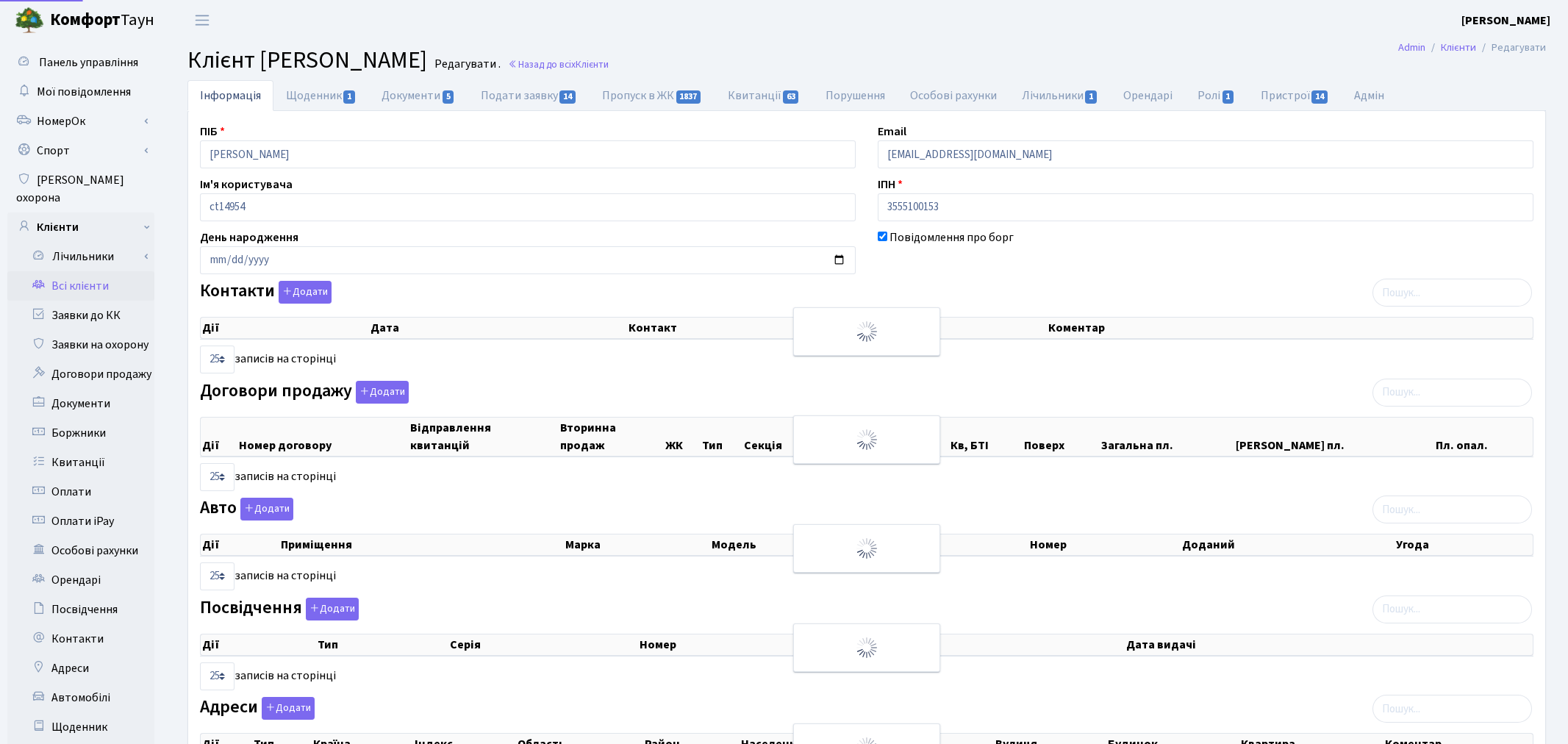
select select "25"
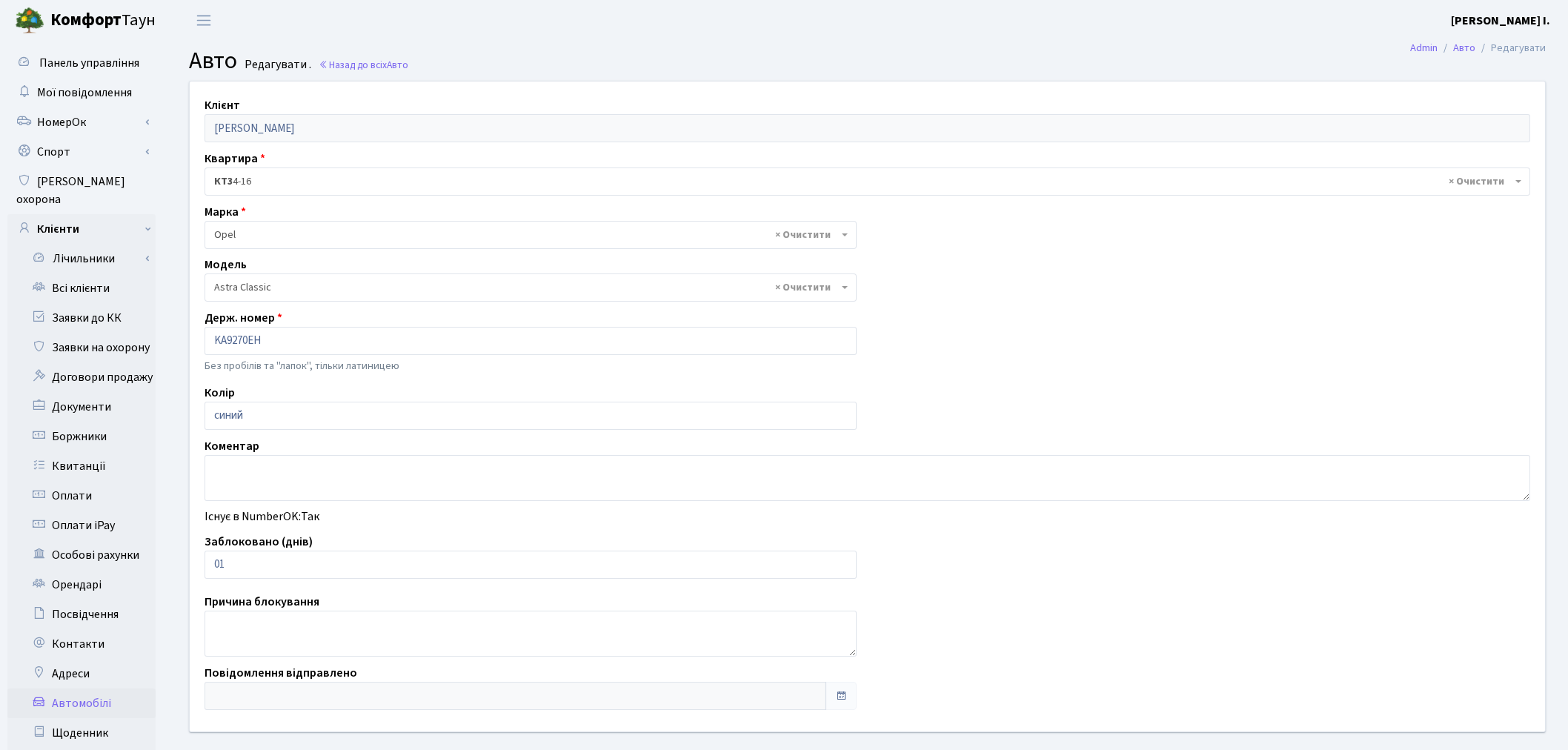
select select "1753"
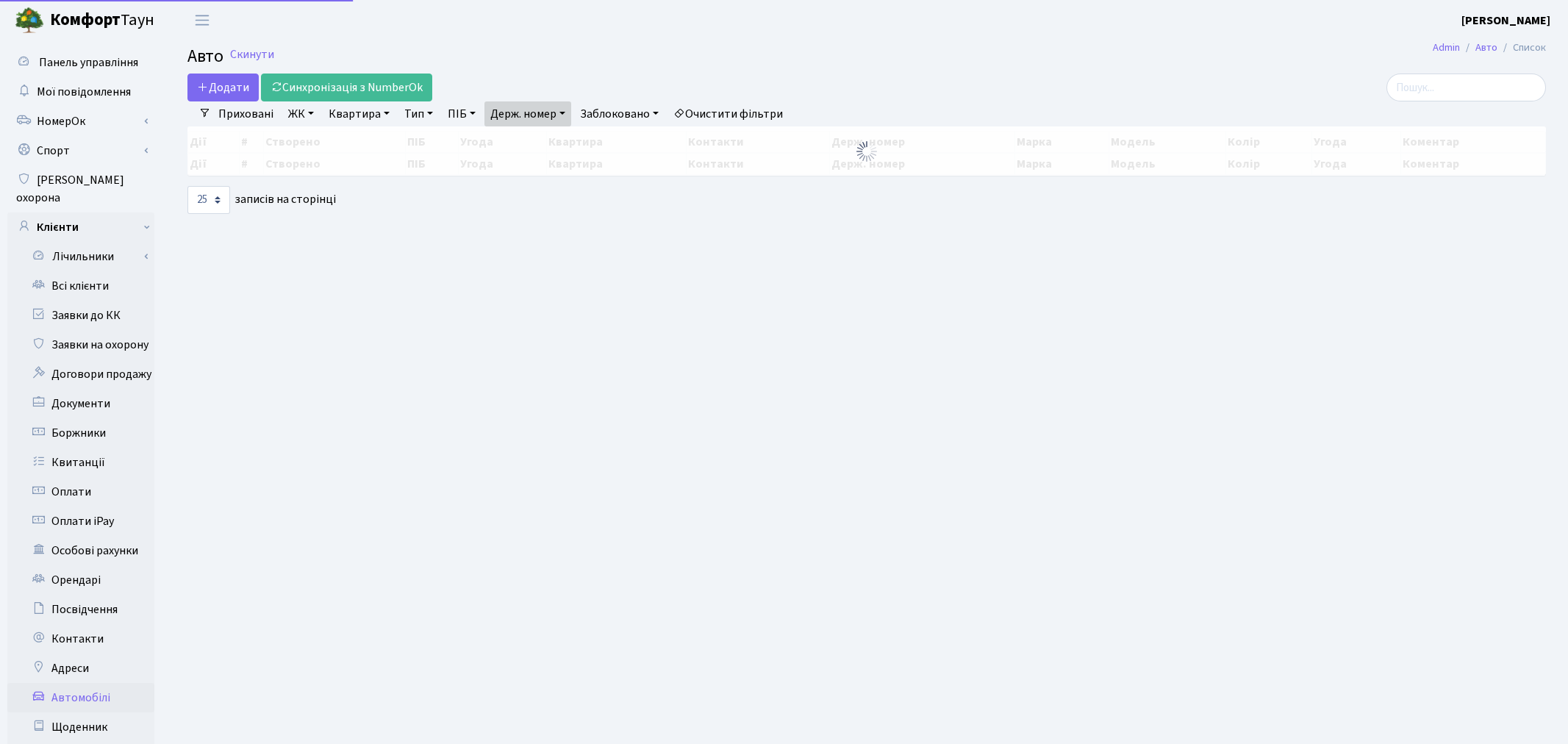
select select "25"
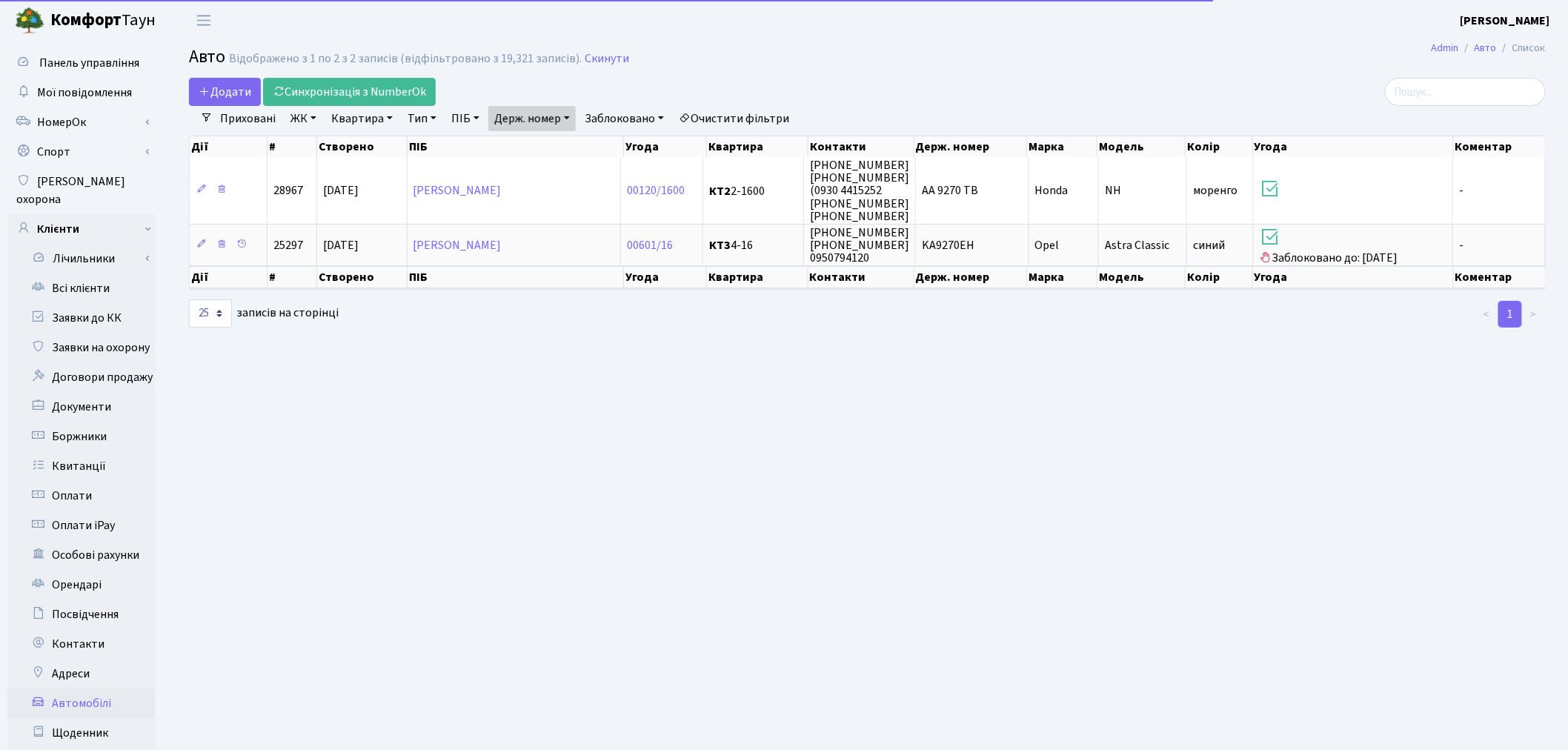
click at [551, 115] on link "Держ. номер" at bounding box center [532, 118] width 87 height 25
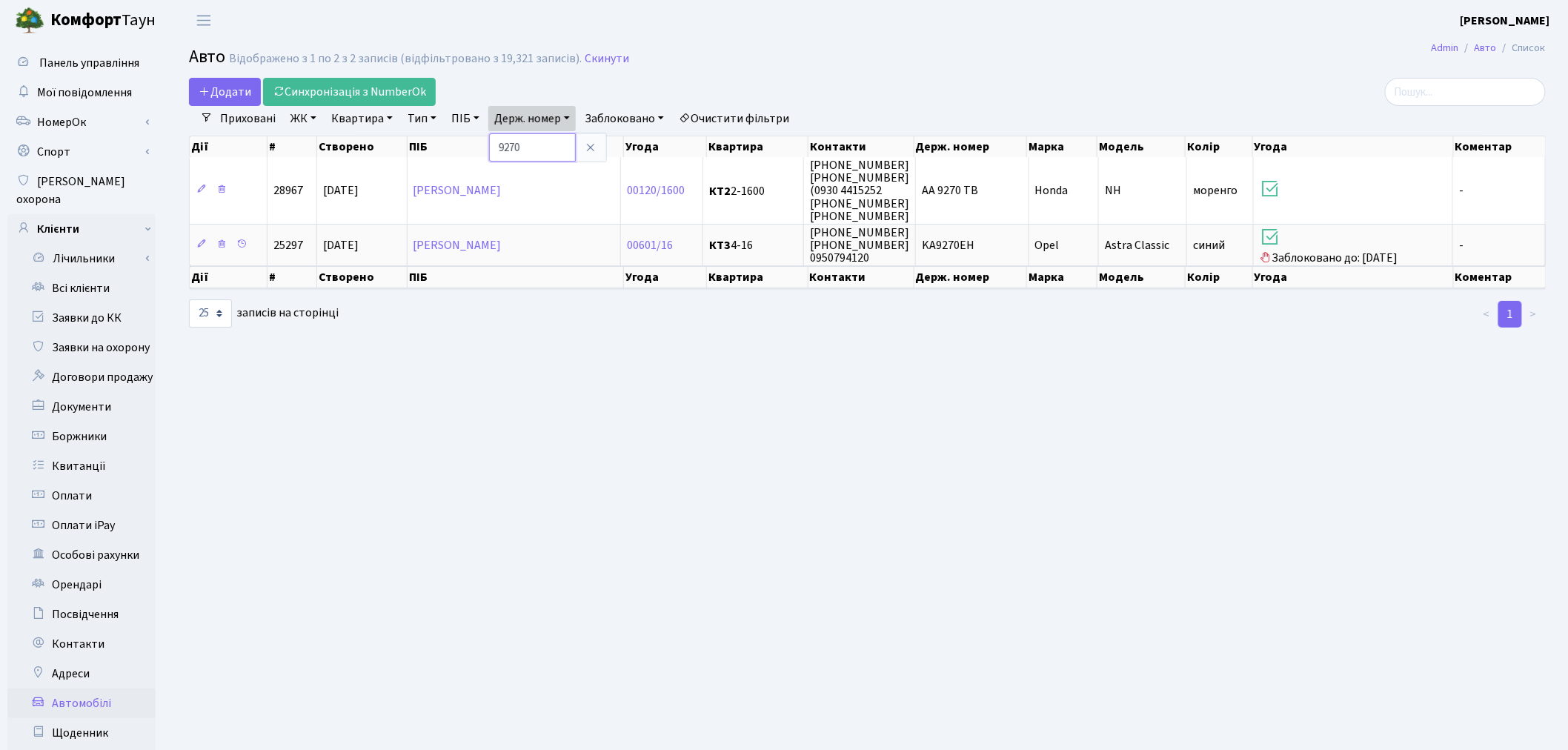
click at [554, 137] on input "9270" at bounding box center [533, 147] width 87 height 28
click at [554, 138] on input "9270" at bounding box center [533, 147] width 87 height 28
type input "2456"
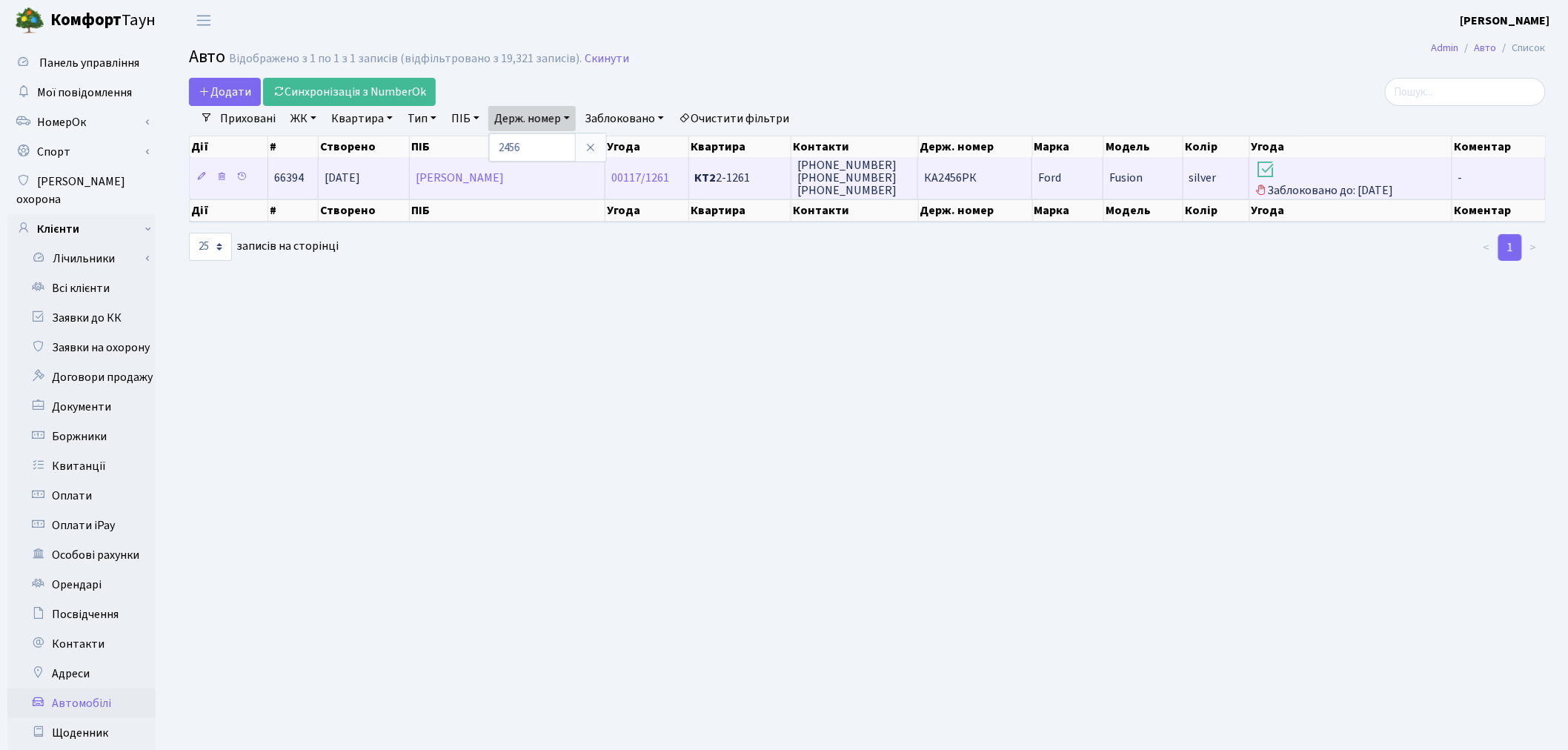
click at [994, 167] on td "КА2456РК" at bounding box center [976, 177] width 114 height 41
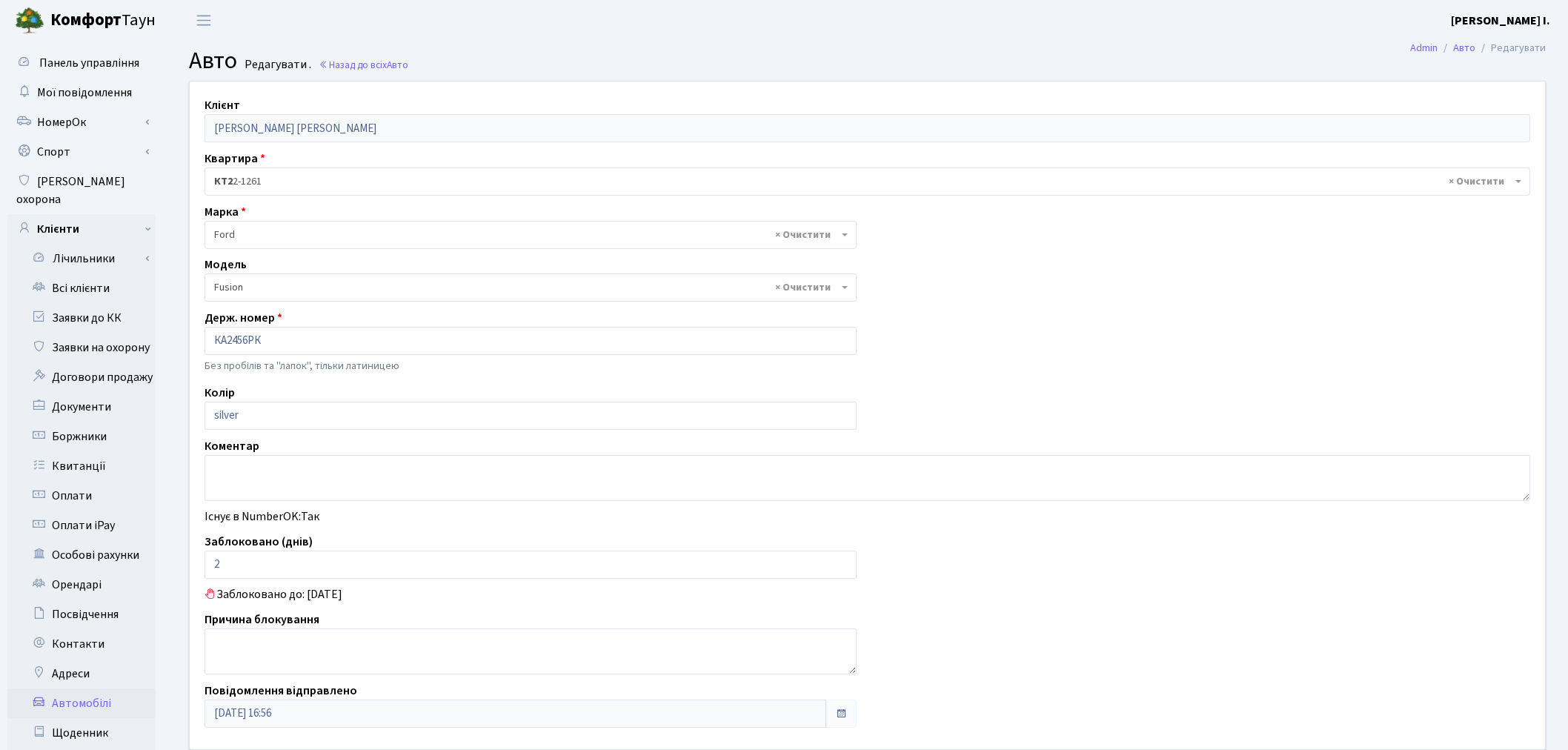
select select "784"
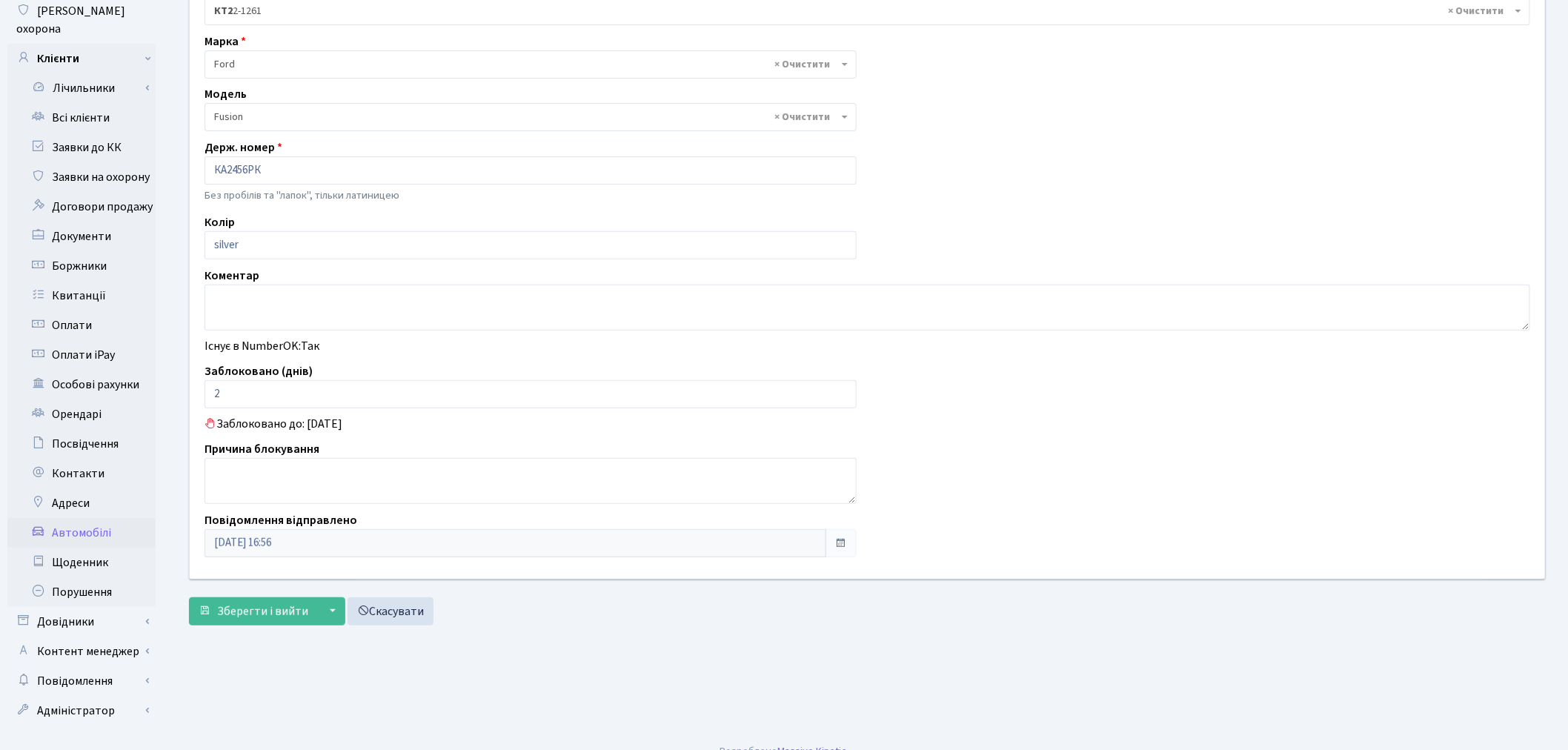
scroll to position [172, 0]
drag, startPoint x: 261, startPoint y: 389, endPoint x: 213, endPoint y: 390, distance: 48.0
click at [215, 390] on input "2" at bounding box center [530, 392] width 652 height 28
type input "0"
click at [243, 605] on span "Зберегти і вийти" at bounding box center [263, 610] width 92 height 16
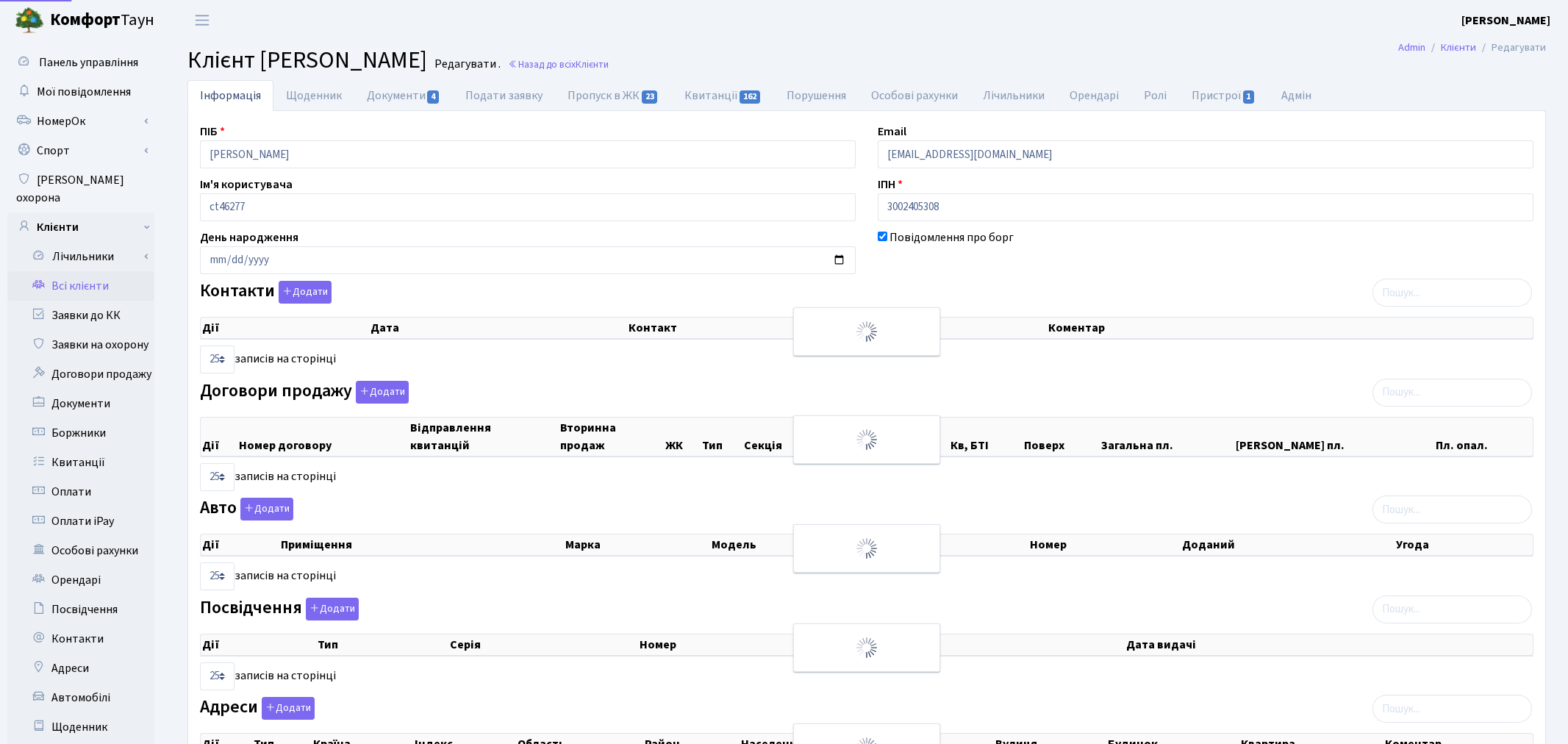
select select "25"
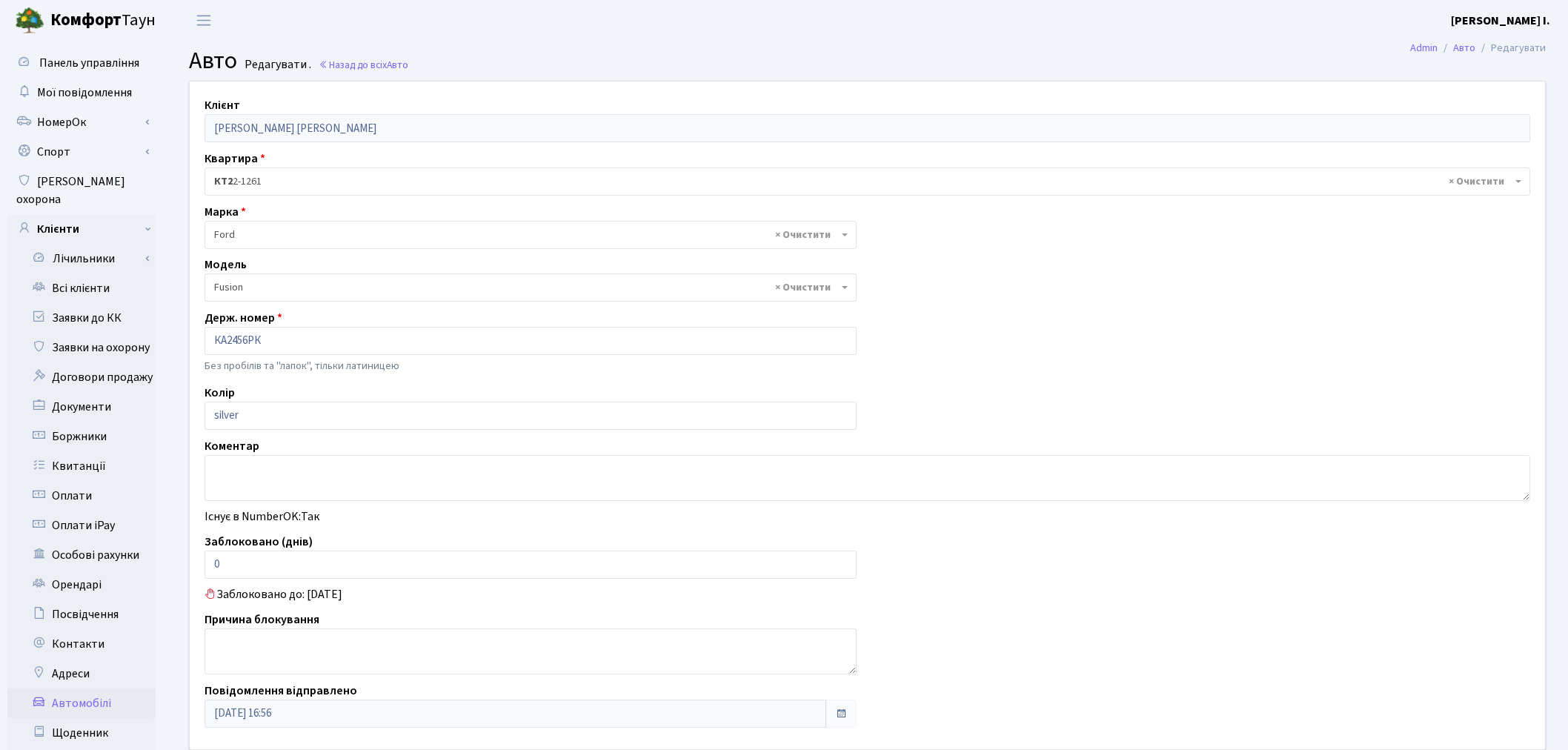
select select "784"
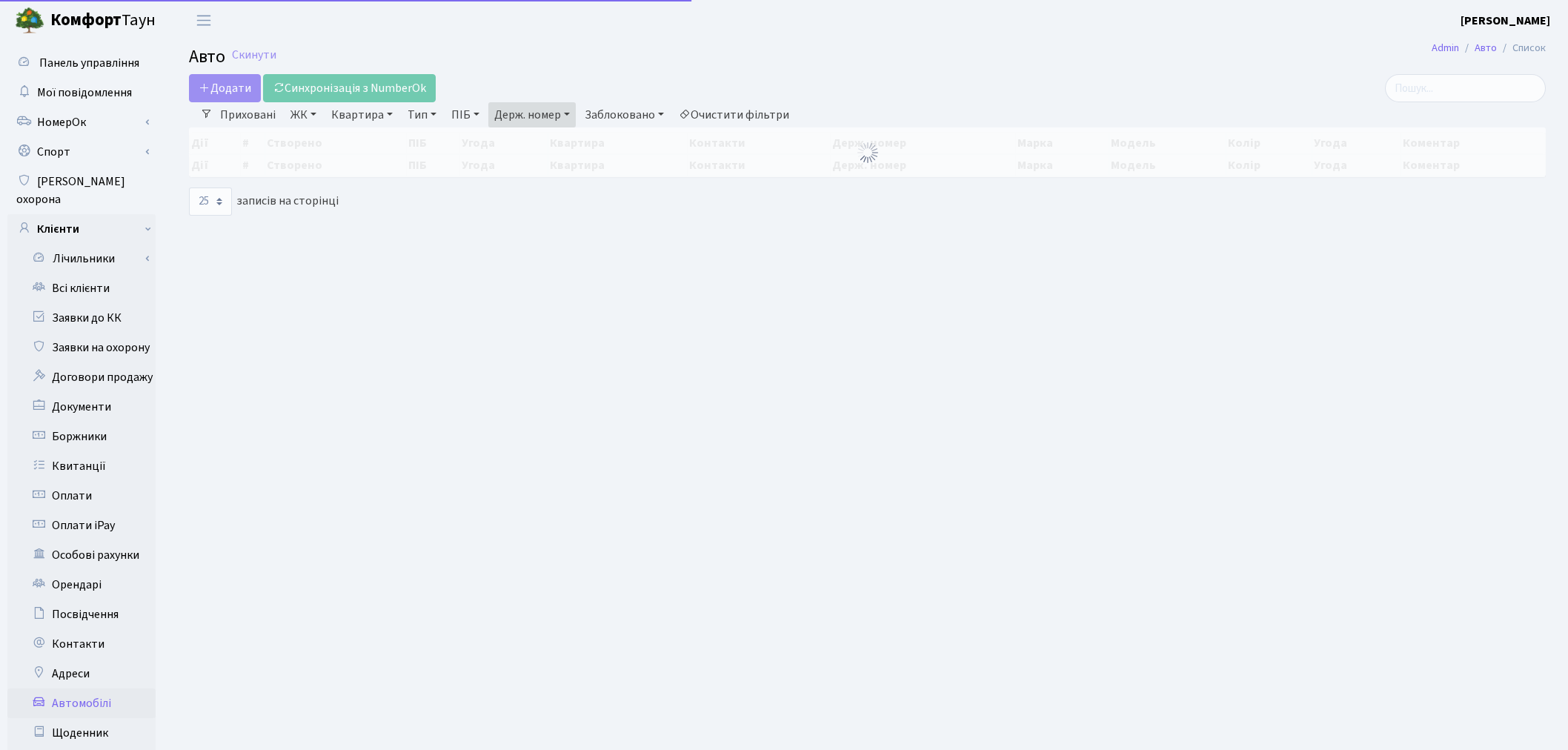
select select "25"
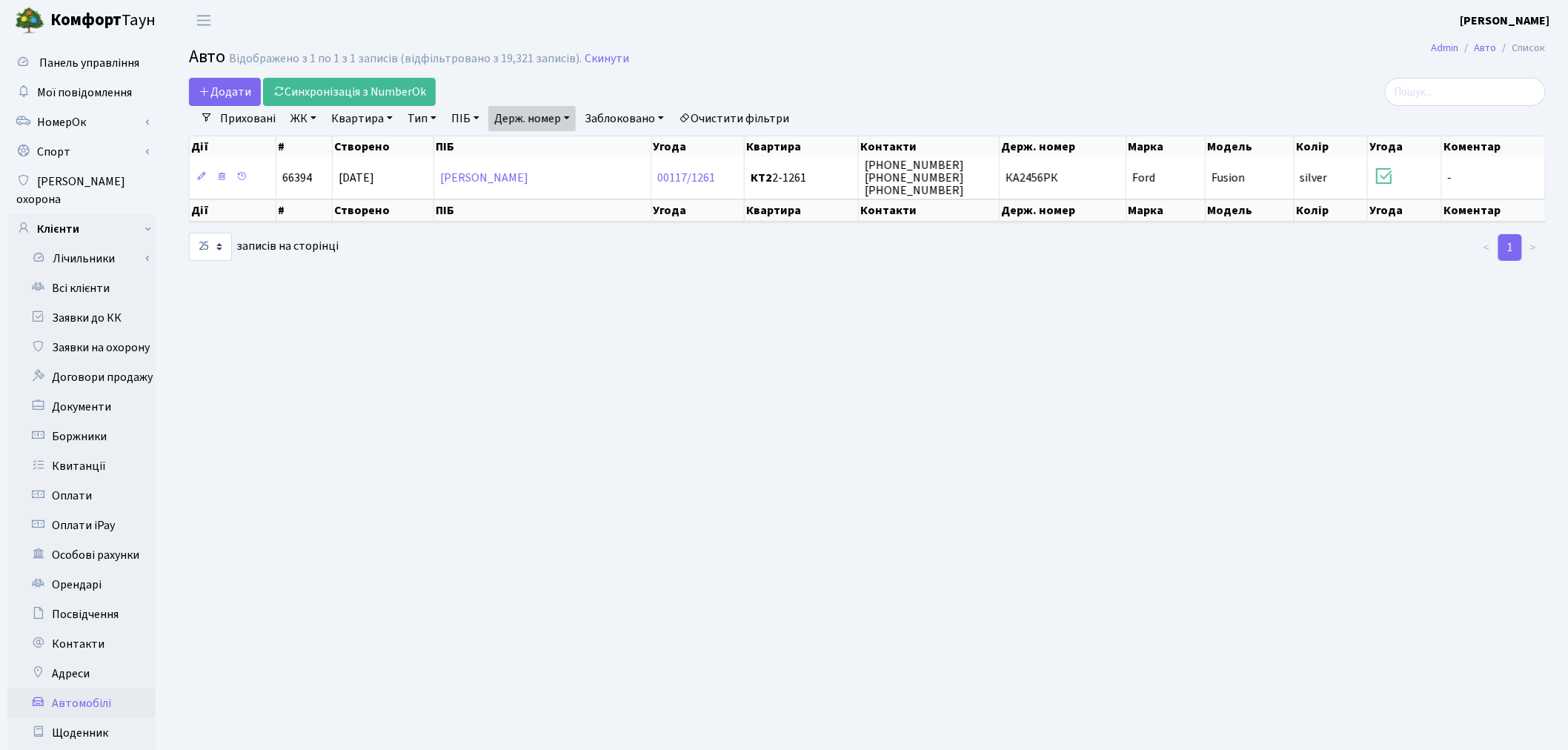
click at [527, 115] on link "Держ. номер" at bounding box center [532, 118] width 87 height 25
click at [534, 143] on input "2456" at bounding box center [533, 147] width 87 height 28
click at [550, 144] on input "2456" at bounding box center [533, 147] width 87 height 28
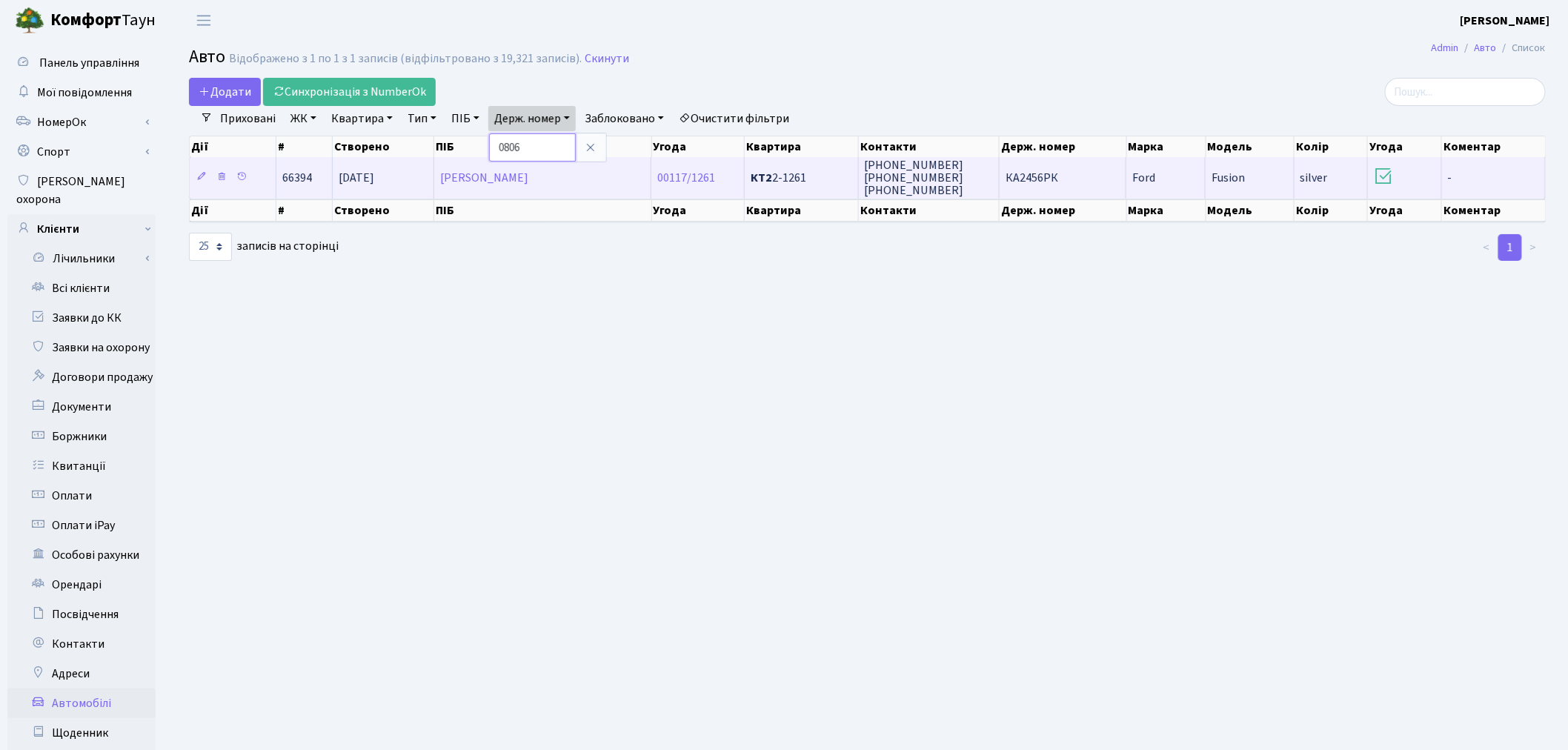
type input "0806"
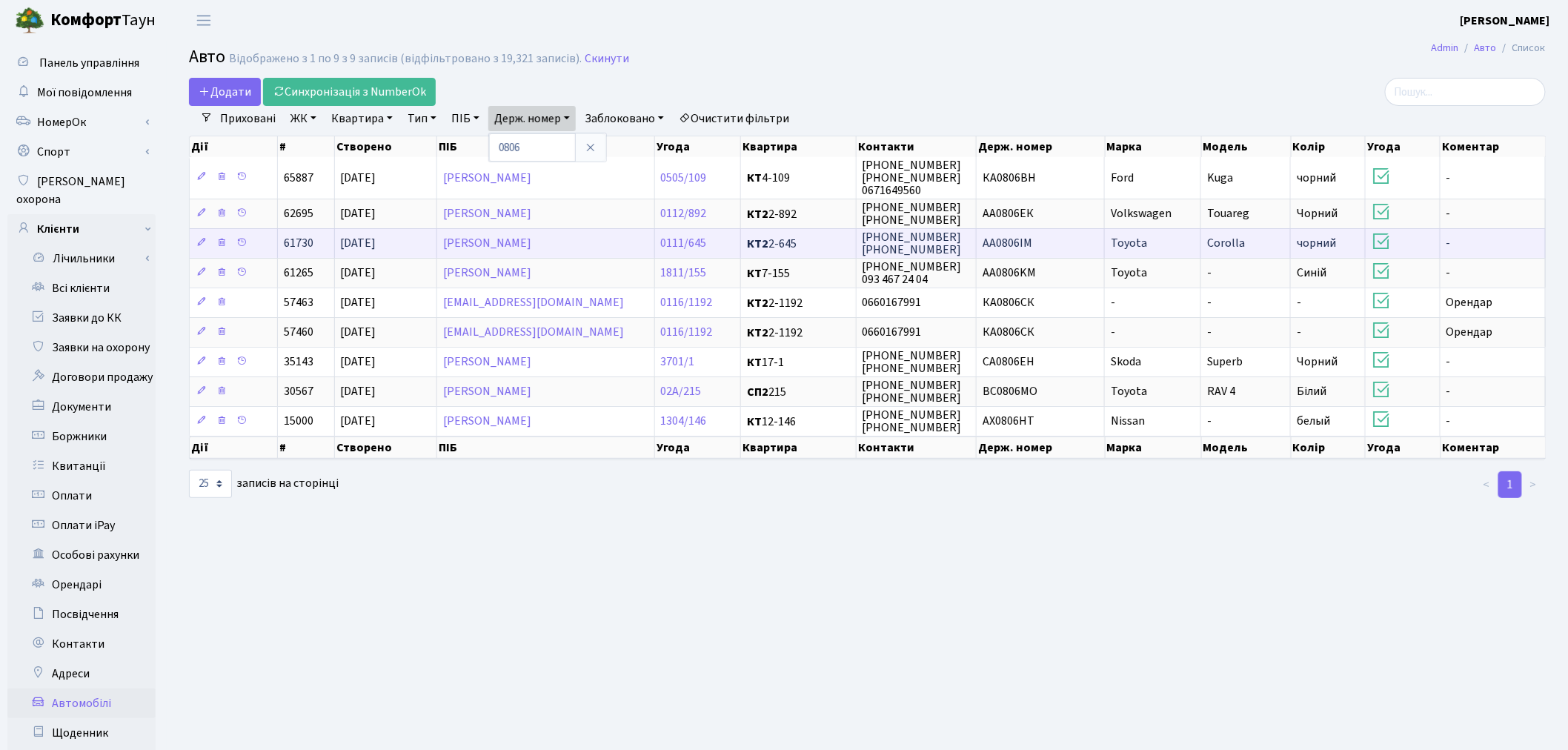
click at [1040, 241] on td "AA0806IM" at bounding box center [1040, 243] width 128 height 29
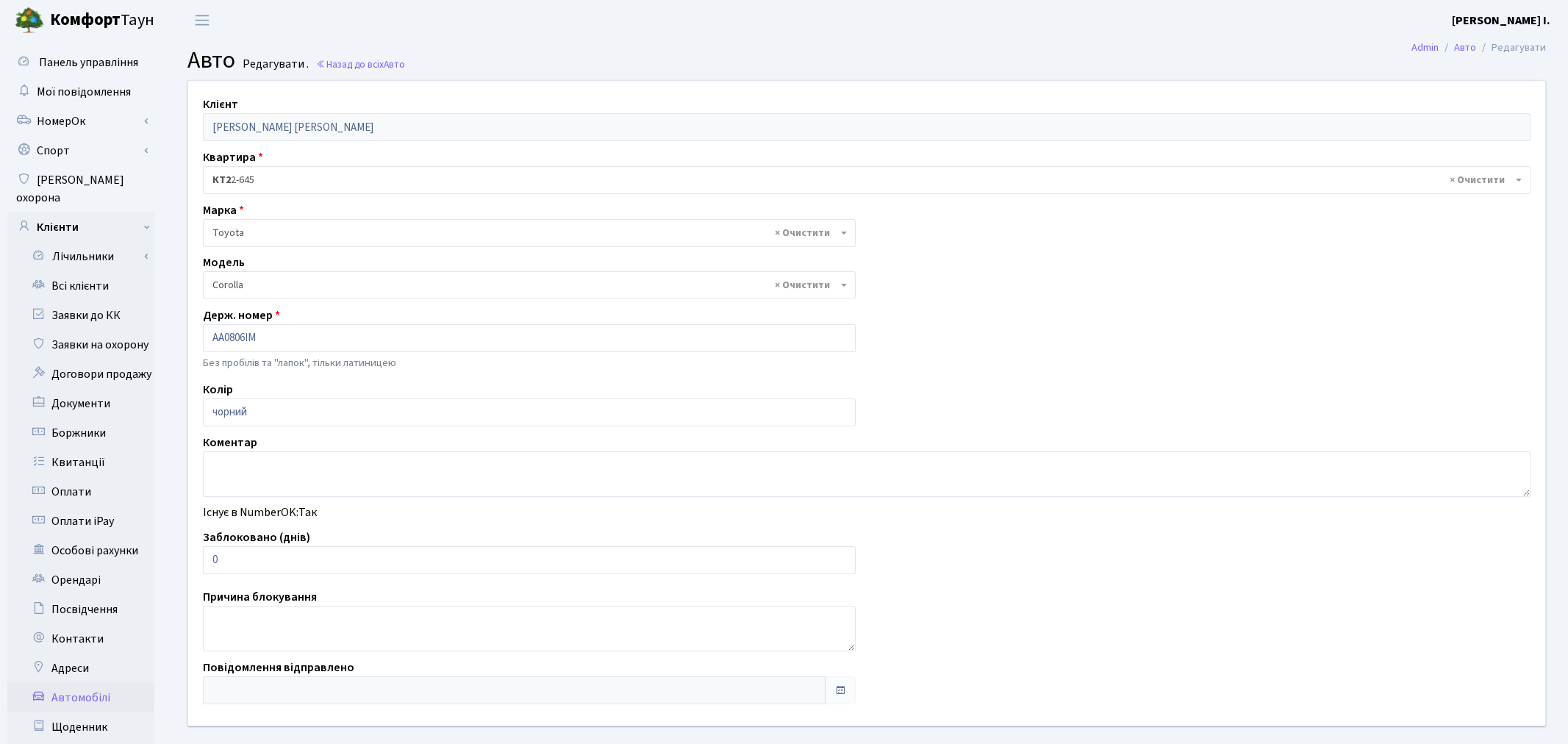
select select "2314"
drag, startPoint x: 236, startPoint y: 552, endPoint x: 208, endPoint y: 553, distance: 28.0
click at [208, 553] on input "0" at bounding box center [526, 560] width 647 height 28
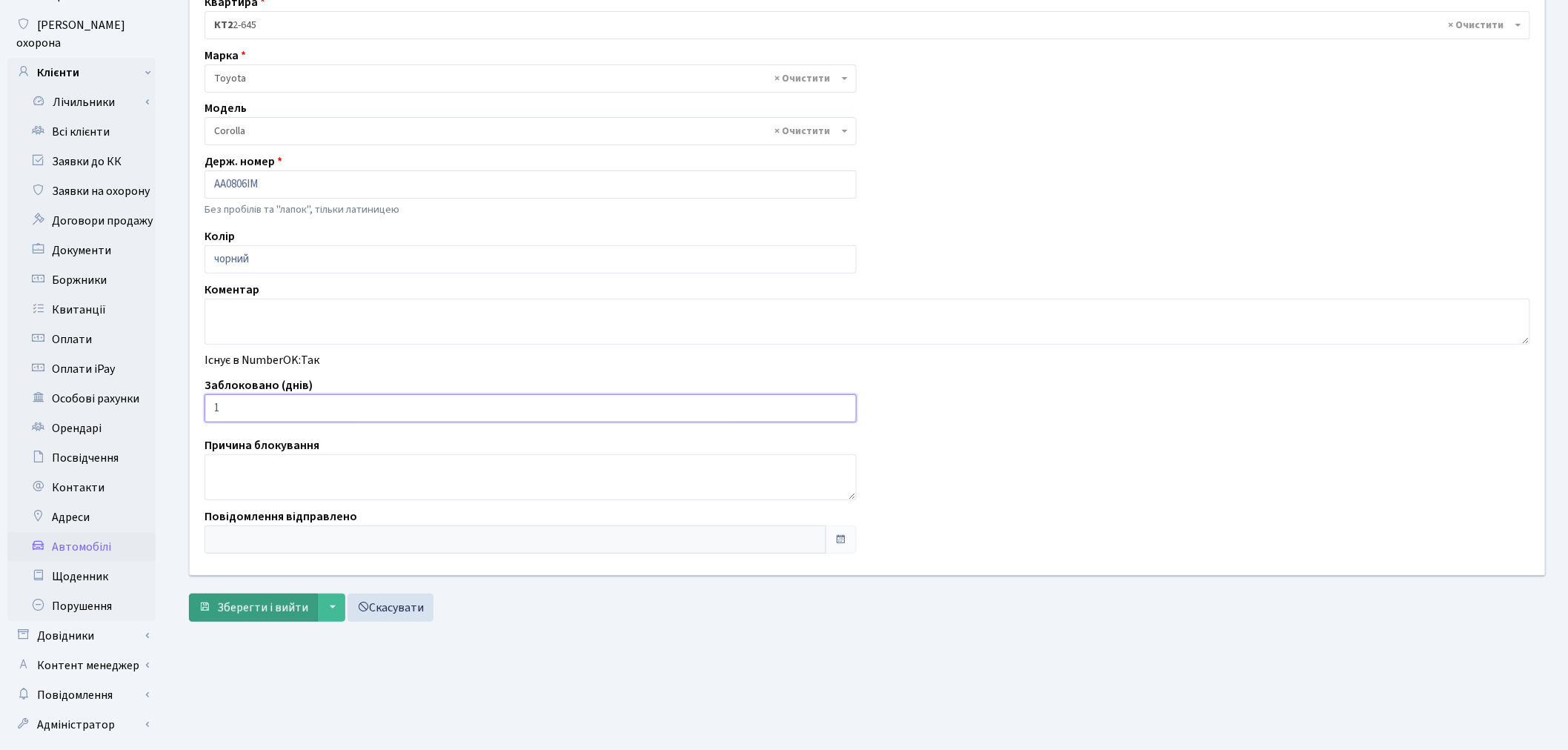
scroll to position [172, 0]
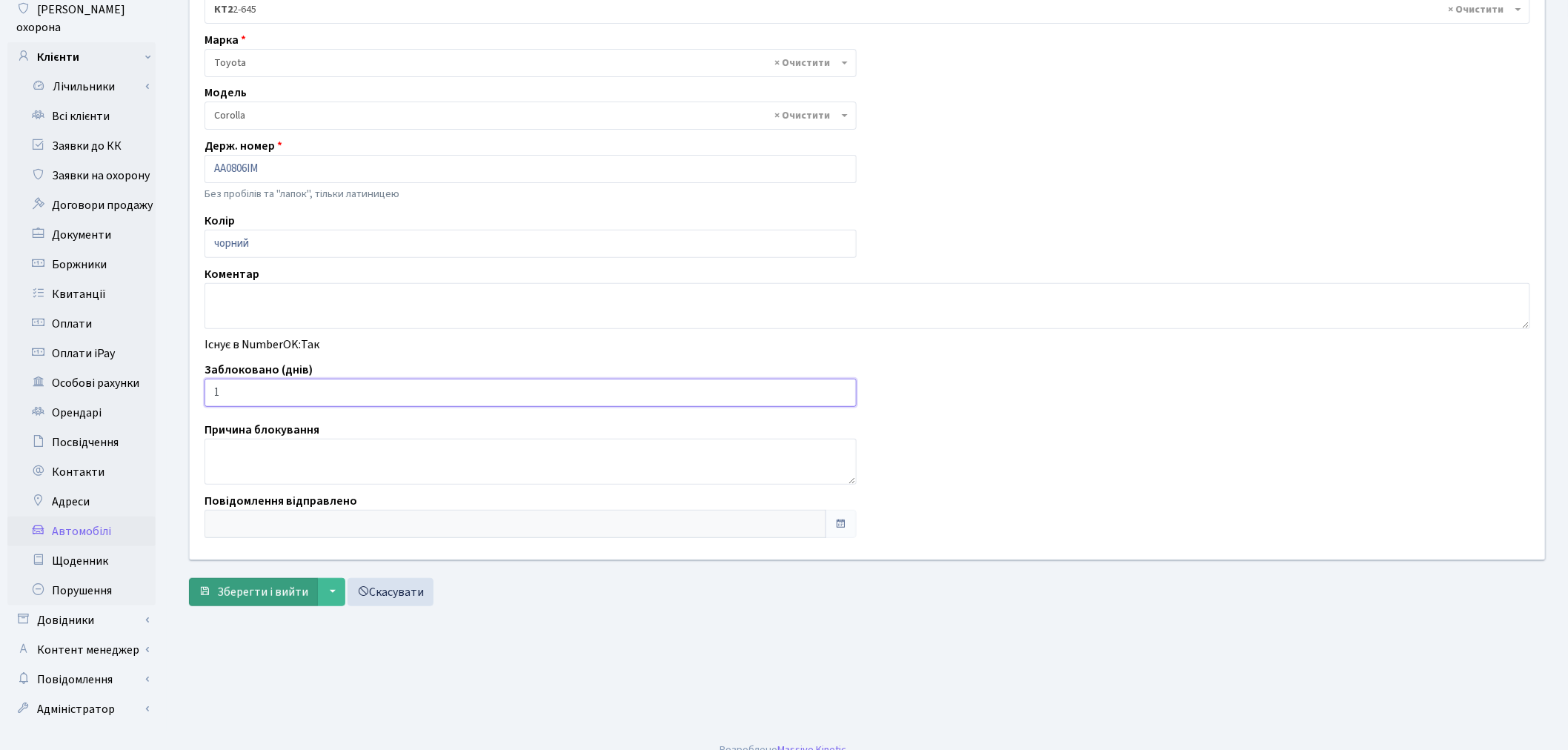
type input "1"
click at [254, 588] on span "Зберегти і вийти" at bounding box center [263, 592] width 92 height 16
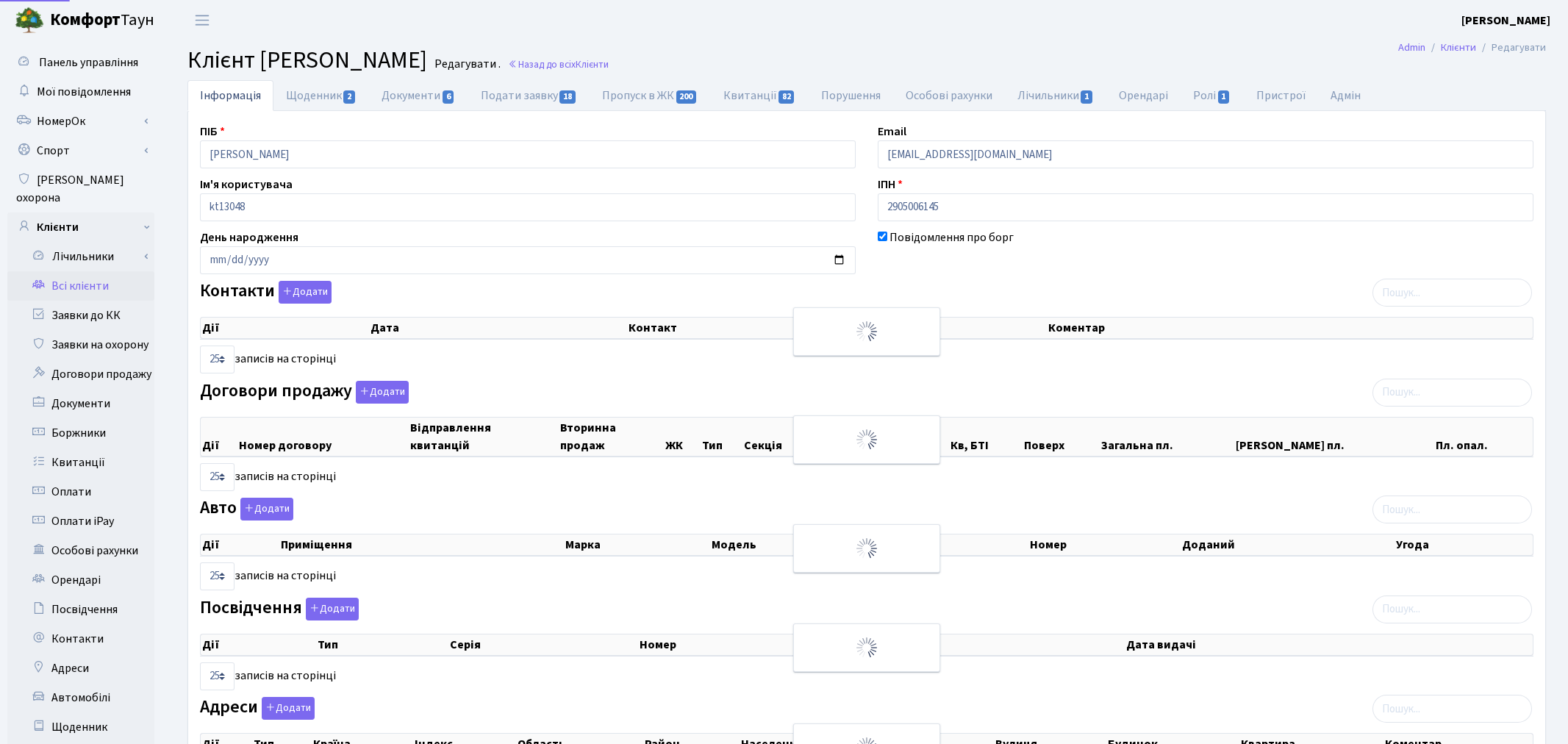
select select "25"
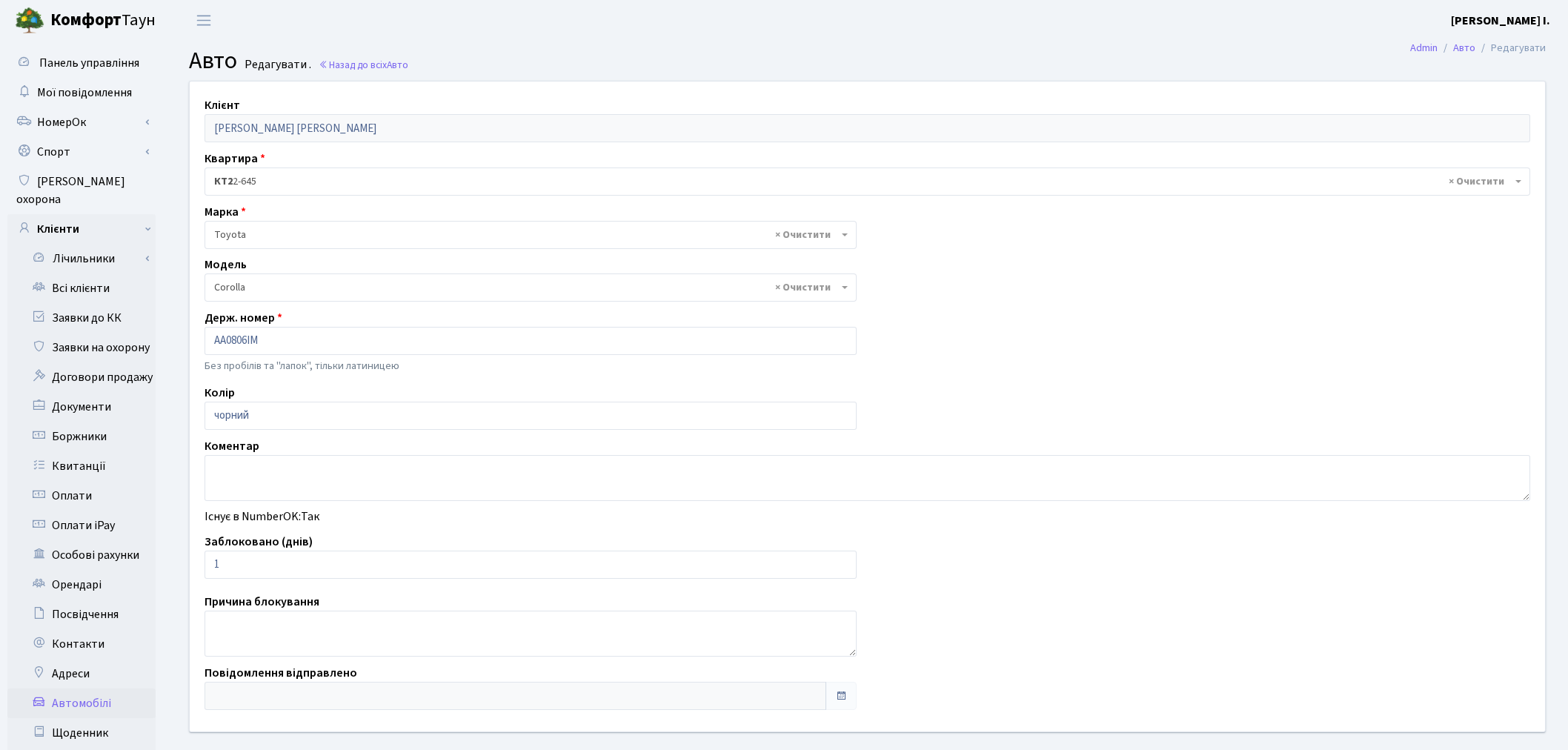
select select "2314"
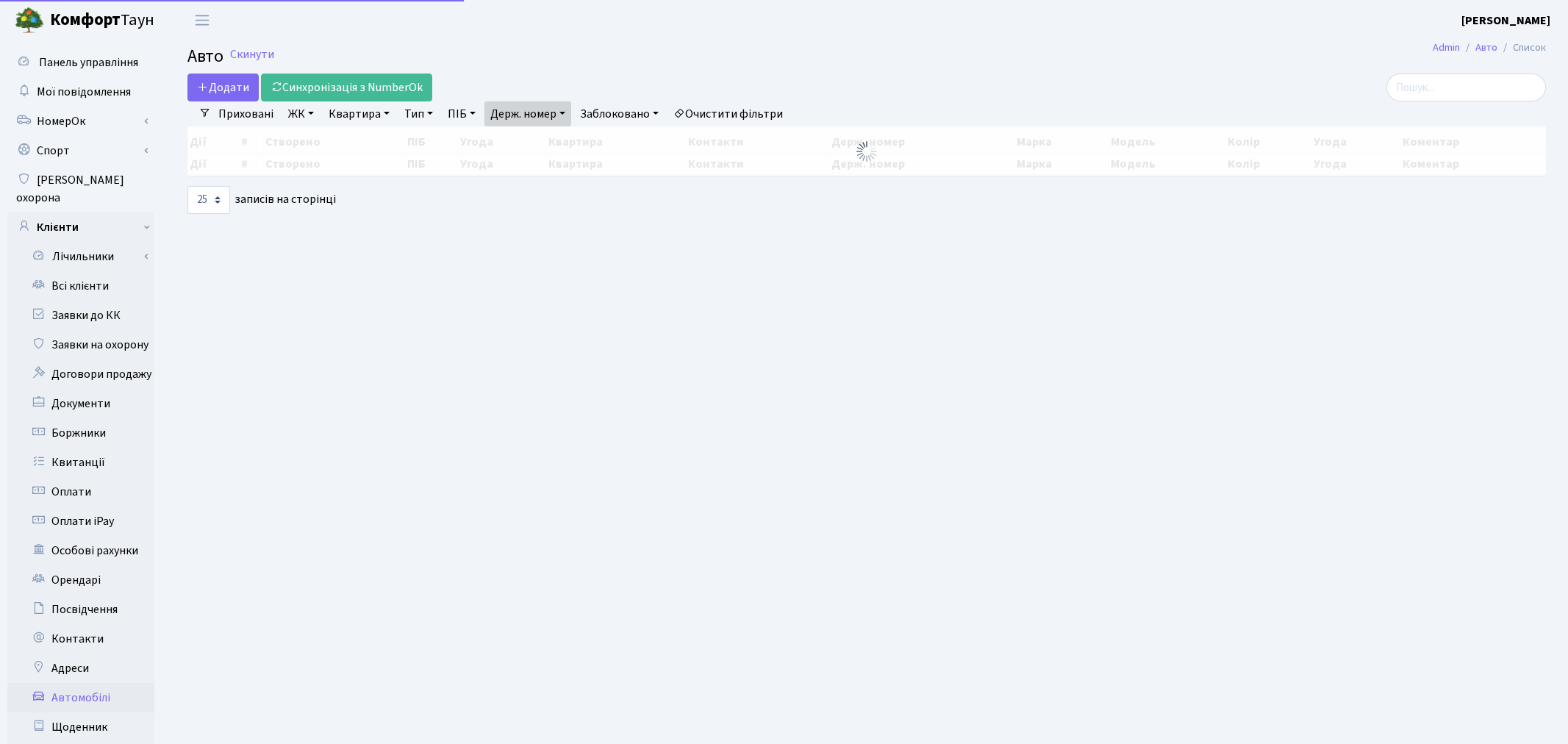
select select "25"
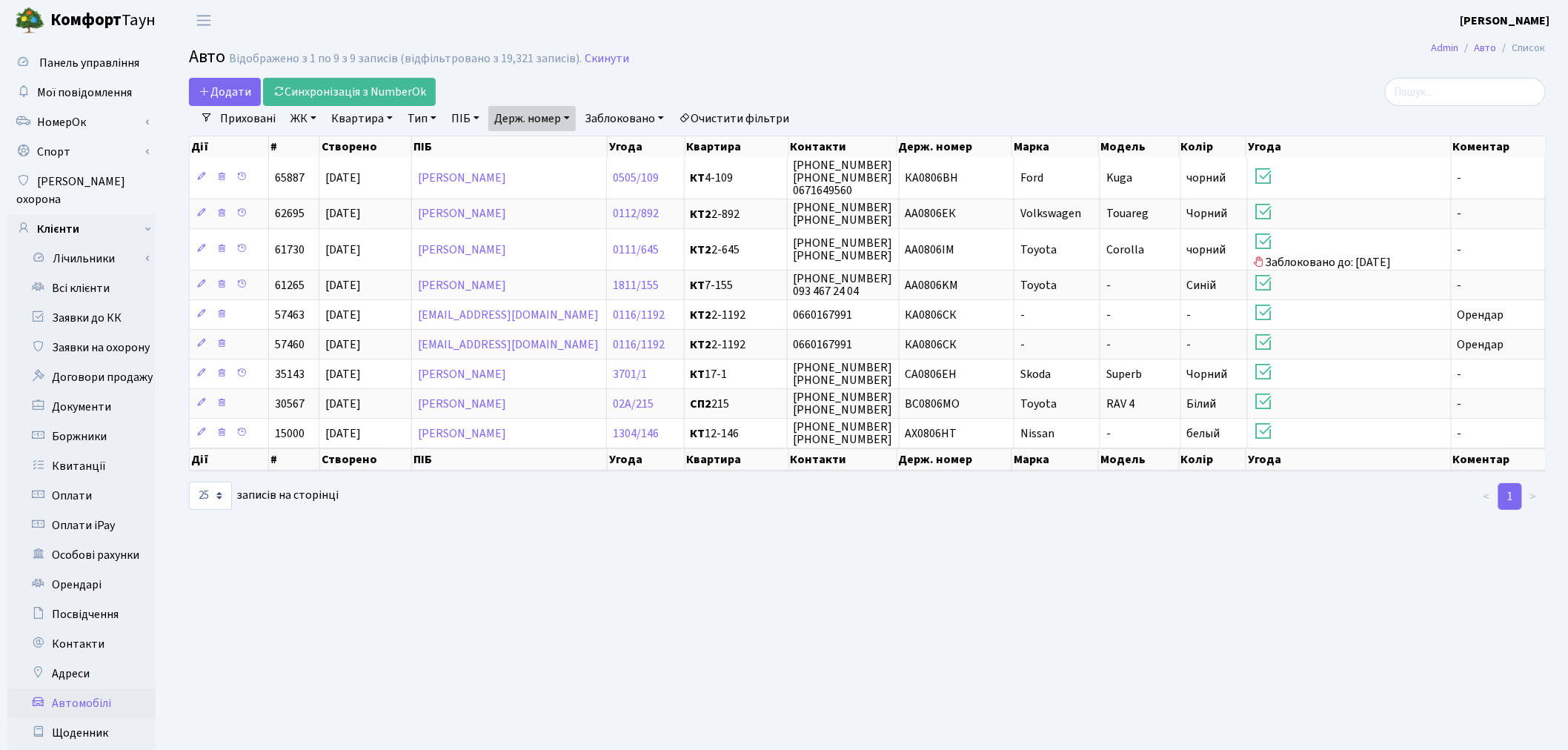
click at [562, 115] on link "Держ. номер" at bounding box center [532, 118] width 87 height 25
click at [559, 144] on input "0806" at bounding box center [533, 147] width 87 height 28
type input "6858"
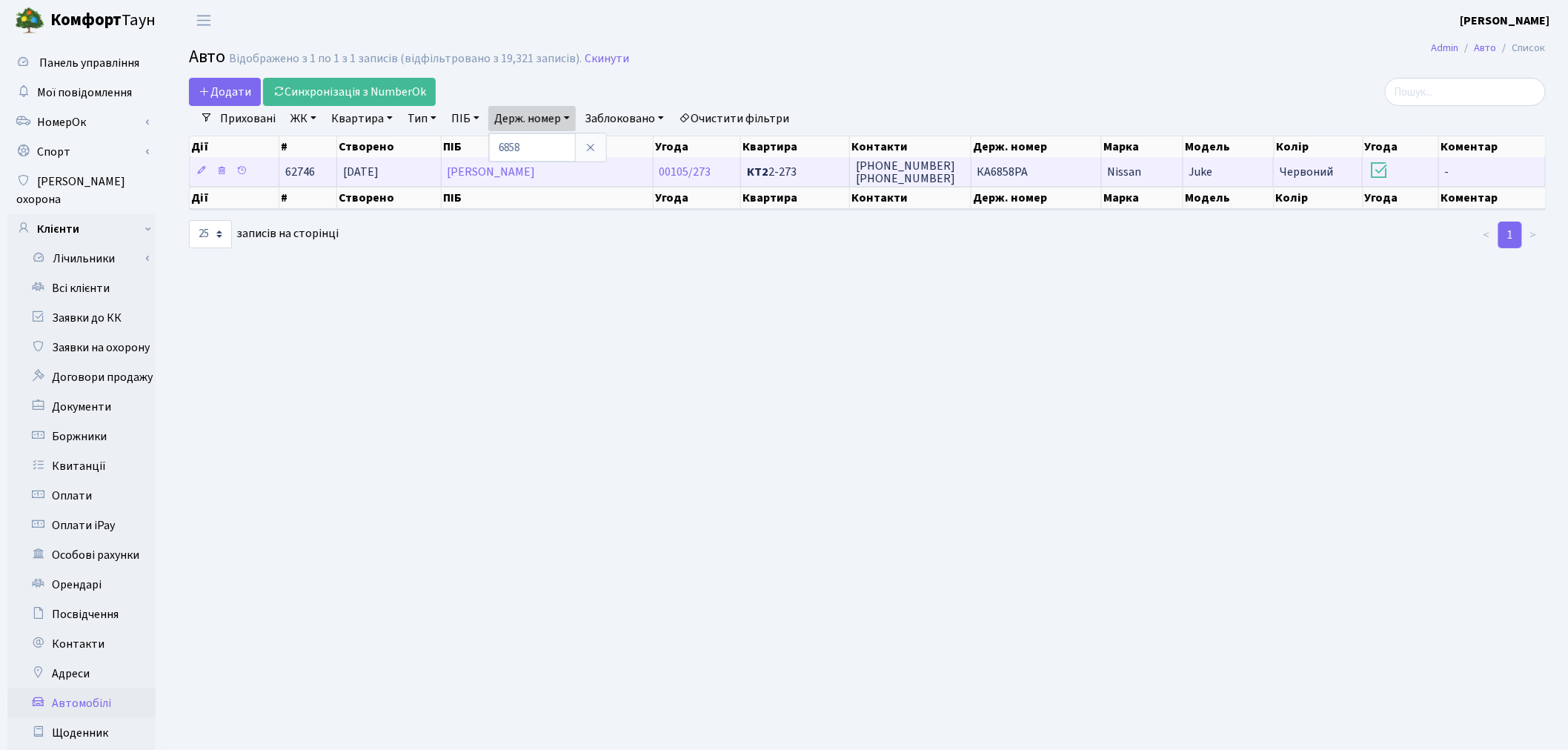
click at [1030, 172] on td "КА6858РА" at bounding box center [1037, 171] width 131 height 29
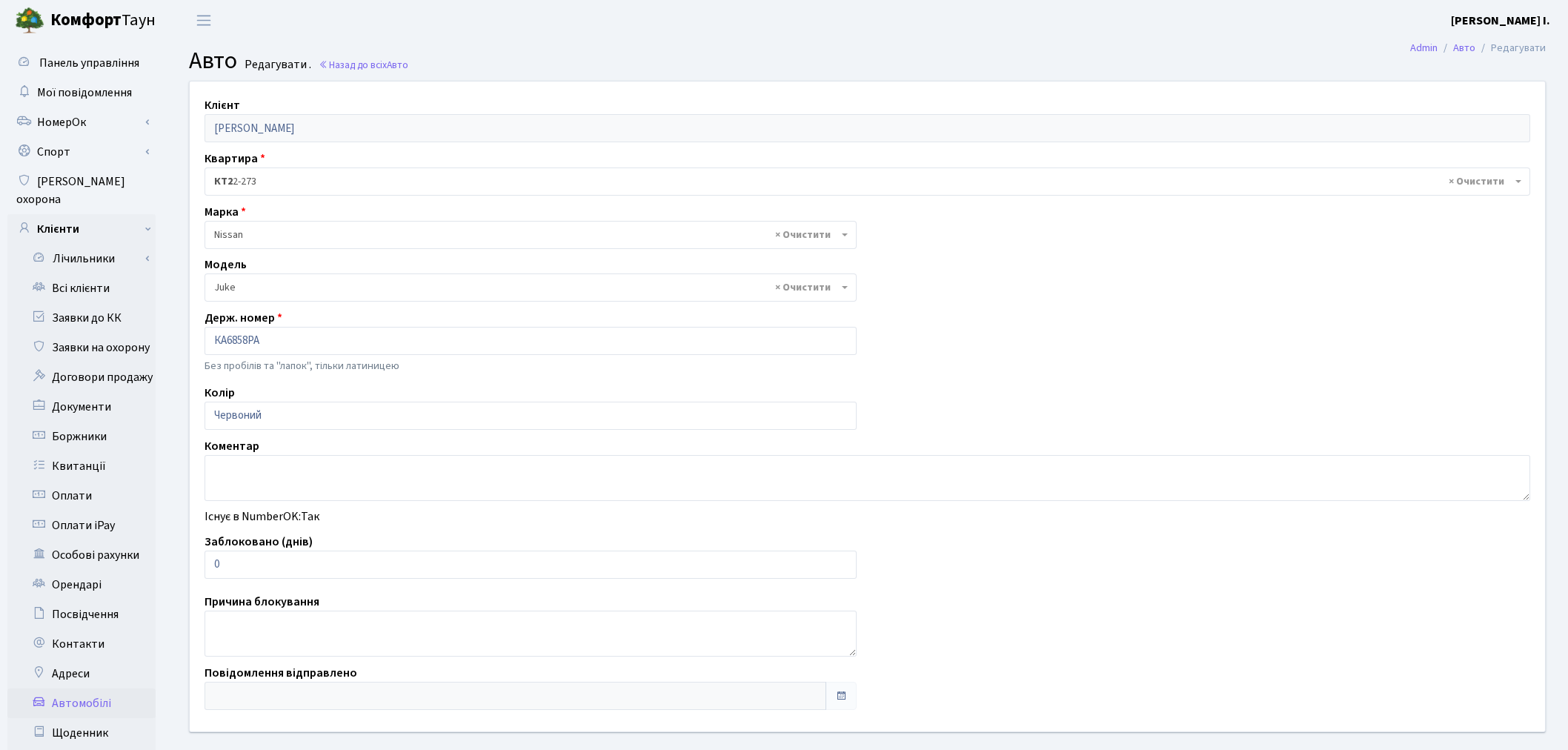
select select "1691"
click at [228, 574] on input "0" at bounding box center [530, 565] width 652 height 28
drag, startPoint x: 228, startPoint y: 571, endPoint x: 206, endPoint y: 570, distance: 22.0
click at [206, 570] on input "0" at bounding box center [530, 565] width 652 height 28
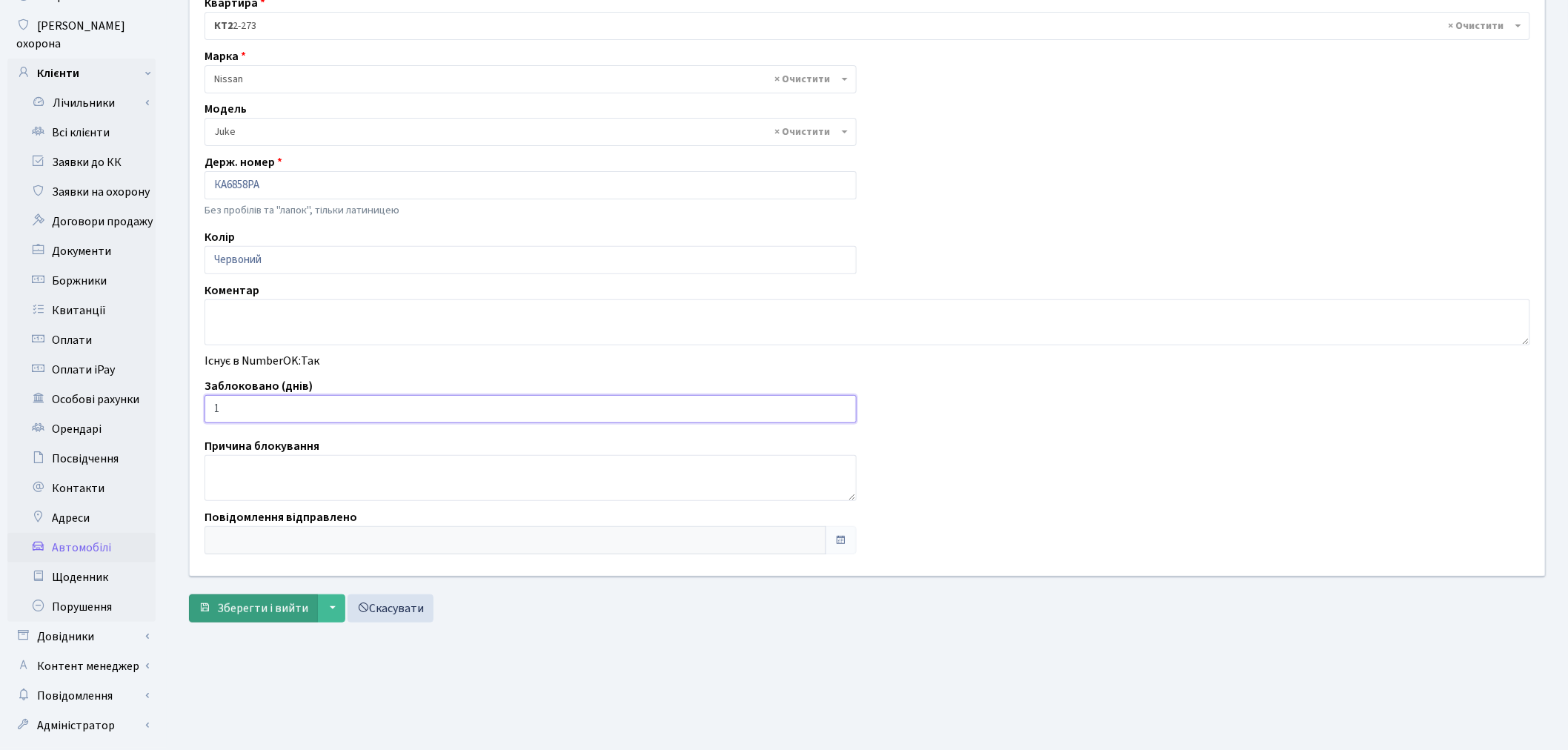
scroll to position [172, 0]
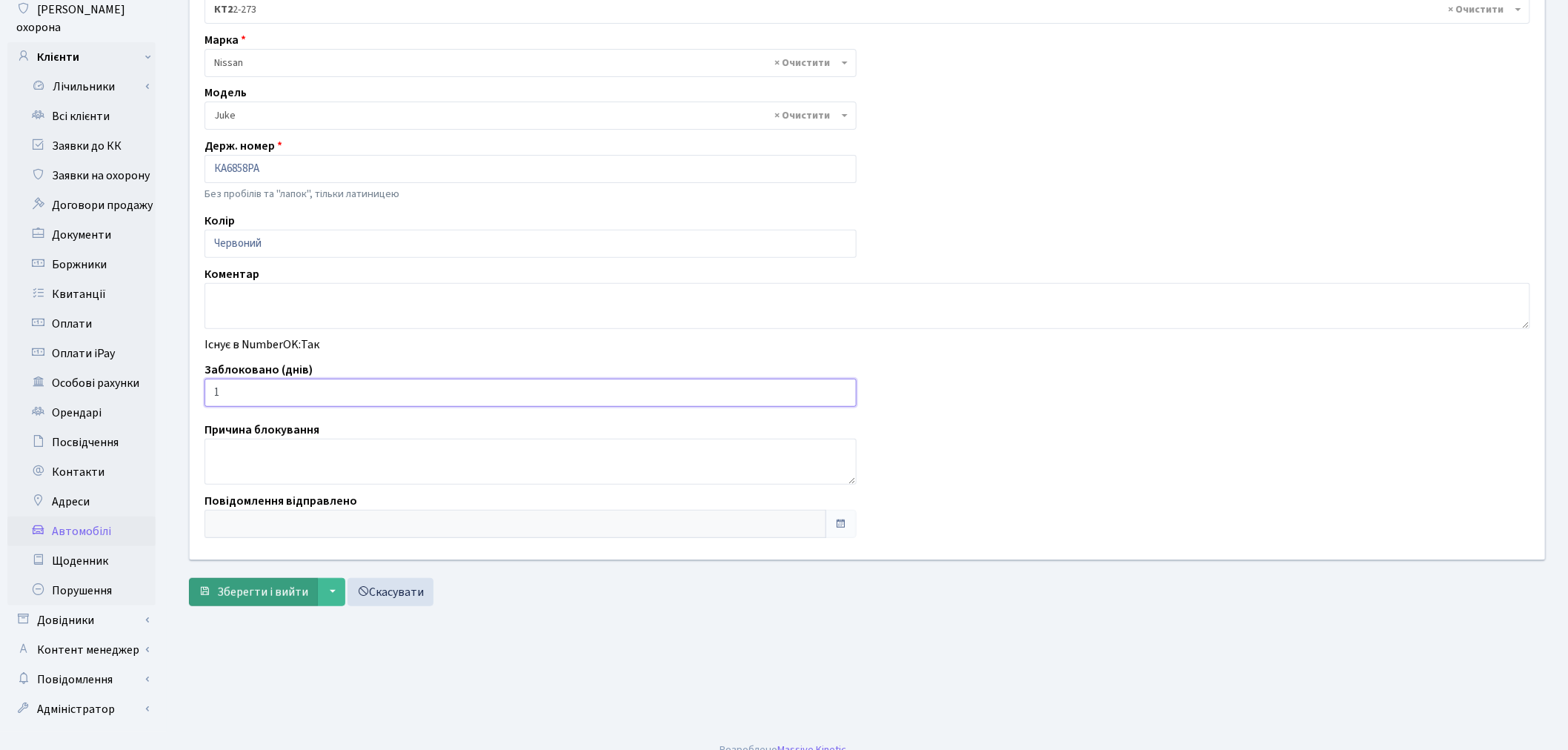
type input "1"
click at [246, 598] on span "Зберегти і вийти" at bounding box center [263, 592] width 92 height 16
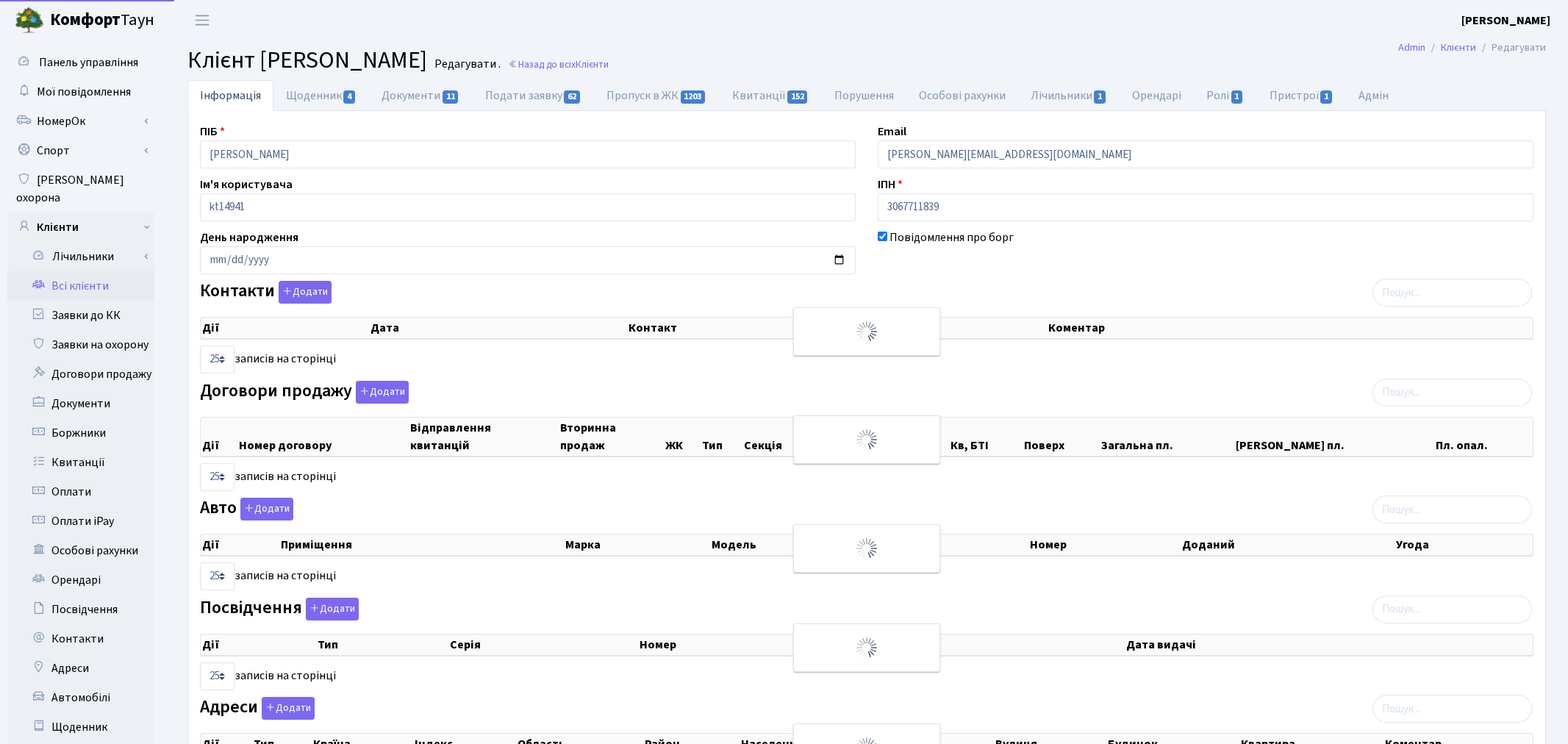
select select "25"
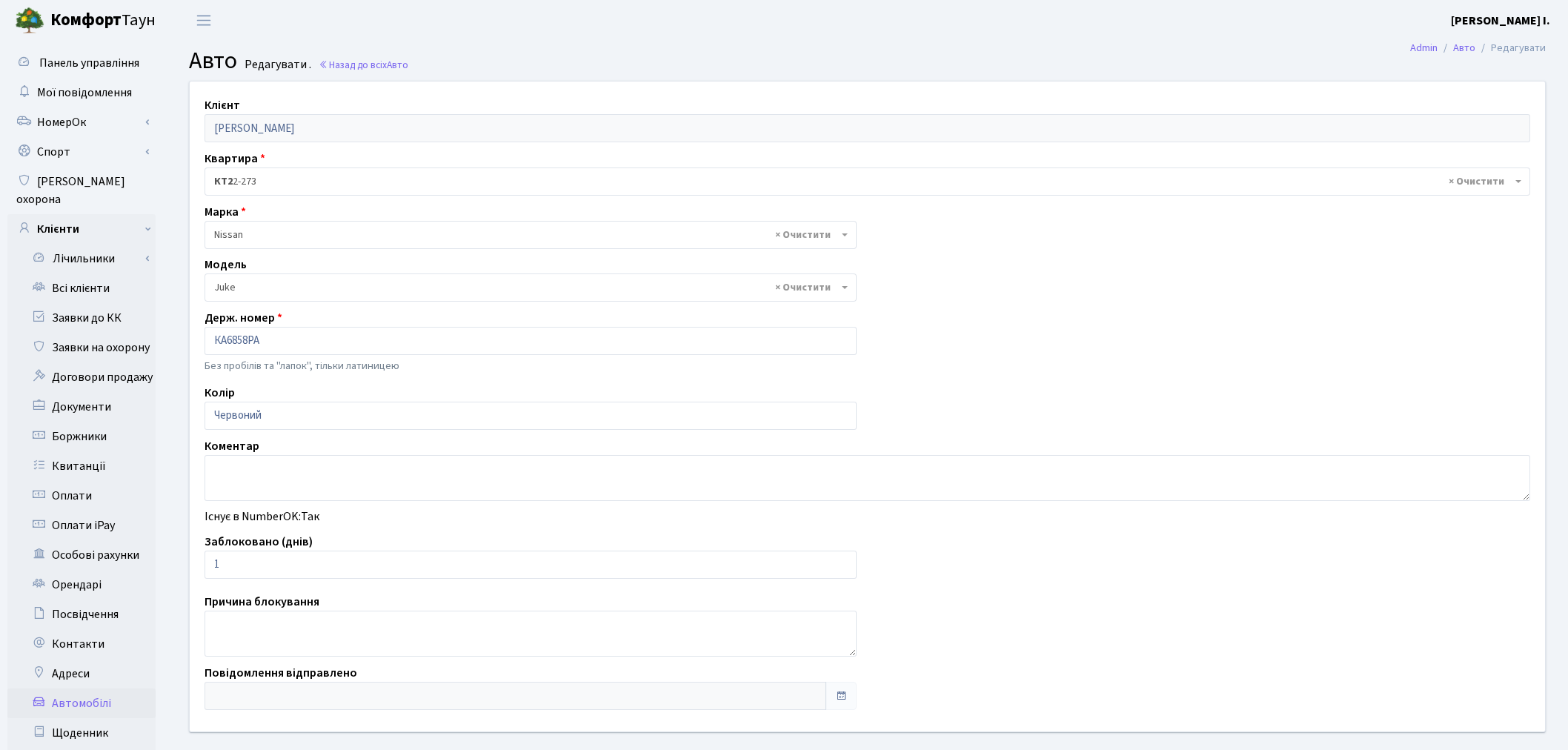
select select "1691"
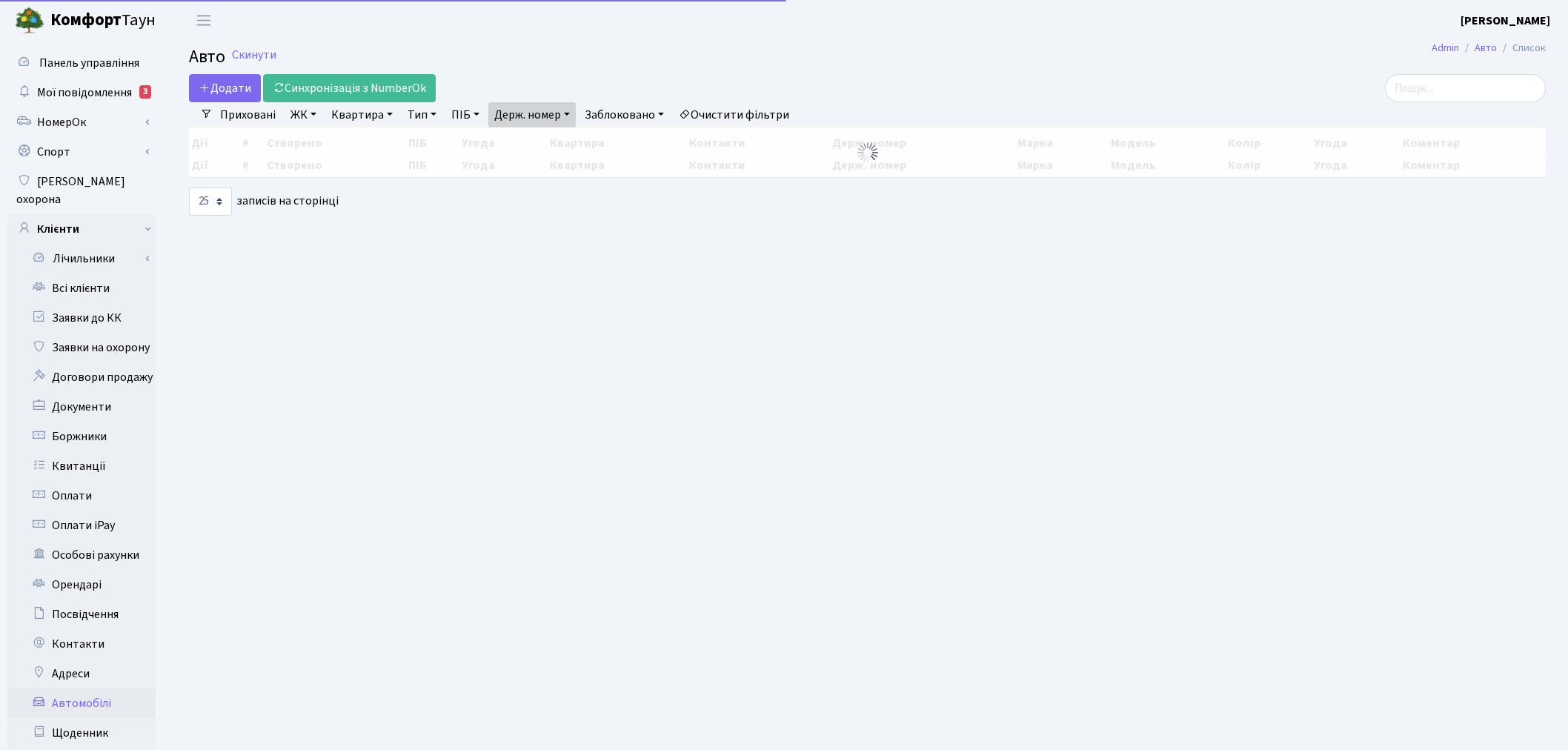
select select "25"
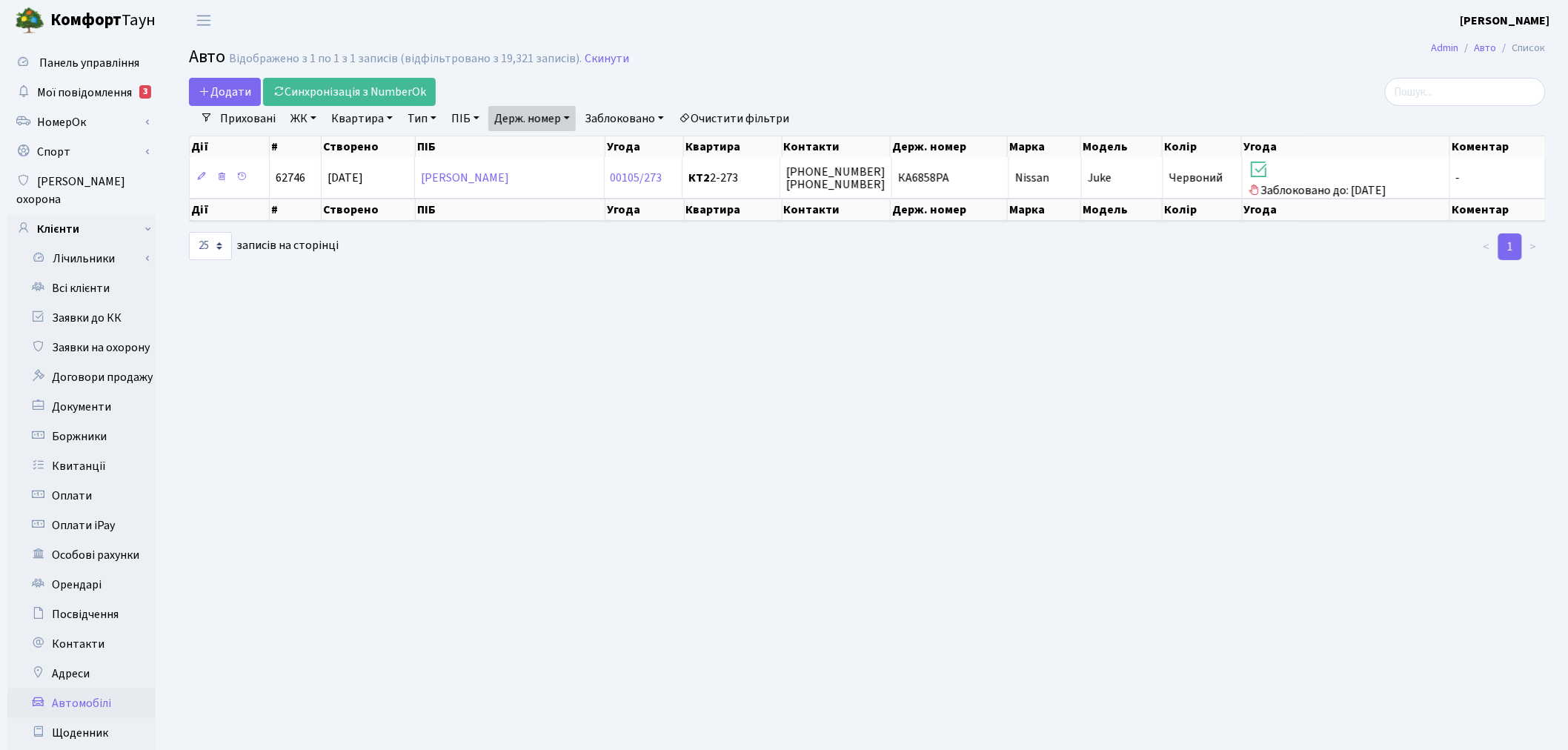
click at [569, 114] on link "Держ. номер" at bounding box center [532, 118] width 87 height 25
click at [557, 144] on input "6858" at bounding box center [533, 147] width 87 height 28
type input "3032"
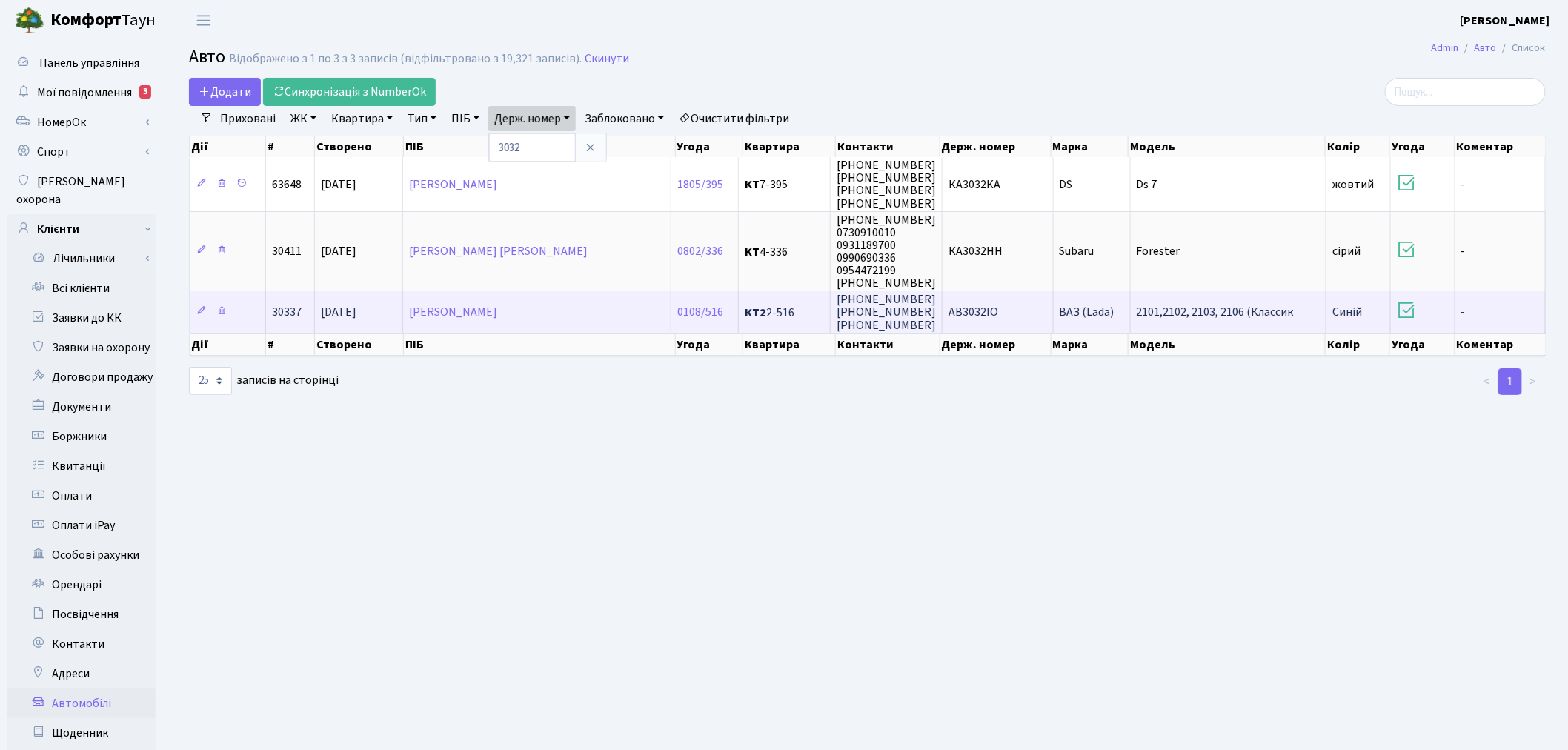
click at [1023, 308] on td "АВ3032ІО" at bounding box center [998, 311] width 110 height 42
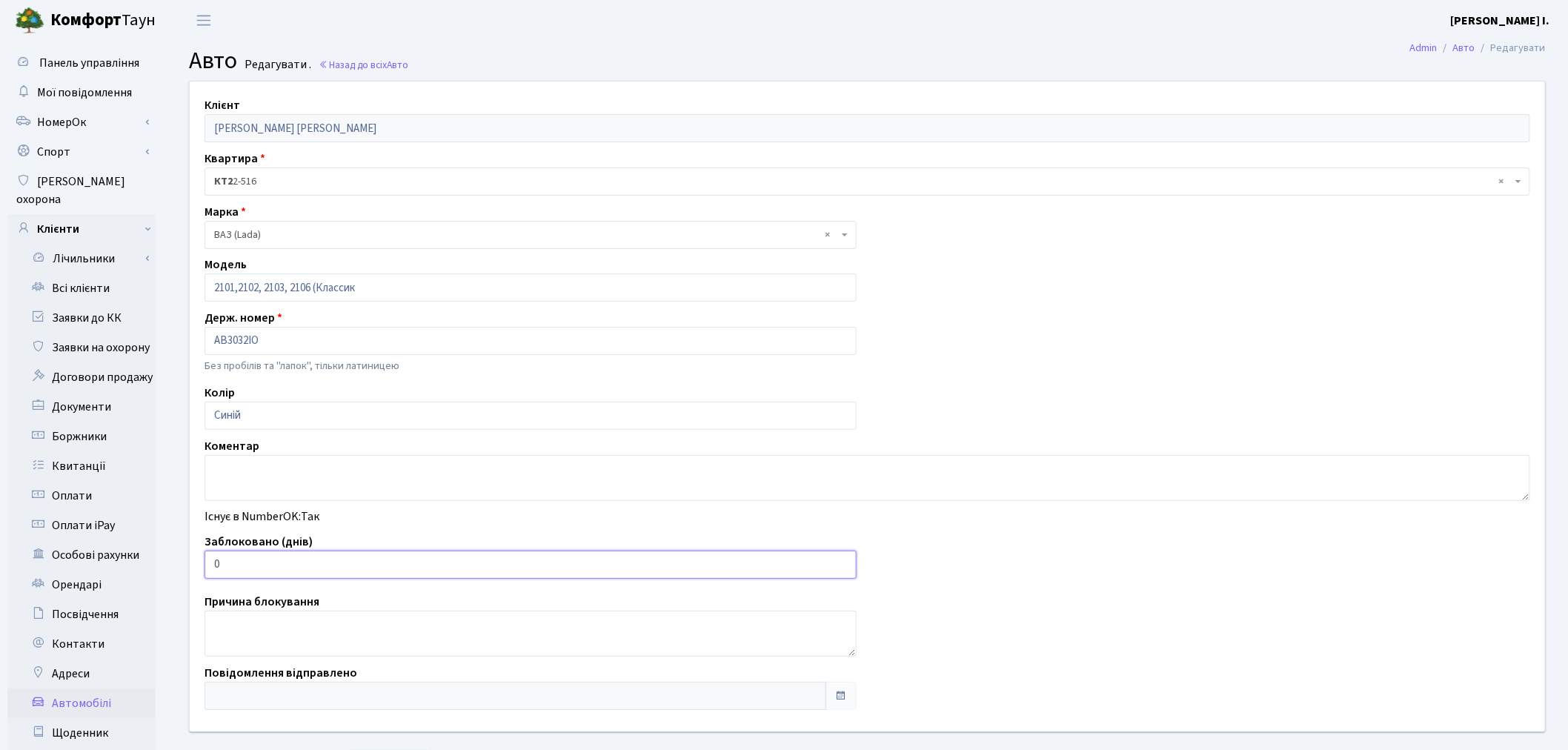
drag, startPoint x: 290, startPoint y: 563, endPoint x: 198, endPoint y: 563, distance: 92.0
click at [198, 563] on div "Заблоковано (днів) 0" at bounding box center [530, 556] width 674 height 46
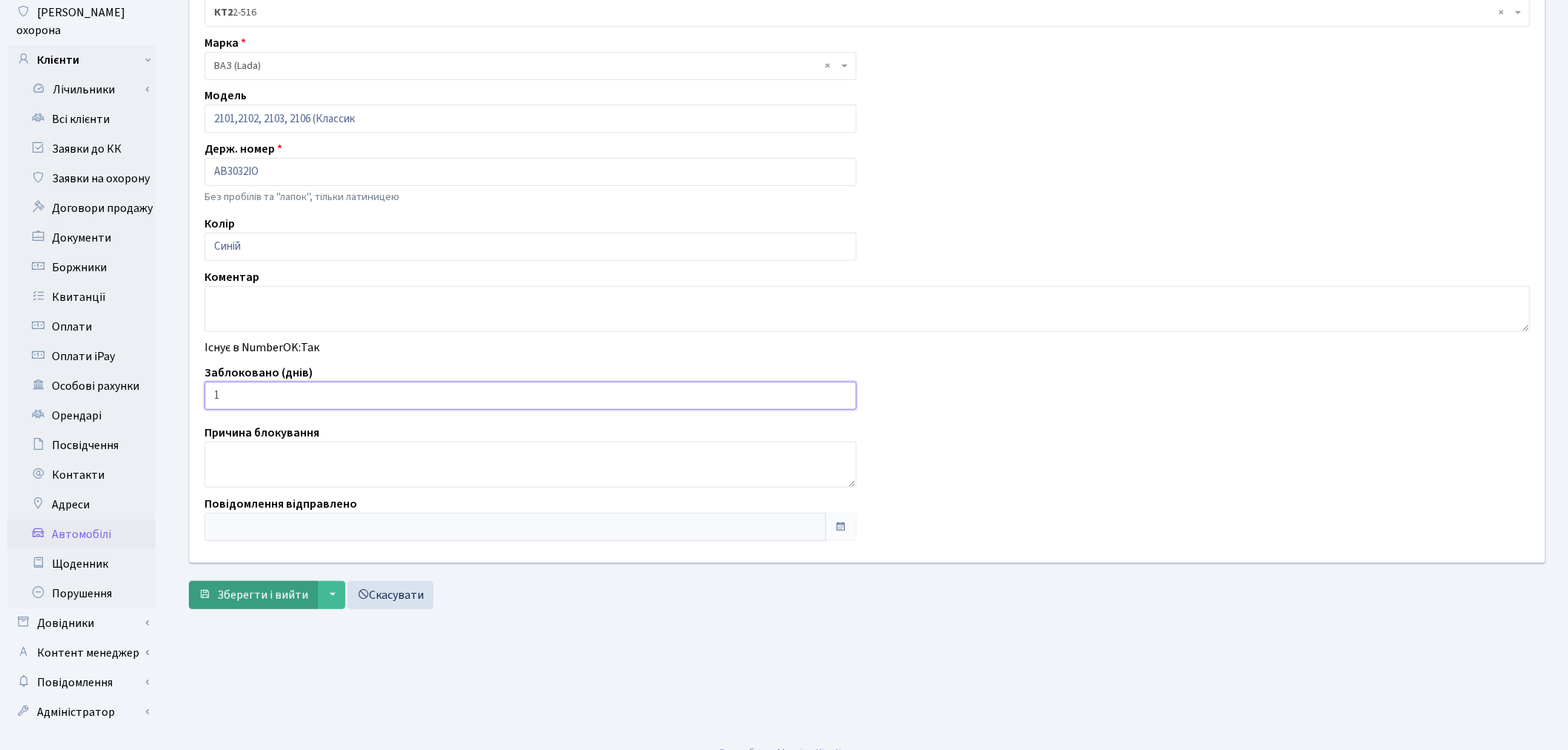
scroll to position [172, 0]
type input "1"
click at [260, 598] on span "Зберегти і вийти" at bounding box center [263, 592] width 92 height 16
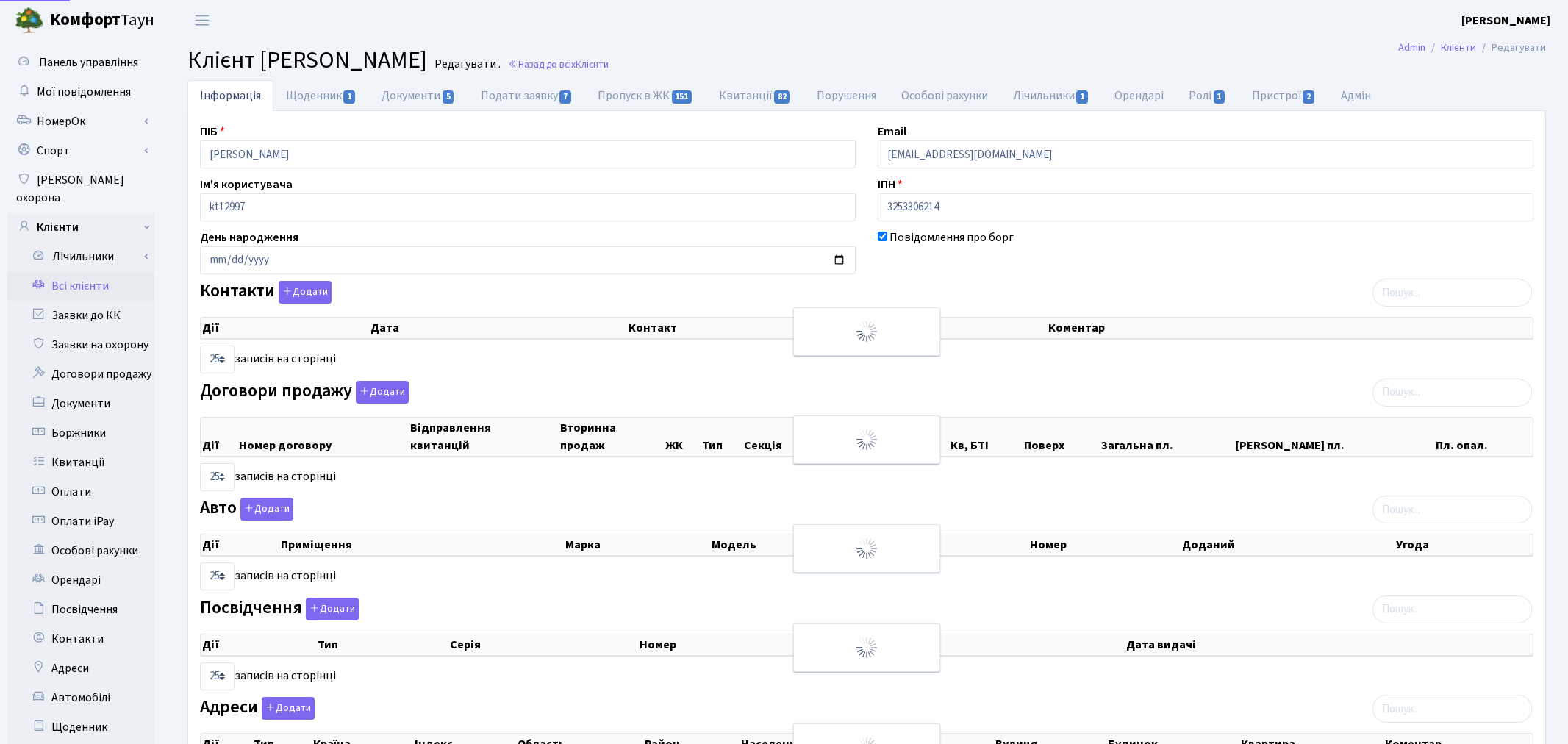
select select "25"
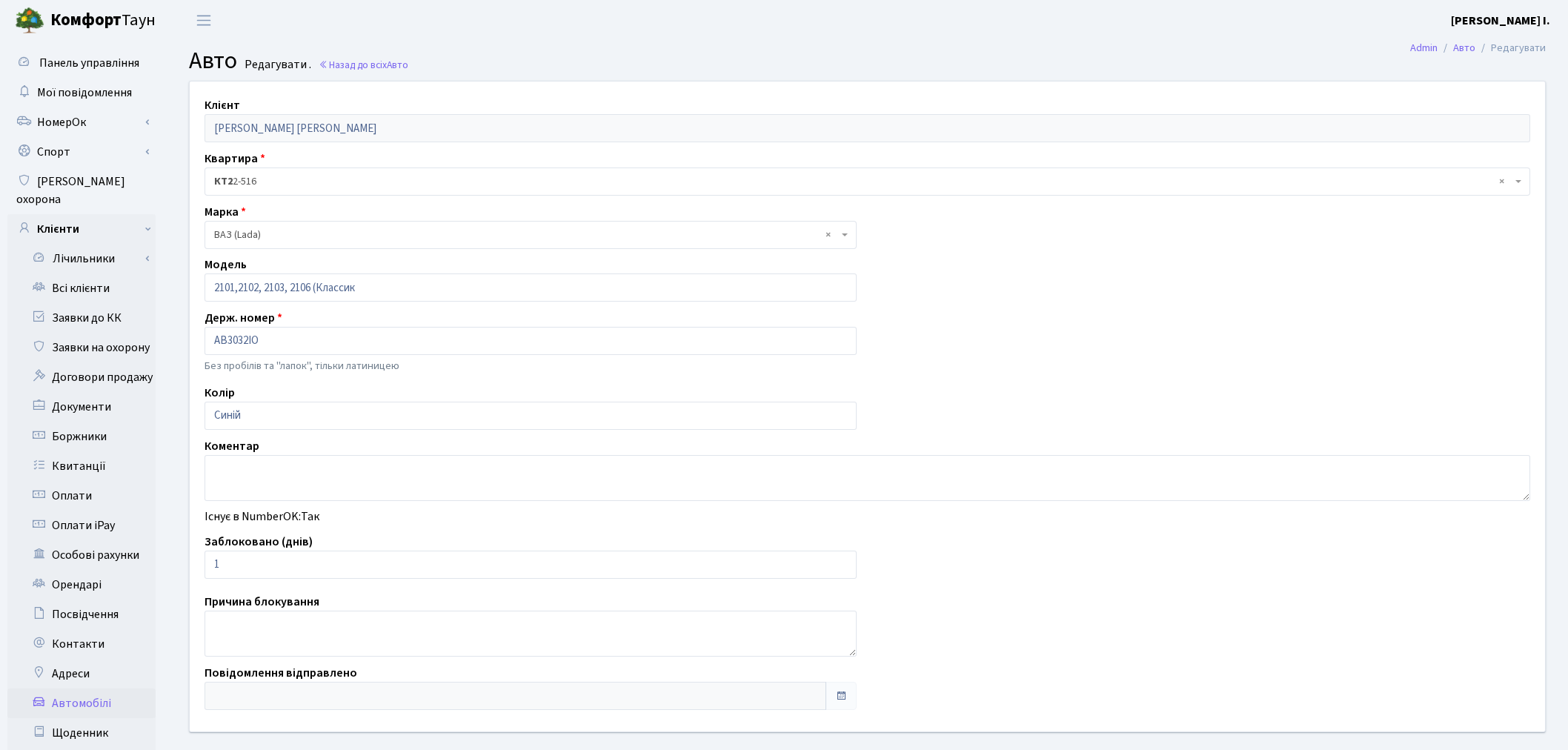
scroll to position [72, 0]
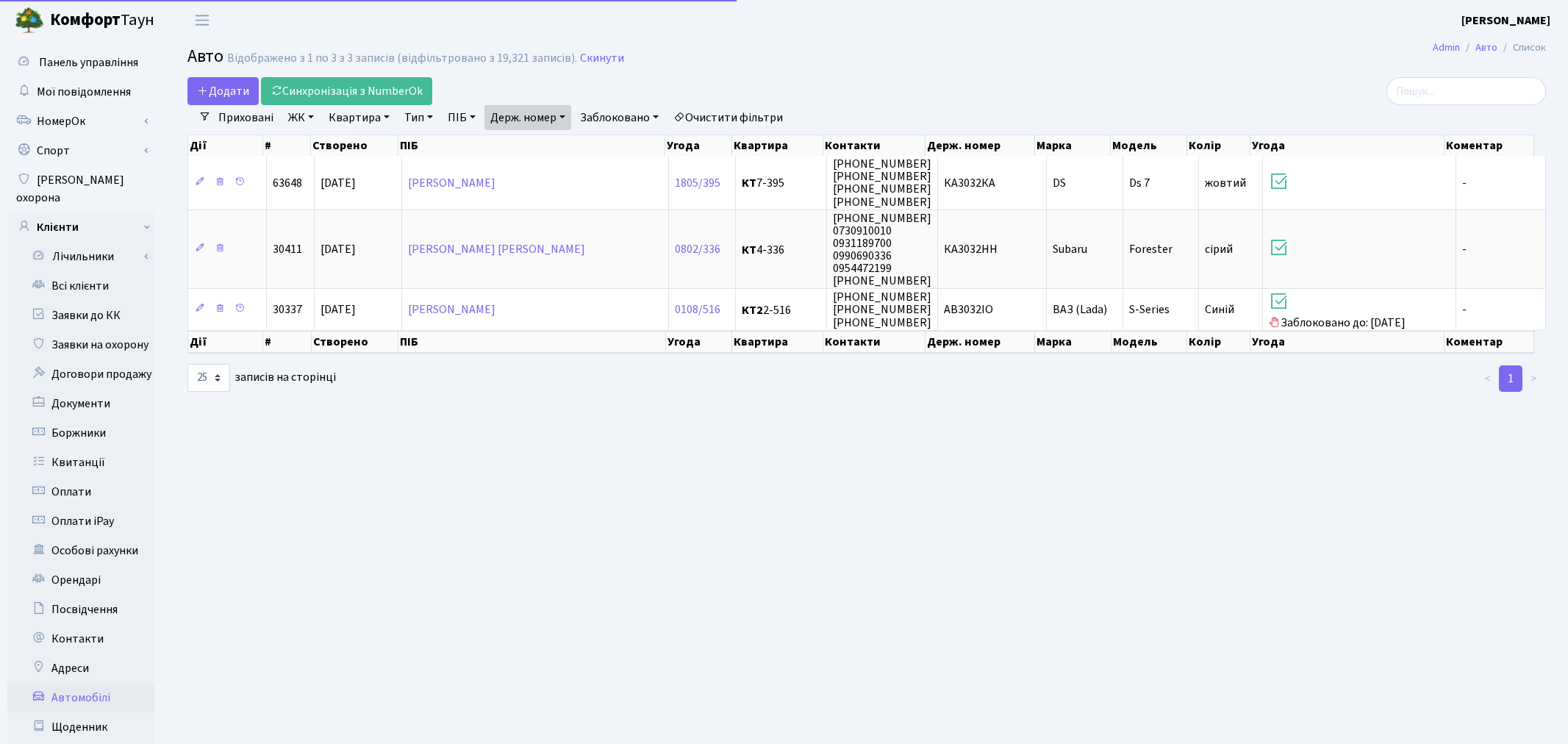
select select "25"
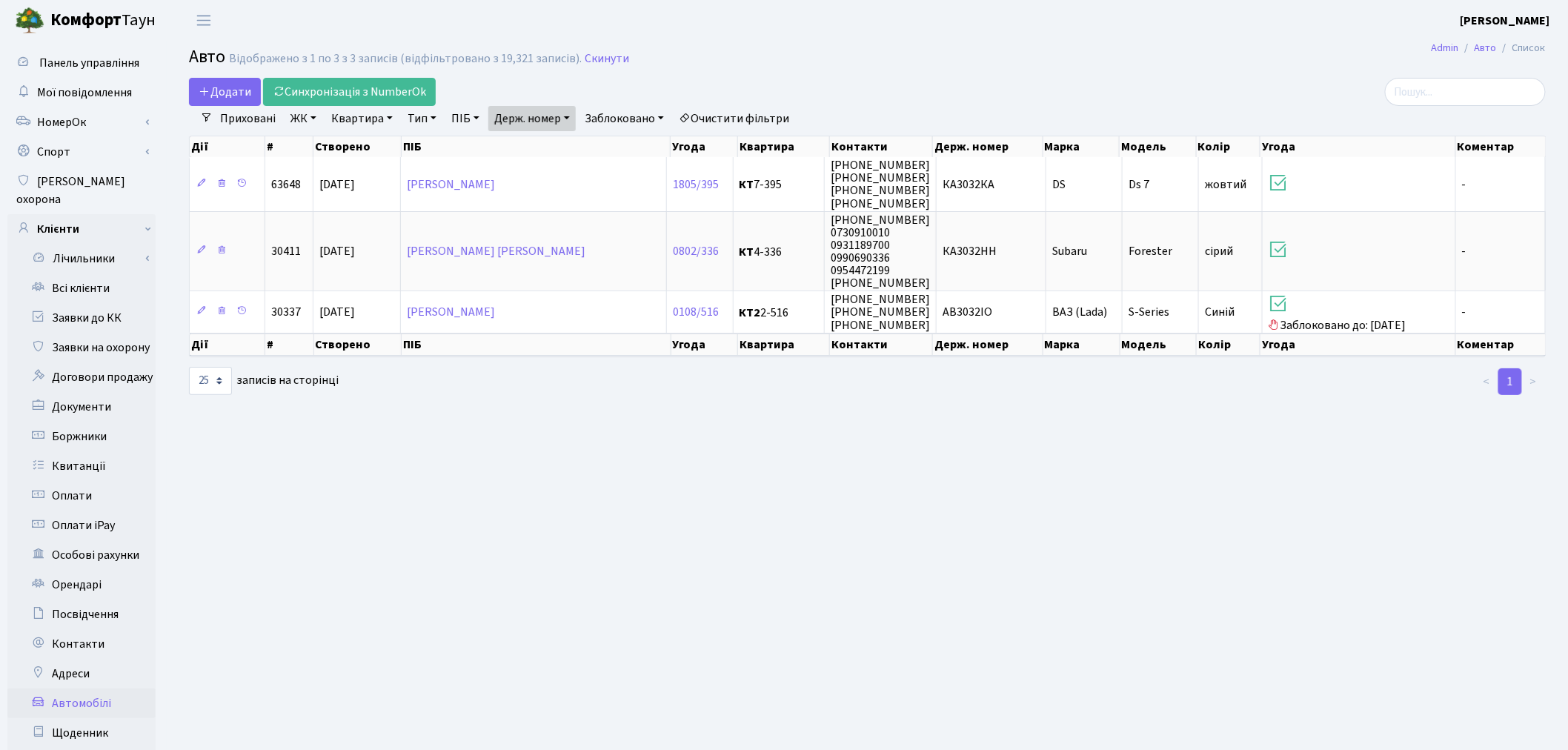
click at [541, 114] on link "Держ. номер" at bounding box center [532, 118] width 87 height 25
click at [552, 141] on input "3032" at bounding box center [533, 147] width 87 height 28
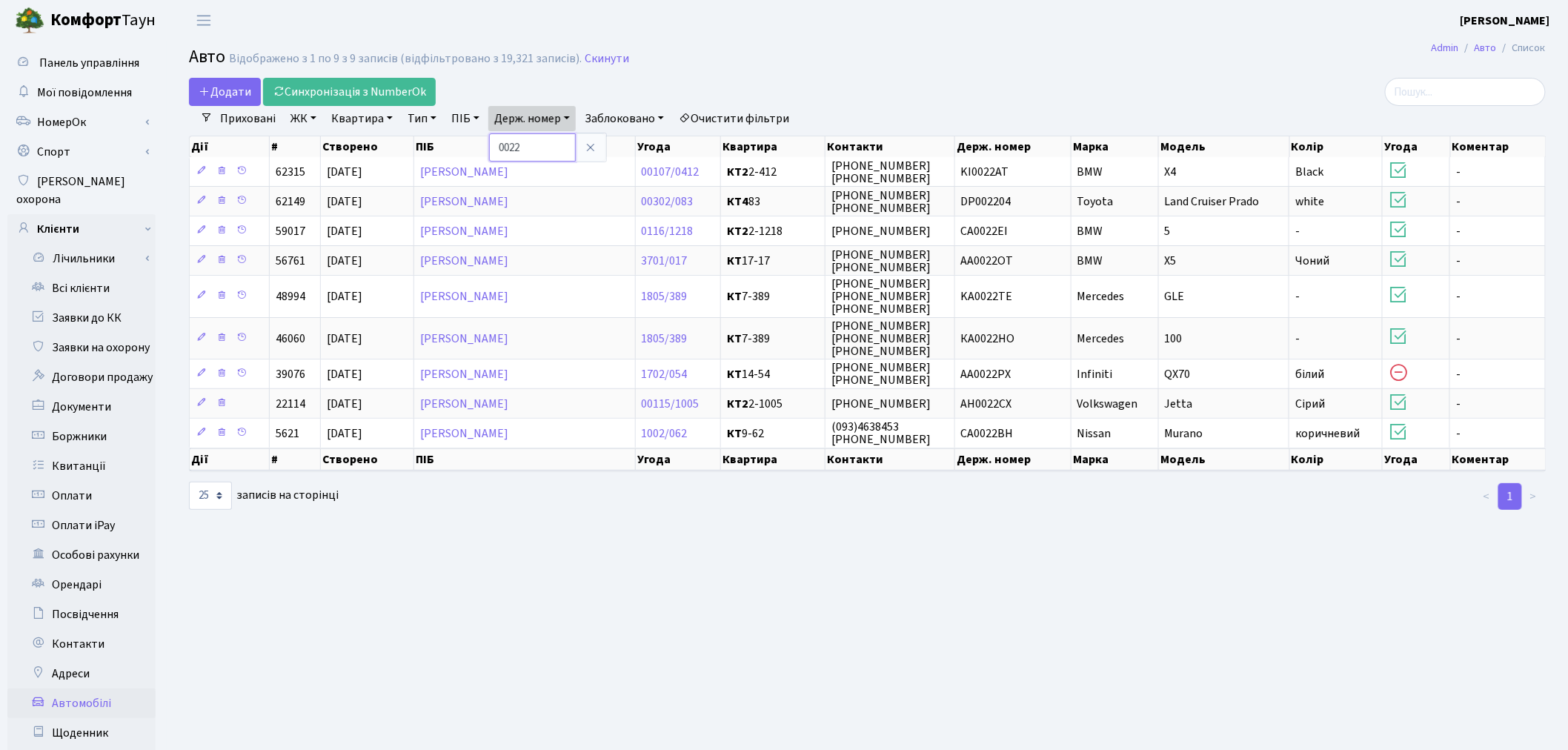
click at [559, 149] on input "0022" at bounding box center [533, 147] width 87 height 28
type input "4262"
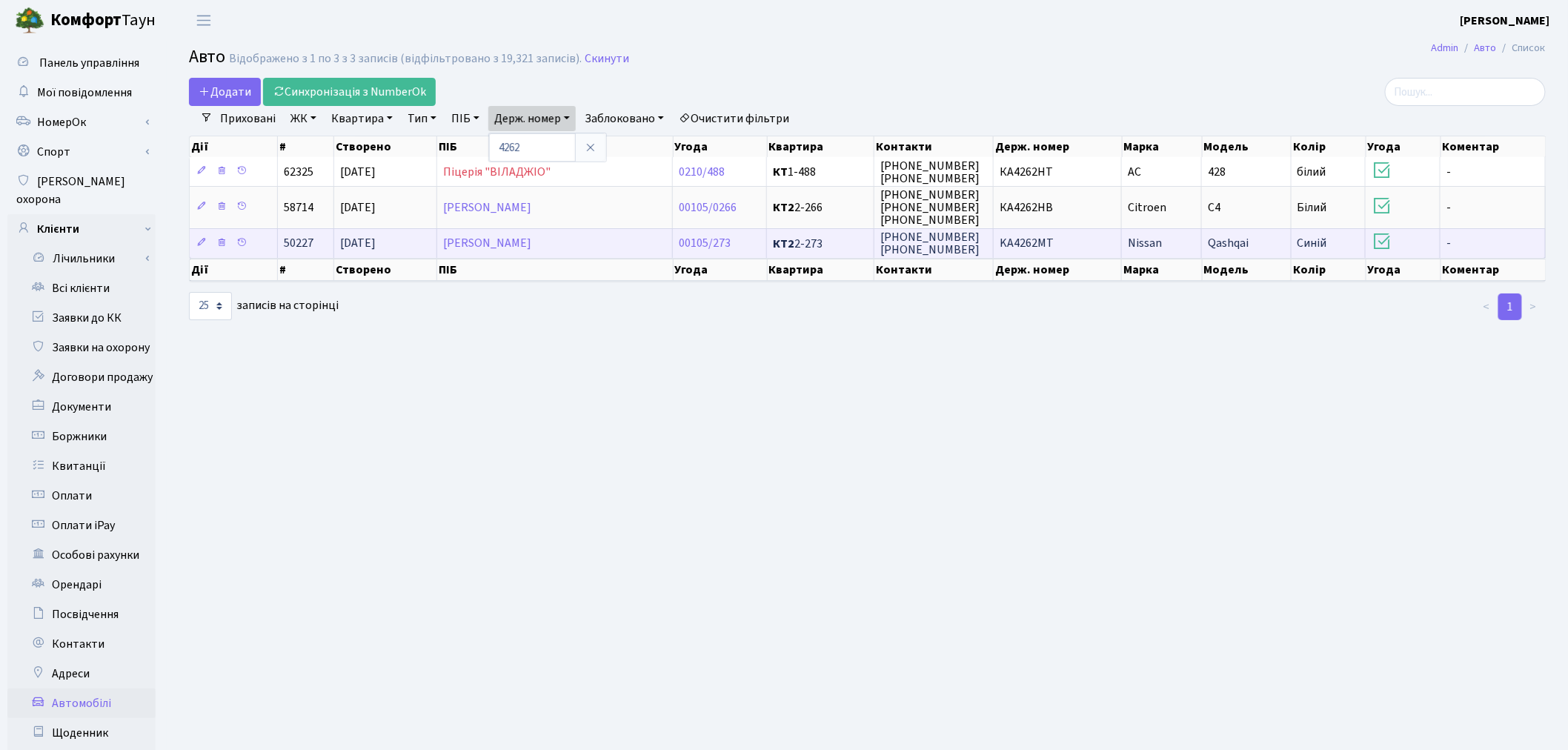
click at [1082, 242] on td "KA4262MT" at bounding box center [1057, 243] width 128 height 29
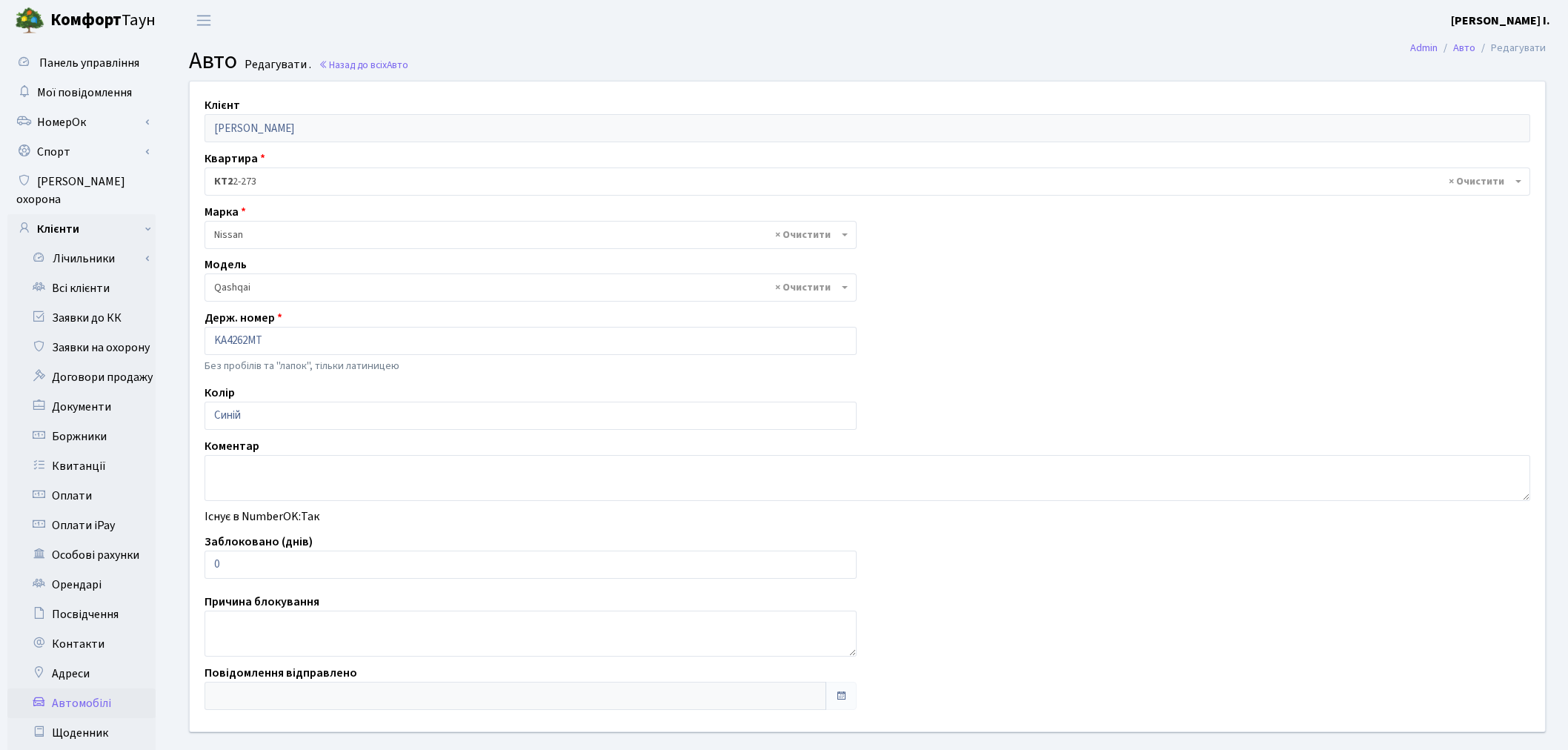
select select "1723"
drag, startPoint x: 228, startPoint y: 564, endPoint x: 190, endPoint y: 562, distance: 38.1
click at [190, 562] on div "Клієнт Єрьомін Андрій Сергійович Квартира - <b>КТ2</b>&nbsp;&nbsp;&nbsp;2-273 ×…" at bounding box center [868, 406] width 1378 height 650
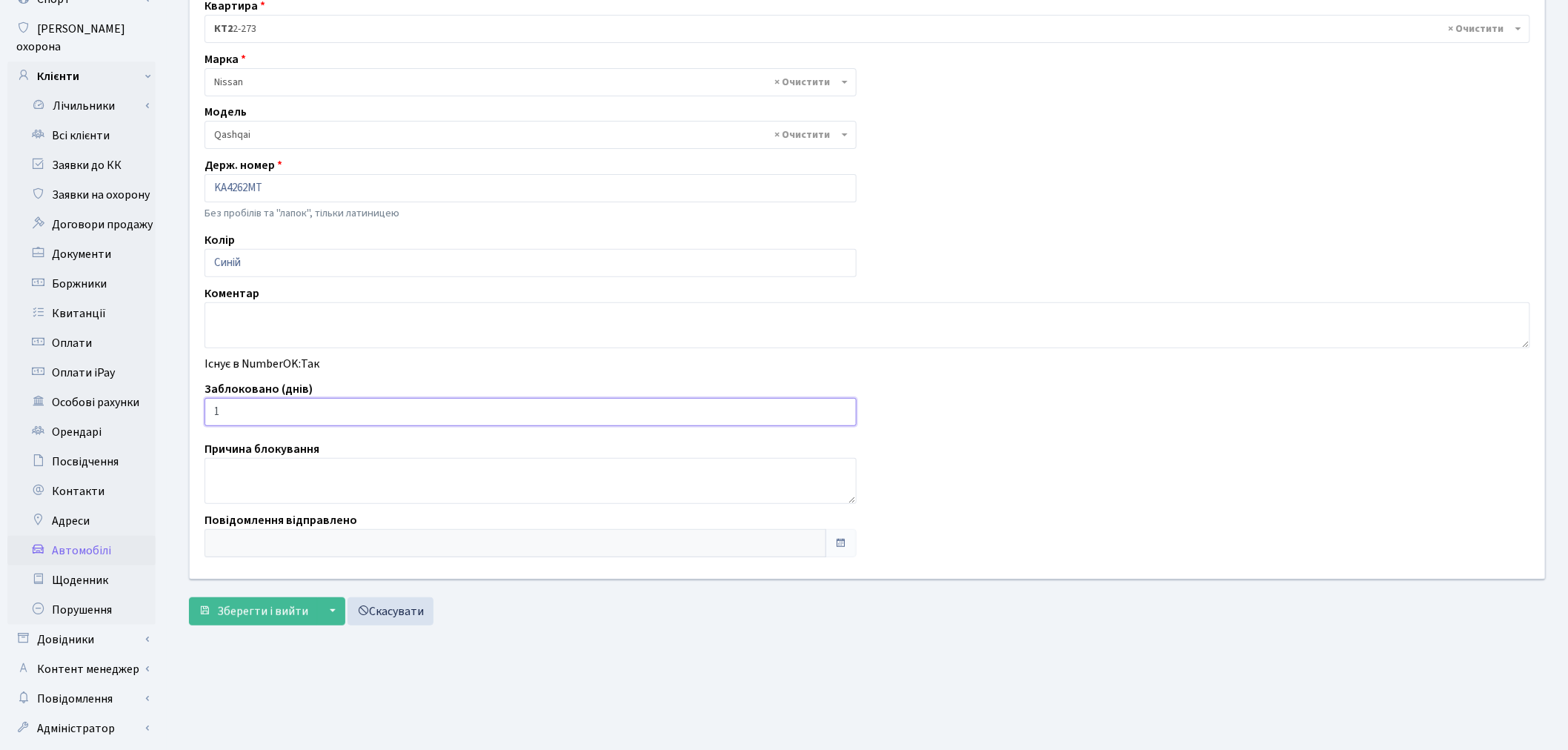
scroll to position [172, 0]
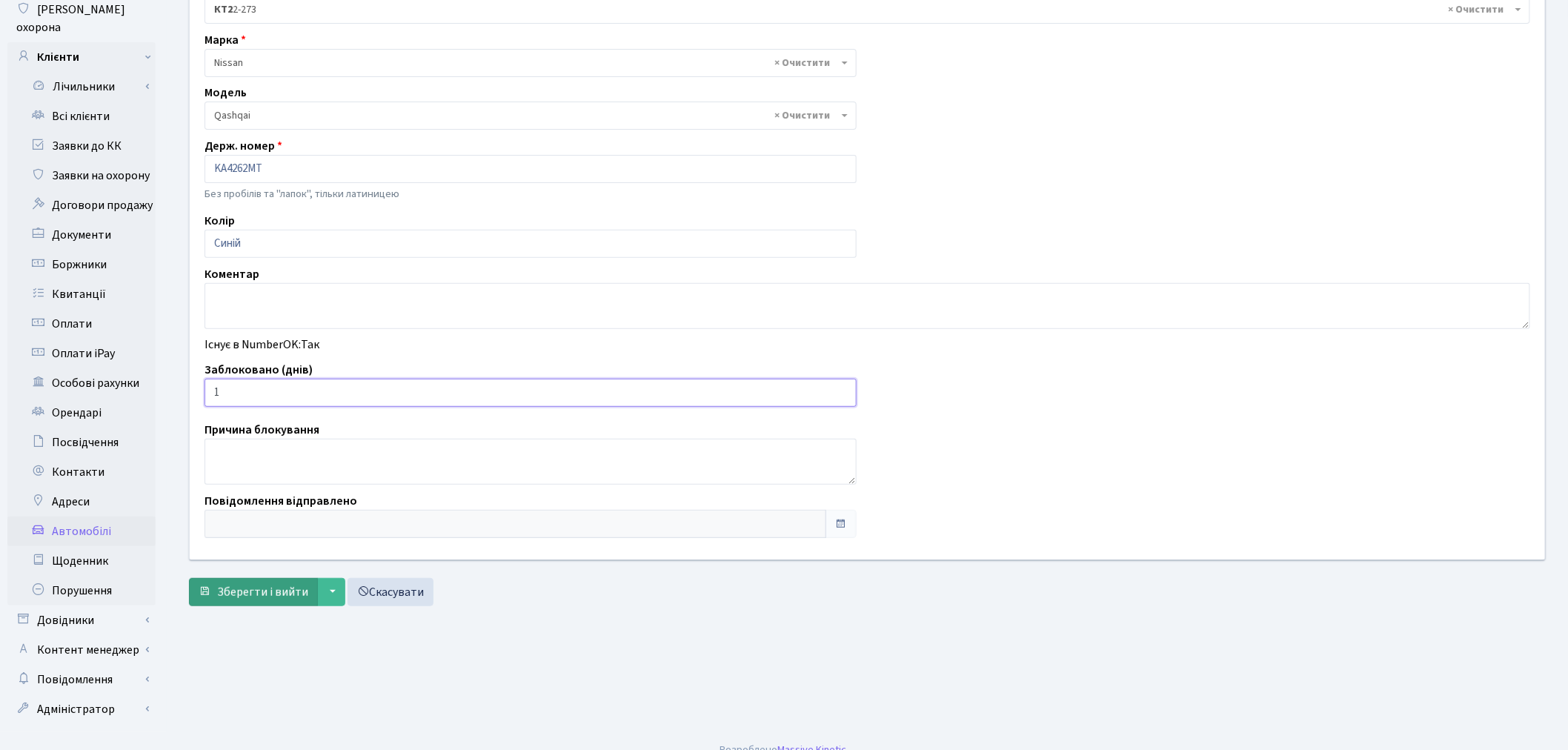
type input "1"
click at [270, 595] on span "Зберегти і вийти" at bounding box center [263, 592] width 92 height 16
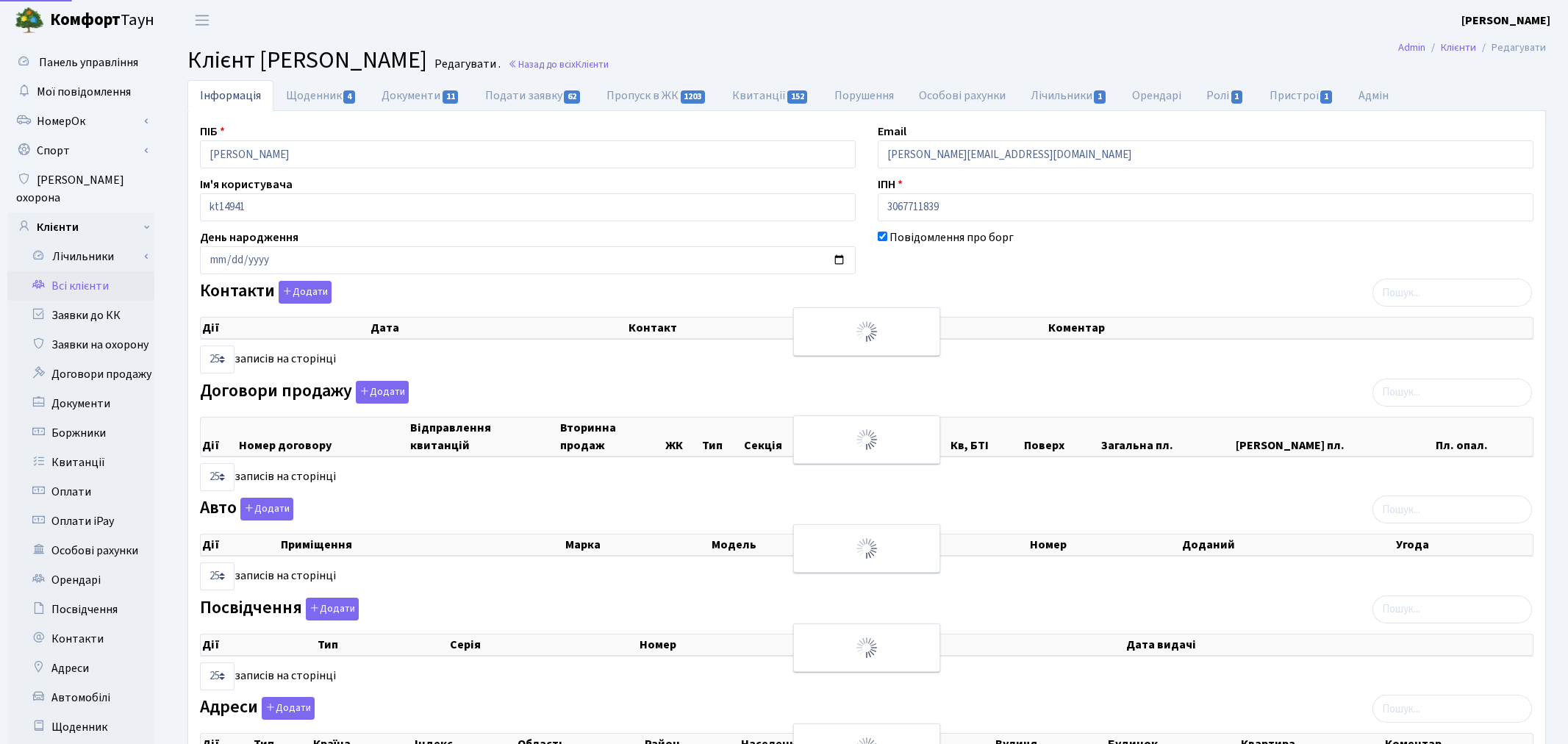
select select "25"
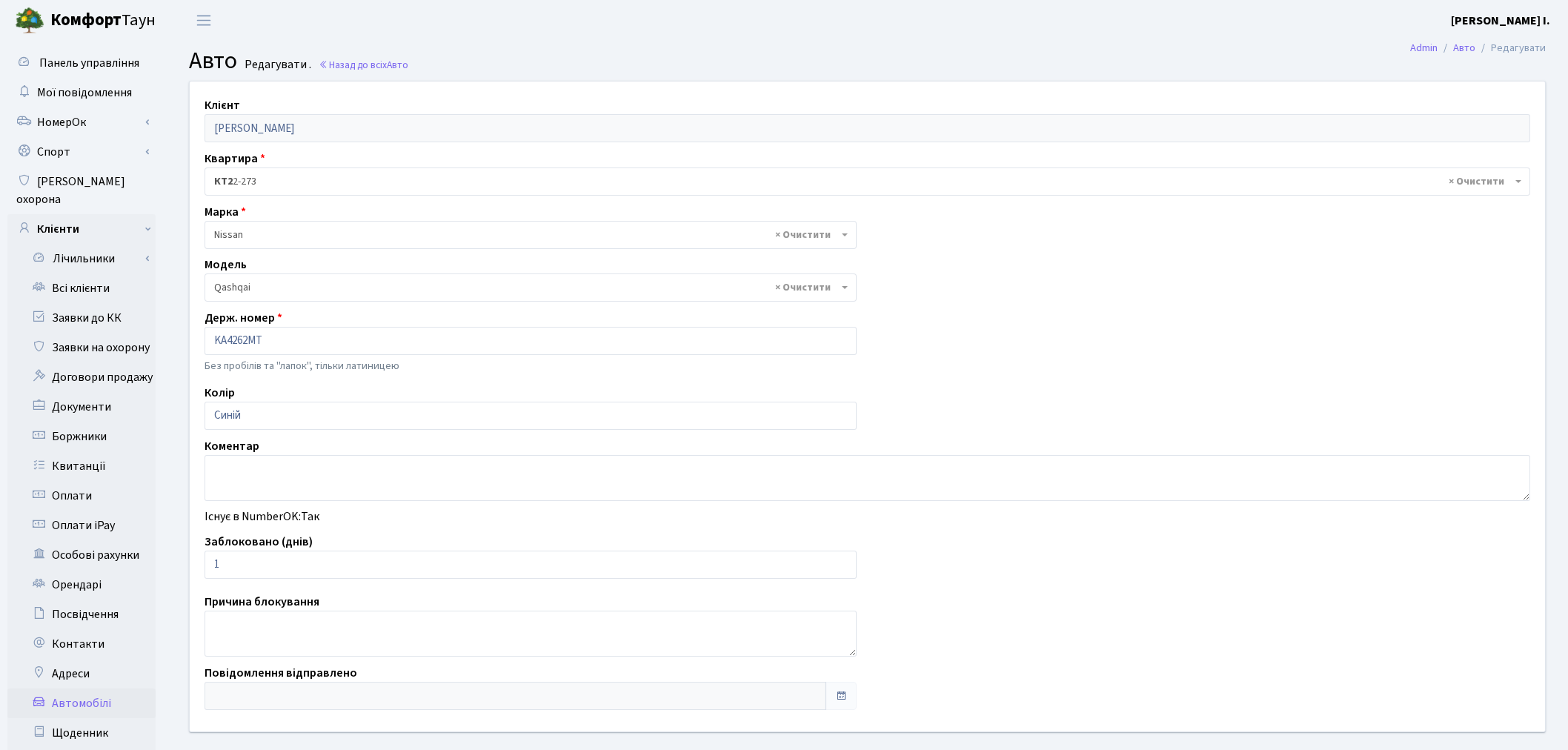
select select "1723"
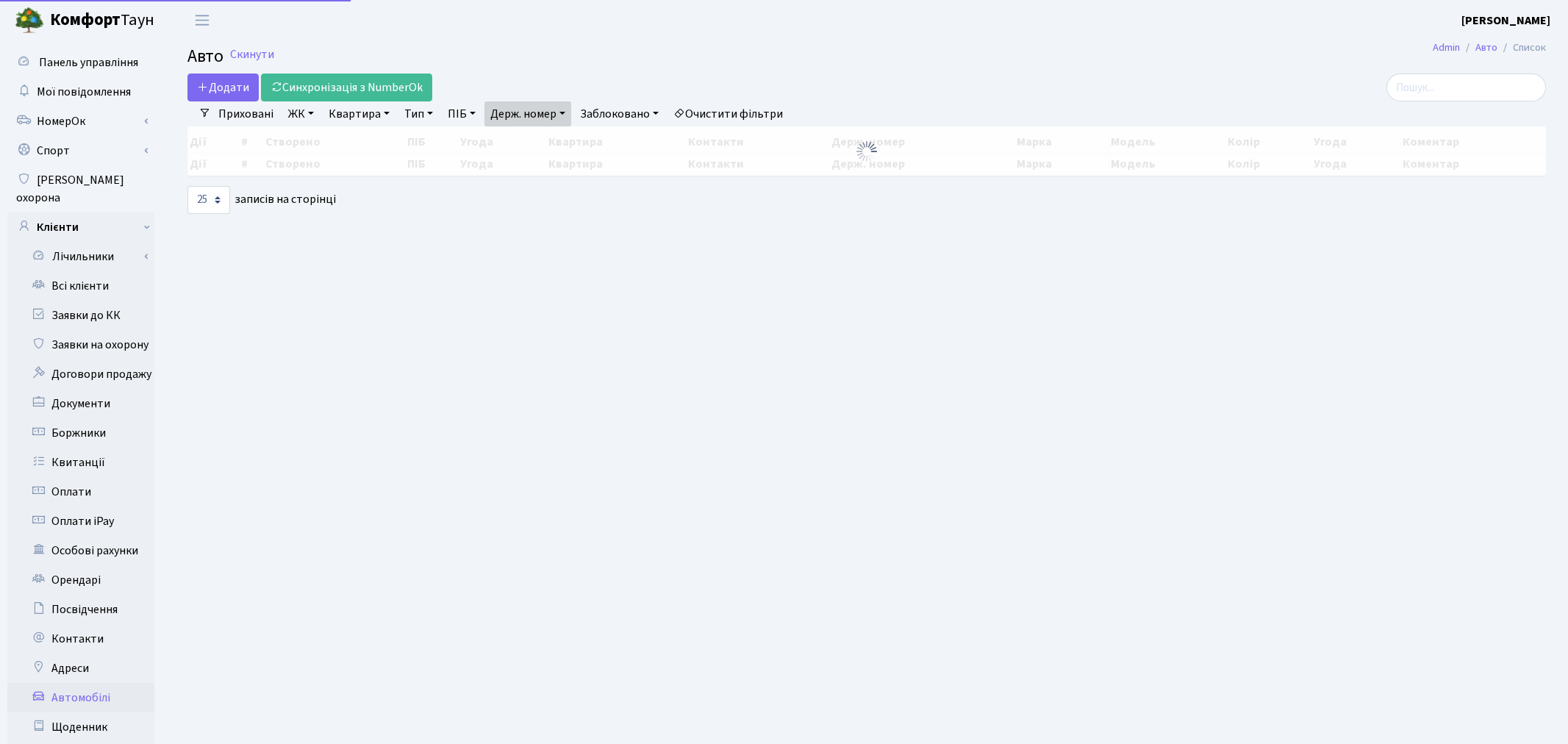
select select "25"
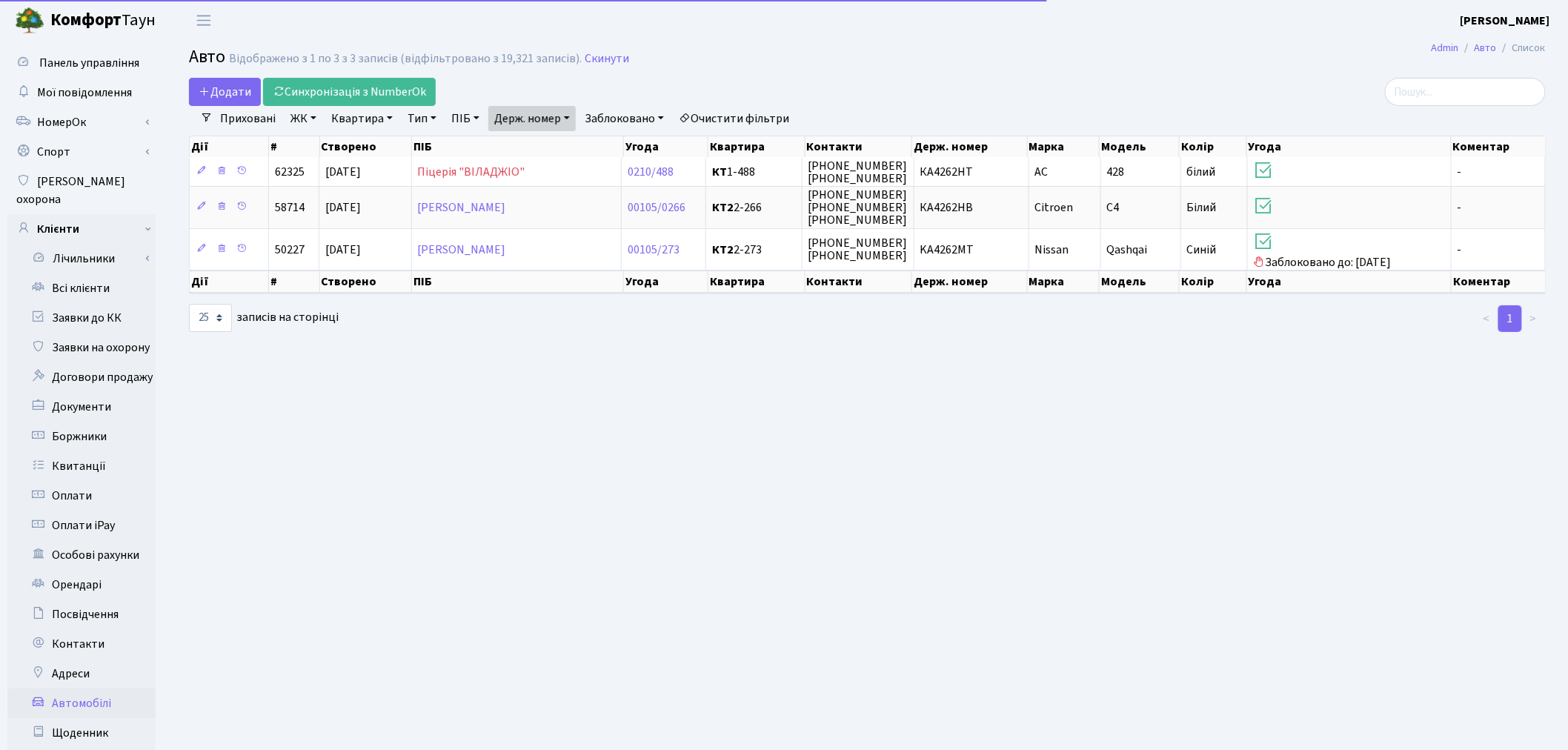
click at [545, 115] on link "Держ. номер" at bounding box center [532, 118] width 87 height 25
click at [548, 145] on input "4262" at bounding box center [533, 147] width 87 height 28
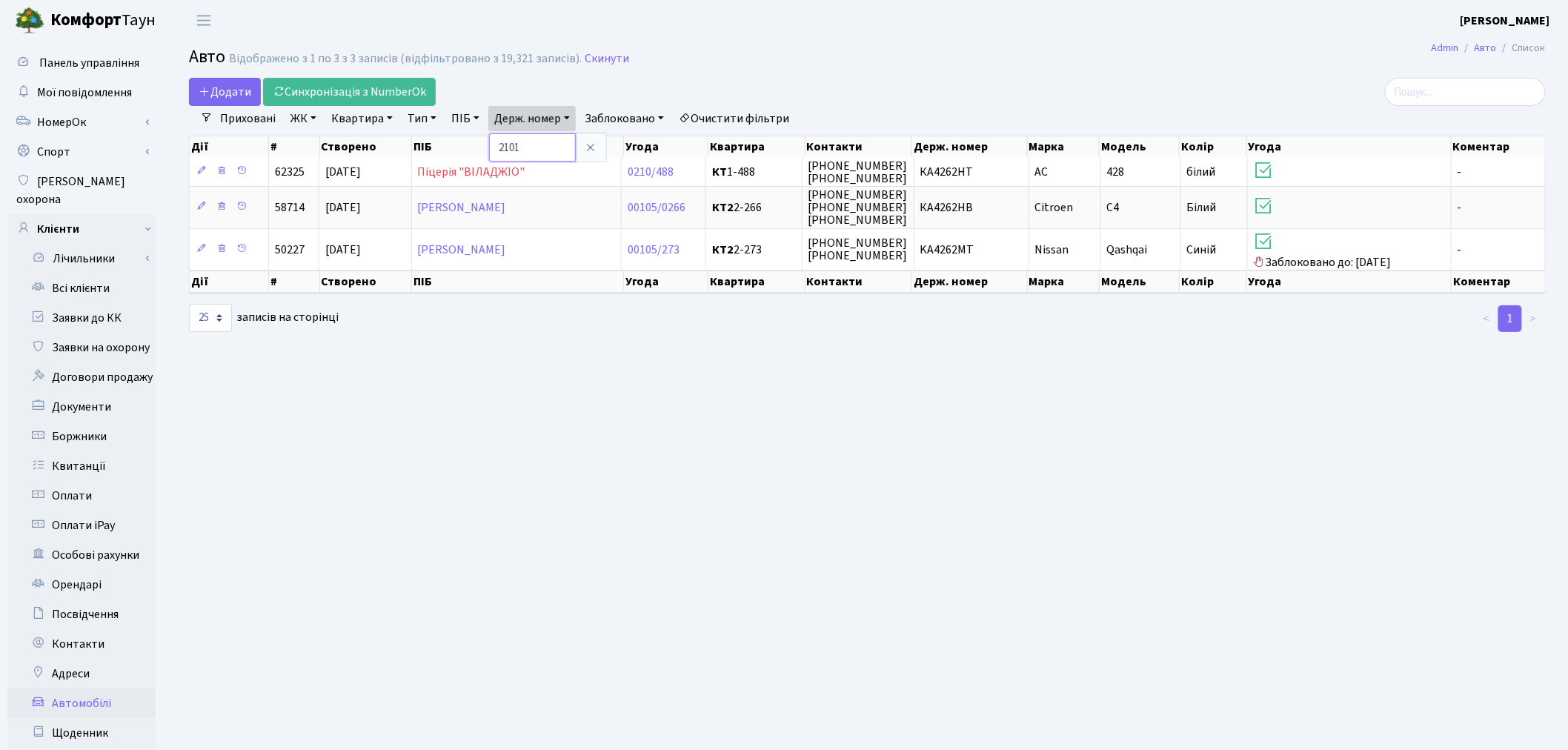
type input "2101"
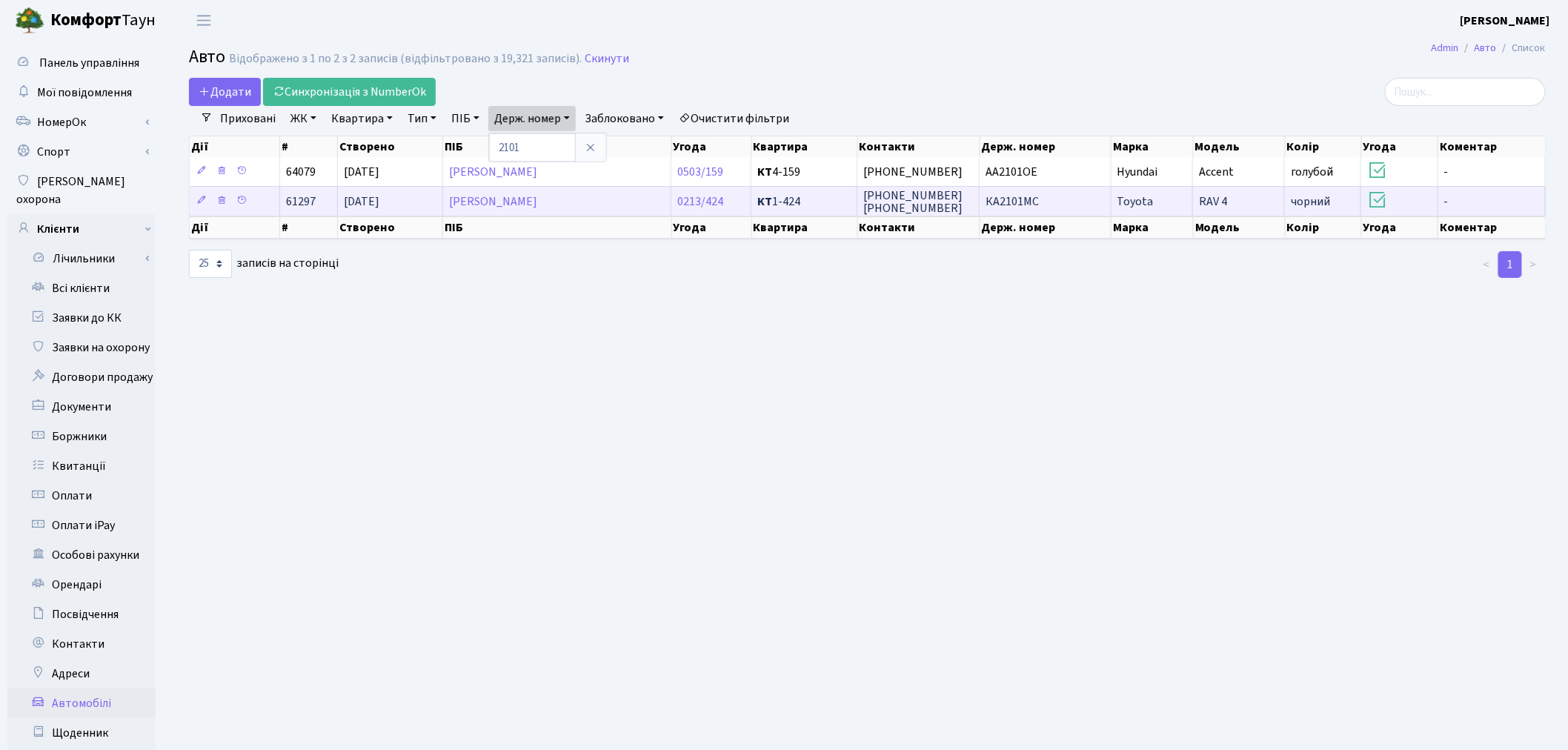
click at [997, 202] on span "КА2101МС" at bounding box center [1012, 202] width 53 height 16
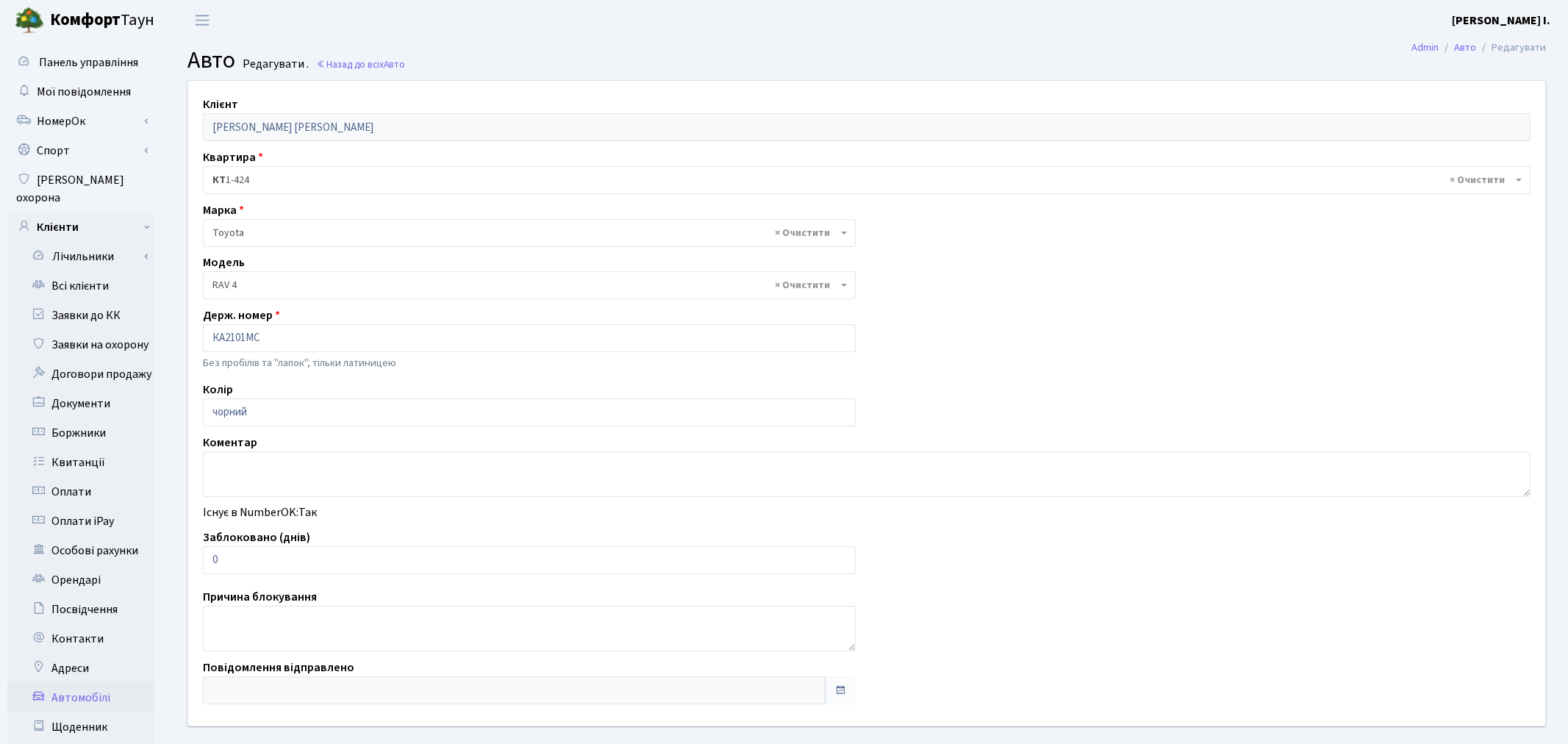
select select "2369"
drag, startPoint x: 241, startPoint y: 559, endPoint x: 202, endPoint y: 559, distance: 39.0
click at [203, 559] on input "0" at bounding box center [526, 560] width 647 height 28
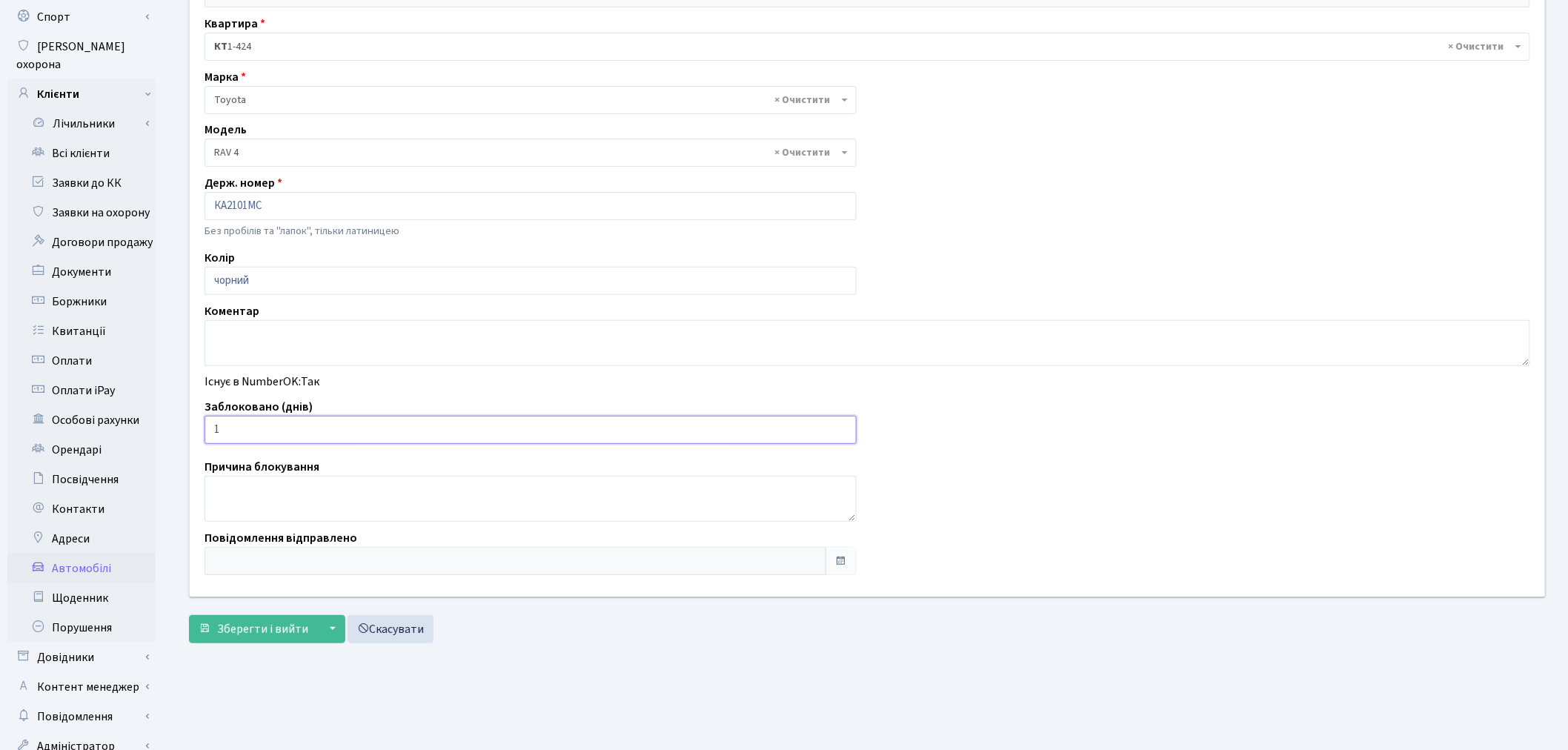
scroll to position [172, 0]
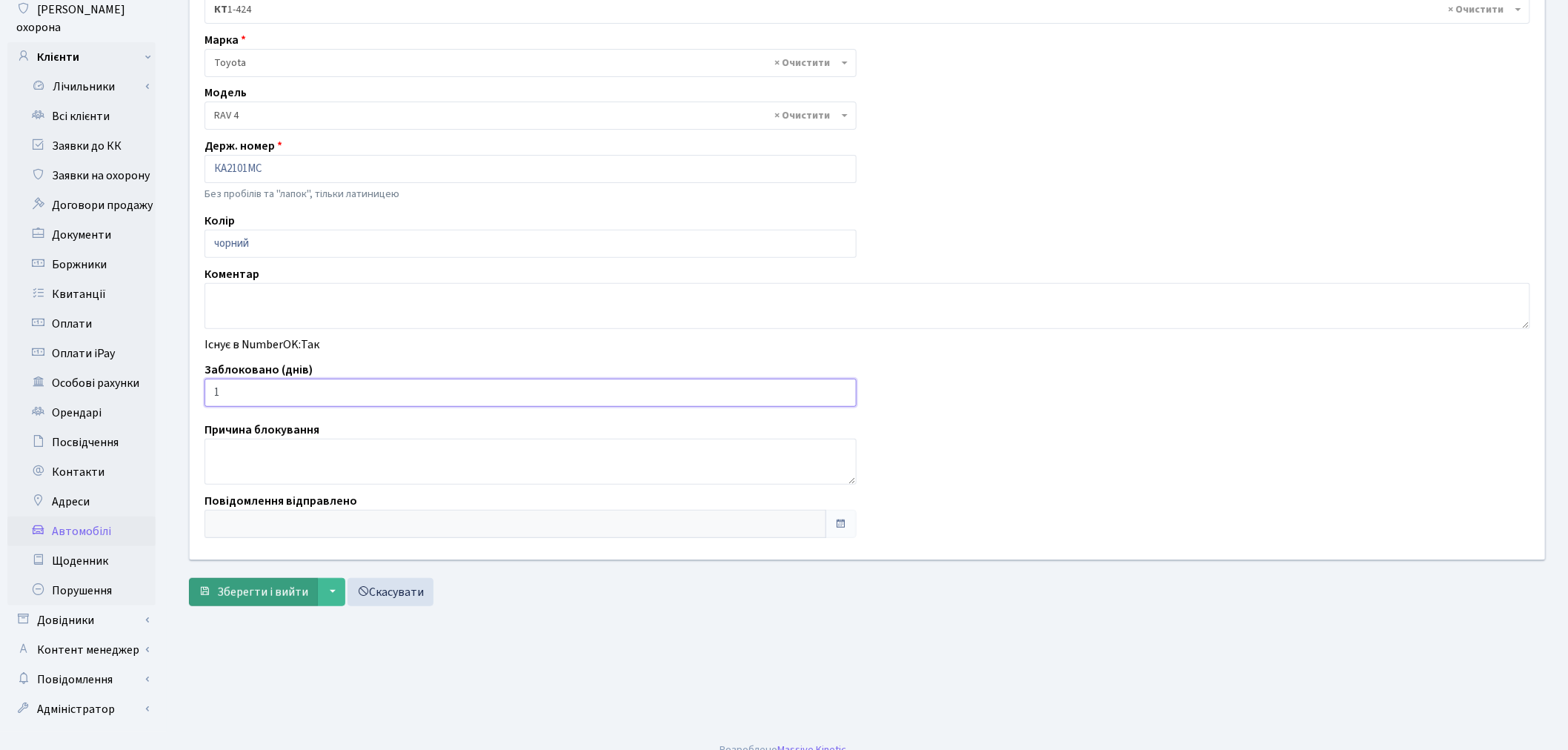
type input "1"
click at [249, 593] on span "Зберегти і вийти" at bounding box center [263, 592] width 92 height 16
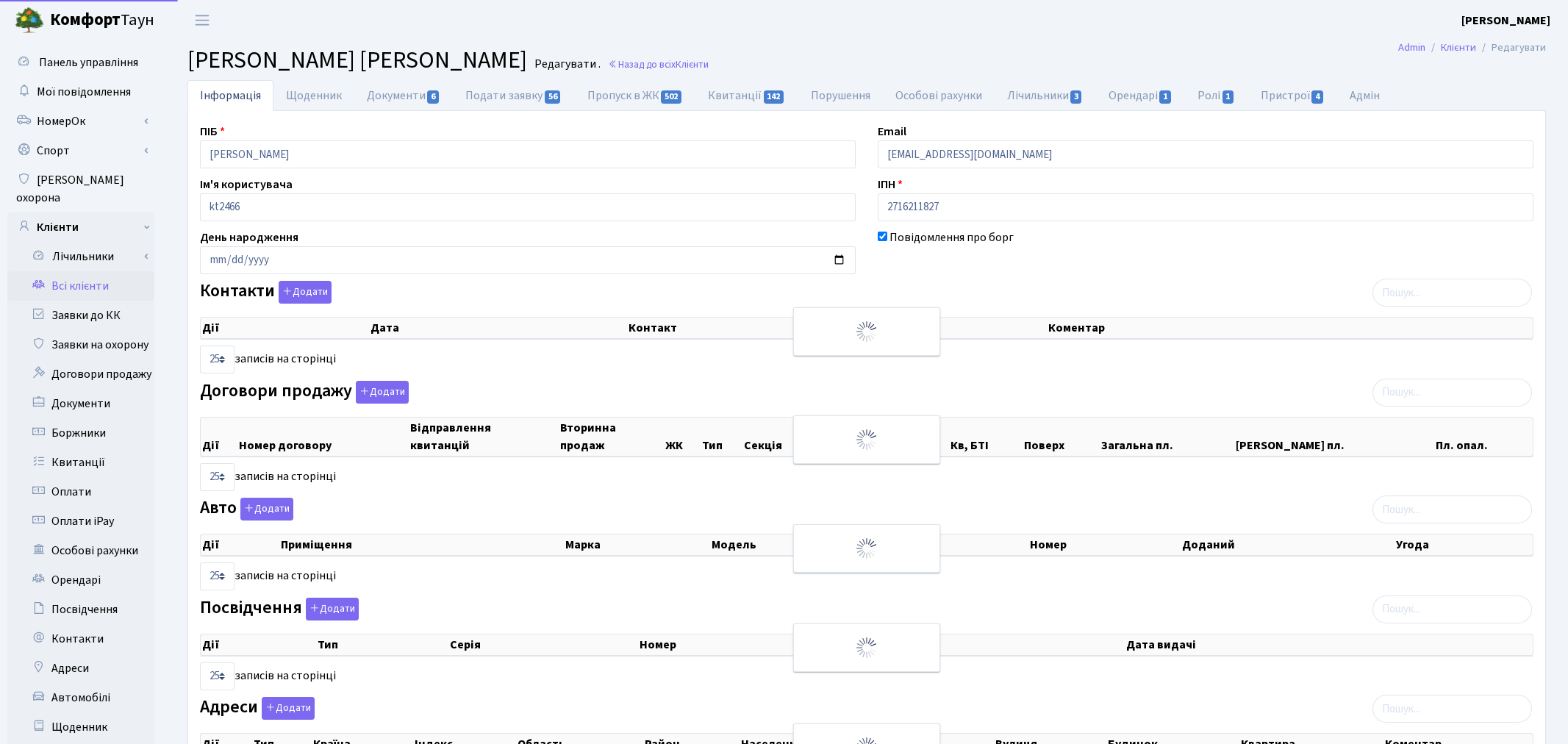
select select "25"
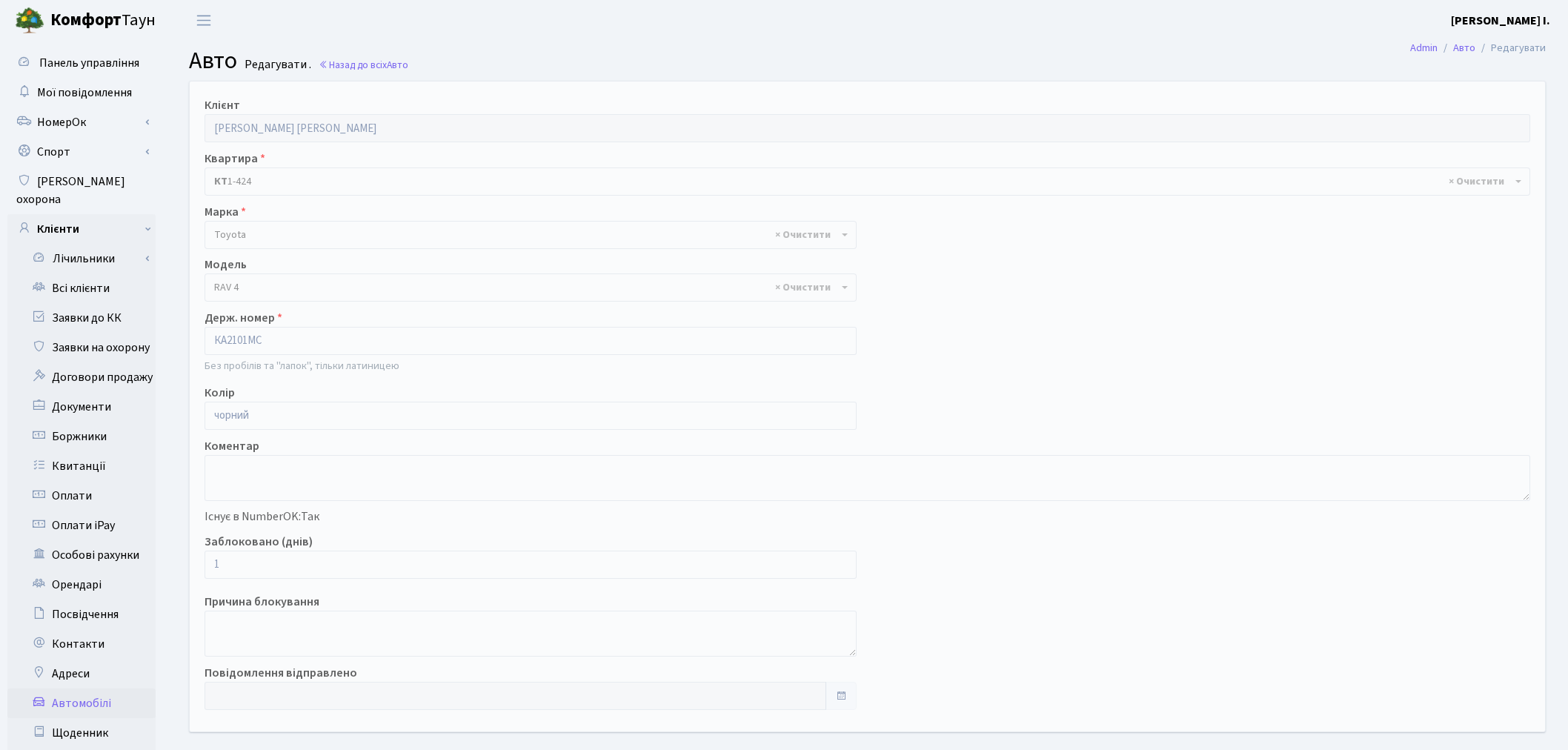
select select "2369"
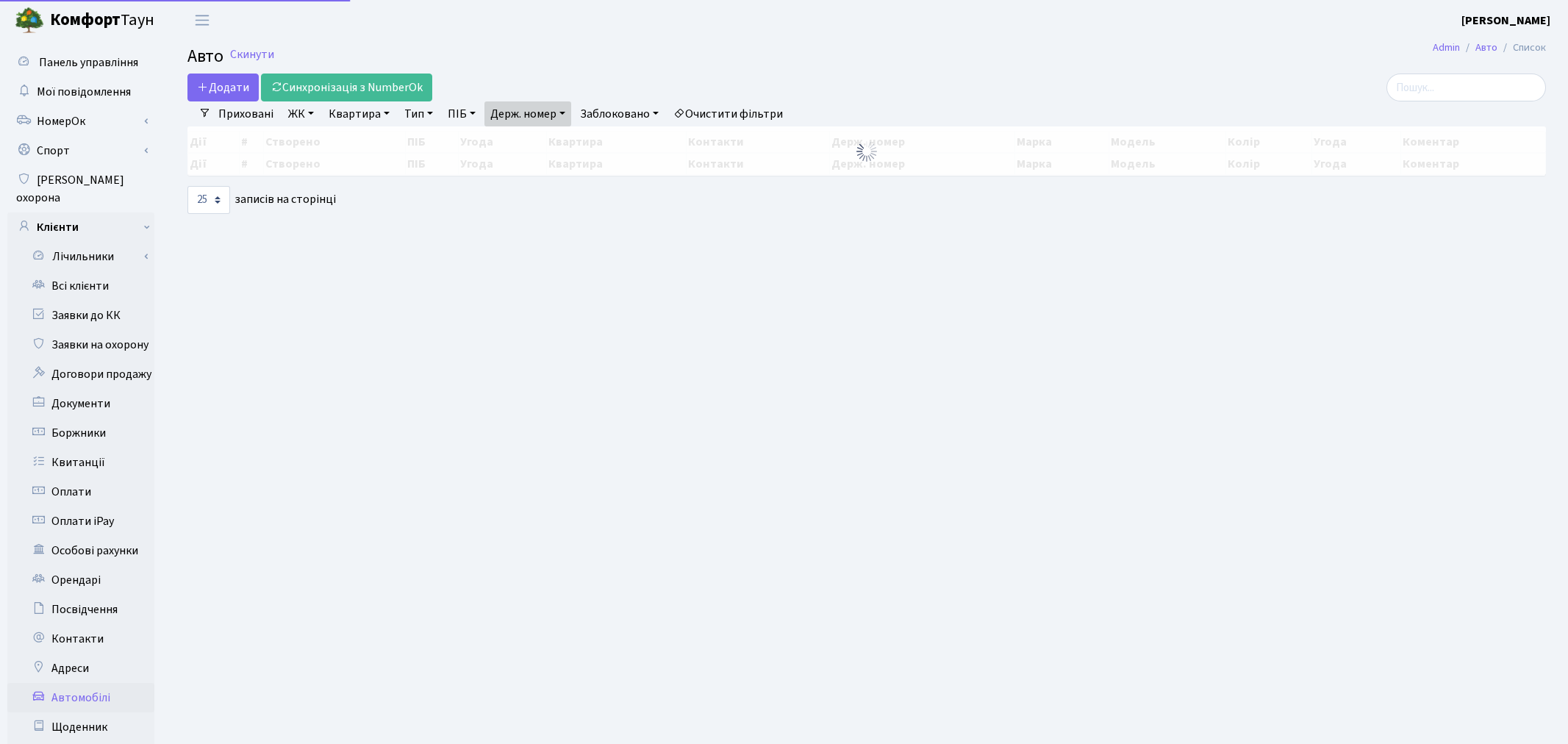
select select "25"
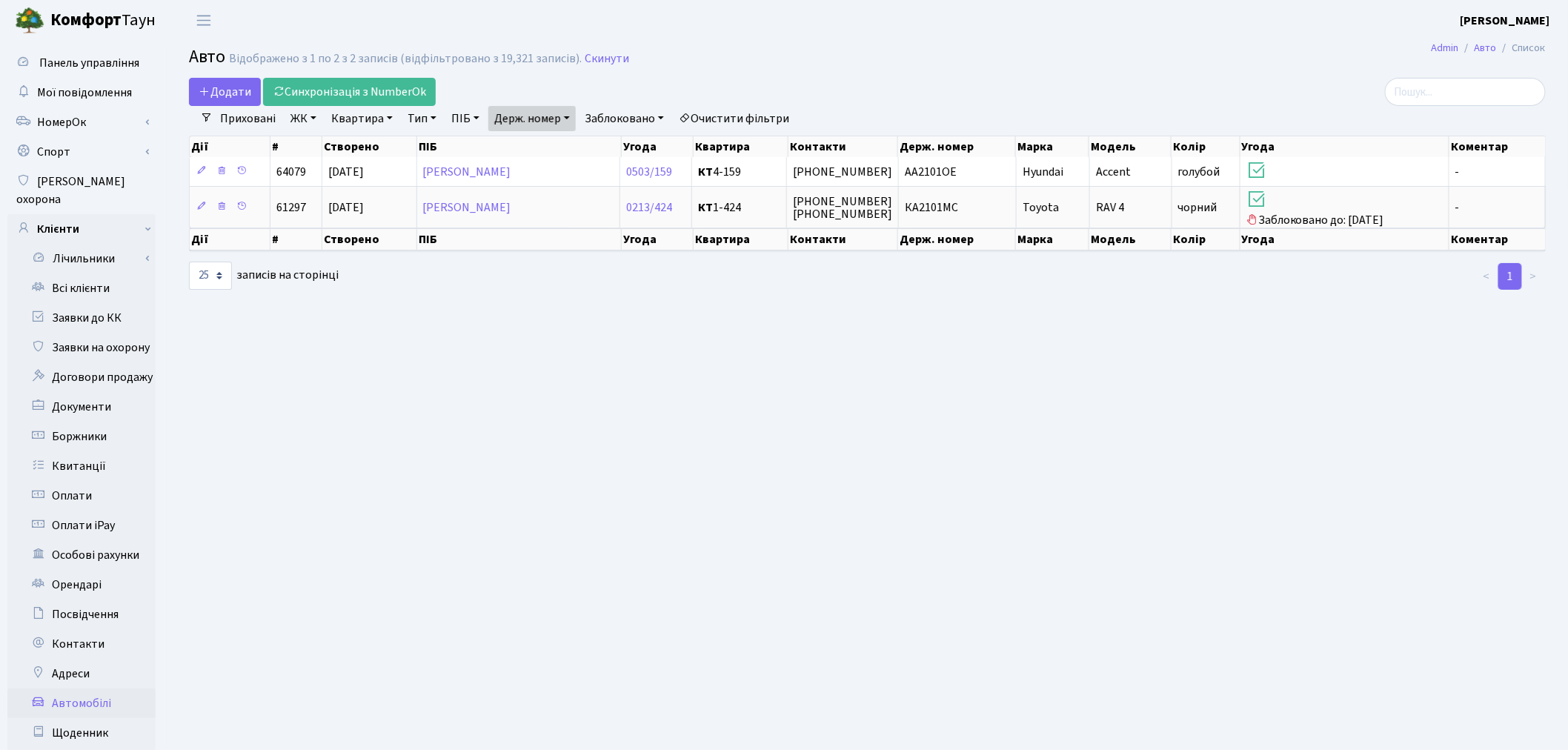
click at [523, 112] on link "Держ. номер" at bounding box center [532, 118] width 87 height 25
click at [538, 145] on input "2101" at bounding box center [533, 147] width 87 height 28
type input "7244"
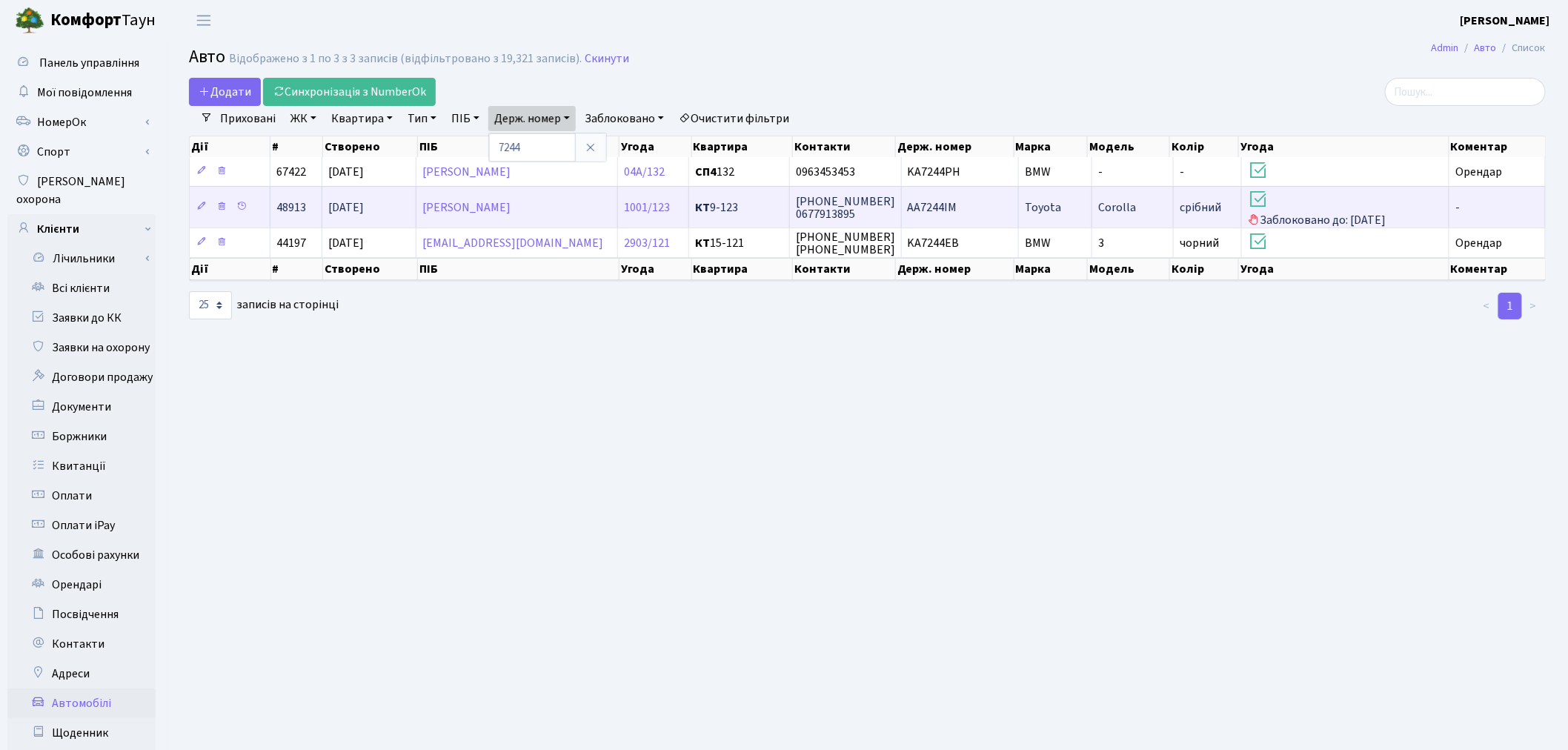
click at [1057, 212] on td "Toyota" at bounding box center [1056, 207] width 74 height 42
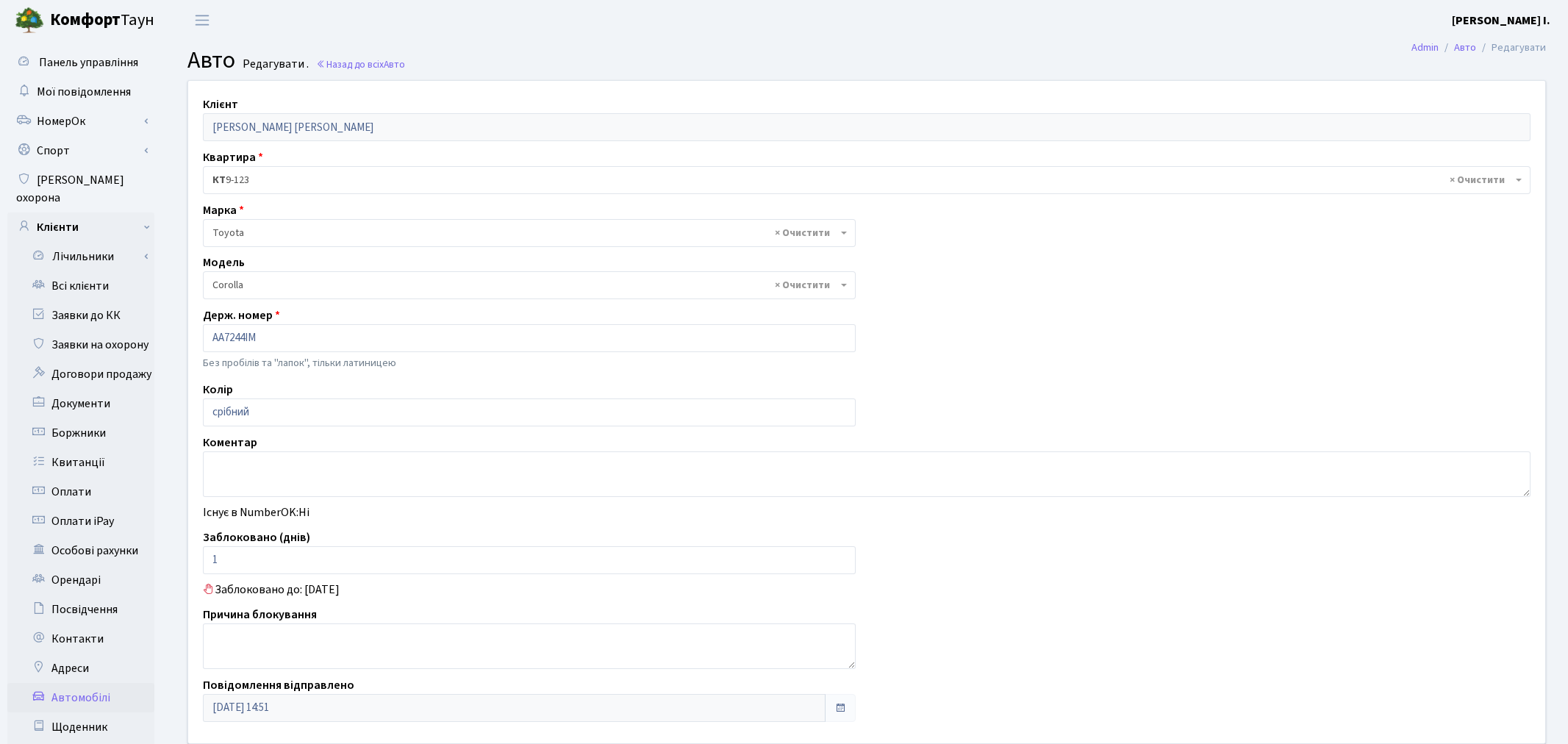
select select "2314"
drag, startPoint x: 275, startPoint y: 563, endPoint x: 213, endPoint y: 562, distance: 62.0
click at [213, 562] on input "1" at bounding box center [526, 560] width 647 height 28
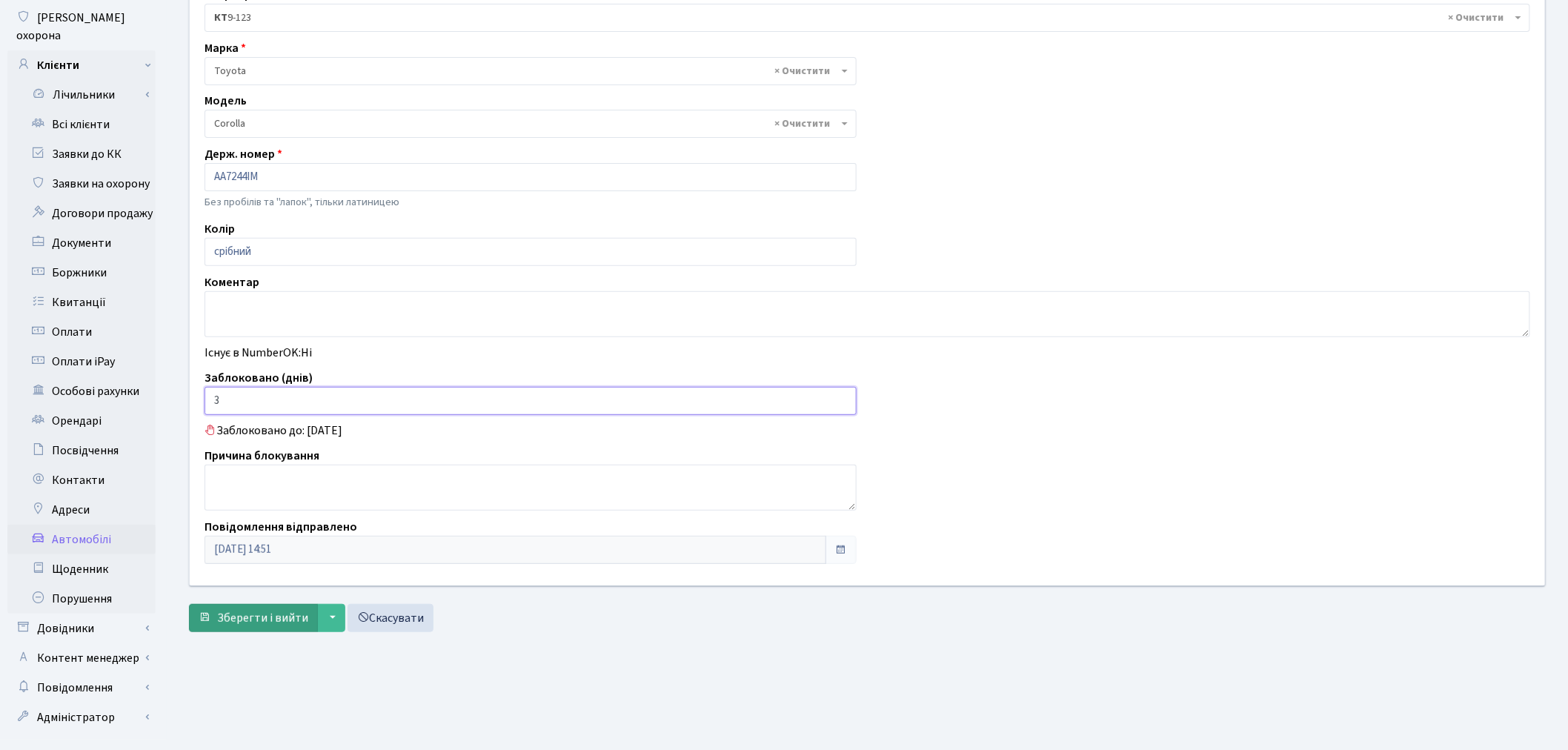
scroll to position [172, 0]
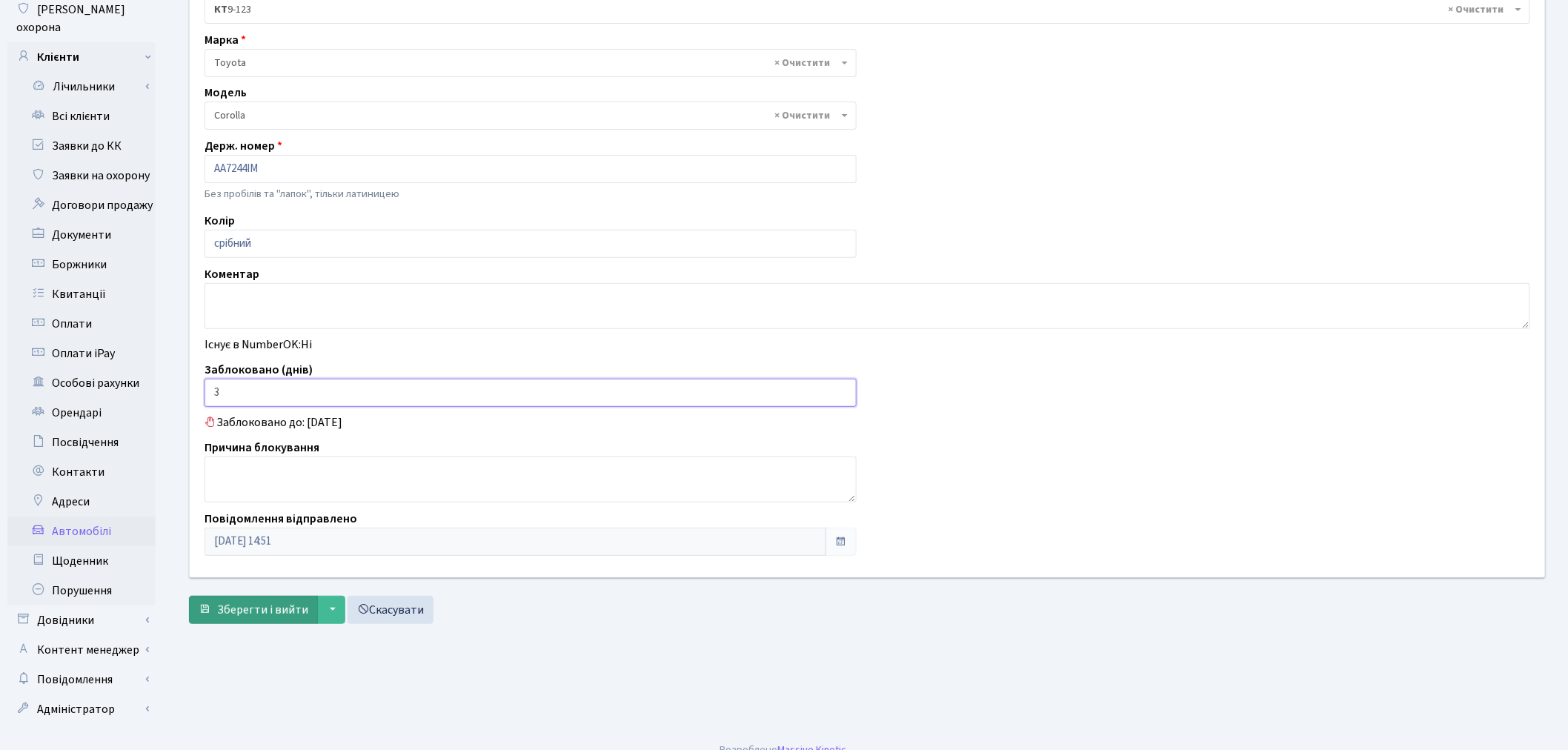
type input "3"
click at [275, 603] on span "Зберегти і вийти" at bounding box center [263, 610] width 92 height 16
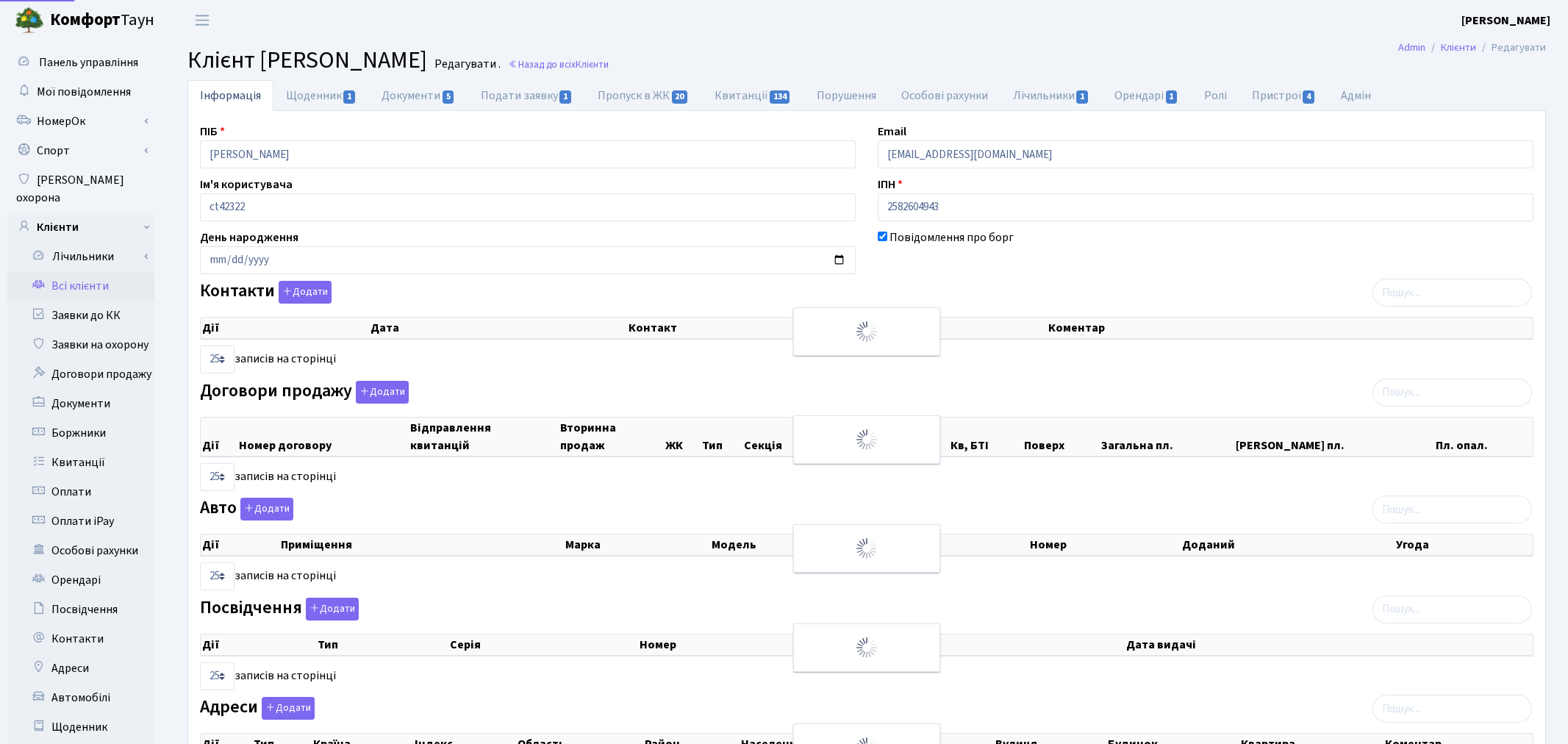
select select "25"
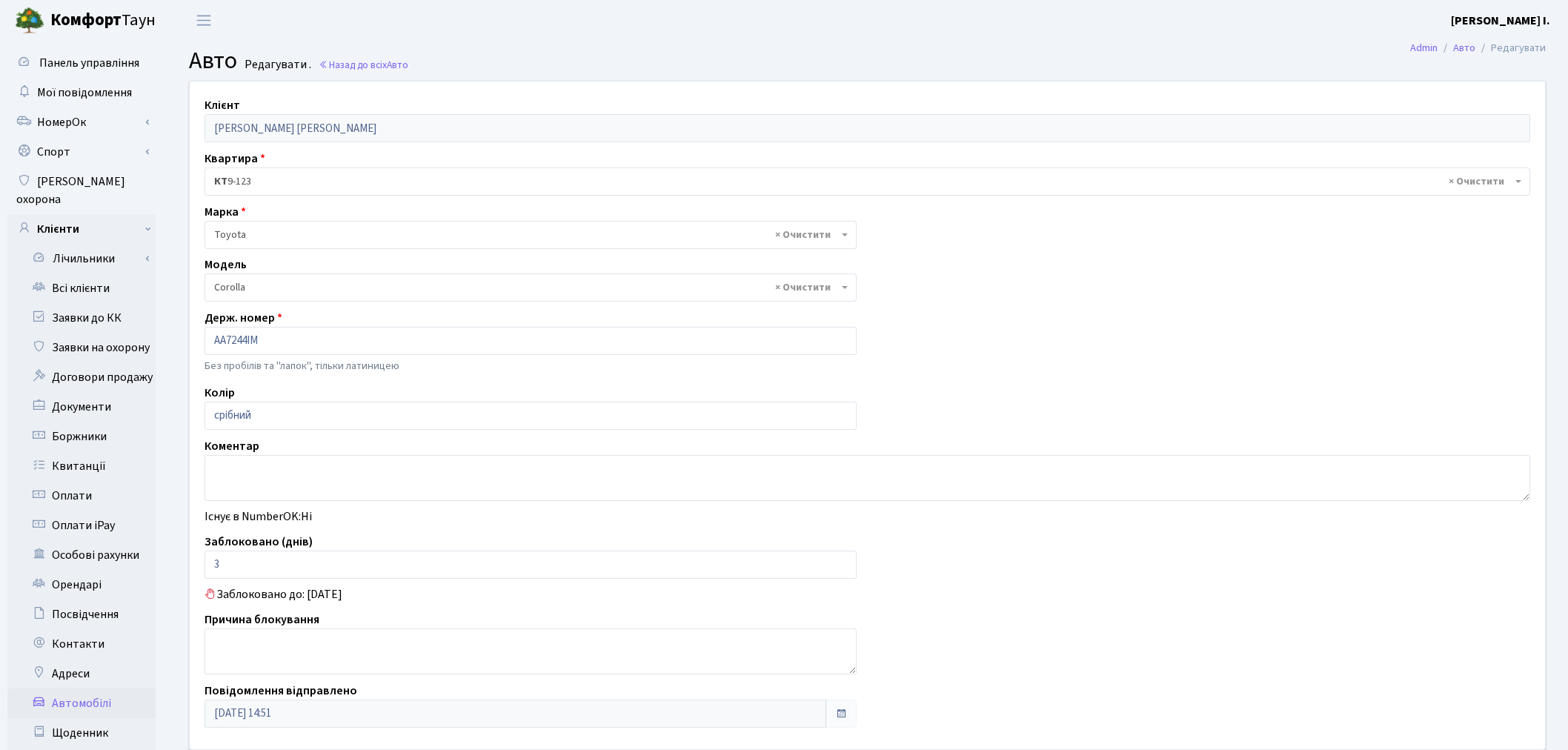
select select "2314"
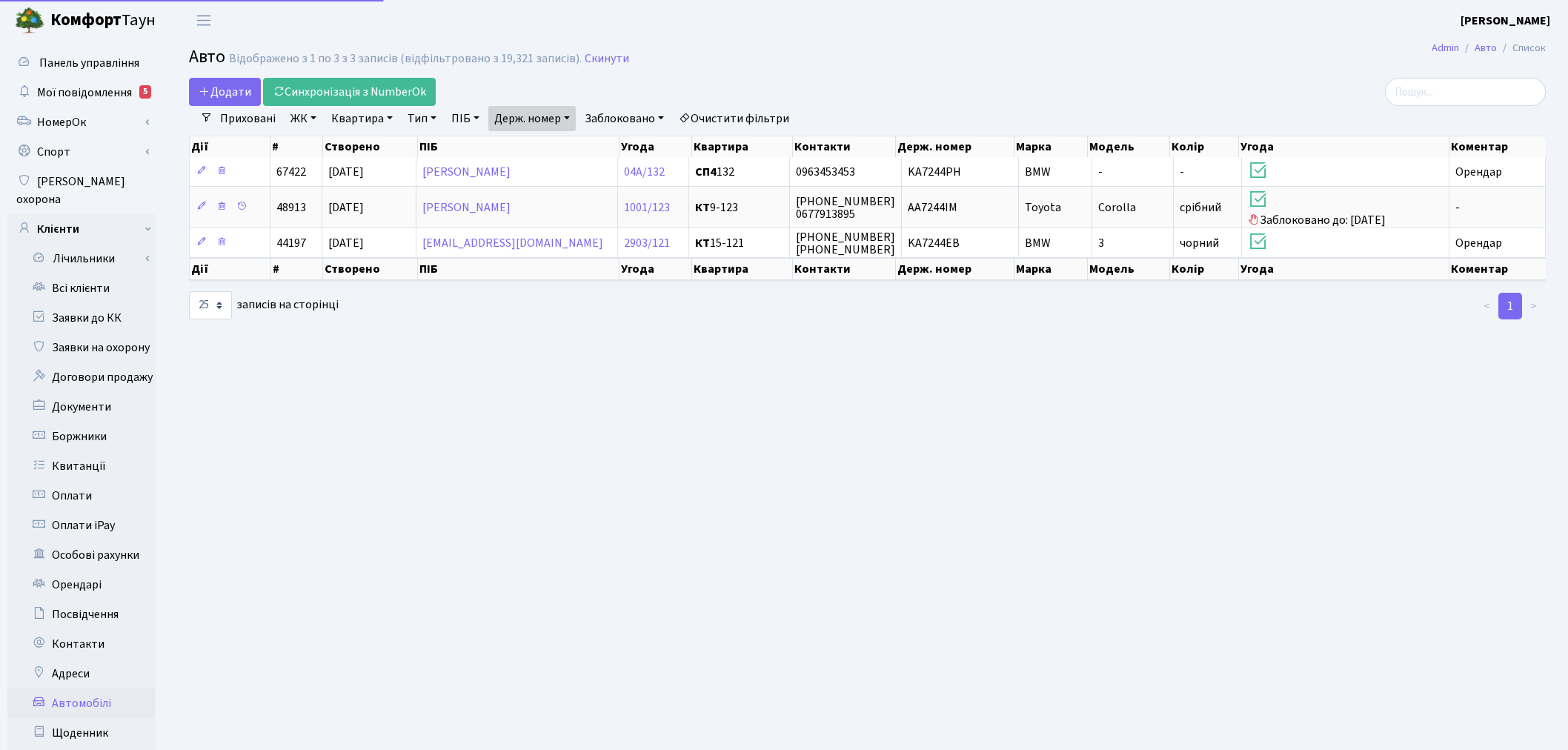
select select "25"
drag, startPoint x: 566, startPoint y: 122, endPoint x: 550, endPoint y: 142, distance: 25.6
click at [566, 122] on link "Держ. номер" at bounding box center [532, 118] width 87 height 25
click at [546, 149] on input "7244" at bounding box center [533, 147] width 87 height 28
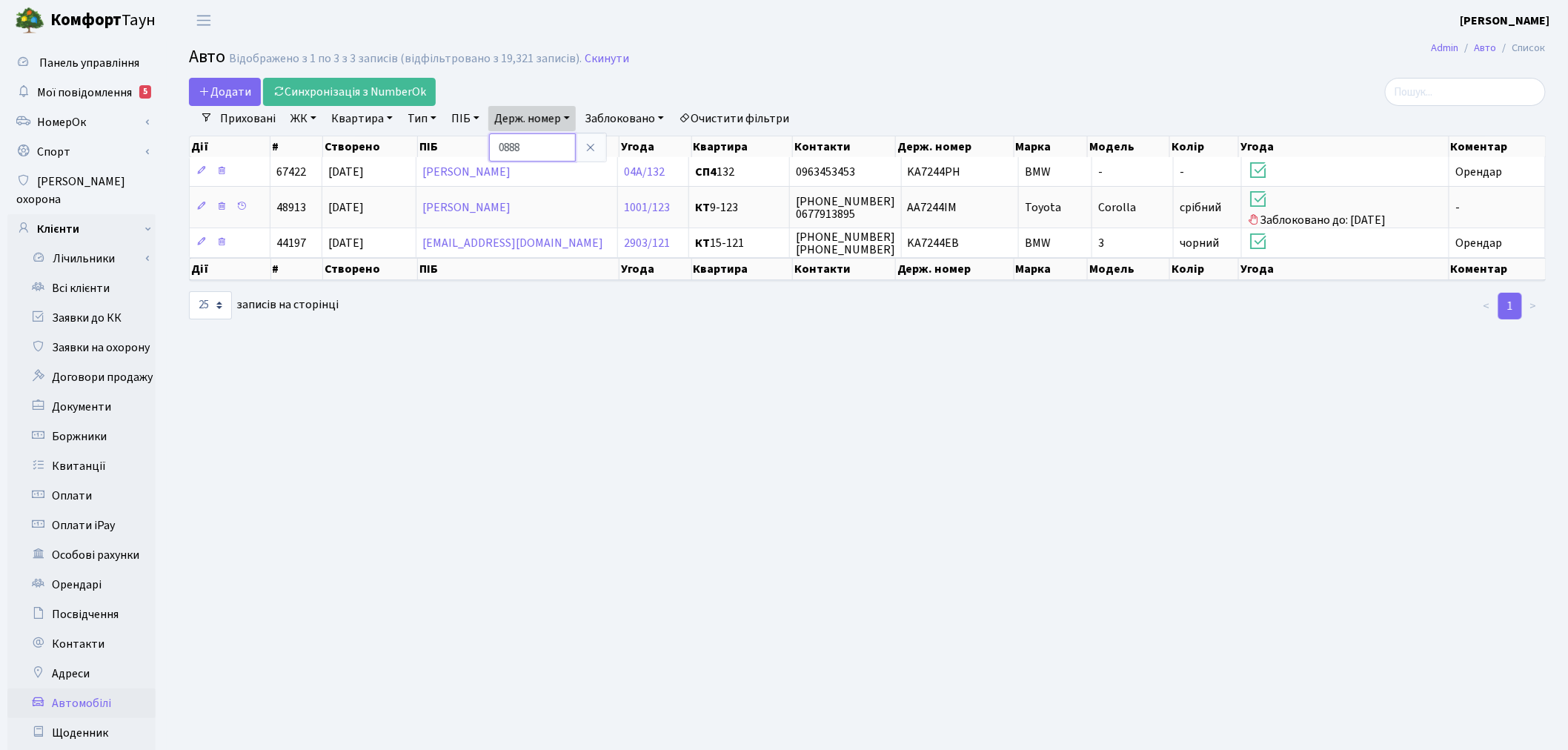
type input "0888"
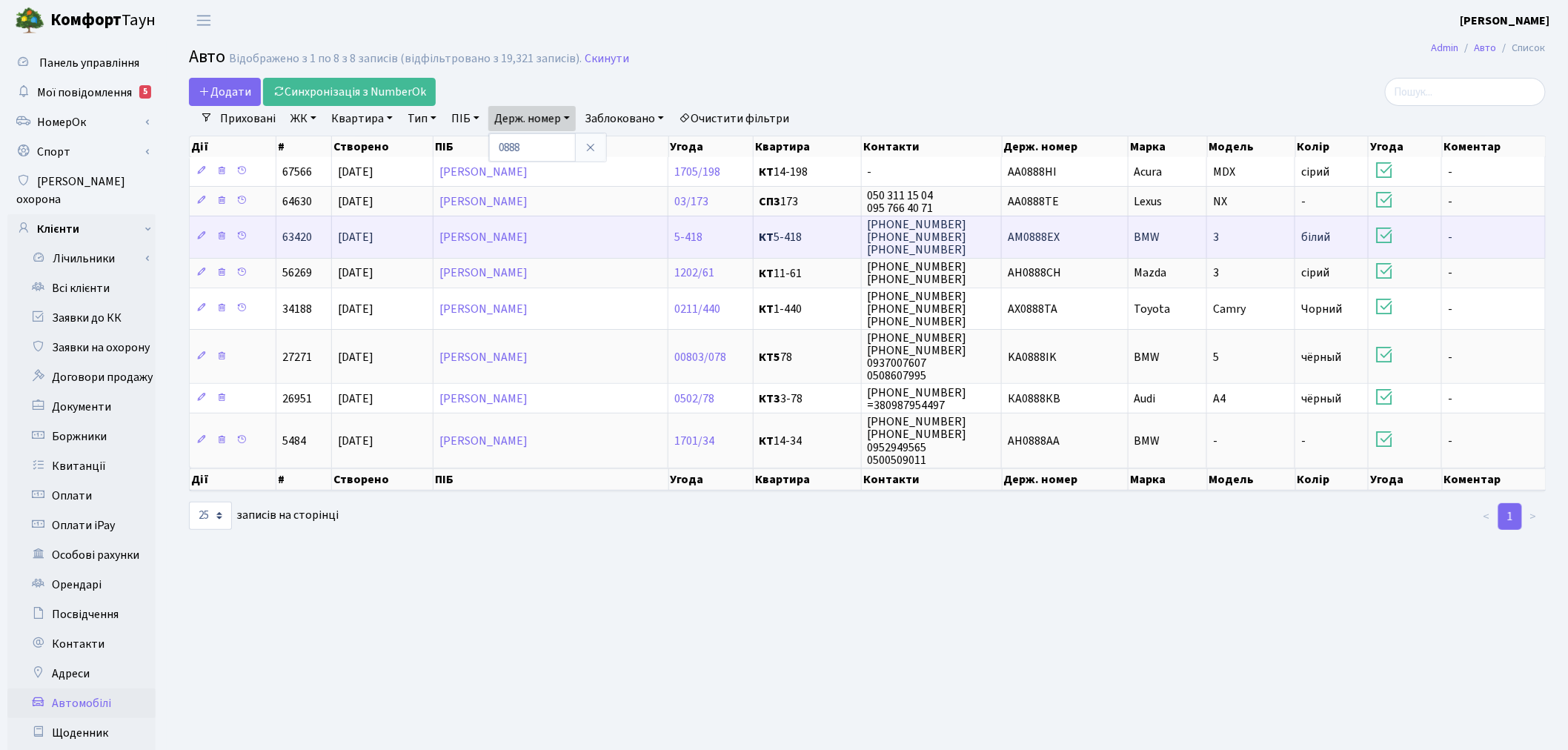
click at [1064, 230] on td "АМ0888ЕХ" at bounding box center [1065, 236] width 126 height 42
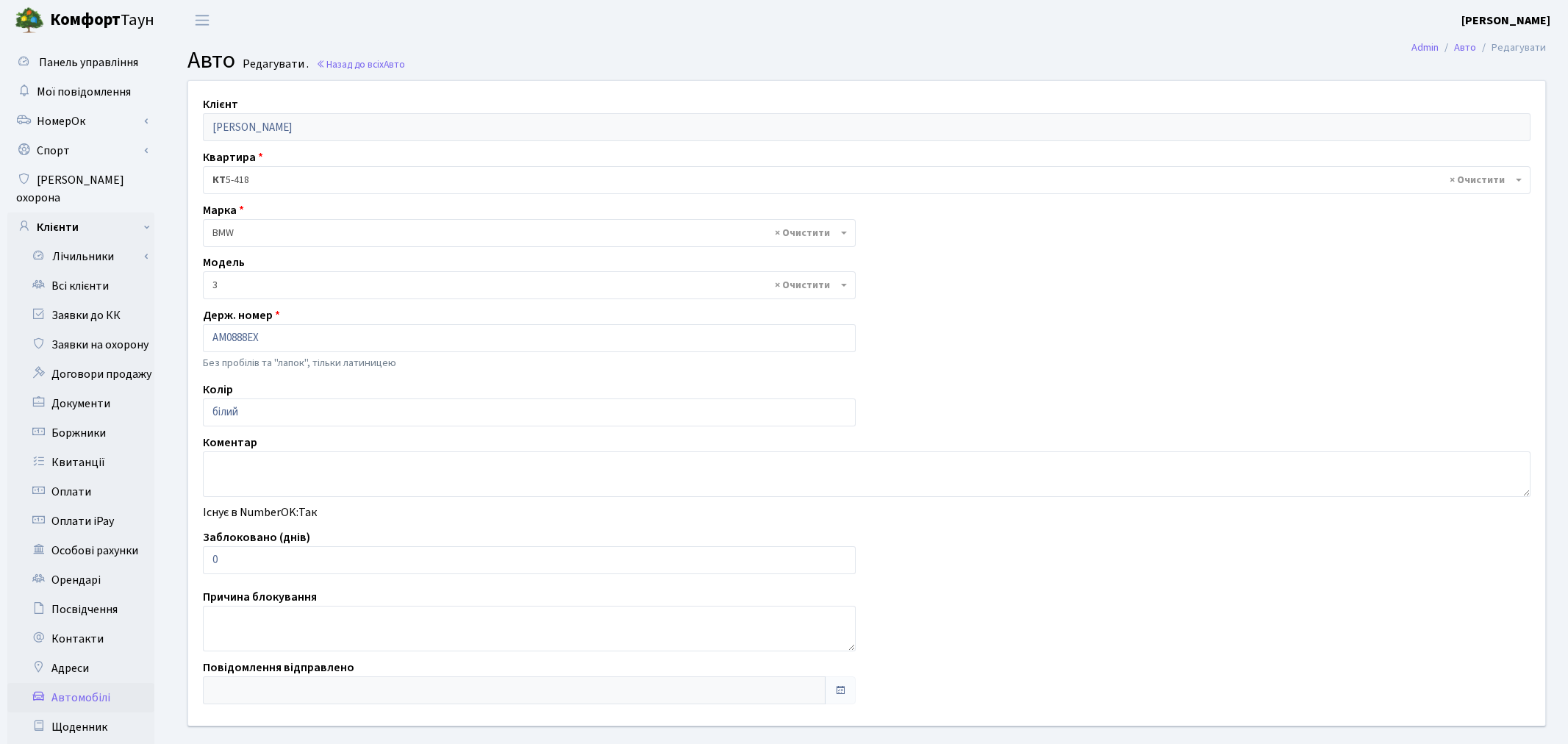
select select "219"
drag, startPoint x: 241, startPoint y: 558, endPoint x: 189, endPoint y: 558, distance: 52.0
click at [189, 558] on div "Клієнт Рябой Юлія Михайлівна Квартира - <b>КТ</b>&nbsp;&nbsp;&nbsp;&nbsp;5-418 …" at bounding box center [861, 403] width 1366 height 644
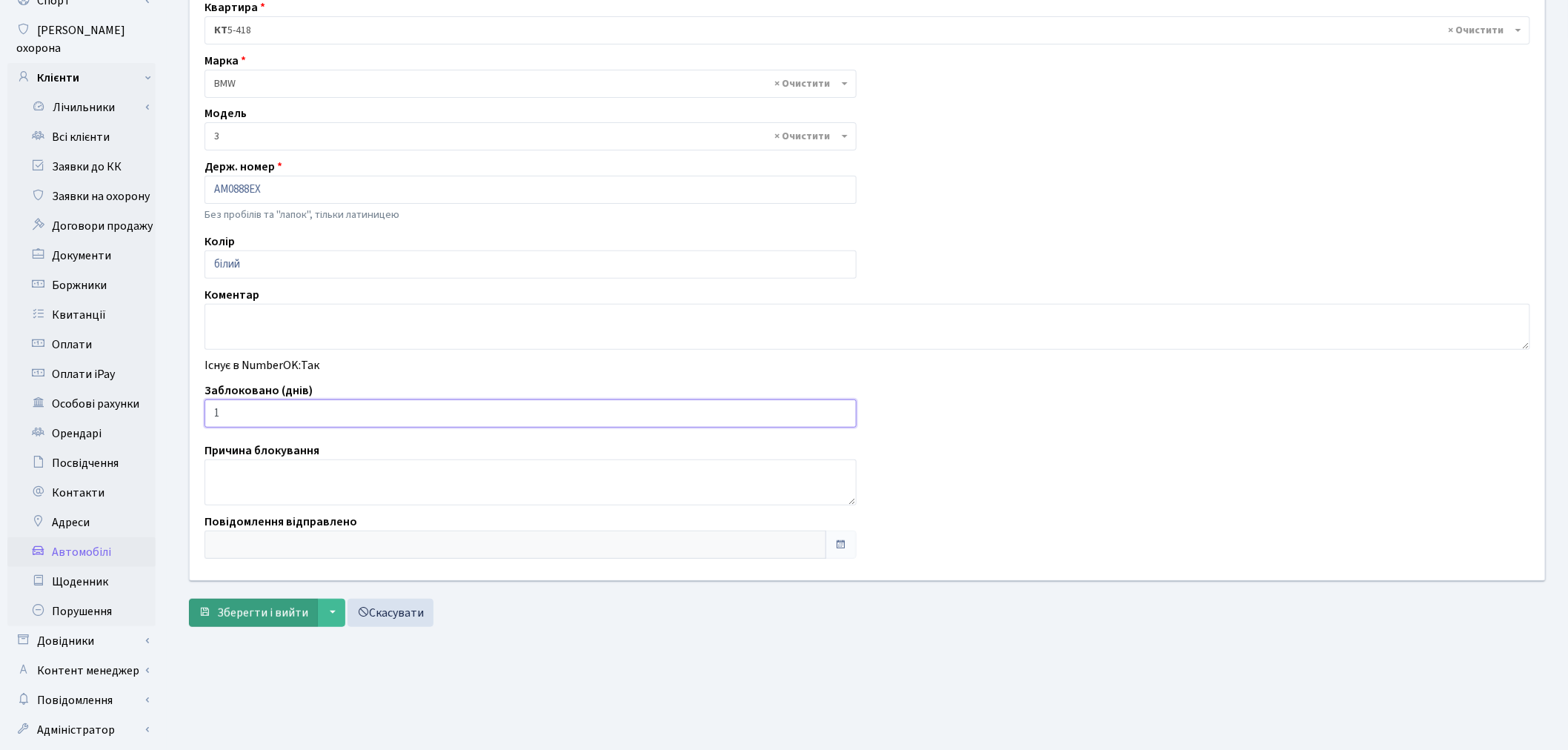
scroll to position [172, 0]
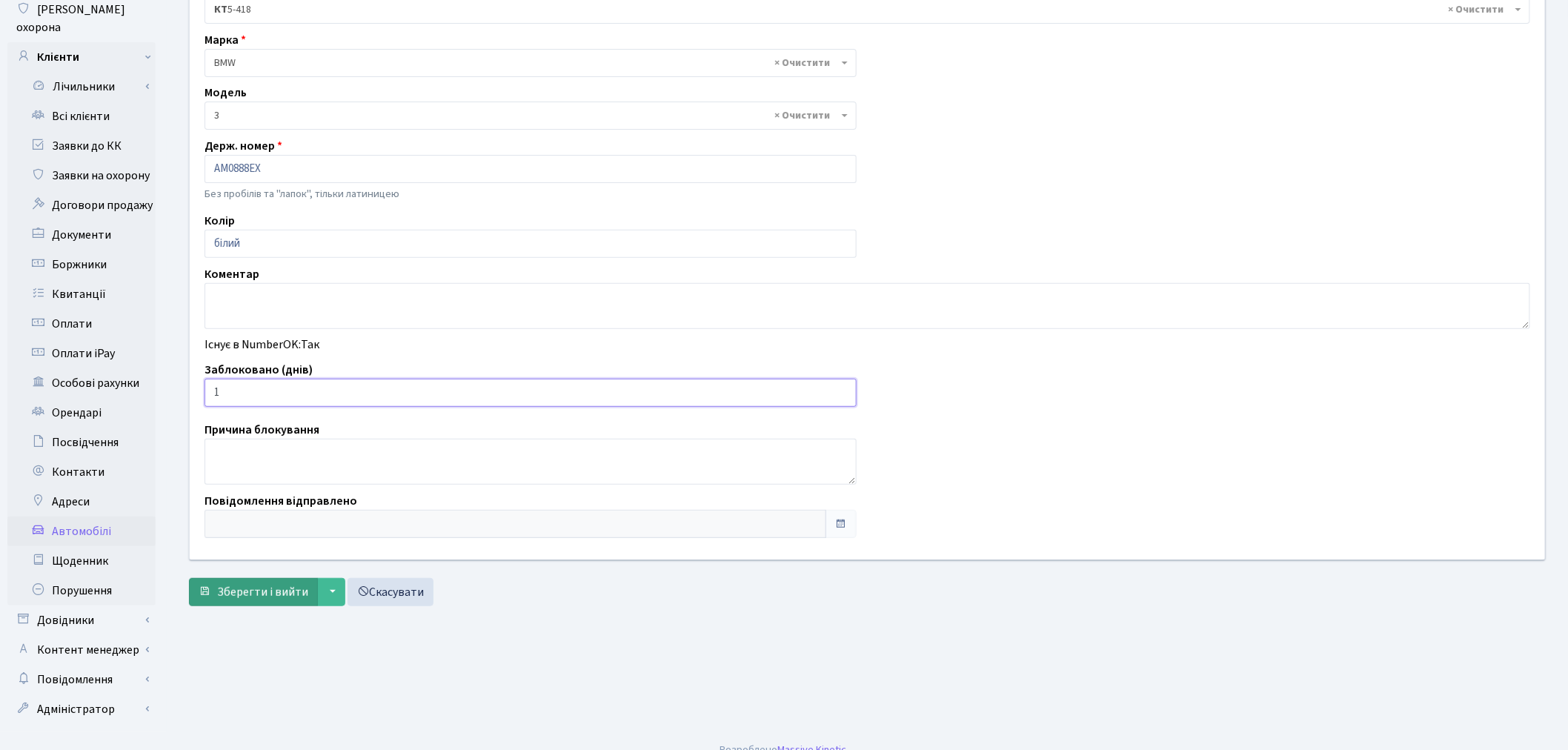
type input "1"
click at [265, 594] on span "Зберегти і вийти" at bounding box center [263, 592] width 92 height 16
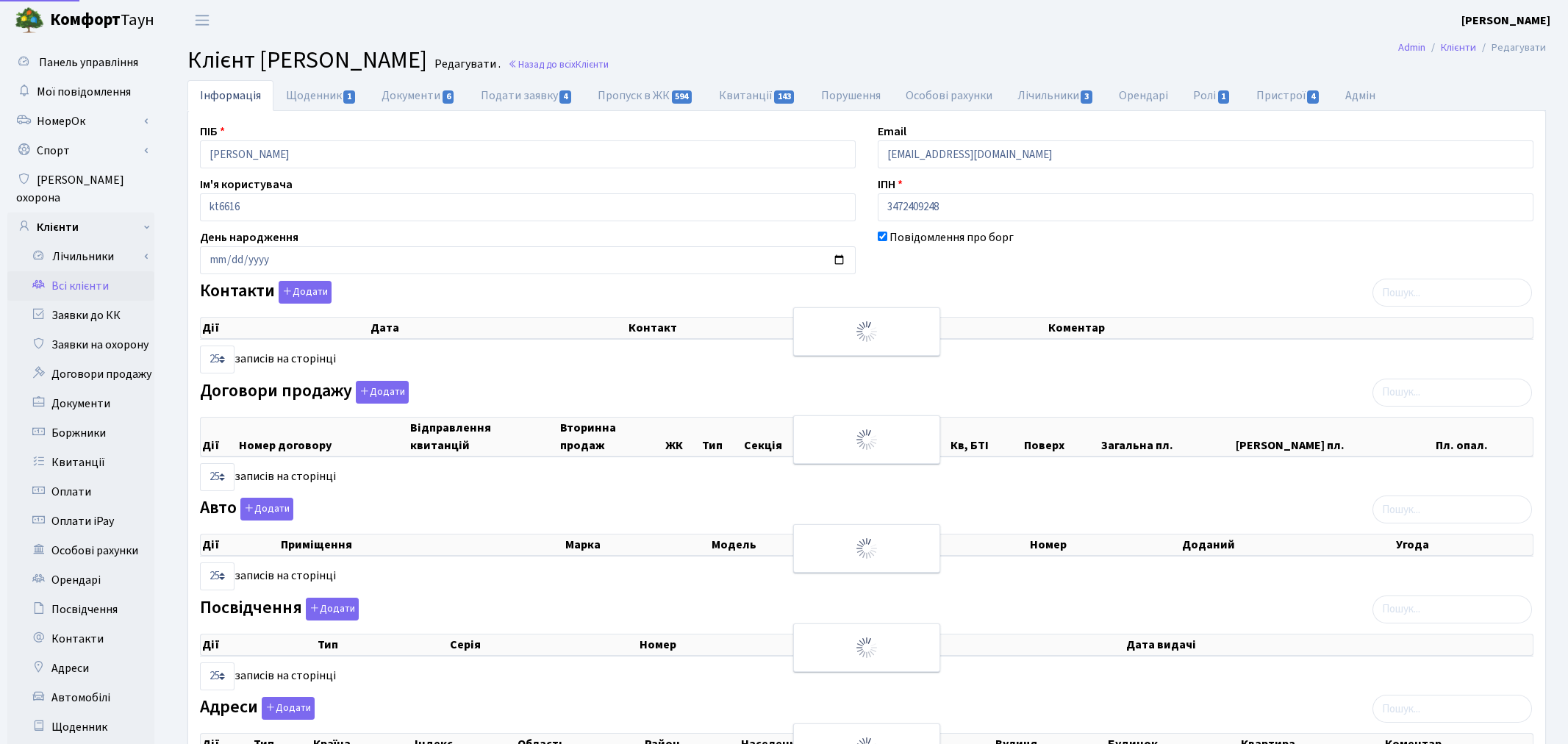
select select "25"
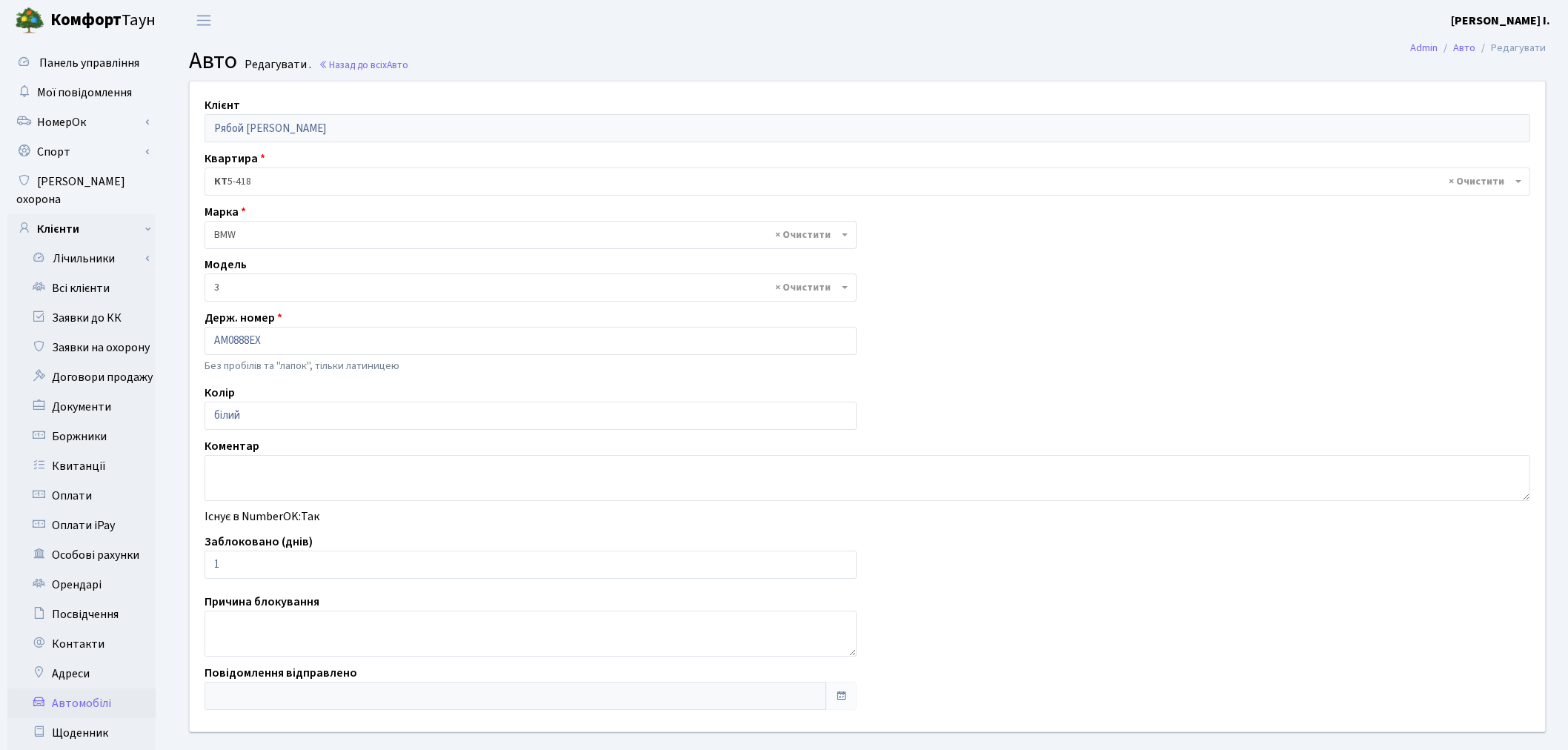
select select "219"
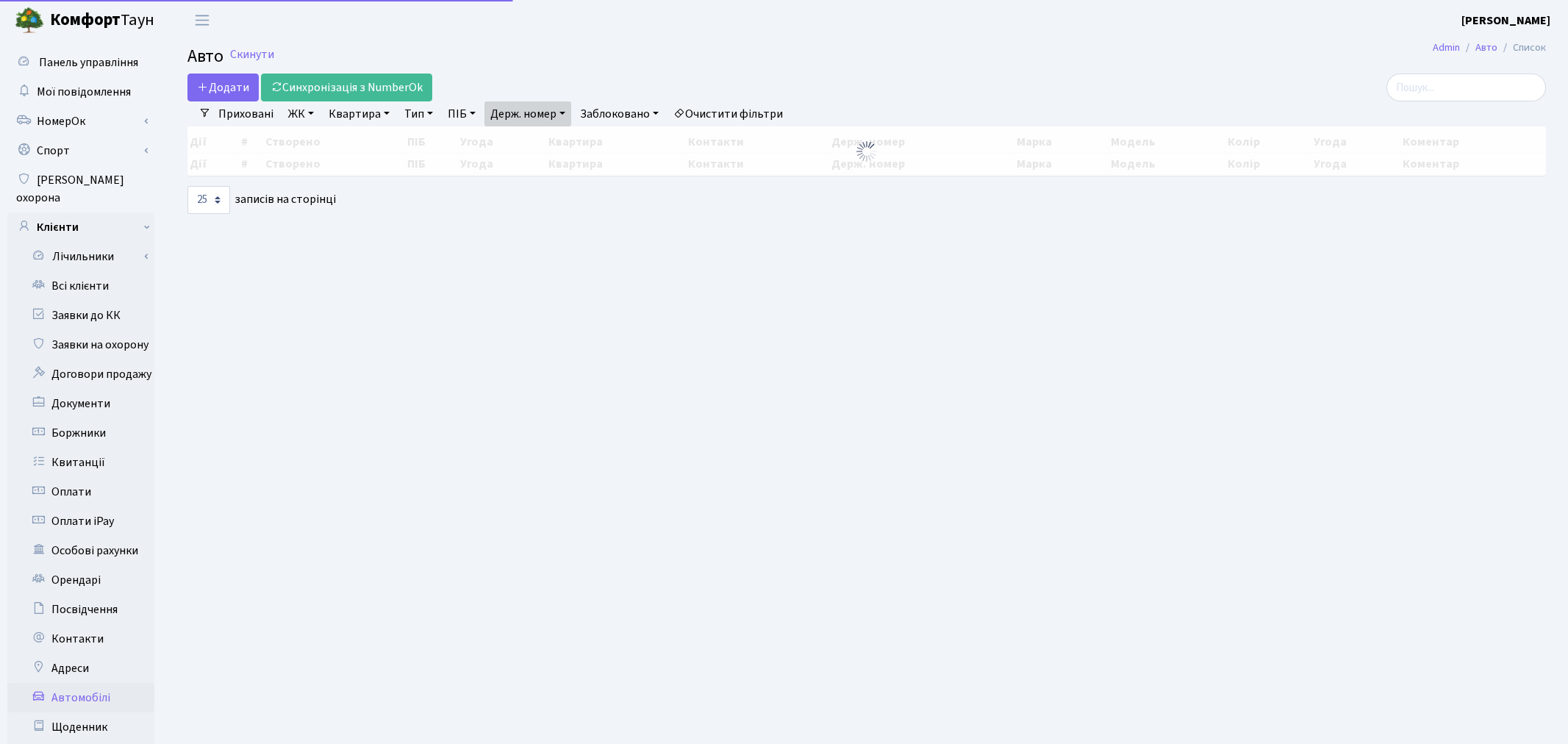
select select "25"
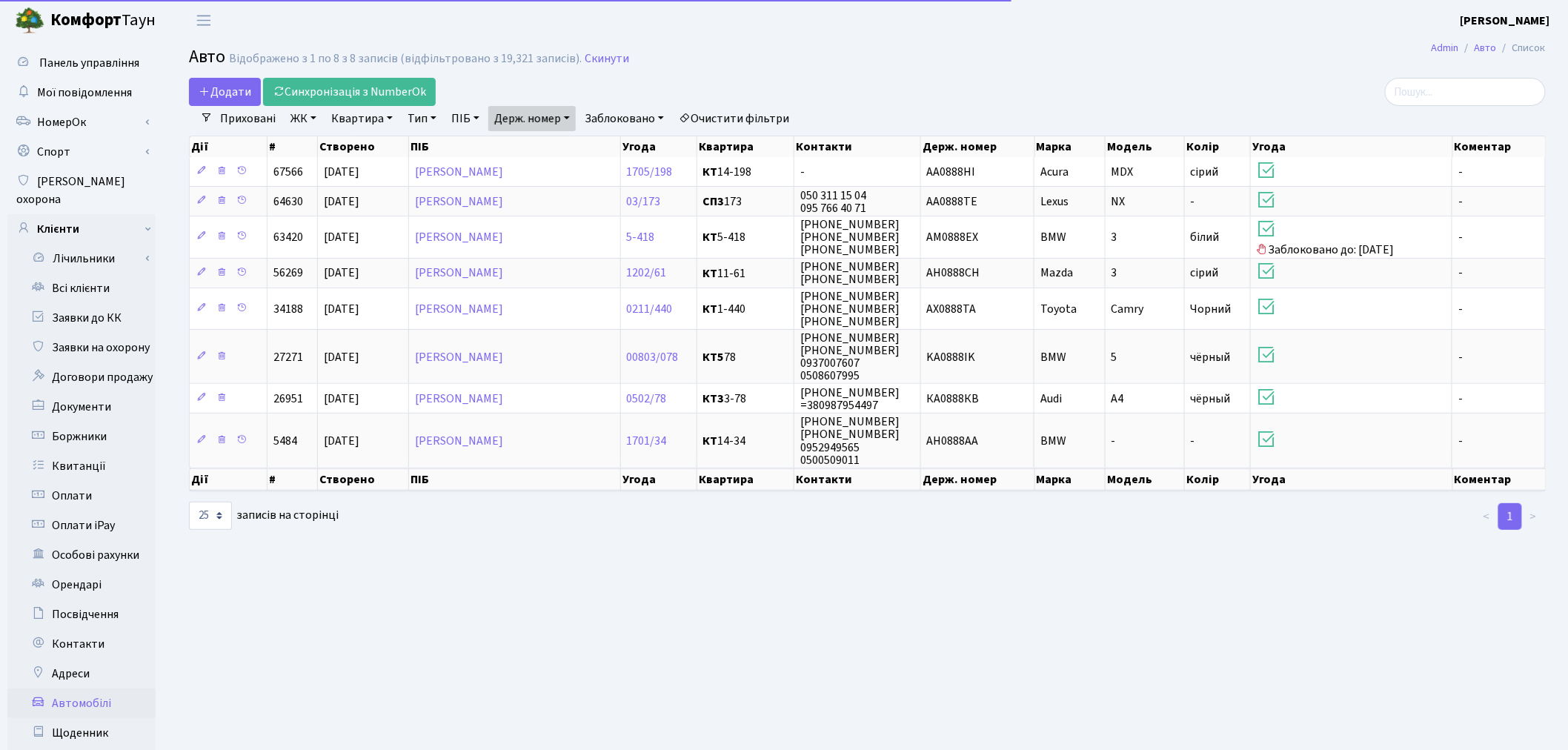
click at [529, 120] on link "Держ. номер" at bounding box center [532, 118] width 87 height 25
click at [536, 143] on input "0888" at bounding box center [533, 147] width 87 height 28
type input "5110"
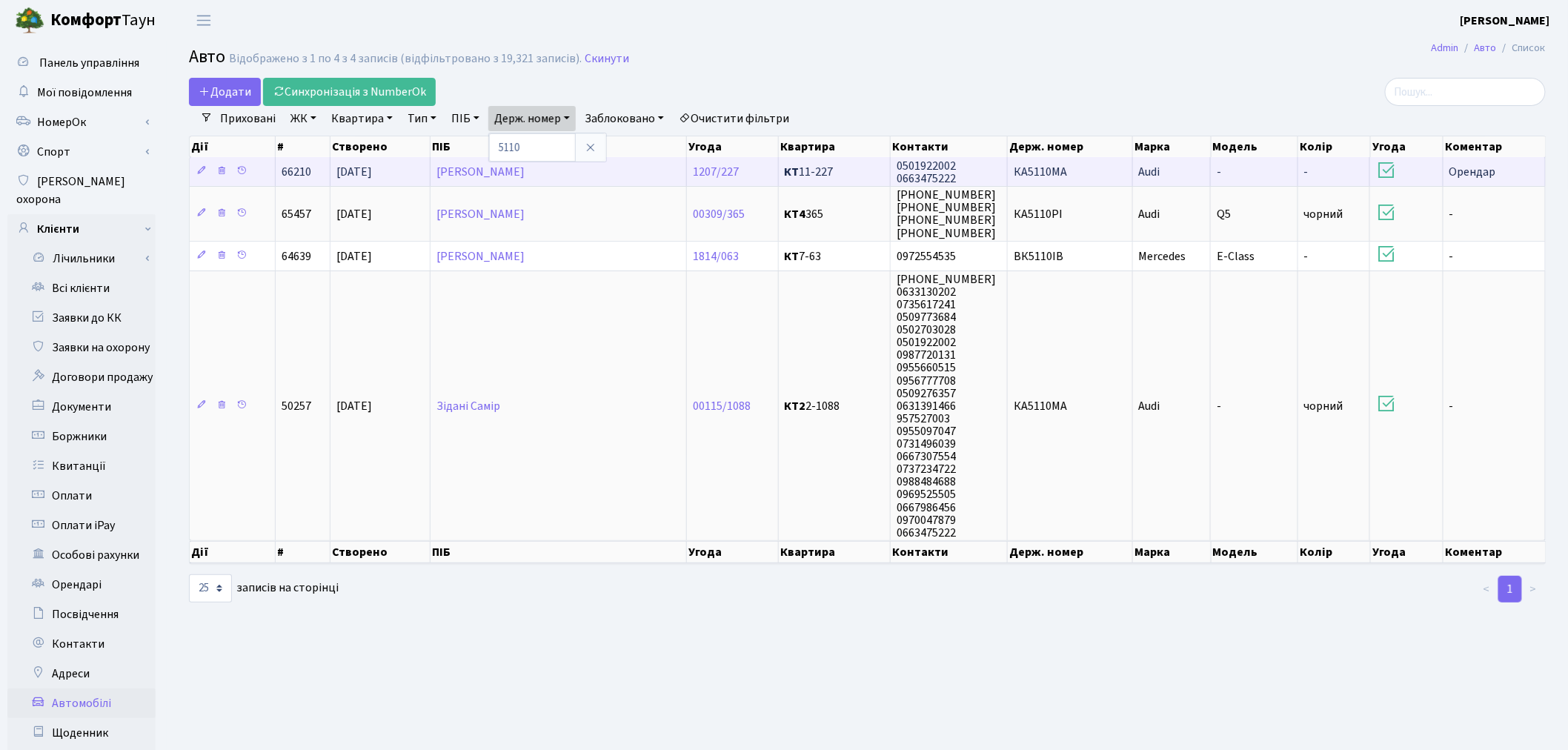
click at [1088, 168] on td "КА5110МА" at bounding box center [1070, 171] width 125 height 29
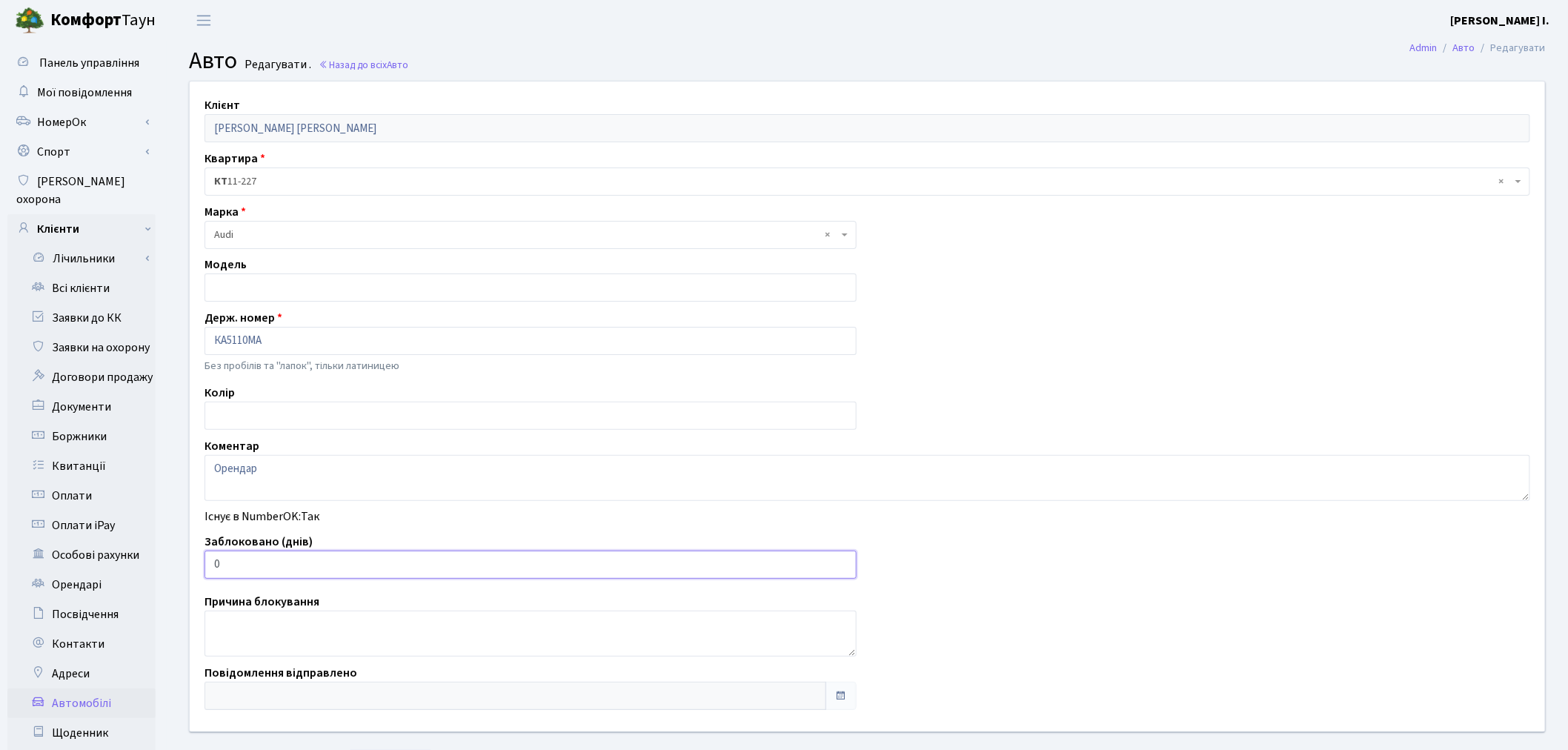
click at [202, 565] on div "Заблоковано (днів) 0" at bounding box center [530, 556] width 674 height 46
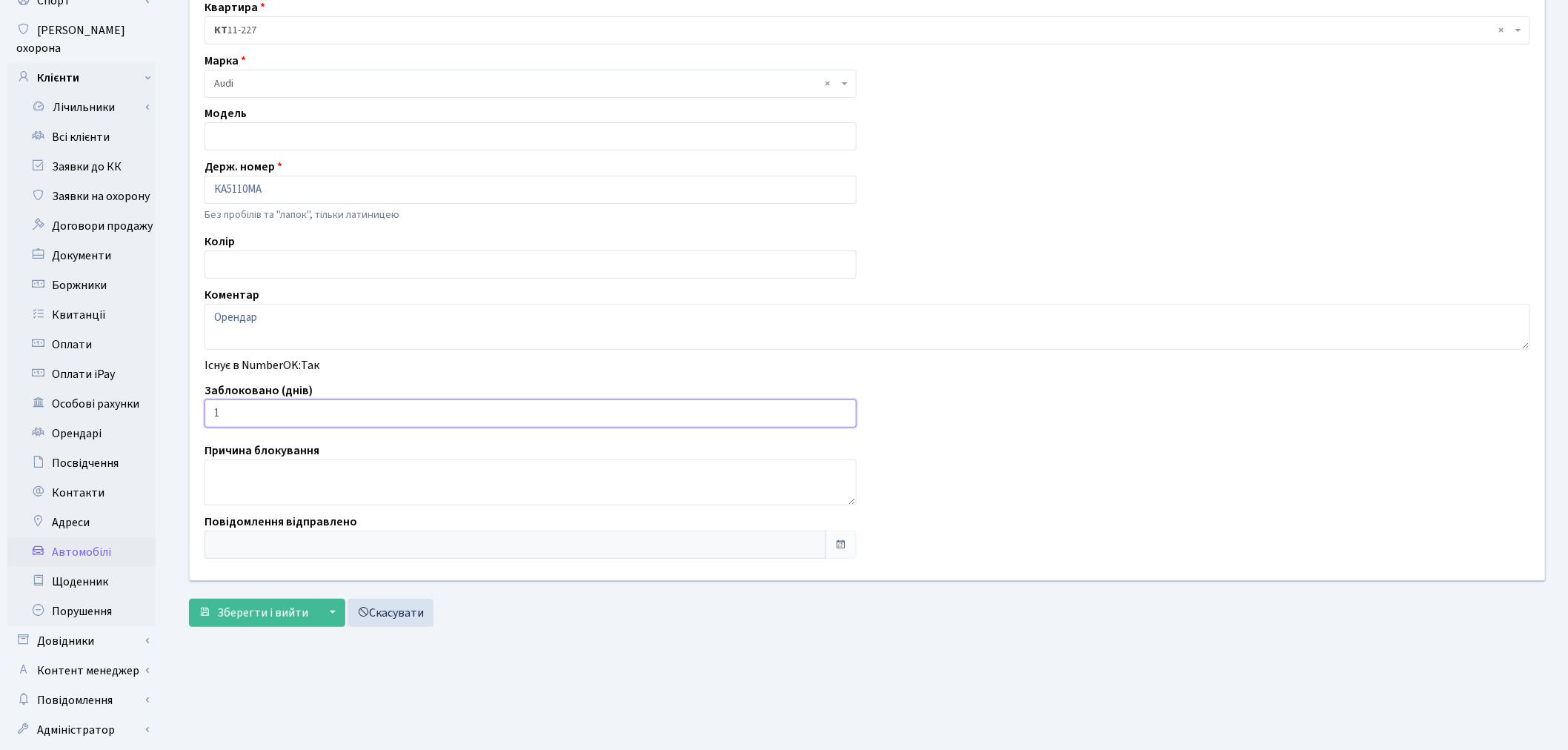
scroll to position [172, 0]
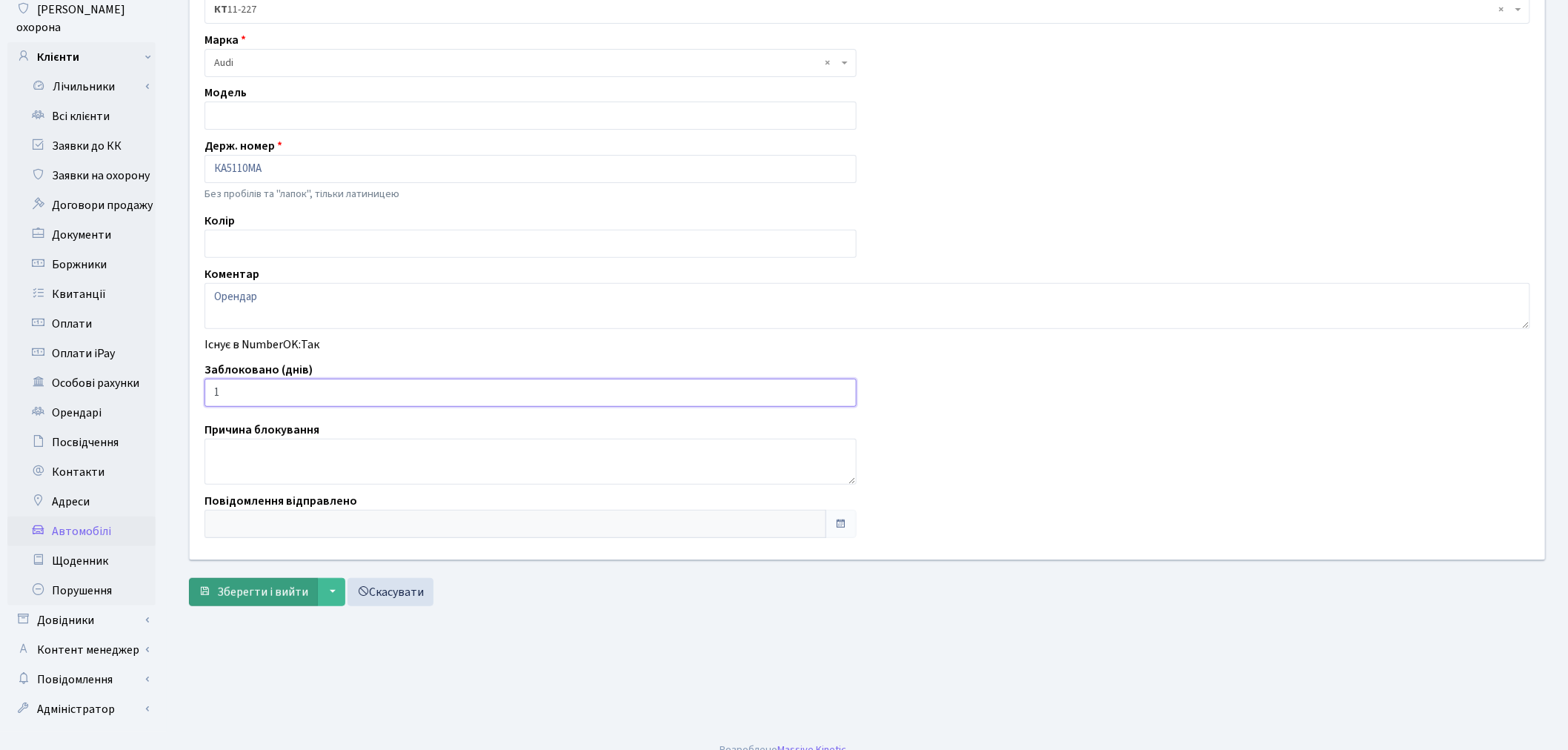
type input "1"
click at [257, 594] on span "Зберегти і вийти" at bounding box center [263, 592] width 92 height 16
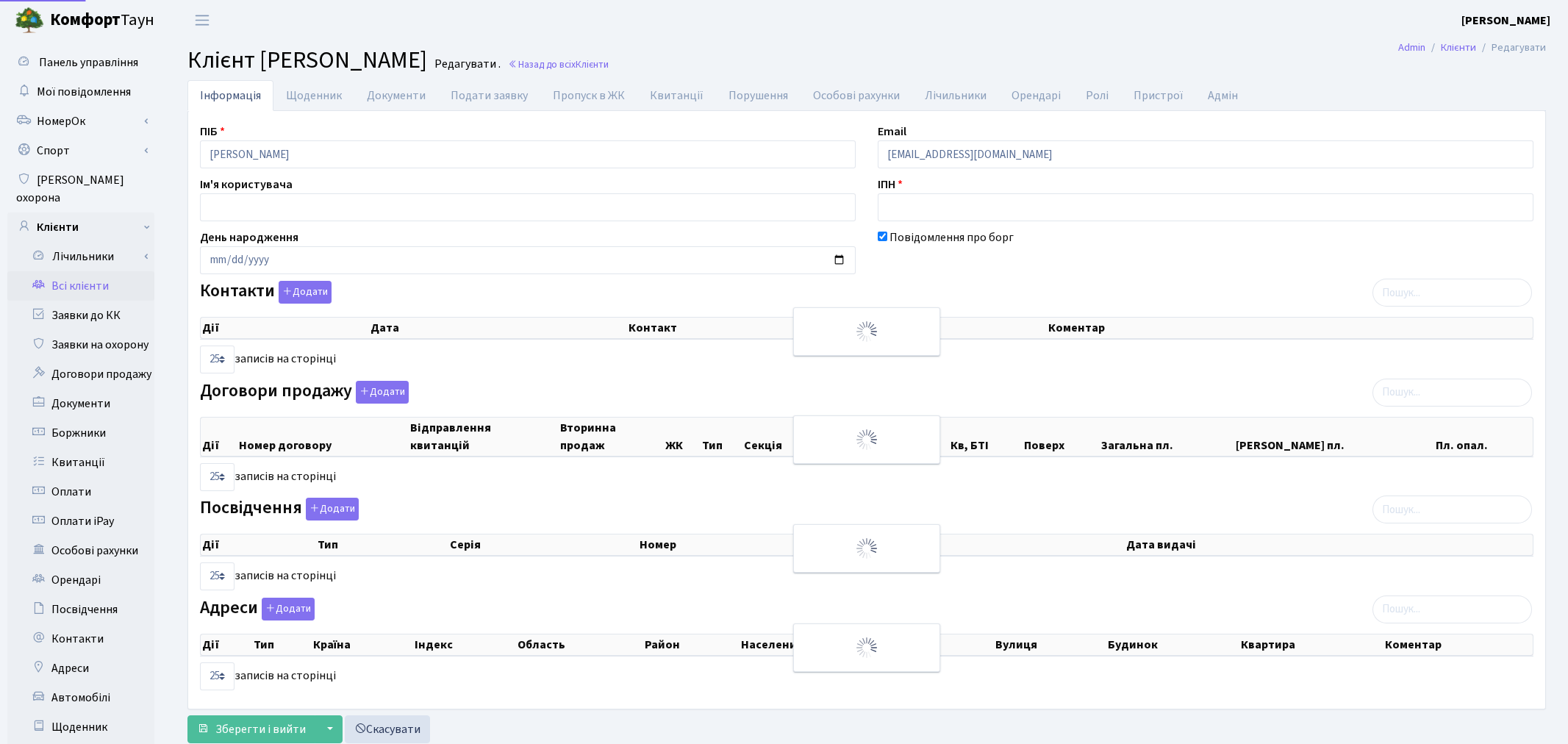
select select "25"
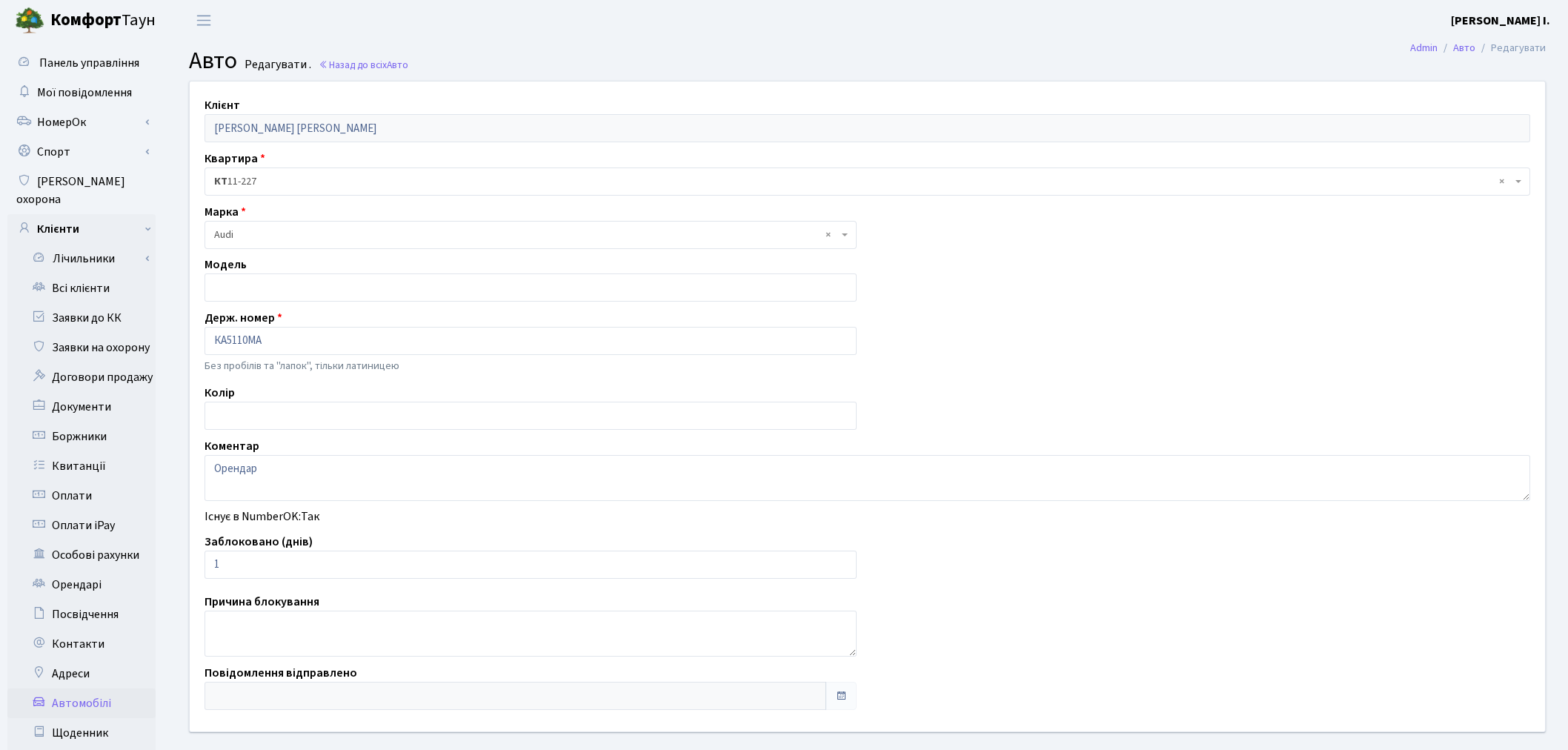
scroll to position [172, 0]
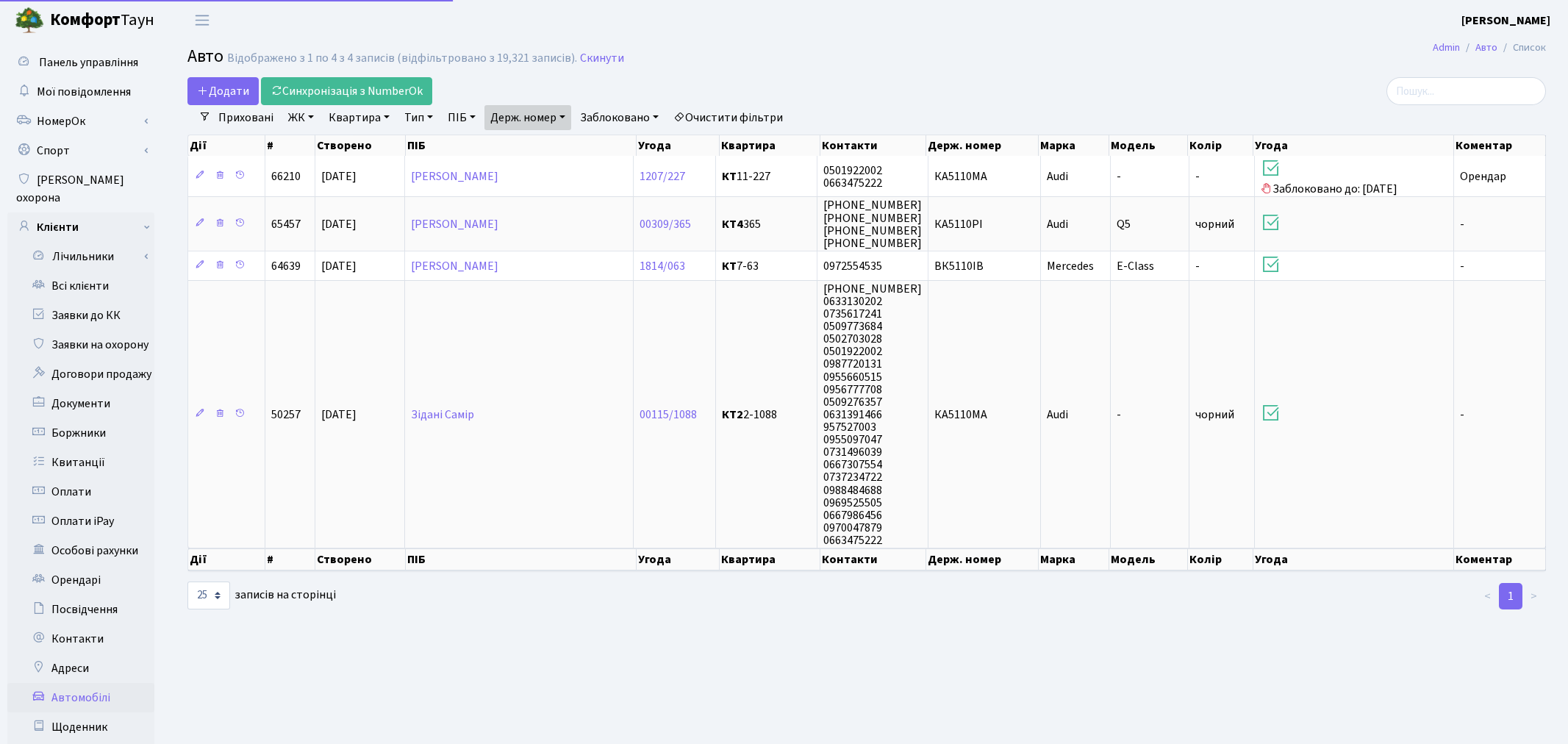
select select "25"
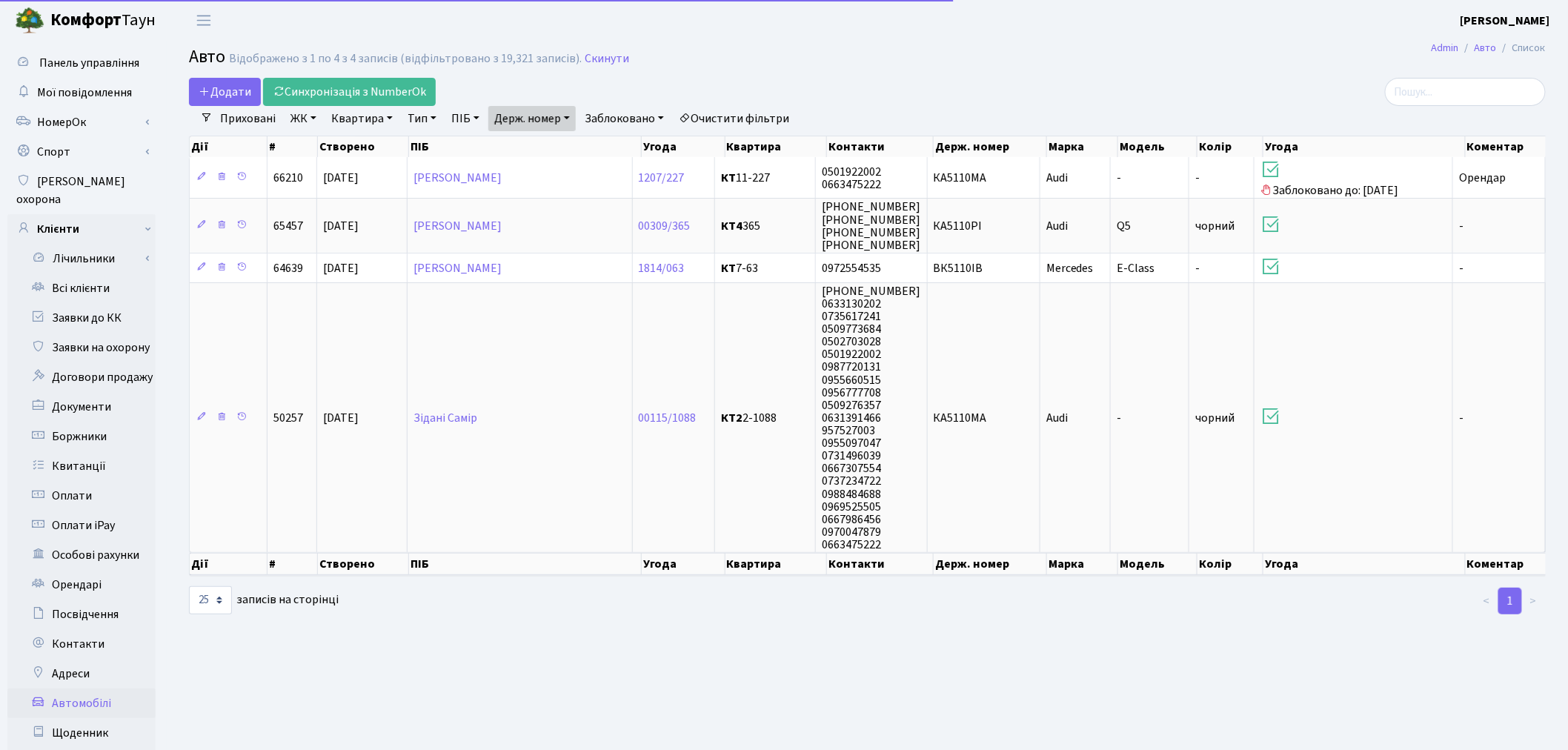
click at [554, 114] on link "Держ. номер" at bounding box center [532, 118] width 87 height 25
click at [562, 146] on input "5110" at bounding box center [533, 147] width 87 height 28
type input "7366"
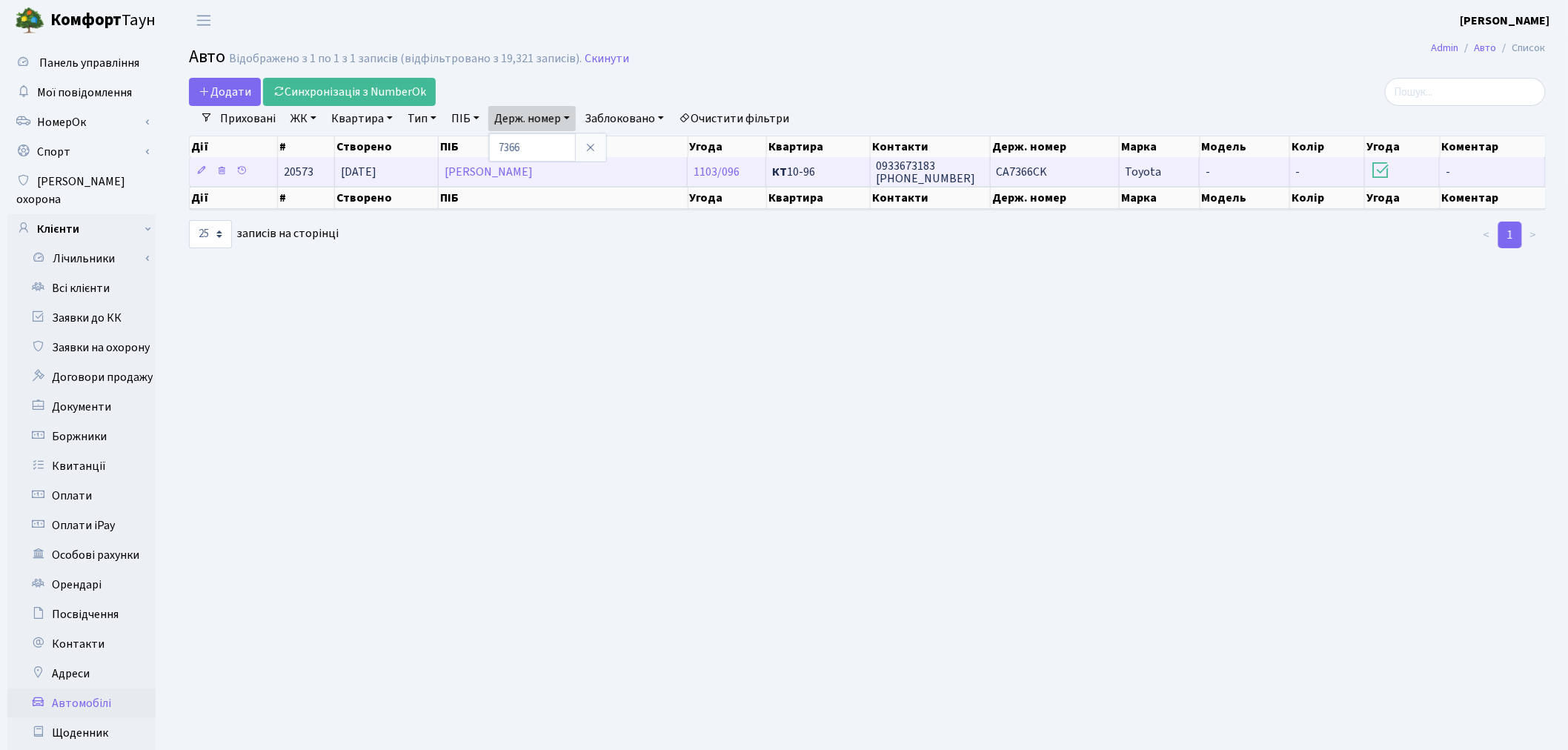
click at [1091, 173] on td "CA7366CK" at bounding box center [1056, 171] width 129 height 29
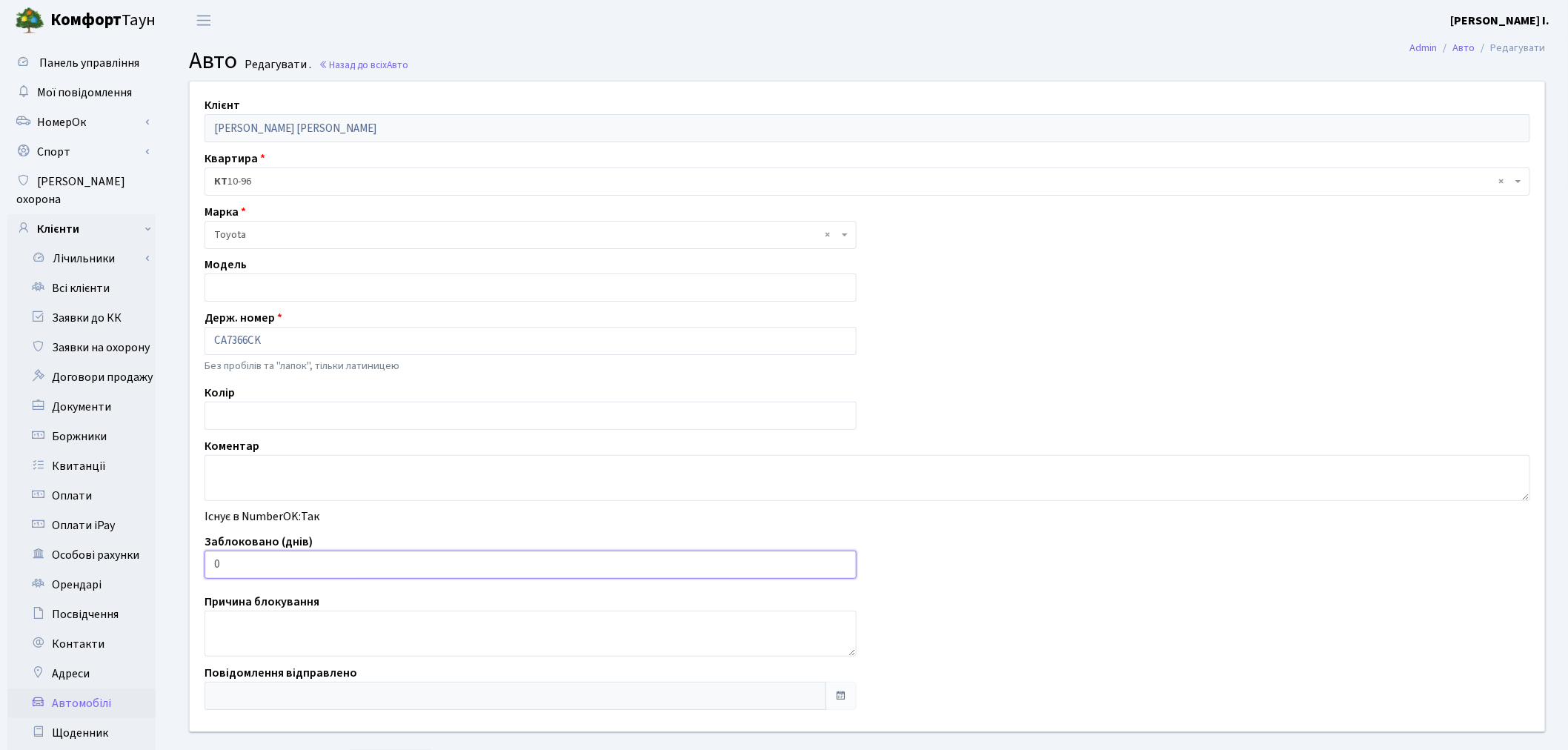
drag, startPoint x: 260, startPoint y: 562, endPoint x: 200, endPoint y: 565, distance: 60.1
click at [200, 565] on div "Заблоковано (днів) 0" at bounding box center [530, 556] width 674 height 46
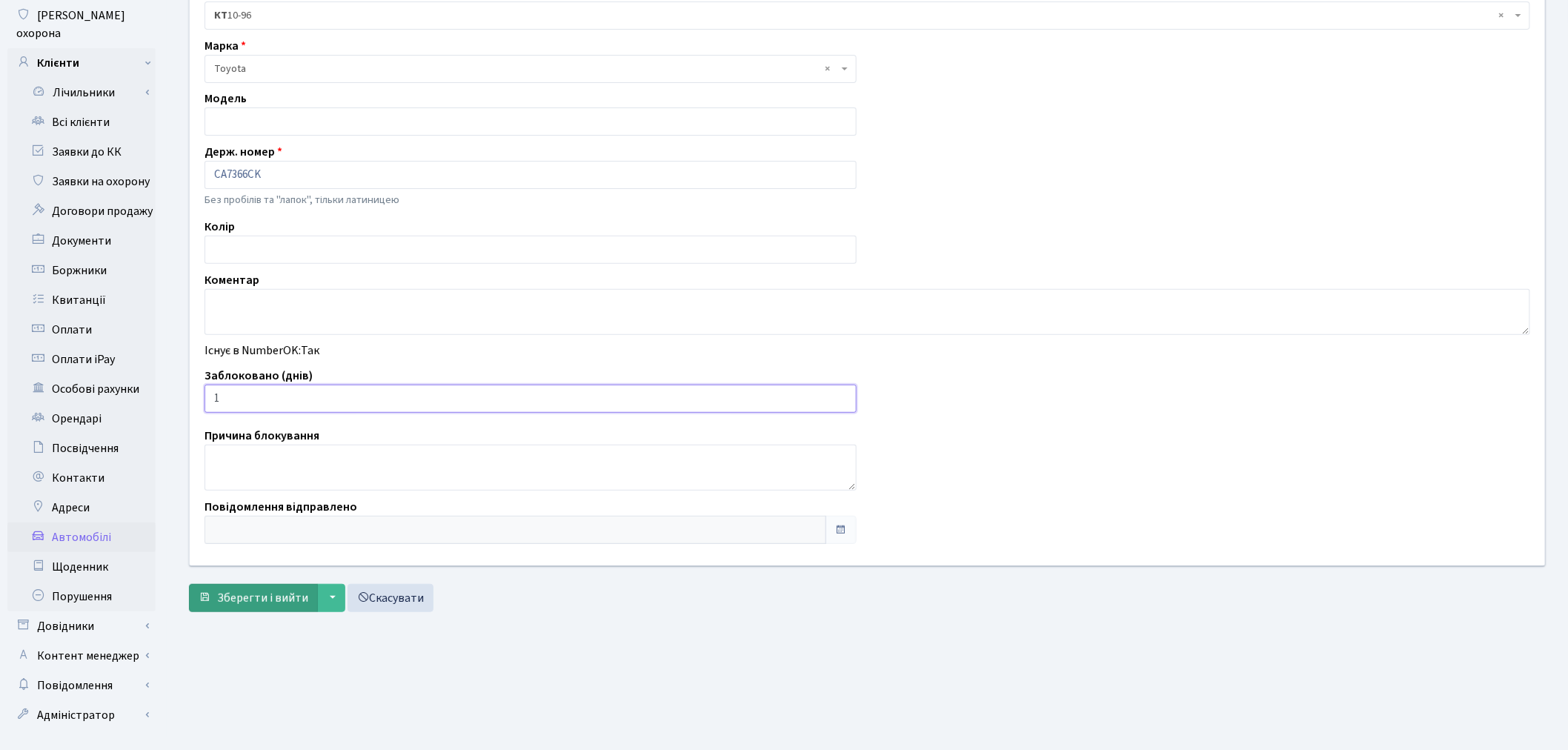
scroll to position [172, 0]
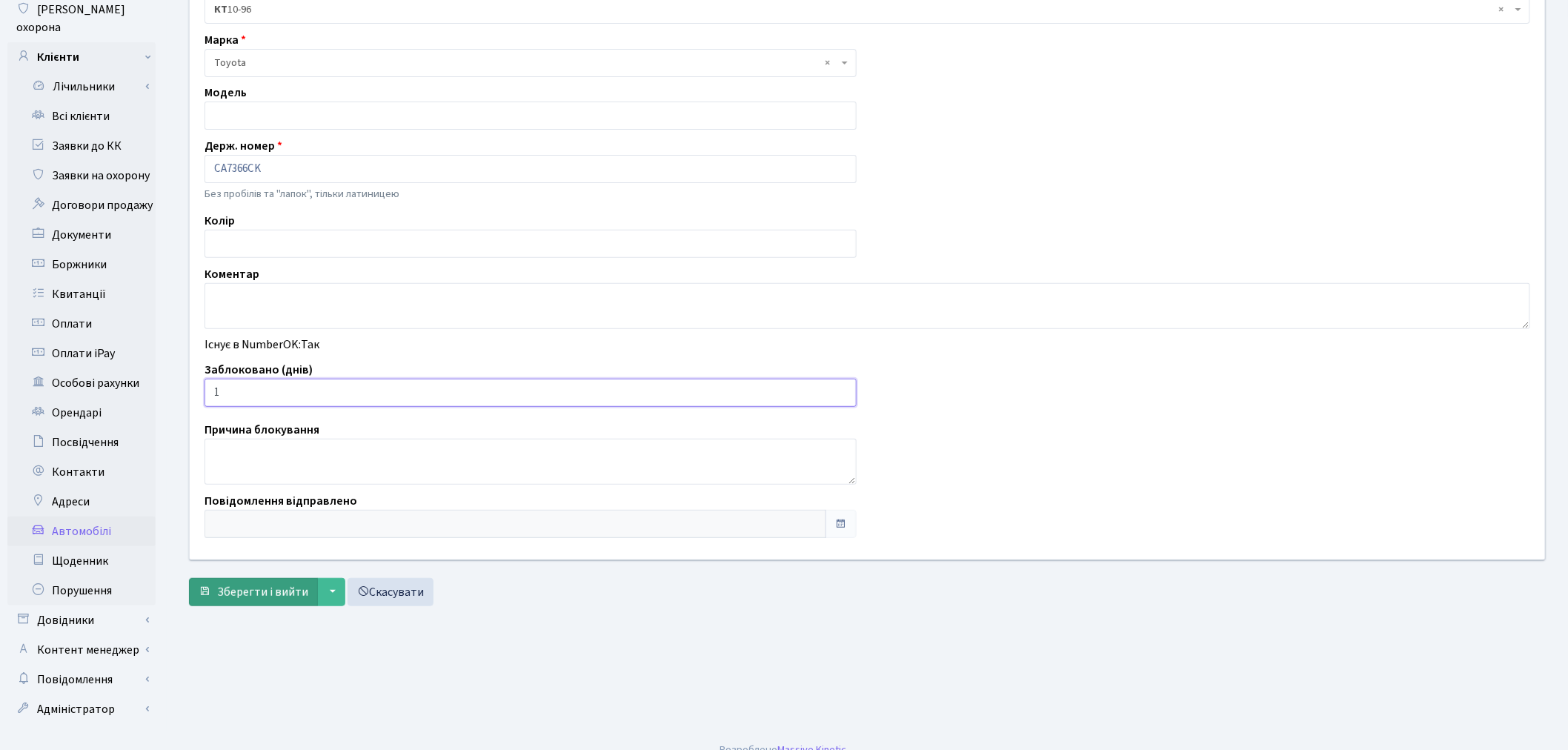
type input "1"
click at [250, 587] on span "Зберегти і вийти" at bounding box center [263, 592] width 92 height 16
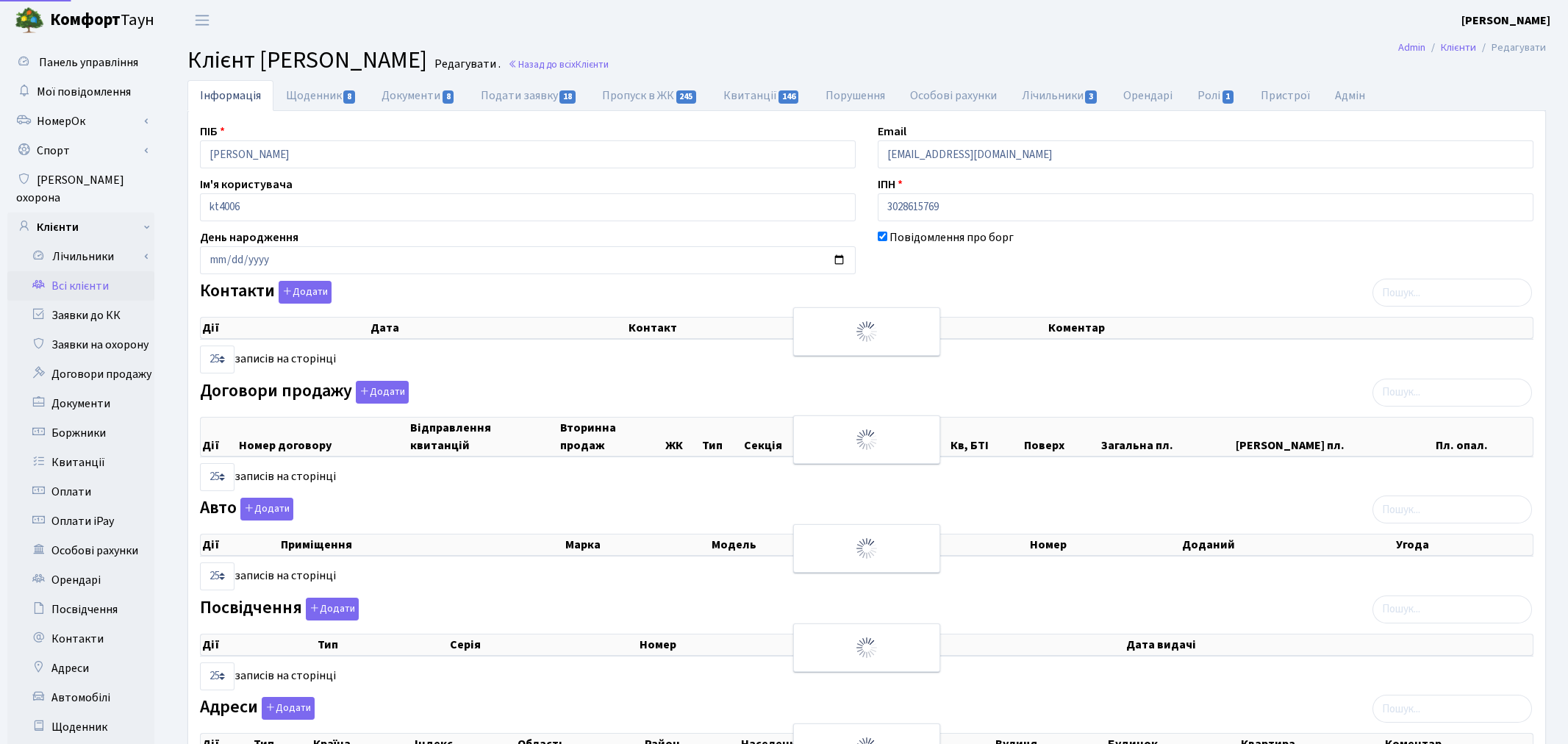
select select "25"
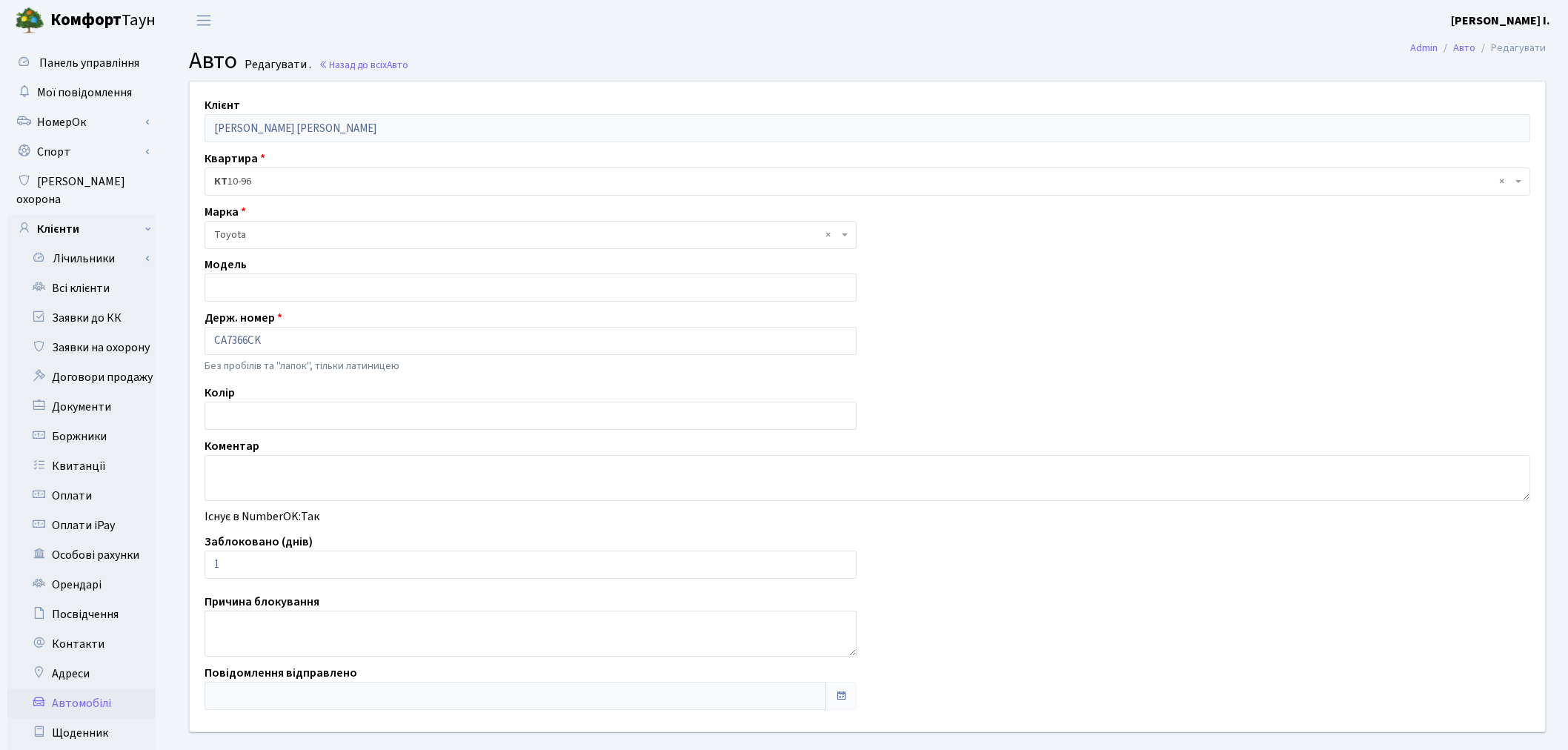
scroll to position [172, 0]
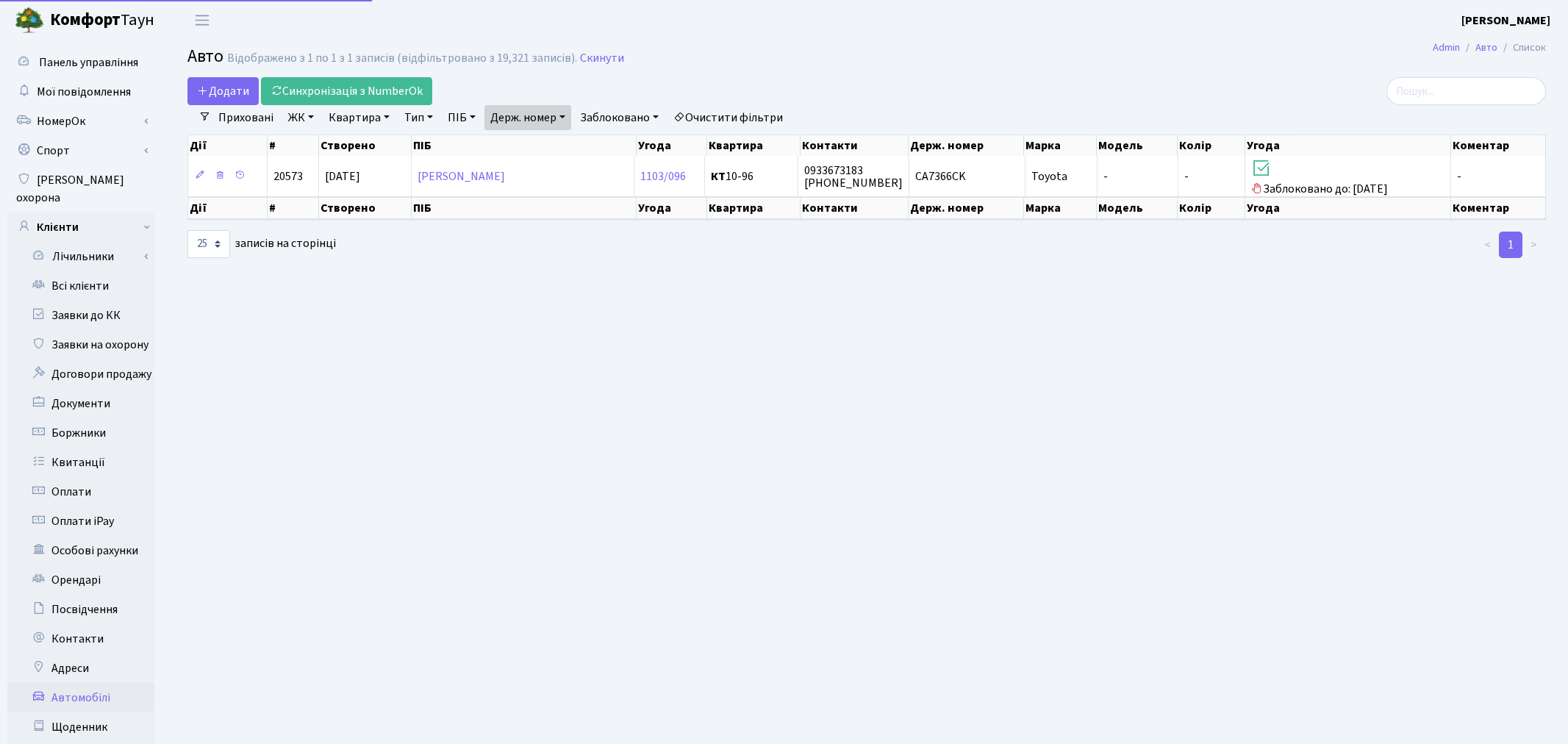
select select "25"
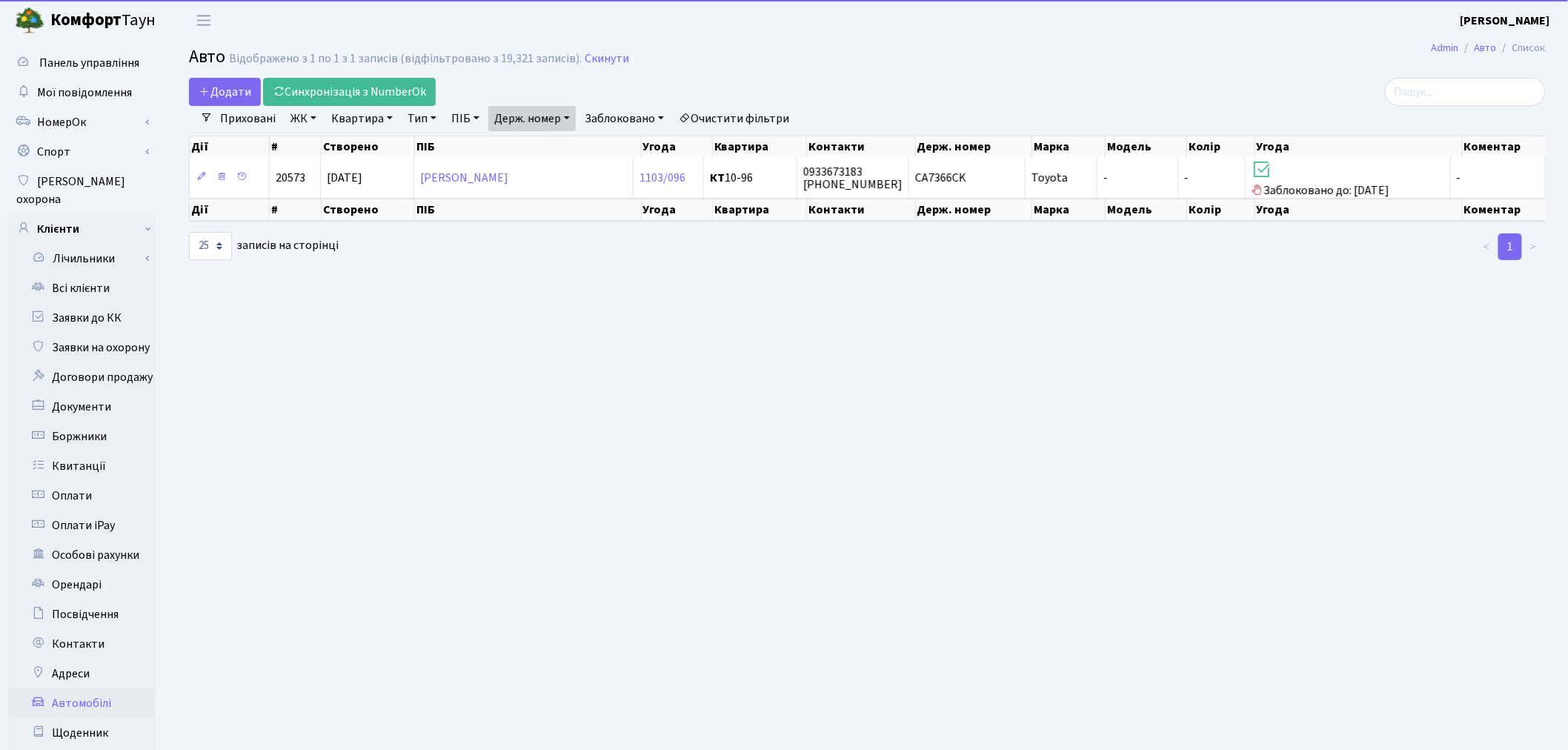
click at [552, 118] on link "Держ. номер" at bounding box center [532, 118] width 87 height 25
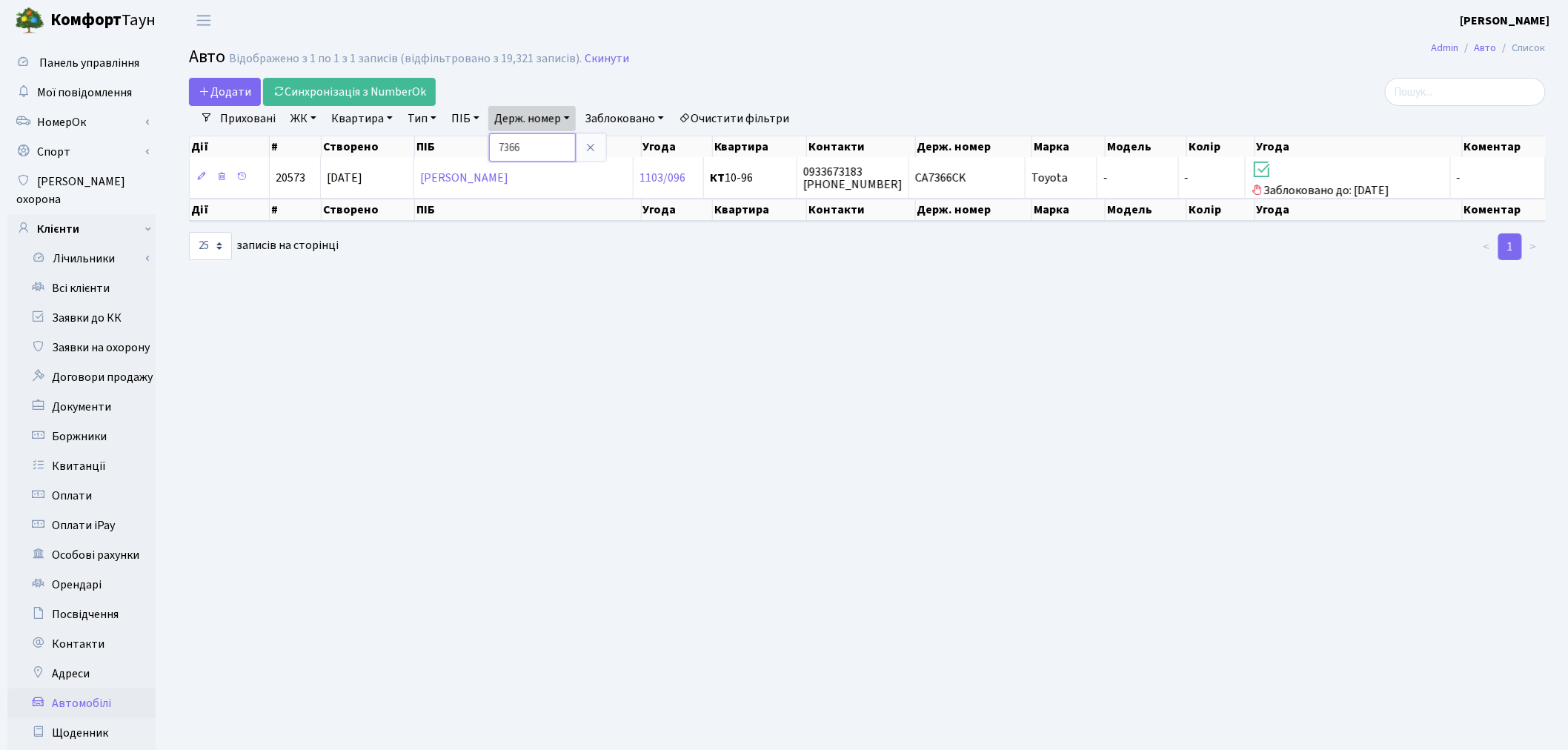
click at [545, 144] on input "7366" at bounding box center [533, 147] width 87 height 28
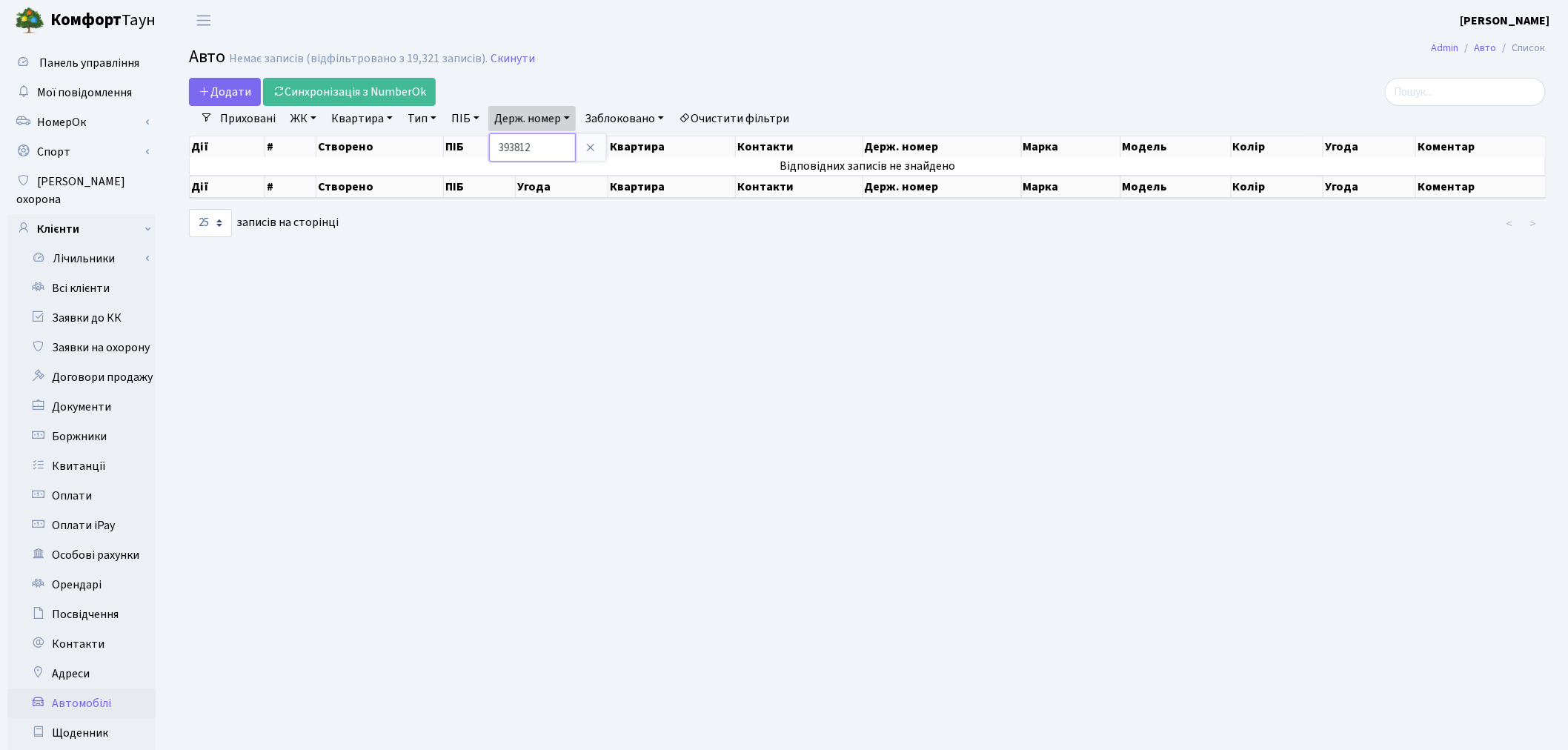
click at [550, 144] on input "393812" at bounding box center [533, 147] width 87 height 28
type input "0007"
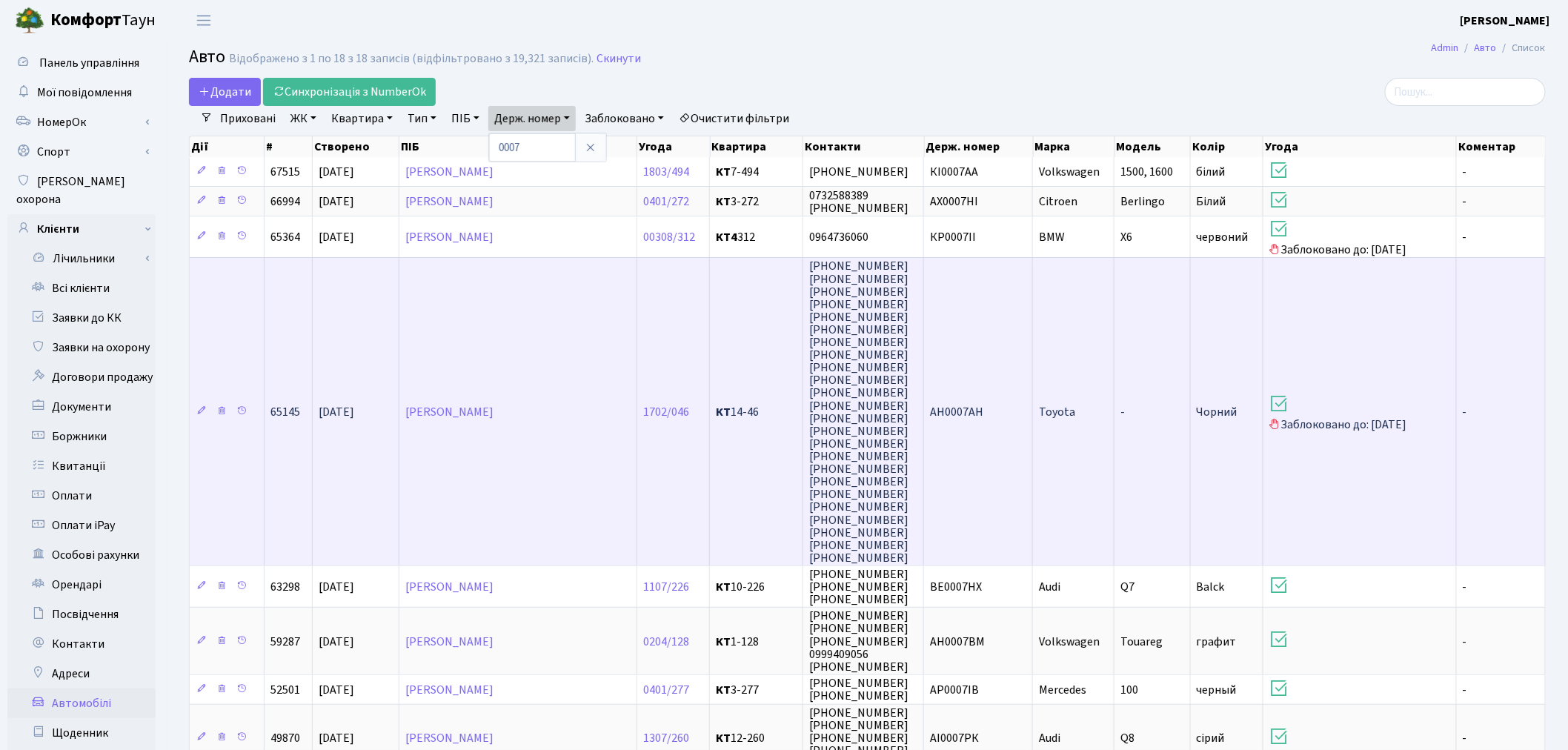
click at [1008, 305] on td "AH0007AH" at bounding box center [978, 411] width 109 height 308
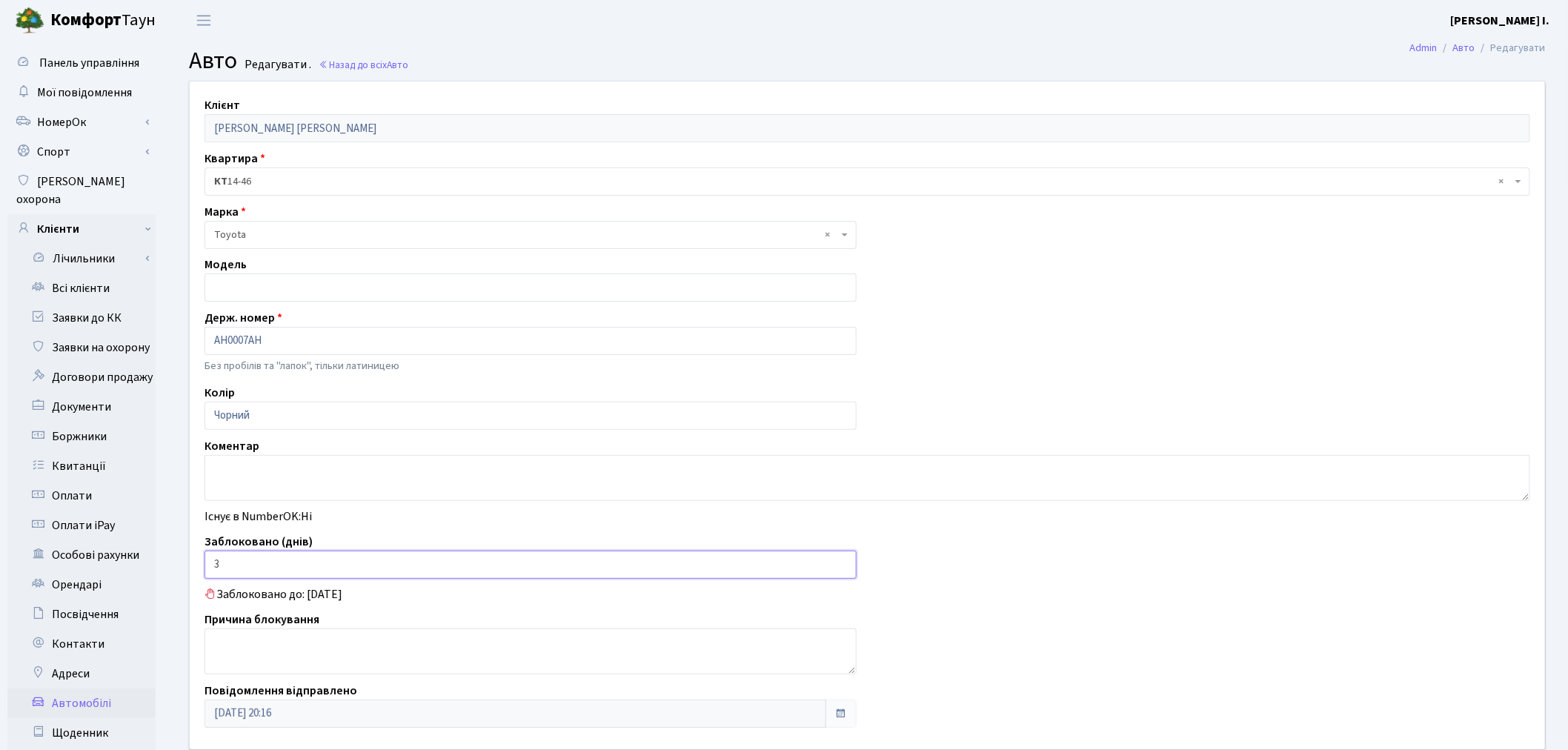
click at [263, 565] on input "3" at bounding box center [530, 565] width 652 height 28
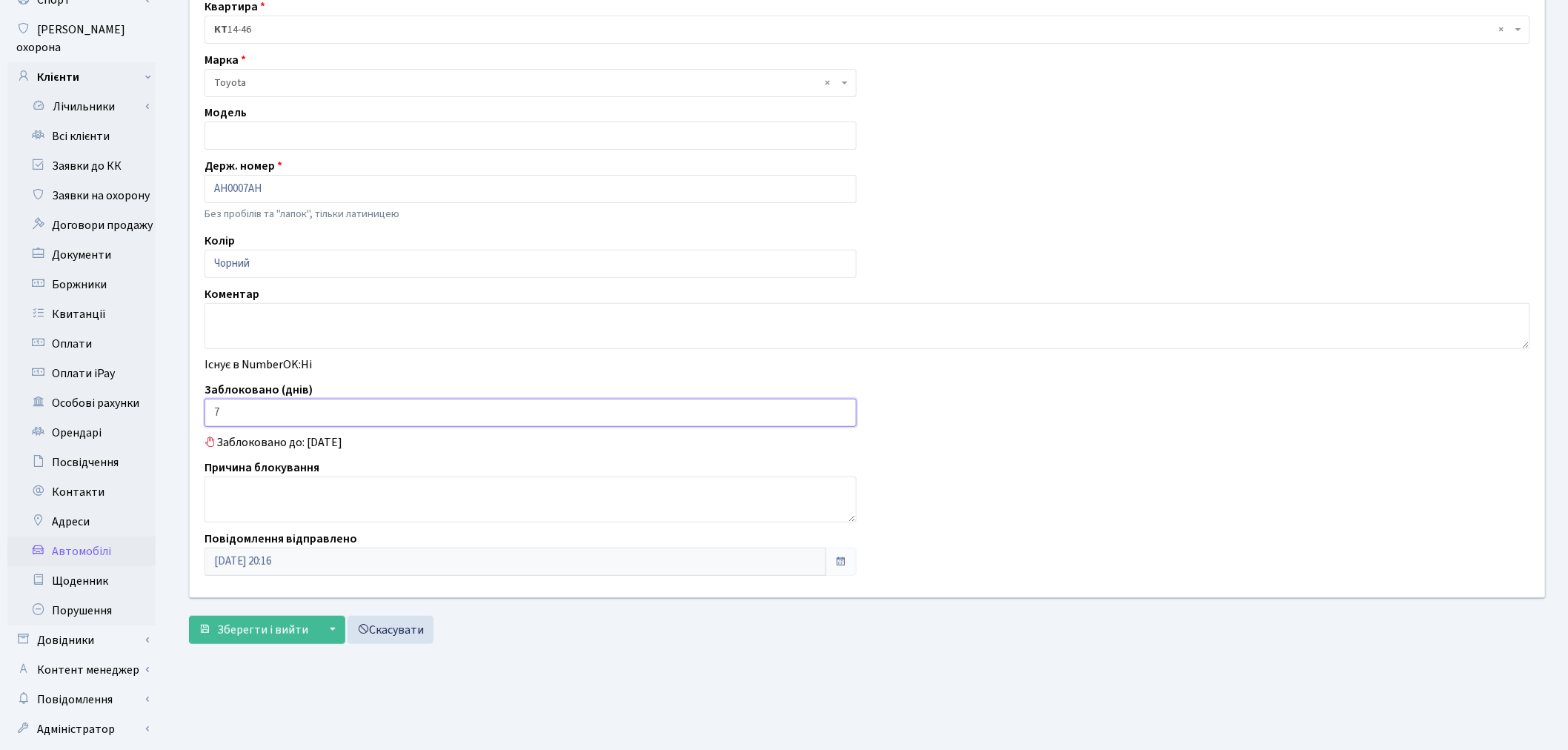
scroll to position [172, 0]
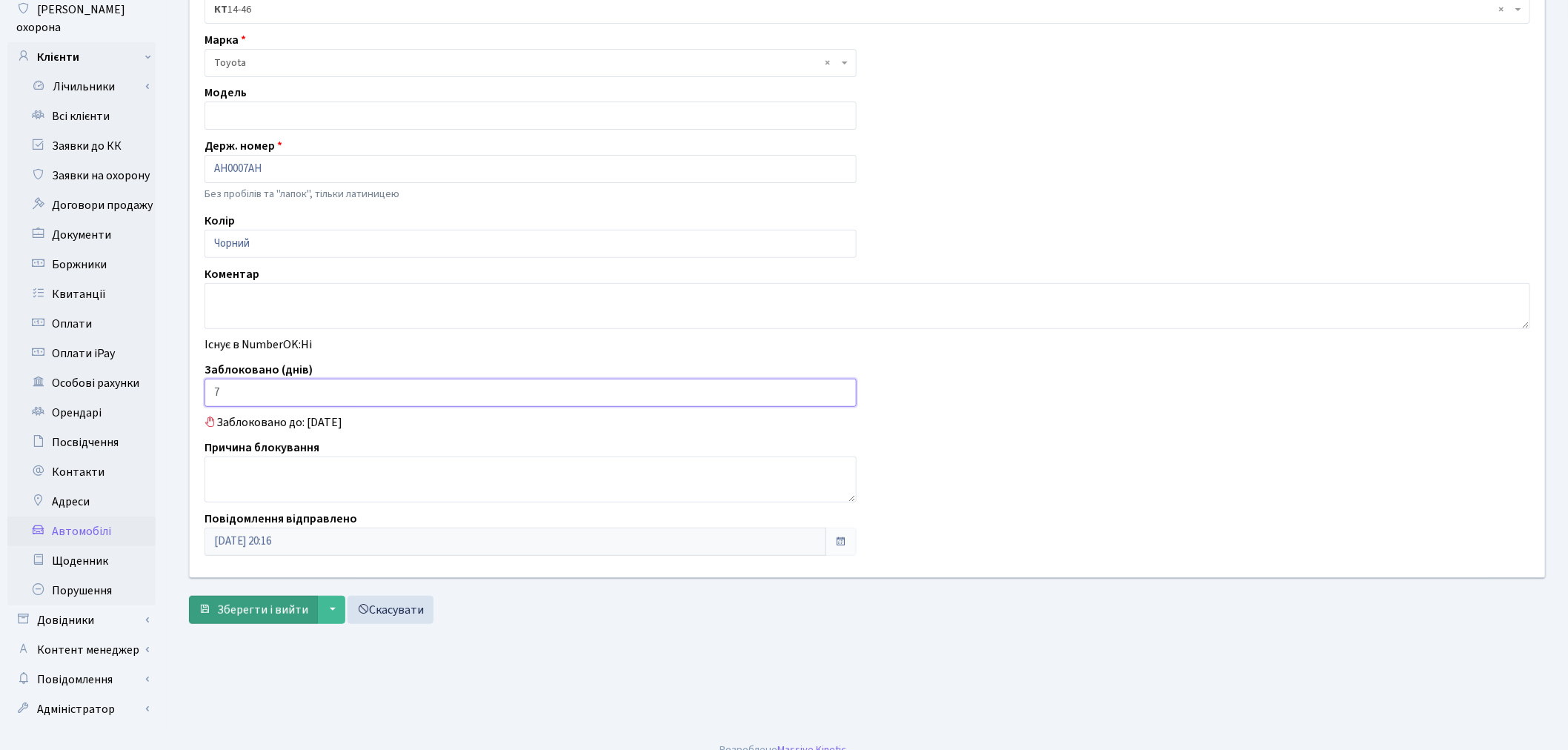
type input "7"
click at [233, 615] on span "Зберегти і вийти" at bounding box center [263, 610] width 92 height 16
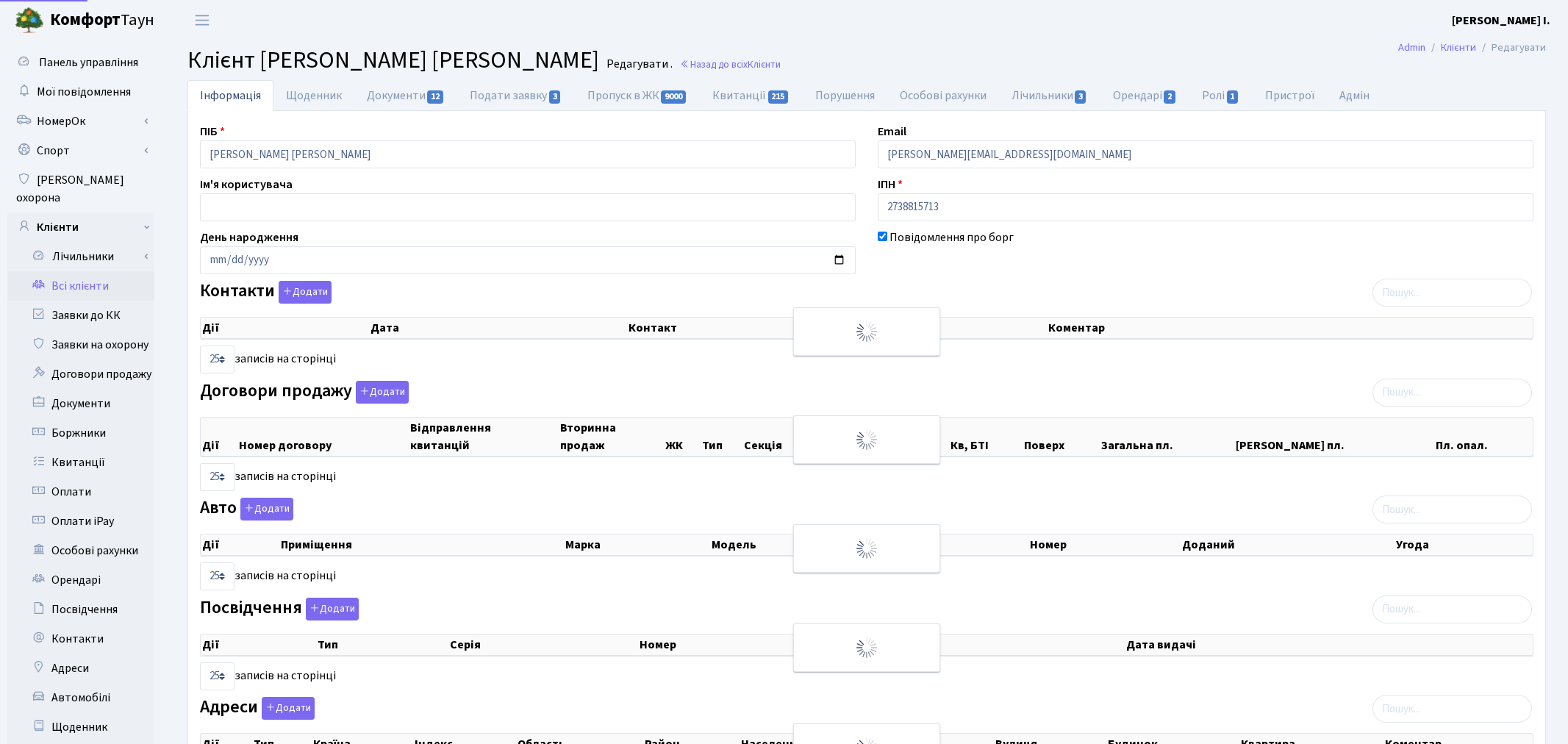
select select "25"
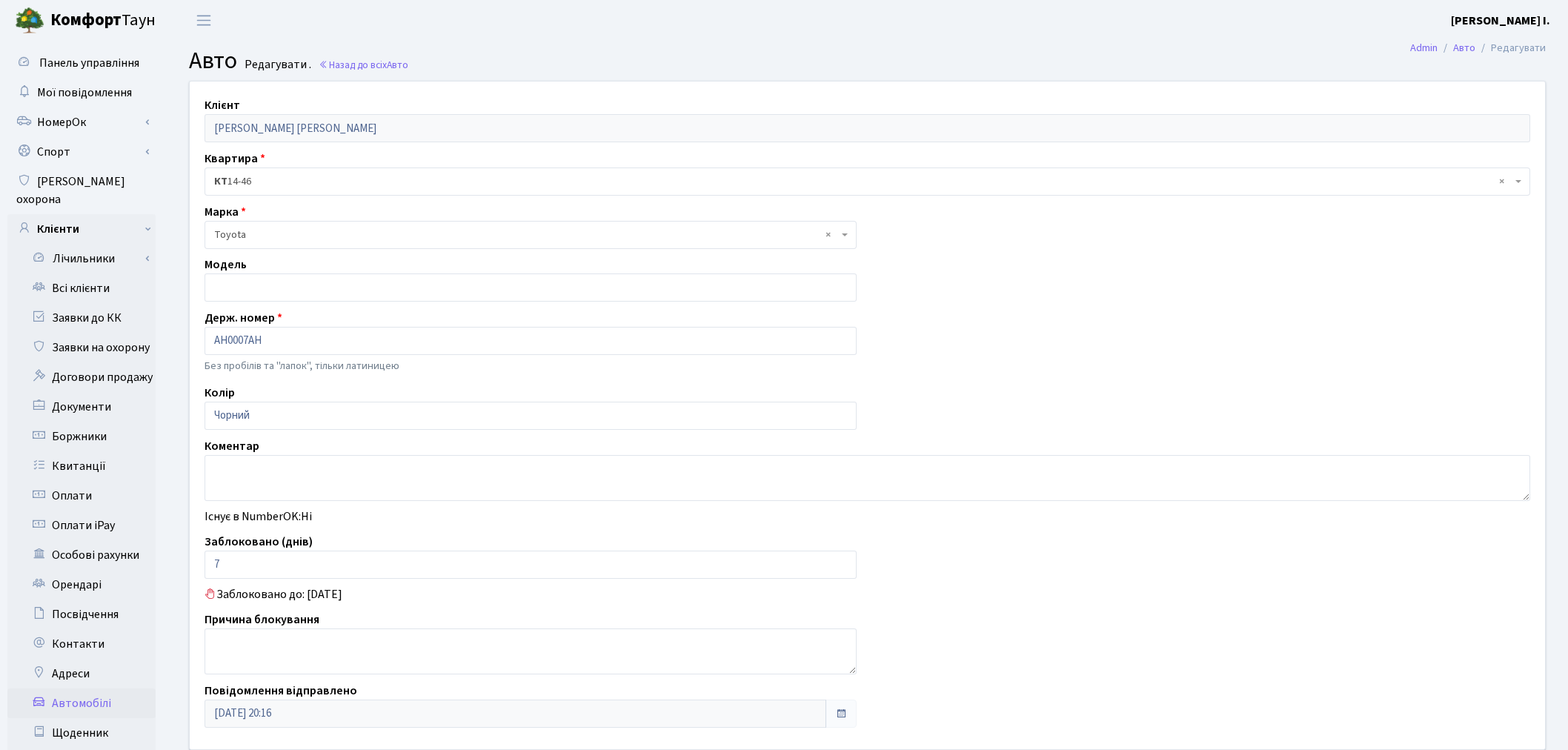
scroll to position [172, 0]
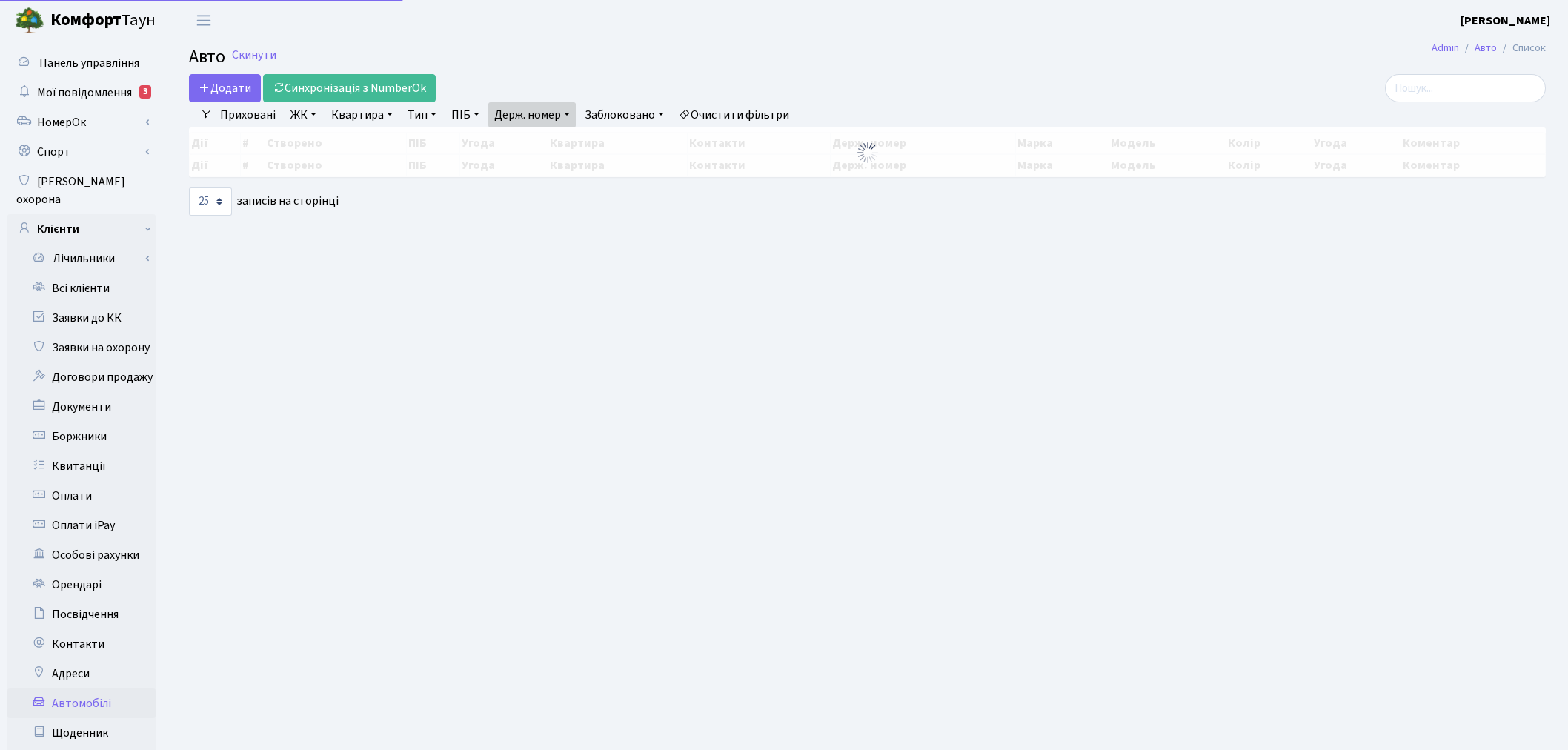
select select "25"
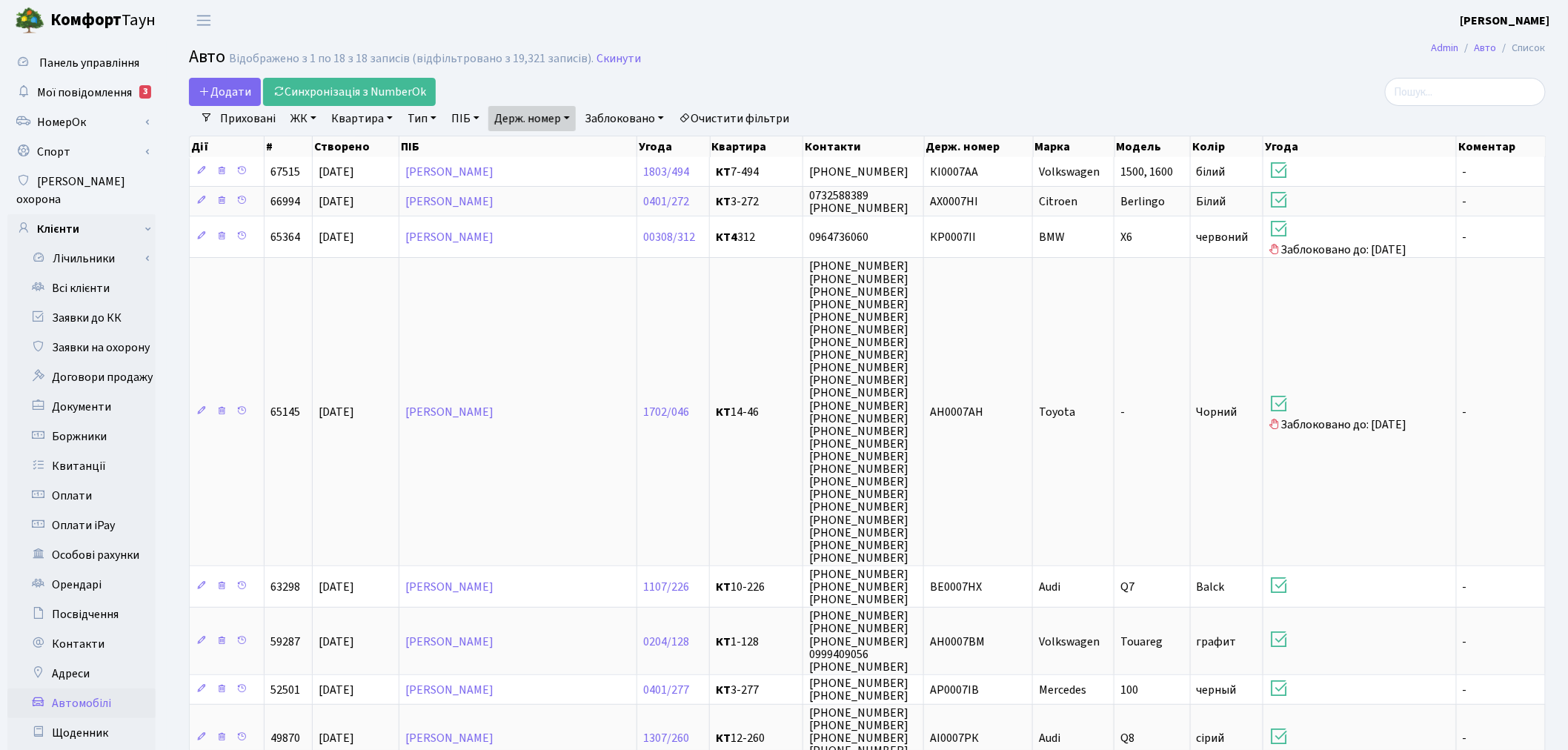
click at [559, 122] on link "Держ. номер" at bounding box center [532, 118] width 87 height 25
click at [548, 148] on input "0007" at bounding box center [533, 147] width 87 height 28
type input "9994"
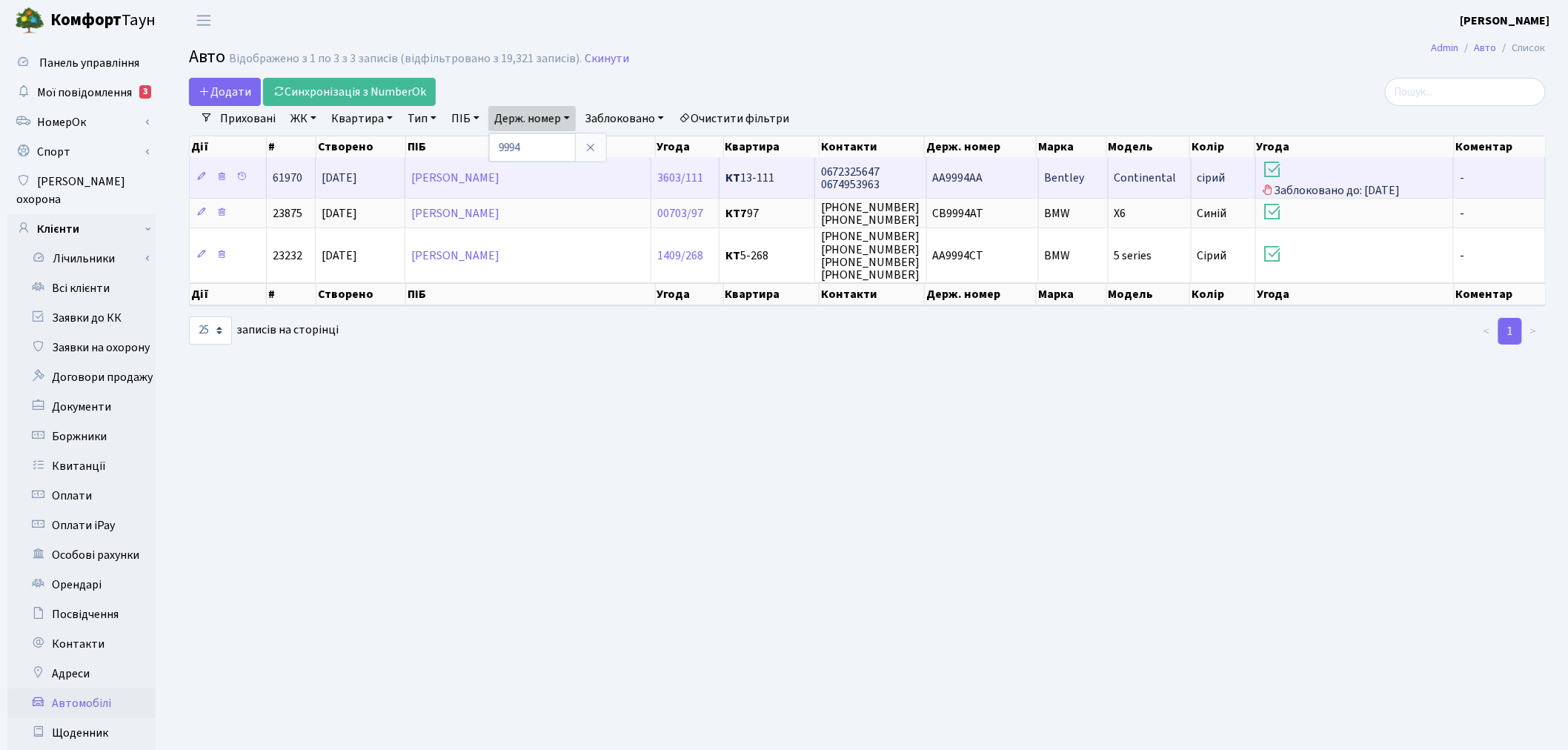
click at [1004, 176] on td "АА9994АА" at bounding box center [983, 177] width 112 height 41
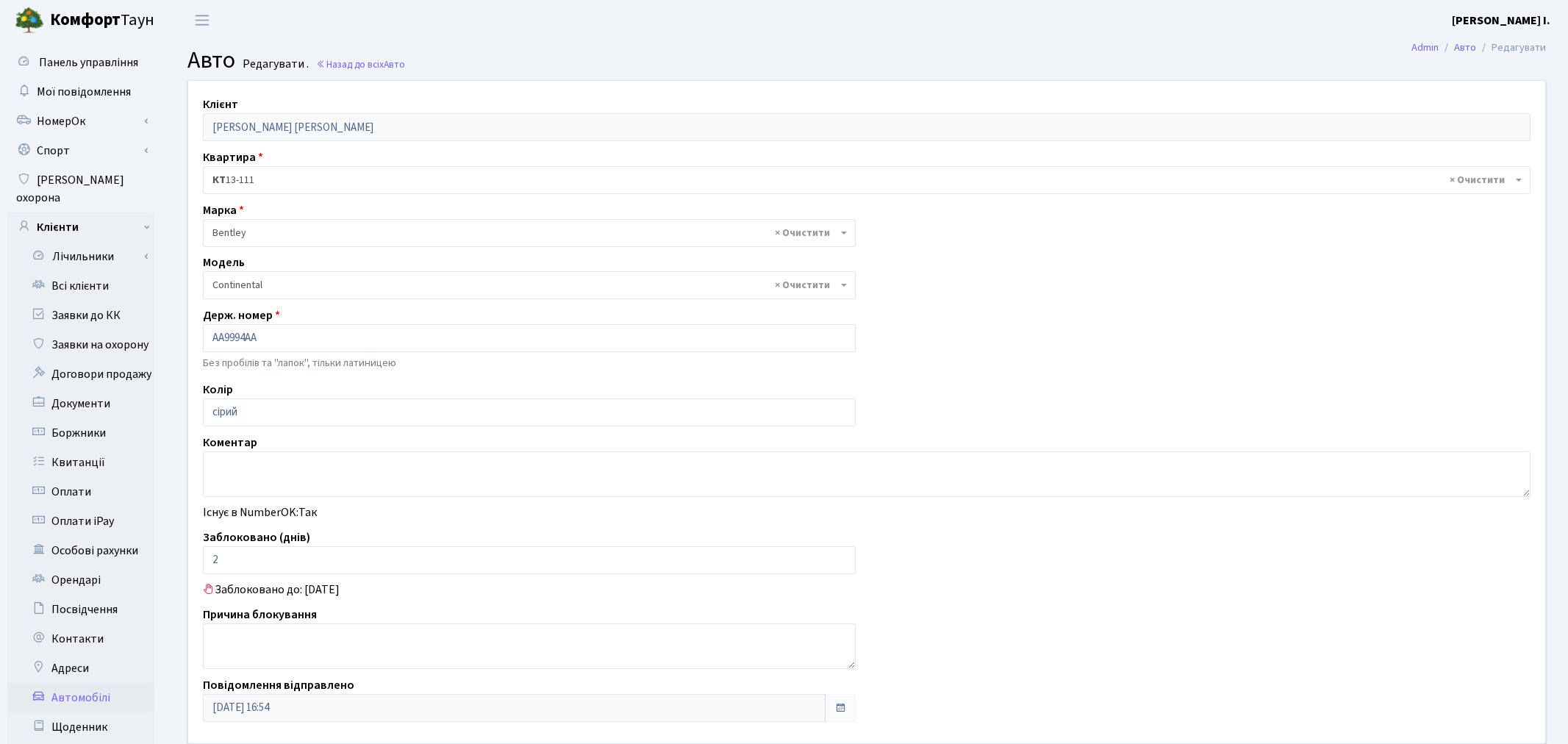
select select "201"
drag, startPoint x: 245, startPoint y: 557, endPoint x: 202, endPoint y: 558, distance: 43.0
click at [202, 558] on div "Заблоковано (днів) 2" at bounding box center [526, 551] width 669 height 45
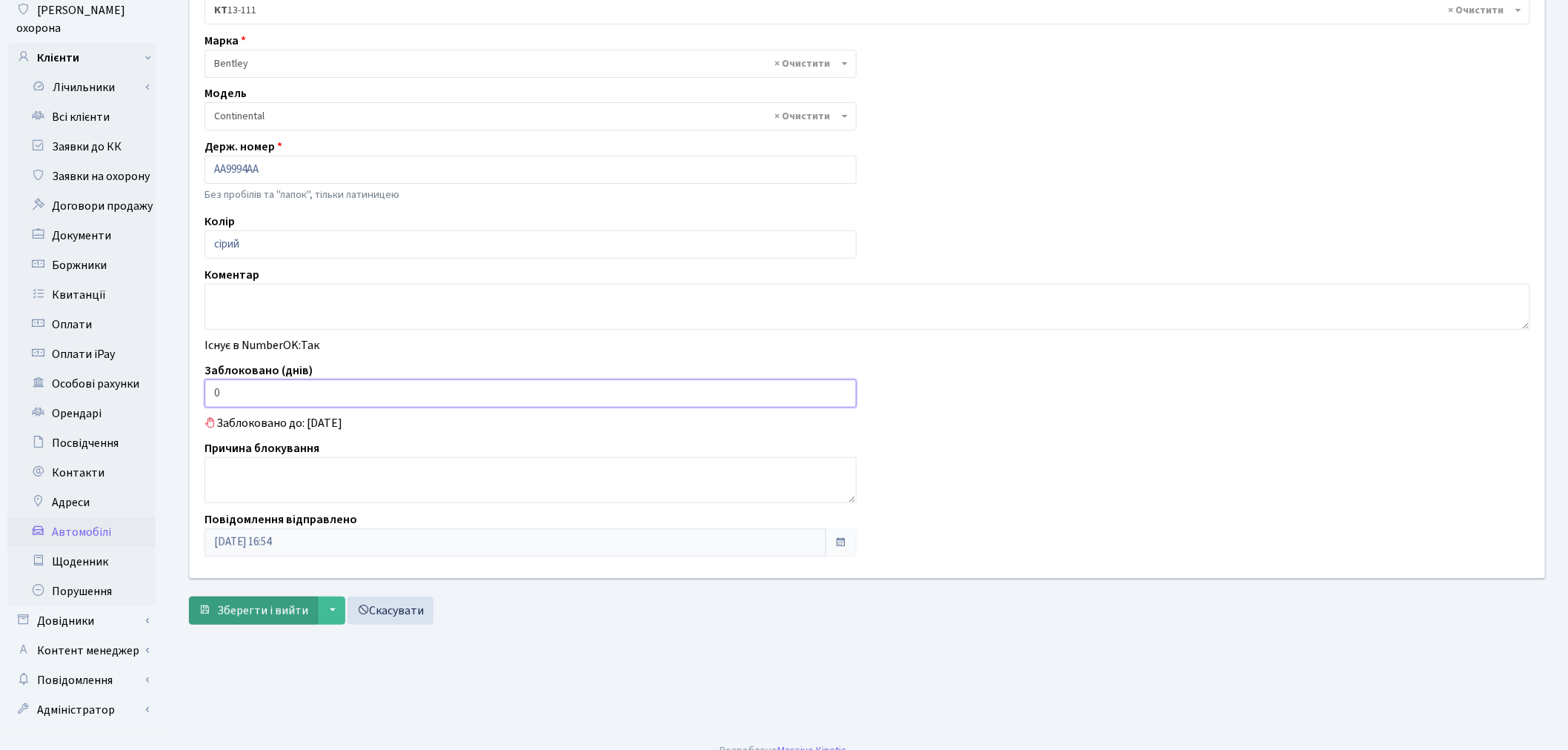
scroll to position [172, 0]
type input "0"
click at [244, 609] on span "Зберегти і вийти" at bounding box center [263, 610] width 92 height 16
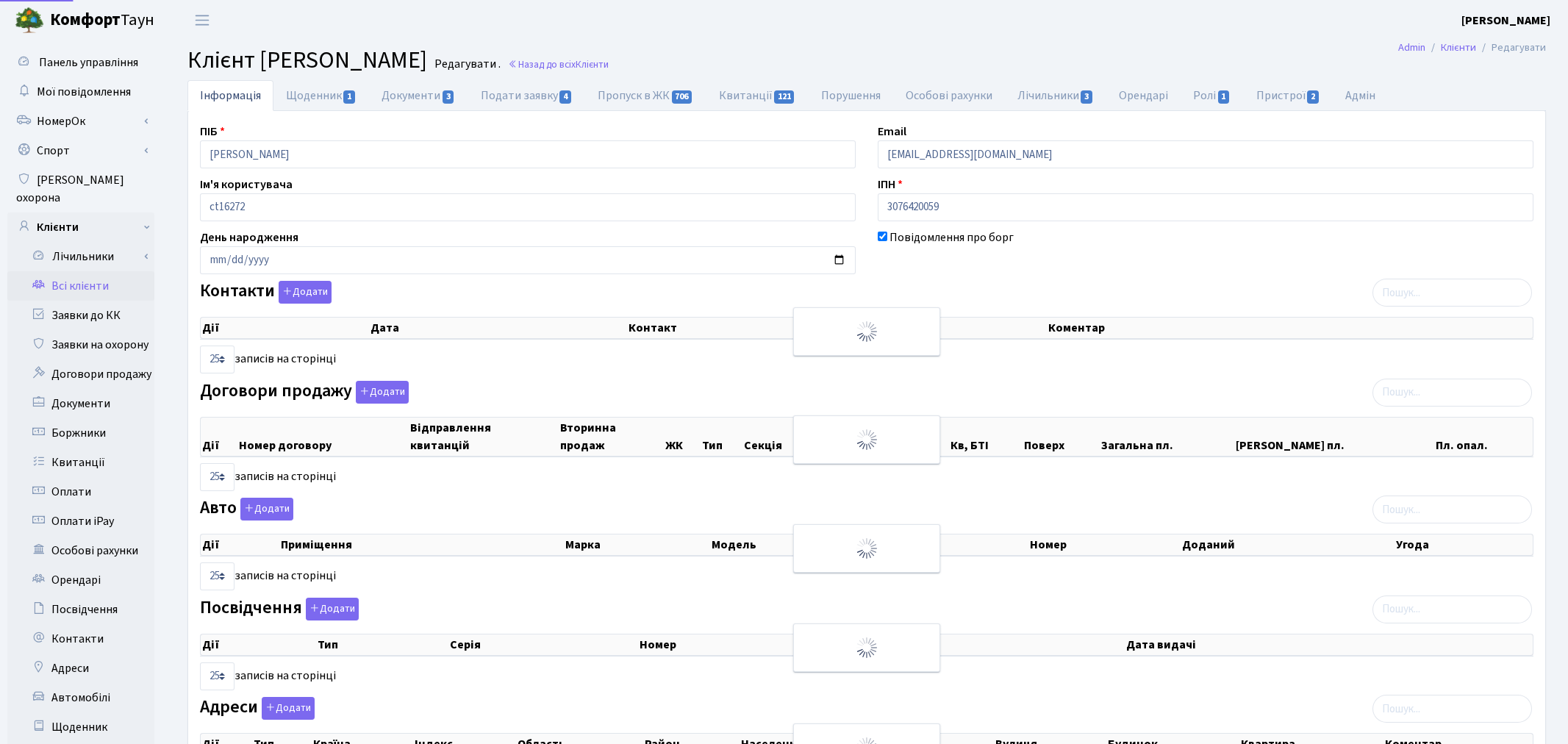
select select "25"
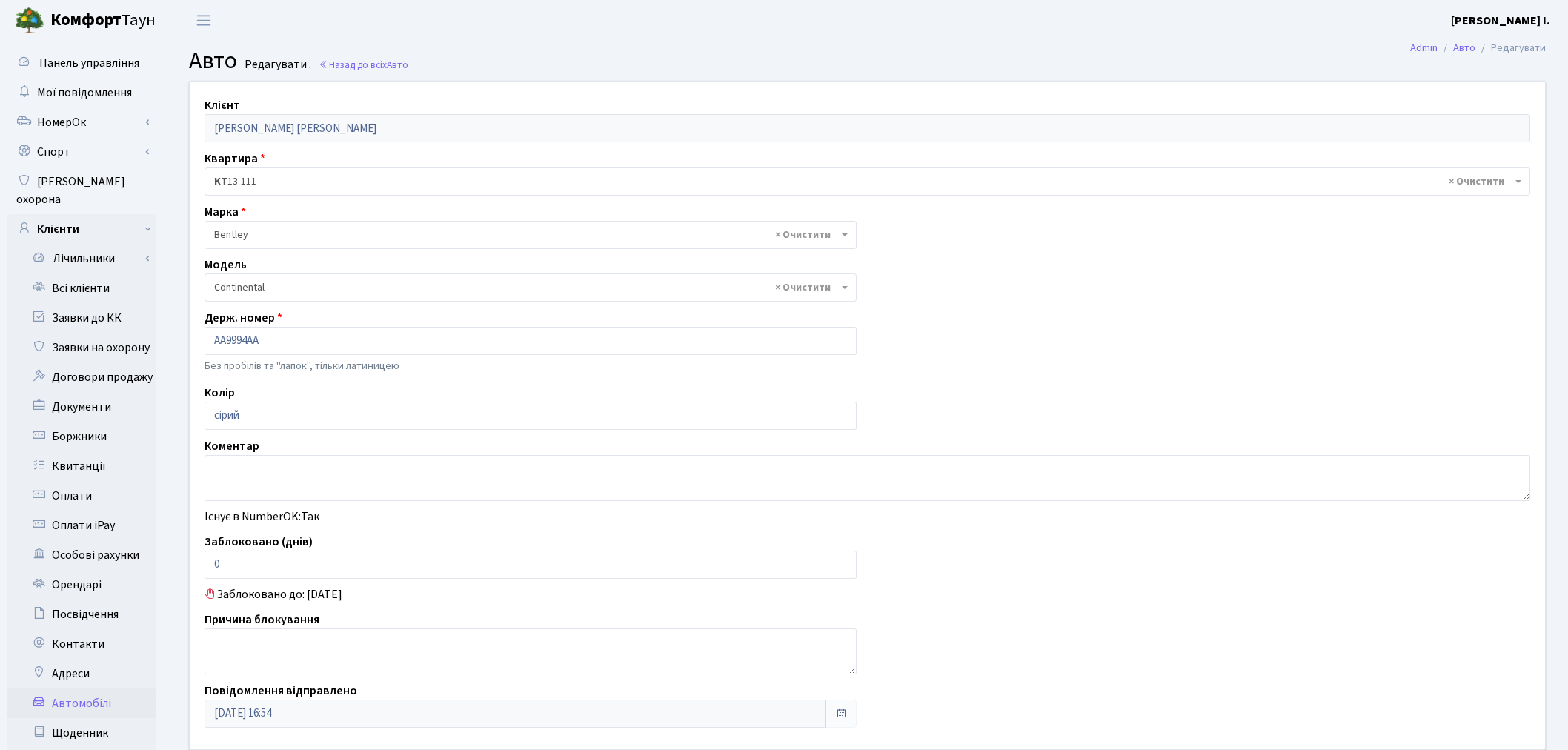
select select "201"
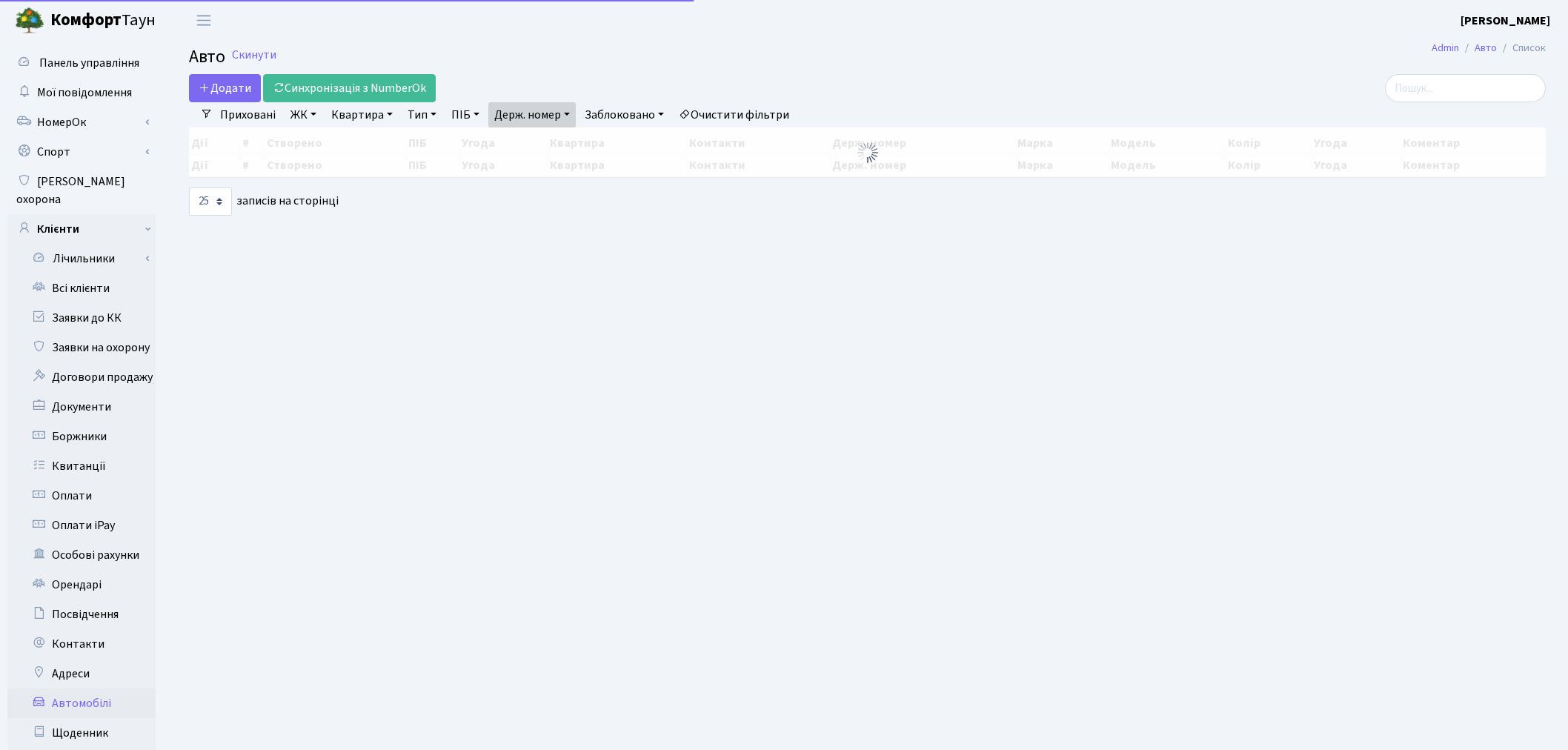
select select "25"
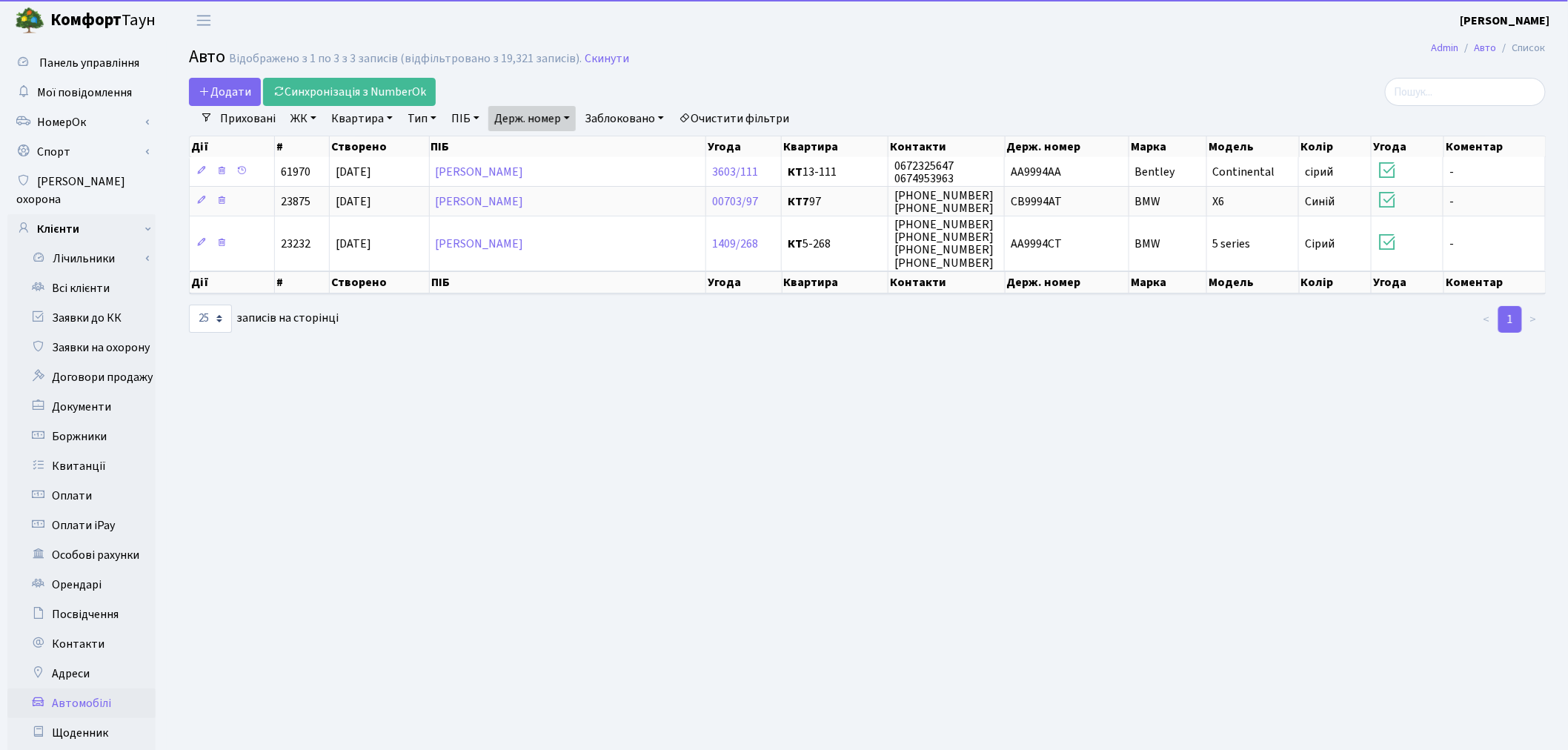
click at [550, 115] on link "Держ. номер" at bounding box center [532, 118] width 87 height 25
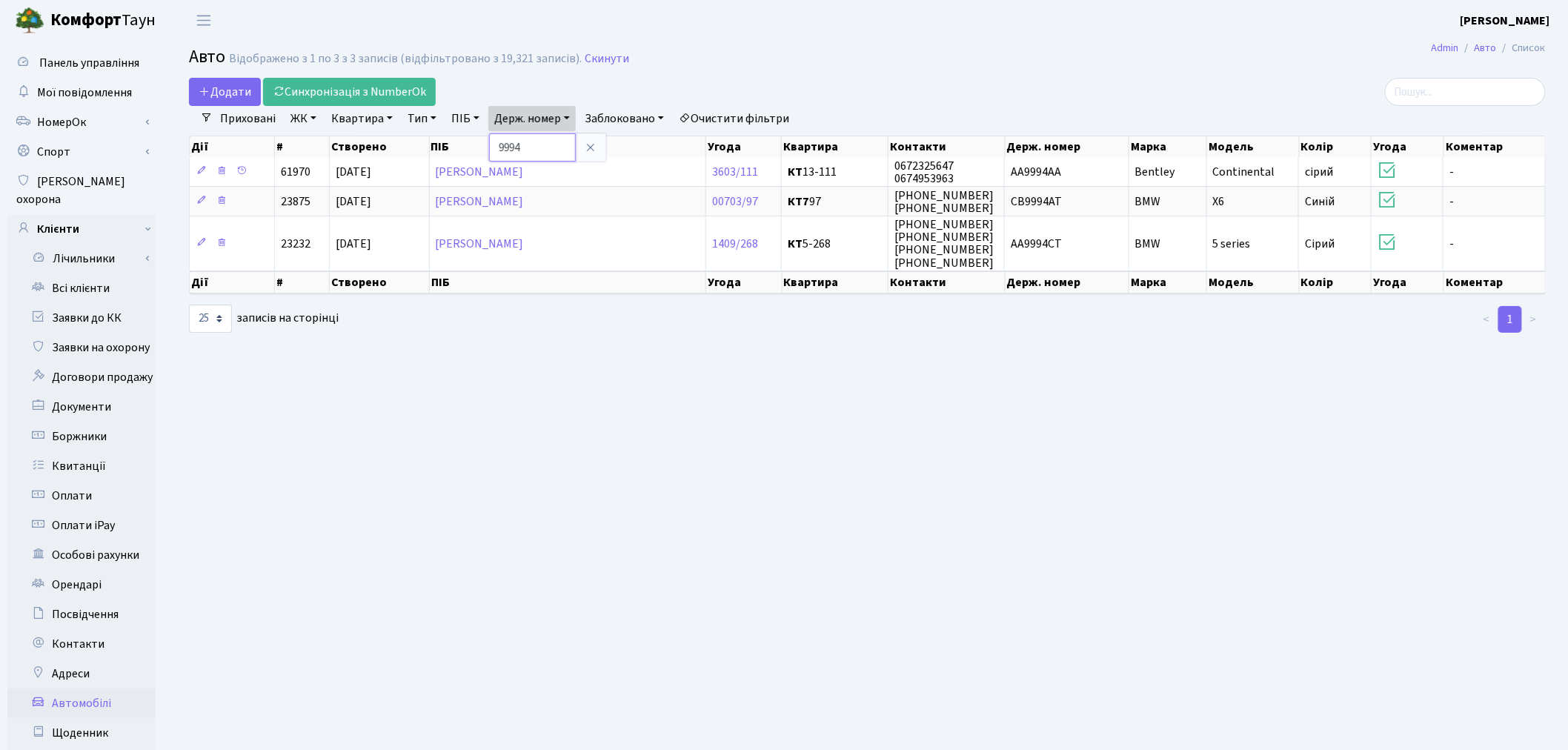
click at [554, 133] on input "9994" at bounding box center [533, 147] width 87 height 28
type input "0348"
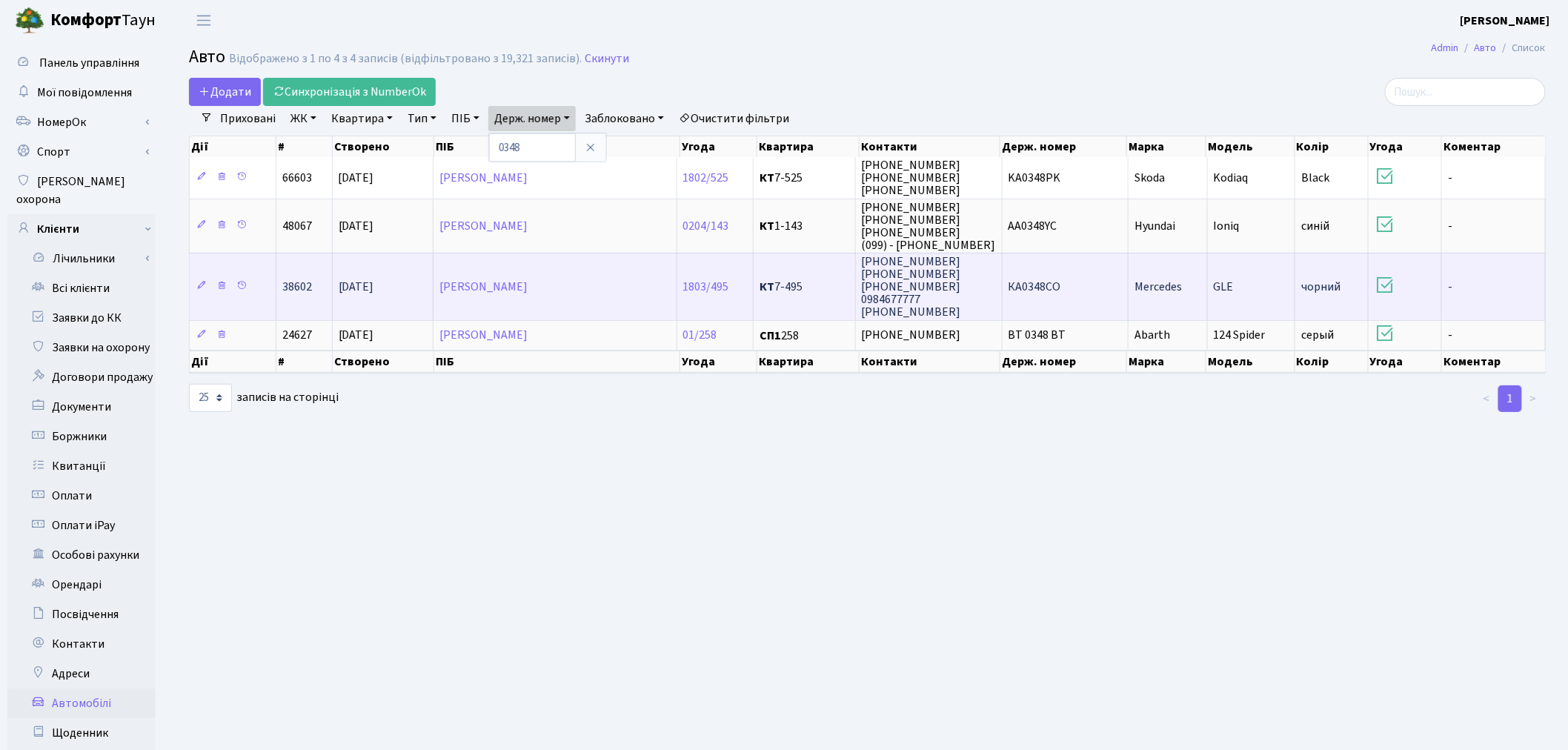
click at [1029, 283] on span "КА0348СО" at bounding box center [1034, 287] width 52 height 16
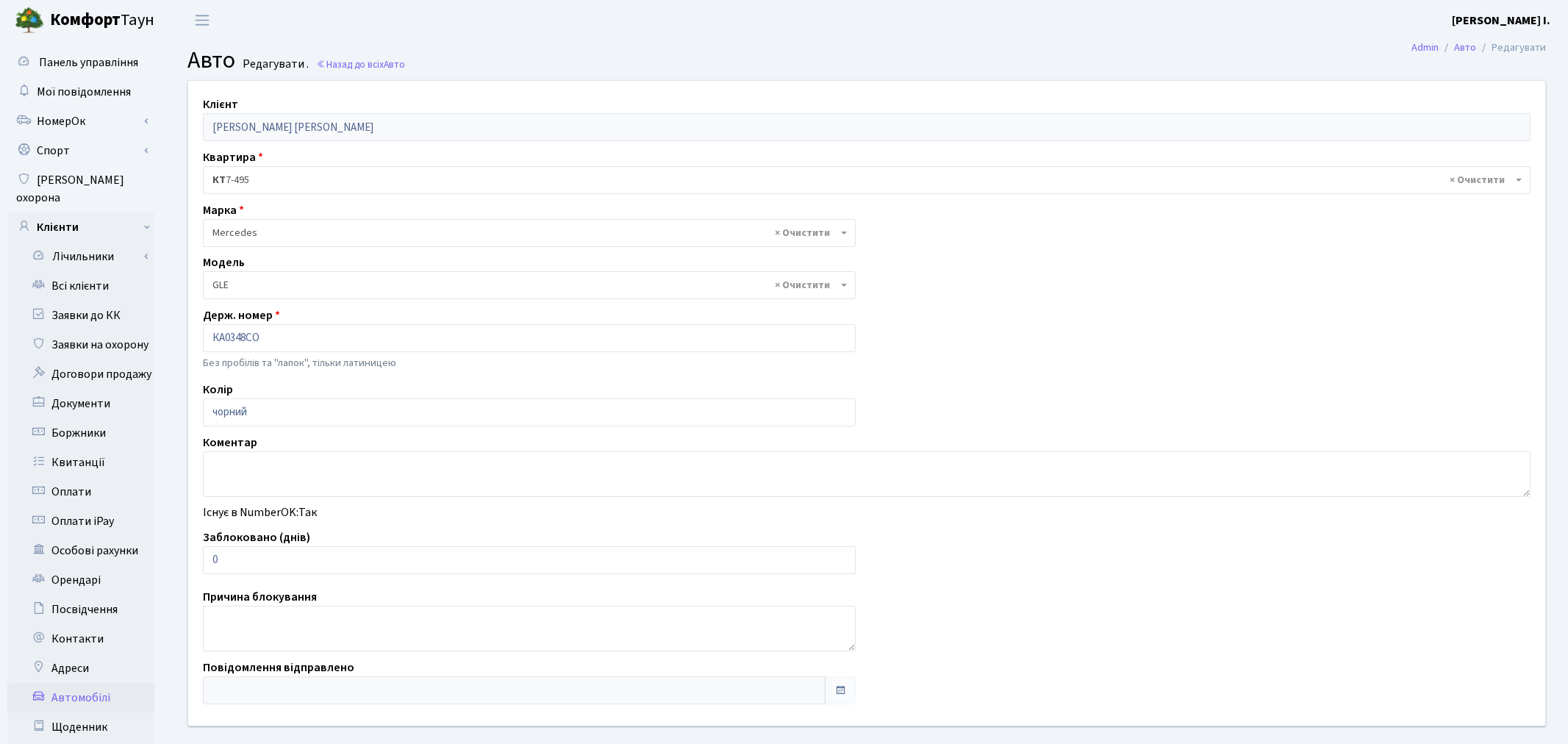
select select "1497"
drag, startPoint x: 276, startPoint y: 563, endPoint x: 200, endPoint y: 556, distance: 76.3
click at [200, 556] on div "Заблоковано (днів) 0" at bounding box center [526, 551] width 669 height 45
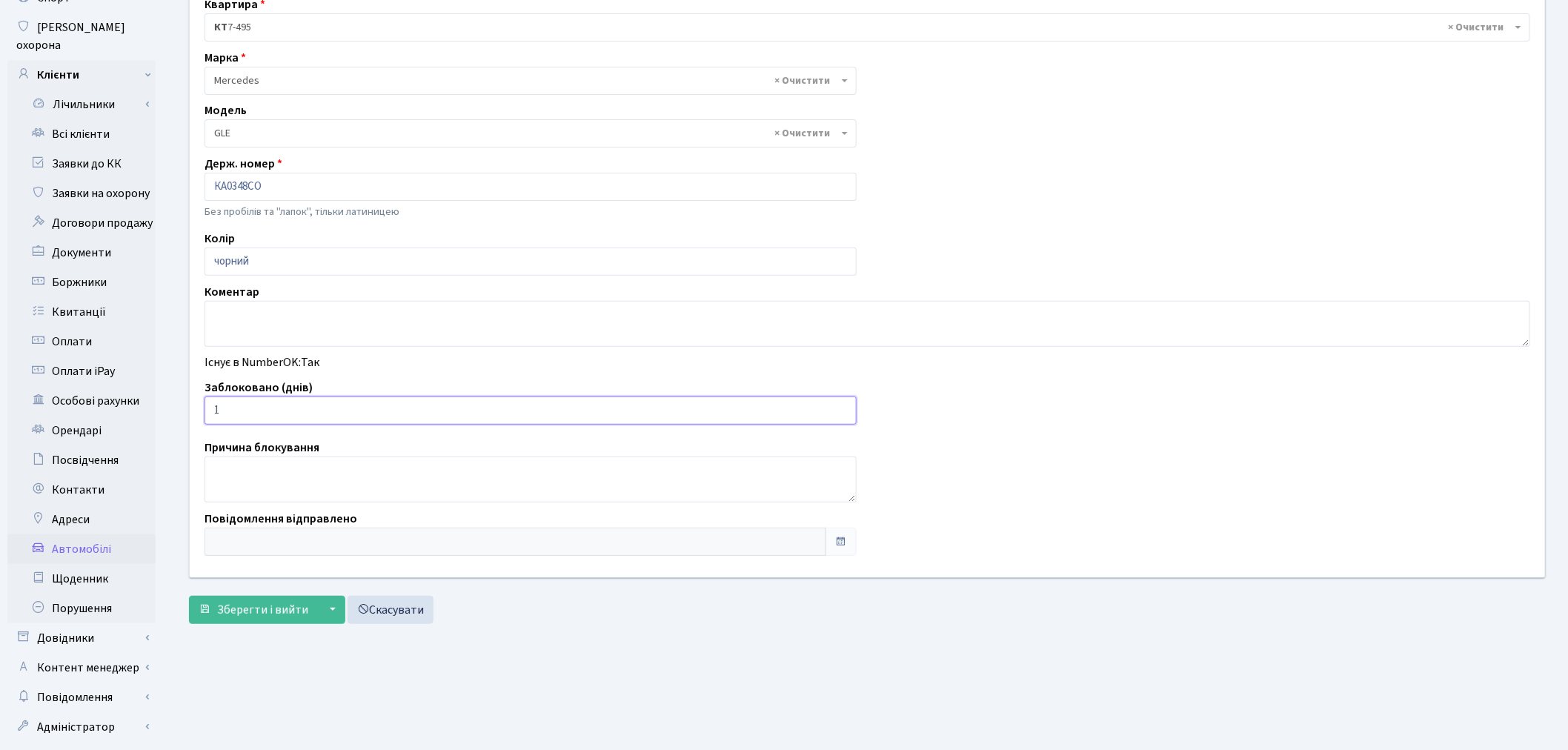
scroll to position [164, 0]
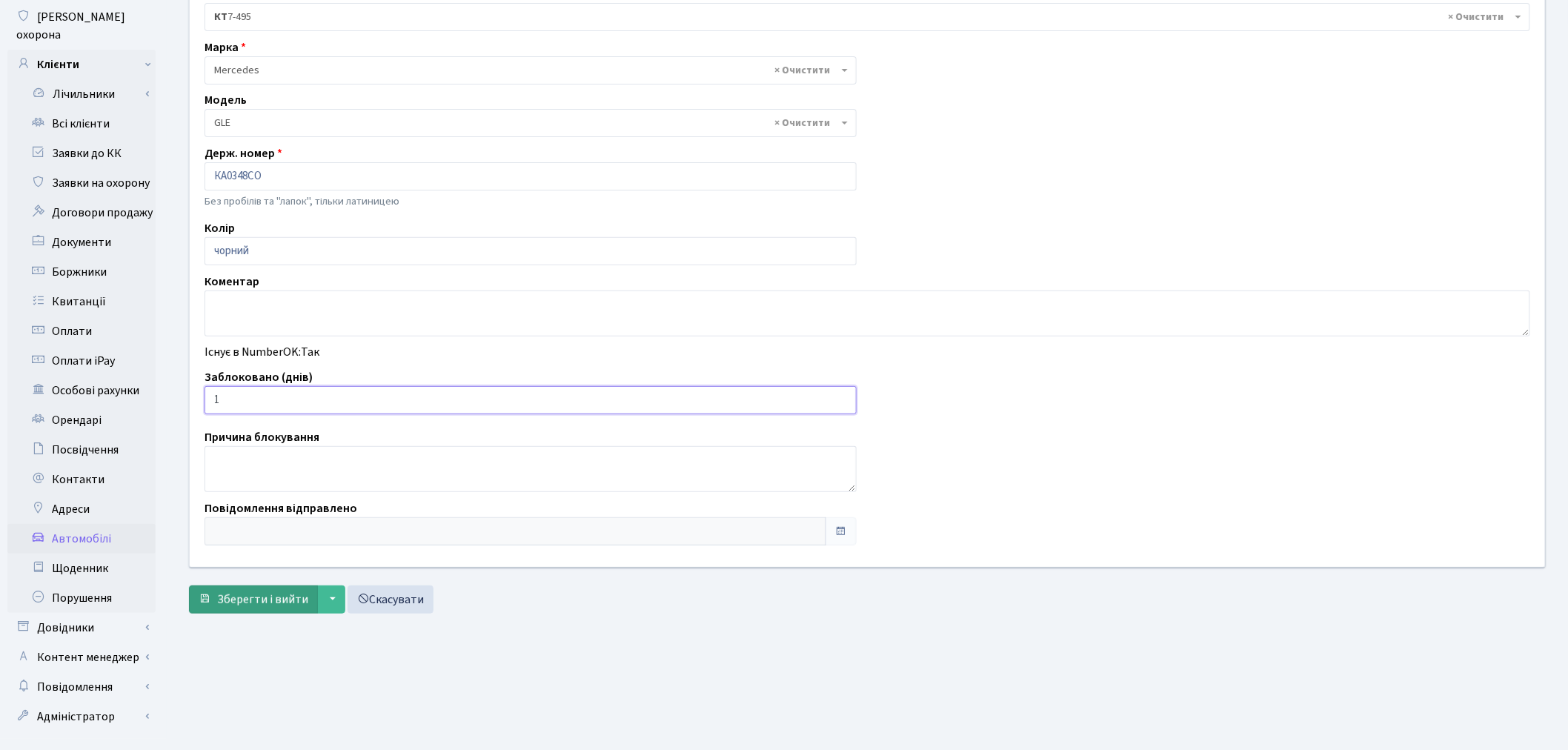
type input "1"
click at [259, 599] on span "Зберегти і вийти" at bounding box center [263, 600] width 92 height 16
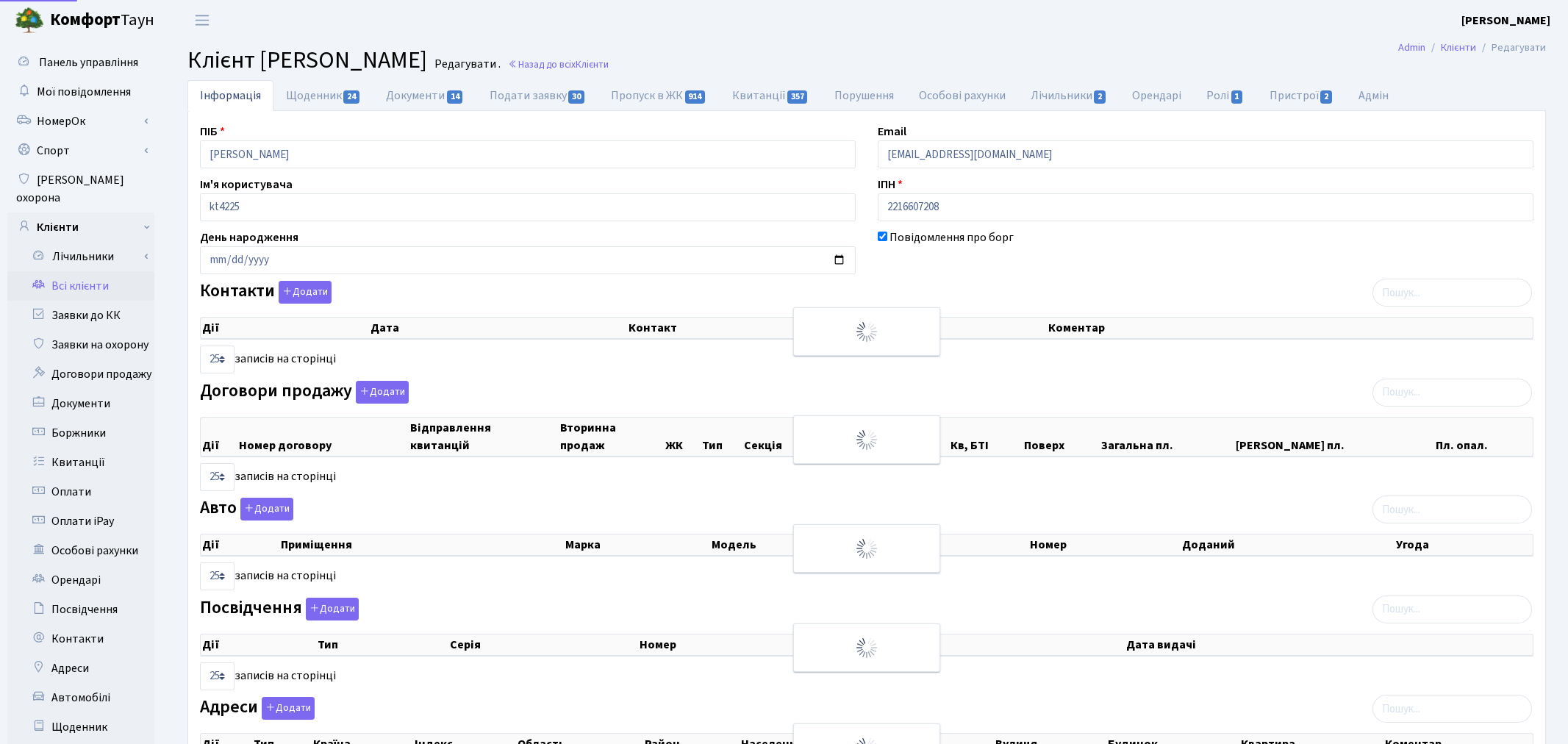
select select "25"
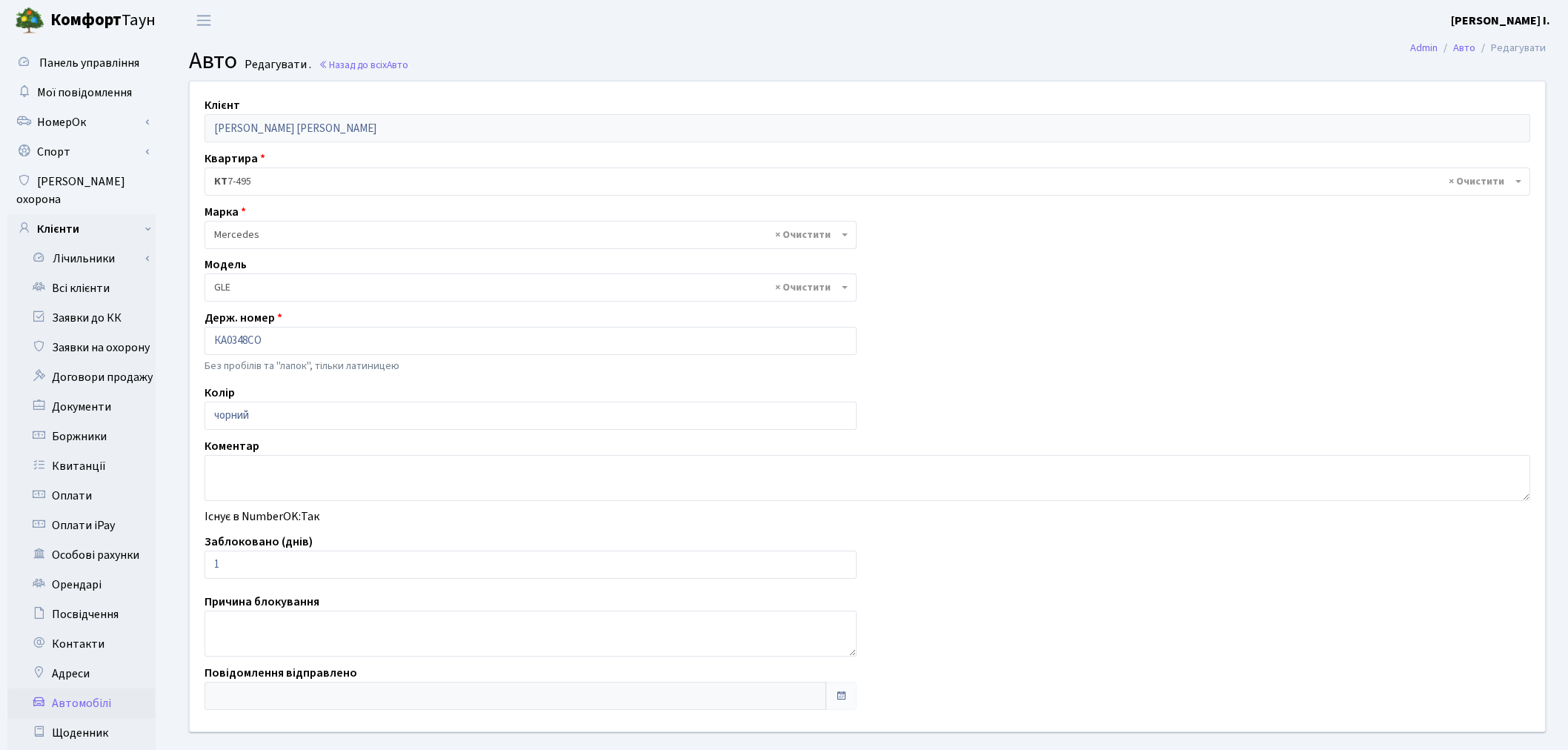
select select "1497"
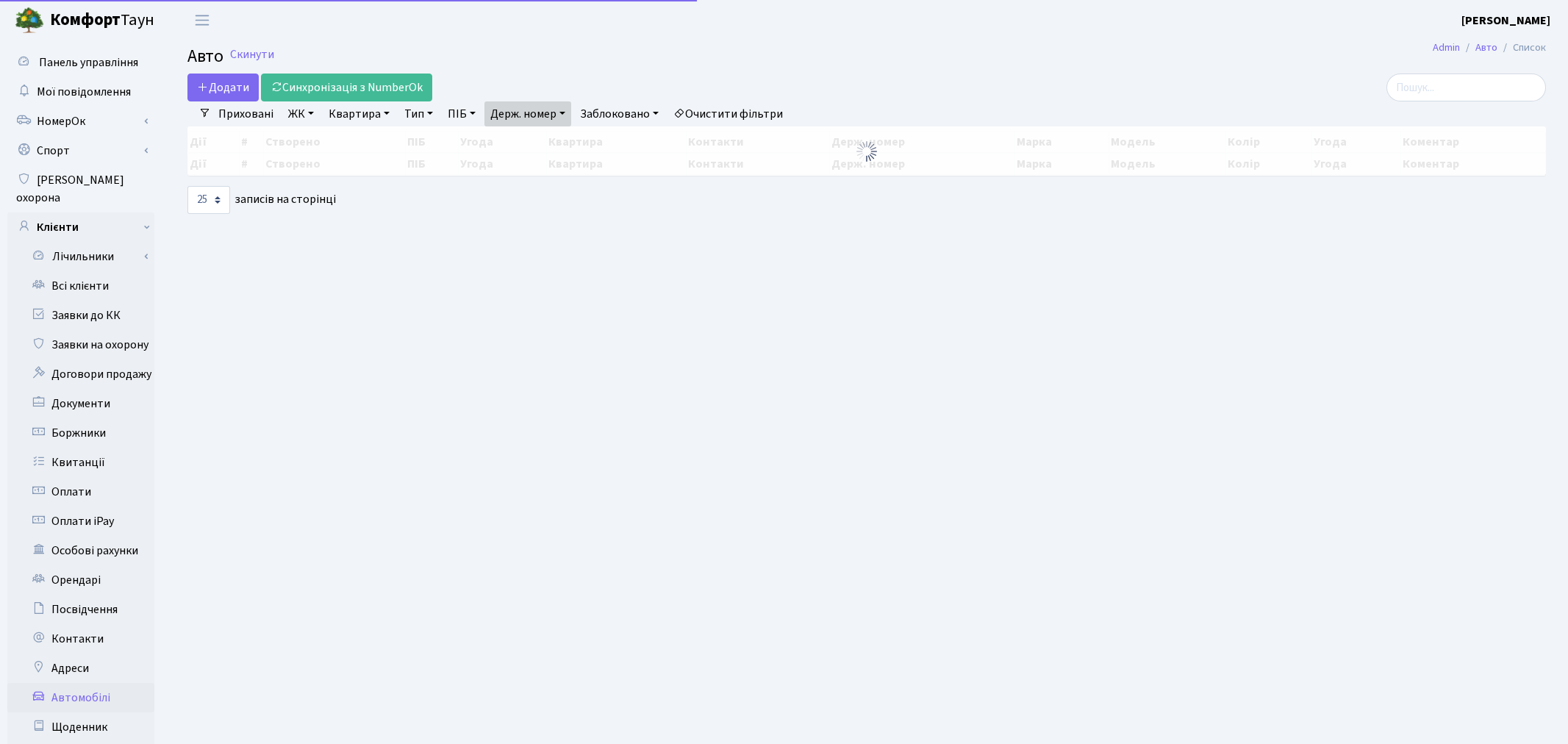
select select "25"
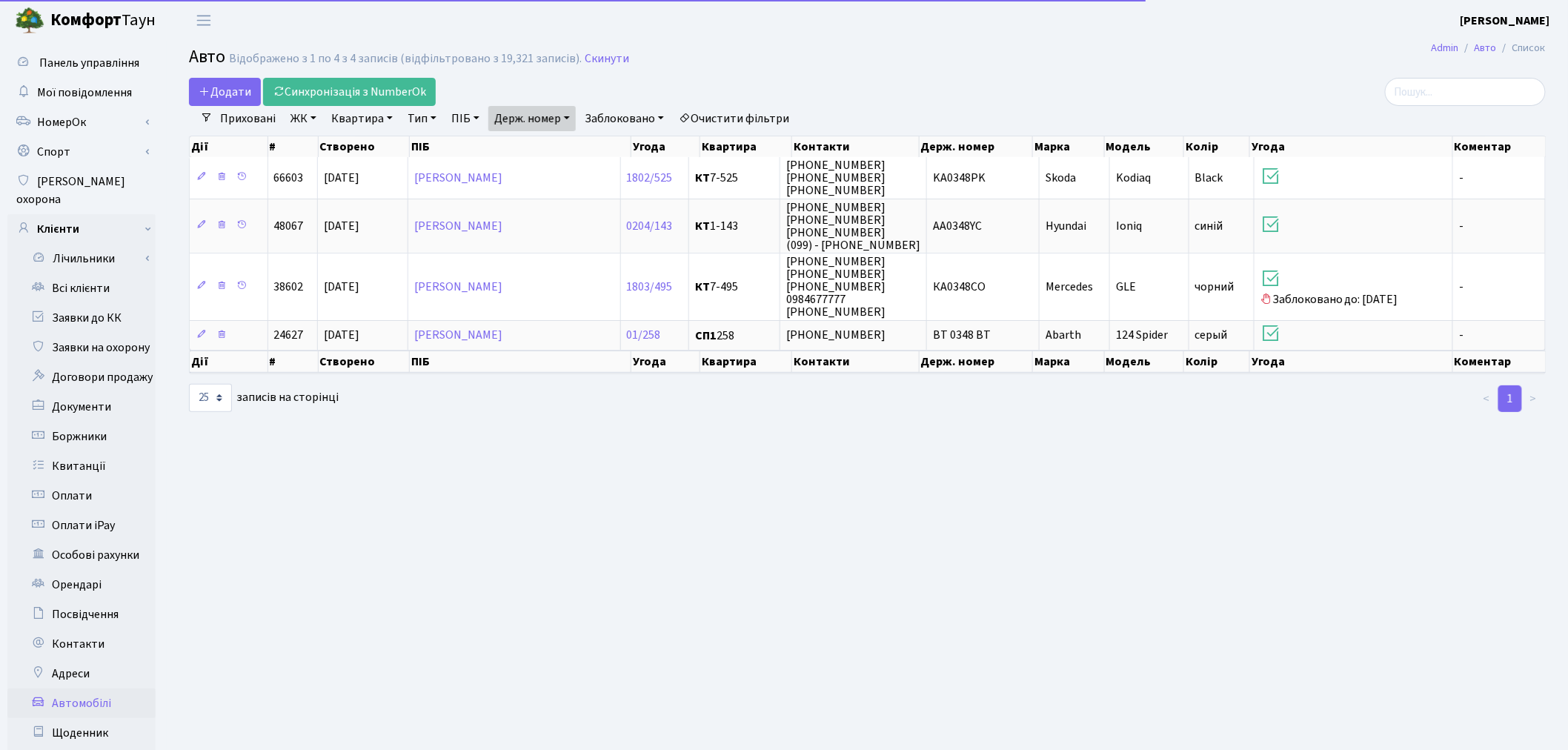
click at [516, 115] on link "Держ. номер" at bounding box center [532, 118] width 87 height 25
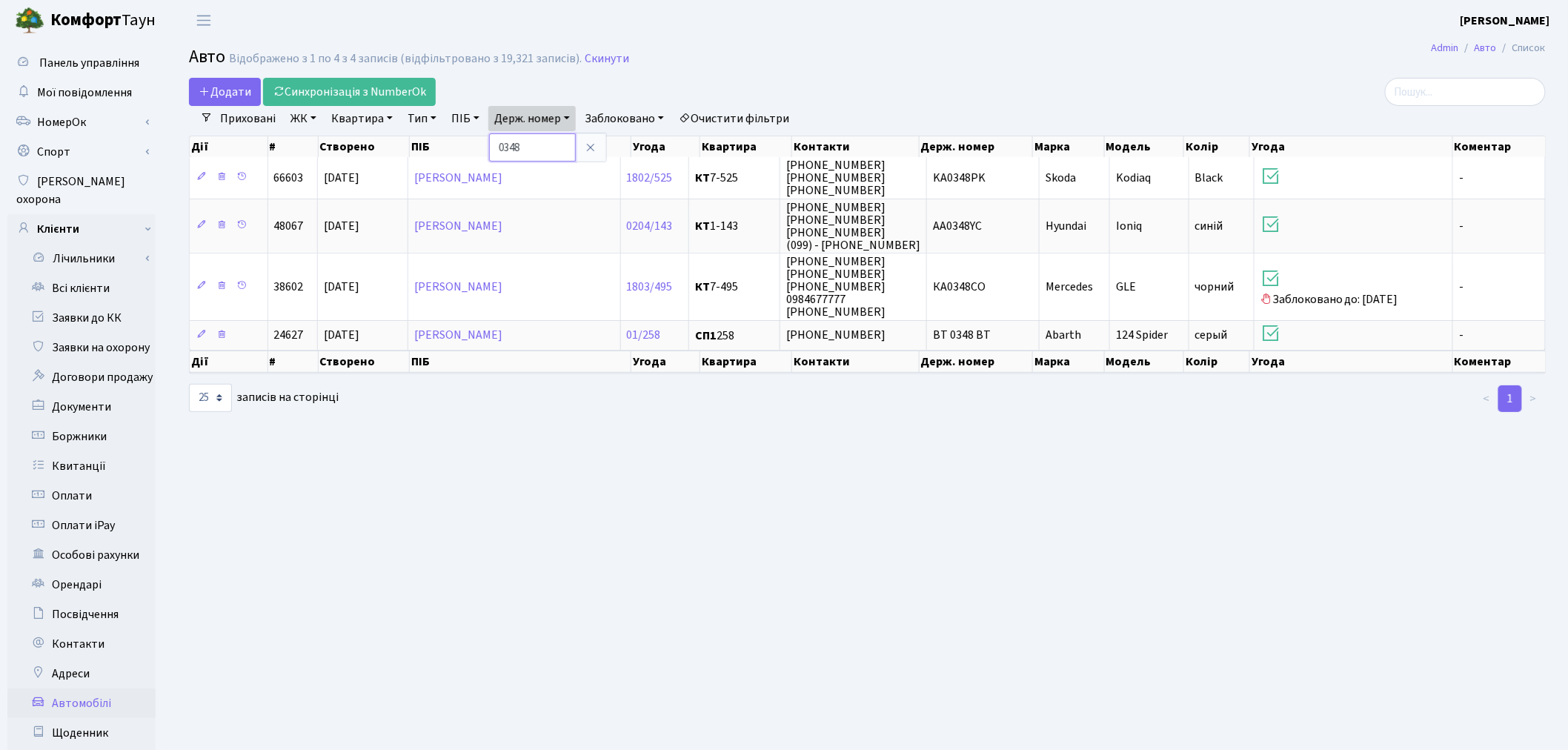
click at [534, 138] on input "0348" at bounding box center [533, 147] width 87 height 28
type input "2077"
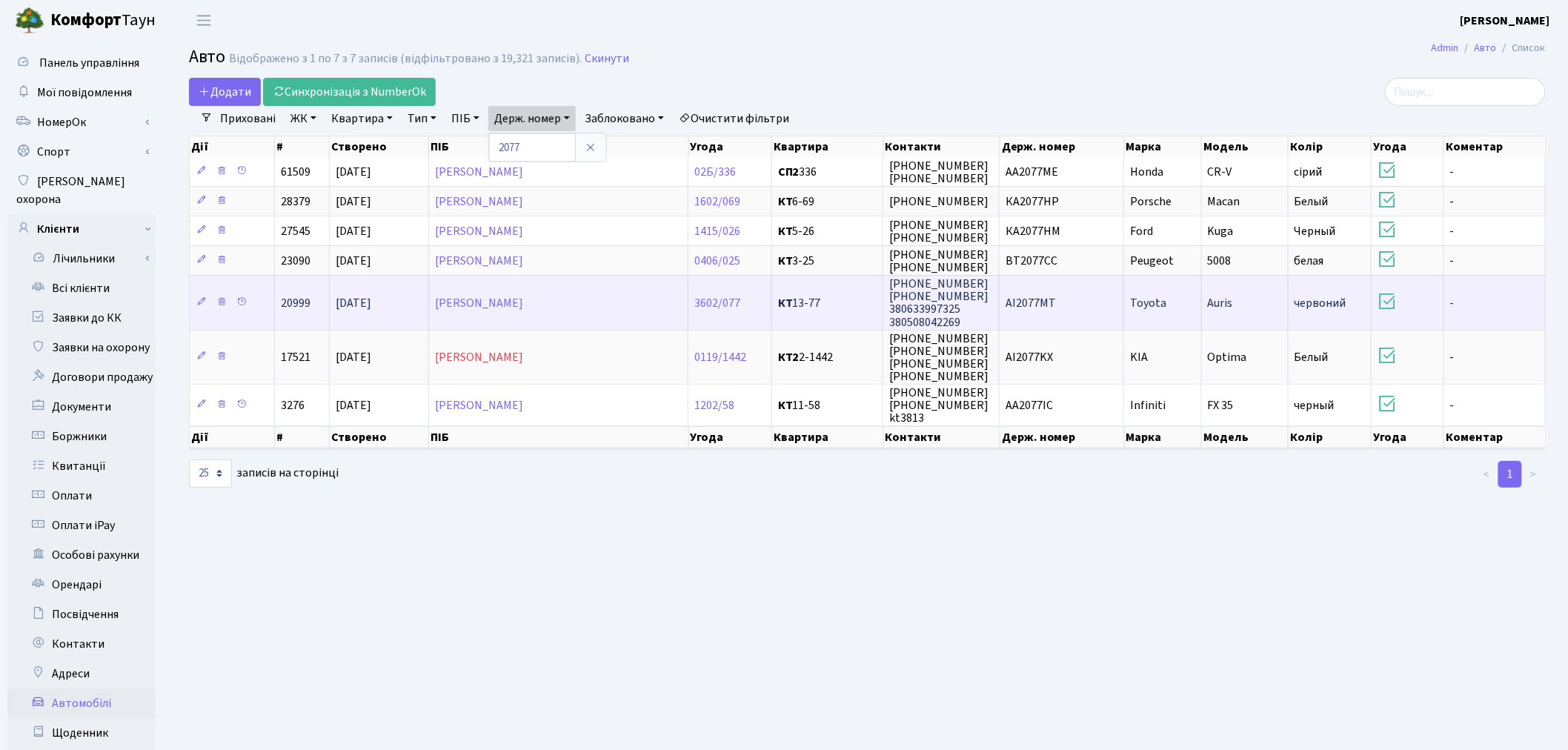
click at [1083, 300] on td "AI2077MT" at bounding box center [1062, 302] width 124 height 54
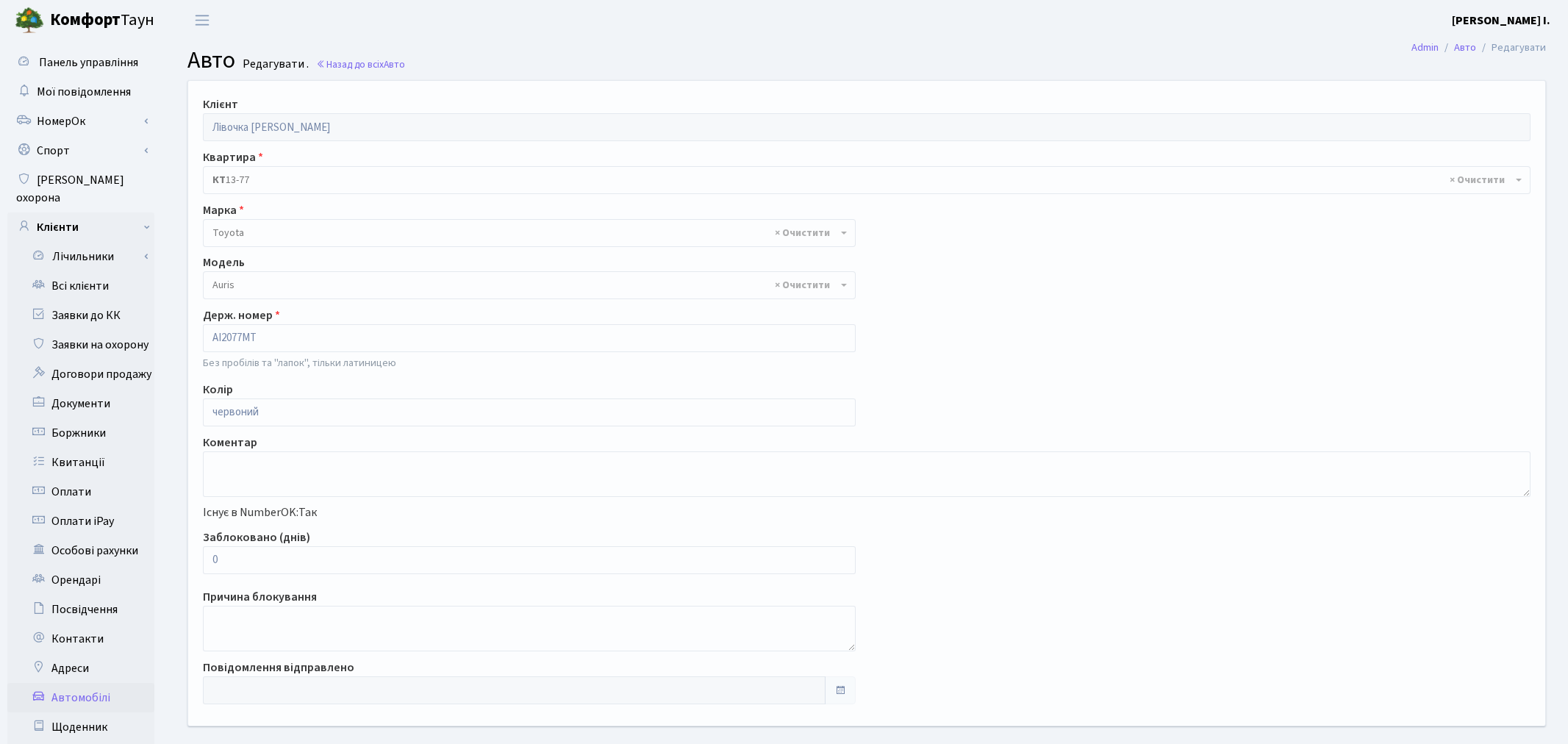
select select "2295"
drag, startPoint x: 240, startPoint y: 563, endPoint x: 203, endPoint y: 563, distance: 37.0
click at [203, 563] on input "0" at bounding box center [526, 560] width 647 height 28
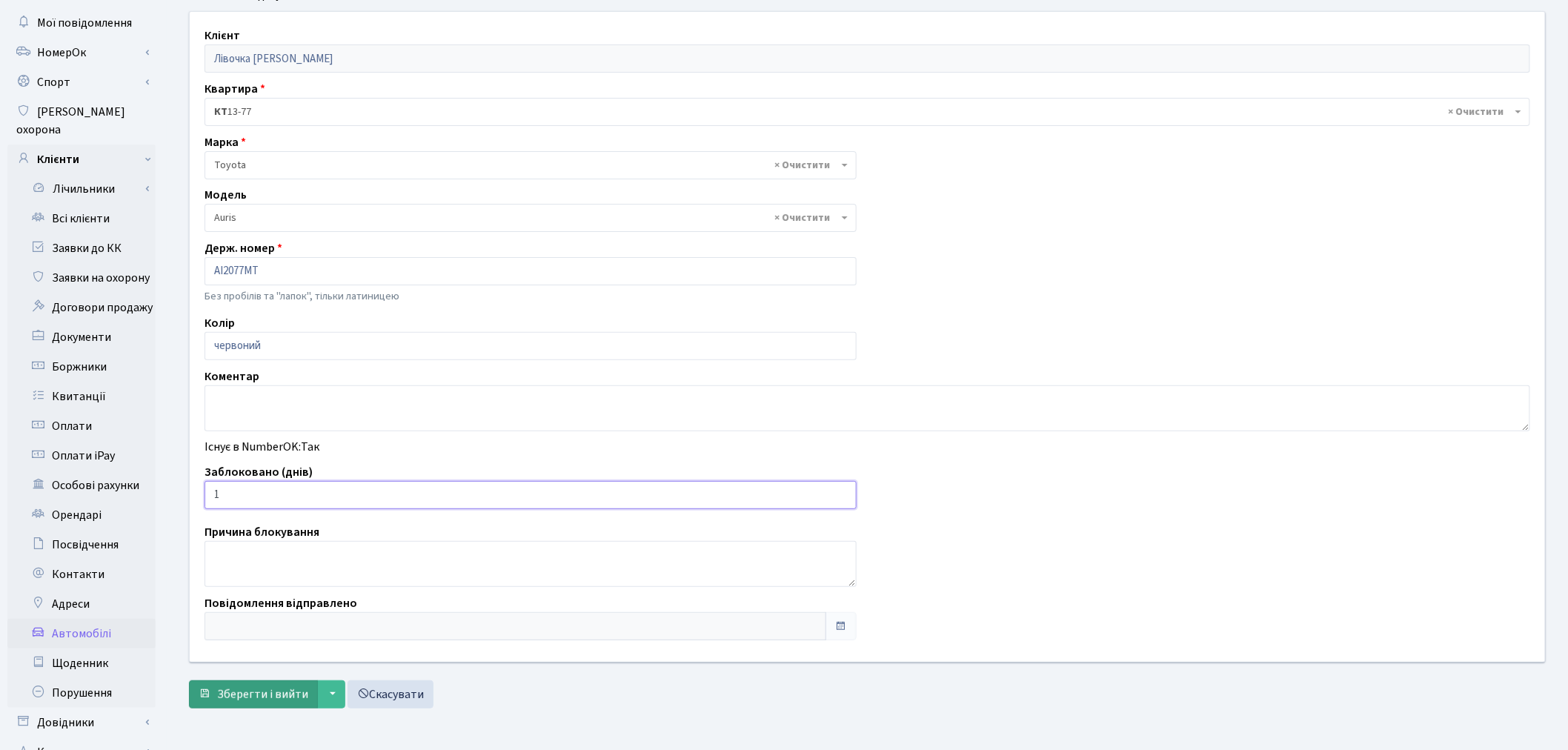
scroll to position [172, 0]
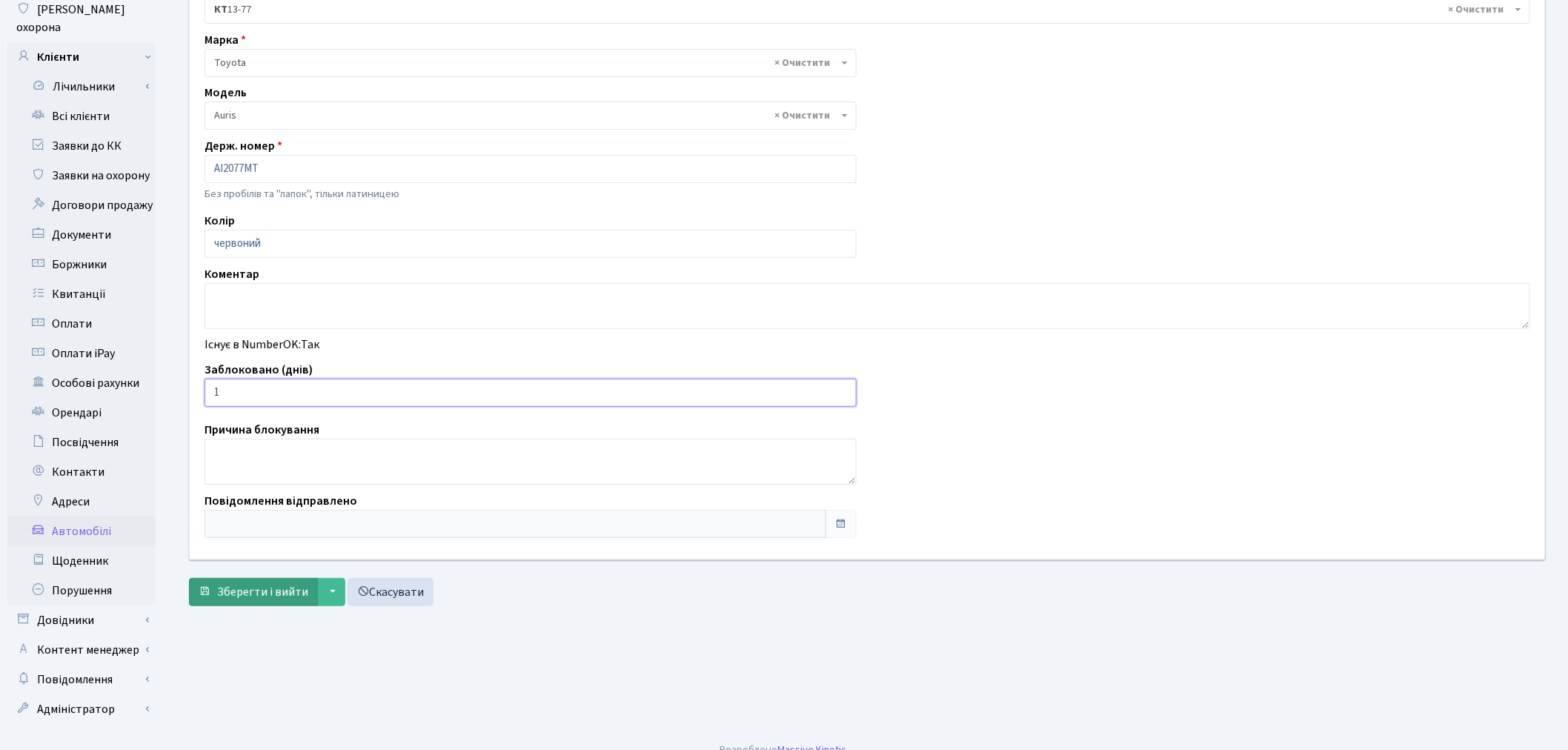
type input "1"
click at [261, 595] on span "Зберегти і вийти" at bounding box center [263, 592] width 92 height 16
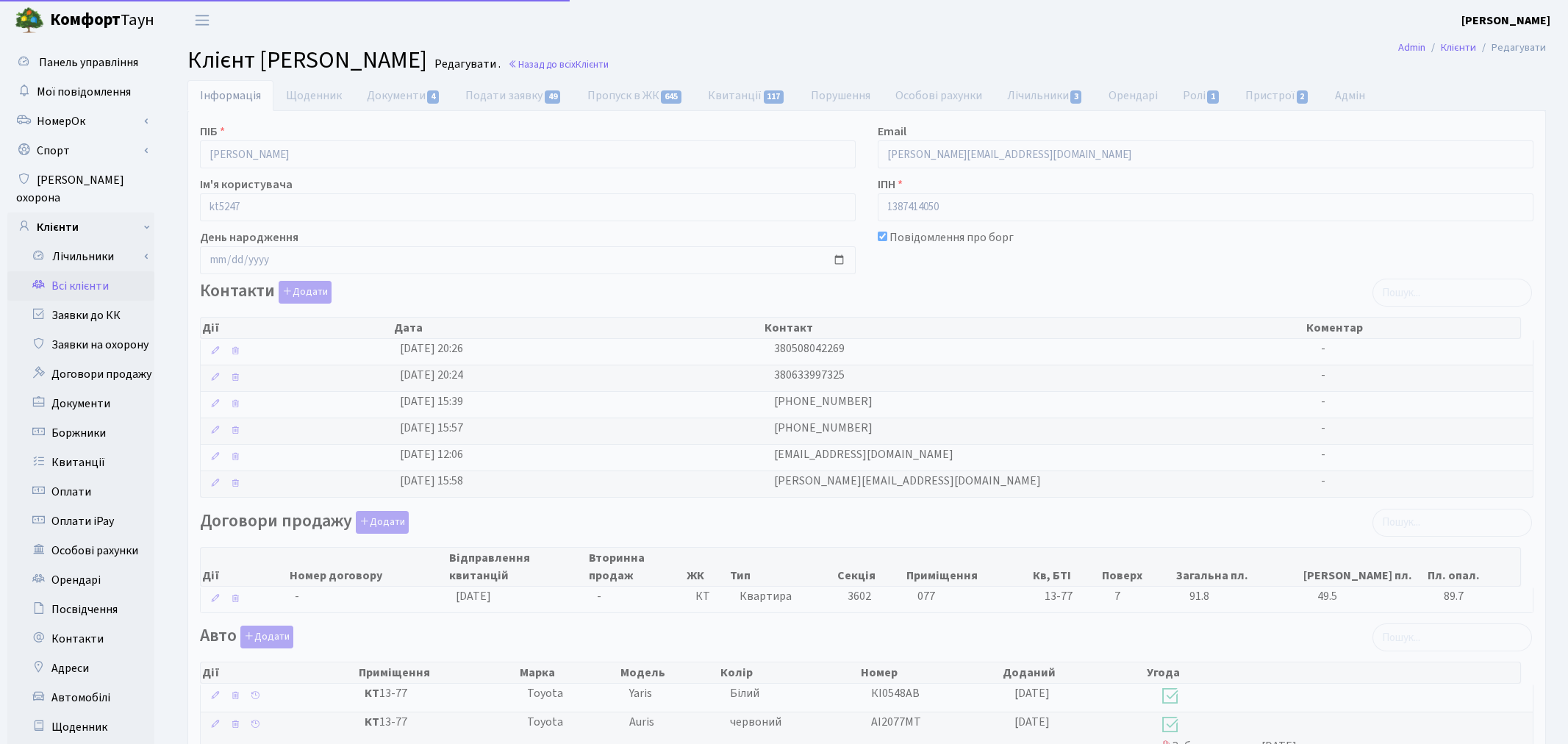
select select "25"
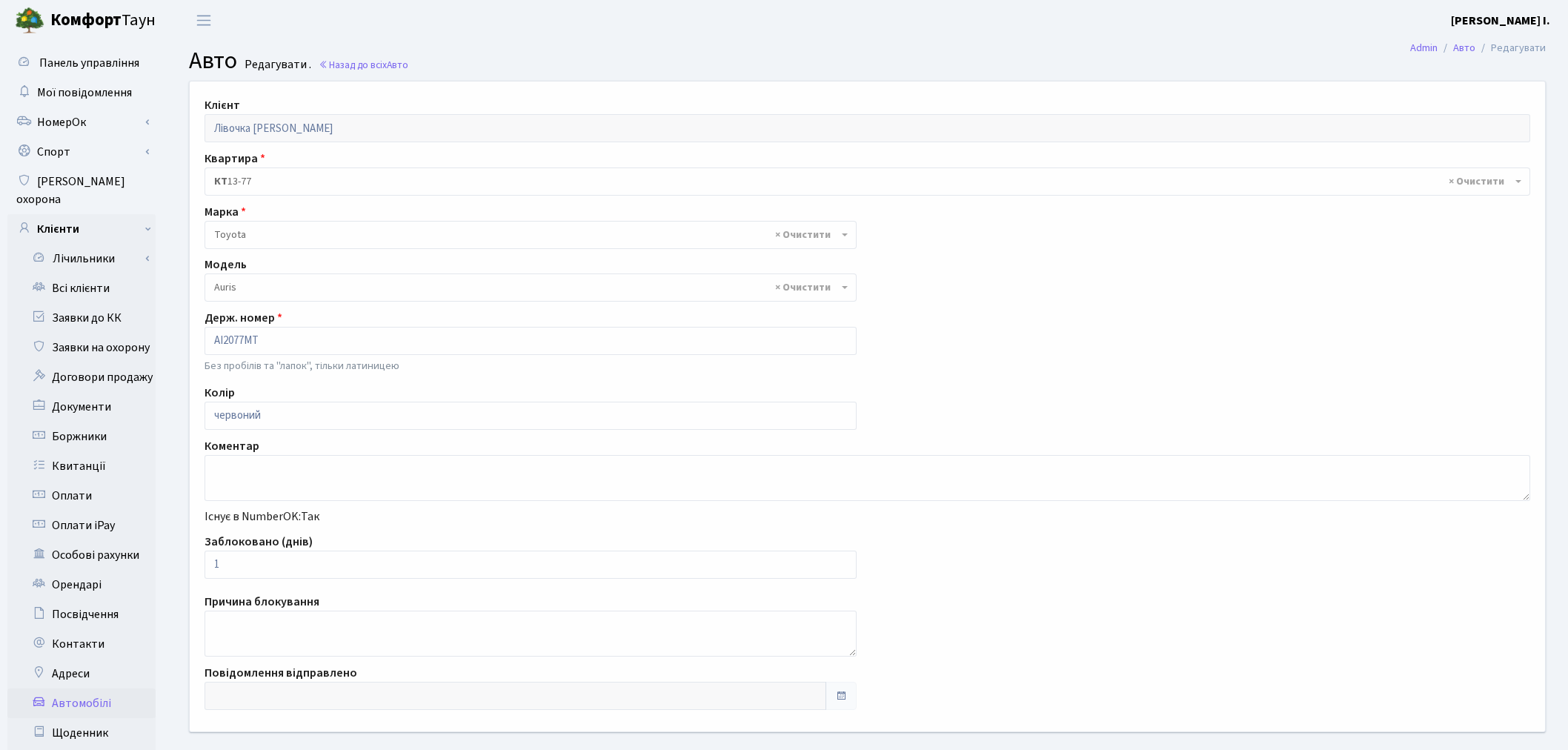
select select "2295"
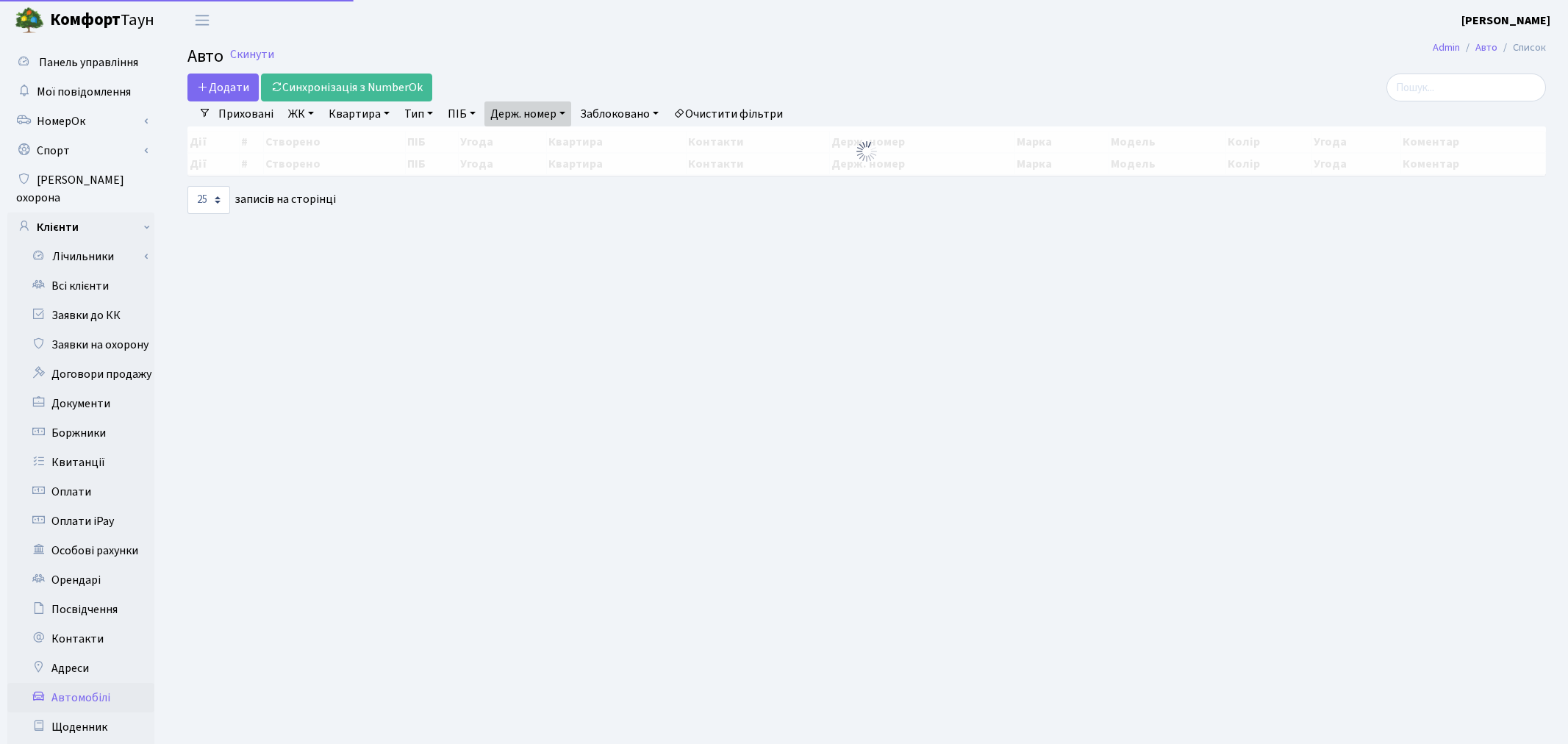
select select "25"
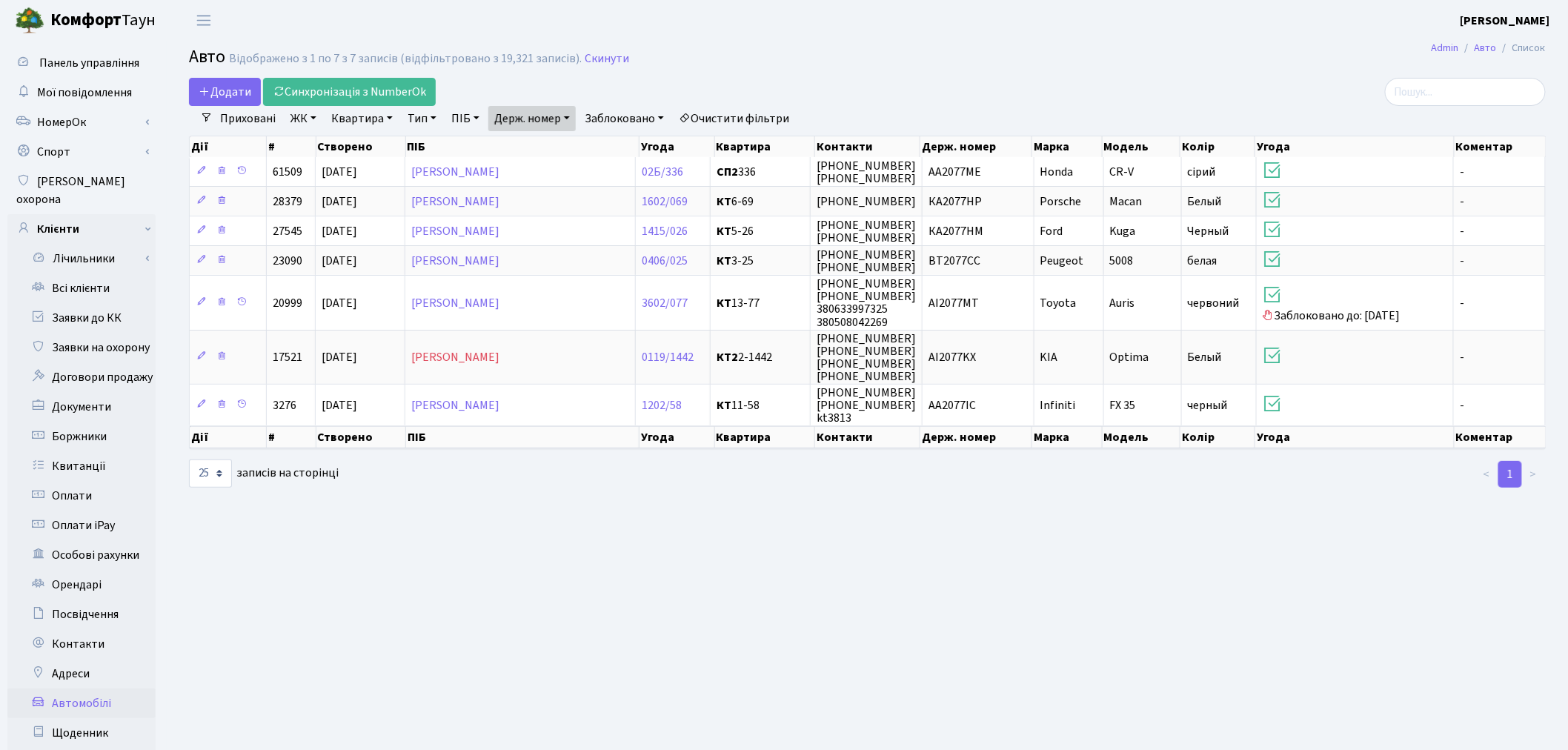
click at [529, 115] on link "Держ. номер" at bounding box center [532, 118] width 87 height 25
click at [538, 137] on input "2077" at bounding box center [533, 147] width 87 height 28
type input "9866"
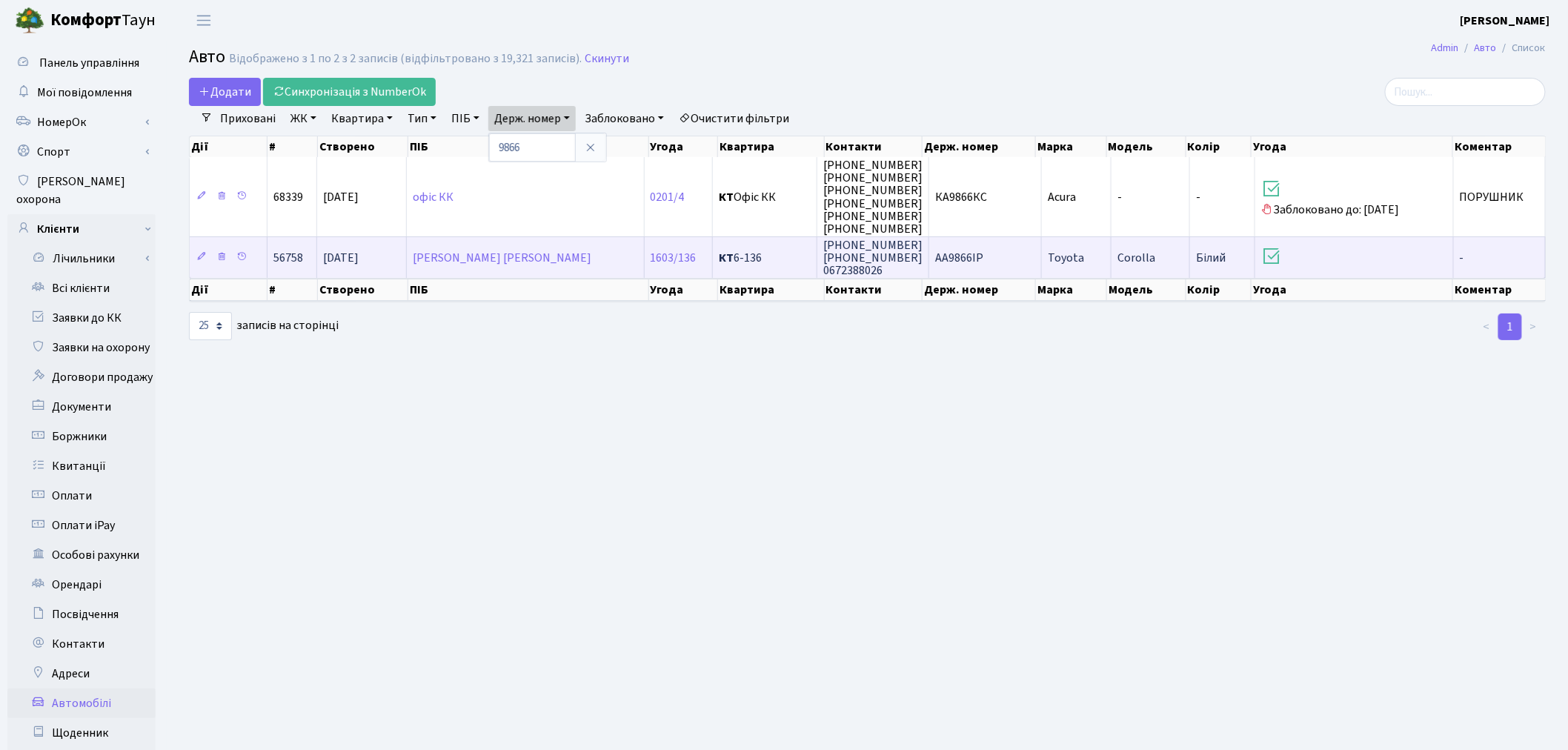
click at [1002, 248] on td "AA9866IP" at bounding box center [985, 257] width 113 height 42
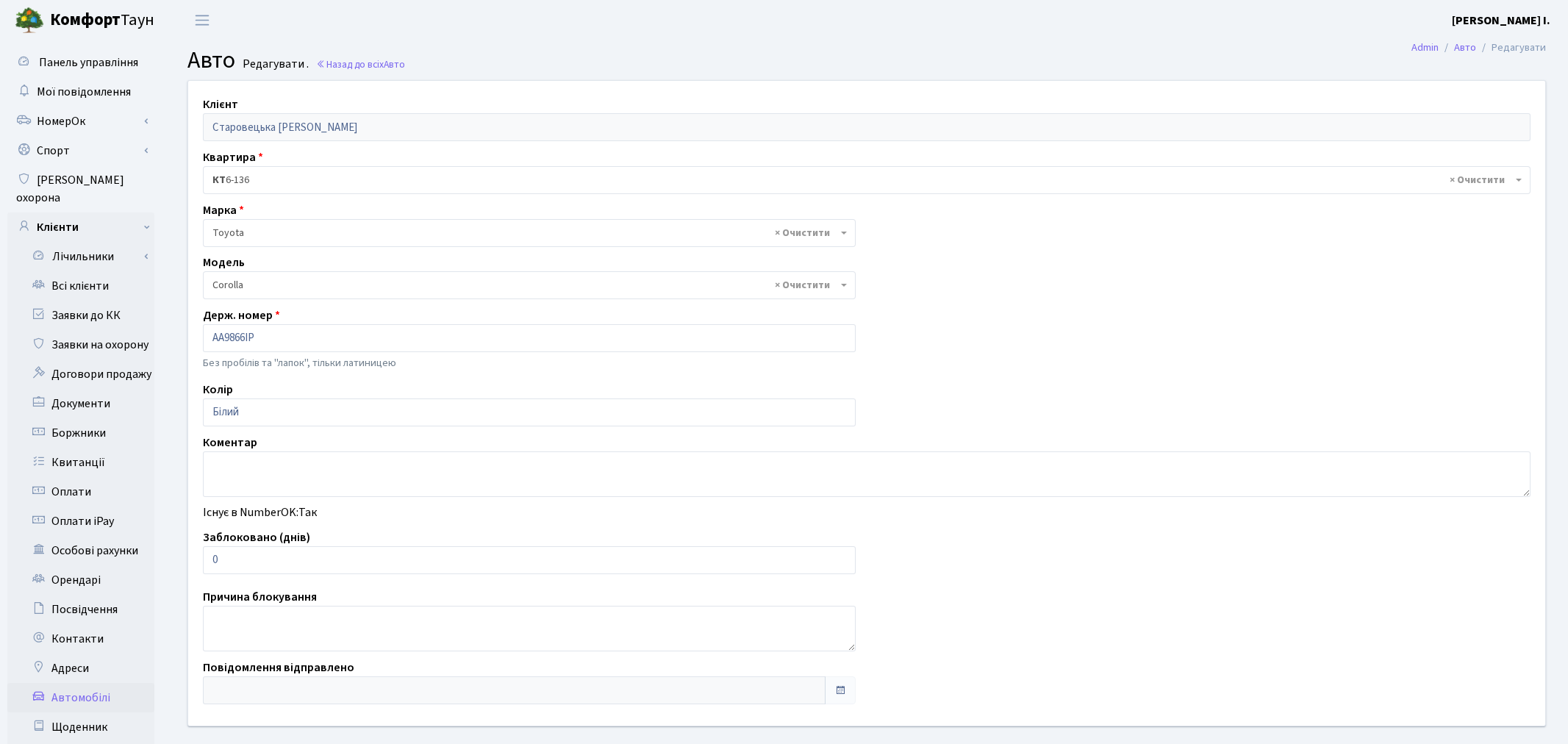
select select "2314"
drag, startPoint x: 241, startPoint y: 560, endPoint x: 168, endPoint y: 558, distance: 73.0
click at [168, 558] on div "Клієнт Старовецька Валентина Миколаївна Квартира - <b>КТ</b>&nbsp;&nbsp;&nbsp;&…" at bounding box center [860, 430] width 1390 height 699
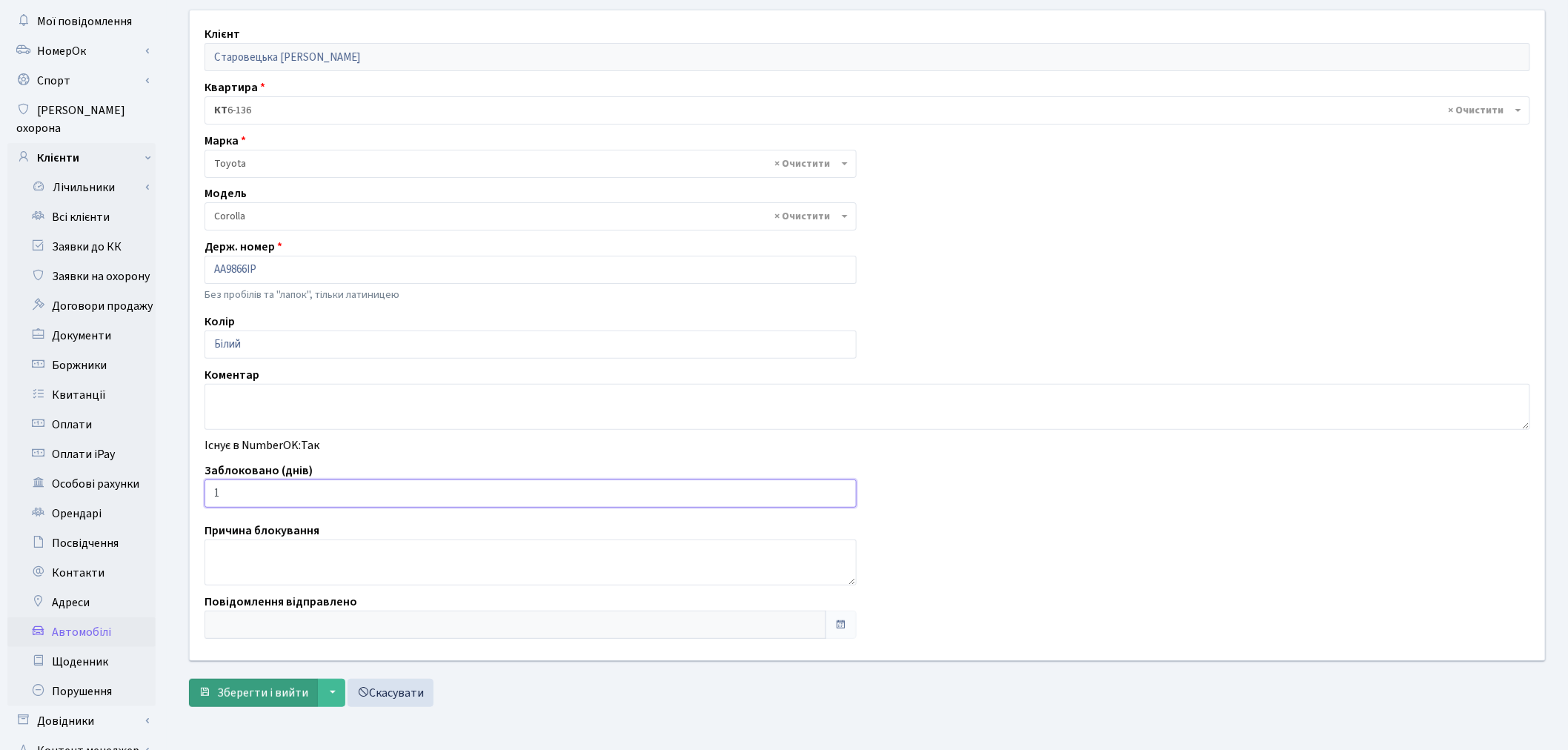
scroll to position [172, 0]
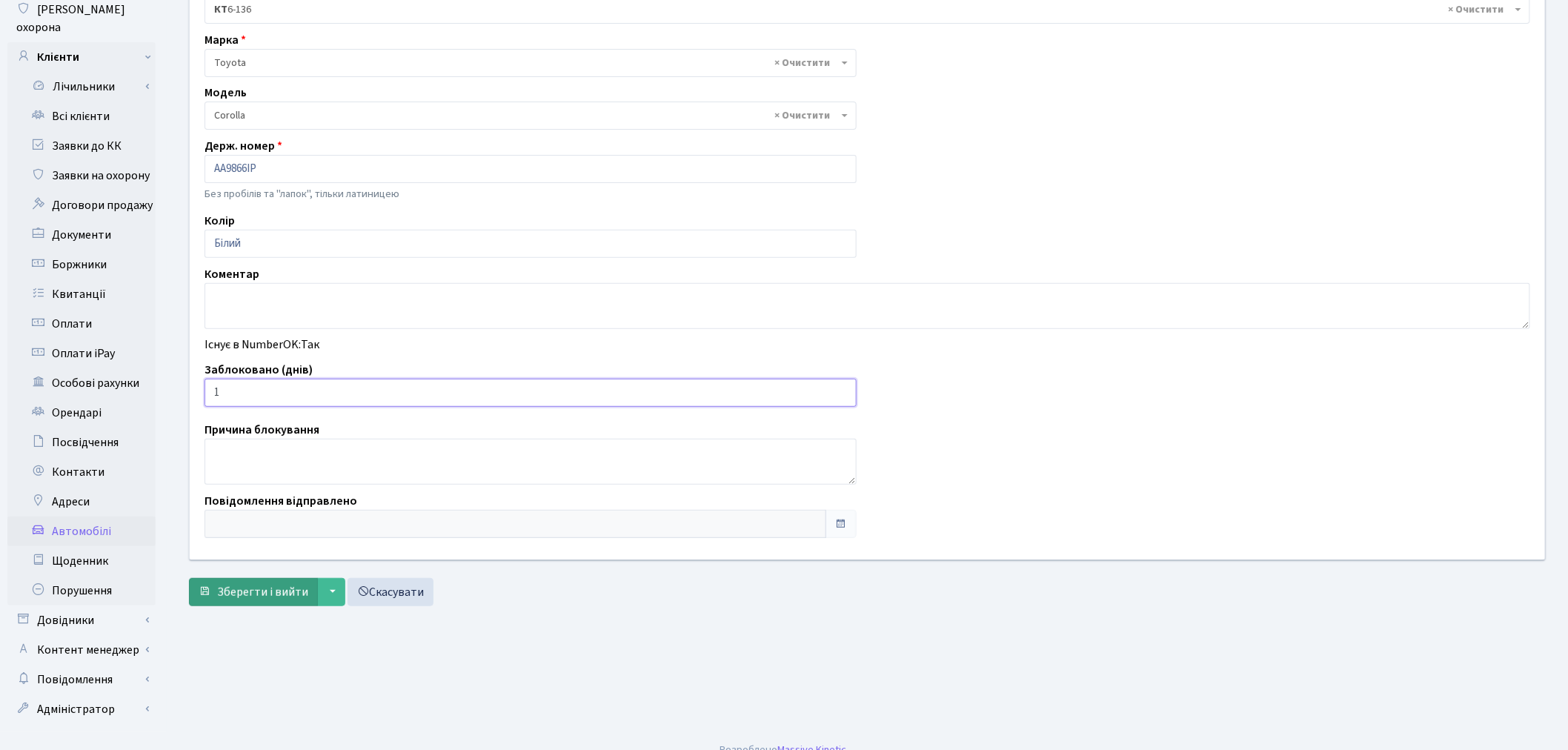
type input "1"
click at [252, 587] on span "Зберегти і вийти" at bounding box center [263, 592] width 92 height 16
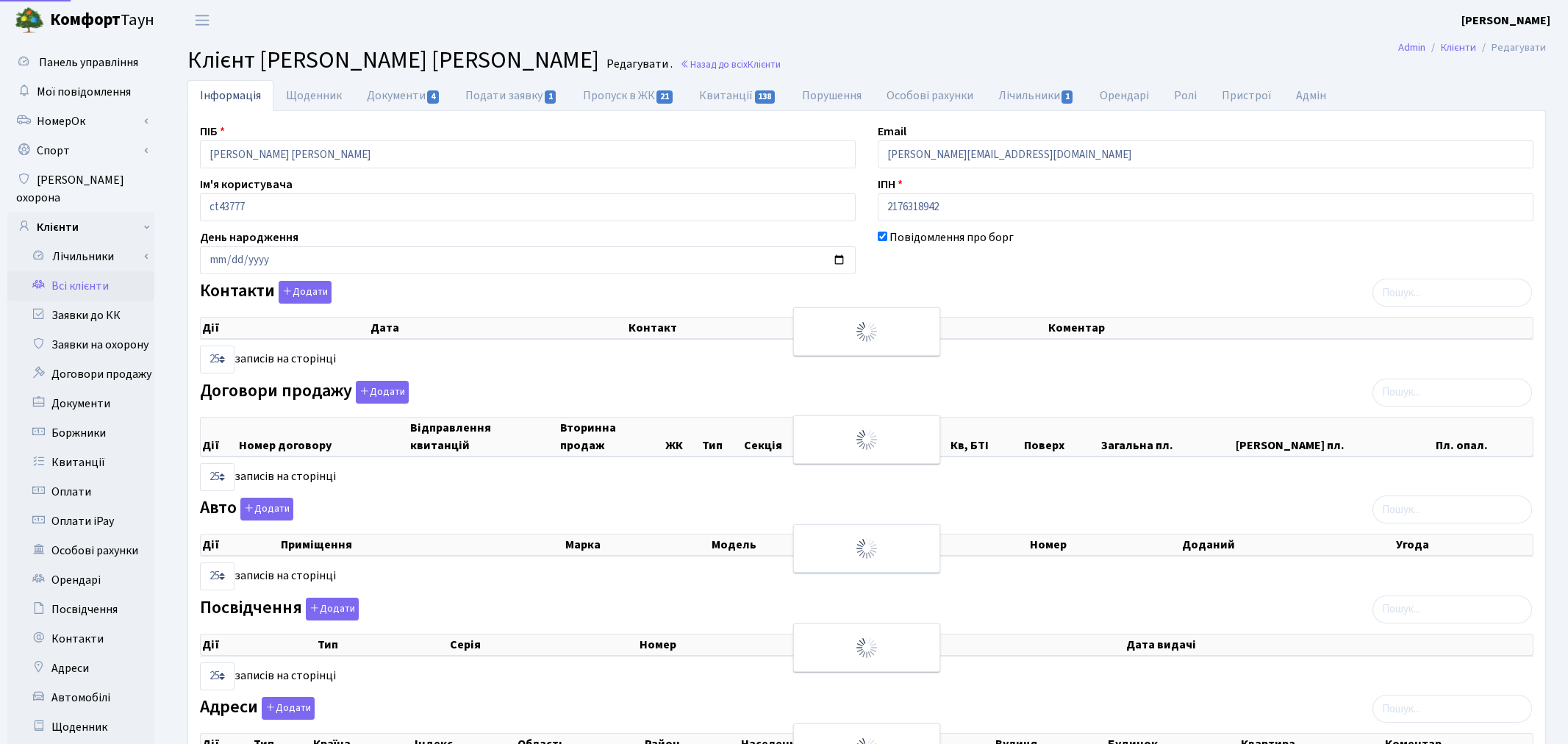
select select "25"
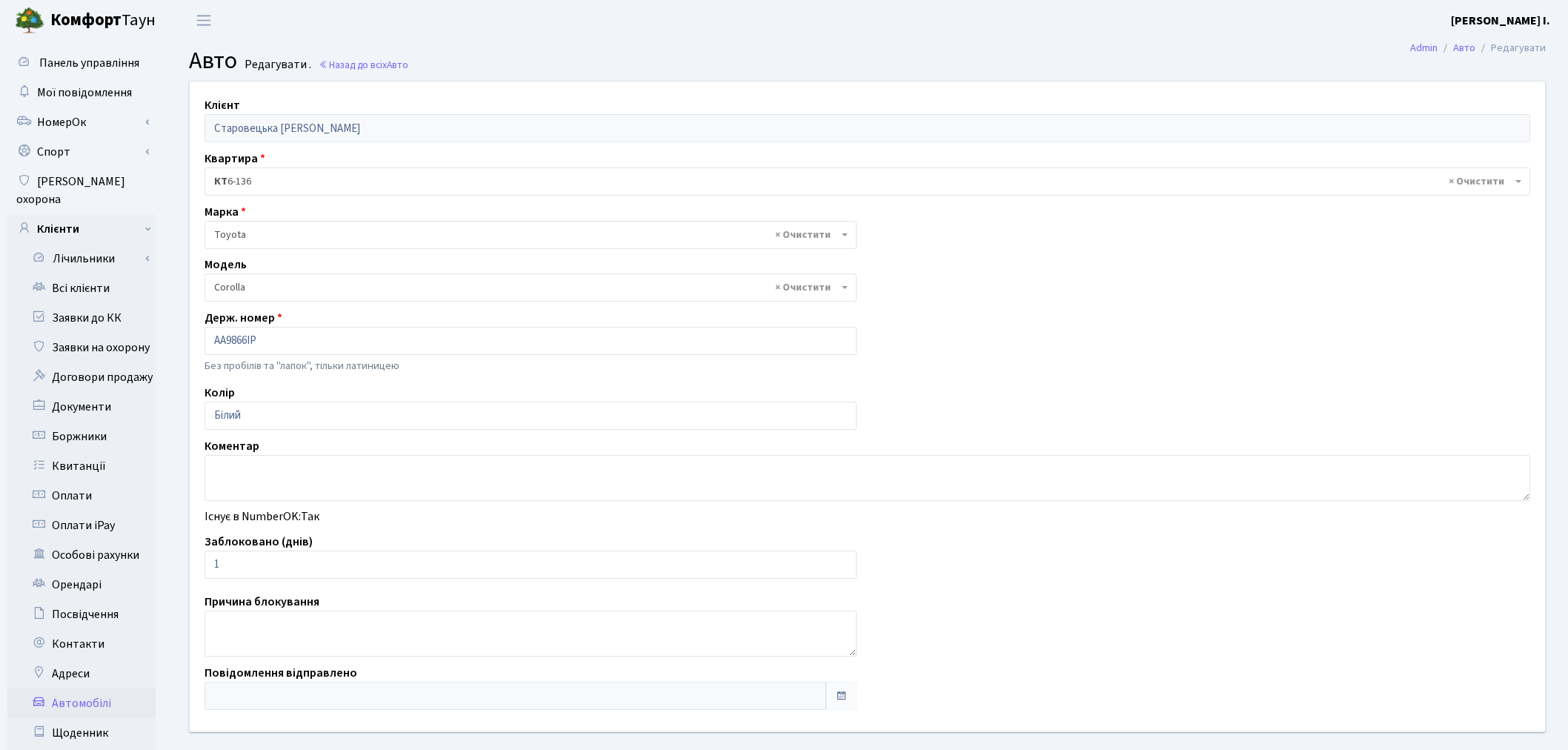
select select "2314"
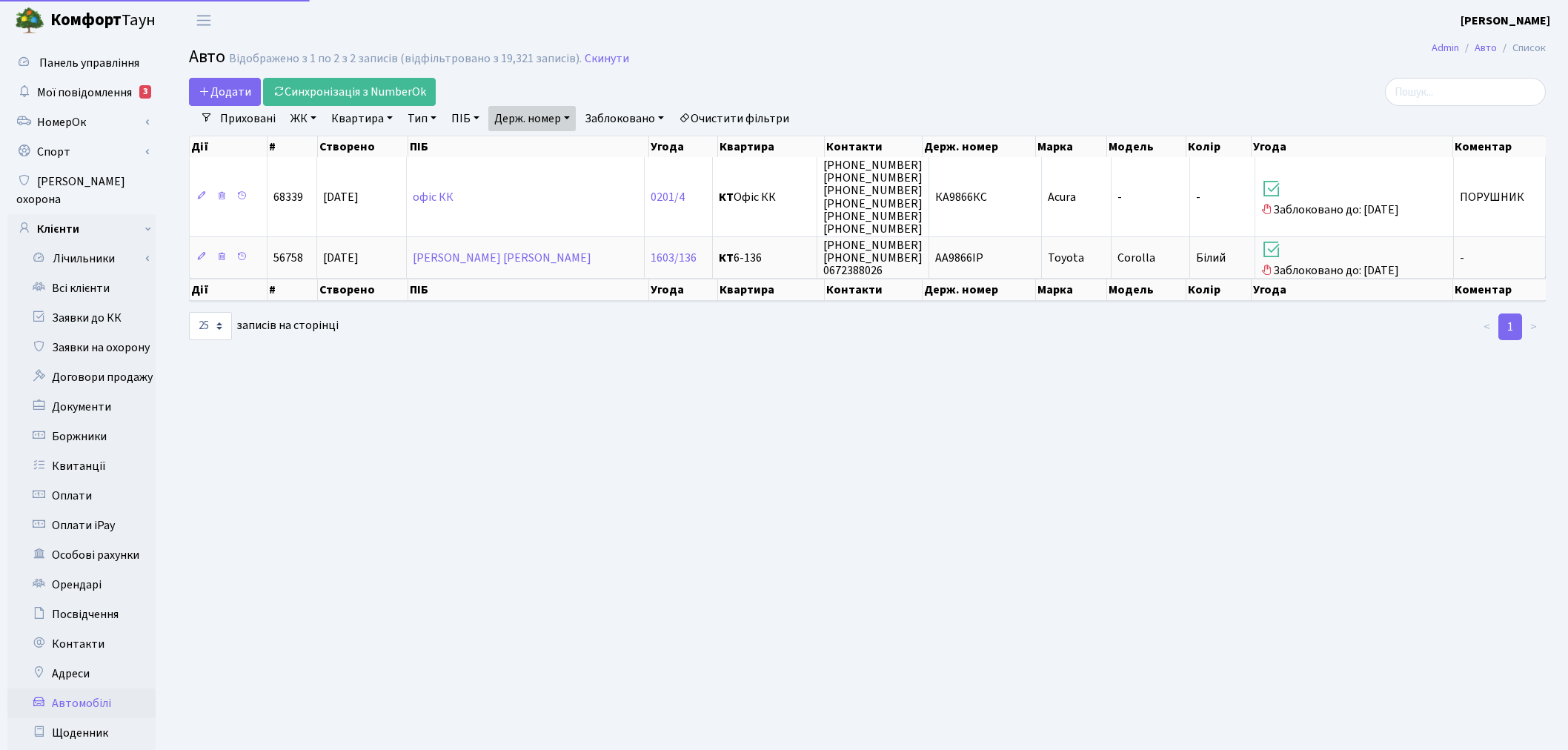
select select "25"
click at [552, 109] on link "Держ. номер" at bounding box center [532, 118] width 87 height 25
click at [549, 141] on input "9866" at bounding box center [533, 147] width 87 height 28
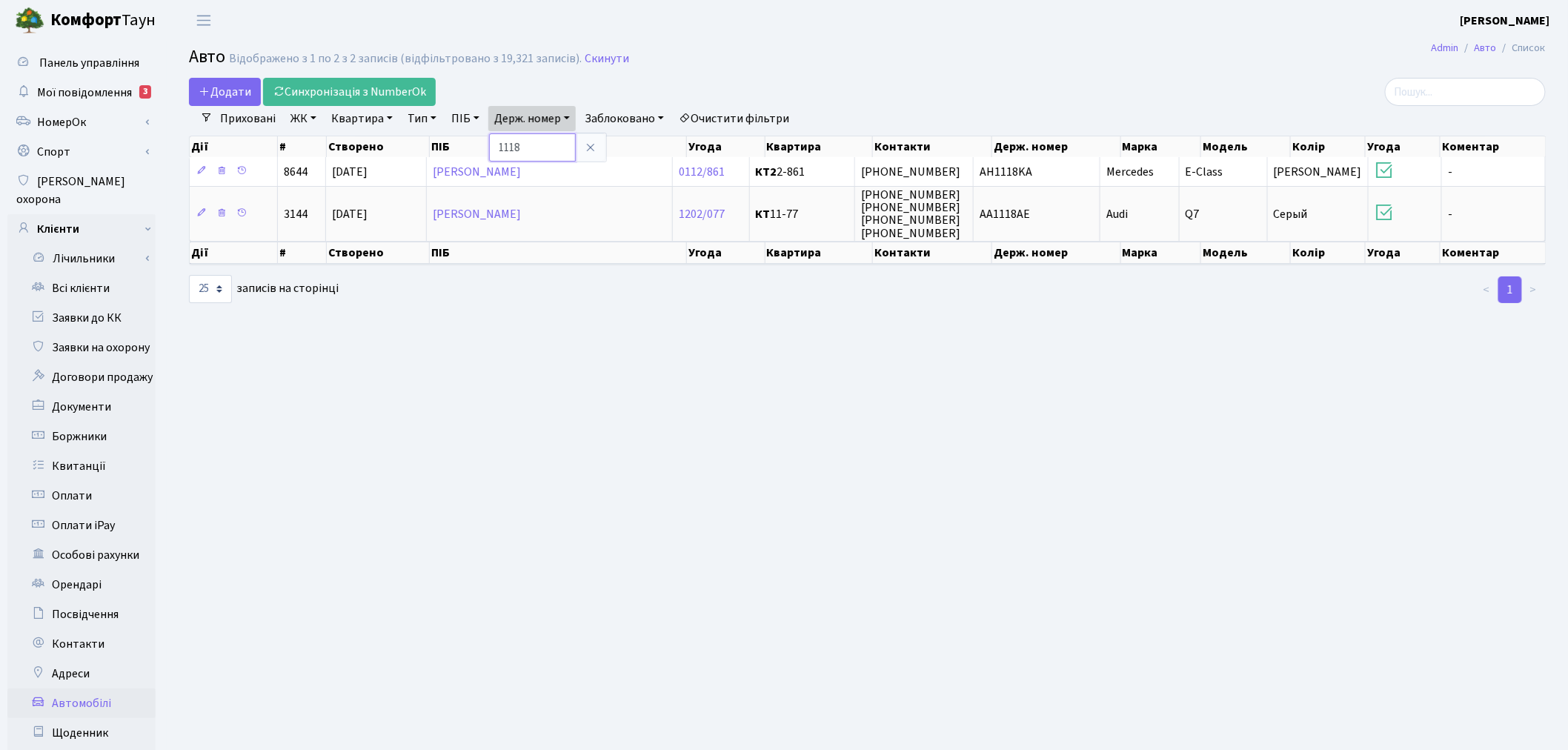
click at [536, 147] on input "1118" at bounding box center [533, 147] width 87 height 28
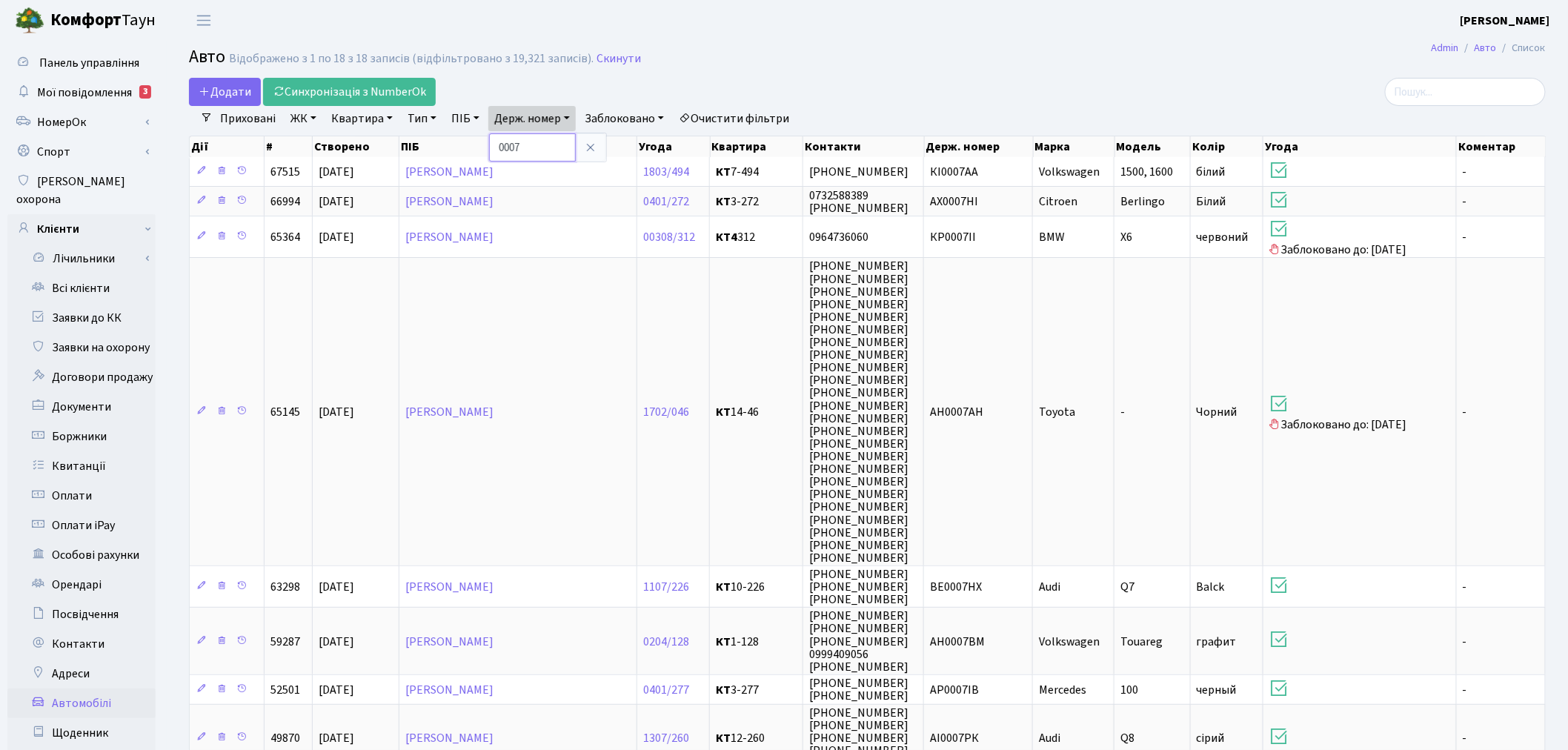
click at [539, 154] on input "0007" at bounding box center [533, 147] width 87 height 28
type input "4002"
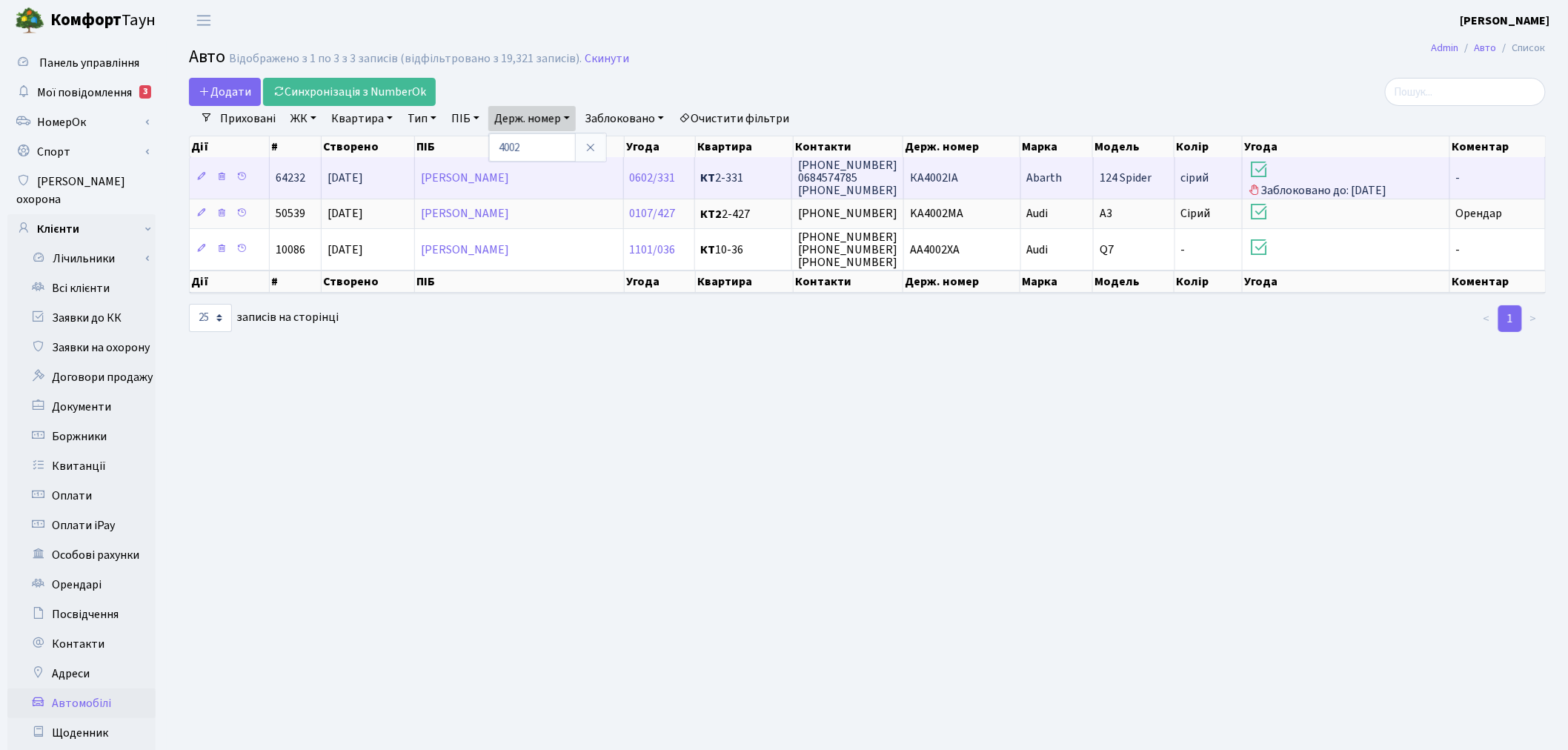
click at [992, 178] on td "КА4002ІА" at bounding box center [963, 177] width 117 height 41
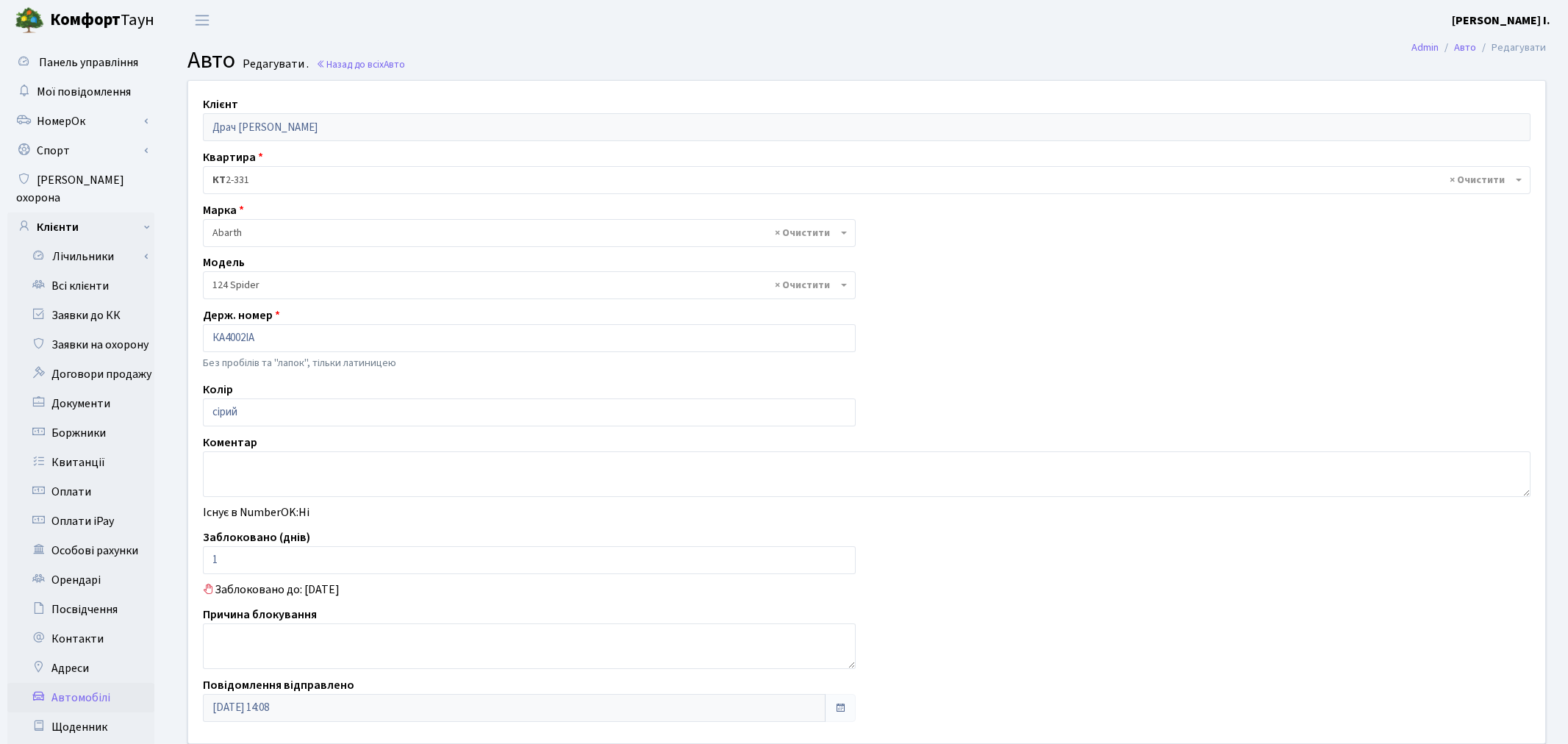
select select "1"
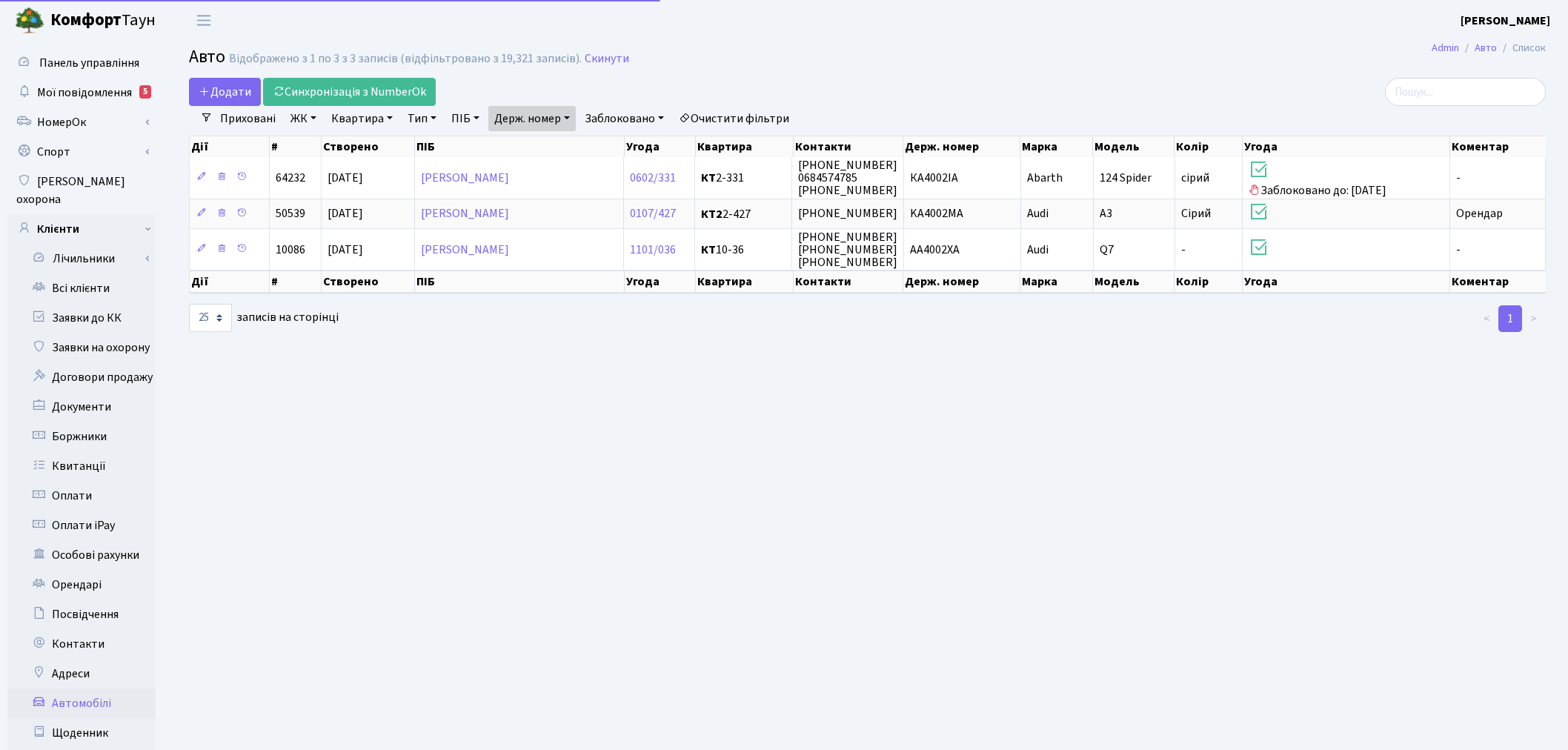
select select "25"
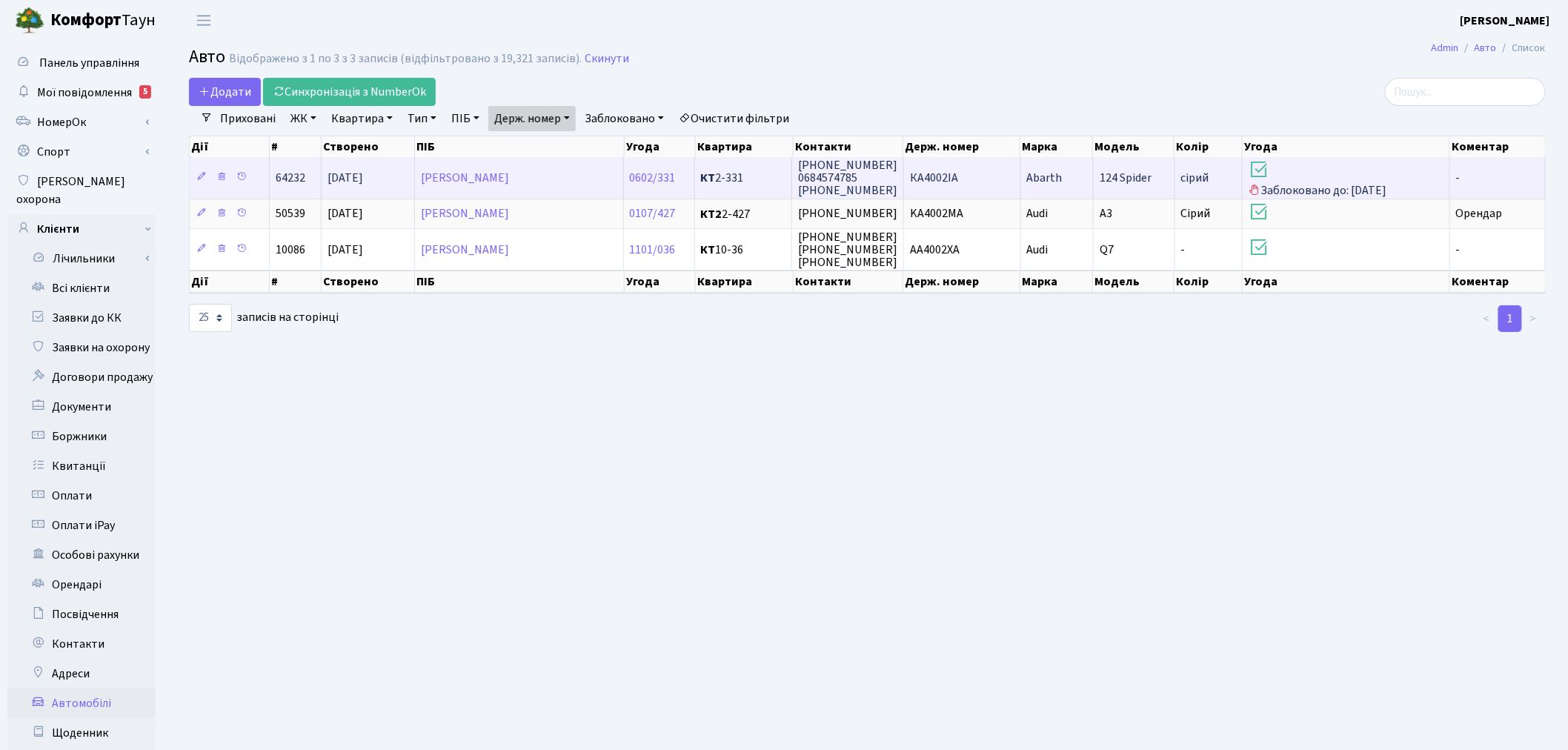
click at [1136, 170] on span "124 Spider" at bounding box center [1125, 178] width 51 height 16
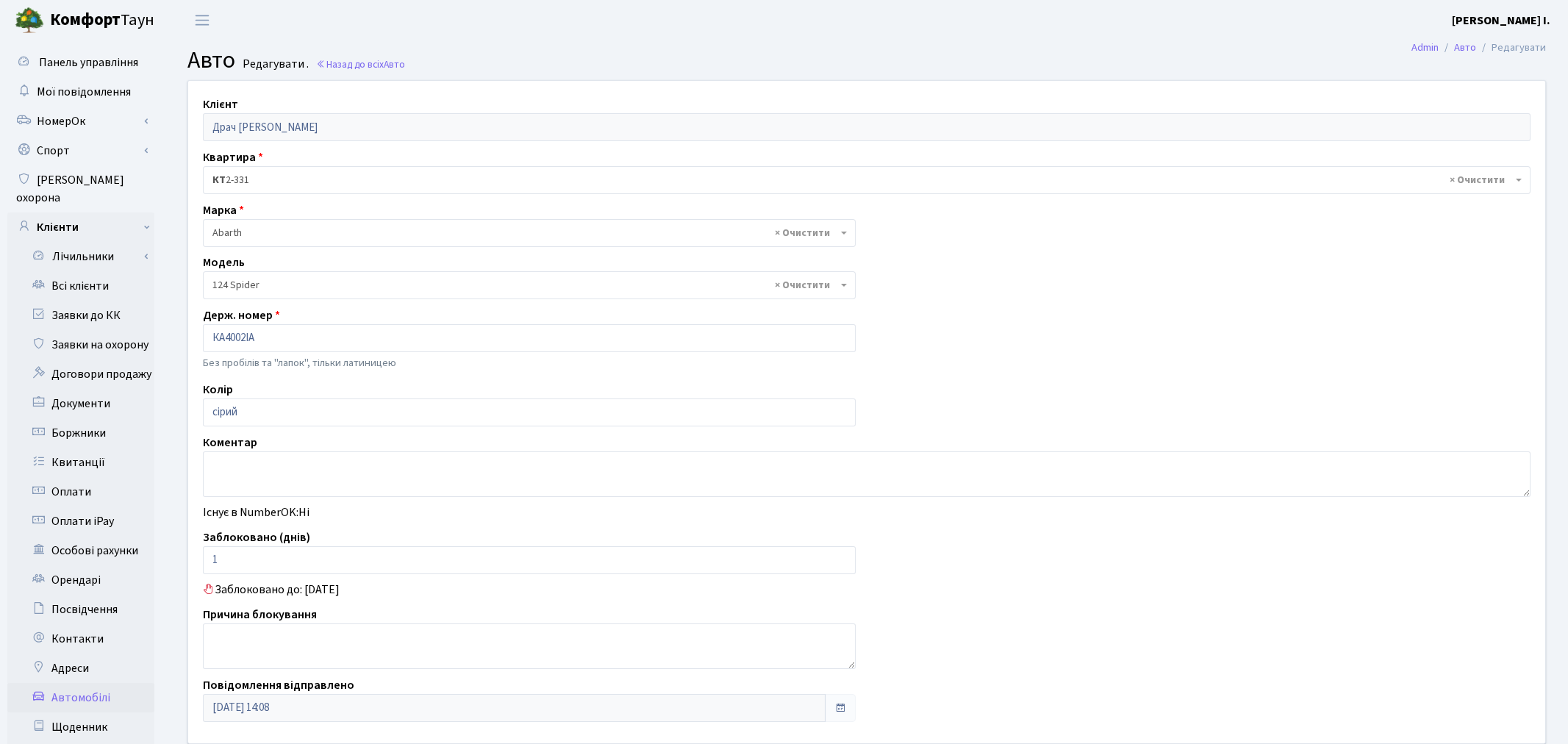
select select "1"
drag, startPoint x: 254, startPoint y: 541, endPoint x: 194, endPoint y: 549, distance: 60.5
click at [194, 549] on div "Заблоковано (днів) 1" at bounding box center [526, 551] width 669 height 45
drag, startPoint x: 225, startPoint y: 565, endPoint x: 202, endPoint y: 562, distance: 23.2
click at [203, 562] on input "1" at bounding box center [526, 560] width 647 height 28
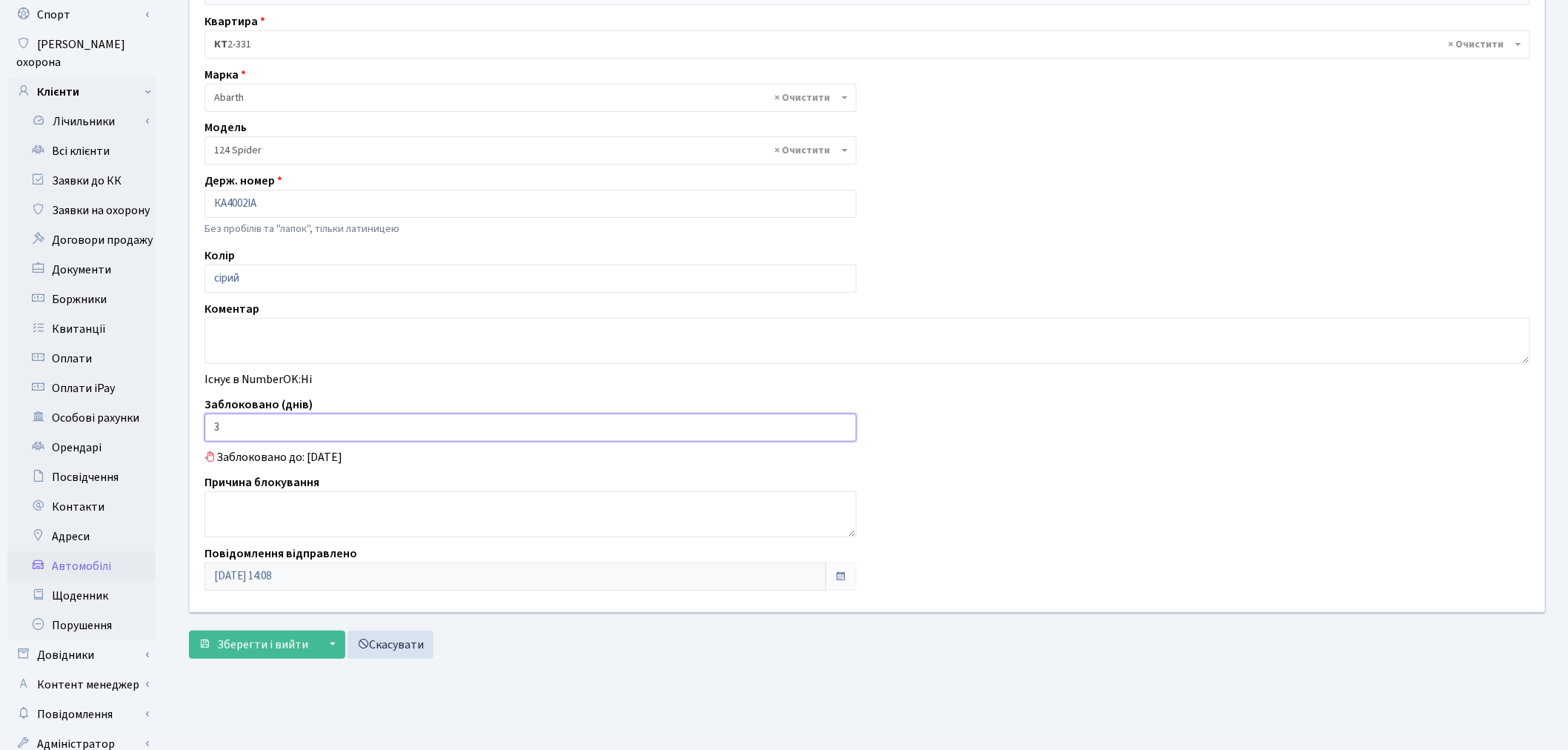
scroll to position [172, 0]
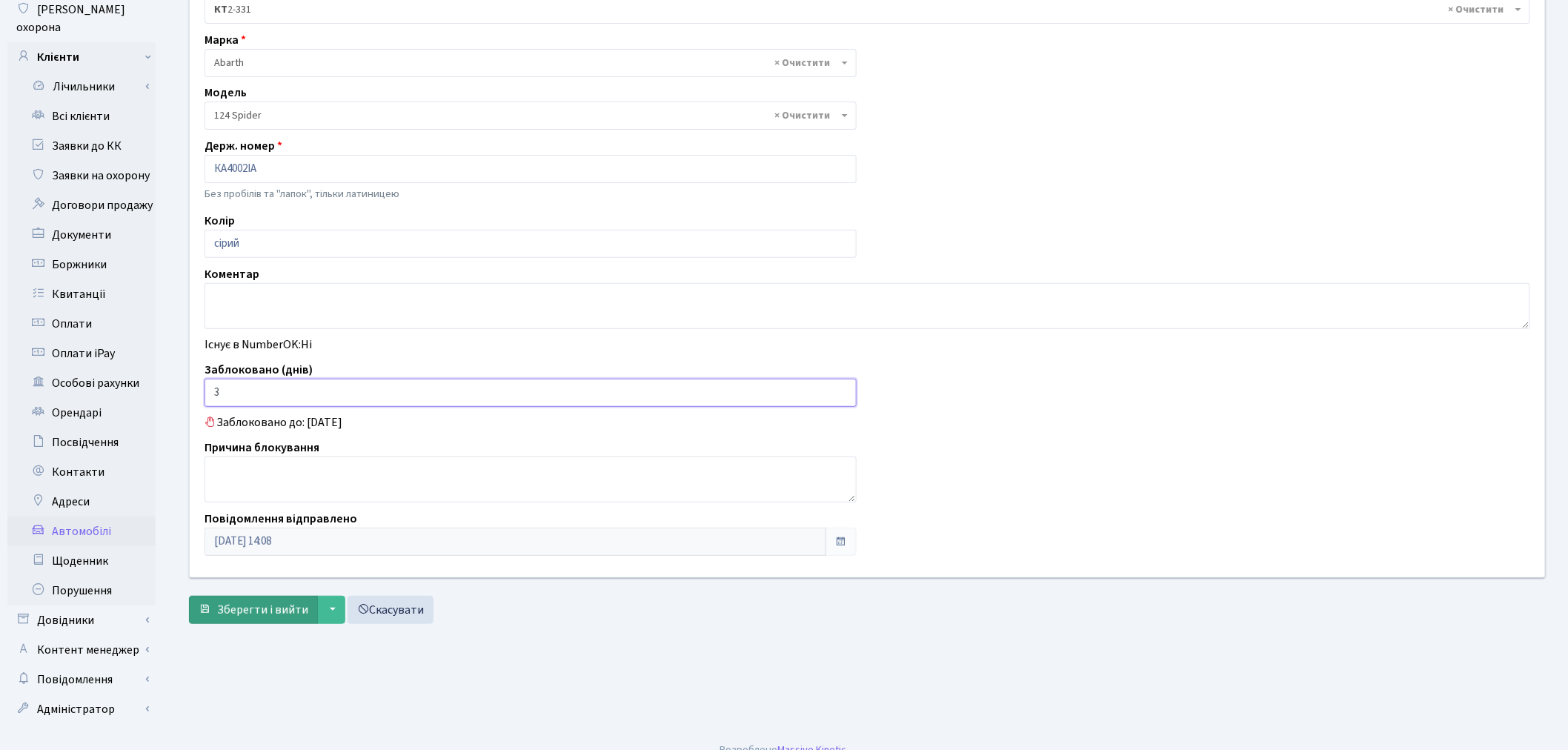
type input "3"
click at [252, 609] on span "Зберегти і вийти" at bounding box center [263, 610] width 92 height 16
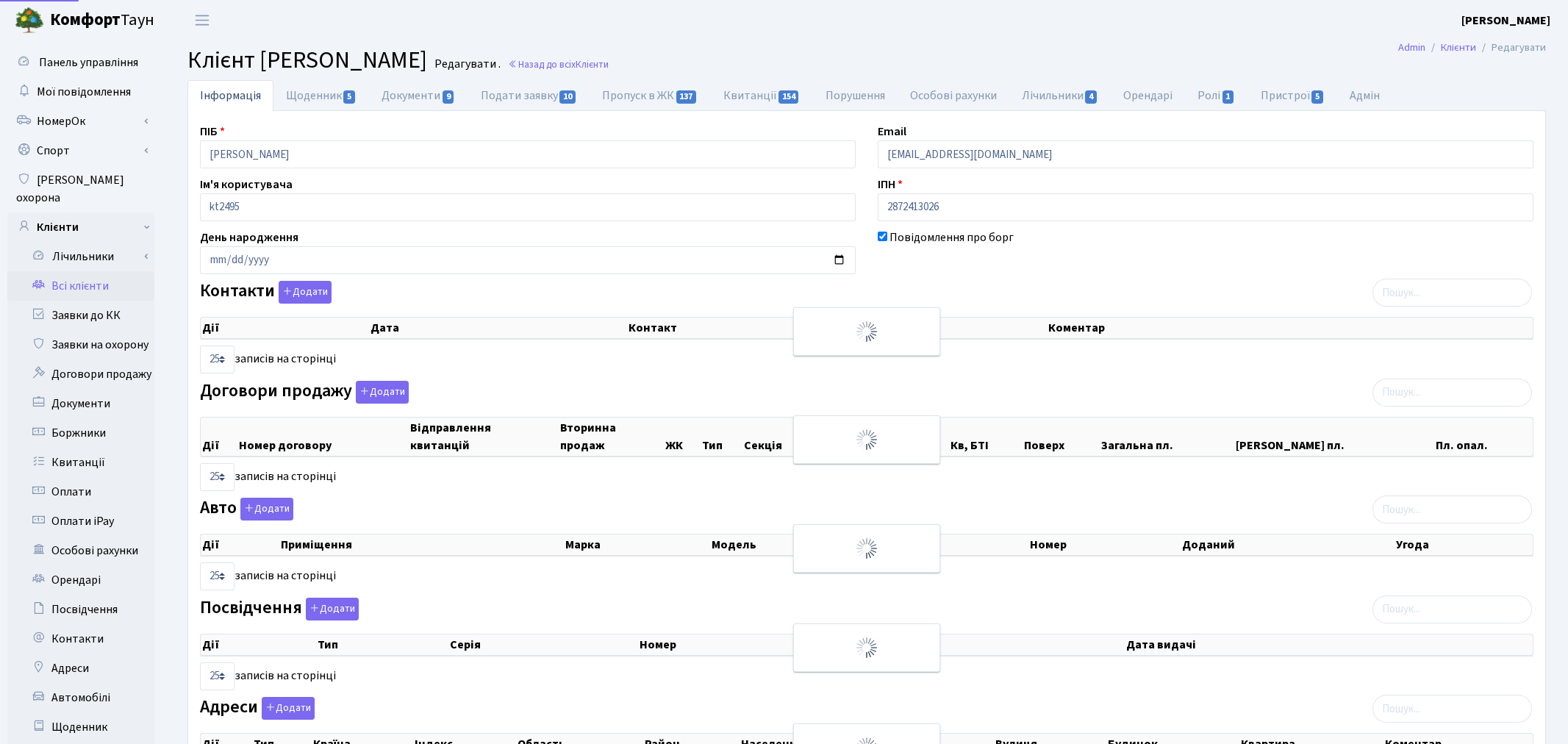
select select "25"
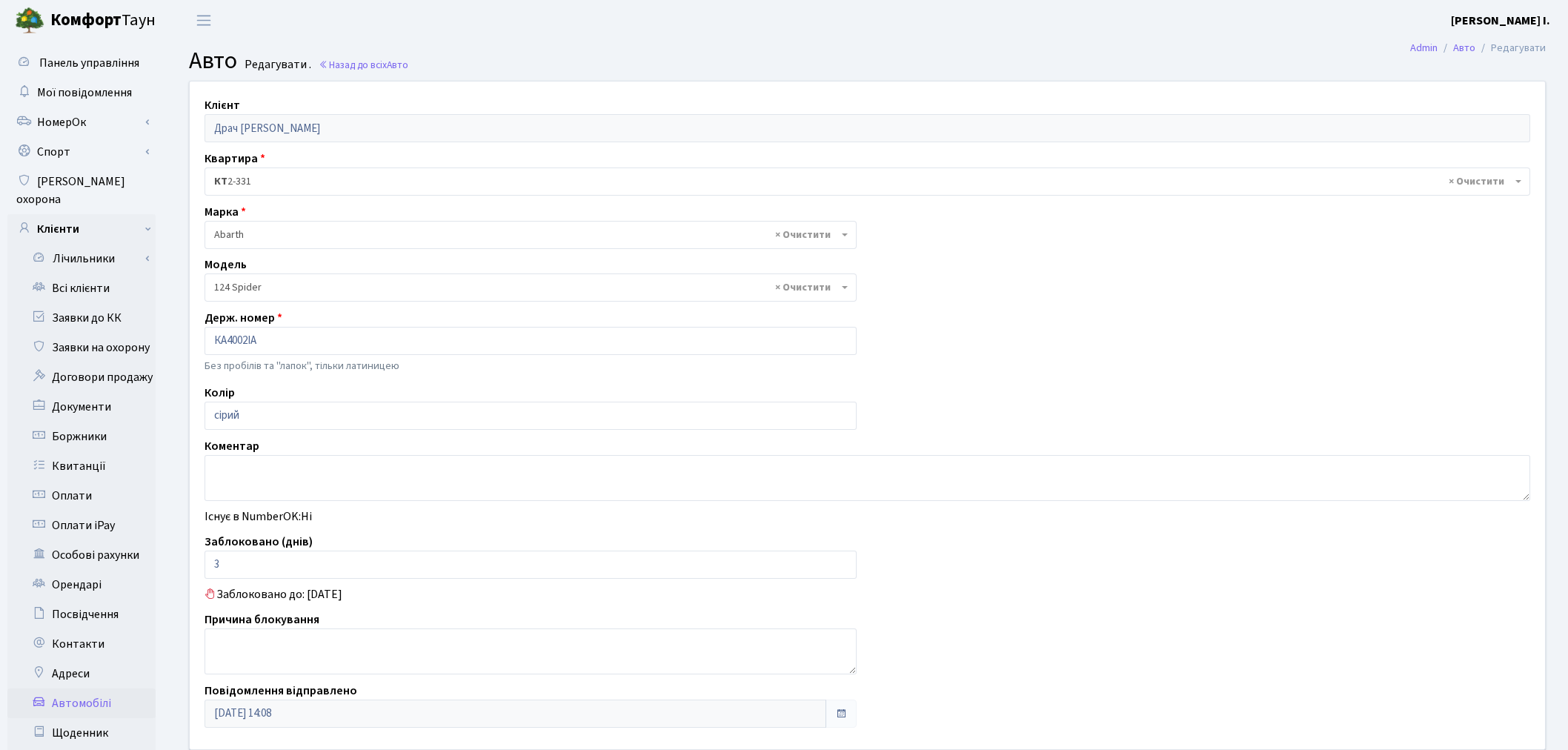
select select "1"
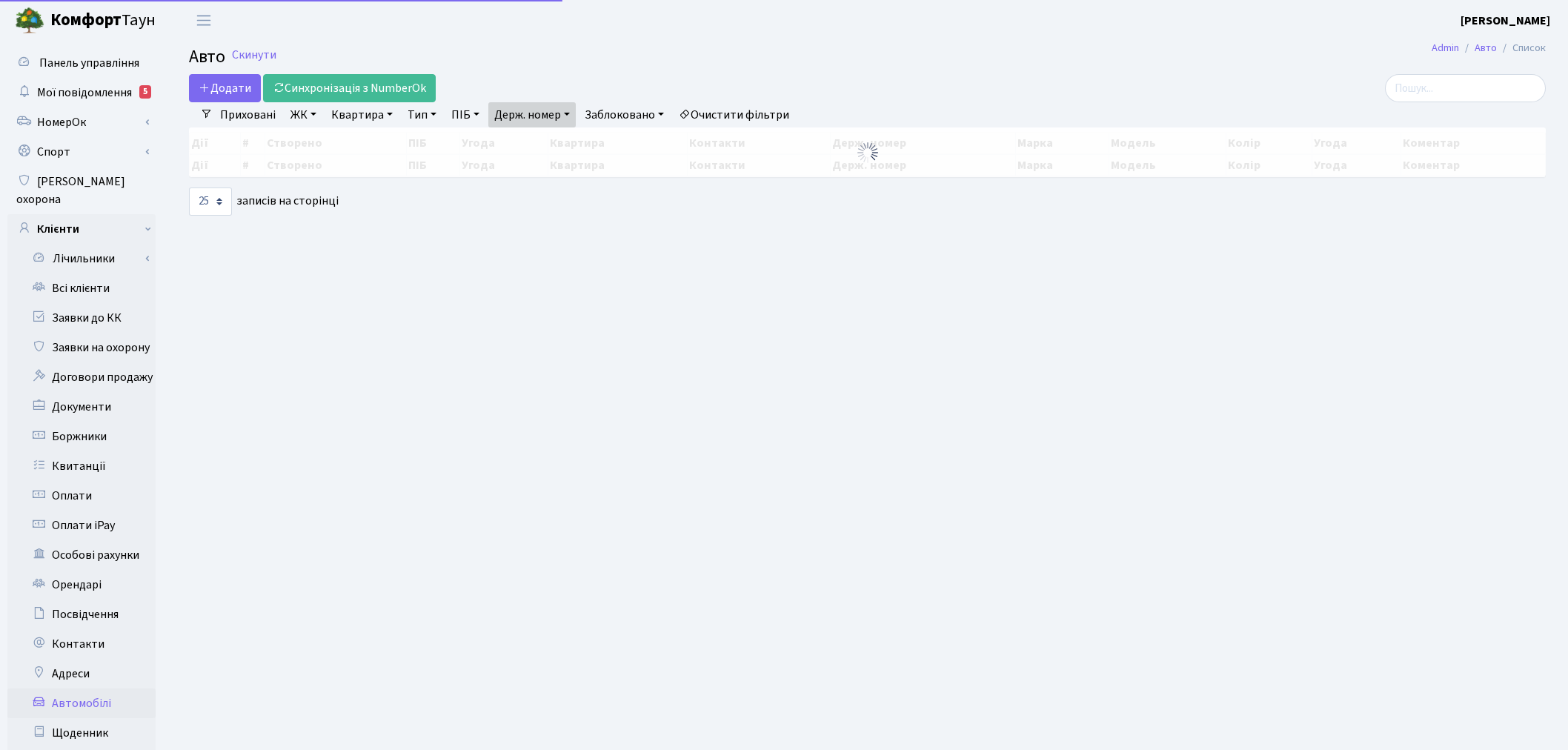
select select "25"
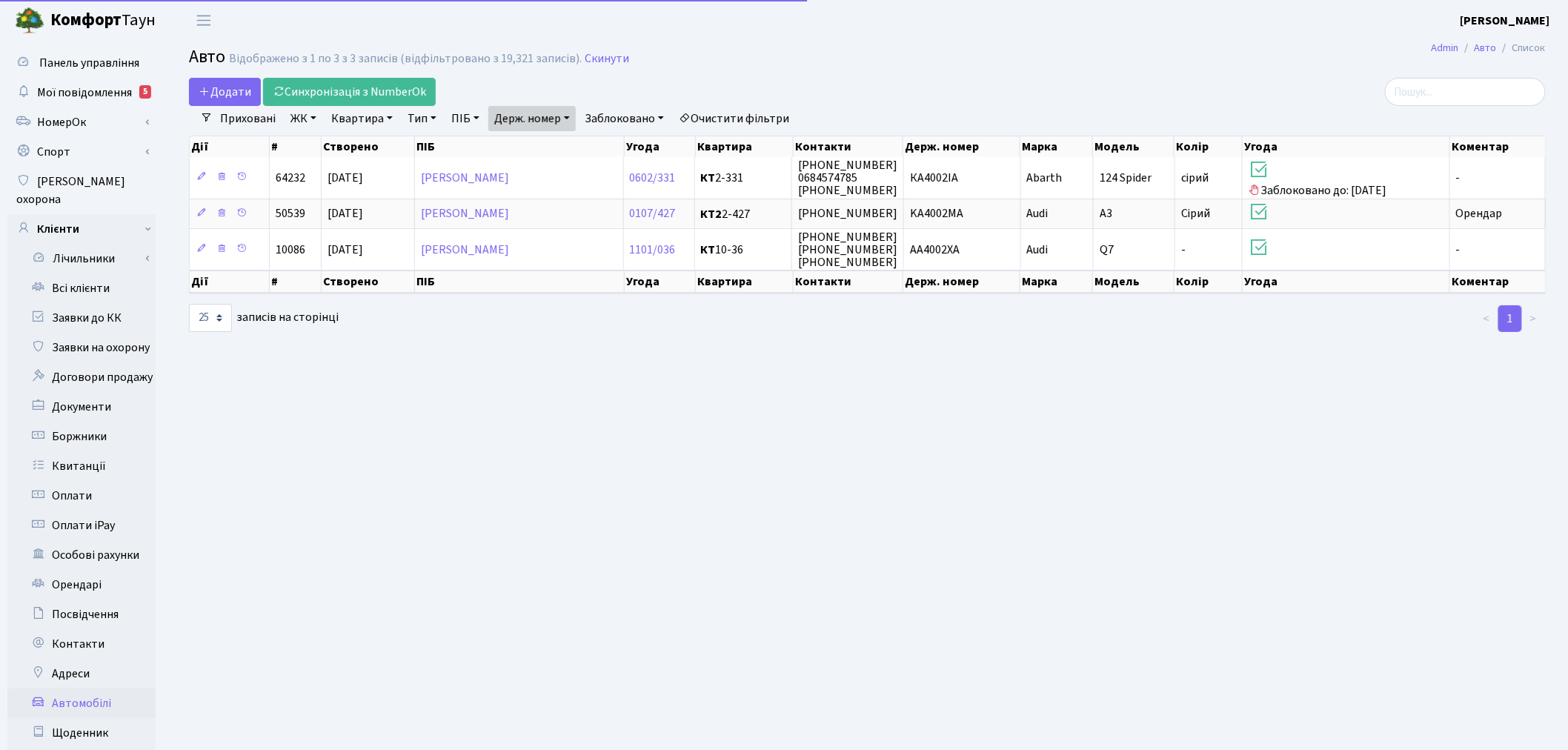
click at [559, 120] on link "Держ. номер" at bounding box center [532, 118] width 87 height 25
click at [561, 145] on input "4002" at bounding box center [533, 147] width 87 height 28
type input "8451"
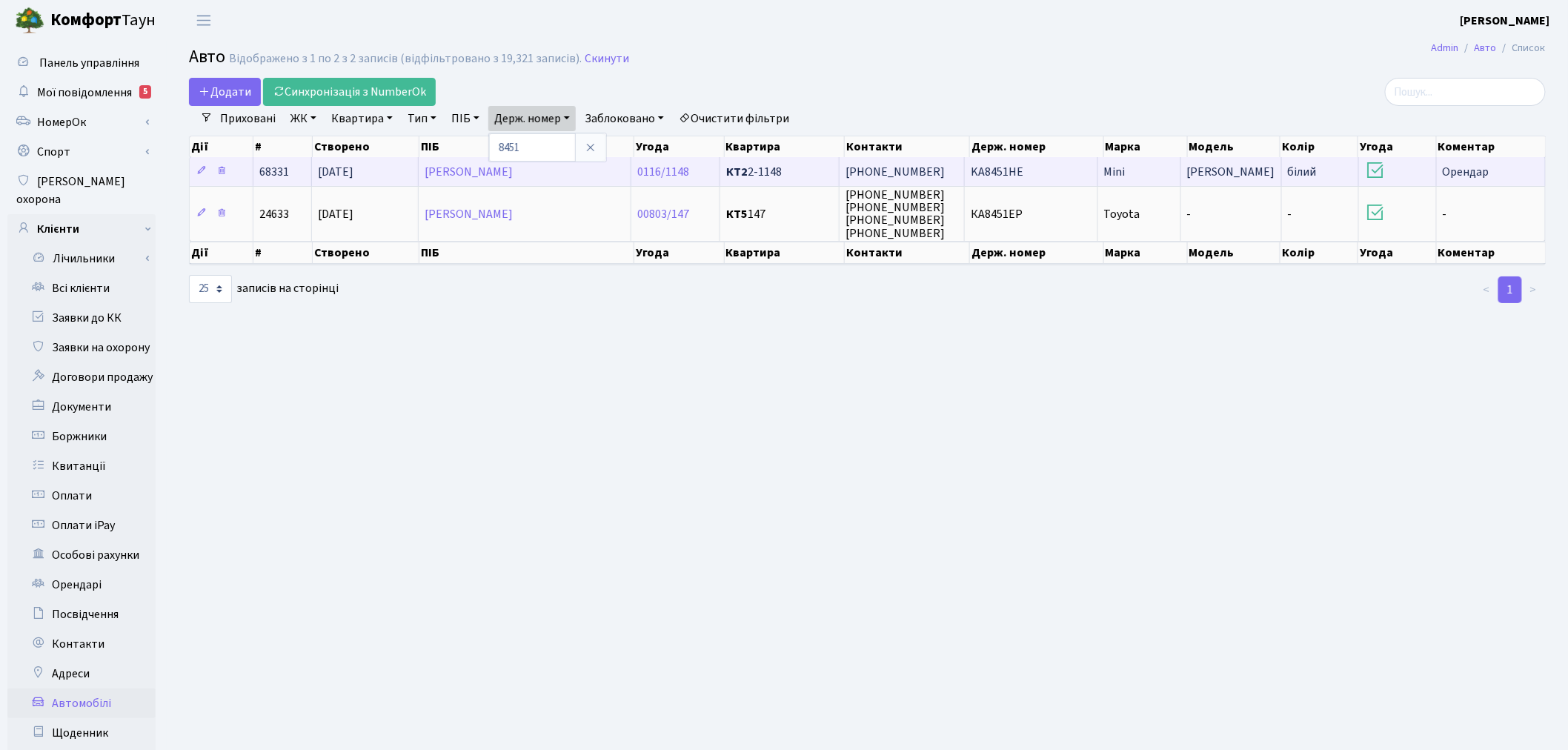
click at [1064, 176] on td "KA8451HE" at bounding box center [1031, 171] width 133 height 29
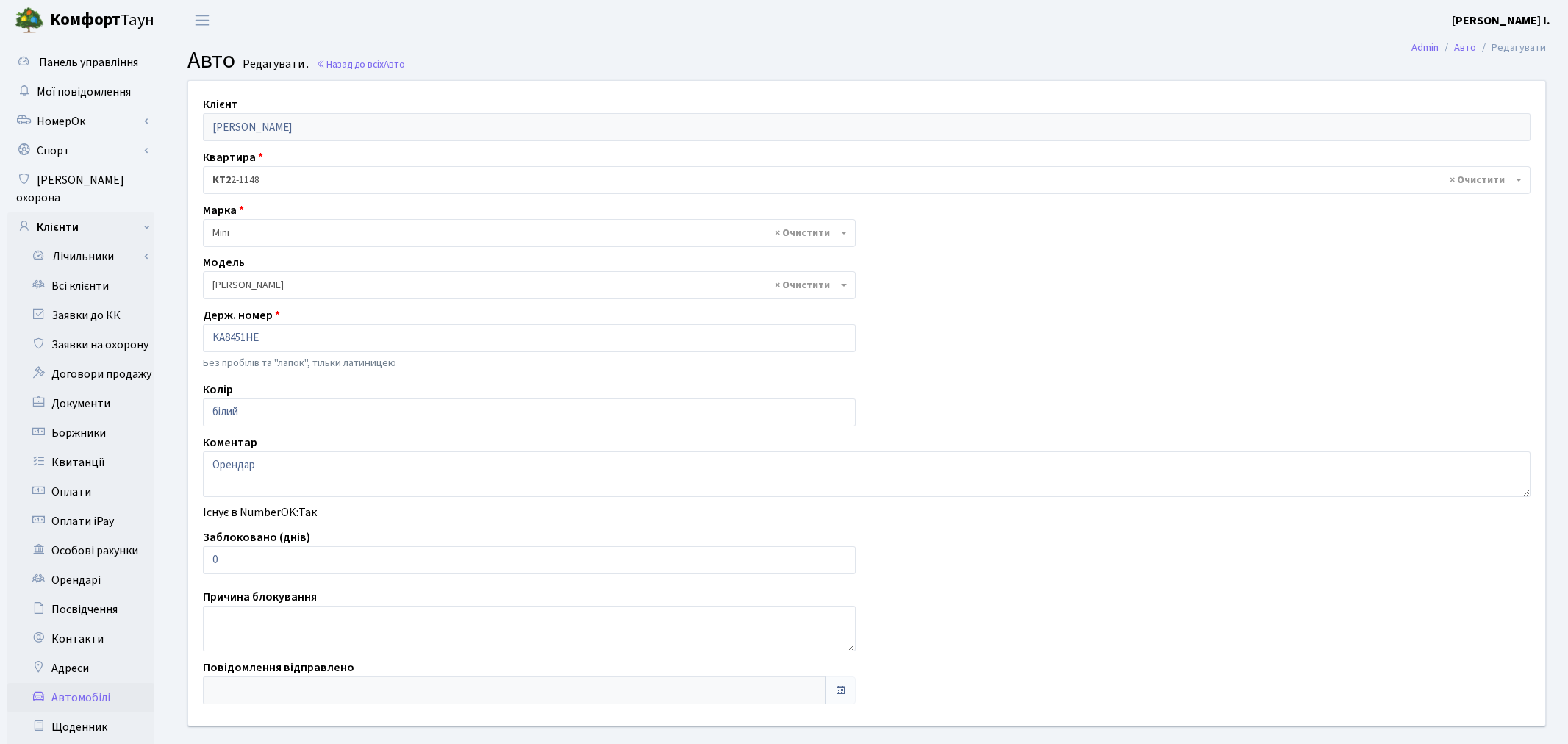
select select "4498"
drag, startPoint x: 251, startPoint y: 554, endPoint x: 203, endPoint y: 560, distance: 48.4
click at [203, 560] on input "0" at bounding box center [526, 560] width 647 height 28
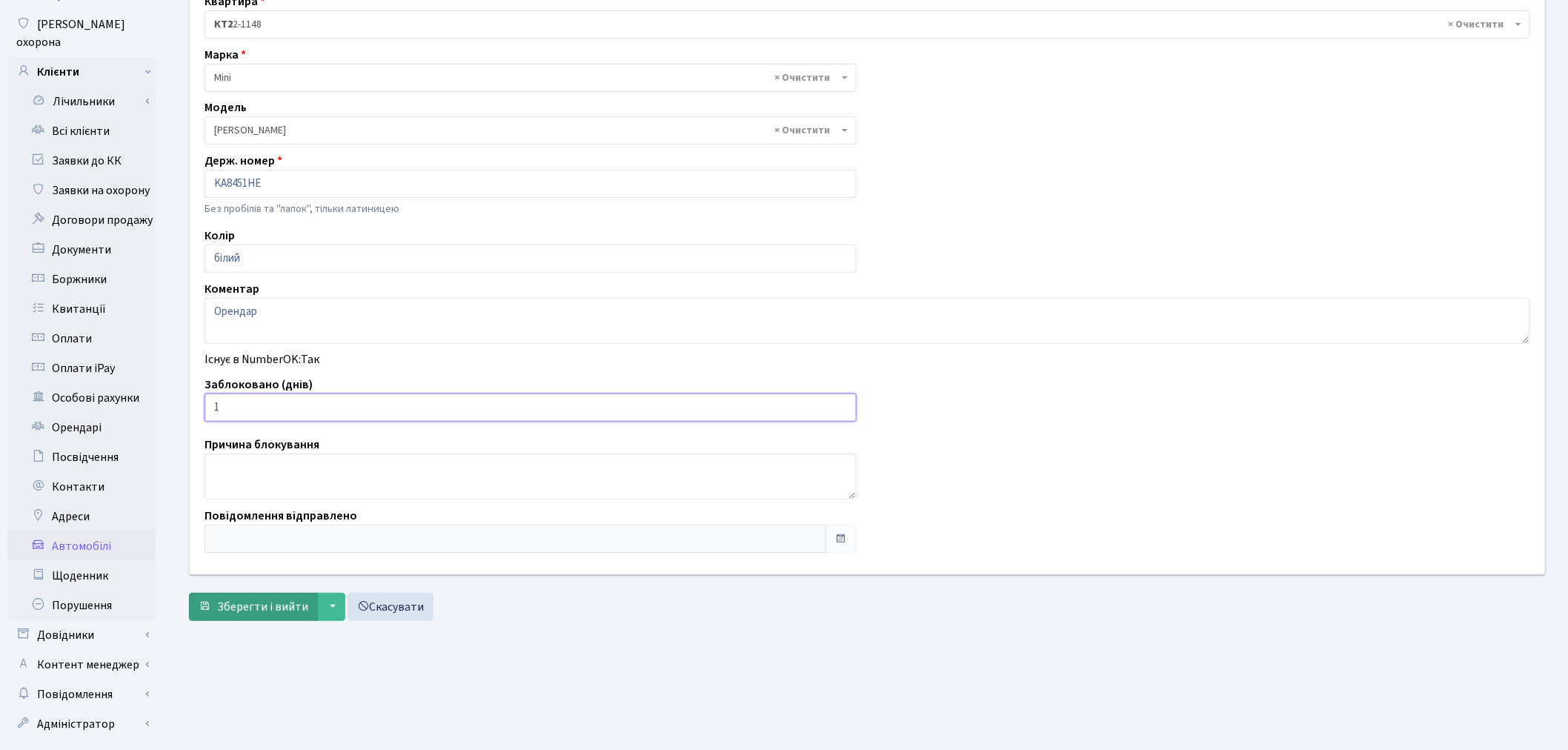
scroll to position [164, 0]
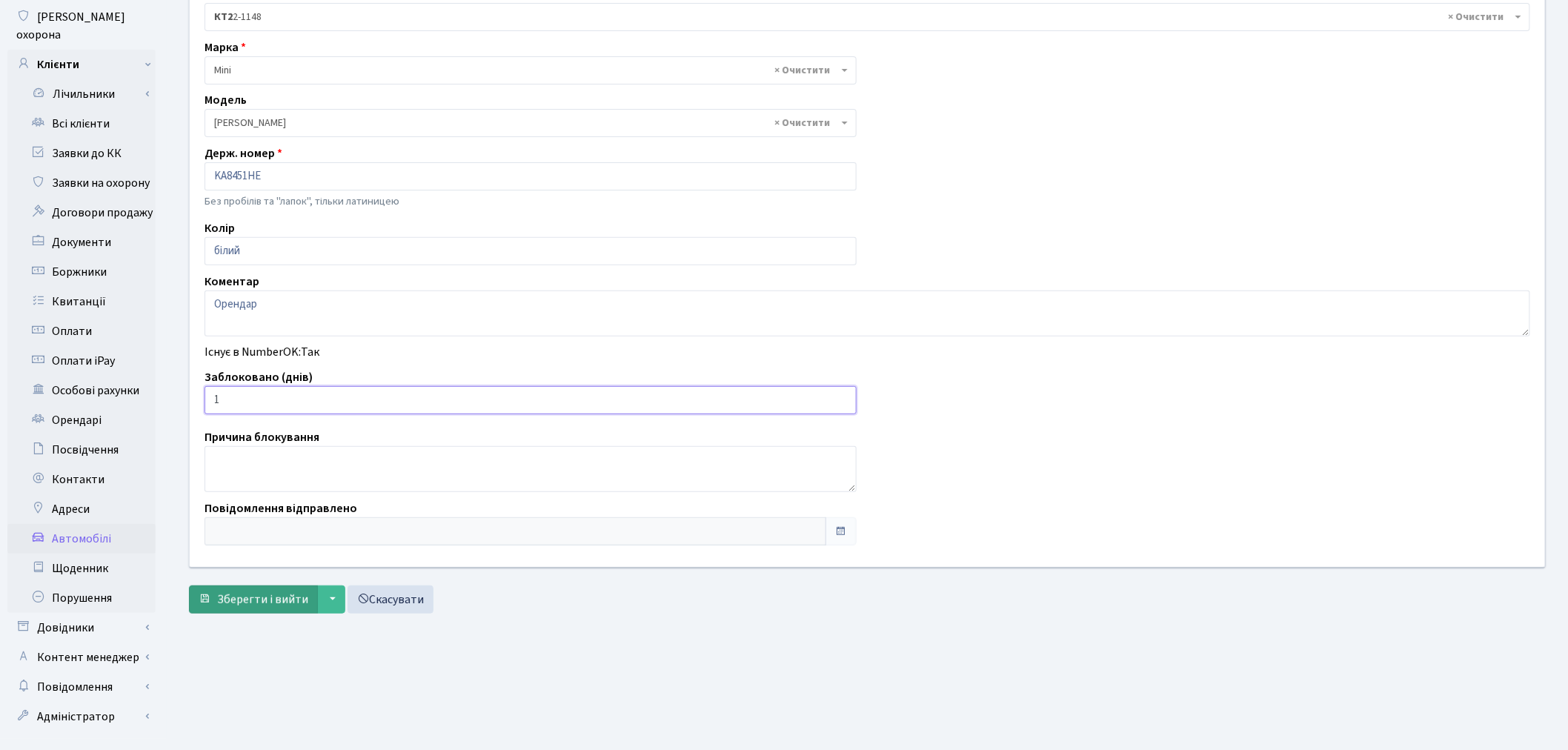
type input "1"
click at [246, 587] on button "Зберегти і вийти" at bounding box center [253, 600] width 129 height 28
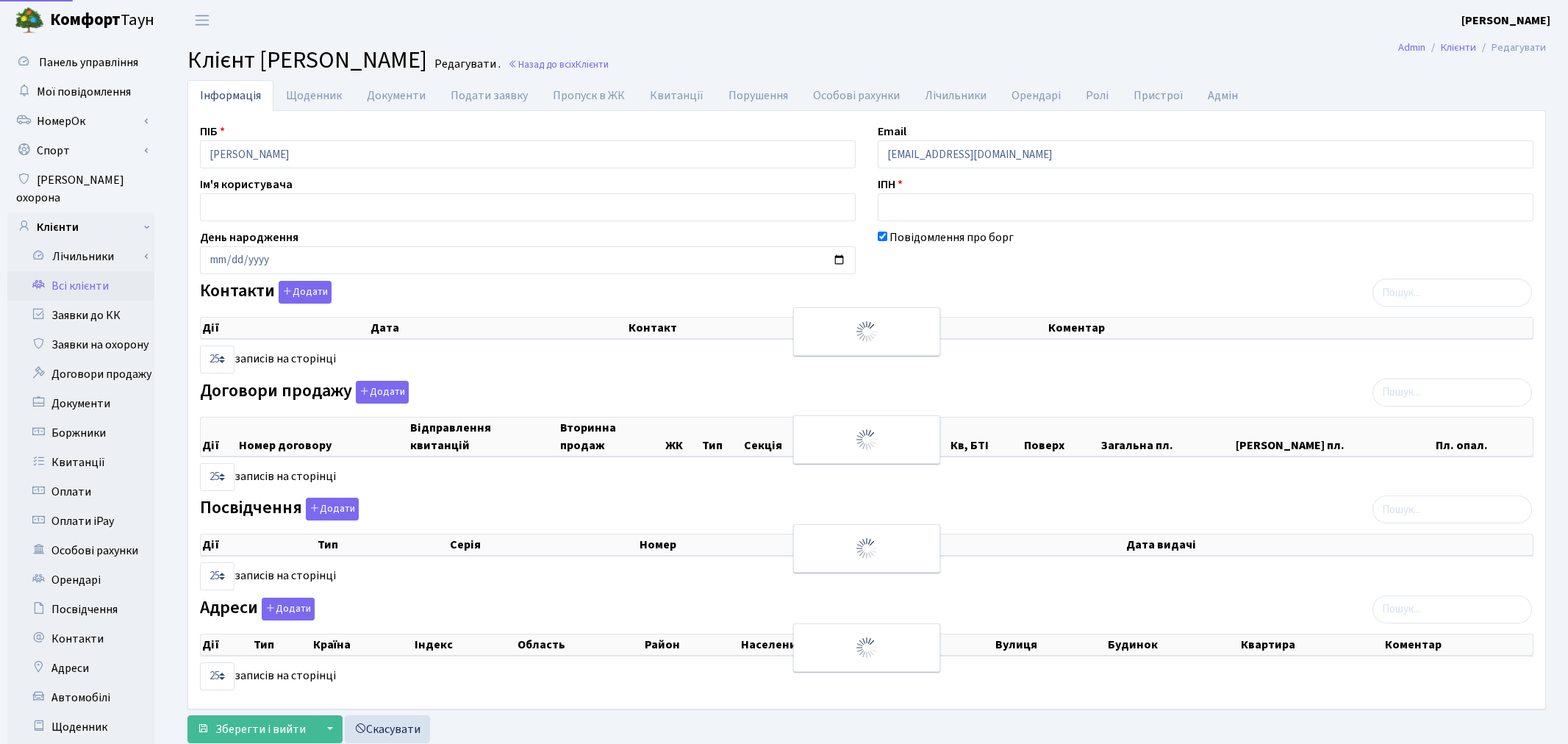
select select "25"
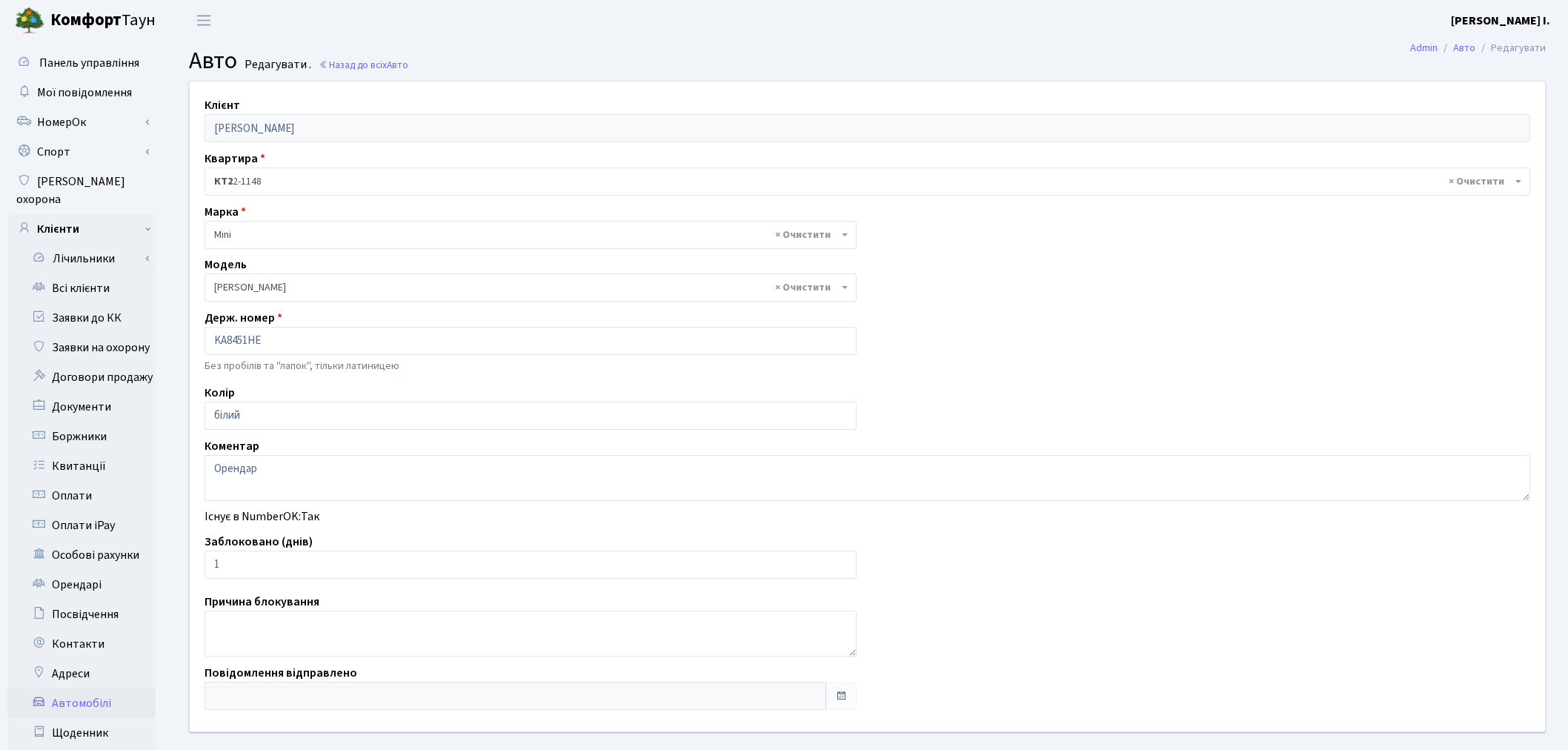
select select "4498"
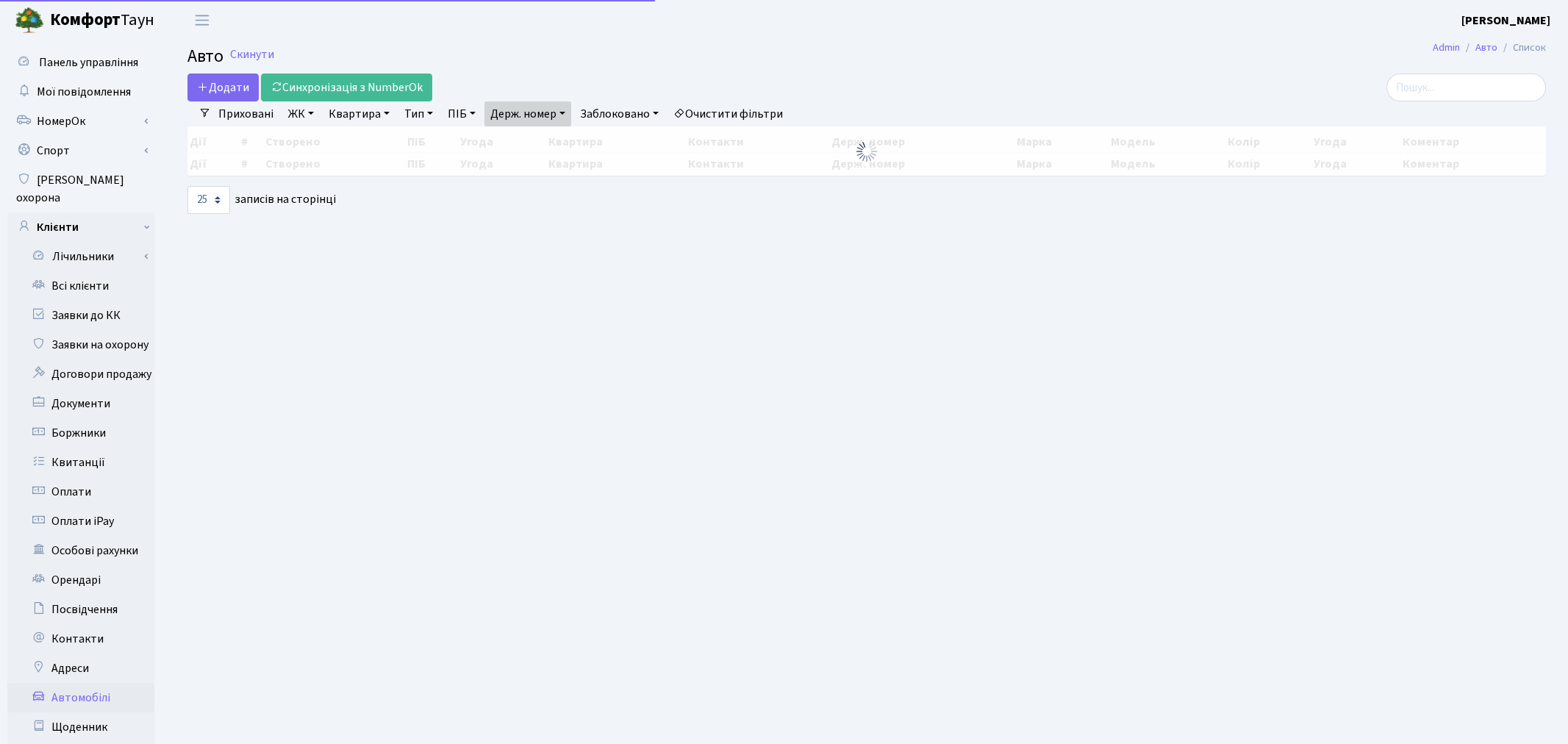
select select "25"
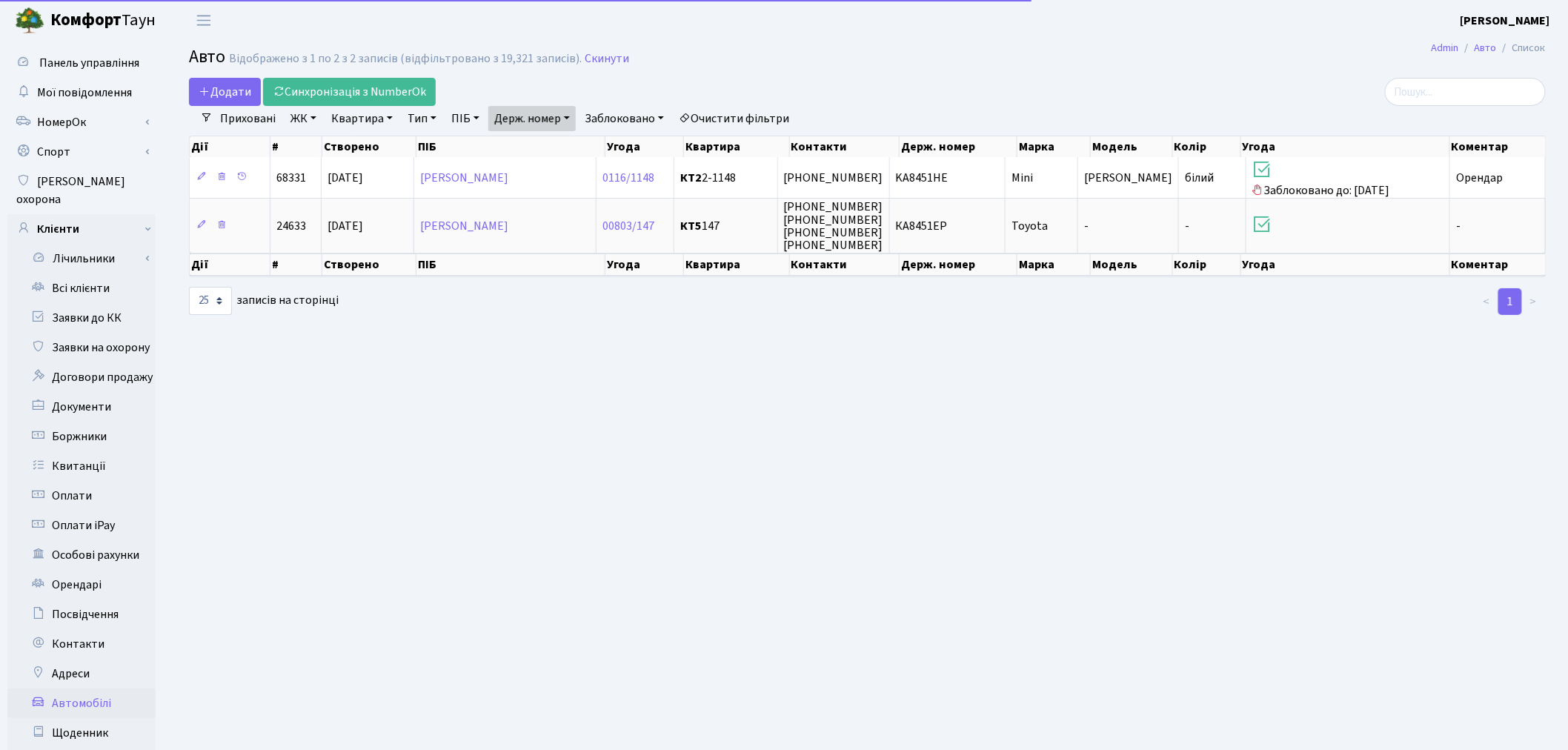
click at [513, 120] on link "Держ. номер" at bounding box center [532, 118] width 87 height 25
click at [543, 134] on input "8451" at bounding box center [533, 147] width 87 height 28
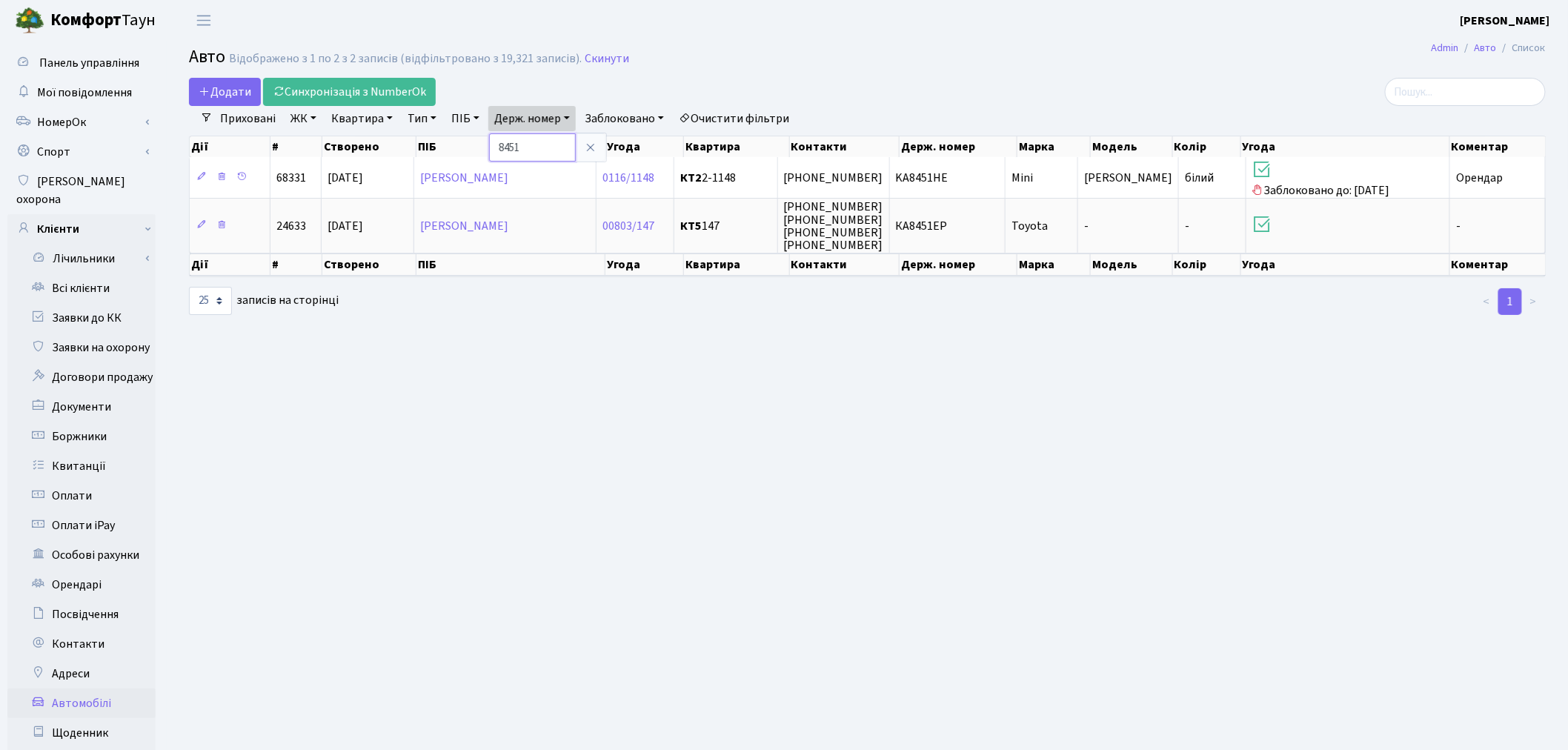
click at [542, 142] on input "8451" at bounding box center [533, 147] width 87 height 28
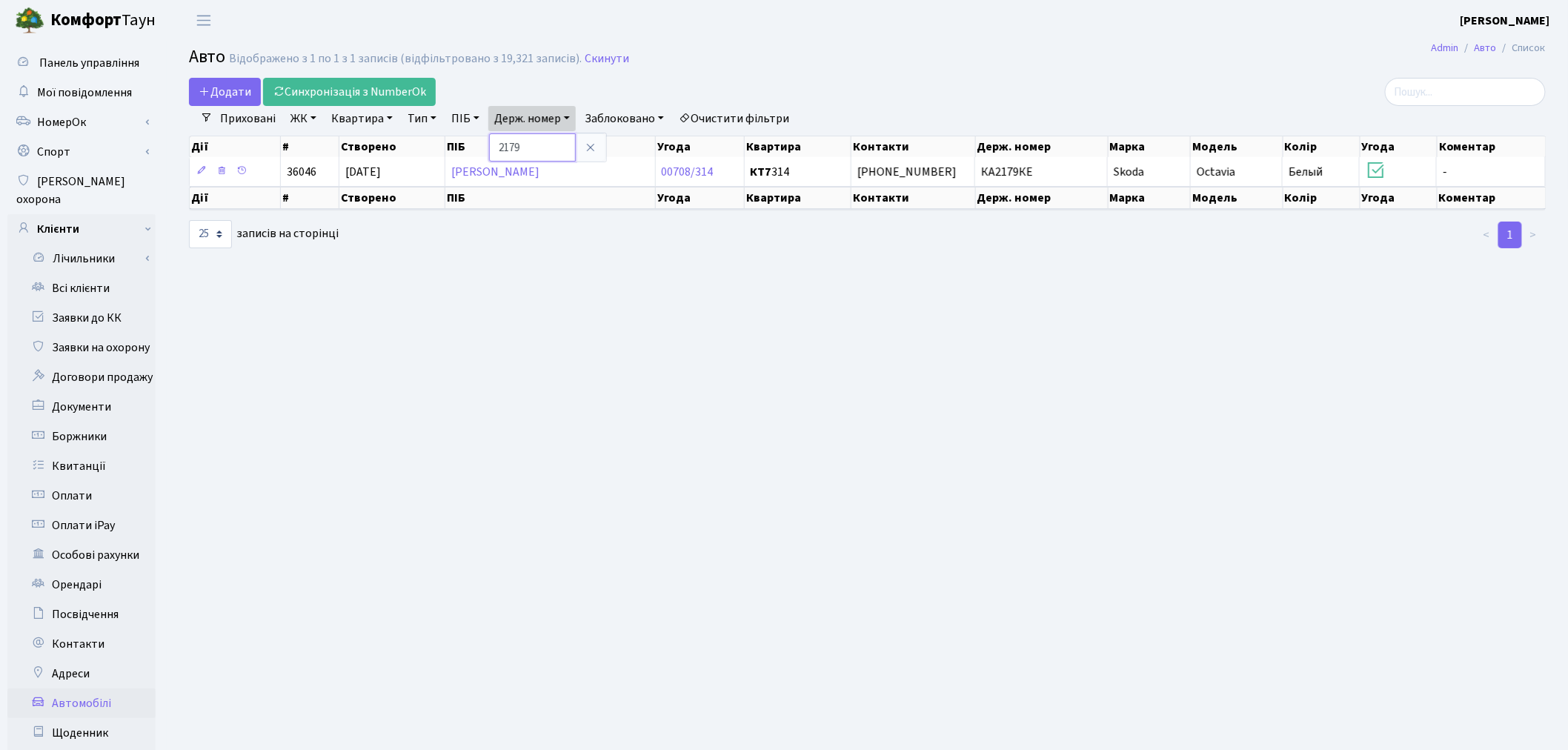
click at [536, 148] on input "2179" at bounding box center [533, 147] width 87 height 28
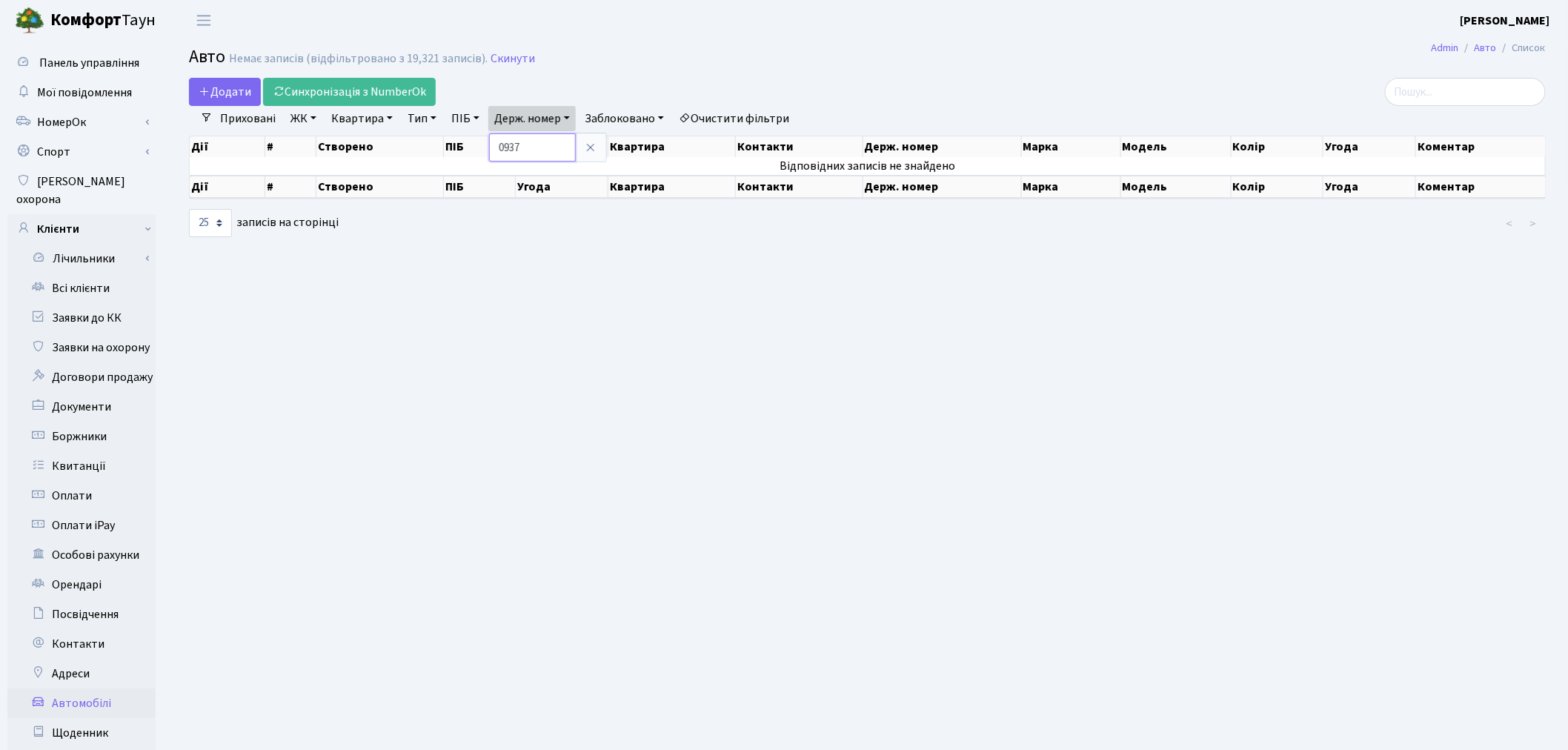
click at [535, 150] on input "0937" at bounding box center [533, 147] width 87 height 28
type input "1225"
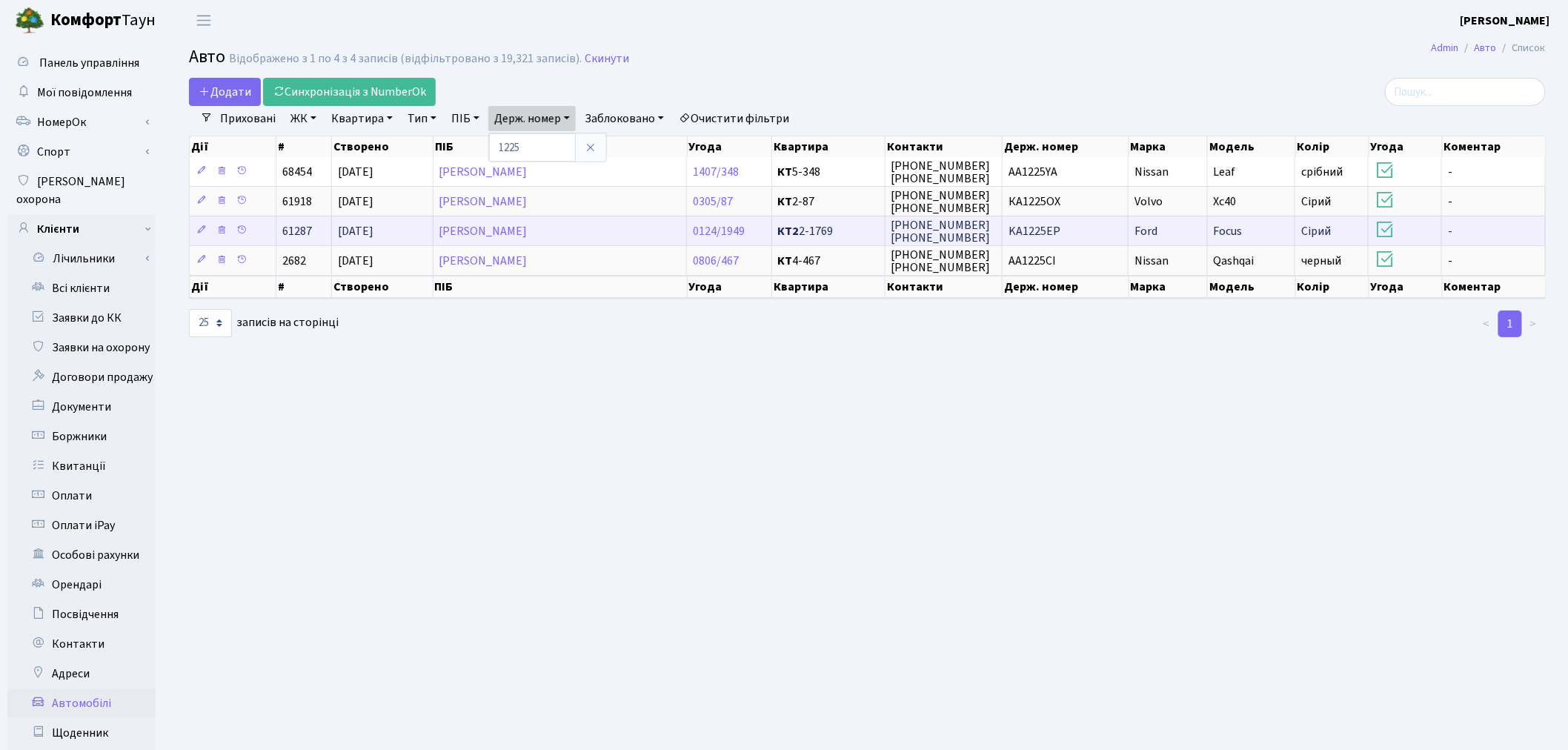
click at [1052, 230] on span "KA1225EP" at bounding box center [1034, 231] width 51 height 16
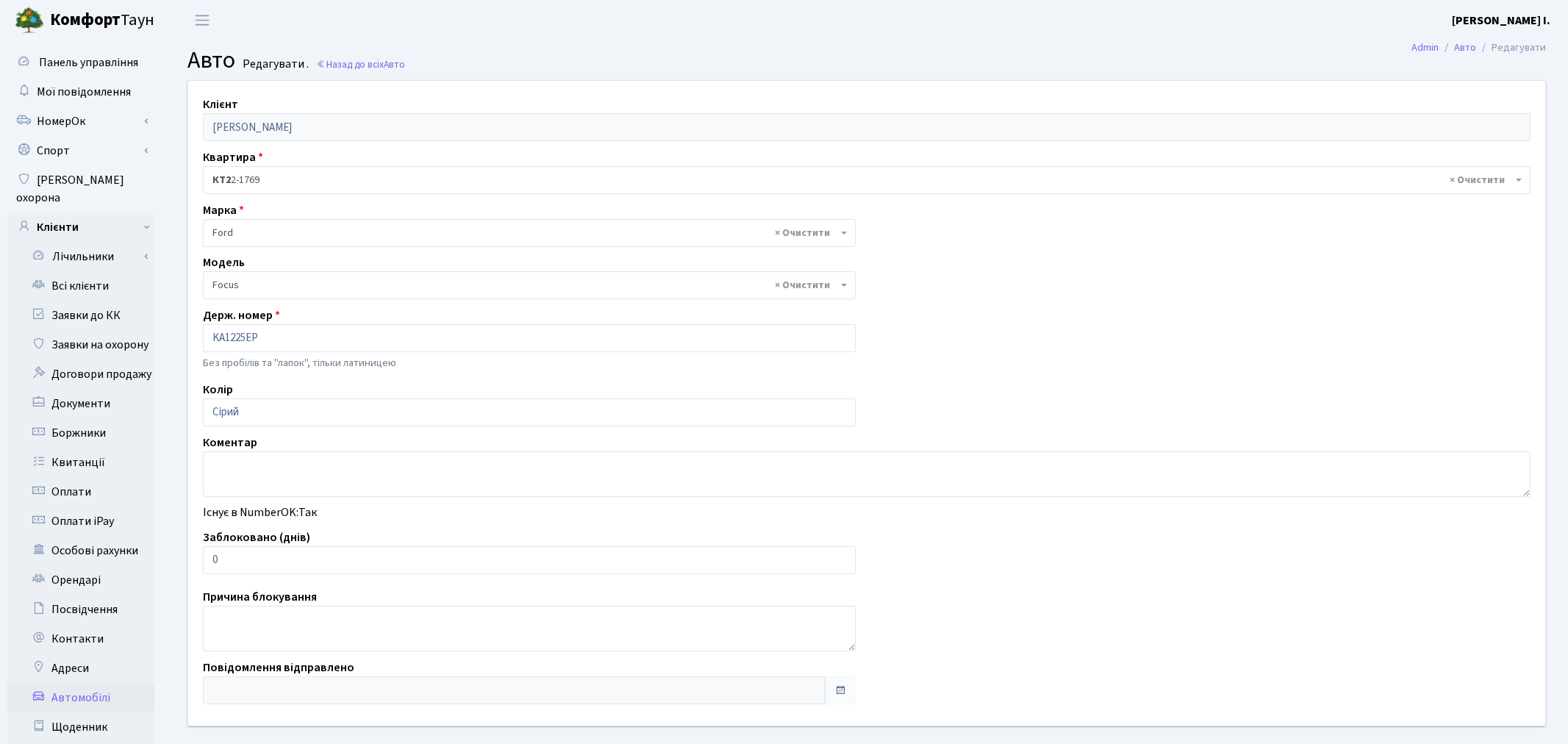
select select "781"
drag, startPoint x: 252, startPoint y: 563, endPoint x: 216, endPoint y: 560, distance: 36.1
click at [216, 560] on input "0" at bounding box center [526, 560] width 647 height 28
drag, startPoint x: 232, startPoint y: 559, endPoint x: 202, endPoint y: 559, distance: 30.0
click at [203, 559] on input "0" at bounding box center [526, 560] width 647 height 28
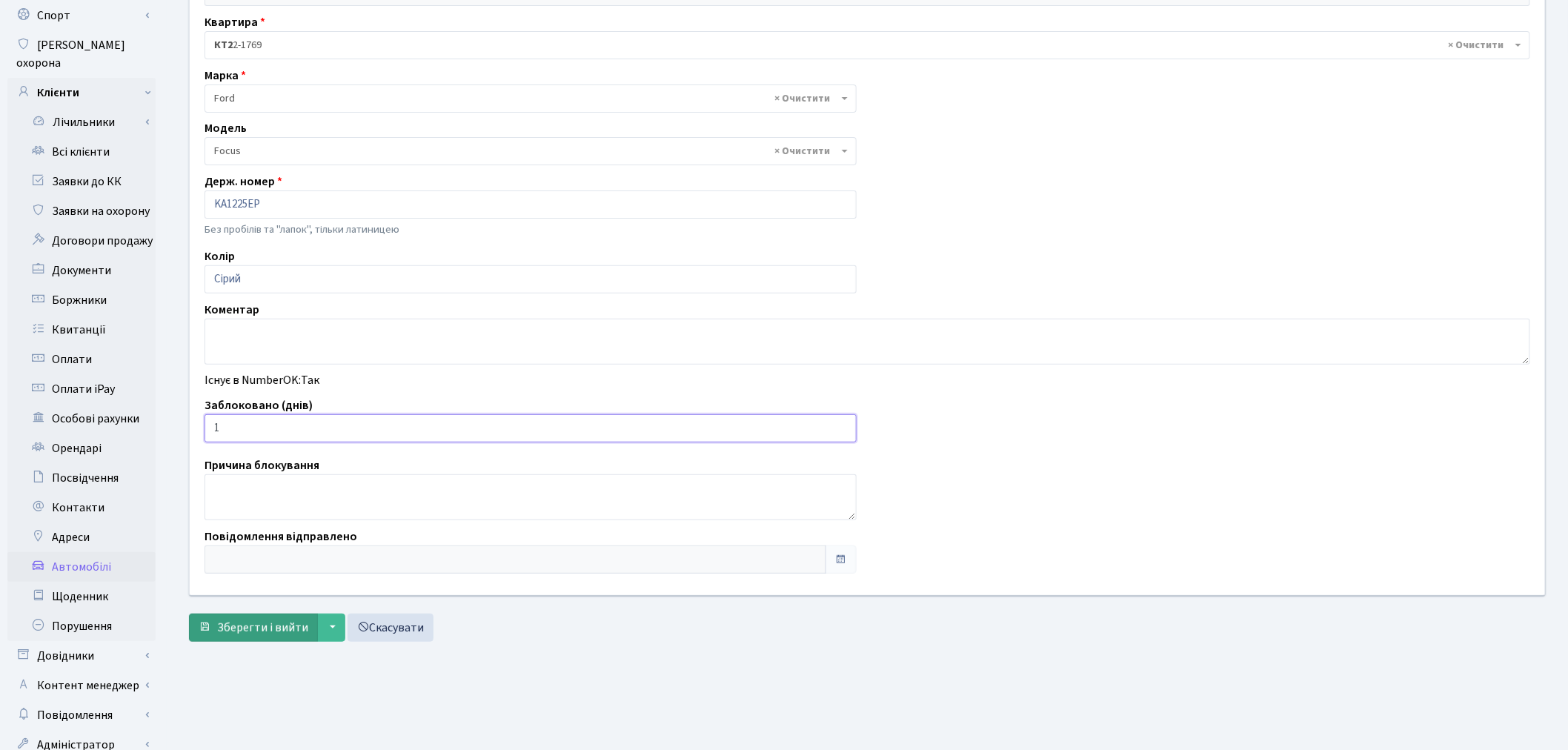
scroll to position [172, 0]
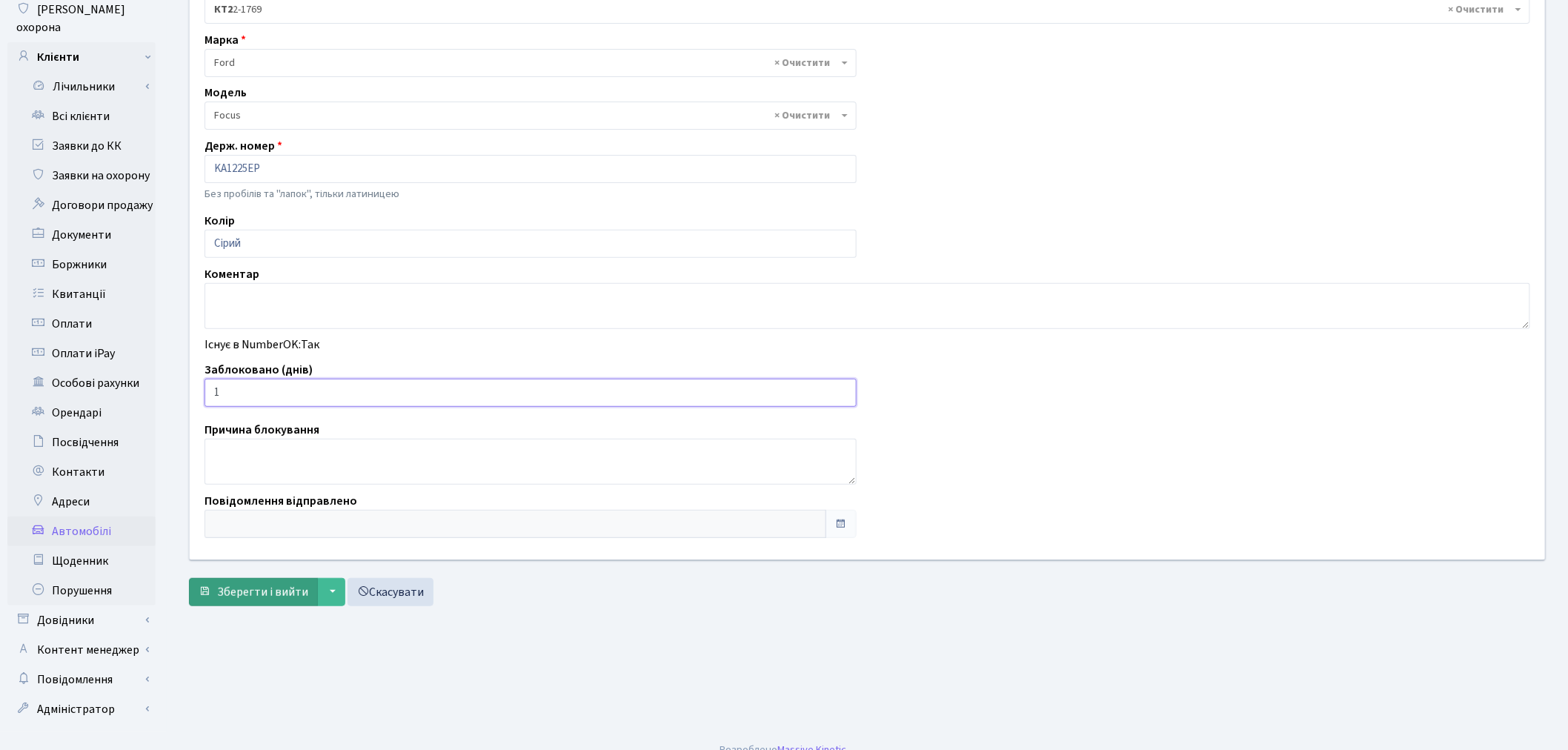
type input "1"
click at [255, 586] on span "Зберегти і вийти" at bounding box center [263, 592] width 92 height 16
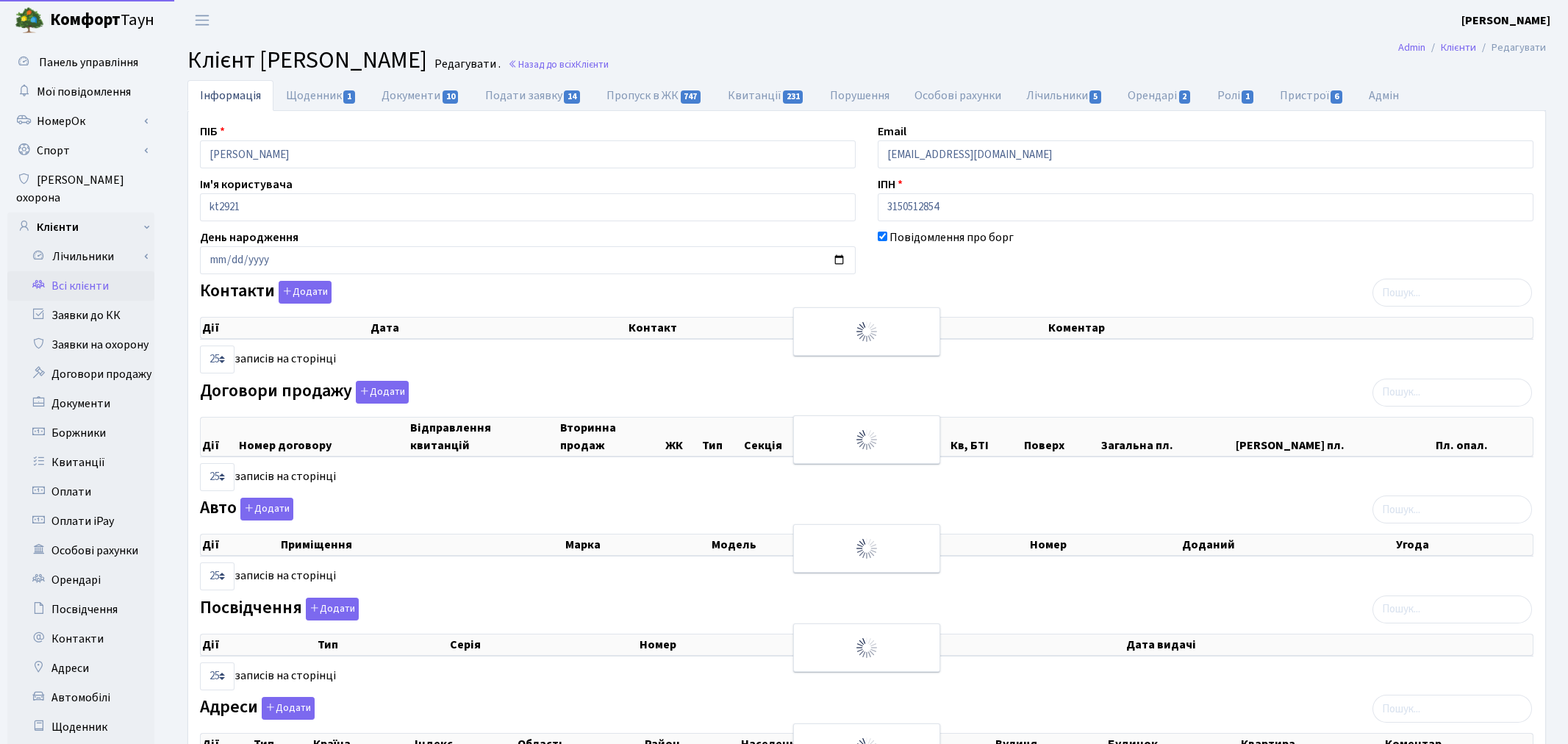
select select "25"
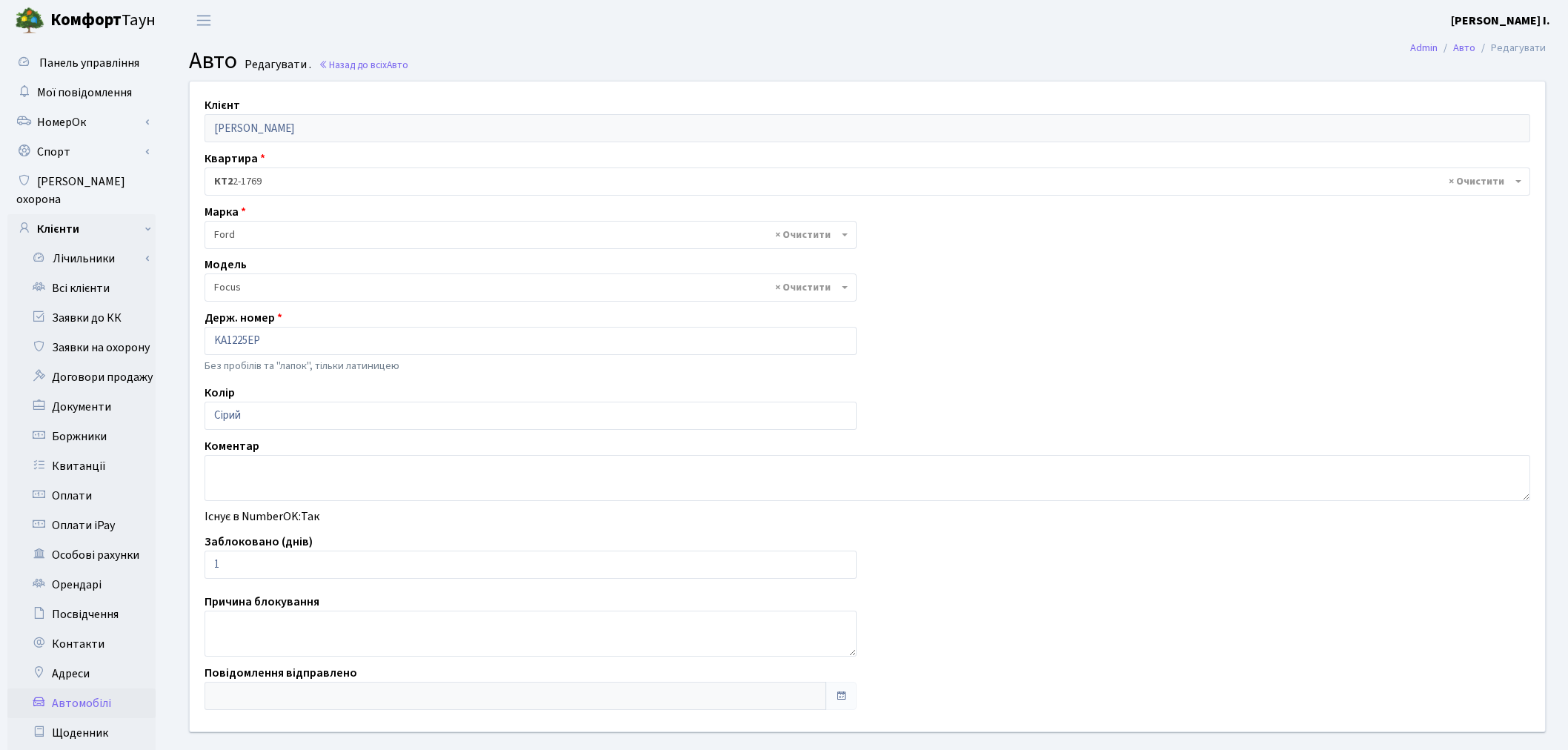
select select "781"
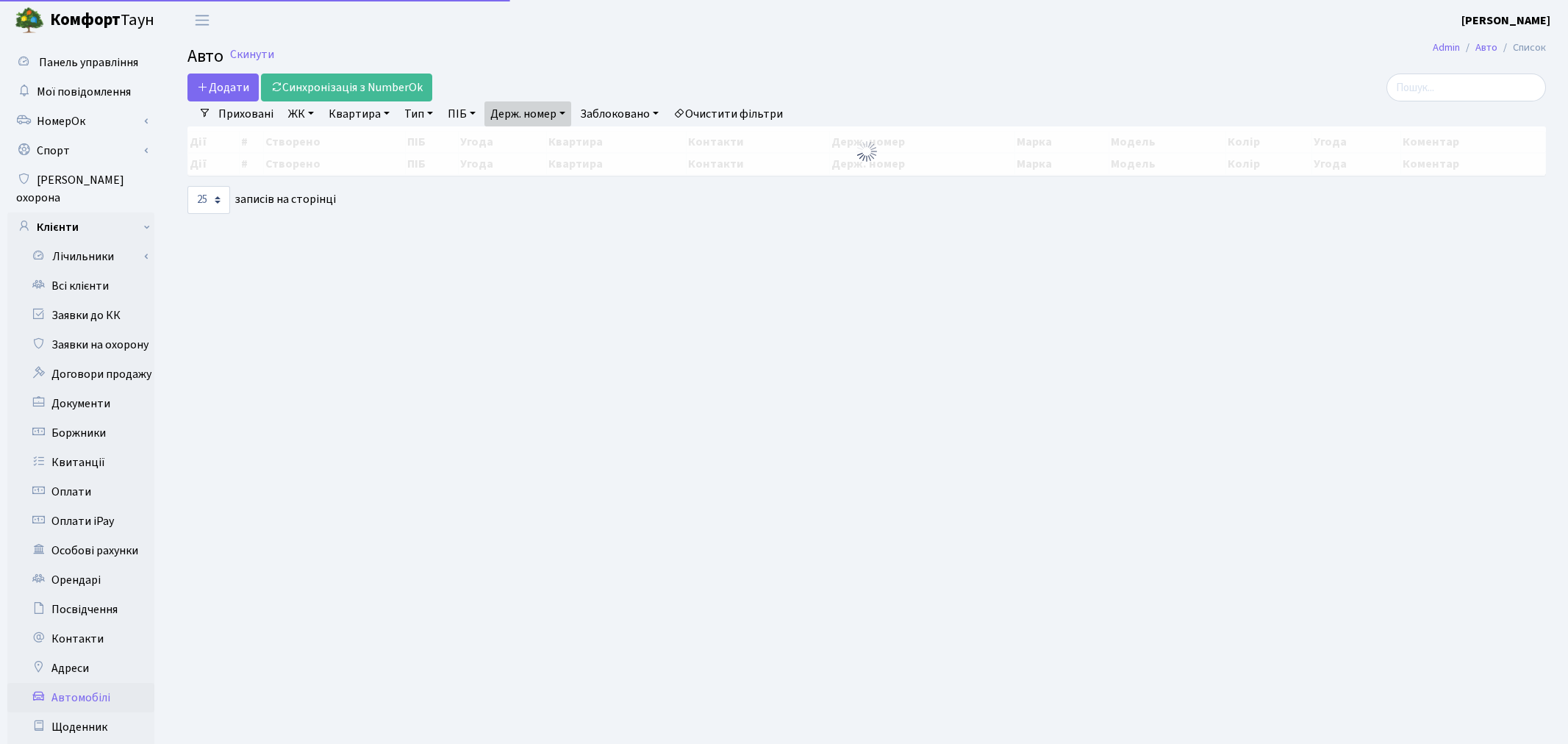
select select "25"
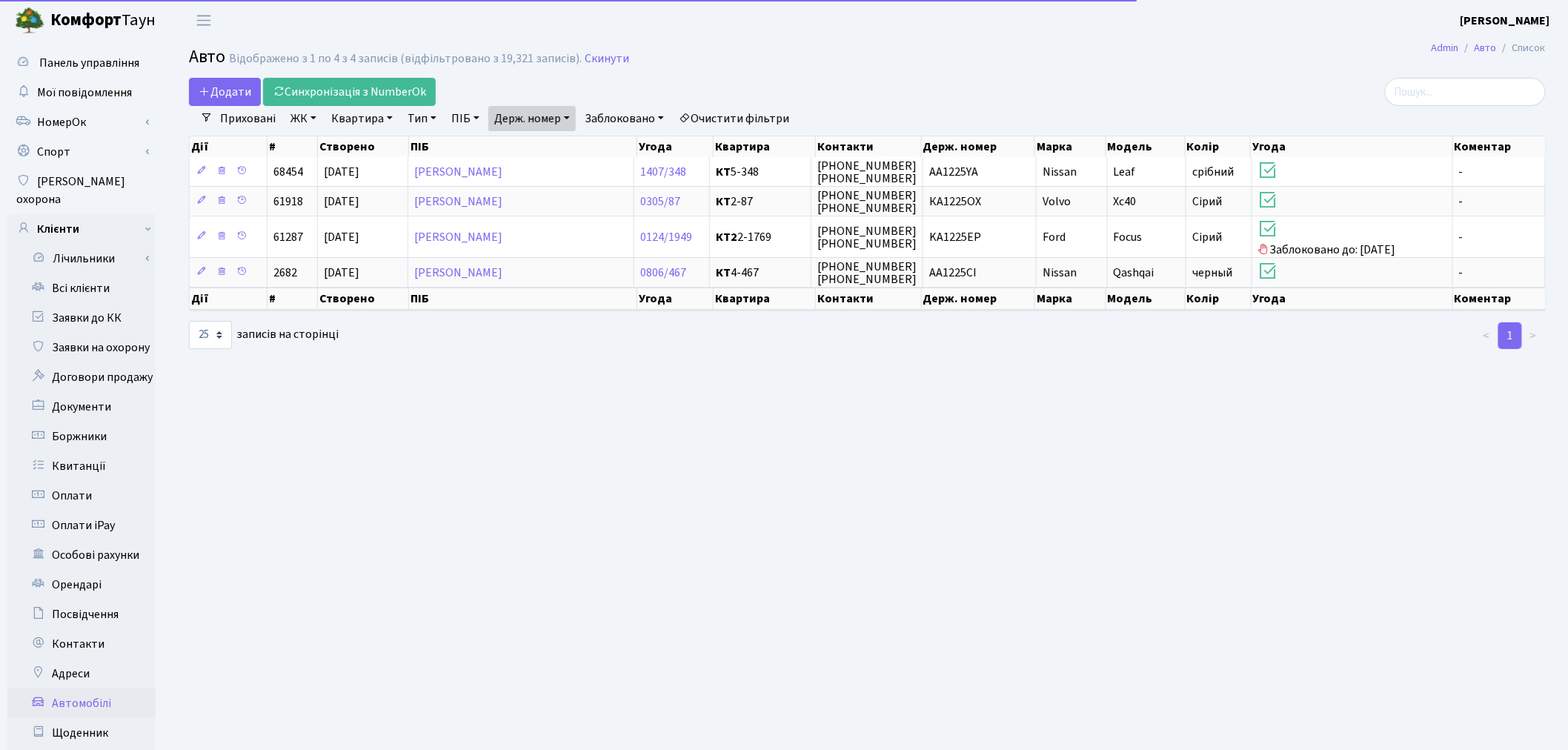
click at [544, 108] on link "Держ. номер" at bounding box center [532, 118] width 87 height 25
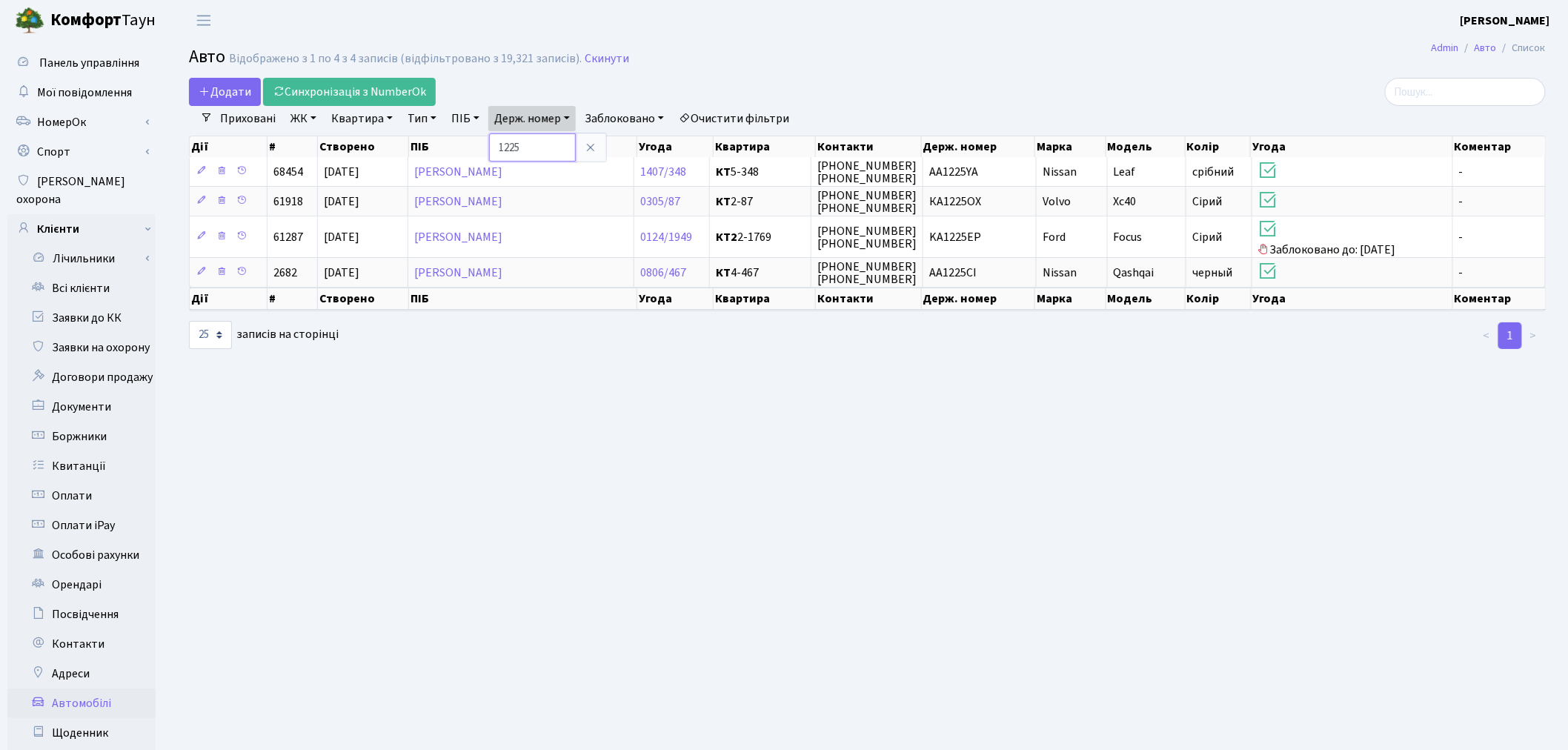
click at [546, 140] on input "1225" at bounding box center [533, 147] width 87 height 28
type input "1676"
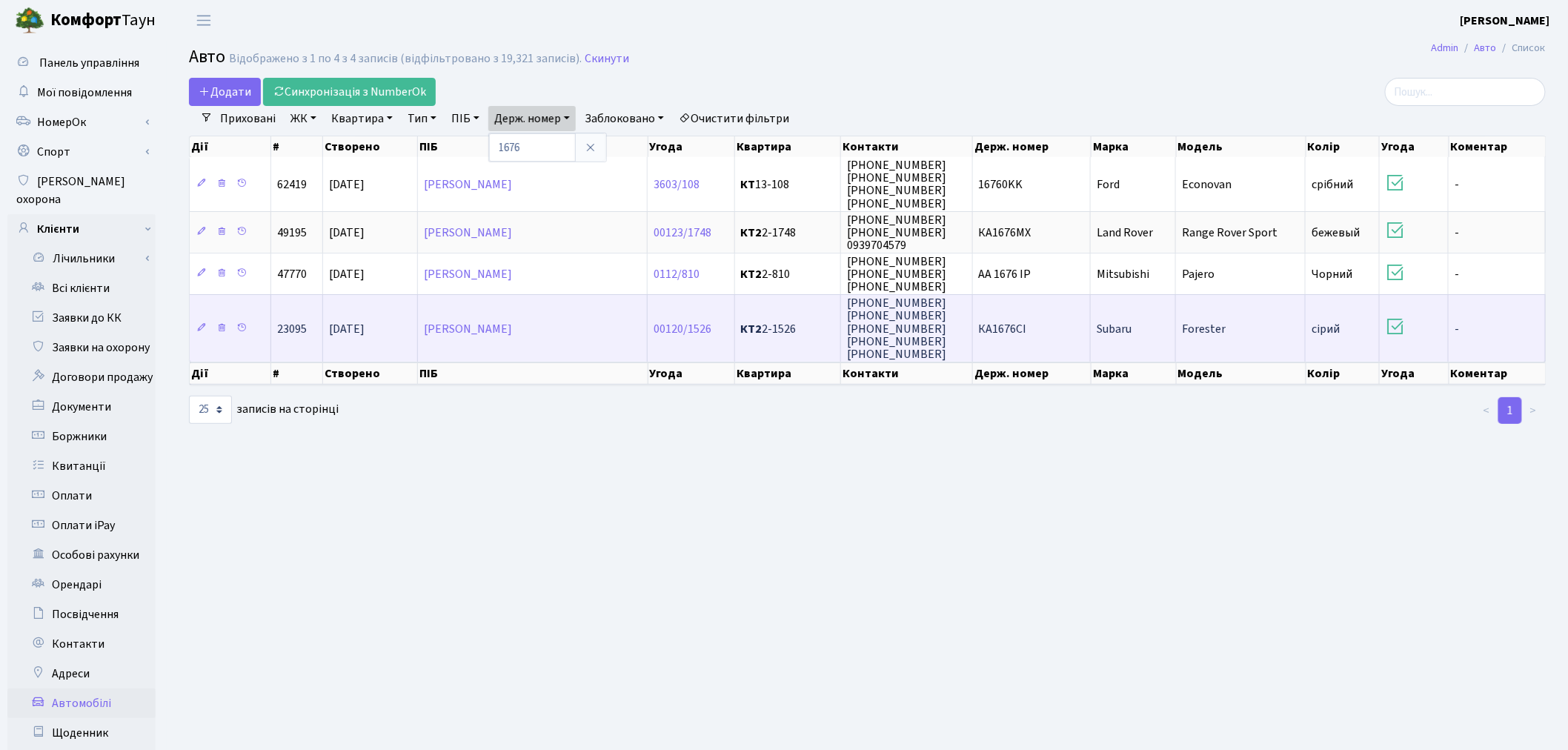
click at [1038, 323] on td "КА1676СІ" at bounding box center [1032, 328] width 118 height 68
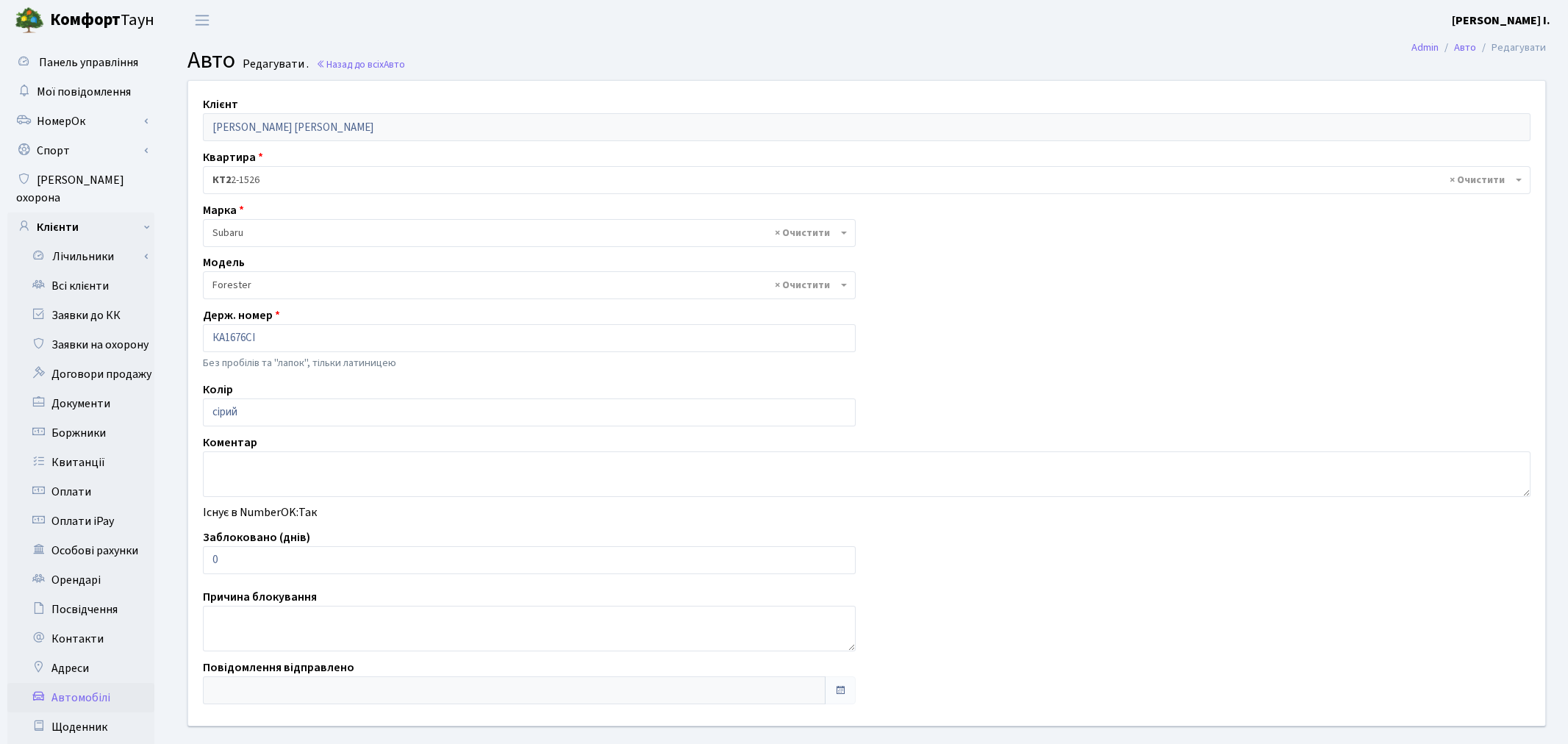
select select "2168"
drag, startPoint x: 230, startPoint y: 558, endPoint x: 195, endPoint y: 562, distance: 35.2
click at [196, 562] on div "Заблоковано (днів) 0" at bounding box center [526, 551] width 669 height 45
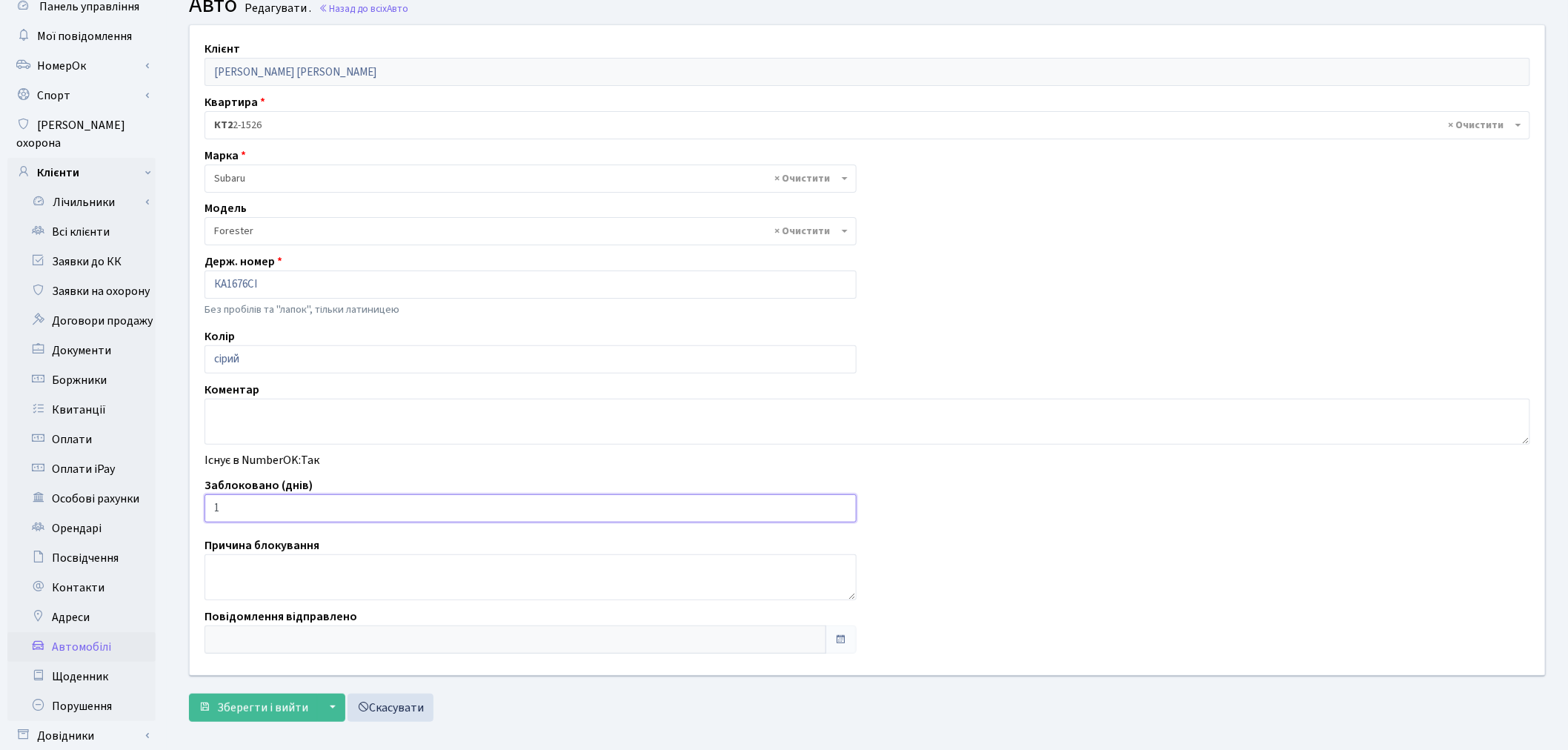
scroll to position [172, 0]
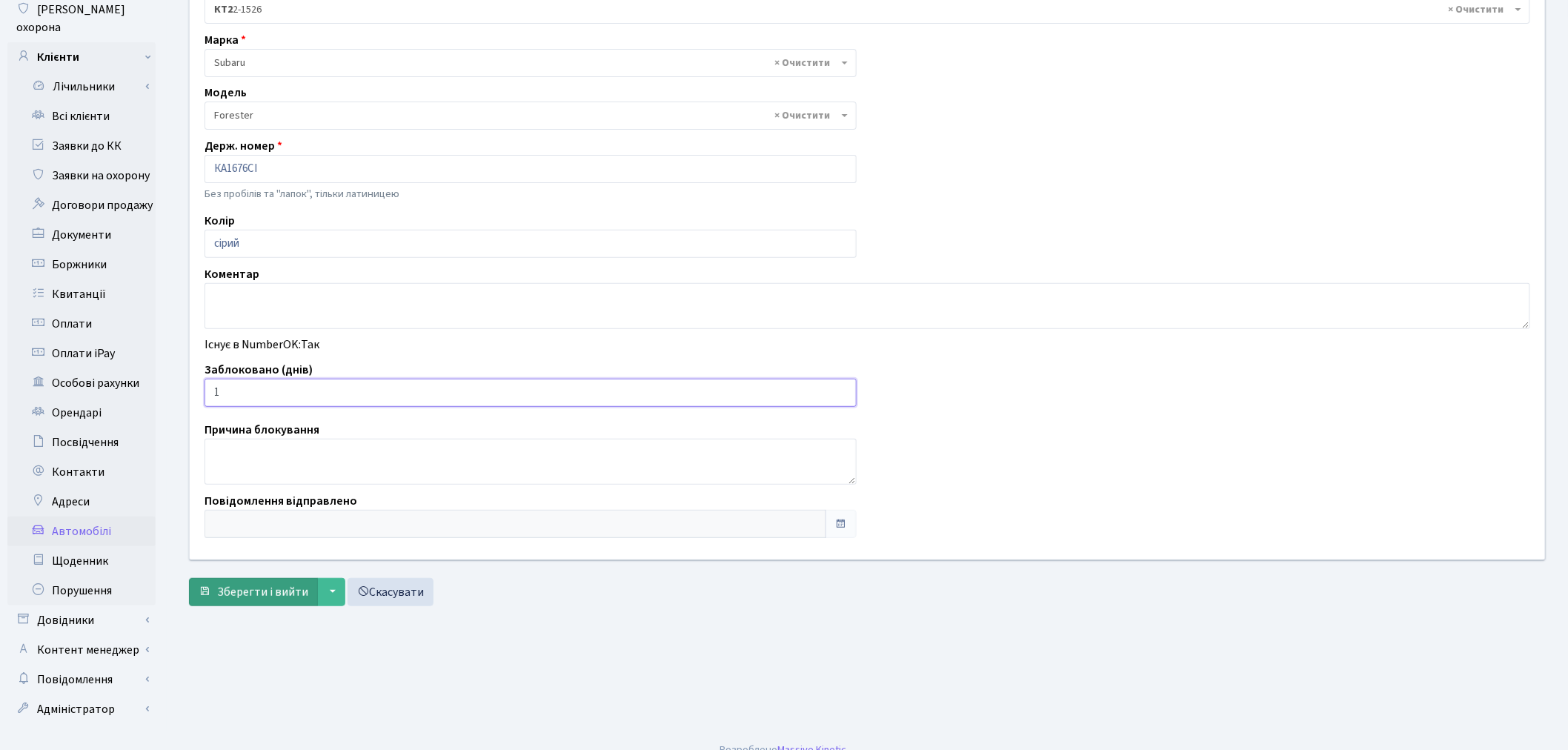
type input "1"
click at [257, 589] on span "Зберегти і вийти" at bounding box center [263, 592] width 92 height 16
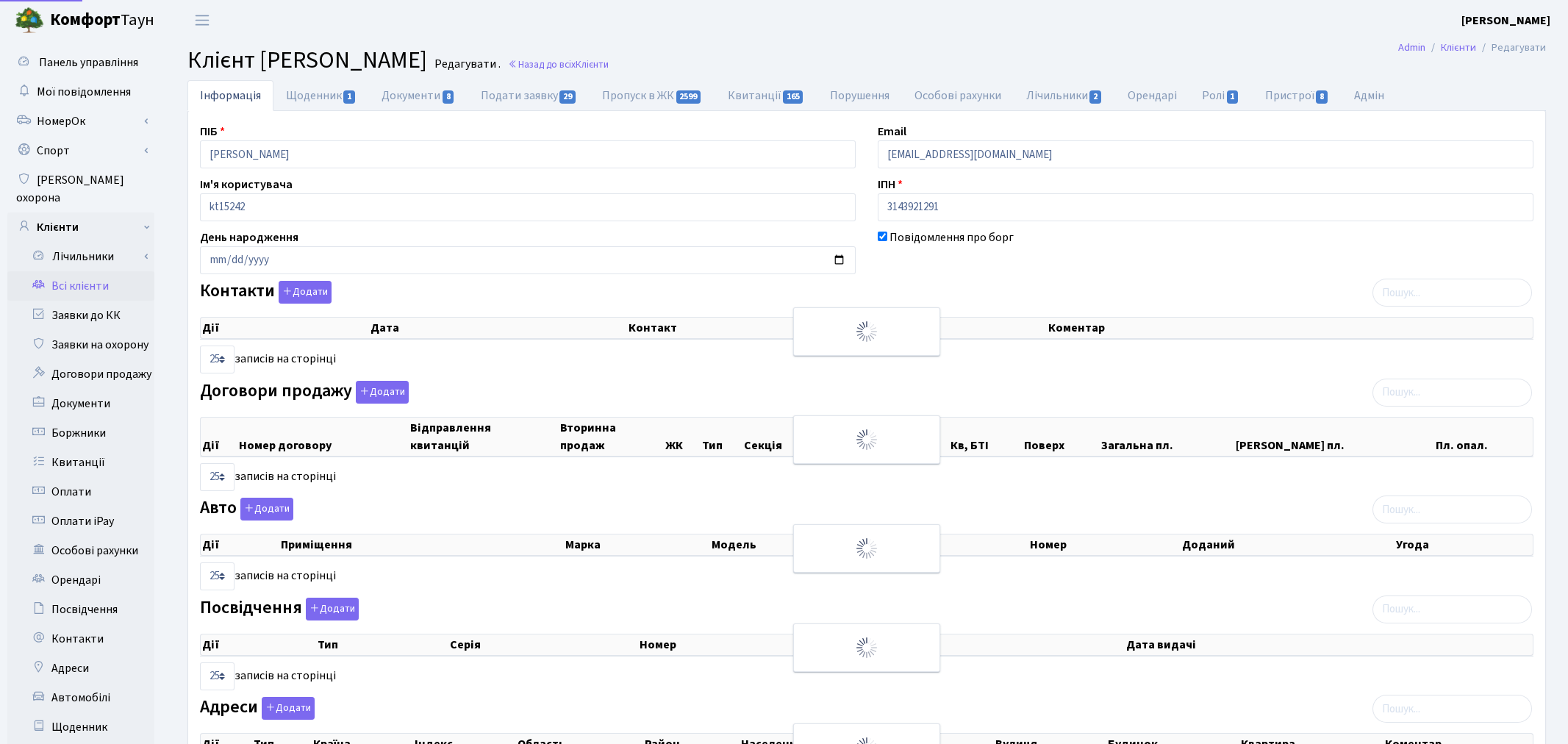
select select "25"
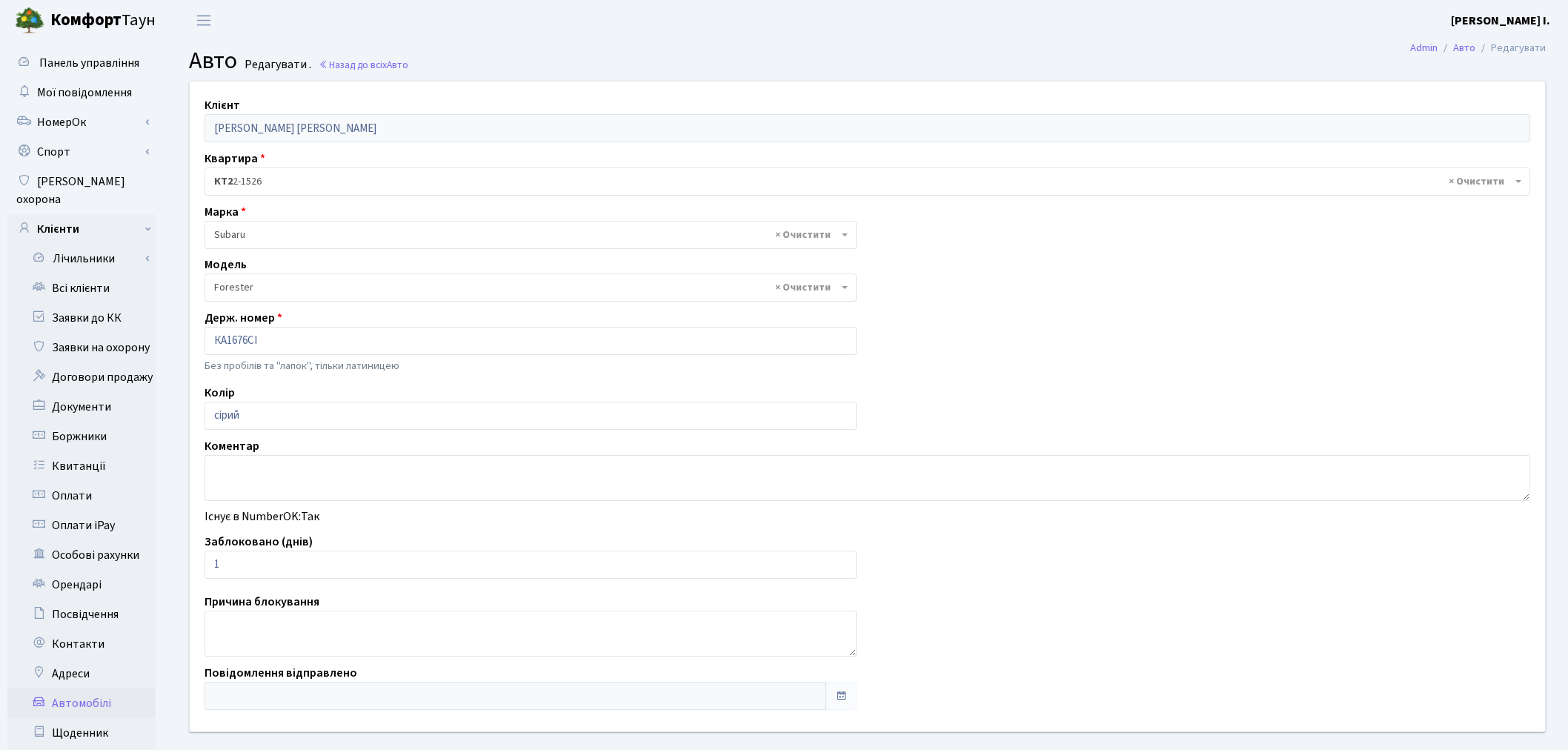
select select "2168"
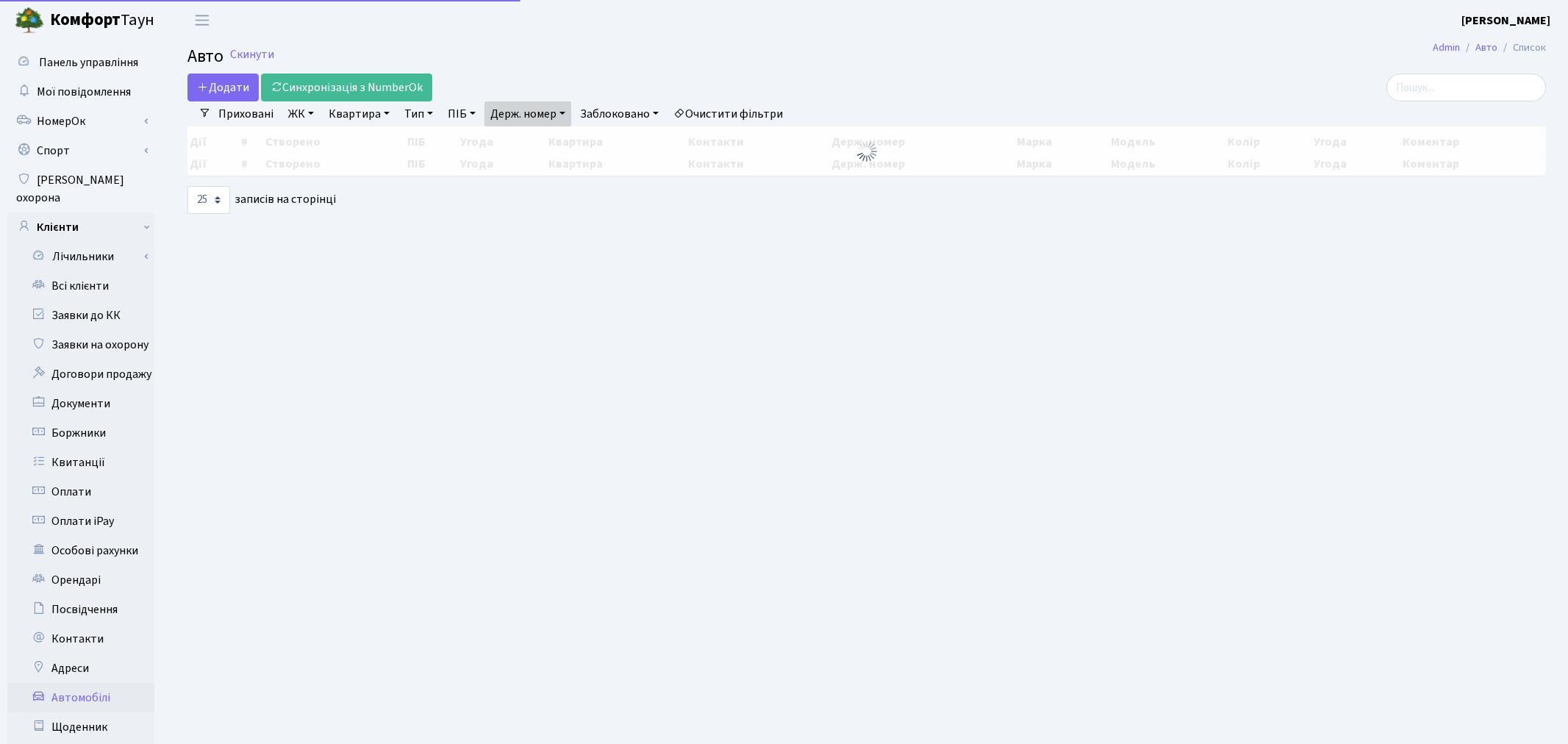
select select "25"
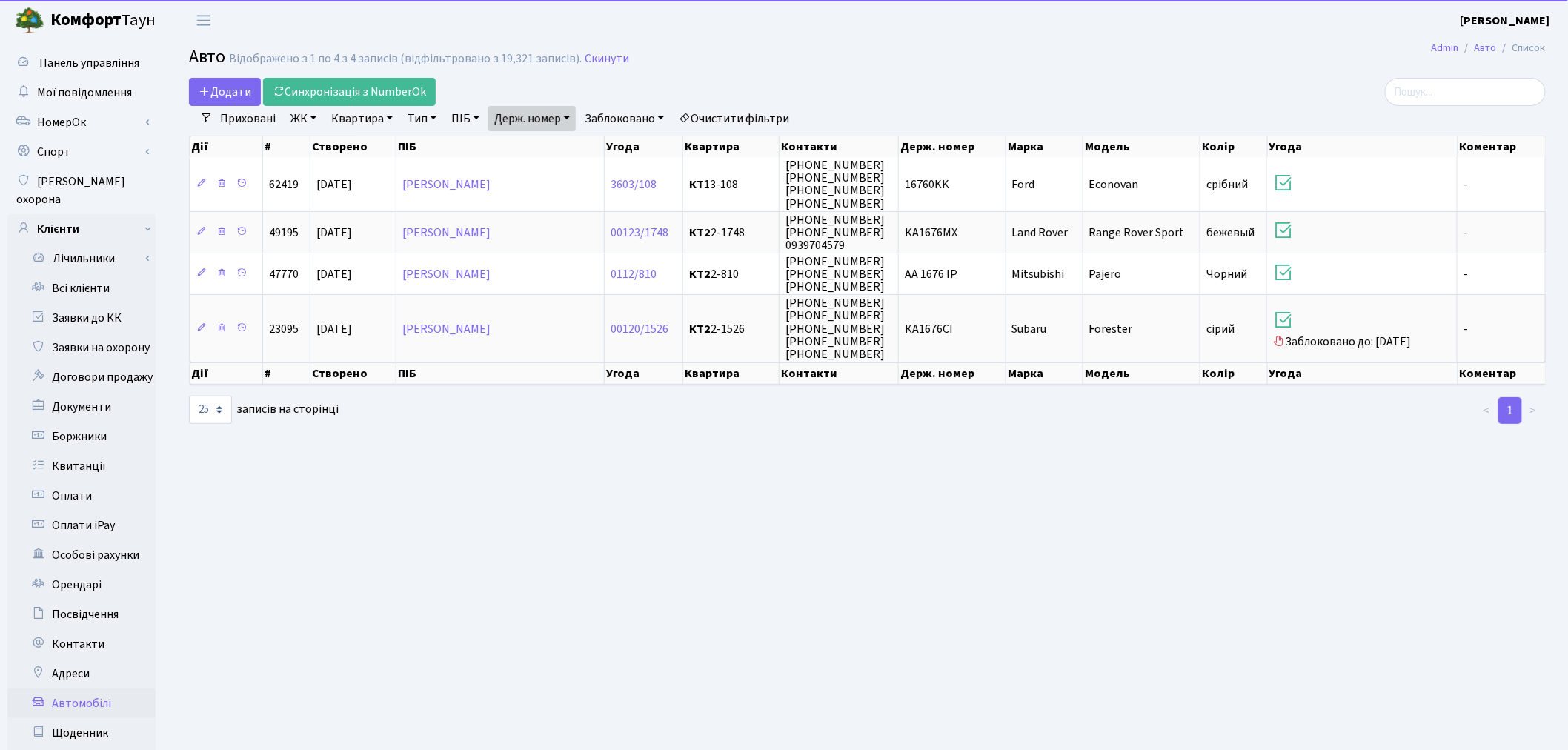
click at [562, 123] on link "Держ. номер" at bounding box center [532, 118] width 87 height 25
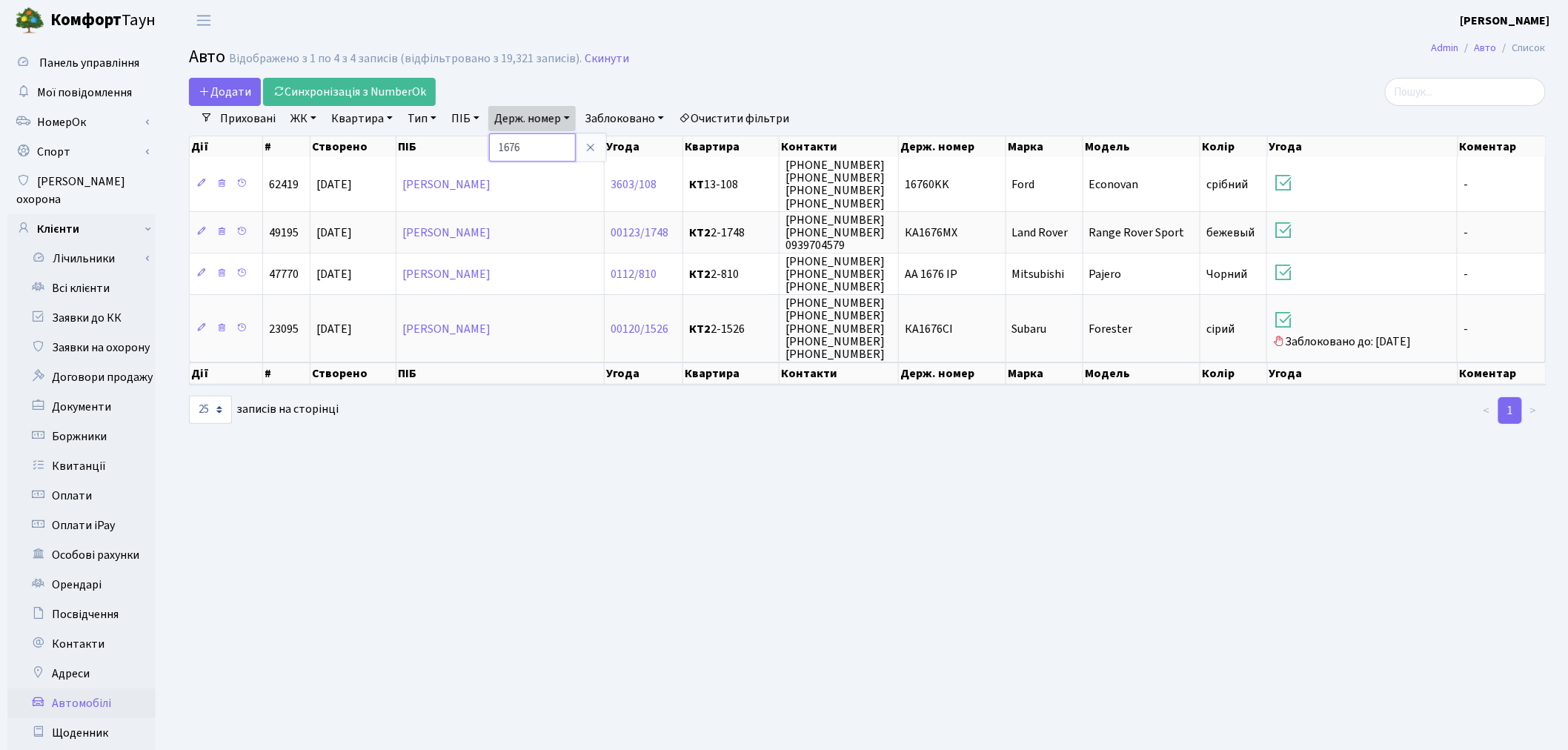
click at [556, 145] on input "1676" at bounding box center [533, 147] width 87 height 28
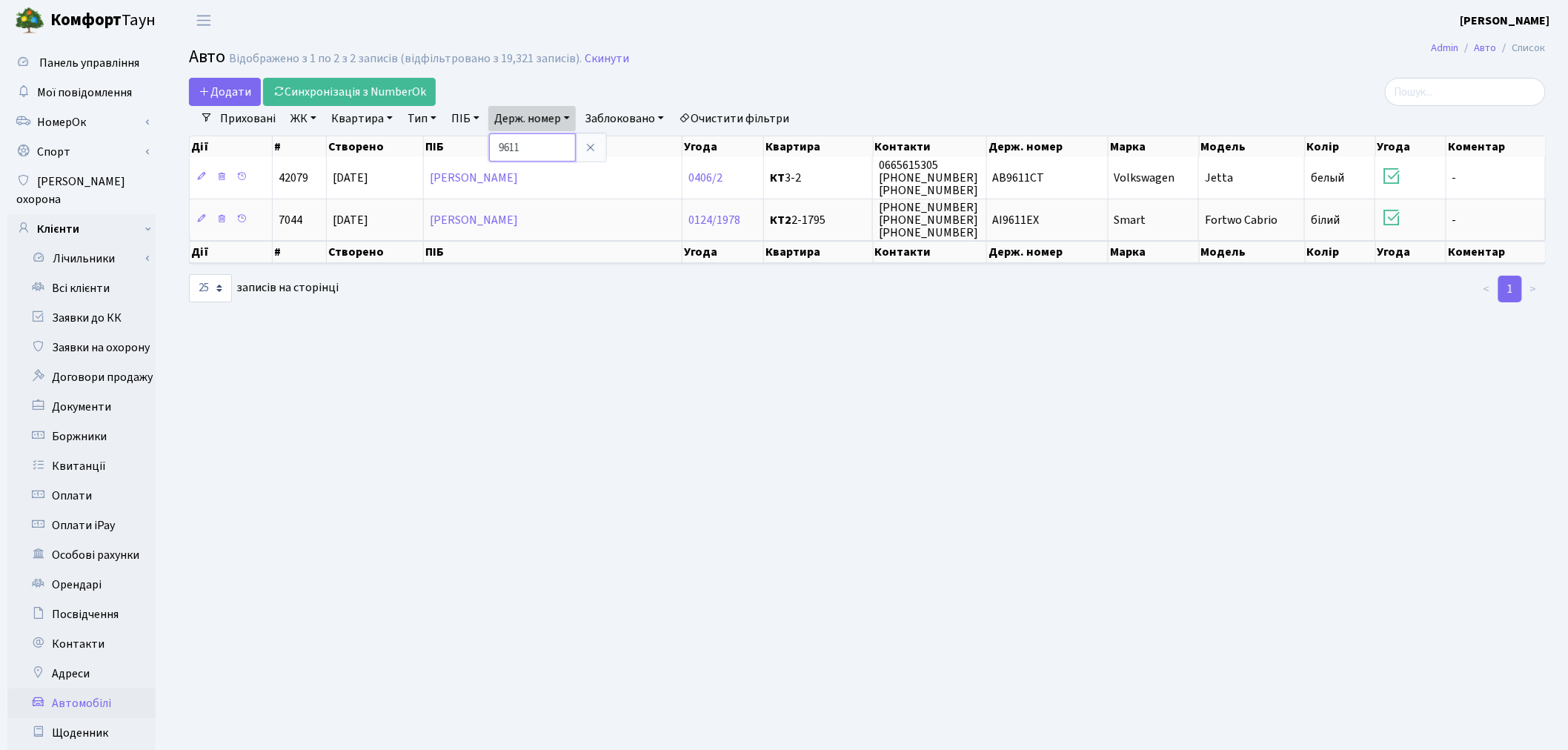
click at [542, 149] on input "9611" at bounding box center [533, 147] width 87 height 28
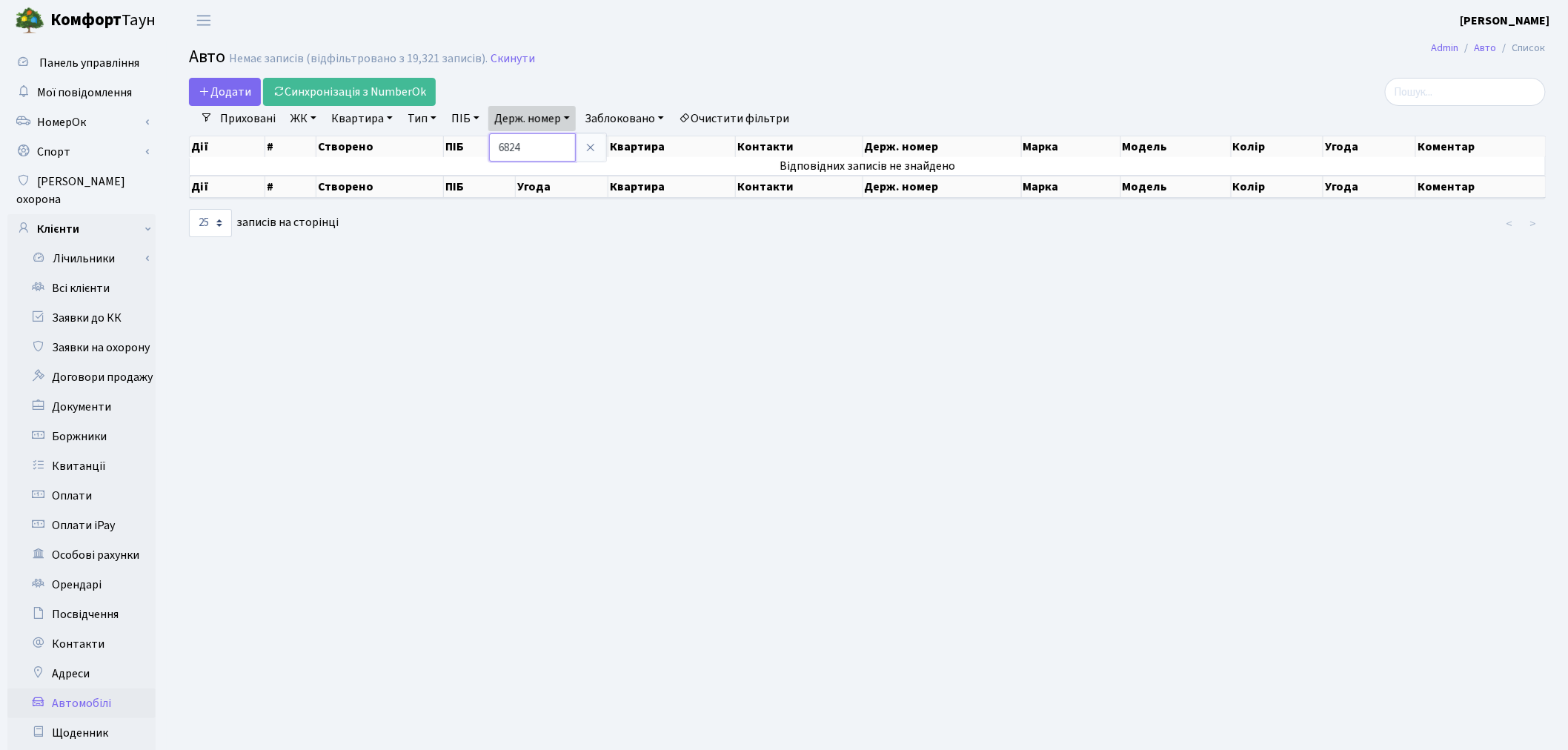
click at [545, 138] on input "6824" at bounding box center [533, 147] width 87 height 28
click at [543, 148] on input "6824" at bounding box center [533, 147] width 87 height 28
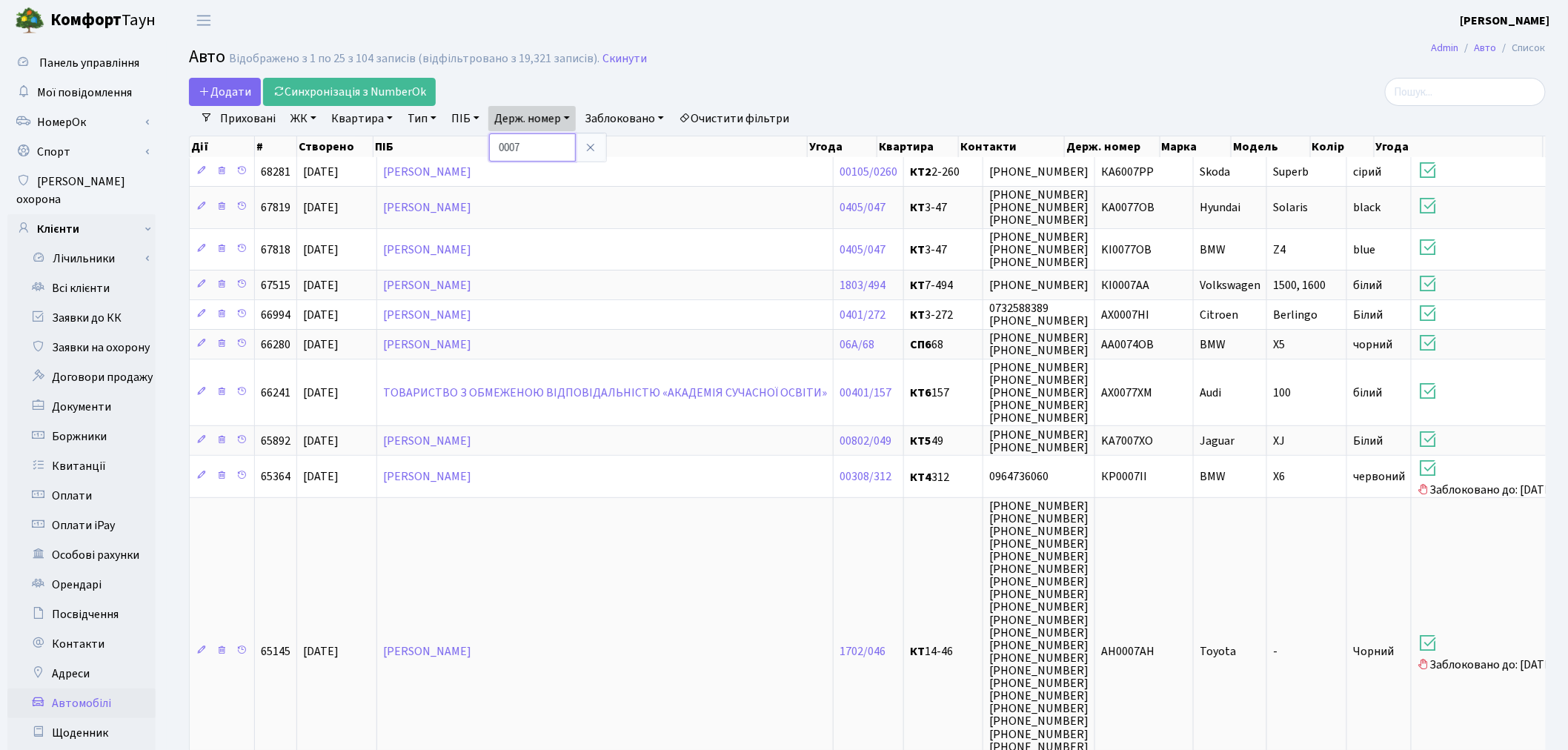
type input "0007"
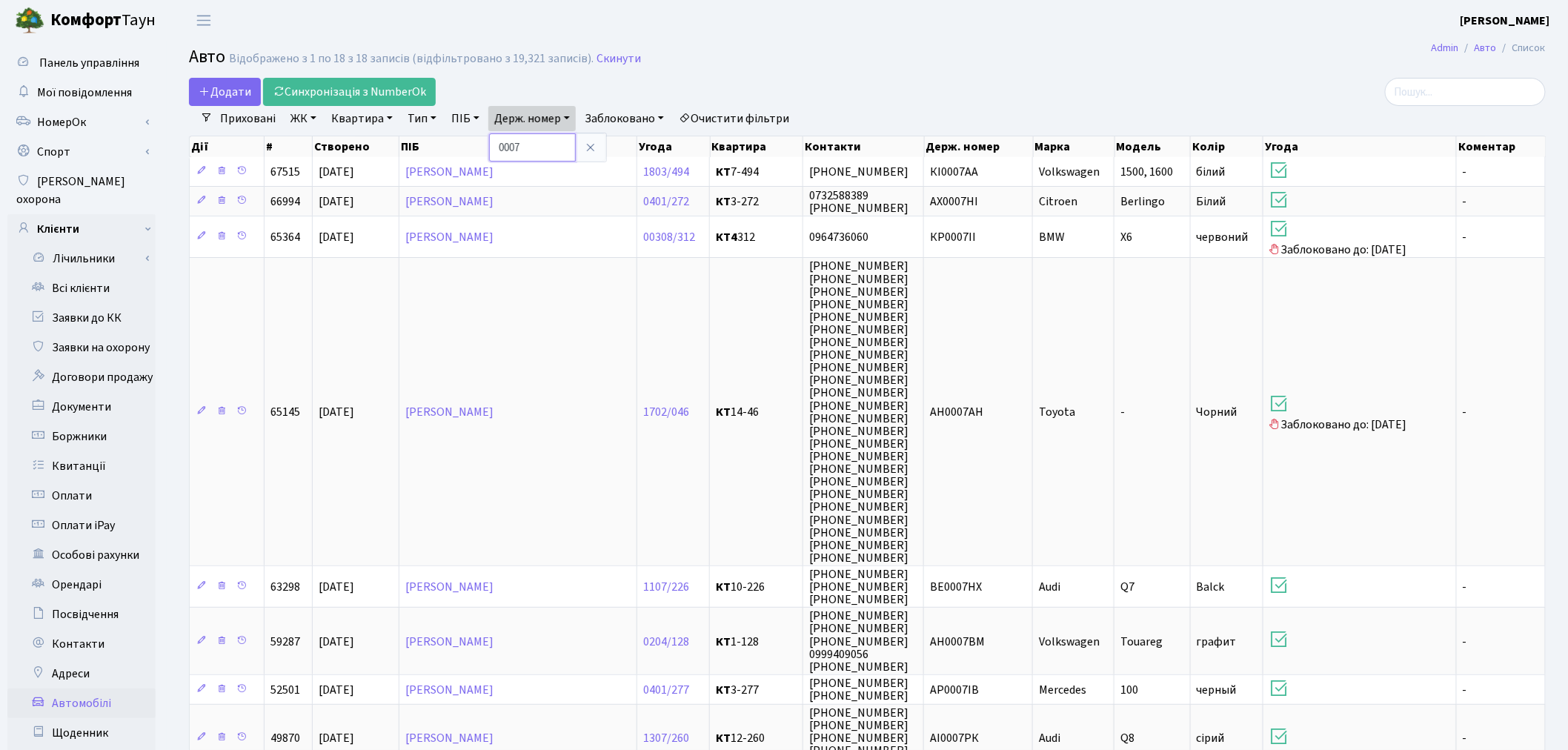
click at [532, 145] on input "0007" at bounding box center [533, 147] width 87 height 28
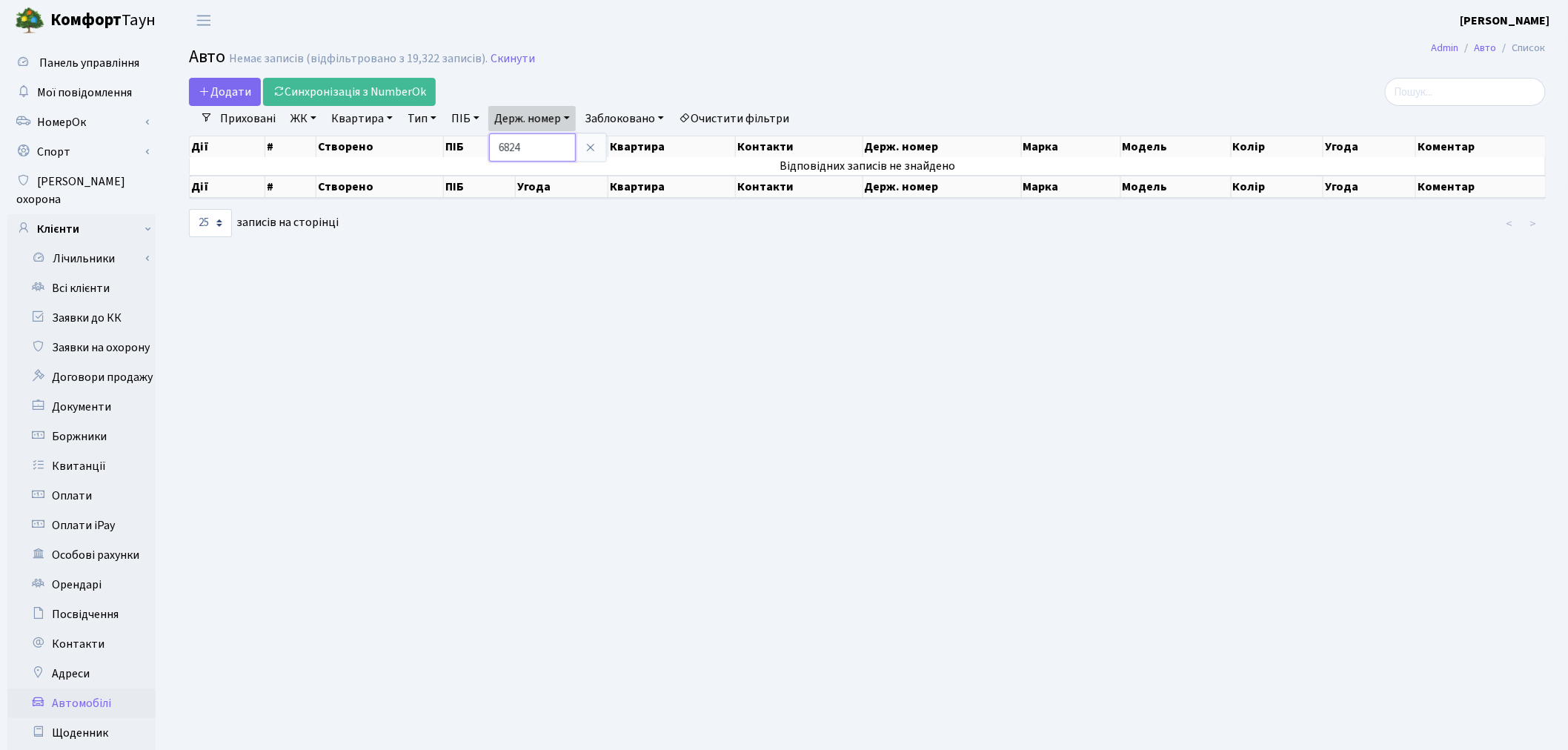
click at [545, 141] on input "6824" at bounding box center [533, 147] width 87 height 28
type input "2777"
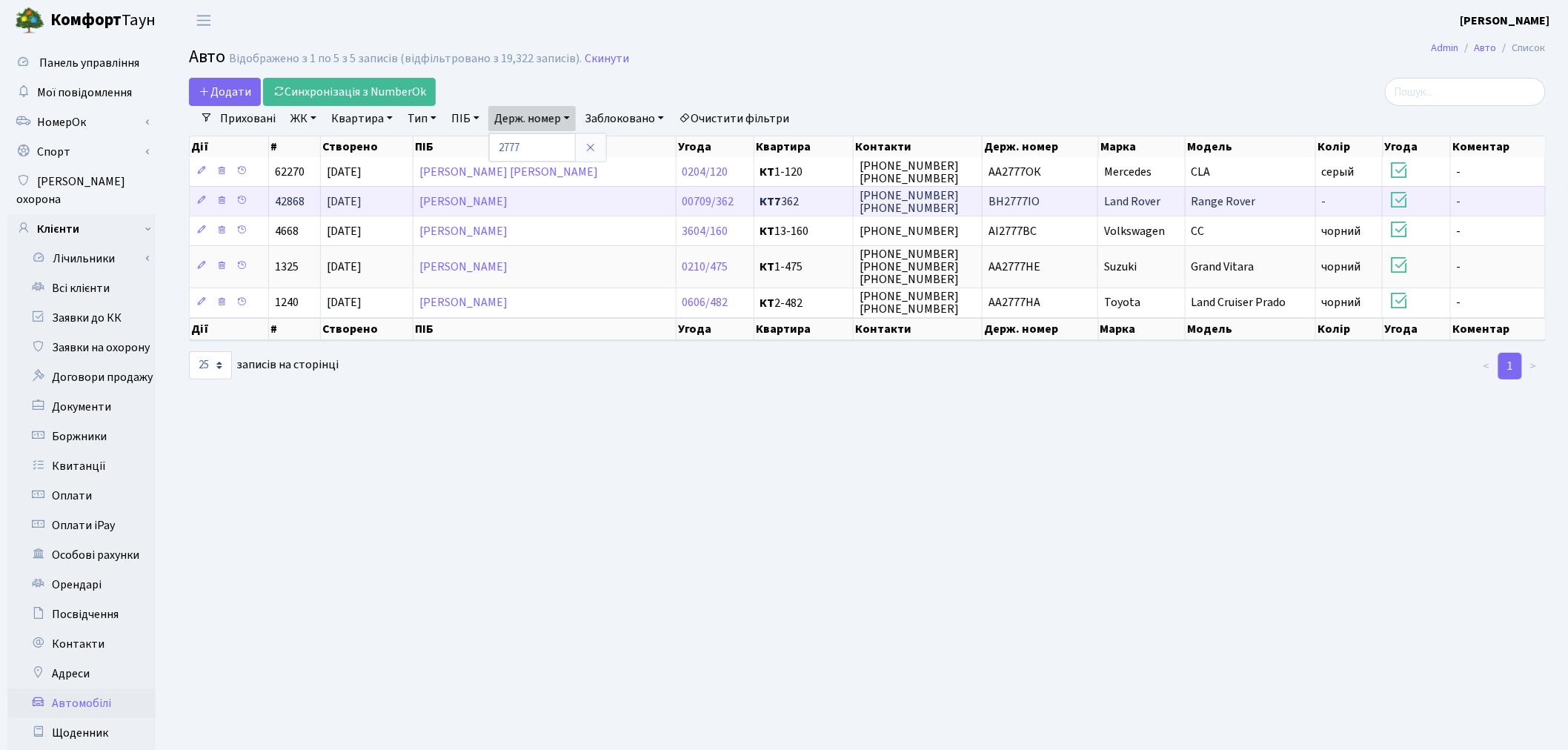
click at [1055, 205] on td "ВН2777ІО" at bounding box center [1041, 201] width 116 height 29
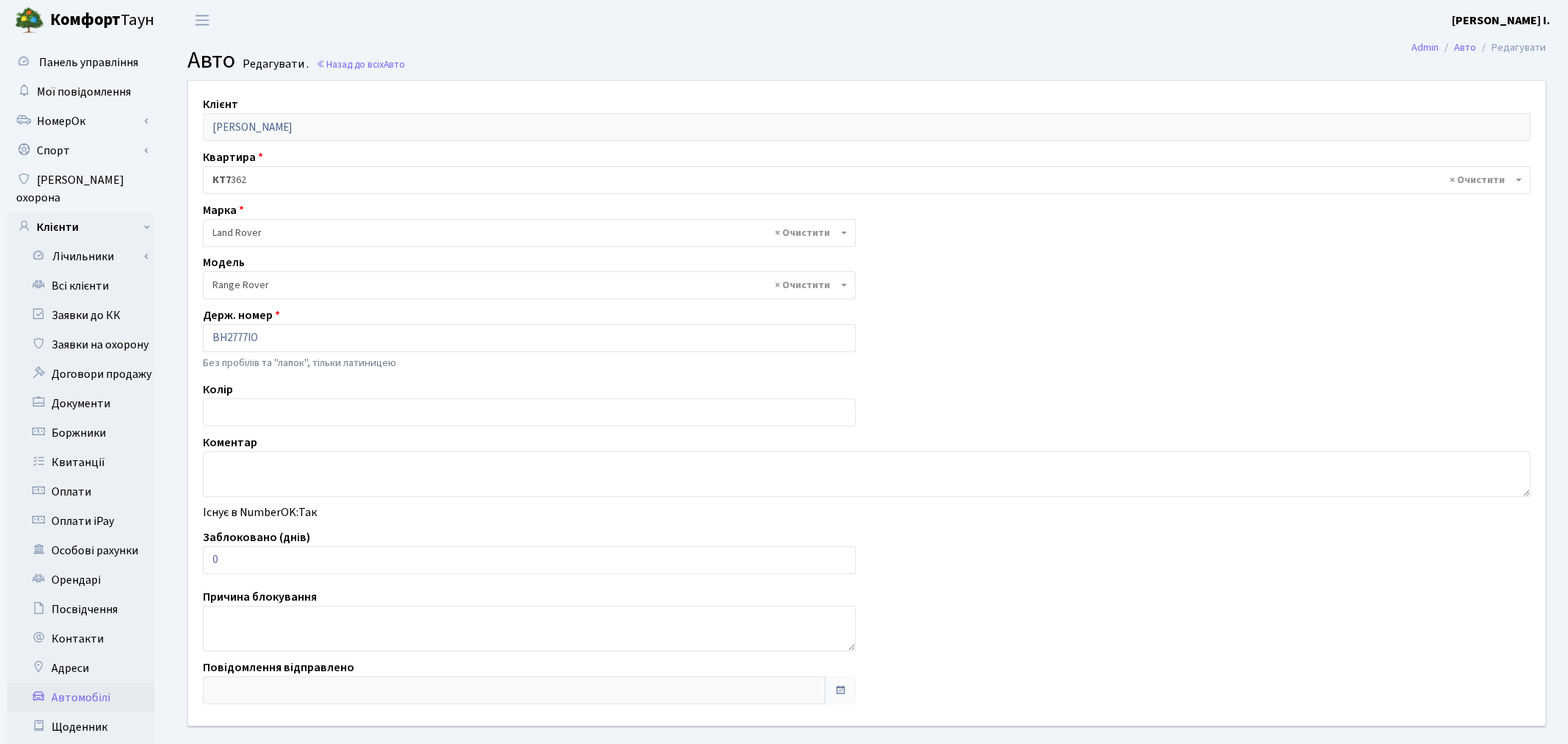
select select "1273"
drag, startPoint x: 254, startPoint y: 560, endPoint x: 187, endPoint y: 559, distance: 67.0
click at [188, 559] on div "Клієнт Крикун Юрій Володимирович Квартира - <b>КТ7</b>&nbsp;&nbsp;&nbsp;362 × К…" at bounding box center [861, 403] width 1366 height 644
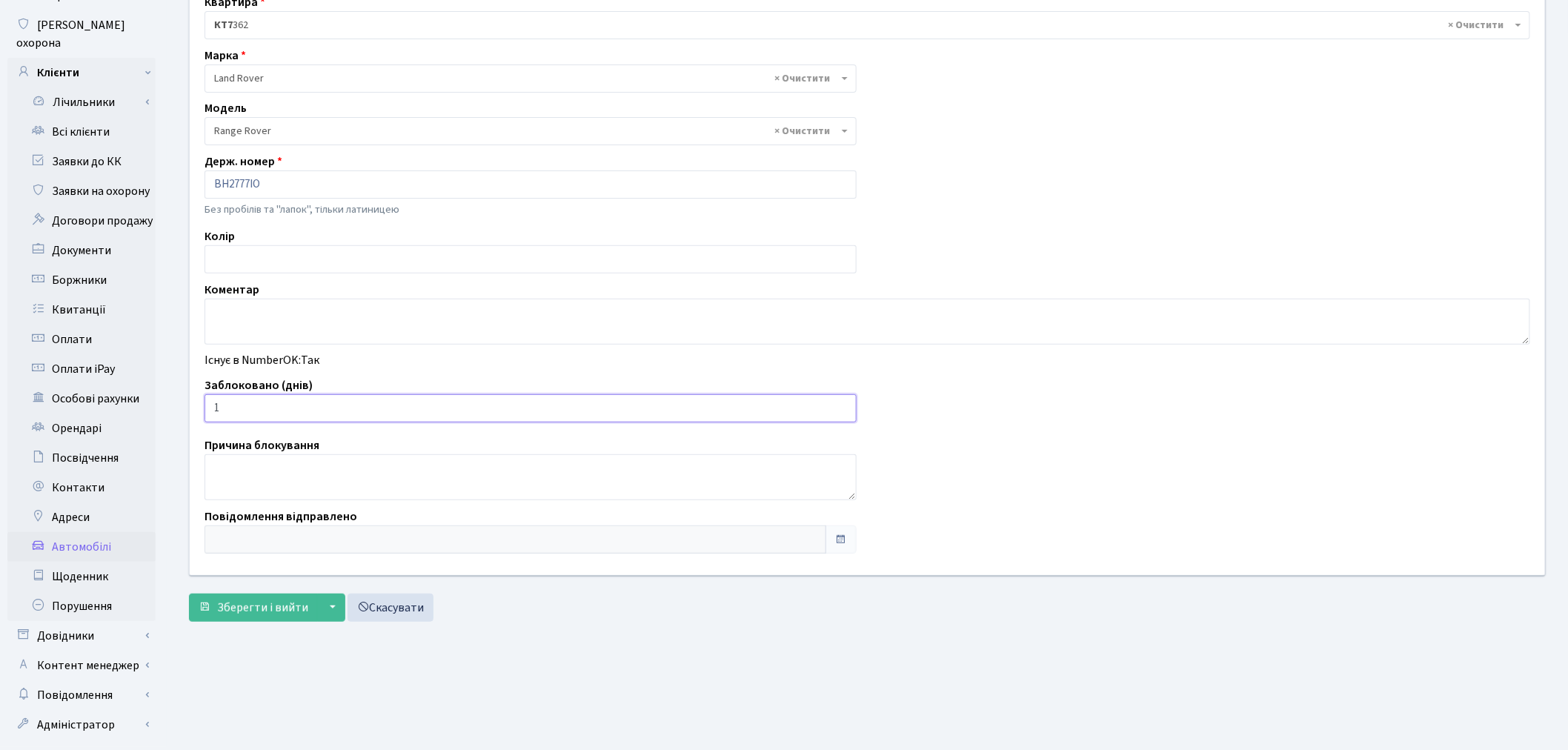
scroll to position [172, 0]
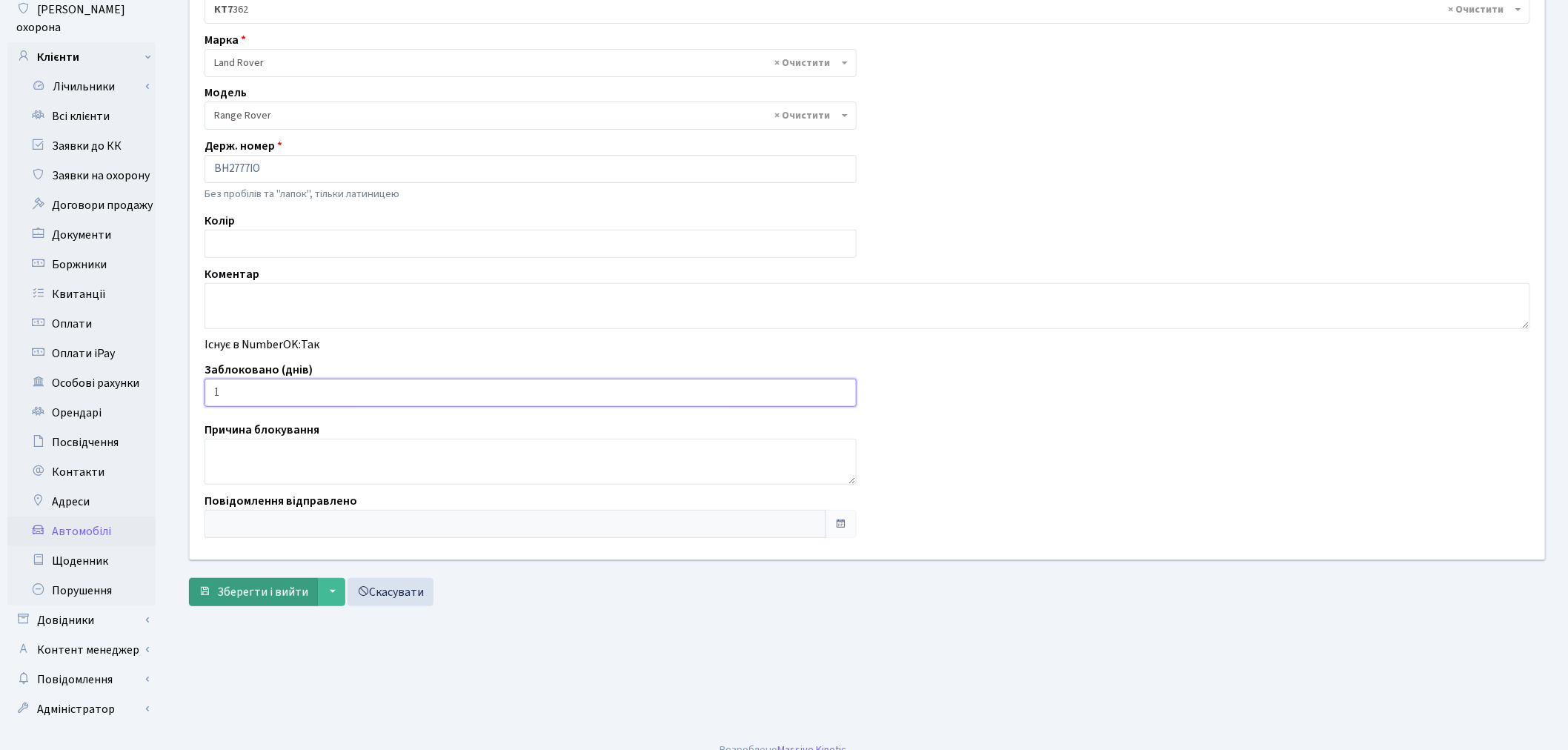
type input "1"
click at [252, 589] on span "Зберегти і вийти" at bounding box center [263, 592] width 92 height 16
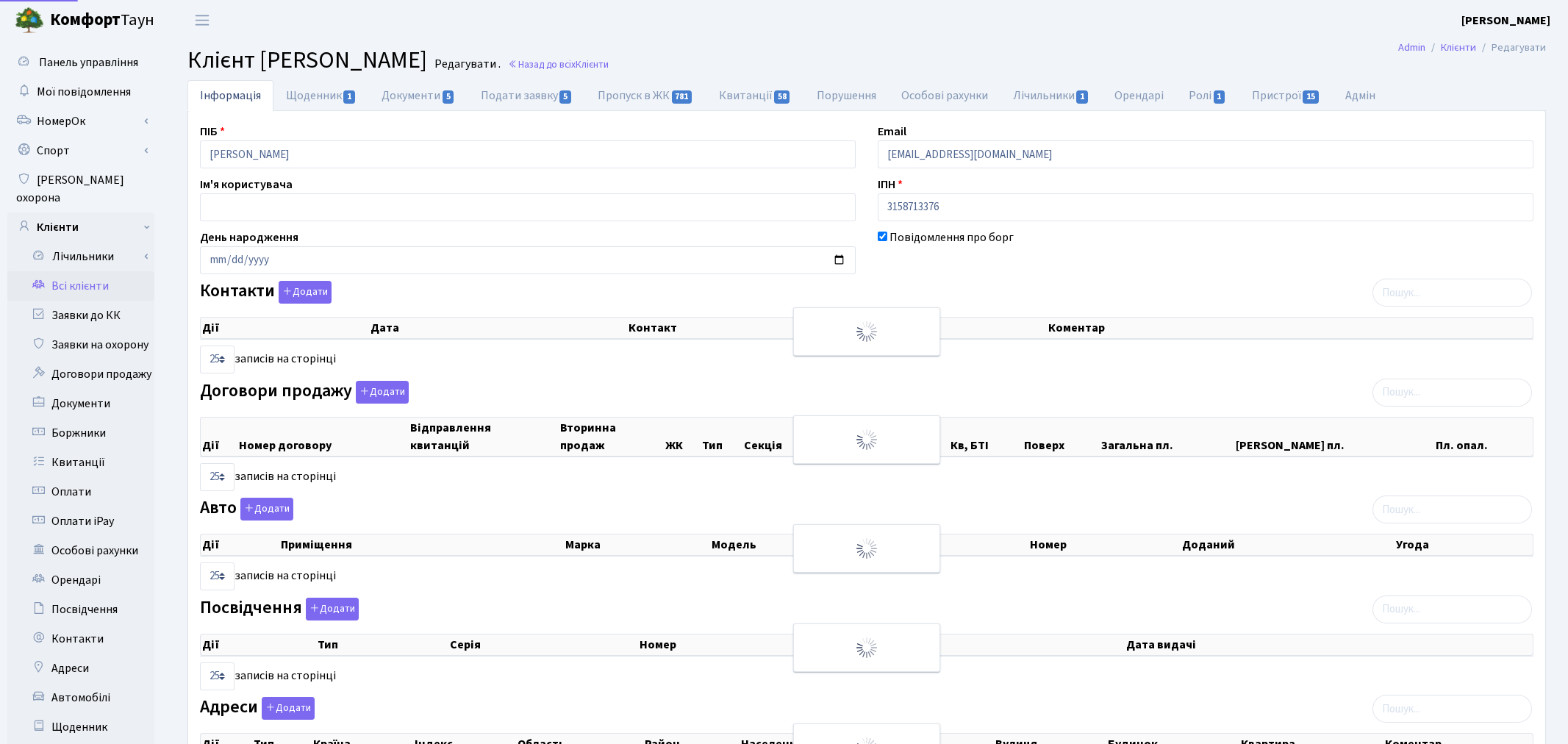
select select "25"
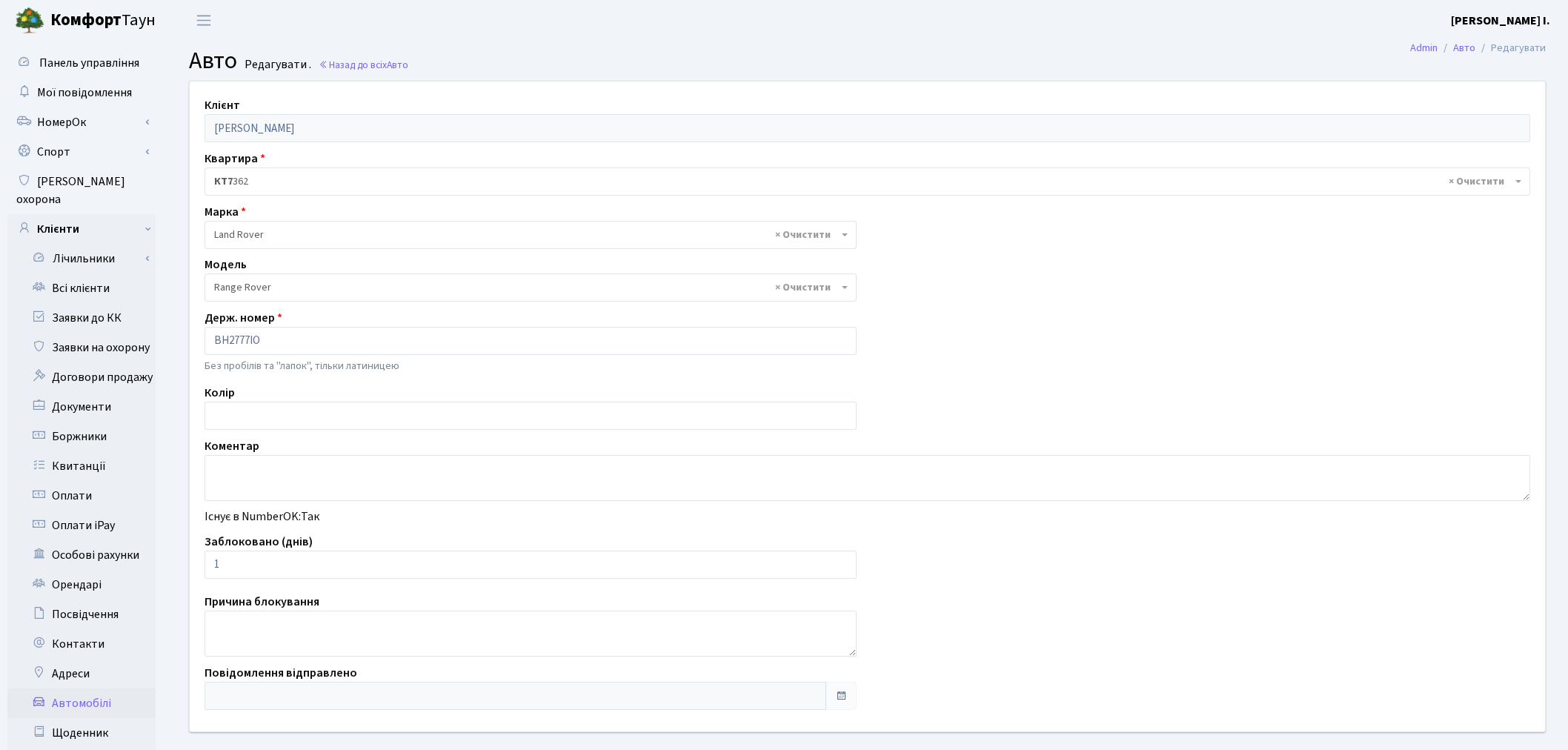
select select "1273"
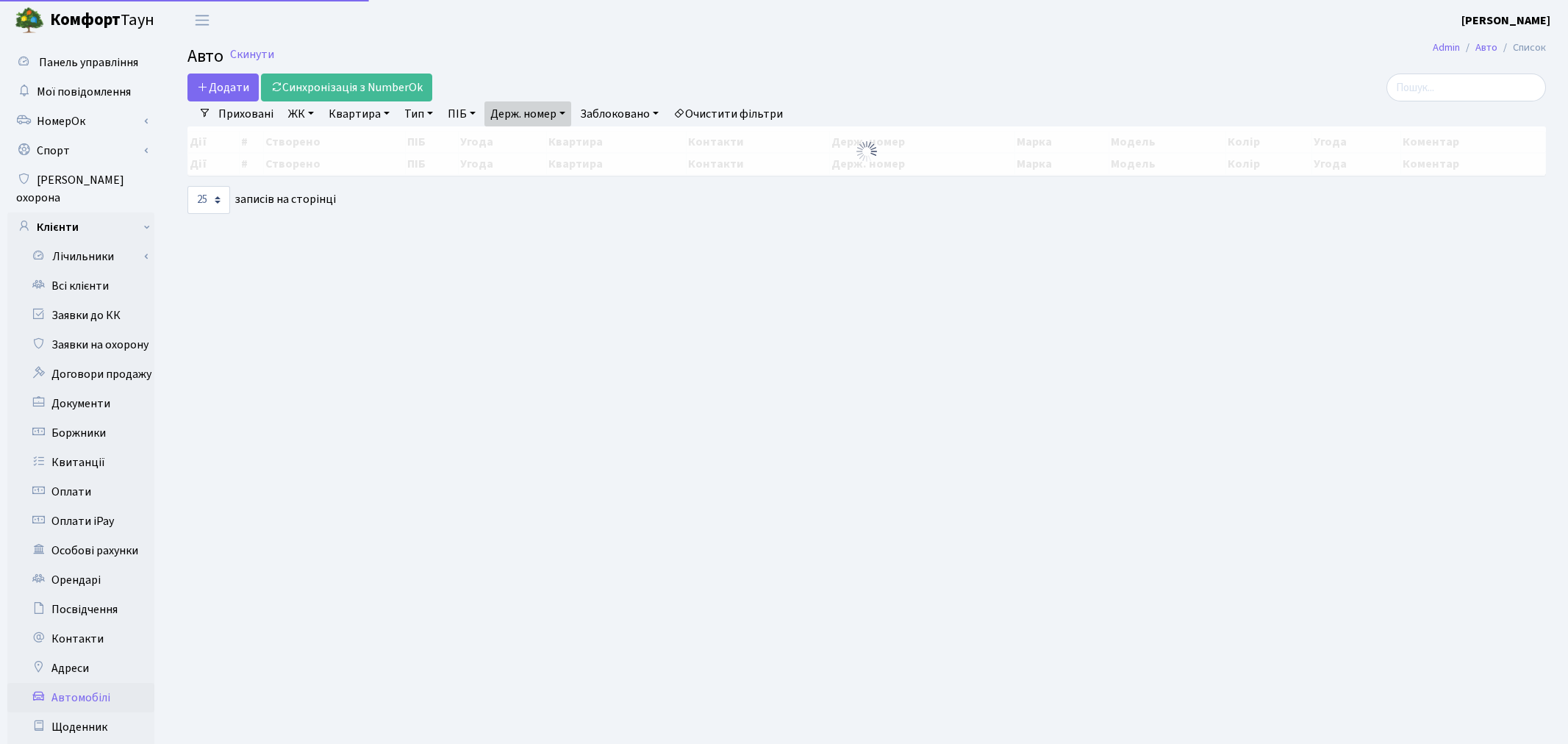
select select "25"
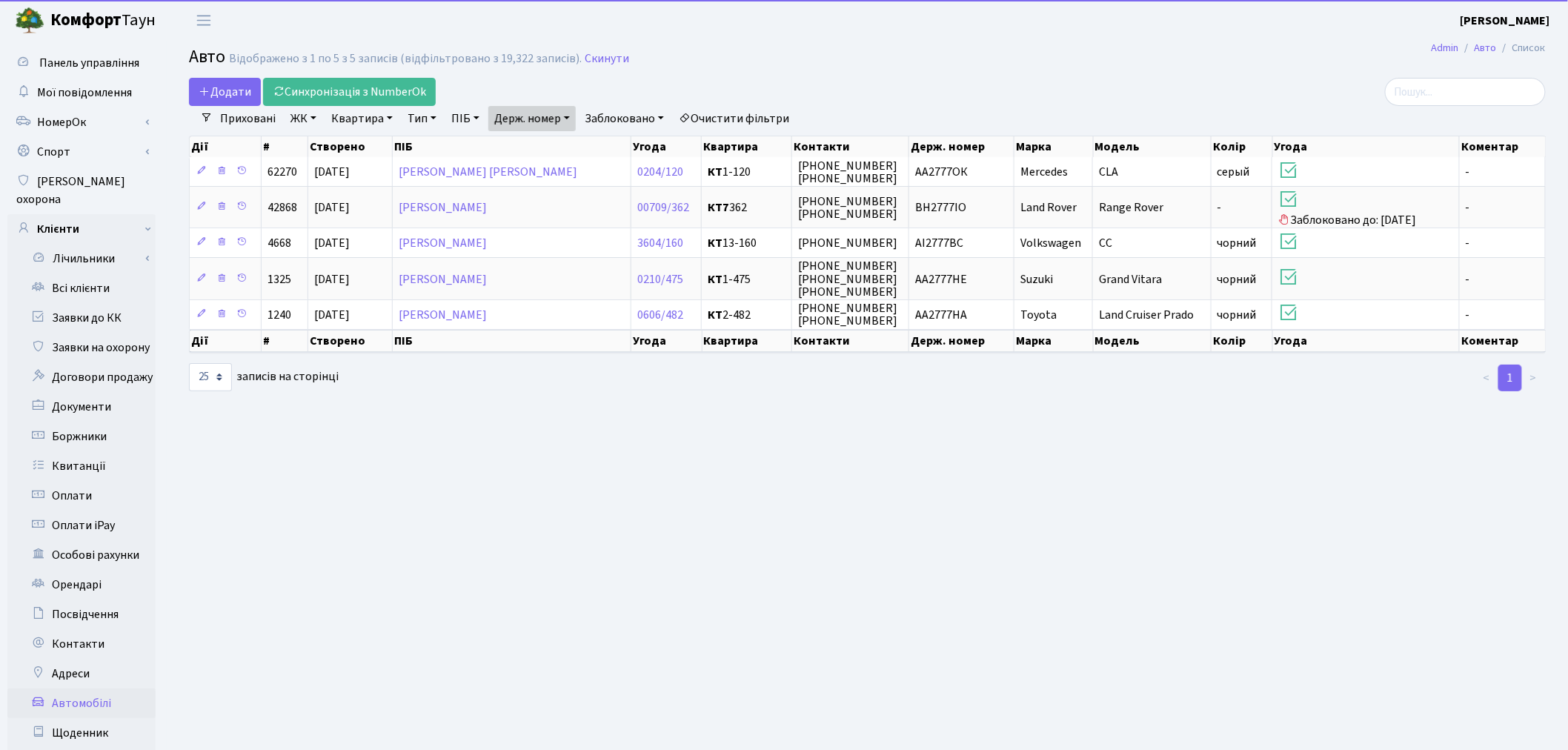
drag, startPoint x: 538, startPoint y: 114, endPoint x: 535, endPoint y: 129, distance: 15.3
click at [538, 114] on link "Держ. номер" at bounding box center [532, 118] width 87 height 25
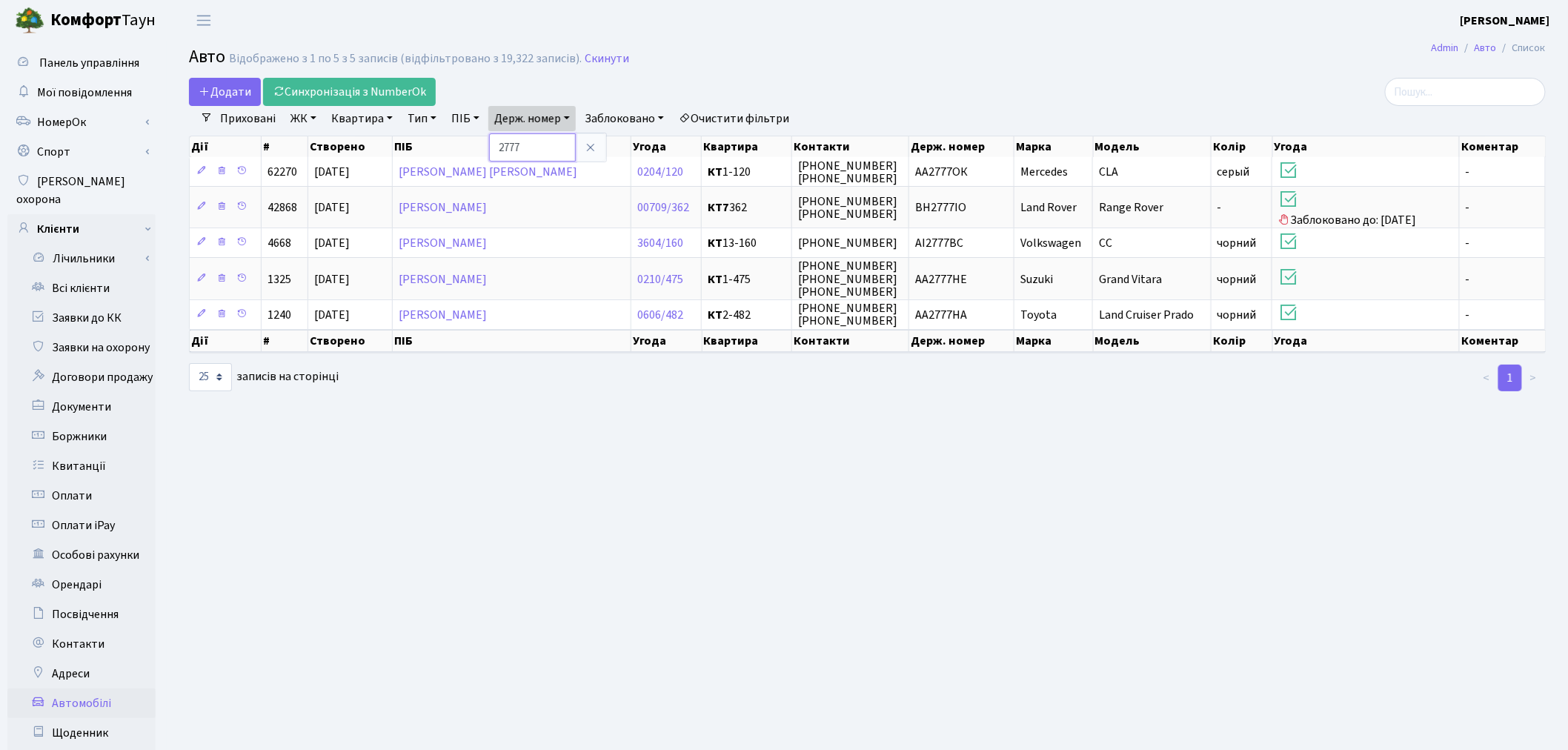
click at [534, 154] on input "2777" at bounding box center [533, 147] width 87 height 28
type input "1118"
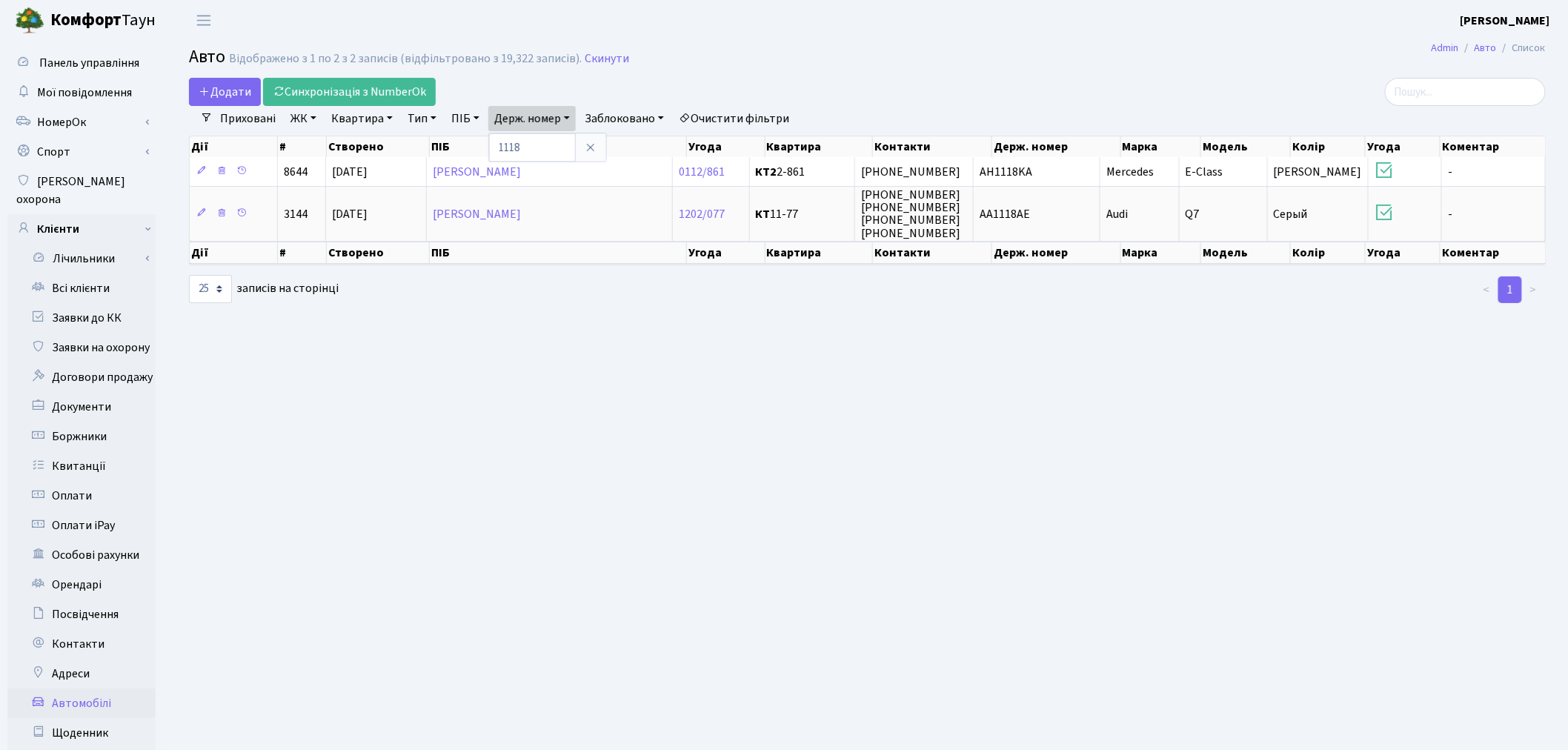
click at [748, 113] on link "Очистити фільтри" at bounding box center [735, 118] width 123 height 25
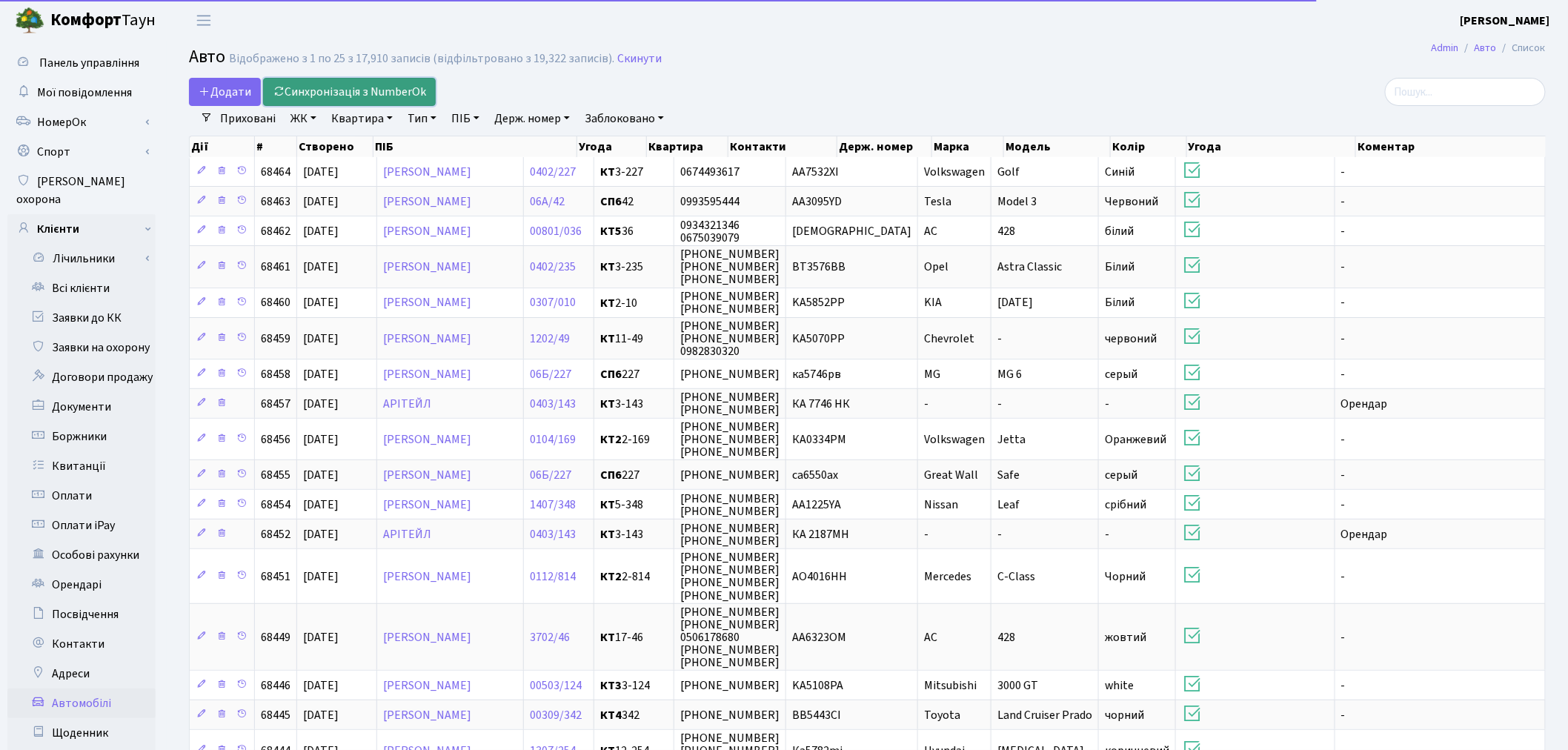
click at [391, 92] on link "Синхронізація з NumberOk" at bounding box center [349, 92] width 172 height 28
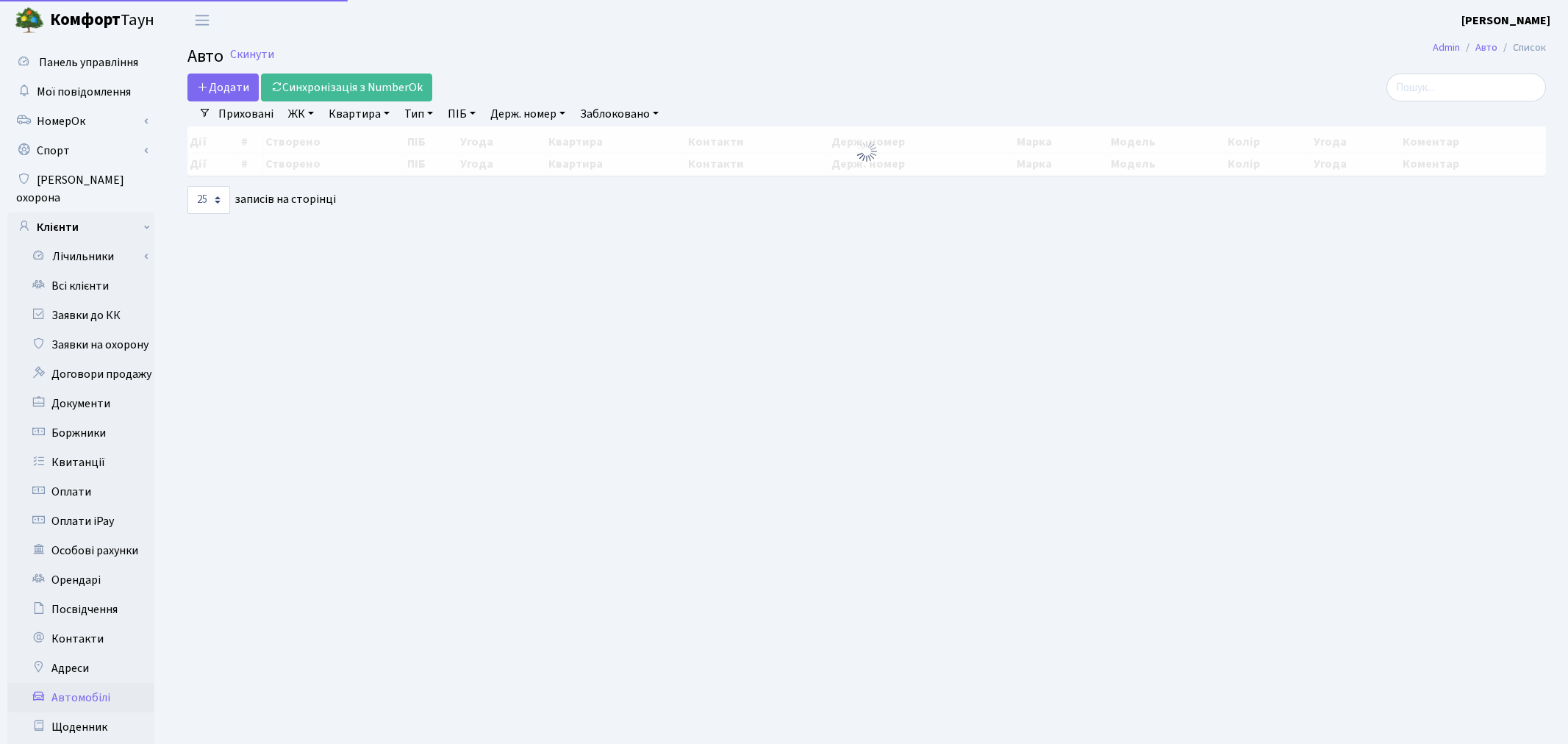
select select "25"
